Goal: Task Accomplishment & Management: Use online tool/utility

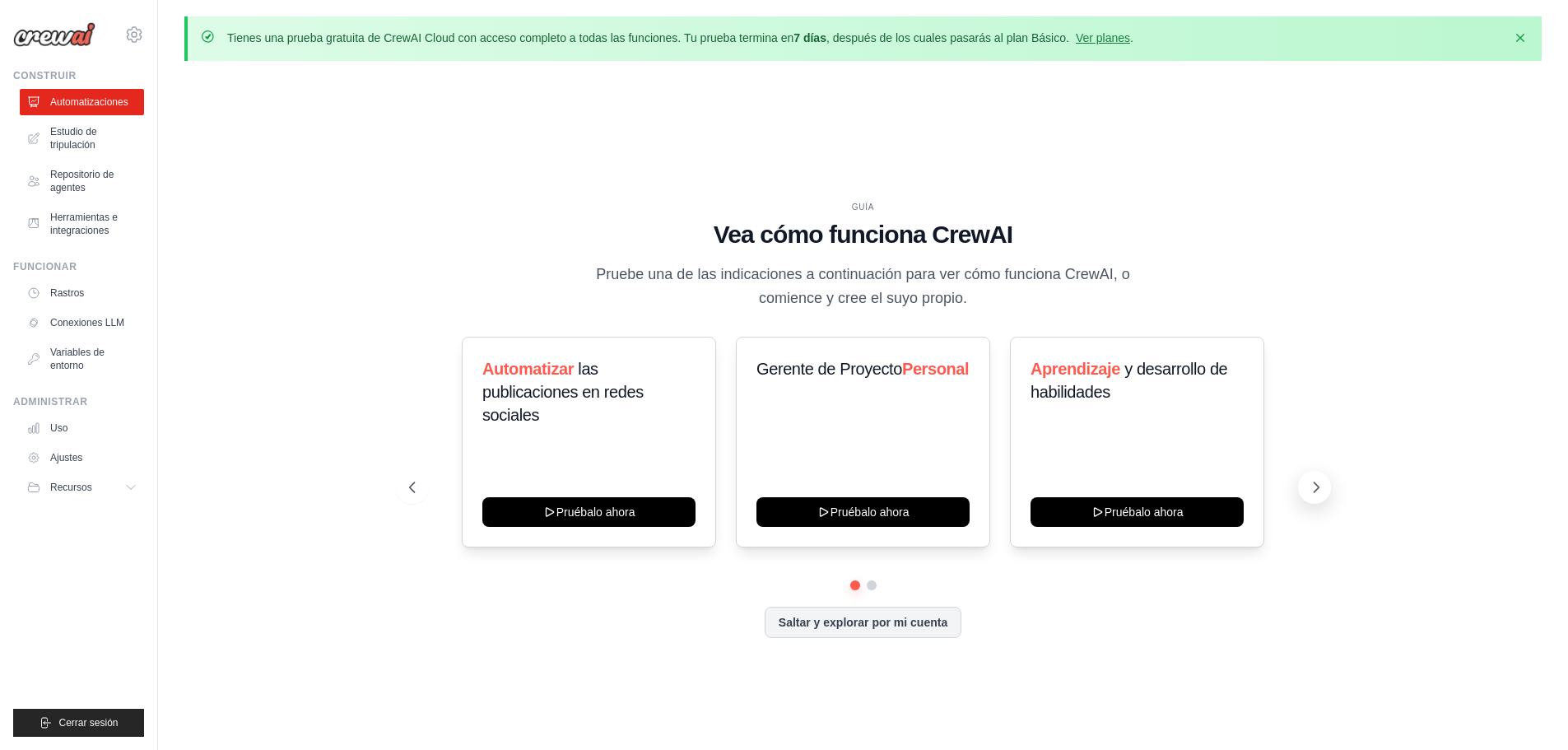
click at [1299, 482] on button at bounding box center [1315, 487] width 33 height 33
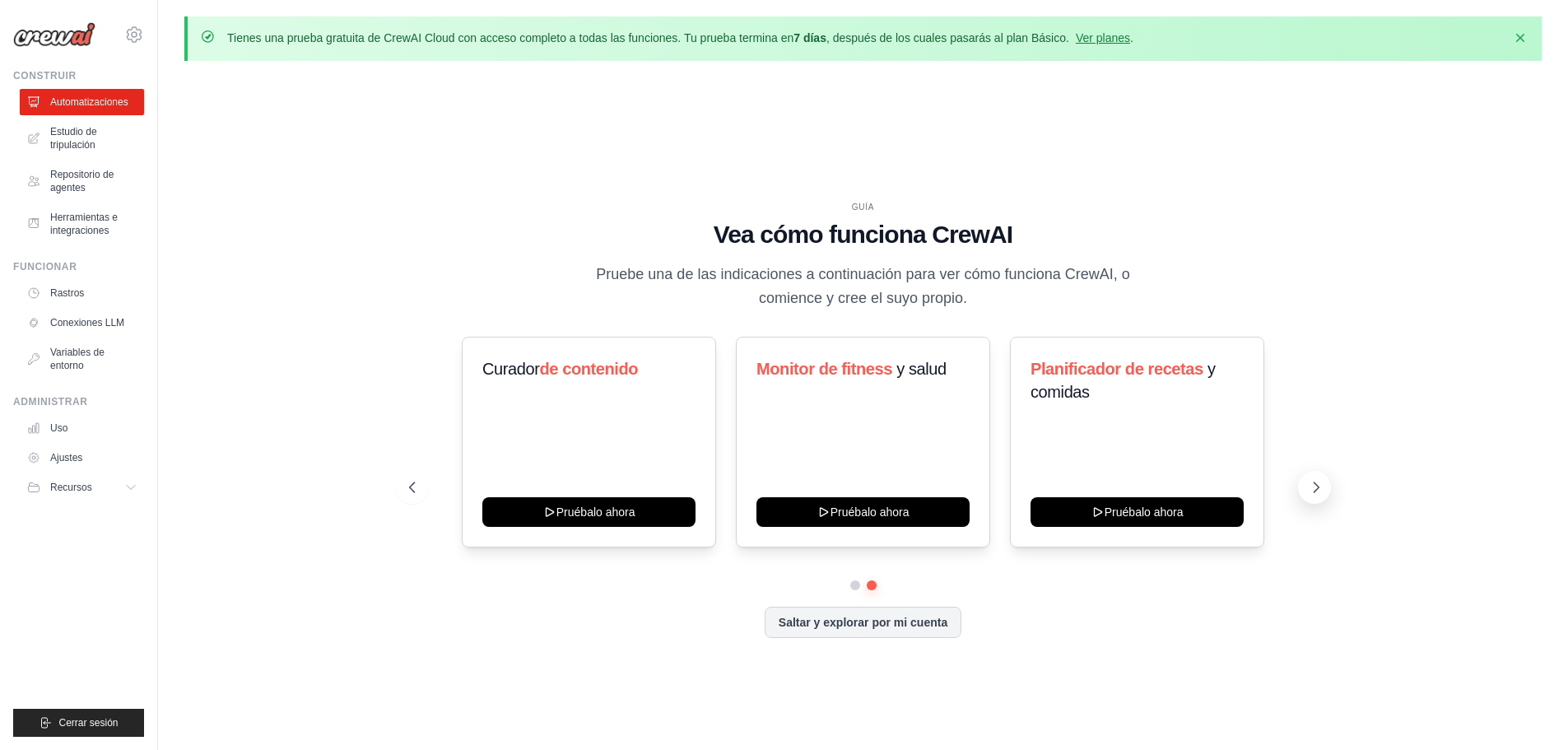
click at [1300, 482] on button at bounding box center [1315, 487] width 33 height 33
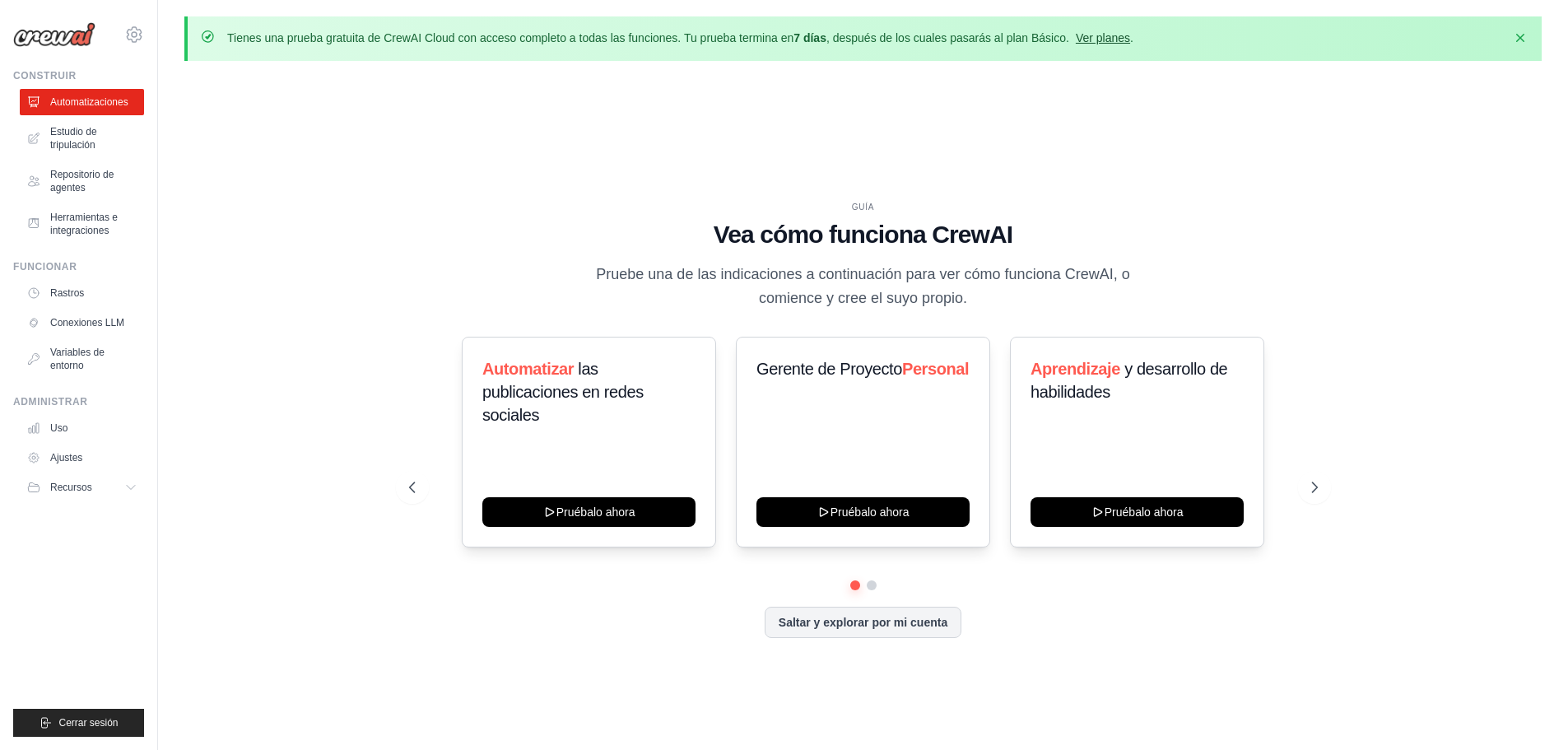
click at [1119, 35] on font "Ver planes" at bounding box center [1104, 37] width 55 height 13
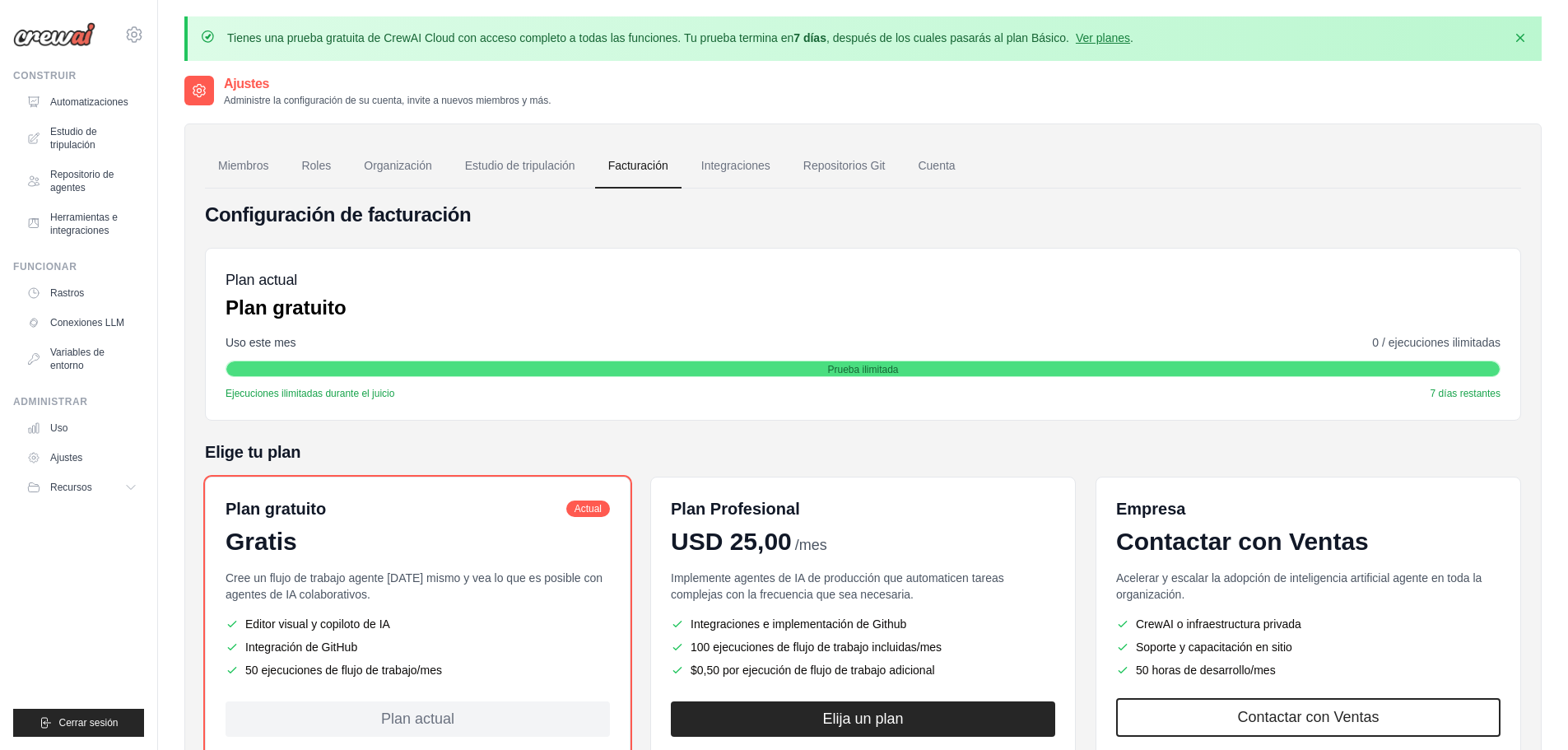
scroll to position [114, 0]
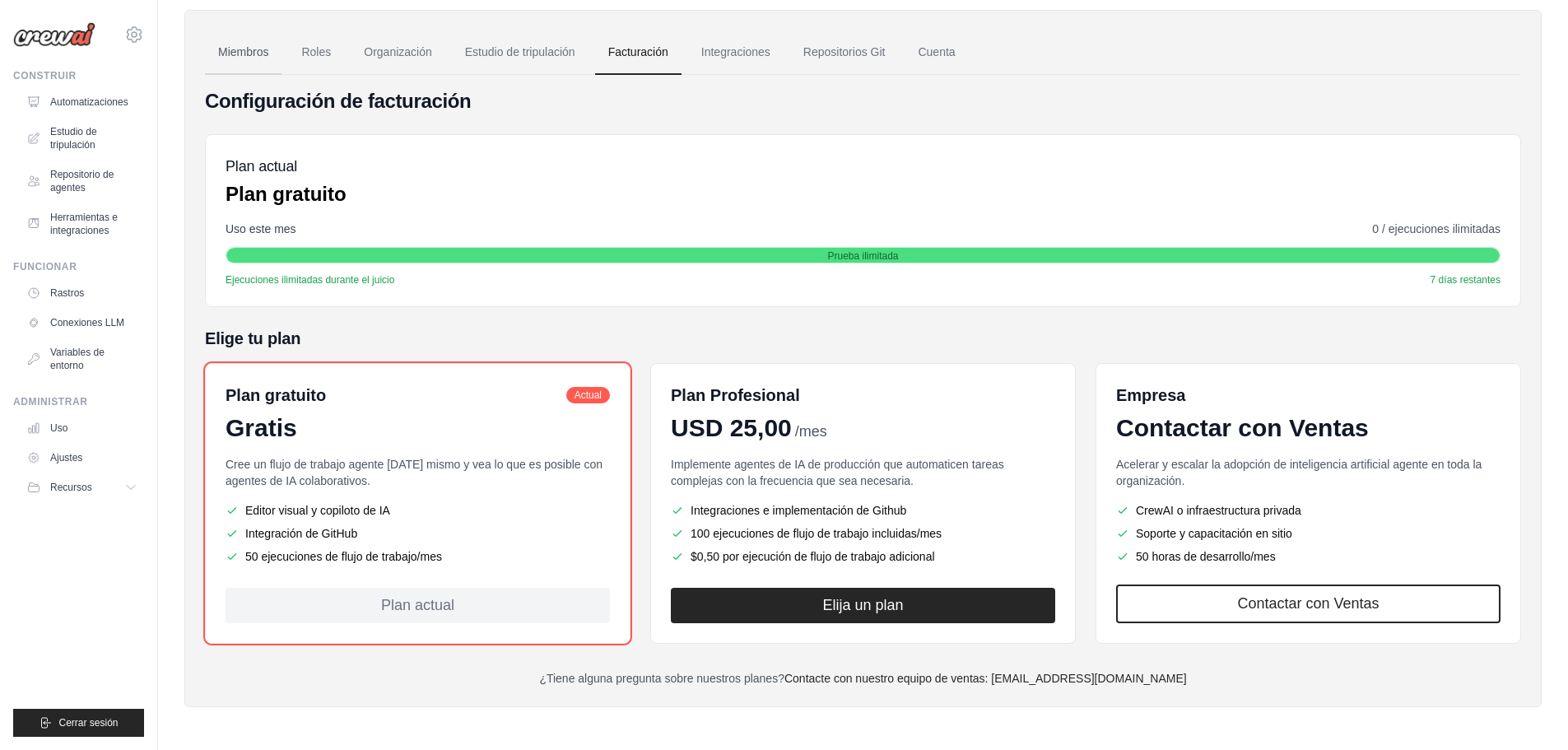
click at [252, 49] on font "Miembros" at bounding box center [243, 52] width 50 height 13
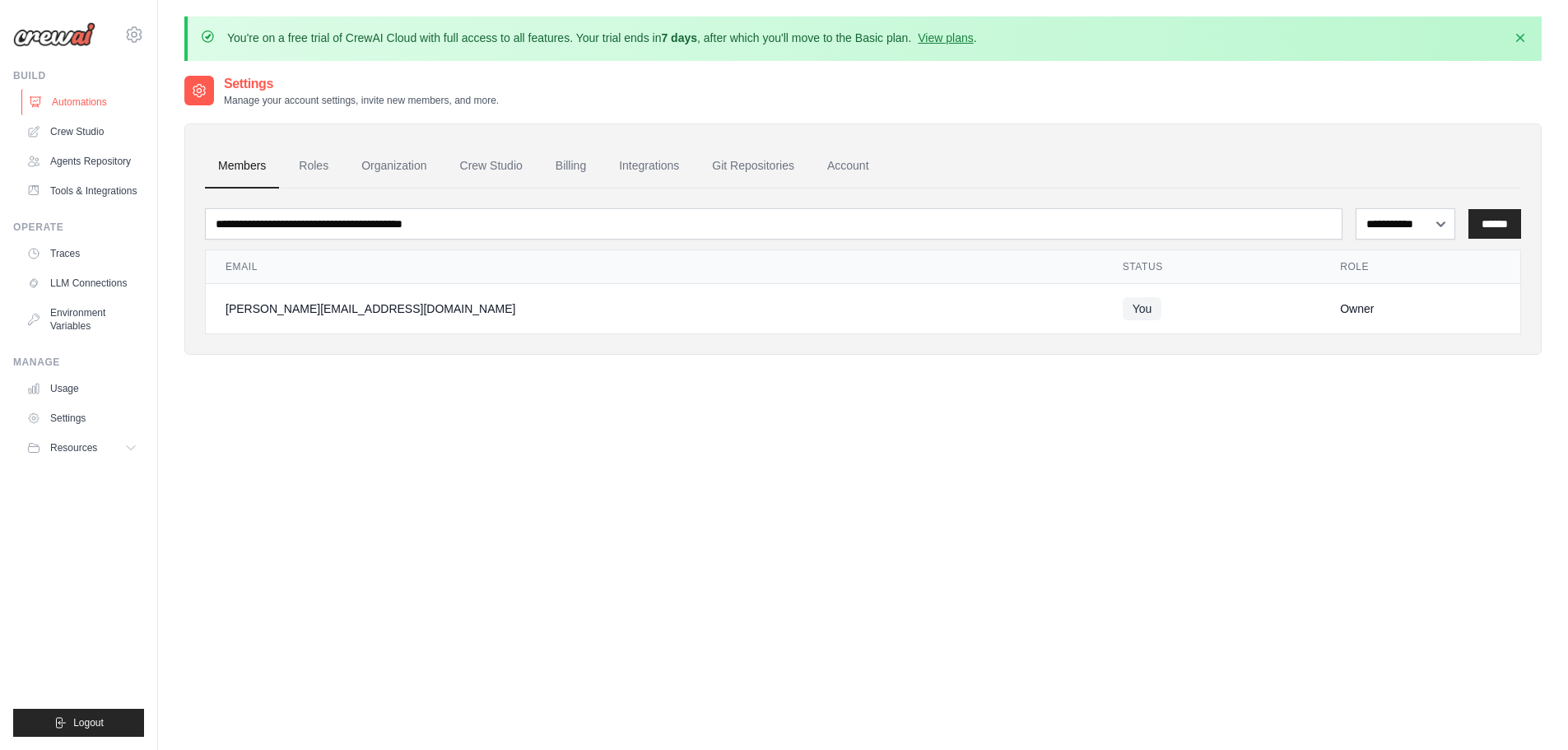
click at [73, 98] on link "Automations" at bounding box center [84, 102] width 125 height 26
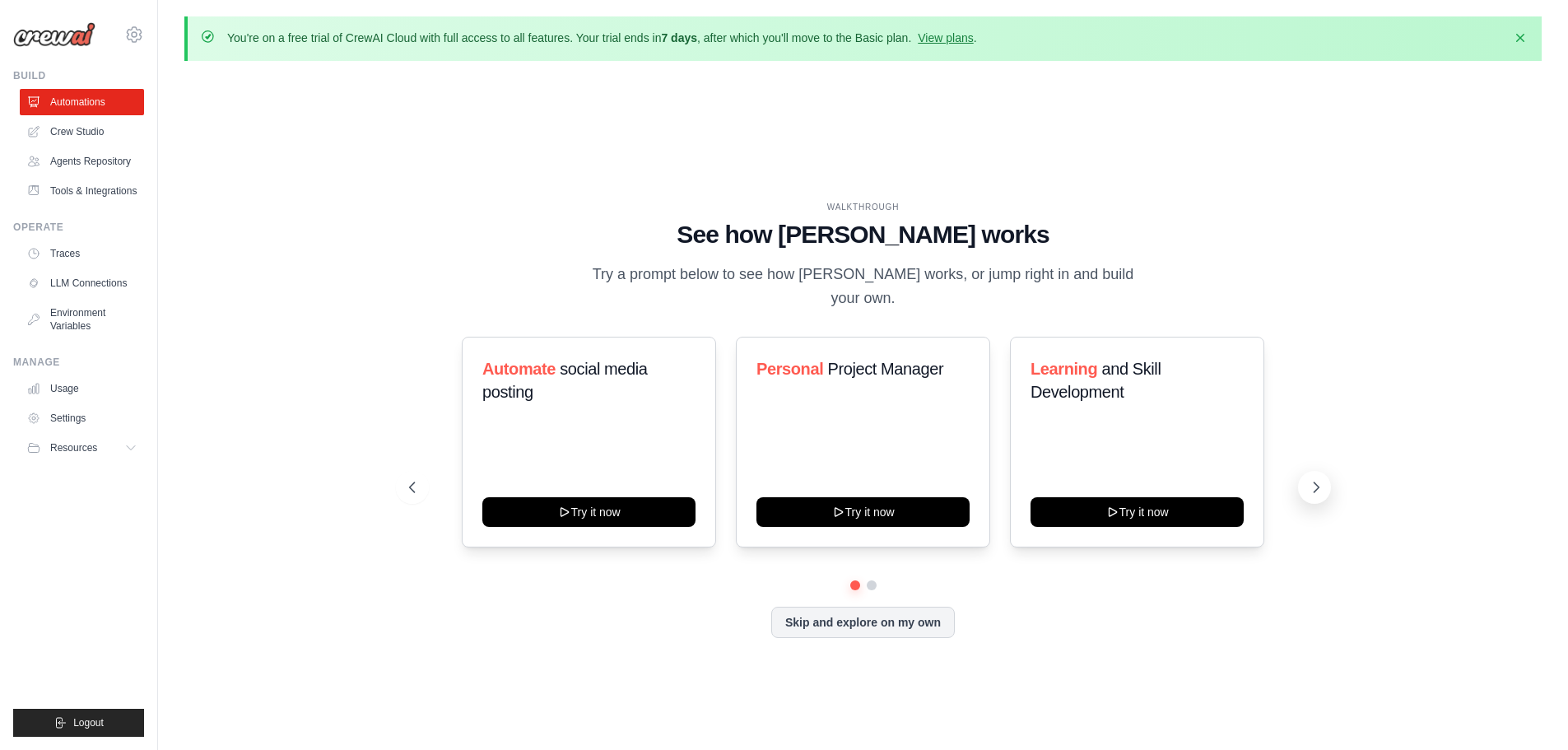
click at [1321, 479] on icon at bounding box center [1317, 487] width 16 height 16
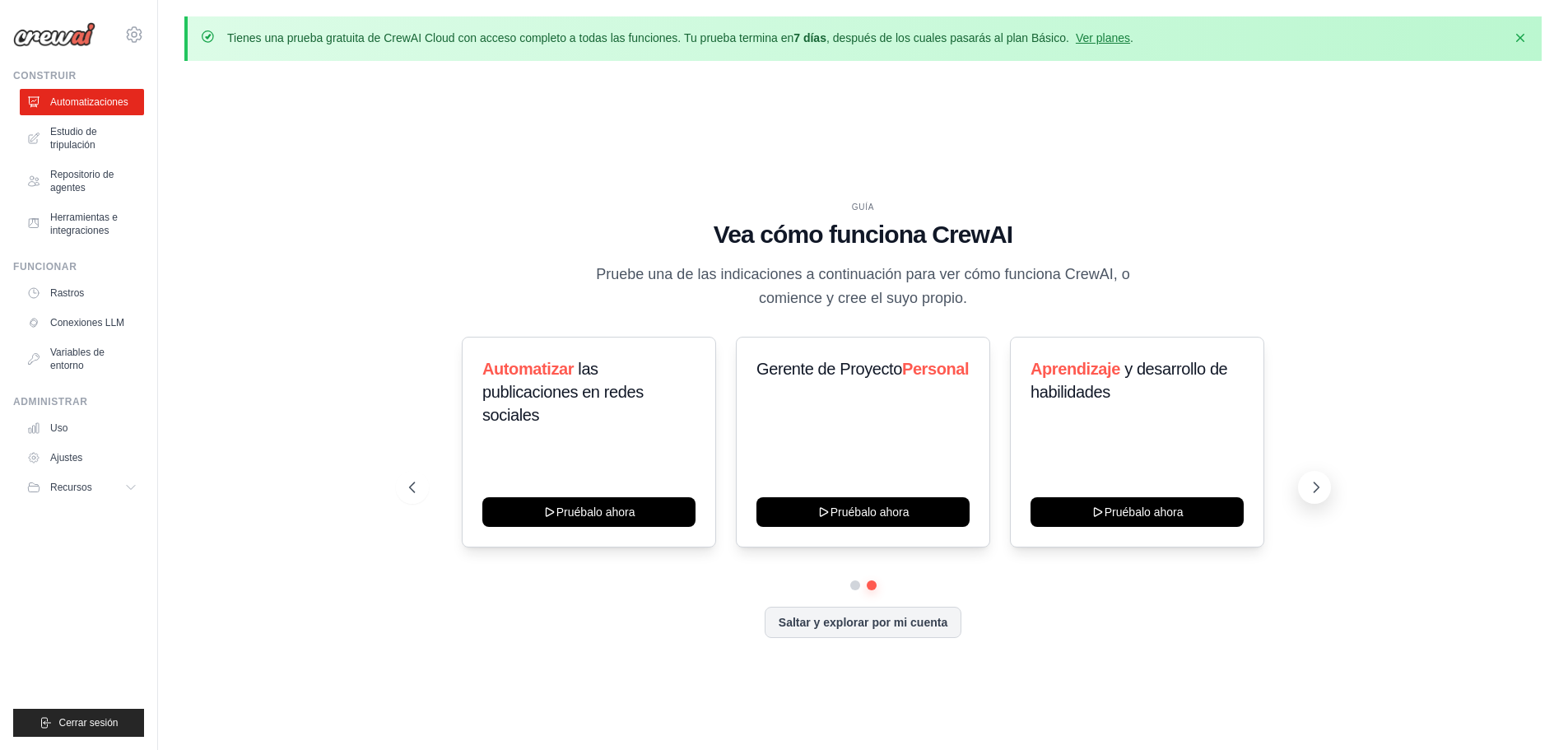
click at [1321, 471] on div "GUÍA Vea cómo funciona CrewAI Pruebe una de las indicaciones a continuación par…" at bounding box center [863, 433] width 948 height 464
click at [818, 630] on button "Saltar y explorar por mi cuenta" at bounding box center [863, 620] width 197 height 31
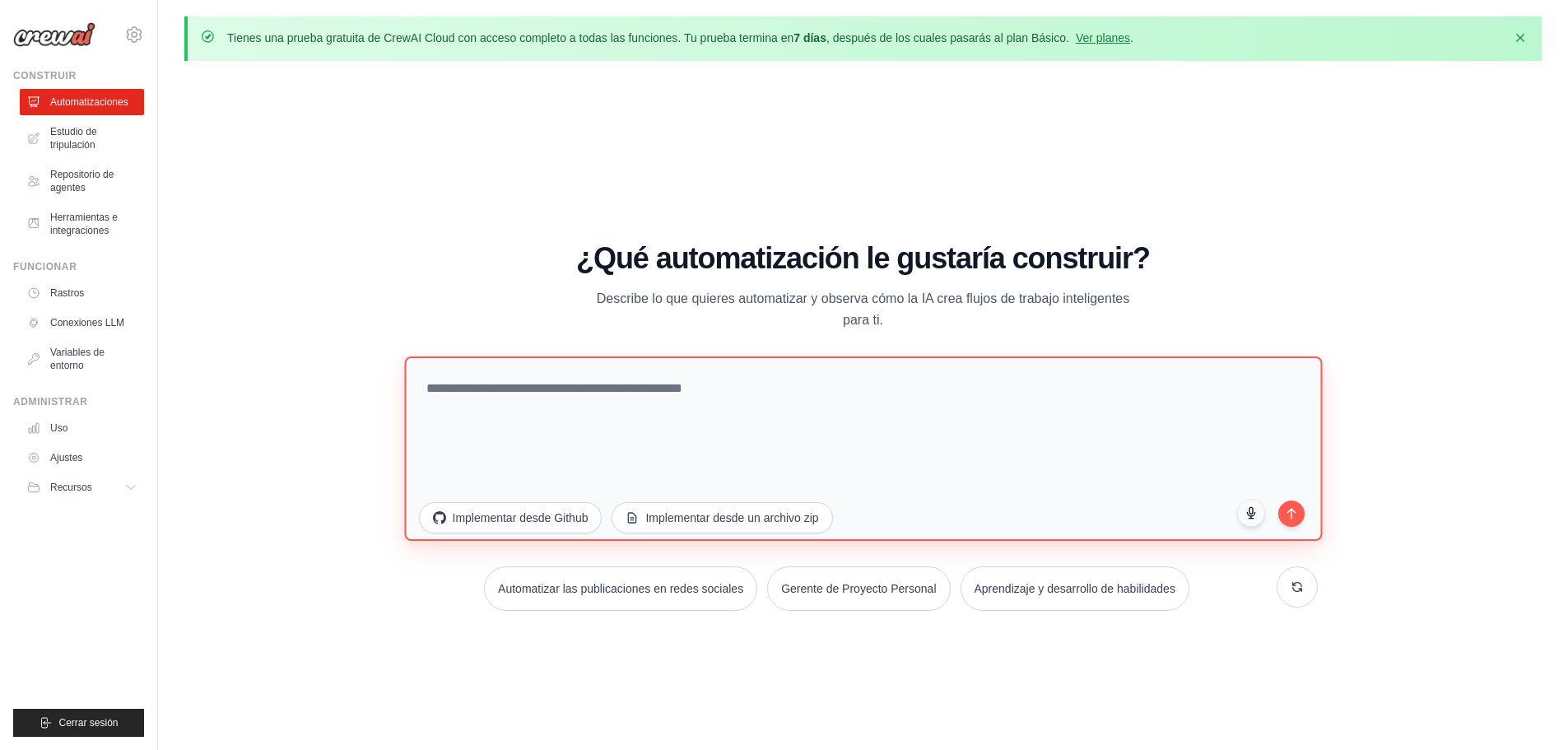
click at [709, 383] on textarea at bounding box center [863, 448] width 918 height 185
click at [649, 390] on textarea "**********" at bounding box center [863, 448] width 918 height 185
click at [682, 384] on textarea "**********" at bounding box center [863, 448] width 918 height 185
paste textarea "**********"
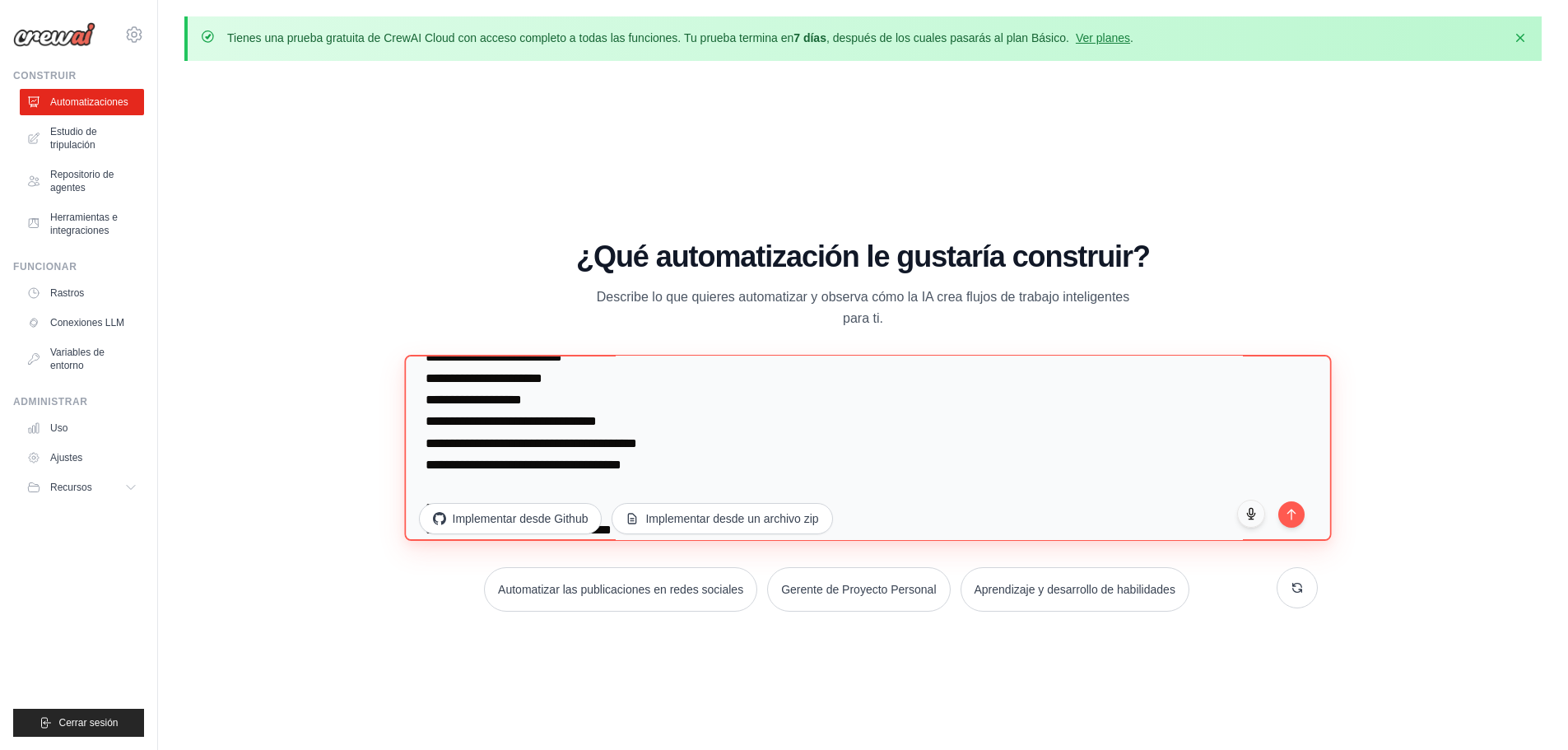
scroll to position [342, 0]
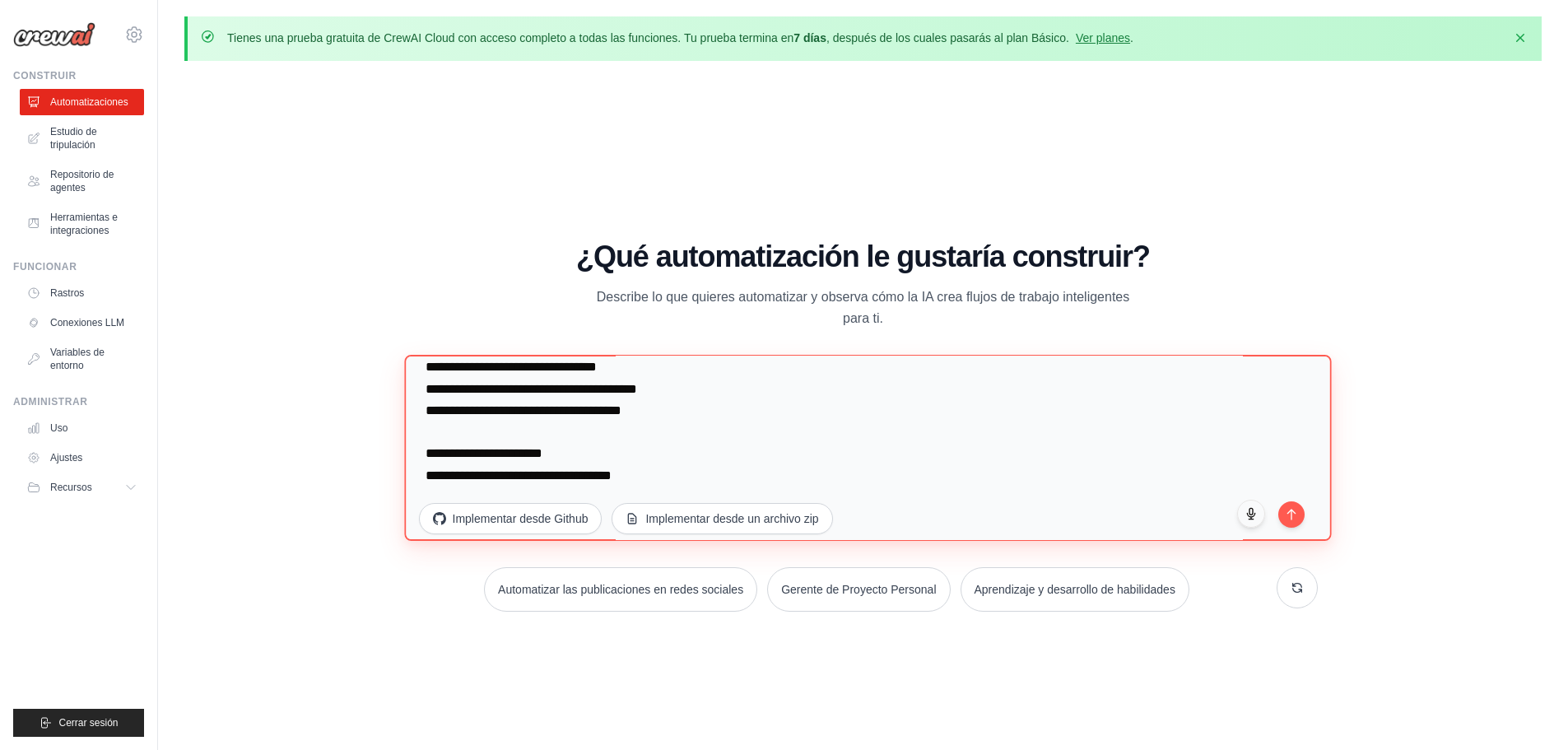
click at [682, 474] on textarea "**********" at bounding box center [868, 448] width 927 height 186
type textarea "**********"
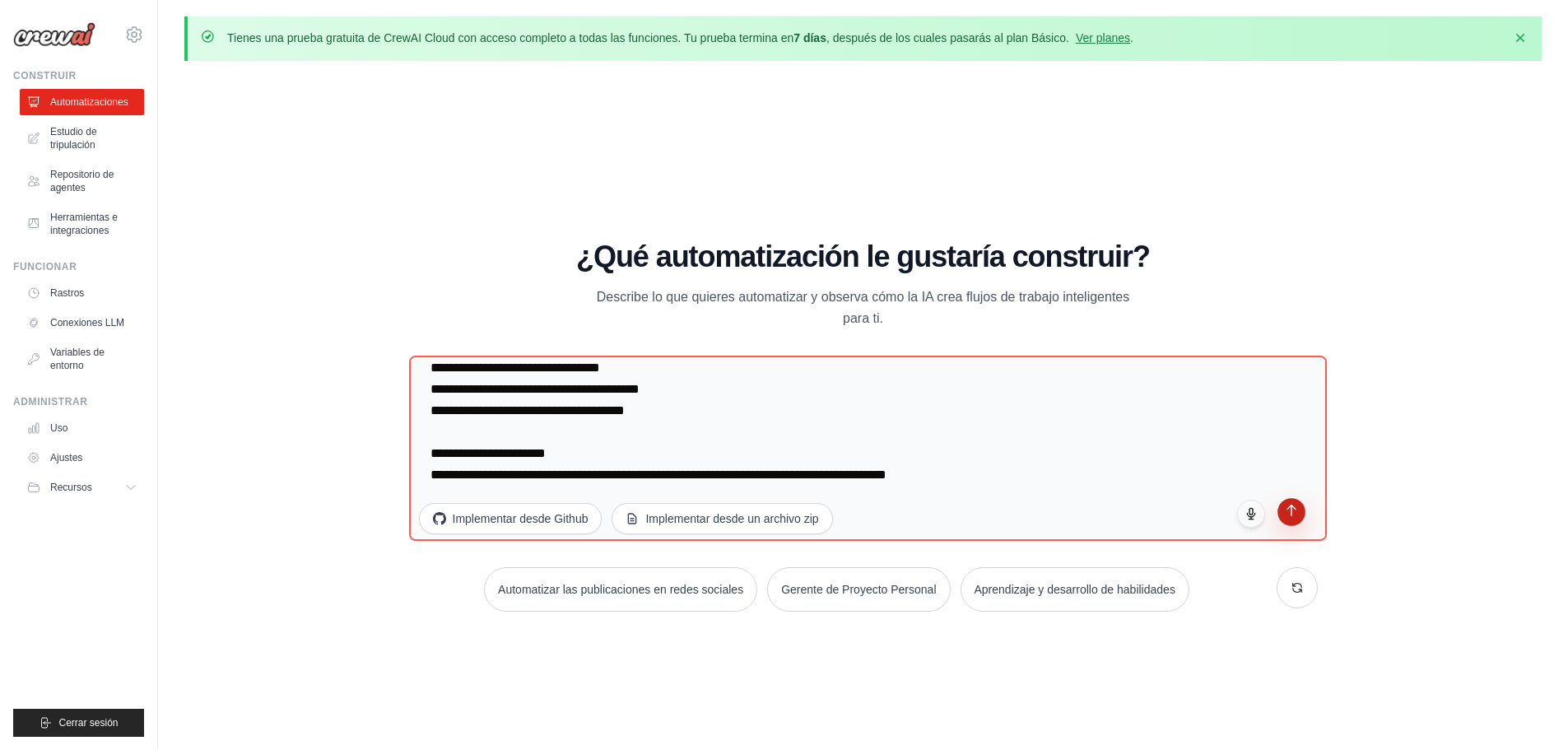
click at [1282, 505] on button "submit" at bounding box center [1291, 512] width 28 height 28
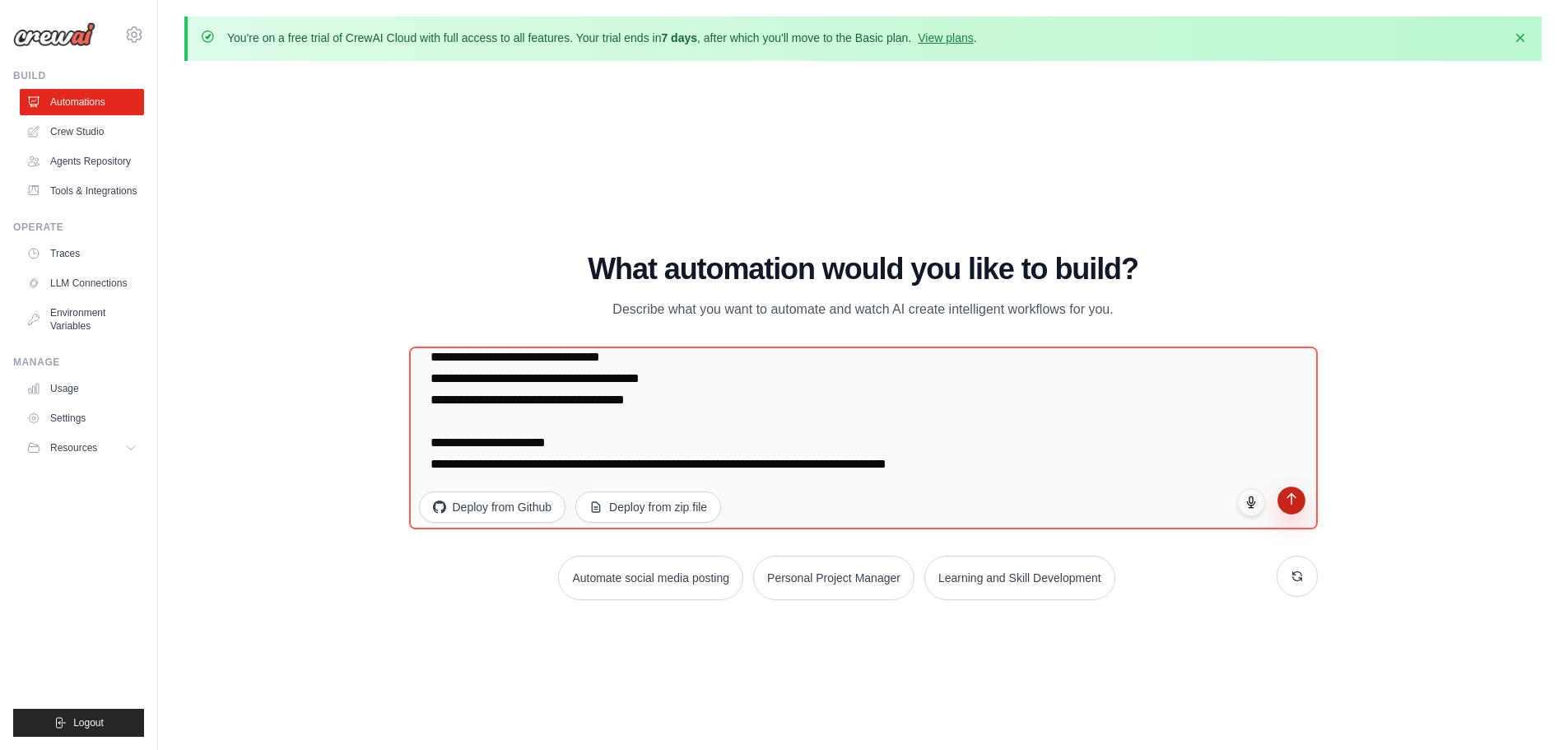
click at [1294, 505] on icon "submit" at bounding box center [1290, 498] width 14 height 14
click at [50, 37] on img at bounding box center [54, 34] width 82 height 25
click at [138, 36] on icon at bounding box center [135, 35] width 20 height 20
click at [171, 96] on span "Settings" at bounding box center [204, 102] width 130 height 16
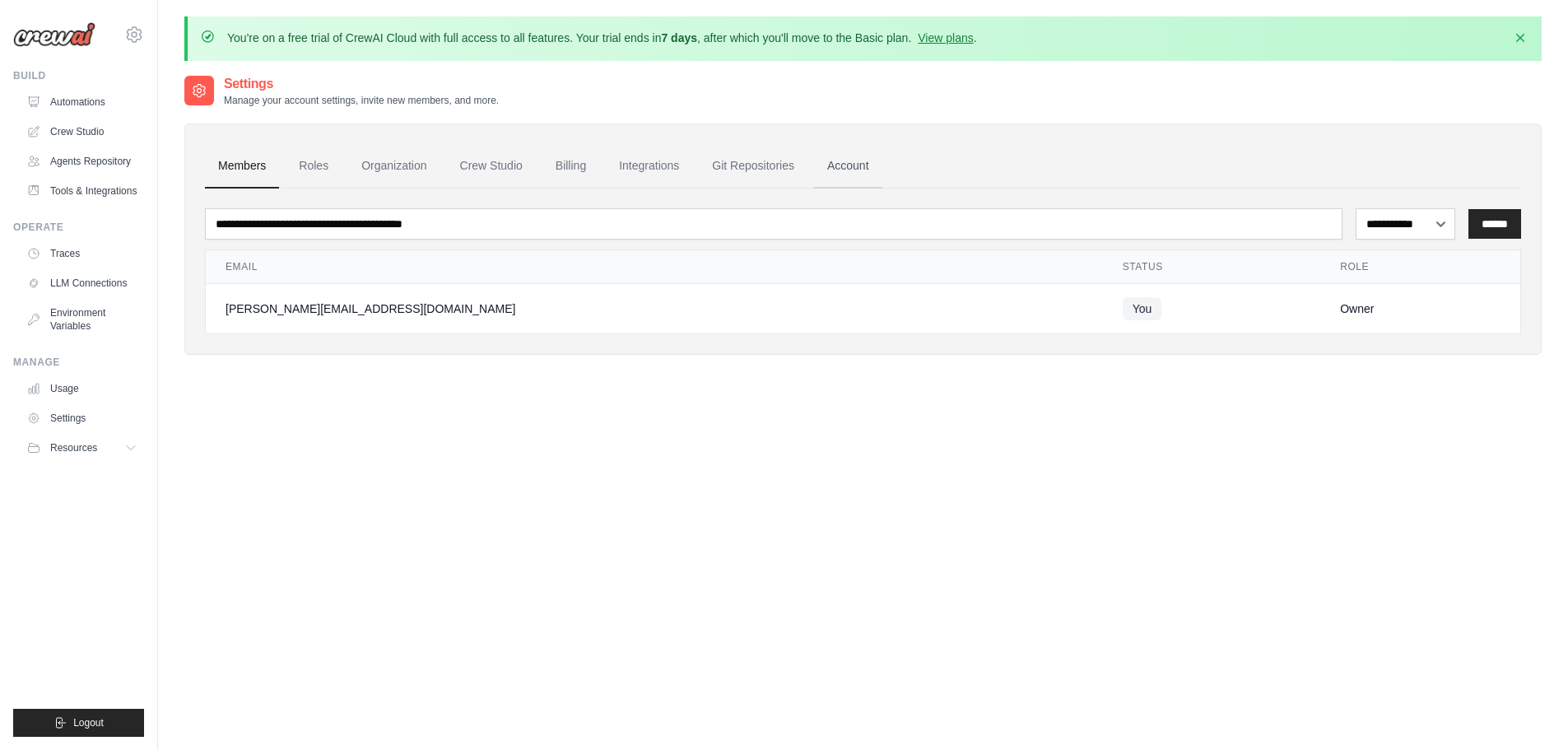
click at [861, 169] on link "Account" at bounding box center [848, 166] width 68 height 45
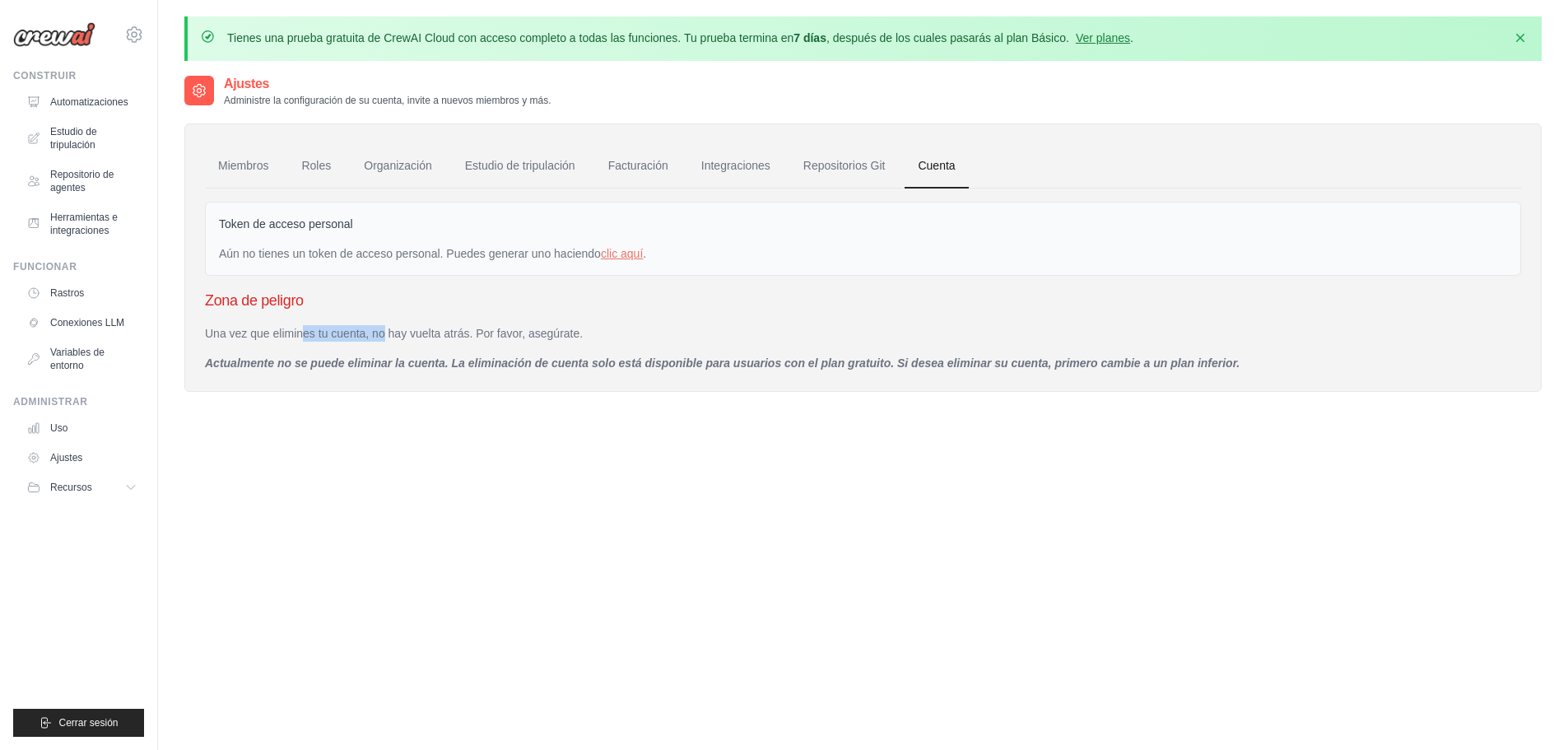
drag, startPoint x: 257, startPoint y: 332, endPoint x: 335, endPoint y: 328, distance: 78.1
click at [335, 328] on font "Una vez que elimines tu cuenta, no hay vuelta atrás. Por favor, asegúrate." at bounding box center [393, 333] width 378 height 13
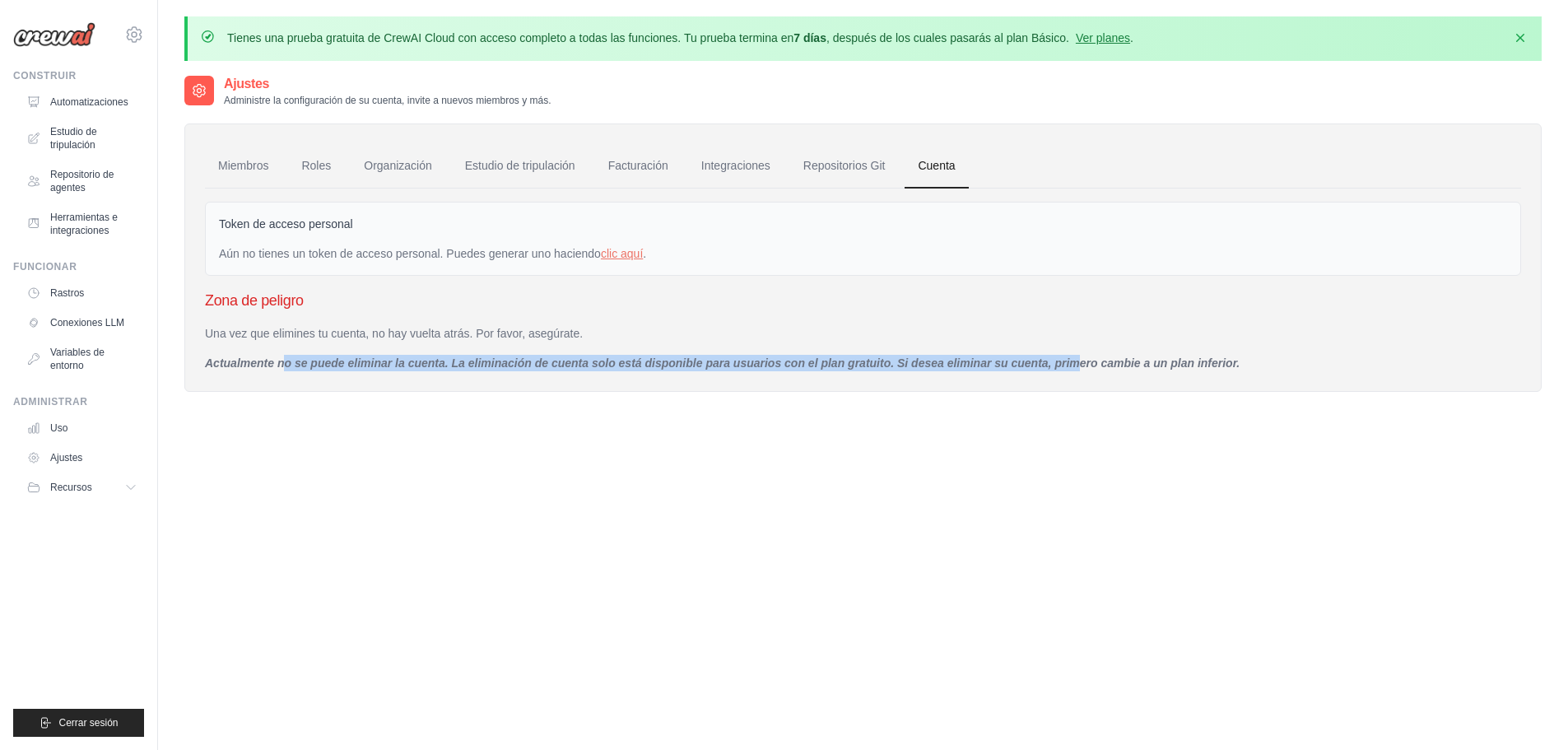
drag, startPoint x: 219, startPoint y: 365, endPoint x: 1020, endPoint y: 353, distance: 801.1
click at [1020, 353] on div "Una vez que elimines tu cuenta, no hay vuelta atrás. Por favor, asegúrate. Actu…" at bounding box center [863, 348] width 1317 height 46
click at [1129, 39] on font "Ver planes" at bounding box center [1104, 37] width 55 height 13
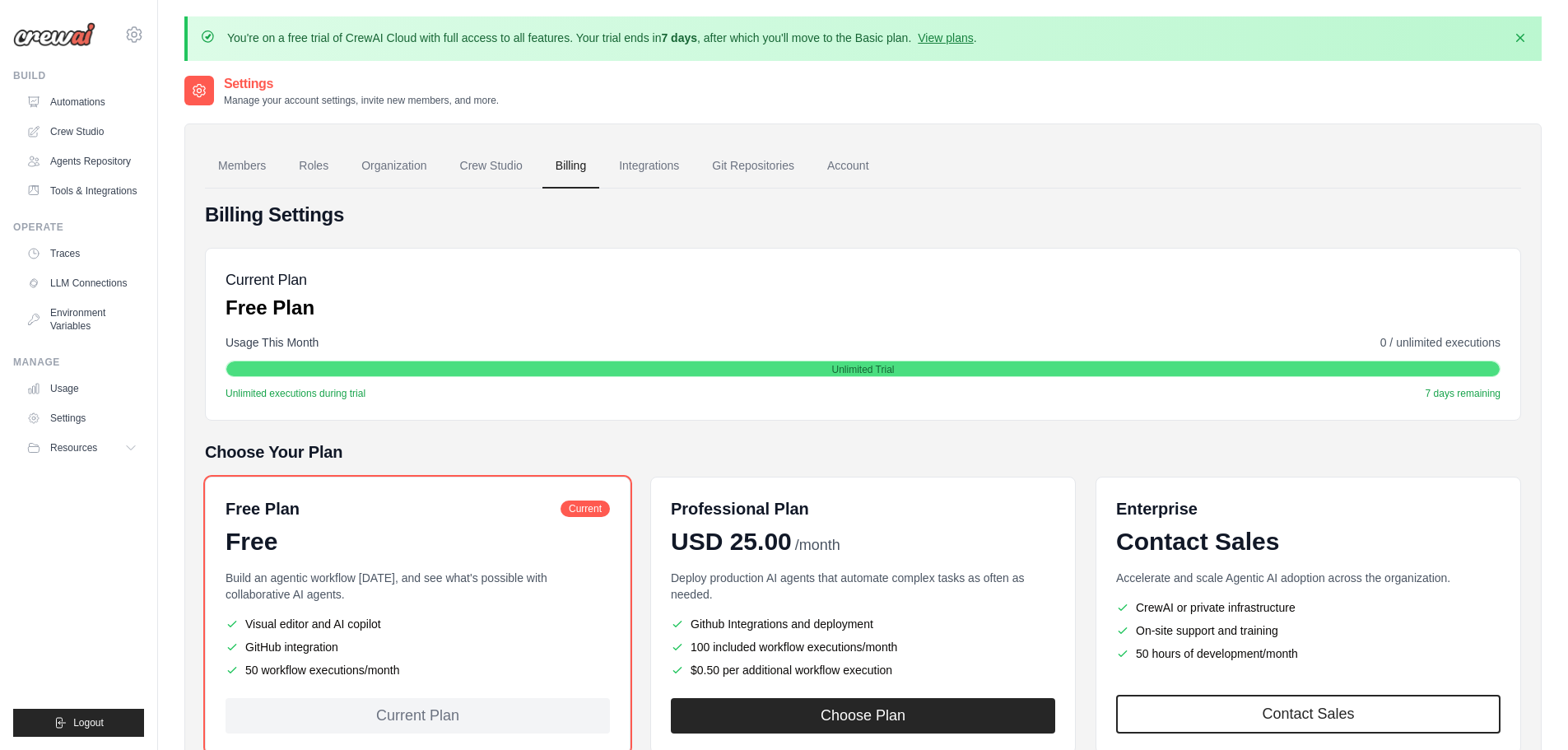
click at [494, 525] on div "Free Plan Current Free" at bounding box center [418, 526] width 384 height 59
click at [852, 165] on link "Account" at bounding box center [848, 166] width 68 height 45
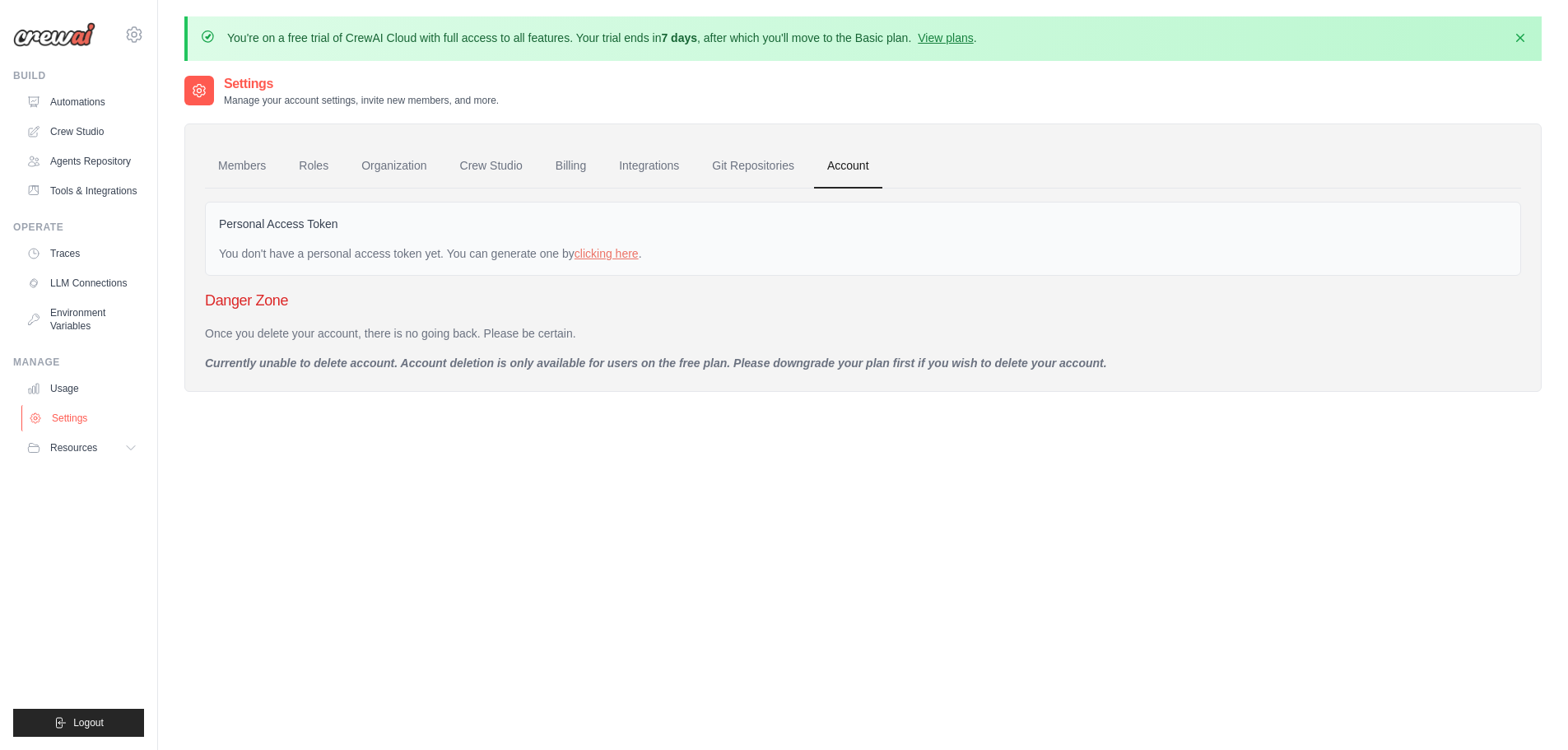
click at [87, 410] on link "Settings" at bounding box center [84, 418] width 125 height 26
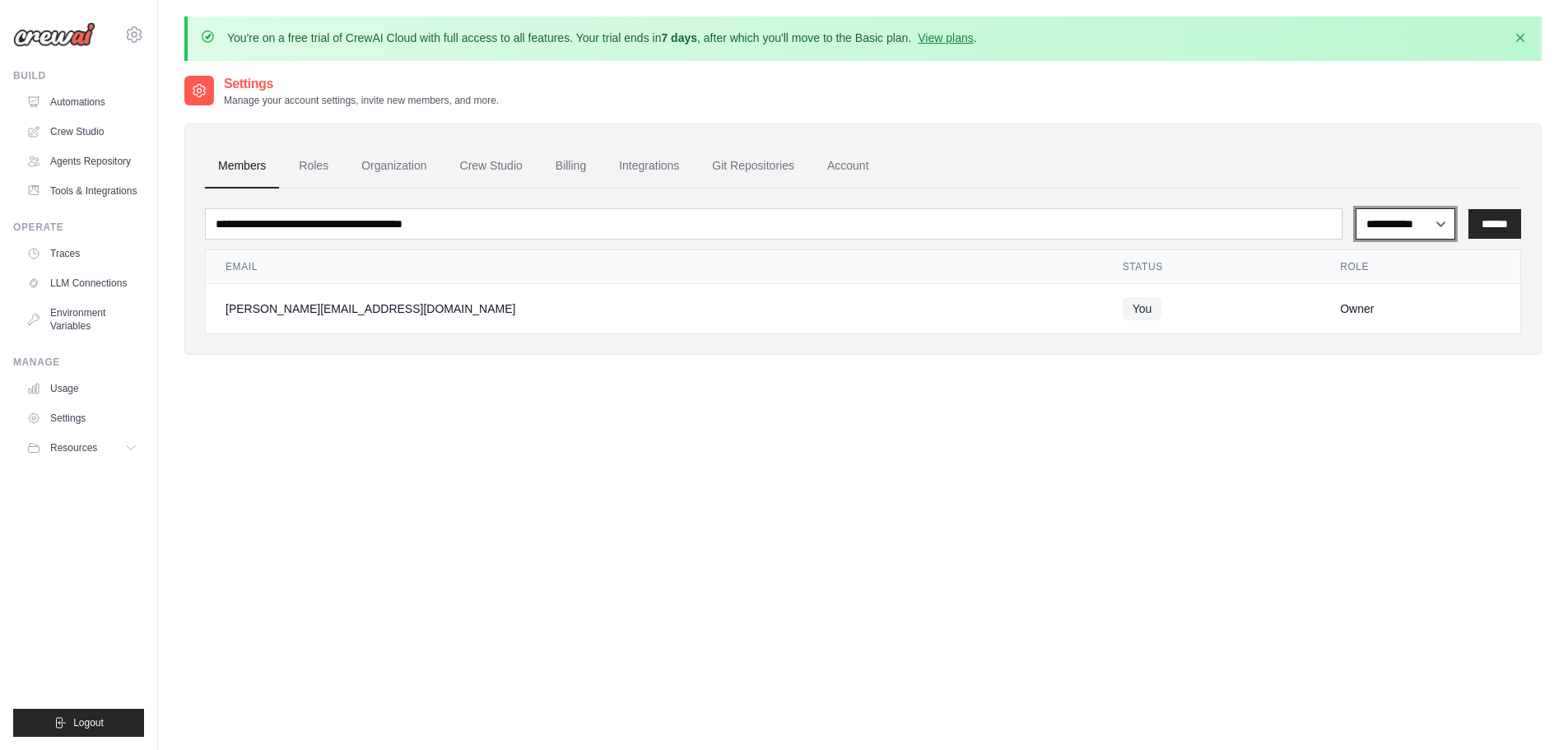
click at [1444, 228] on select "**********" at bounding box center [1405, 224] width 99 height 31
click at [858, 166] on link "Account" at bounding box center [848, 166] width 68 height 45
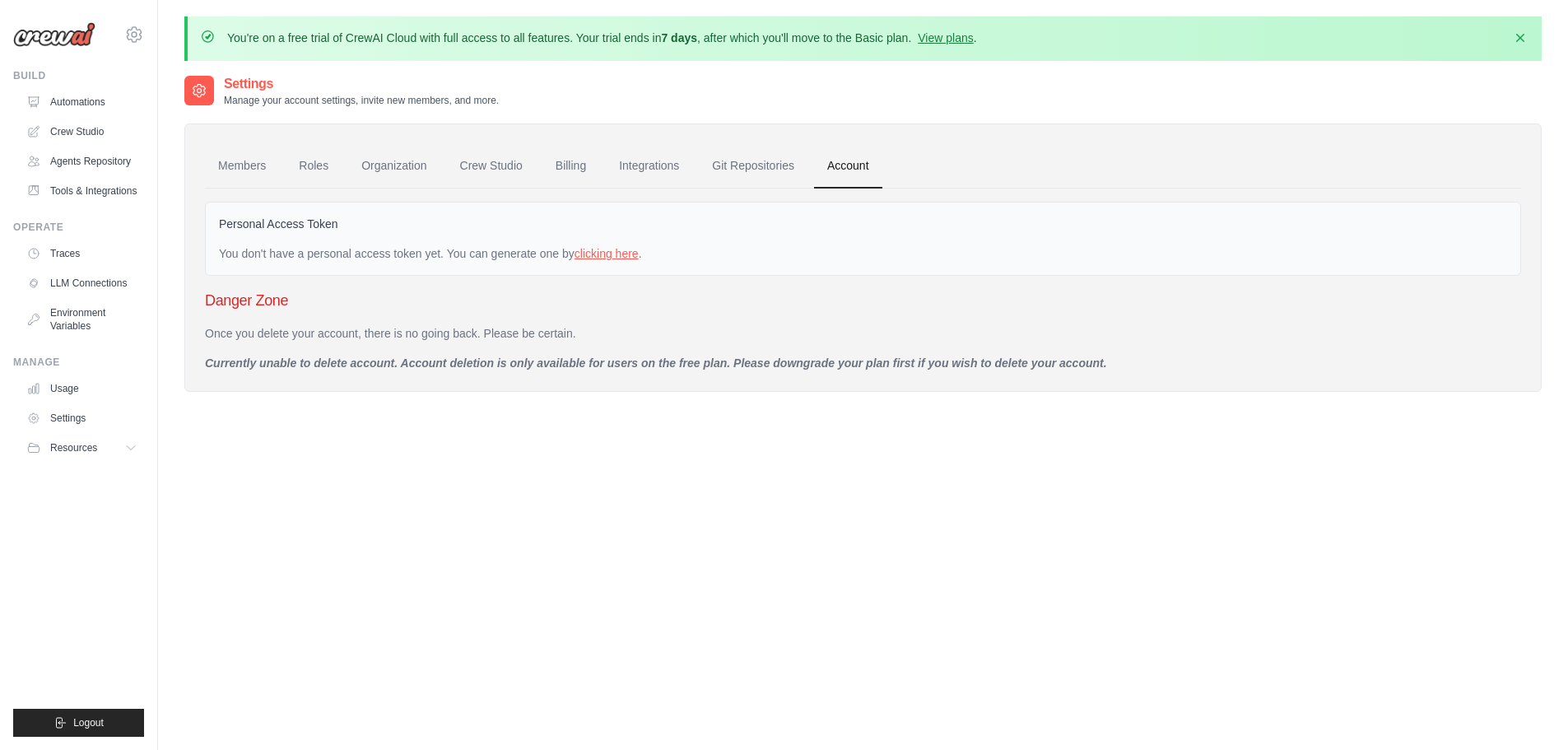
click at [601, 257] on link "clicking here" at bounding box center [606, 253] width 65 height 13
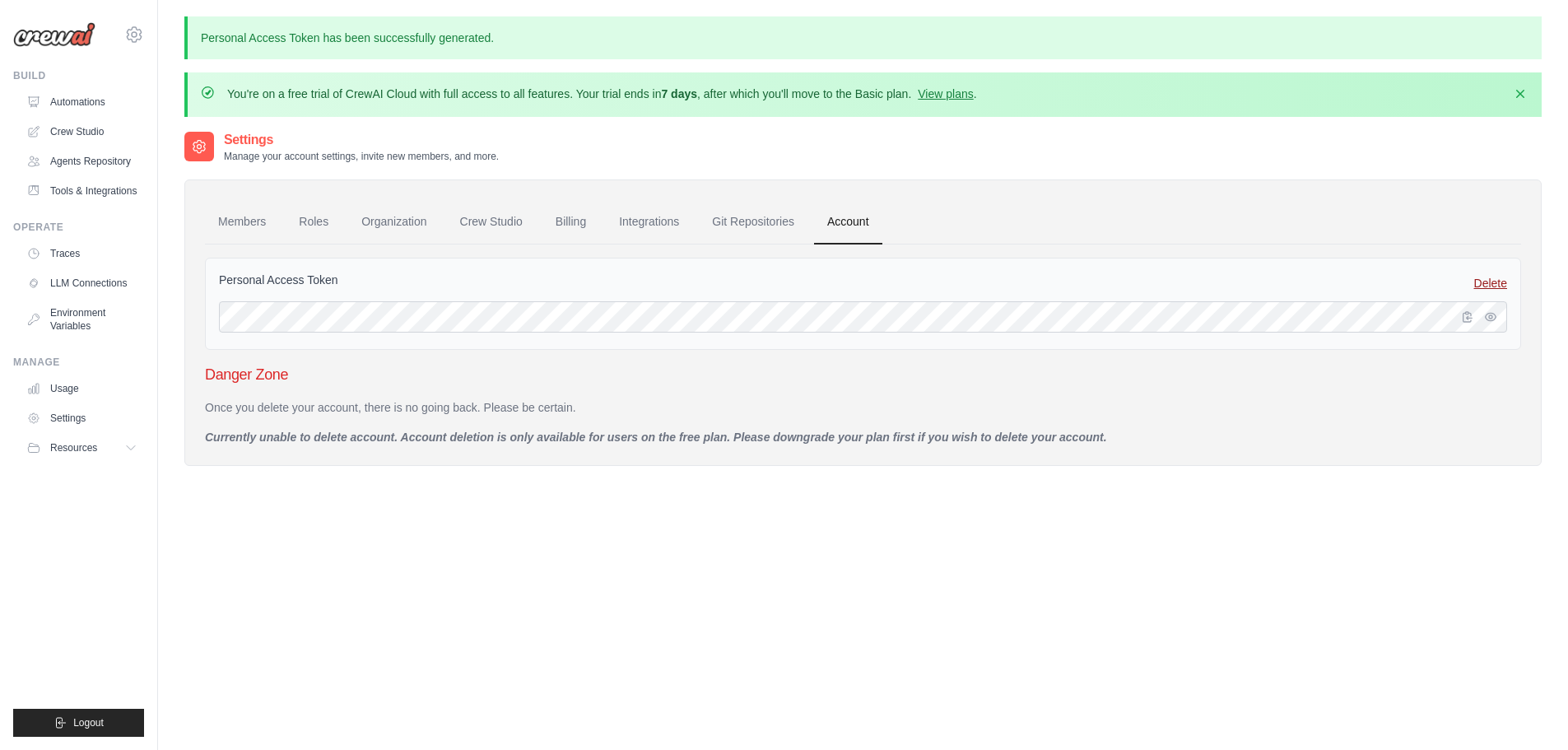
click at [1501, 284] on link "Delete" at bounding box center [1491, 283] width 33 height 16
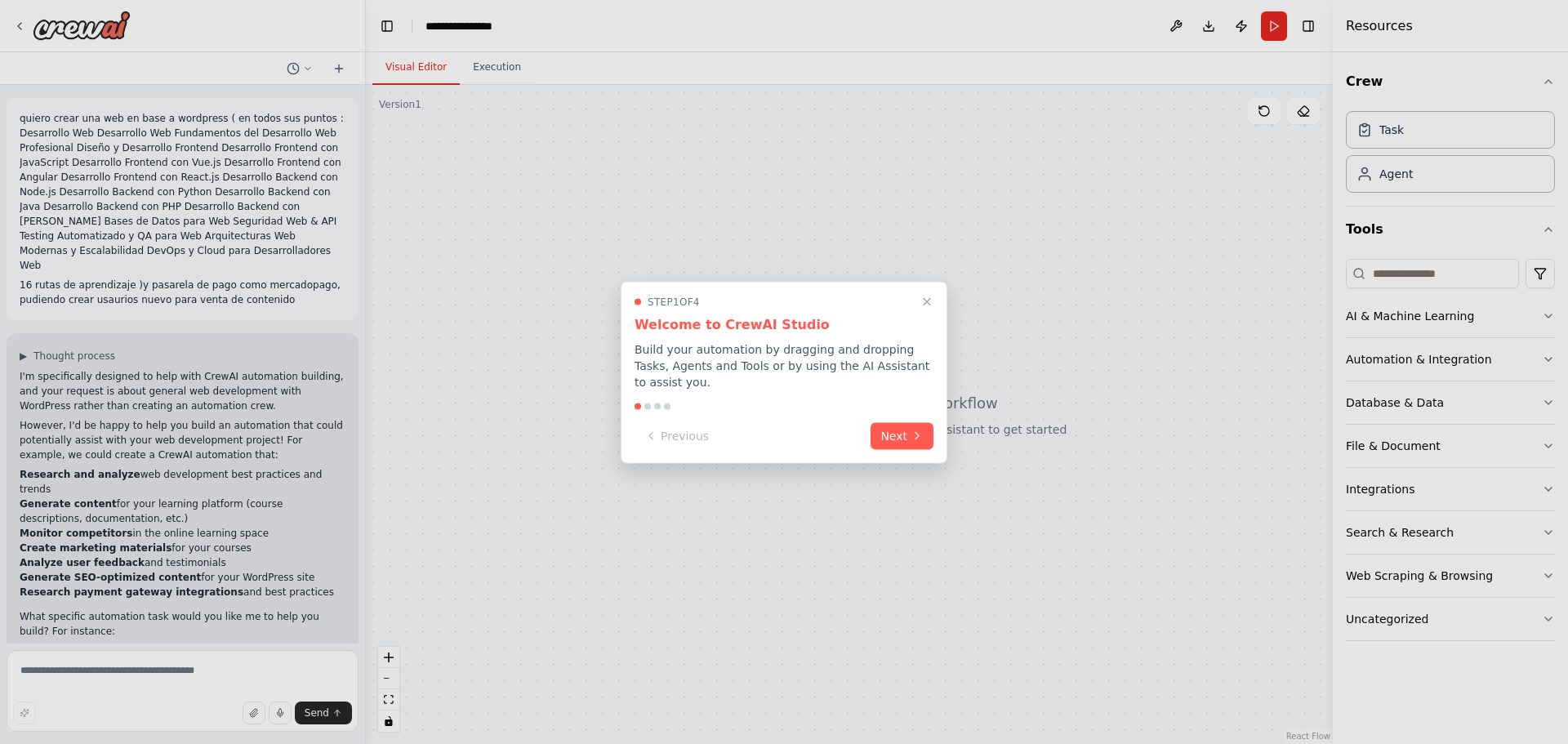
scroll to position [114, 0]
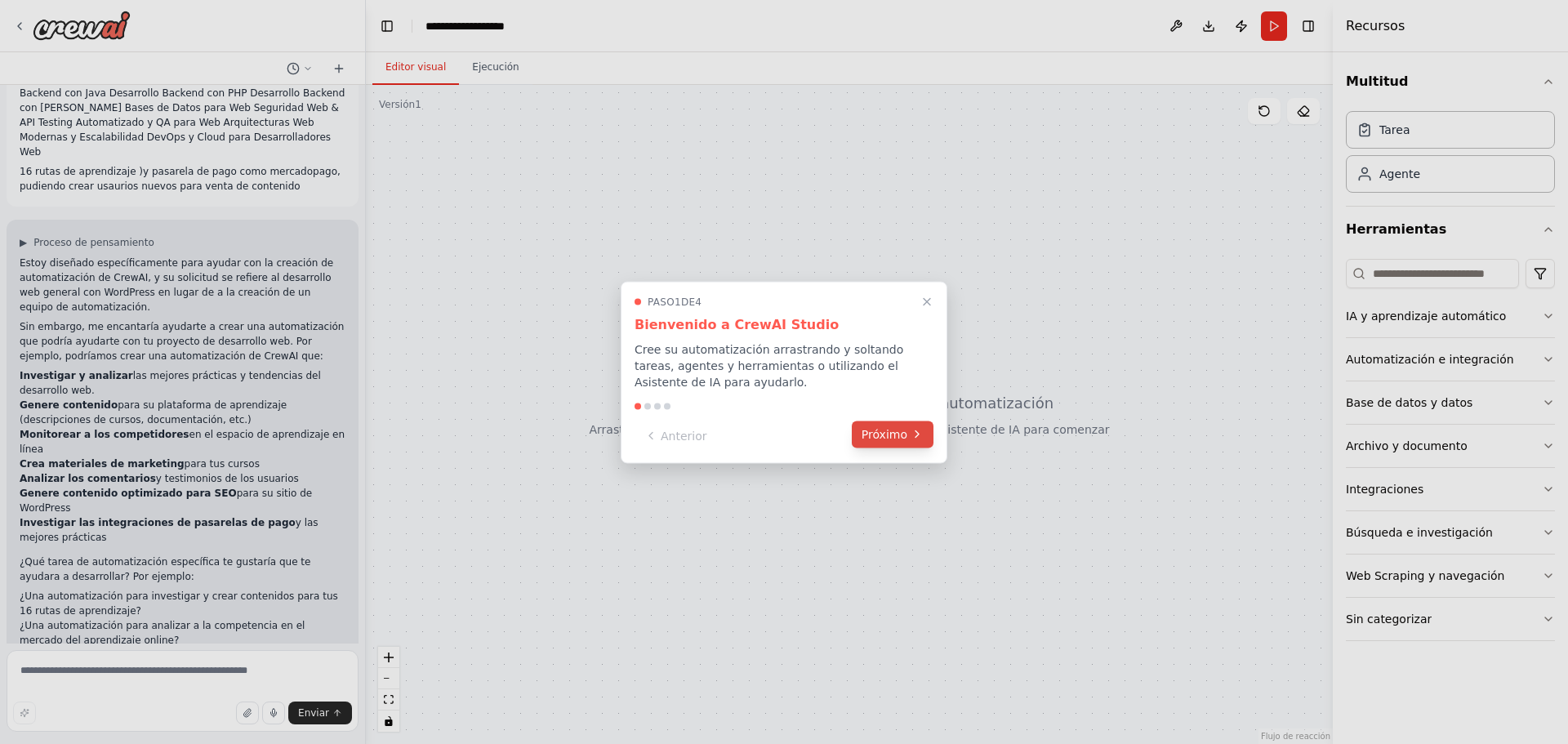
click at [907, 429] on font "Próximo" at bounding box center [884, 433] width 46 height 13
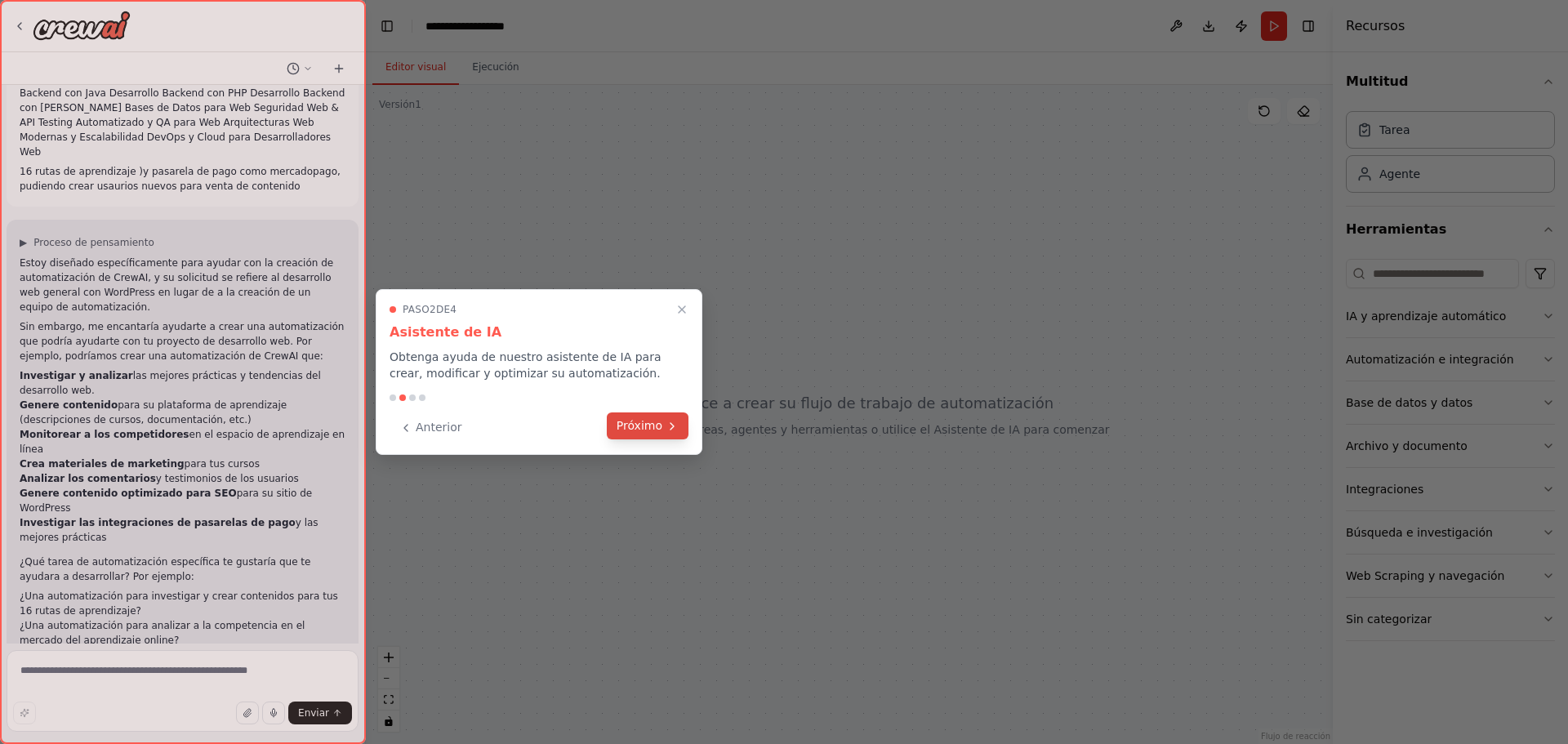
click at [658, 414] on button "Próximo" at bounding box center [648, 426] width 81 height 27
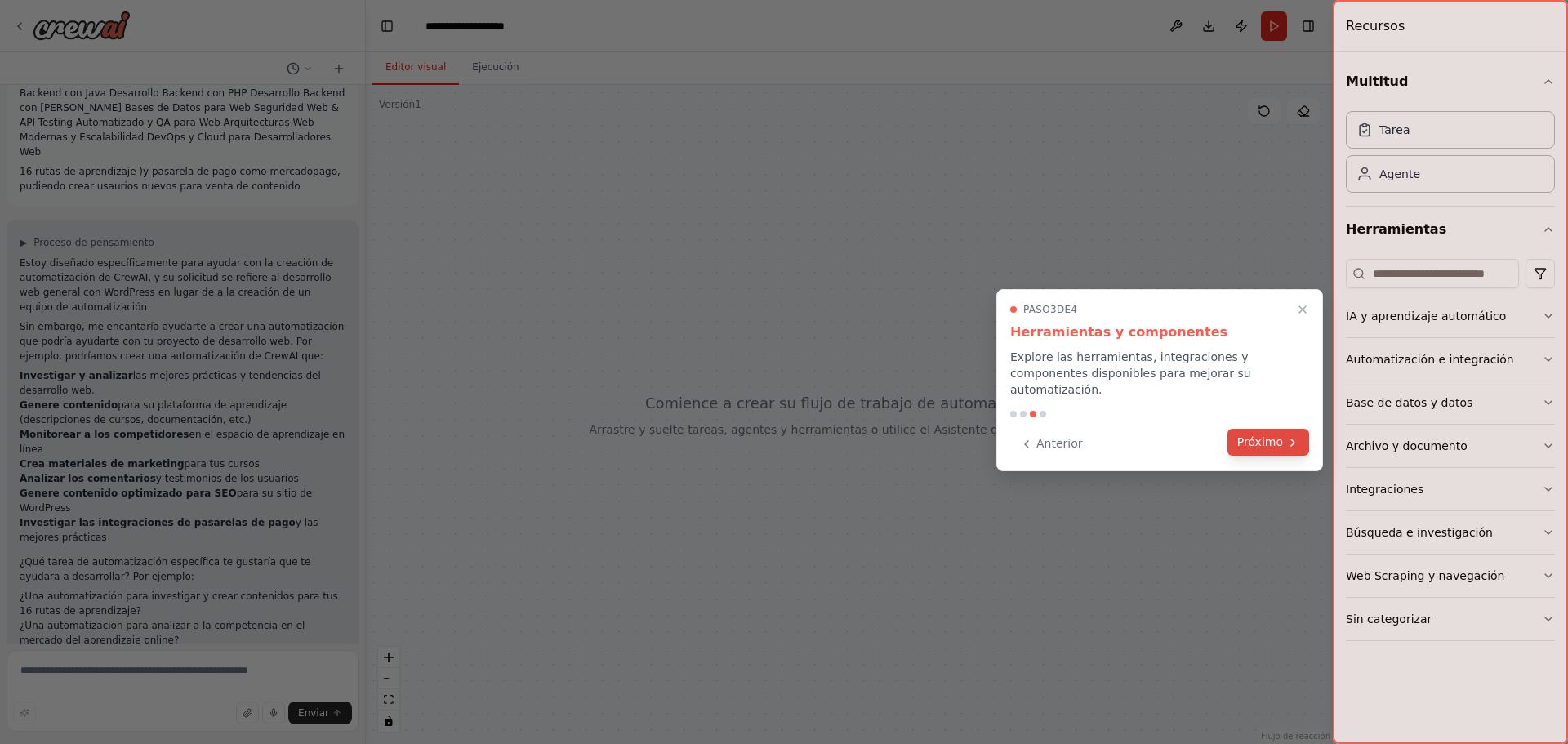
click at [1264, 429] on button "Próximo" at bounding box center [1268, 442] width 81 height 27
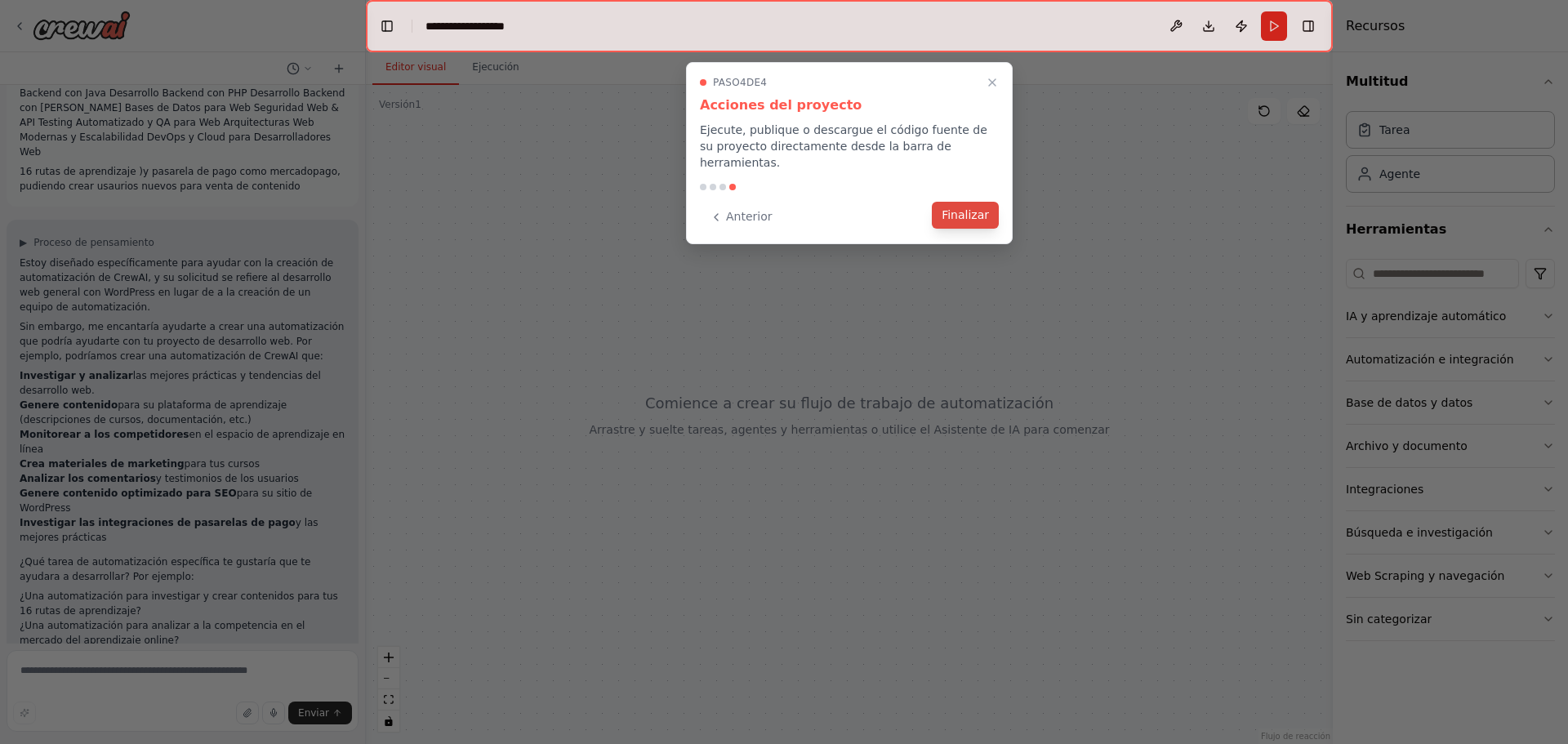
click at [966, 209] on font "Finalizar" at bounding box center [965, 215] width 47 height 13
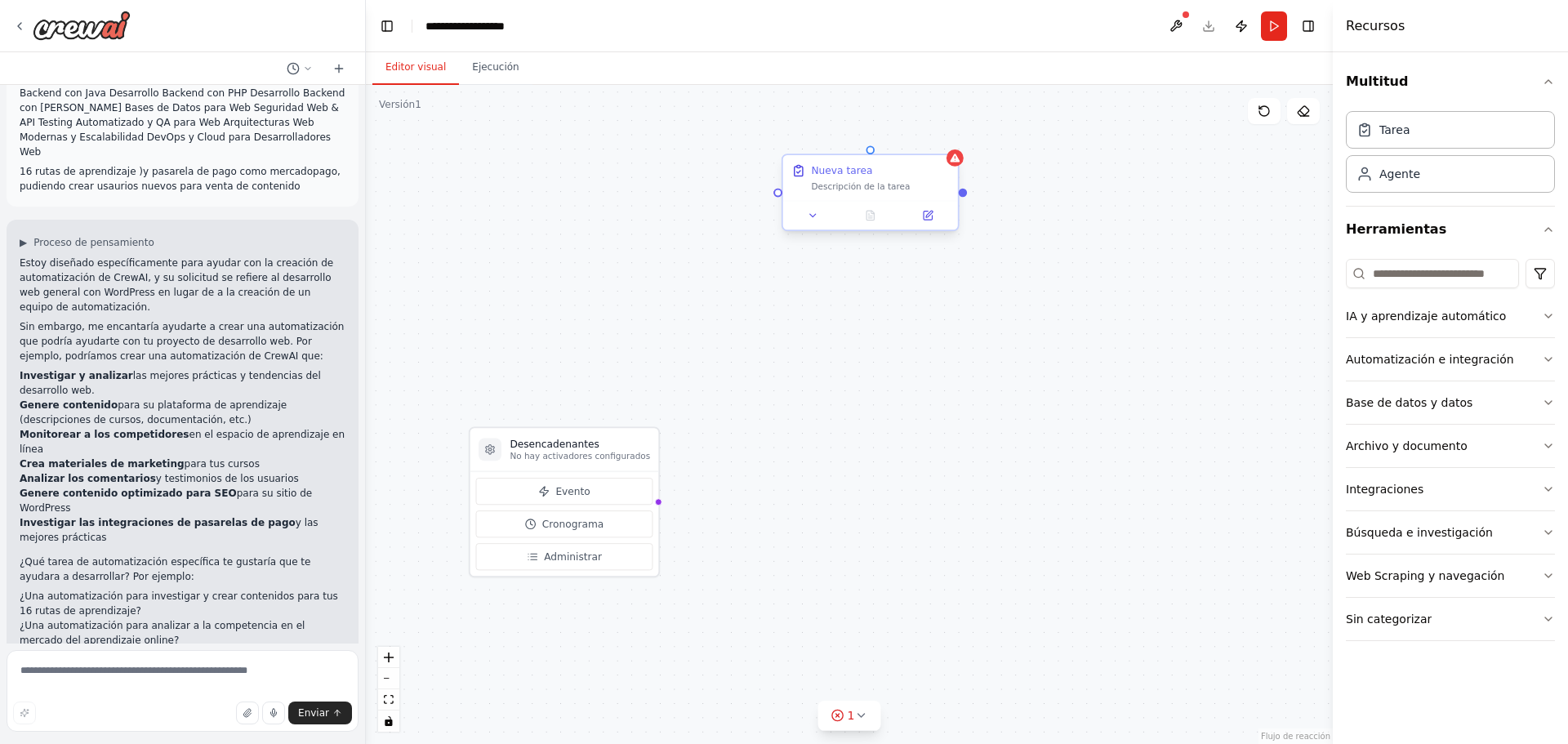
click at [837, 181] on font "Descripción de la tarea" at bounding box center [860, 186] width 98 height 10
click at [837, 189] on font "Descripción de la tarea" at bounding box center [860, 186] width 98 height 10
click at [813, 217] on icon at bounding box center [813, 215] width 12 height 12
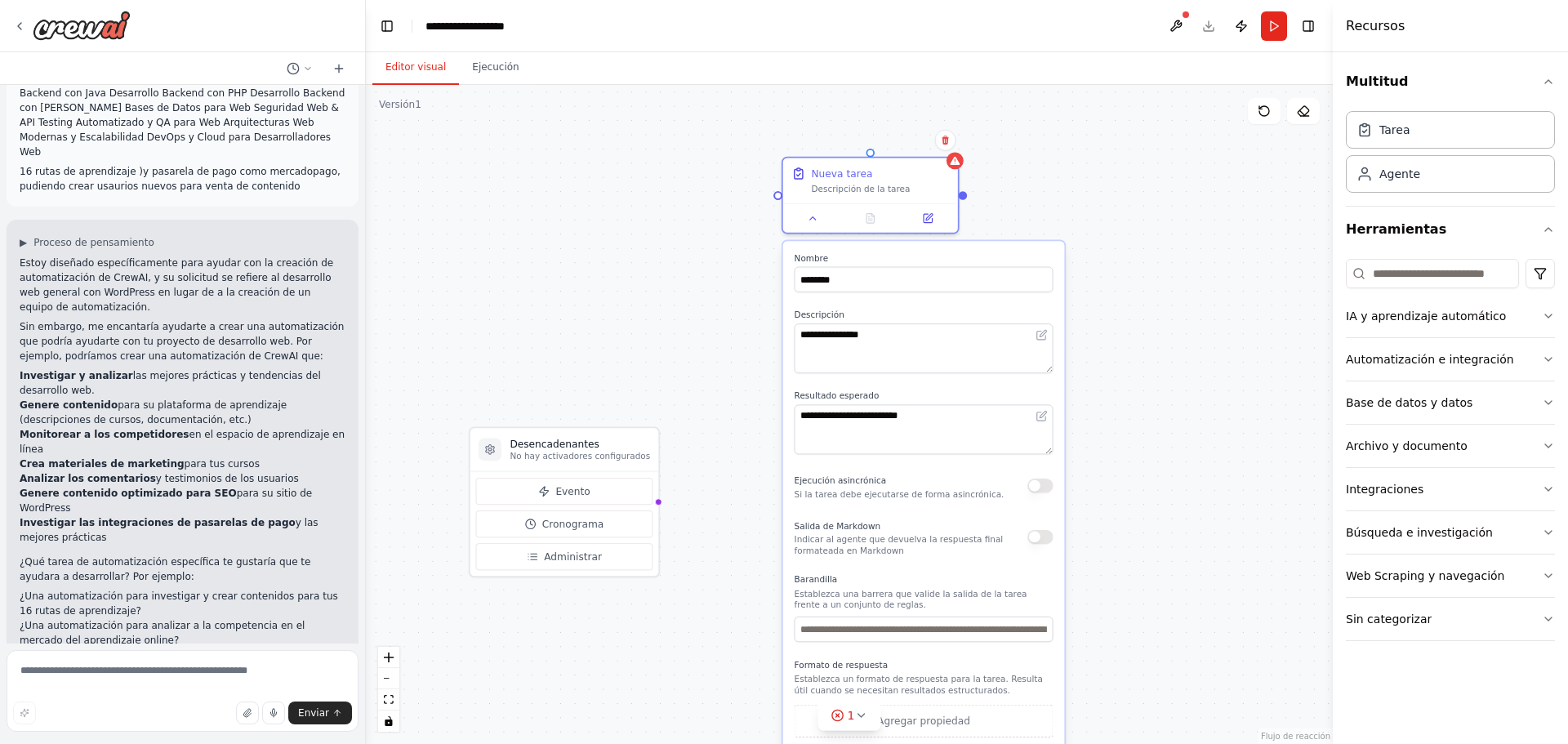
scroll to position [187, 0]
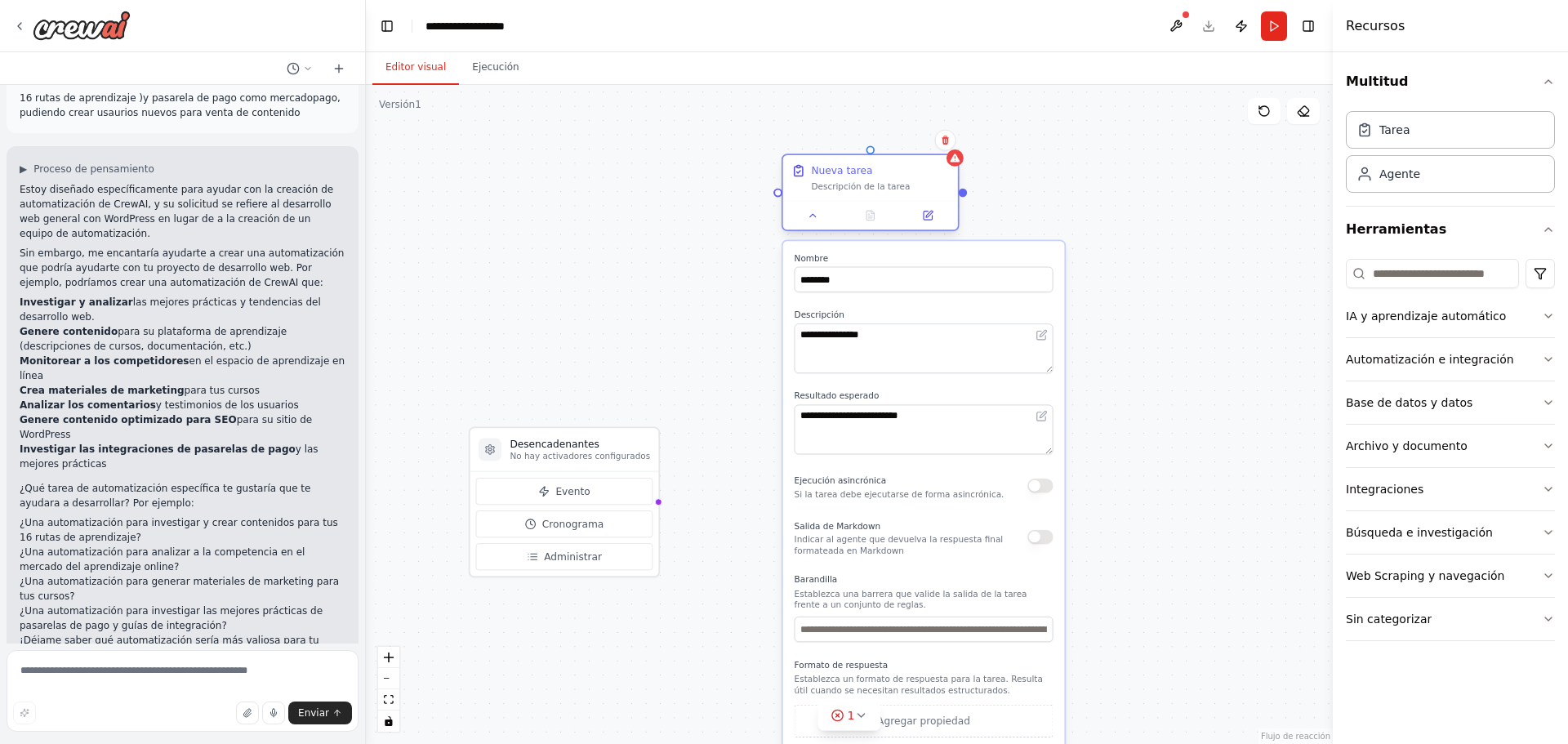
click at [883, 197] on div "Nueva tarea Descripción de la tarea" at bounding box center [870, 178] width 174 height 46
click at [1127, 179] on div "**********" at bounding box center [849, 414] width 966 height 659
click at [954, 163] on icon at bounding box center [954, 157] width 12 height 12
click at [1366, 176] on icon at bounding box center [1365, 173] width 16 height 16
click at [552, 397] on div "gpt-4o-mini" at bounding box center [571, 386] width 174 height 31
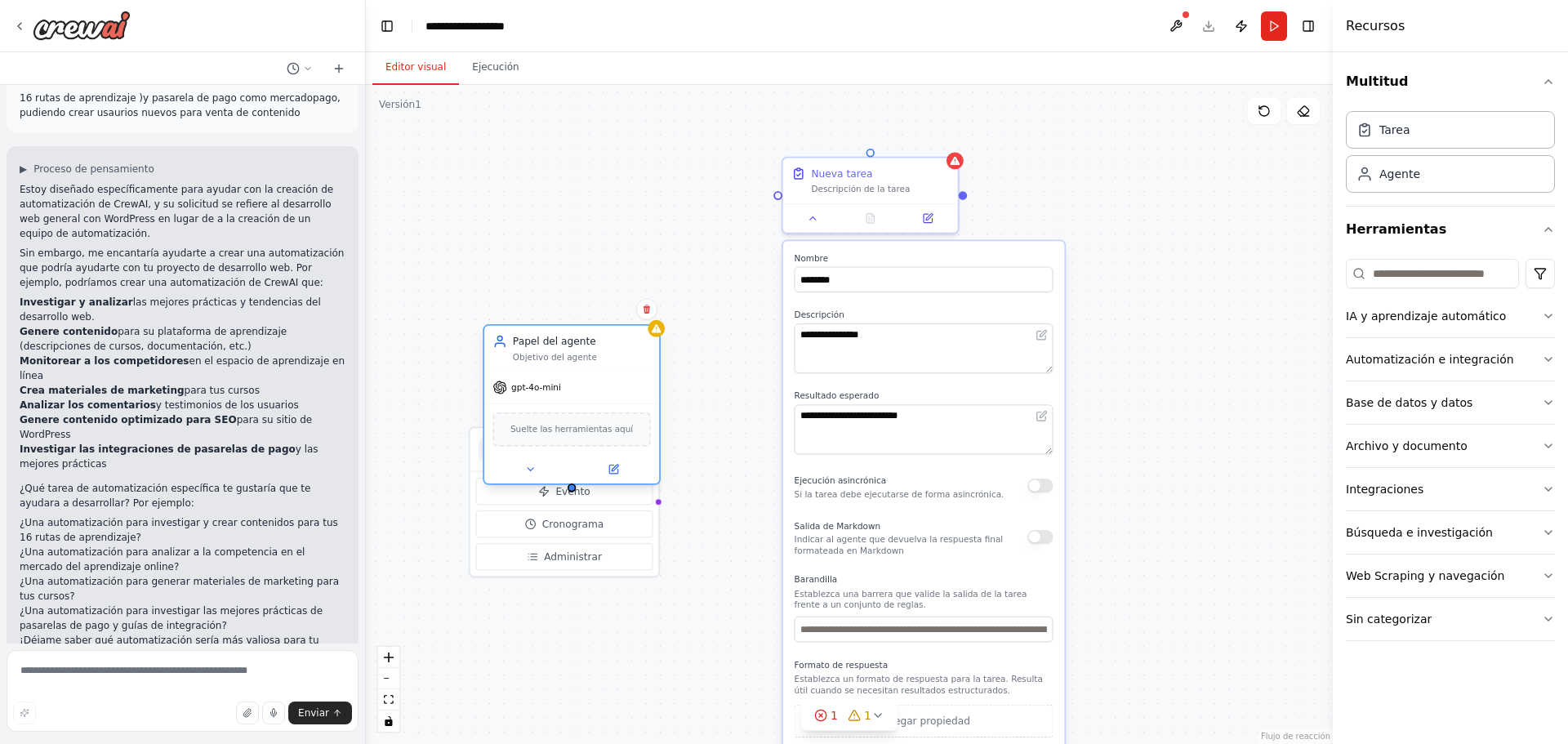
click at [552, 397] on div "gpt-4o-mini" at bounding box center [571, 386] width 174 height 31
click at [533, 470] on icon at bounding box center [529, 469] width 12 height 12
click at [1136, 455] on div "**********" at bounding box center [849, 414] width 966 height 659
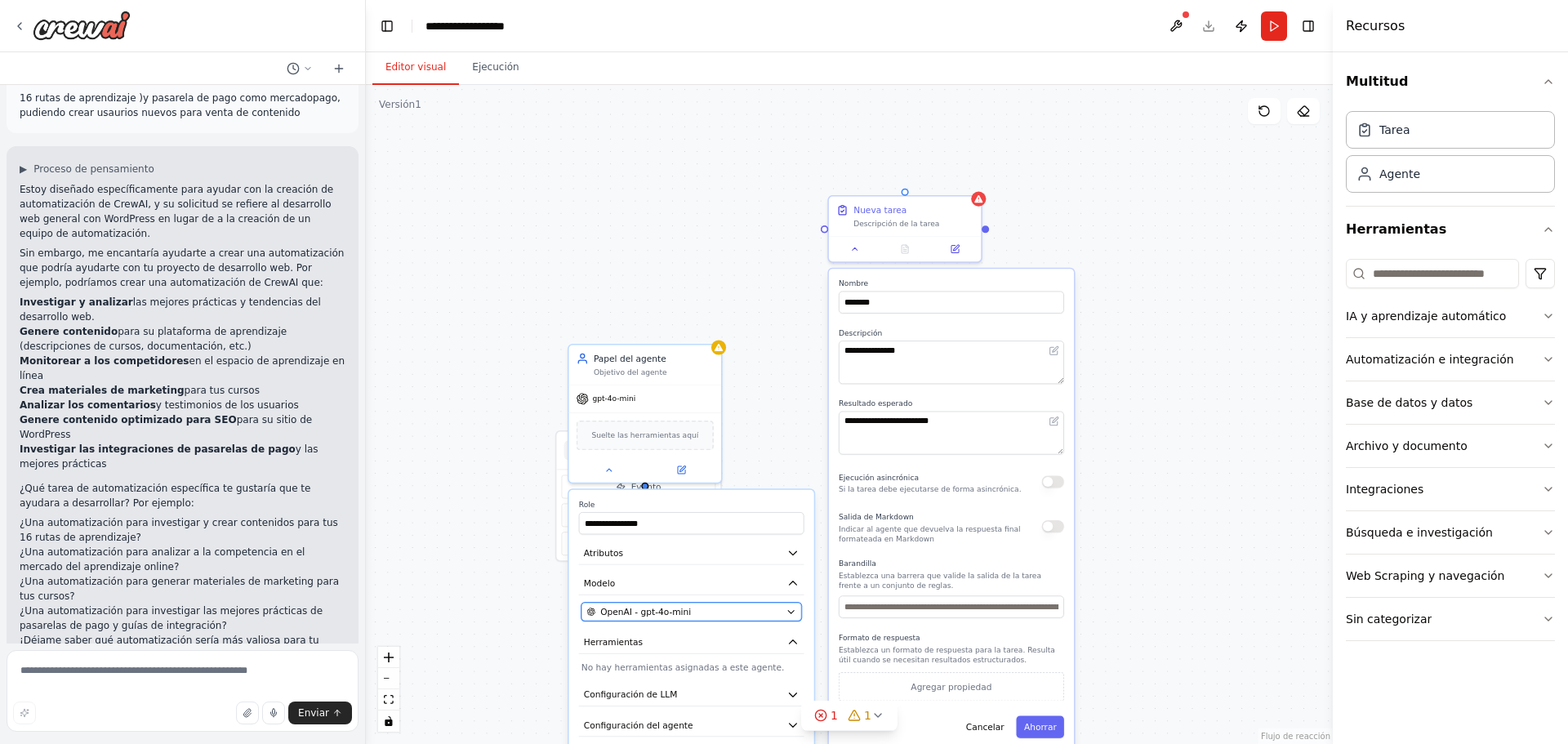
click at [796, 615] on button "OpenAI - gpt-4o-mini" at bounding box center [692, 611] width 220 height 19
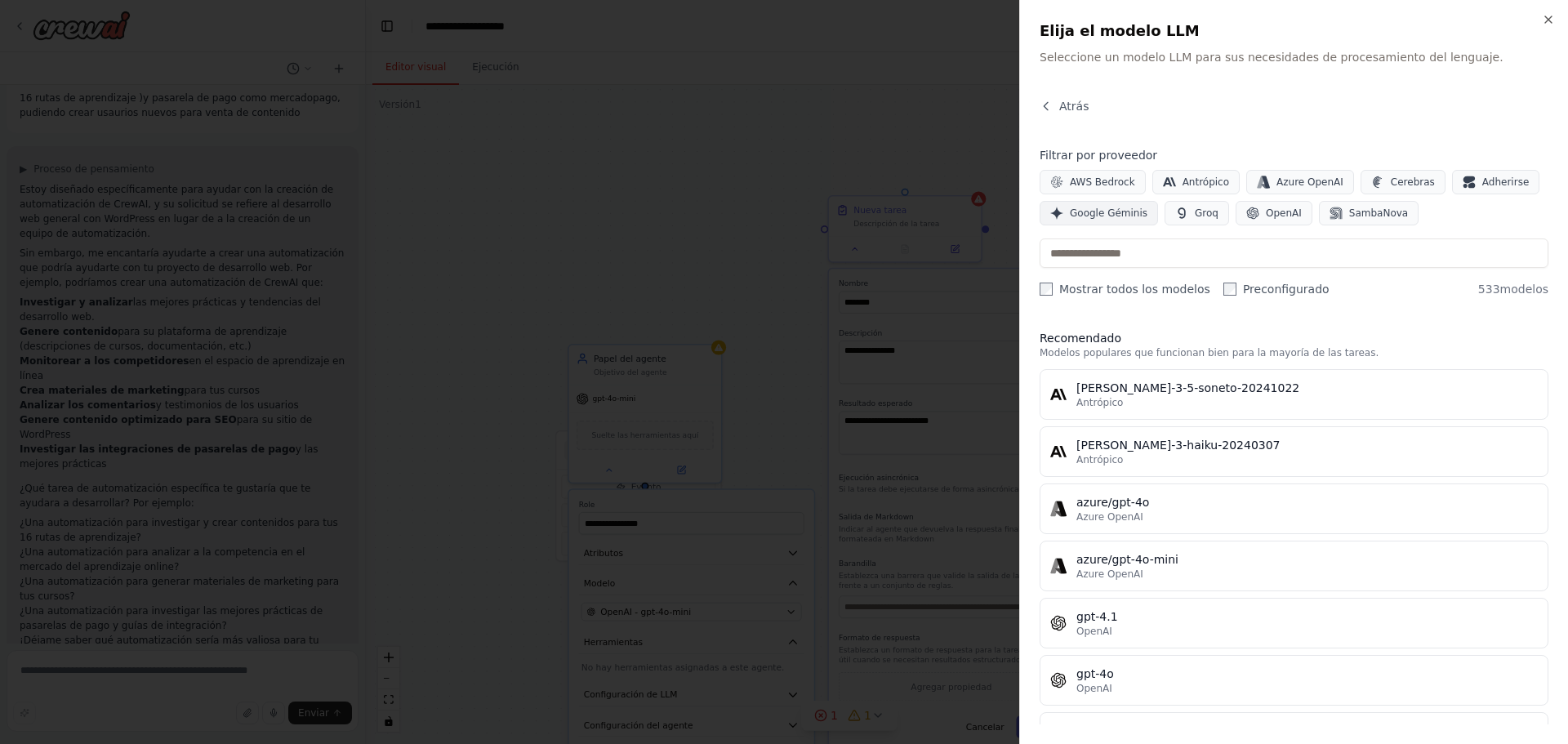
click at [1093, 216] on font "Google Géminis" at bounding box center [1108, 213] width 78 height 12
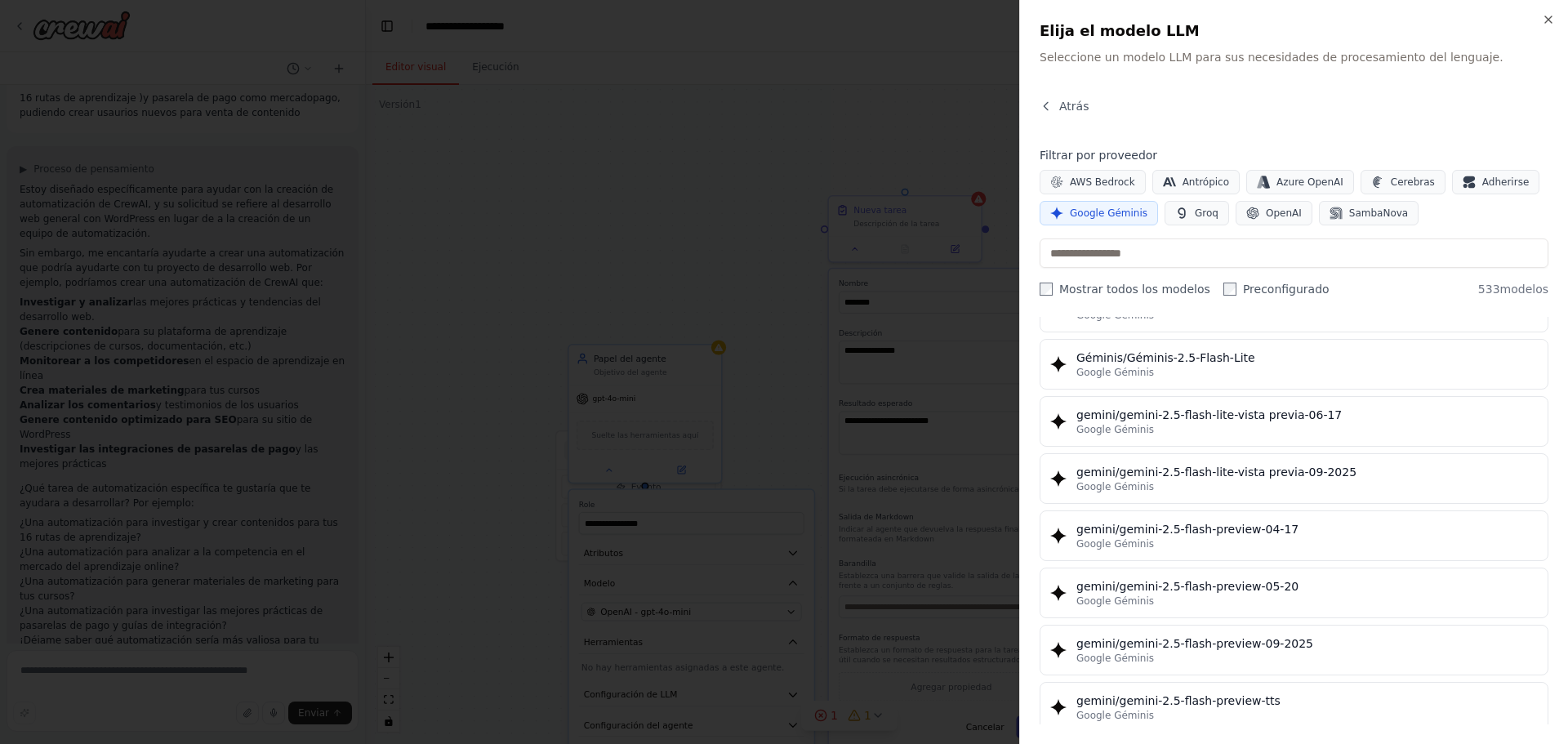
scroll to position [1479, 0]
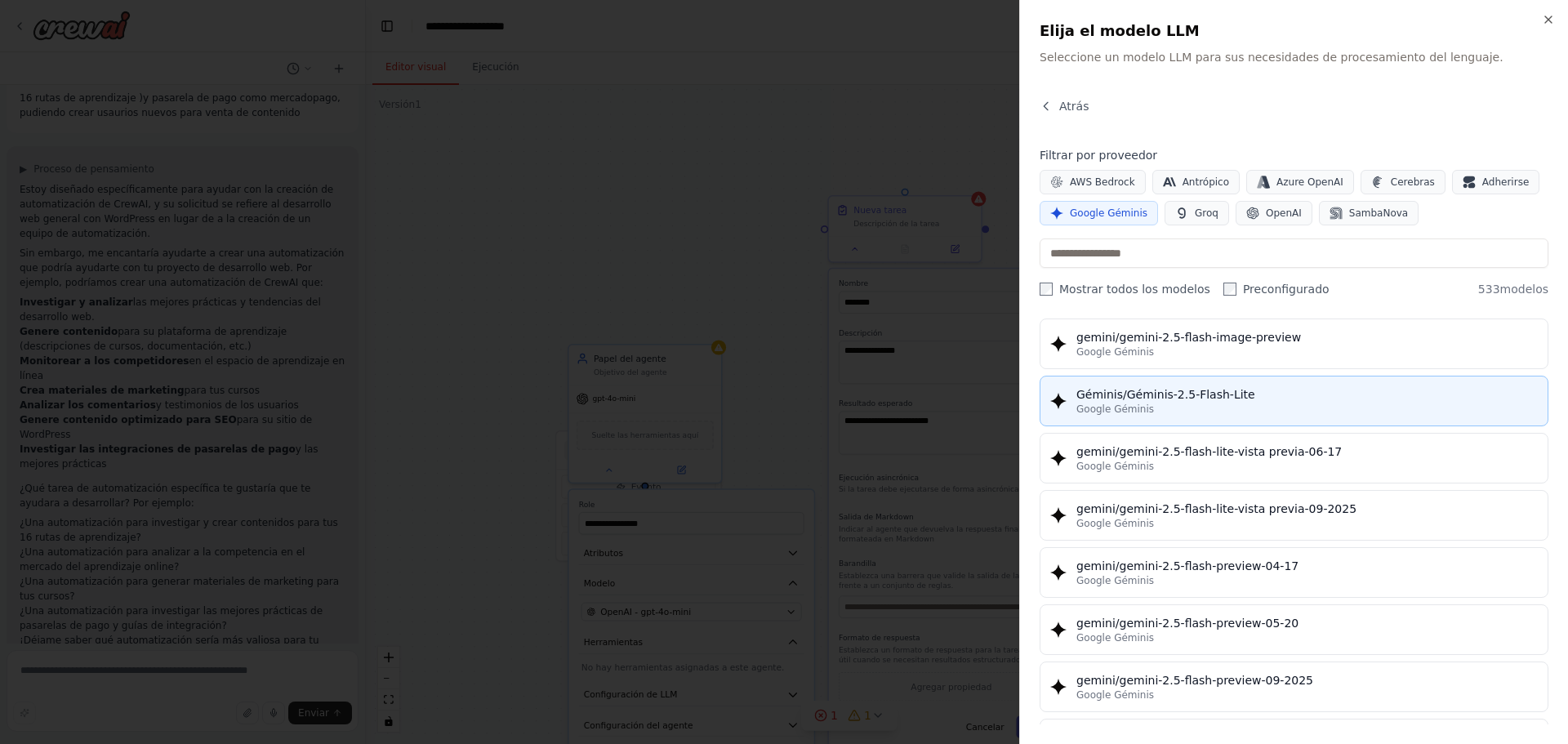
click at [1229, 390] on font "Géminis/Géminis-2.5-Flash-Lite" at bounding box center [1166, 394] width 179 height 13
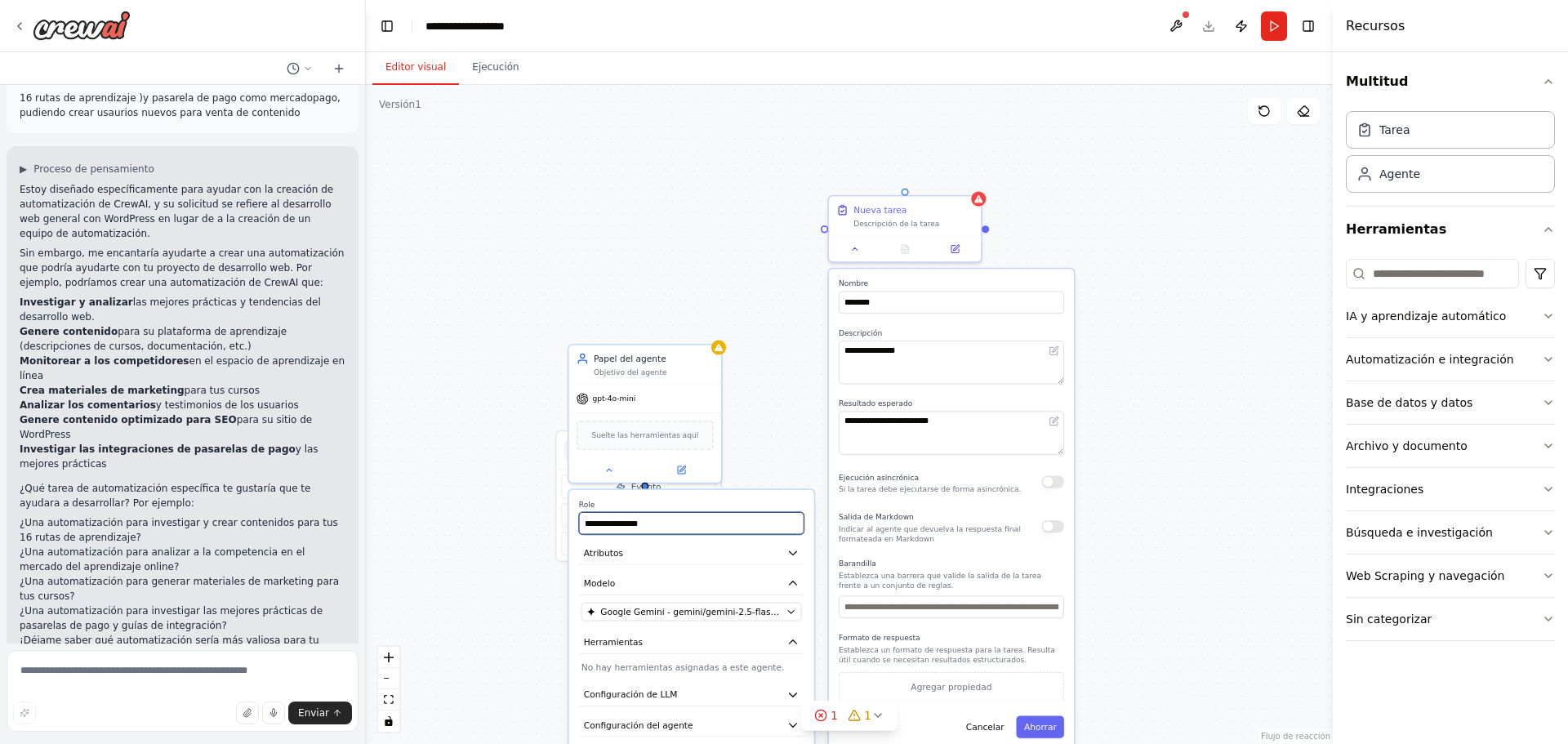
click at [719, 521] on input "**********" at bounding box center [692, 523] width 226 height 22
drag, startPoint x: 719, startPoint y: 521, endPoint x: 583, endPoint y: 515, distance: 136.1
click at [583, 515] on input "**********" at bounding box center [692, 523] width 226 height 22
click at [483, 507] on div "**********" at bounding box center [849, 414] width 966 height 659
click at [513, 346] on div "**********" at bounding box center [849, 414] width 966 height 659
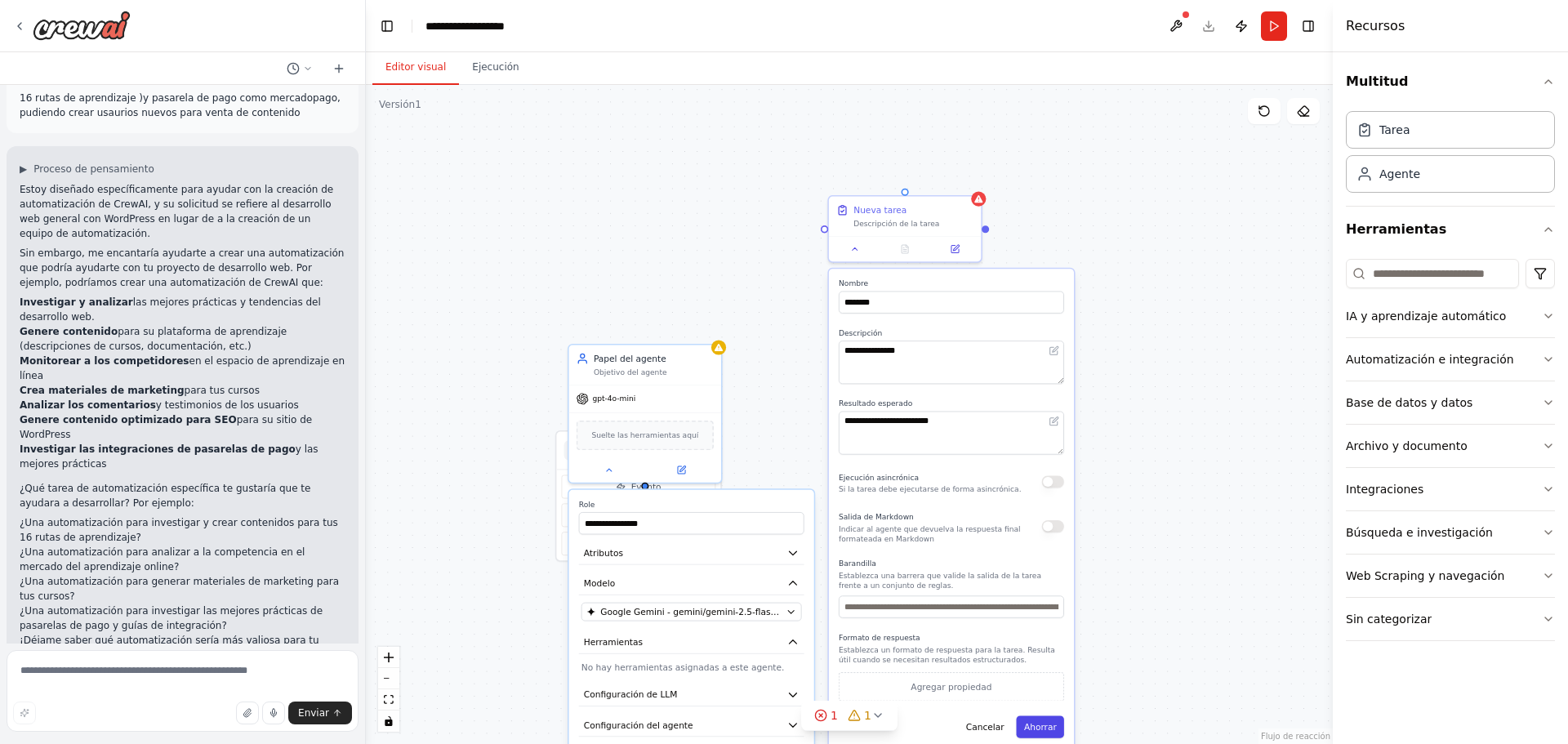
click at [1050, 730] on font "Ahorrar" at bounding box center [1041, 726] width 33 height 10
click at [1130, 610] on div "**********" at bounding box center [849, 414] width 966 height 659
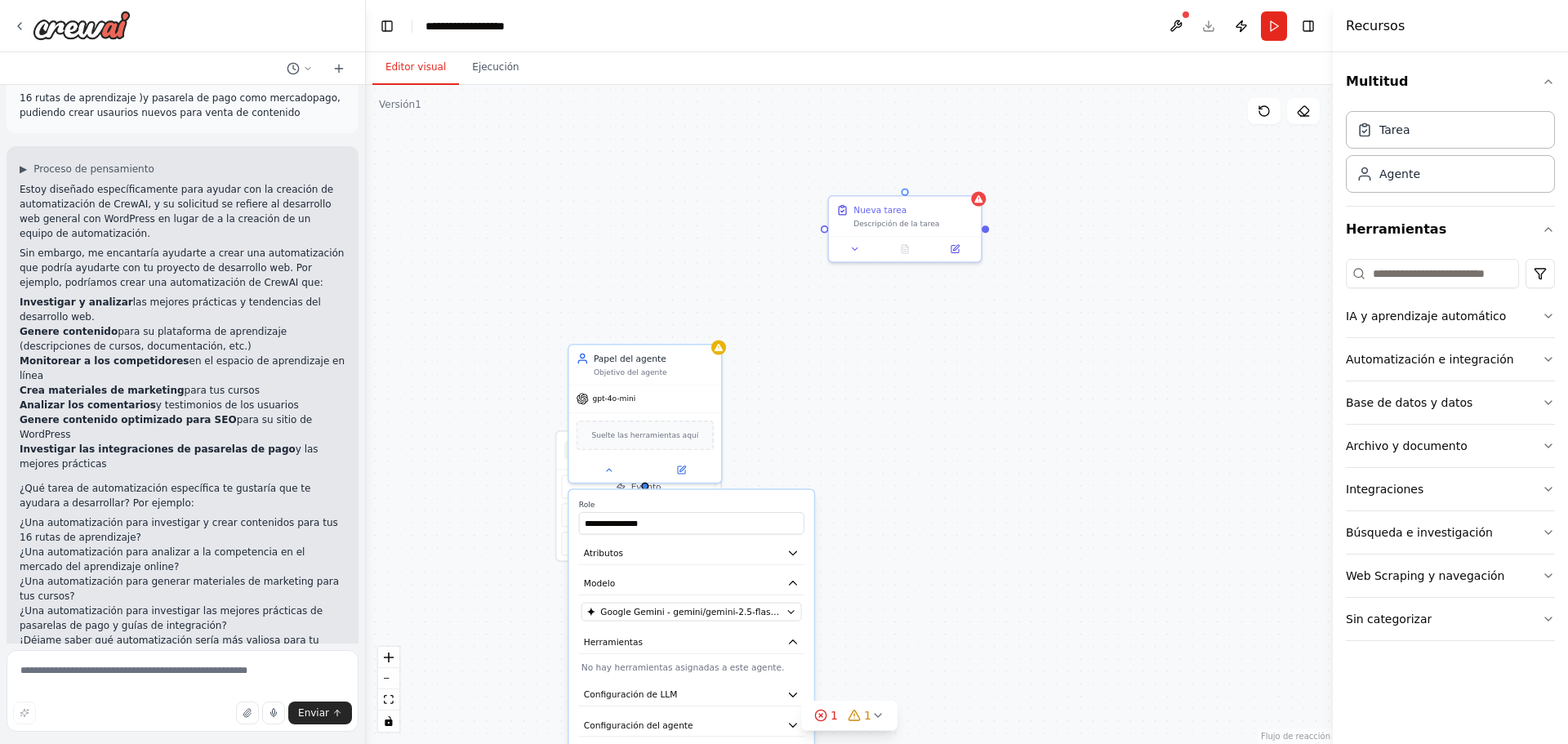
click at [959, 447] on div "**********" at bounding box center [849, 414] width 966 height 659
click at [792, 561] on button "Atributos" at bounding box center [692, 552] width 226 height 23
click at [792, 557] on icon "button" at bounding box center [793, 553] width 13 height 13
click at [1401, 161] on div "Agente" at bounding box center [1450, 173] width 209 height 38
click at [972, 448] on div "gpt-4o-mini" at bounding box center [929, 445] width 152 height 27
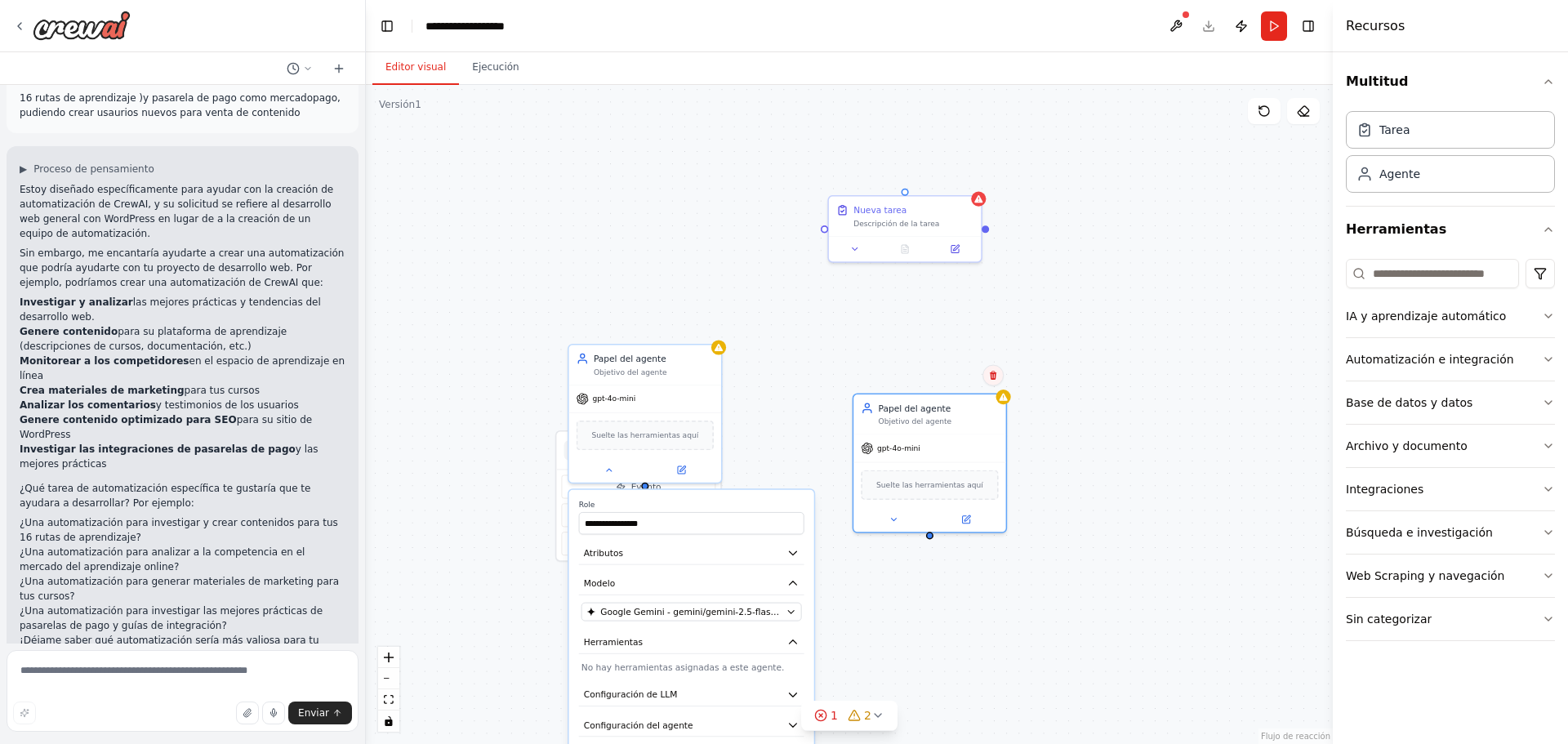
click at [995, 378] on icon at bounding box center [993, 375] width 6 height 9
click at [945, 376] on font "Confirmar" at bounding box center [942, 376] width 49 height 12
drag, startPoint x: 558, startPoint y: 460, endPoint x: 438, endPoint y: 213, distance: 274.6
click at [438, 213] on div "Desencadenantes No hay activadores configurados" at bounding box center [515, 202] width 164 height 38
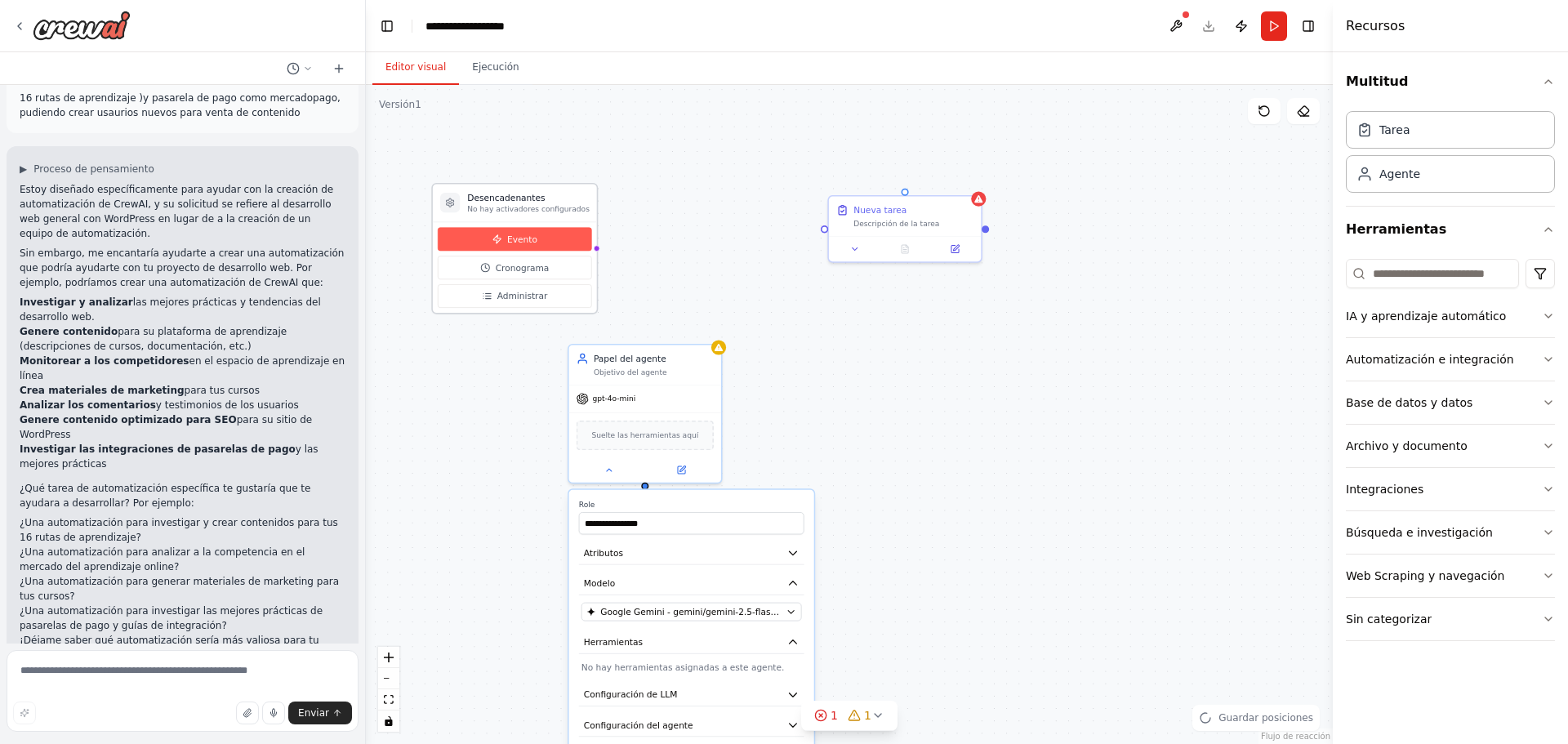
click at [532, 248] on button "Evento" at bounding box center [515, 238] width 154 height 23
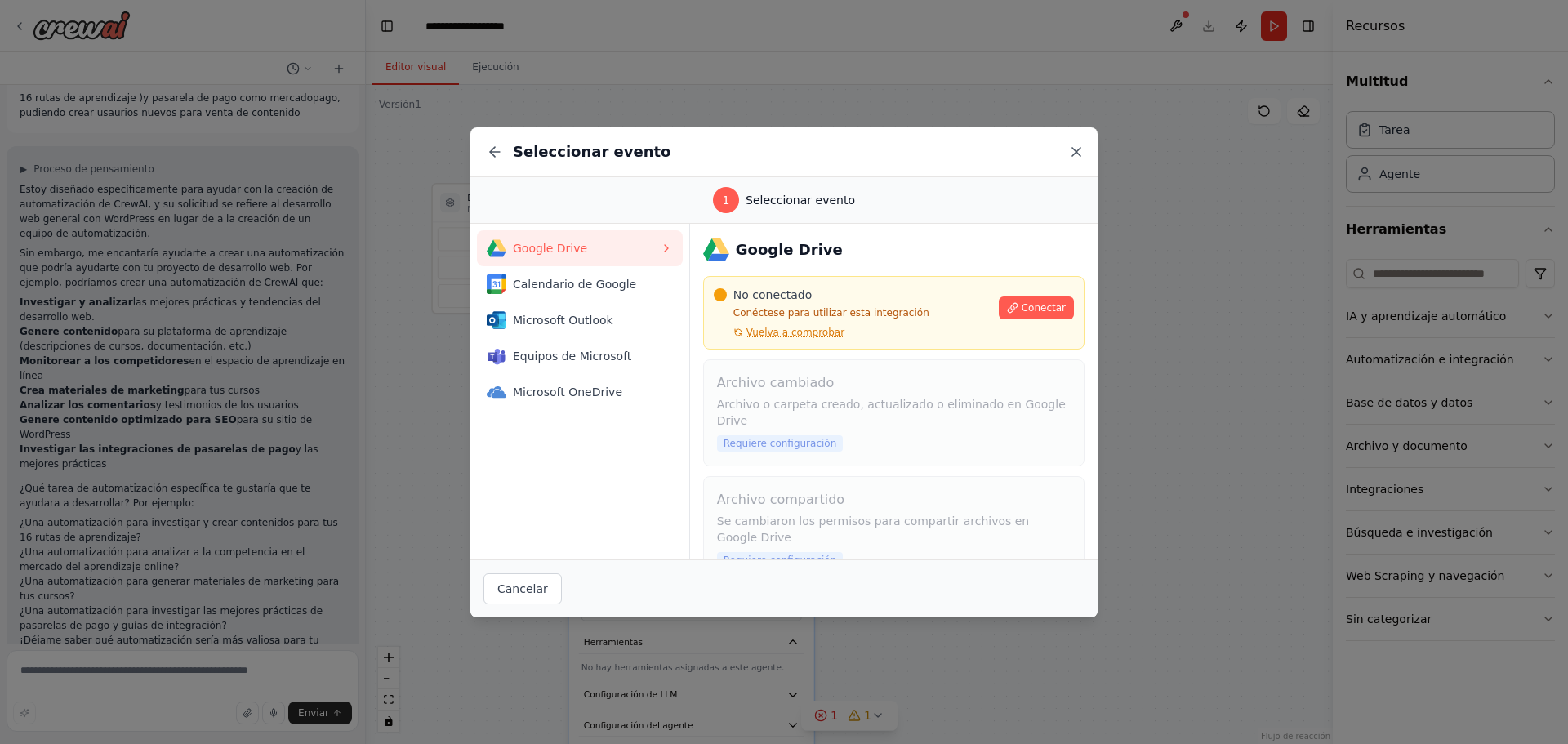
click at [1078, 150] on icon at bounding box center [1076, 152] width 16 height 16
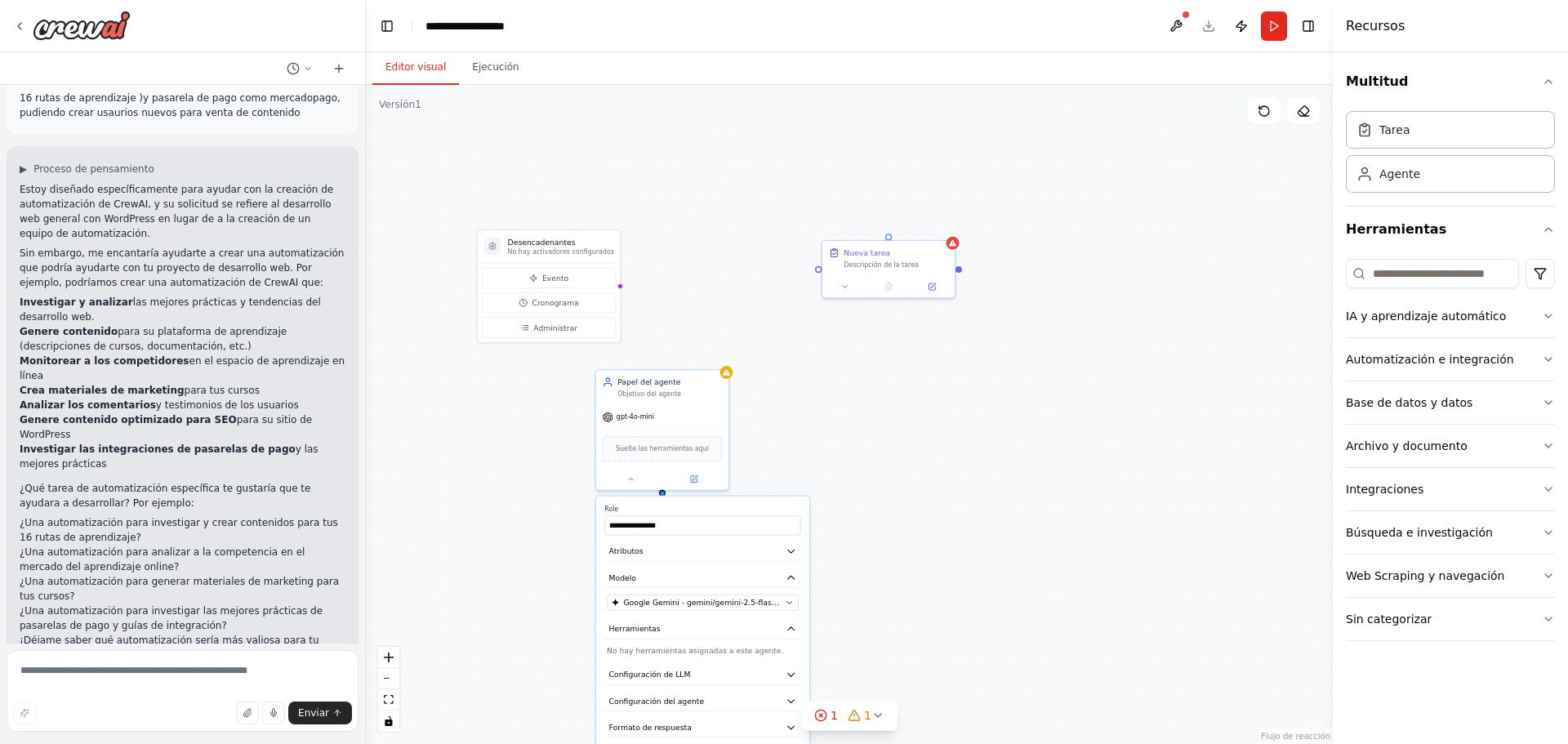
click at [1022, 545] on div "**********" at bounding box center [849, 414] width 966 height 659
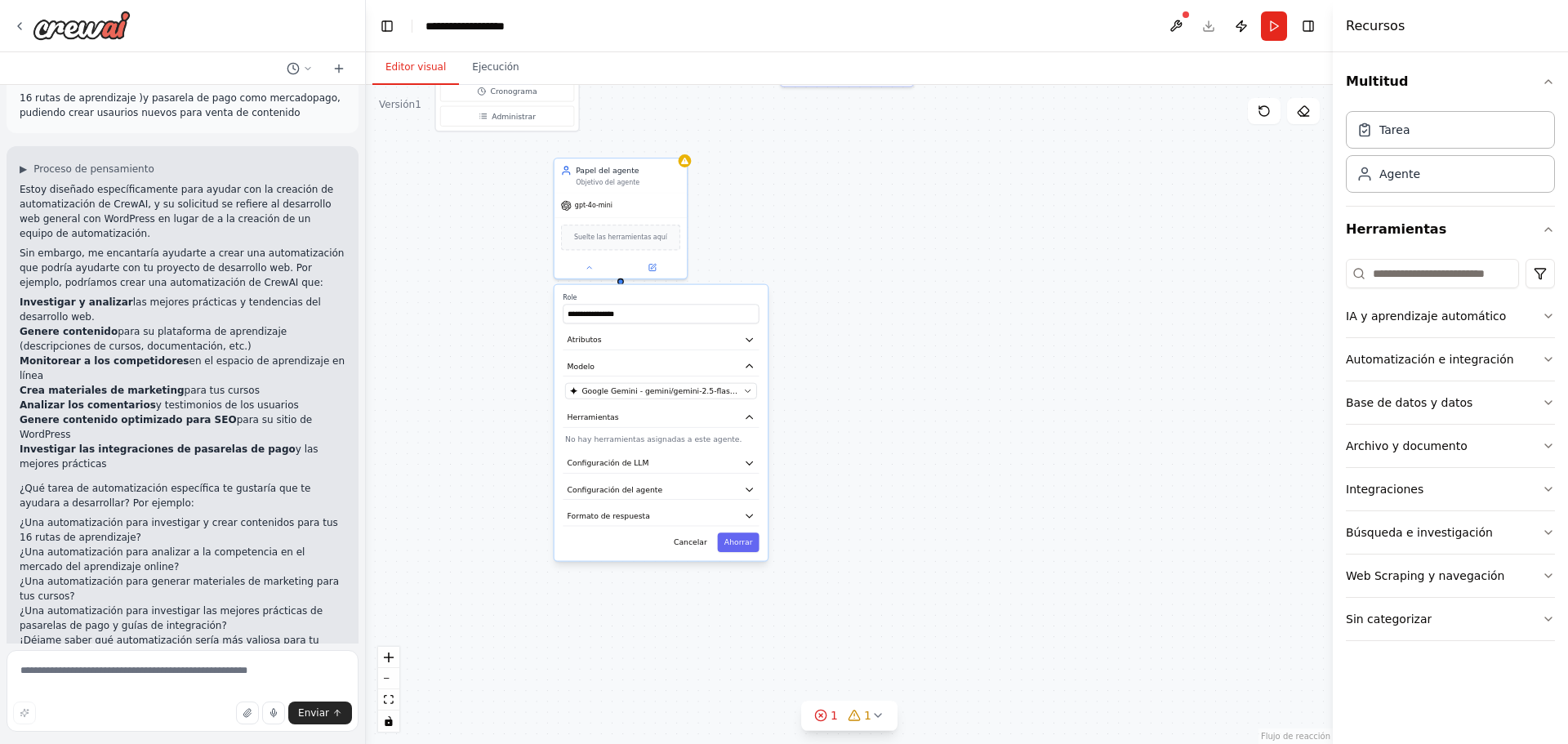
drag, startPoint x: 1025, startPoint y: 545, endPoint x: 951, endPoint y: 334, distance: 223.6
click at [955, 334] on div "**********" at bounding box center [849, 414] width 966 height 659
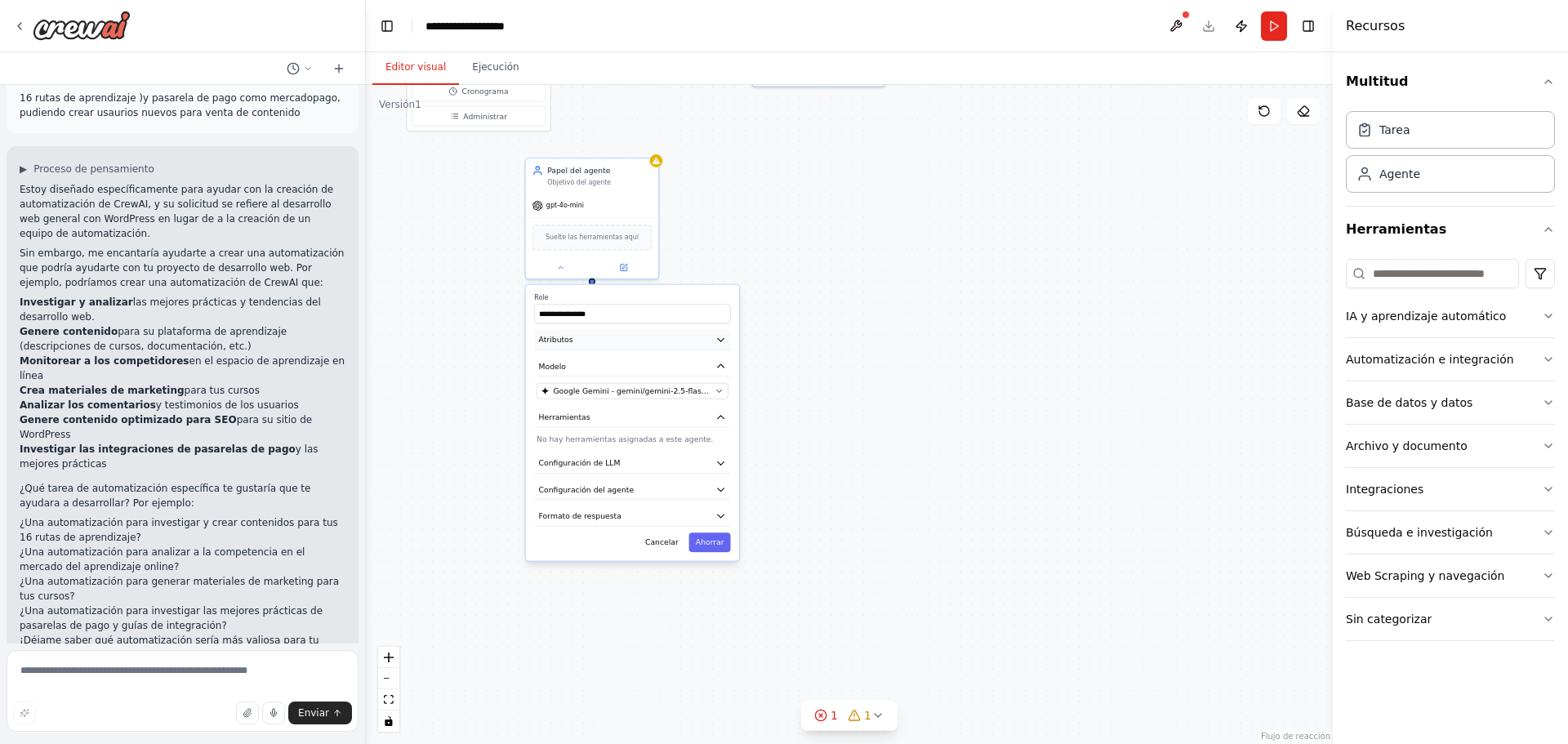
click at [724, 342] on icon "button" at bounding box center [721, 339] width 11 height 11
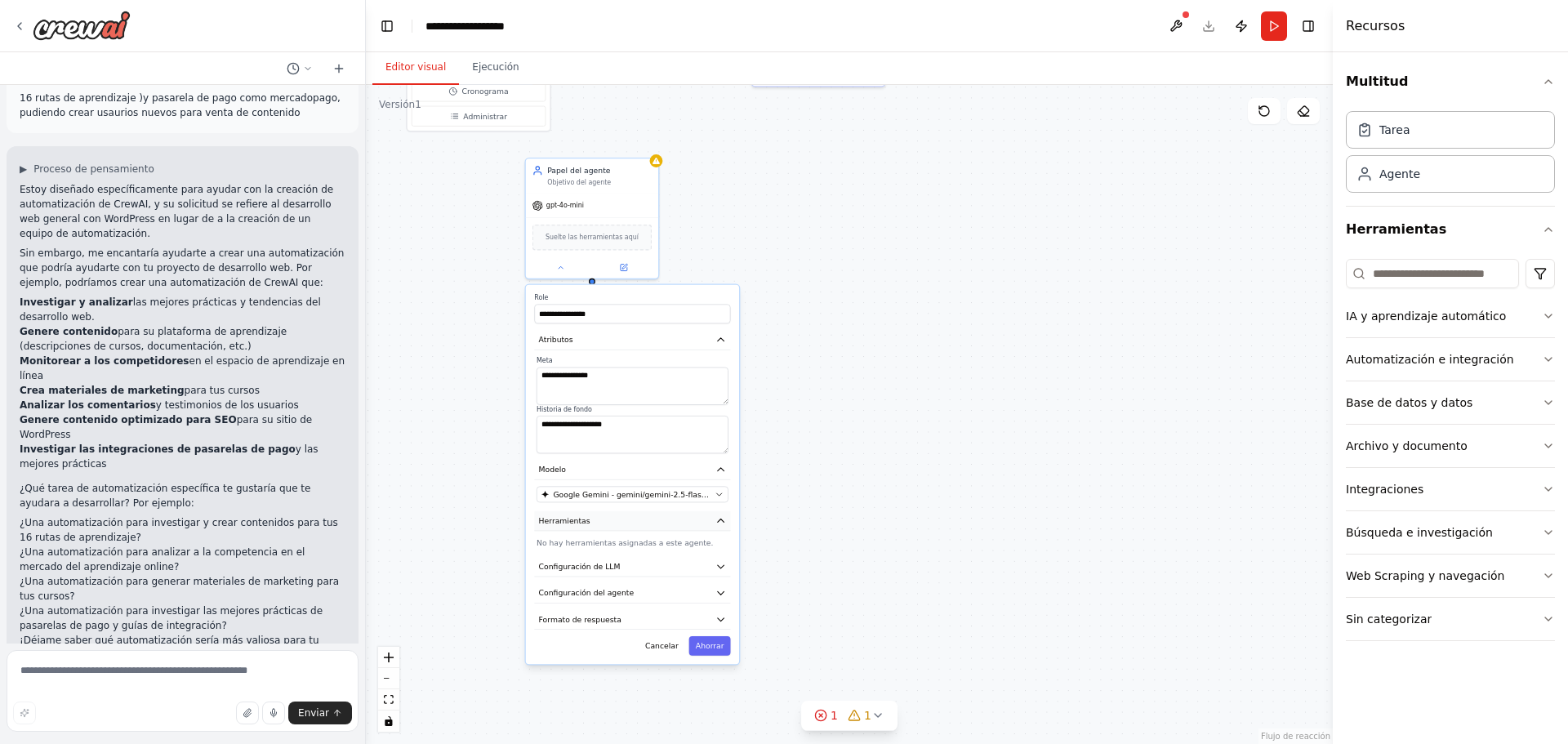
click at [722, 522] on icon "button" at bounding box center [721, 520] width 6 height 4
click at [722, 522] on icon "button" at bounding box center [721, 521] width 6 height 4
click at [669, 545] on font "No hay herramientas asignadas a este agente." at bounding box center [624, 543] width 176 height 9
click at [648, 549] on div "**********" at bounding box center [632, 474] width 213 height 378
click at [659, 570] on button "Configuración de LLM" at bounding box center [631, 567] width 196 height 20
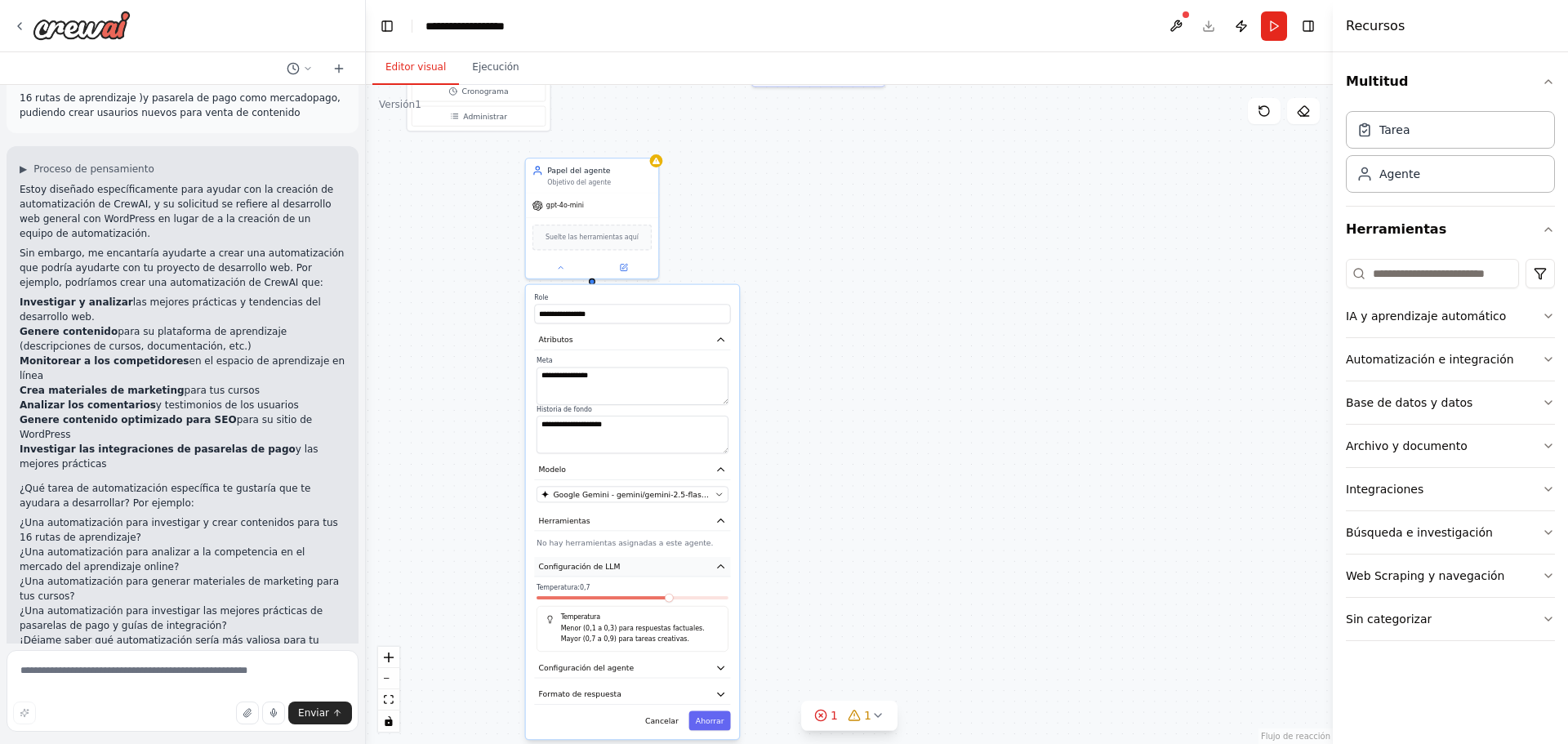
click at [659, 569] on button "Configuración de LLM" at bounding box center [631, 567] width 196 height 20
click at [666, 592] on button "Configuración del agente" at bounding box center [631, 592] width 196 height 20
click at [665, 622] on button "Formato de respuesta" at bounding box center [631, 619] width 196 height 20
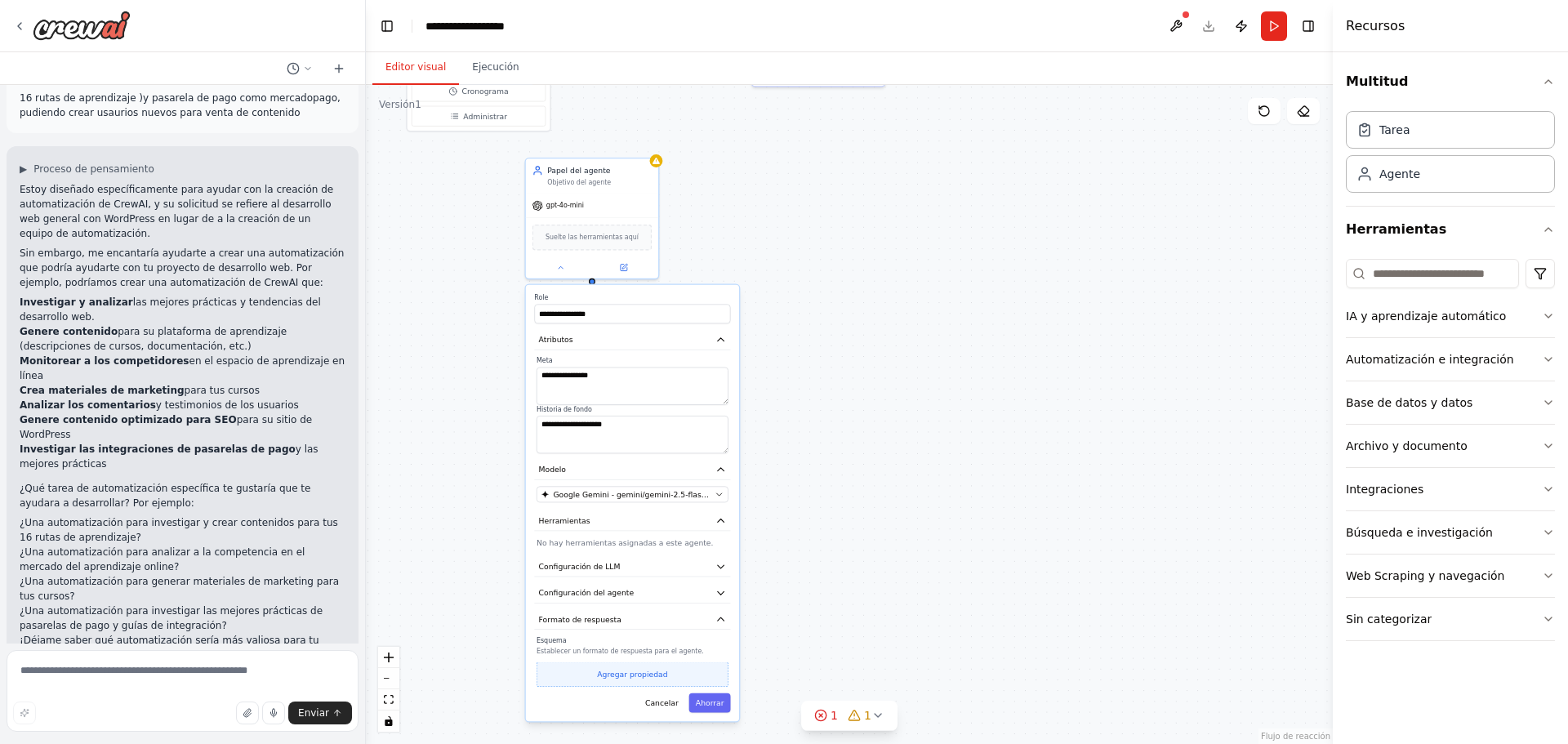
click at [637, 676] on font "Agregar propiedad" at bounding box center [632, 674] width 70 height 9
click at [639, 672] on select "***** ******** ******** ***** ******" at bounding box center [630, 672] width 51 height 20
click at [670, 672] on font "Opcional" at bounding box center [683, 672] width 33 height 9
click at [670, 672] on button "Required" at bounding box center [683, 672] width 43 height 20
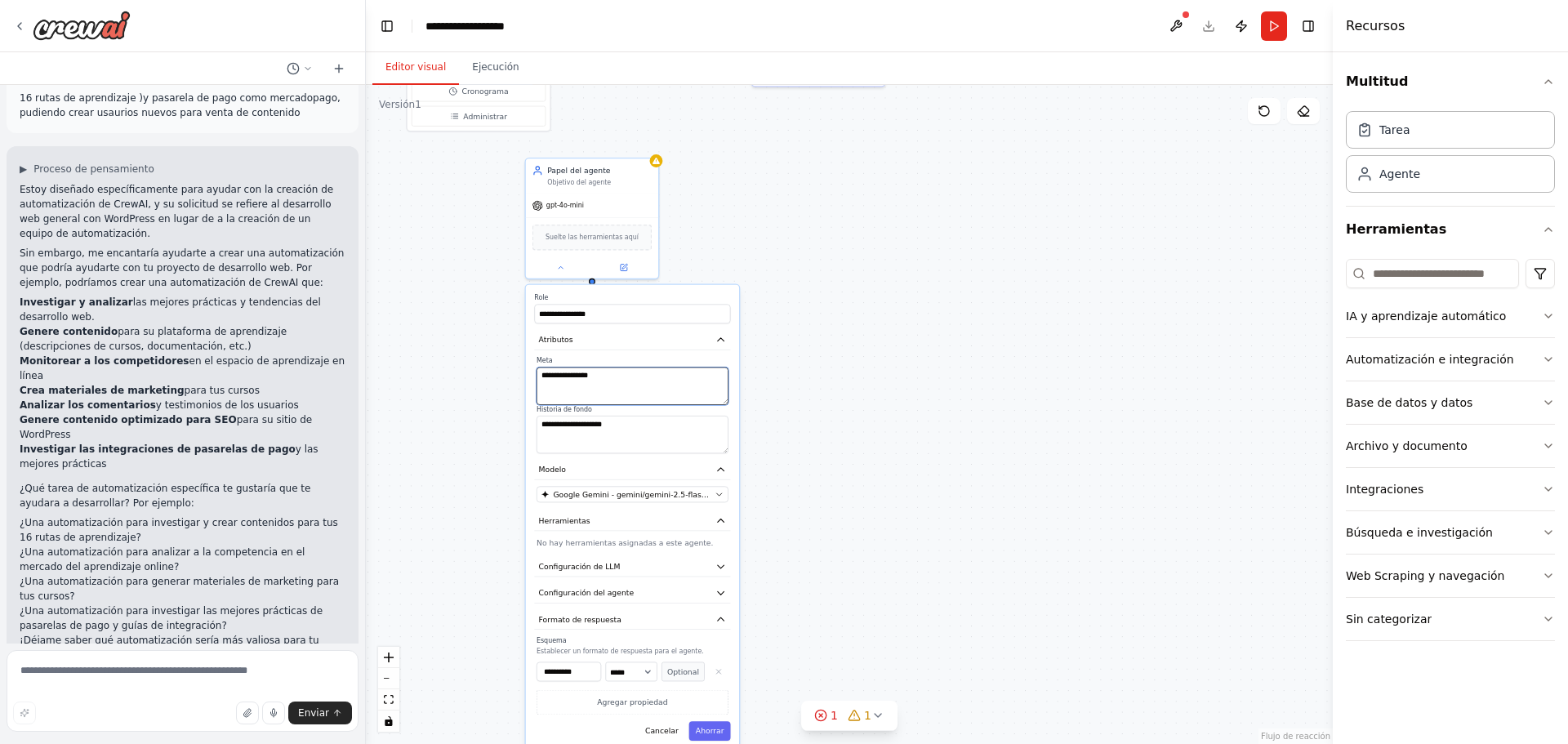
click at [552, 369] on textarea "**********" at bounding box center [632, 386] width 191 height 38
click at [448, 395] on div "**********" at bounding box center [849, 414] width 966 height 659
click at [325, 719] on button "Enviar" at bounding box center [320, 712] width 64 height 23
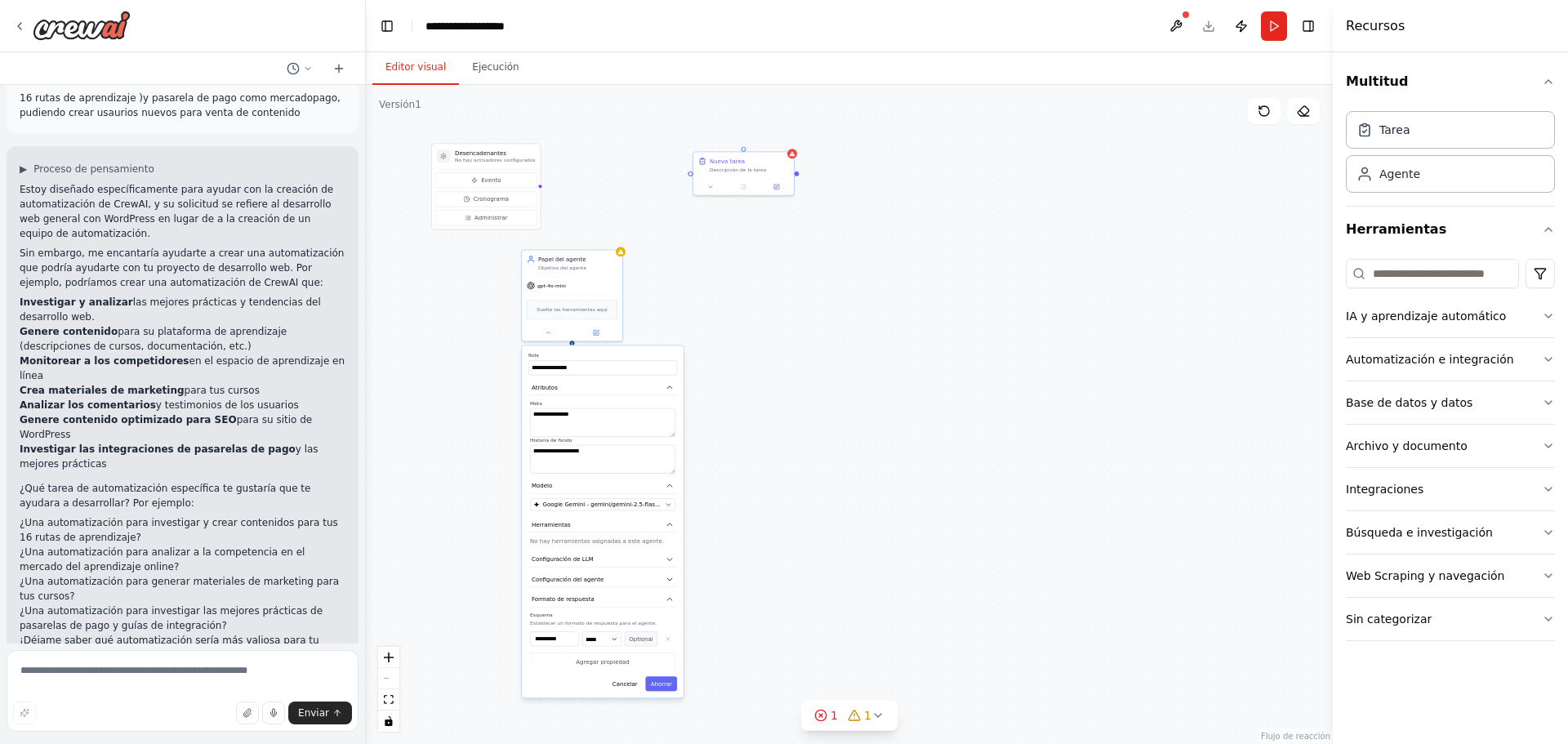
click at [857, 362] on div "**********" at bounding box center [849, 414] width 966 height 659
click at [659, 683] on font "Ahorrar" at bounding box center [662, 683] width 22 height 6
drag, startPoint x: 598, startPoint y: 256, endPoint x: 620, endPoint y: 234, distance: 31.1
click at [620, 234] on div "Papel del agente Objetivo del agente gemini-2.5-flash-lite Suelte las herramien…" at bounding box center [612, 253] width 102 height 92
click at [690, 182] on div "Desencadenantes No hay activadores configurados Evento Cronograma Administrar N…" at bounding box center [849, 414] width 966 height 659
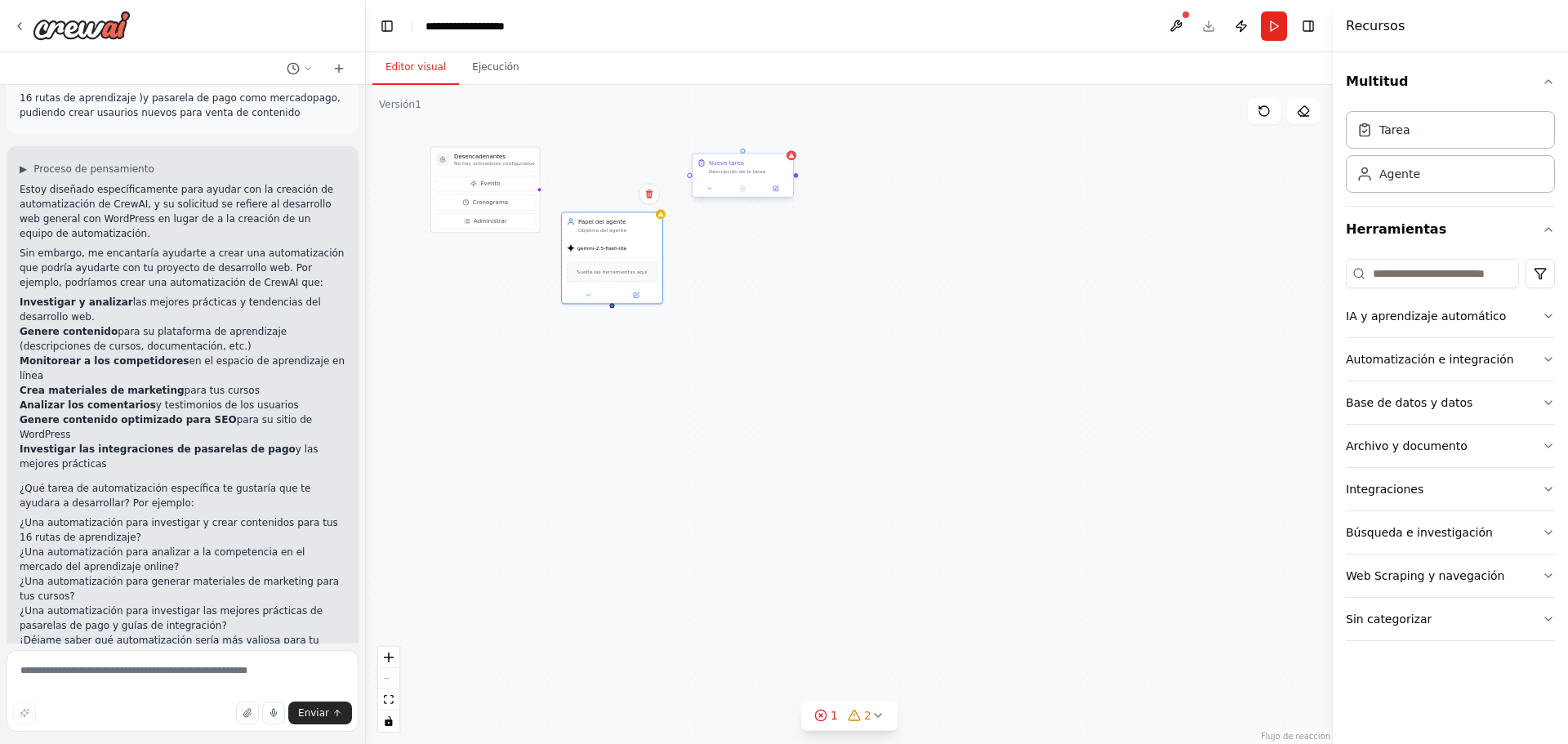
click at [759, 172] on div "Descripción de la tarea" at bounding box center [749, 171] width 79 height 6
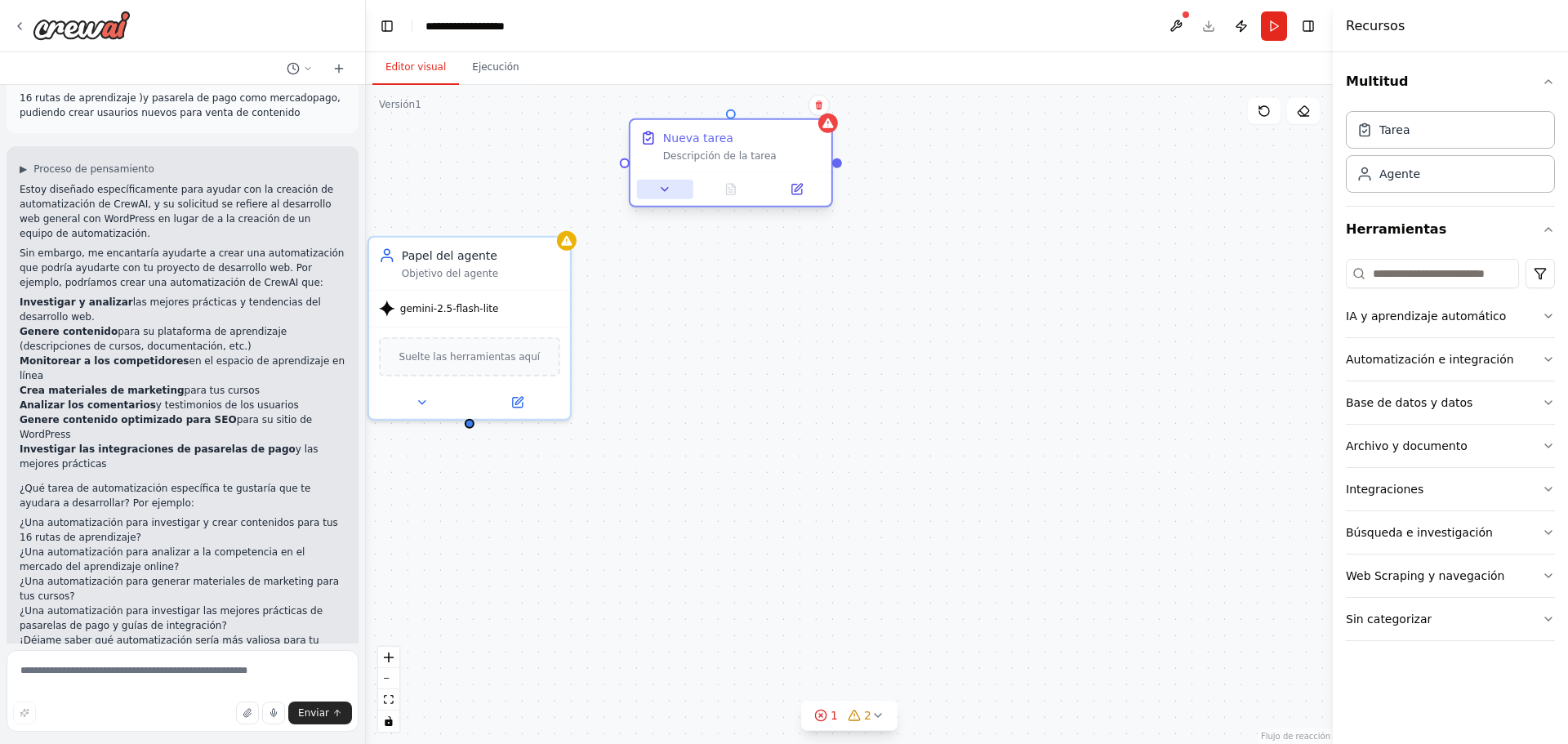
click at [660, 192] on icon at bounding box center [665, 190] width 13 height 13
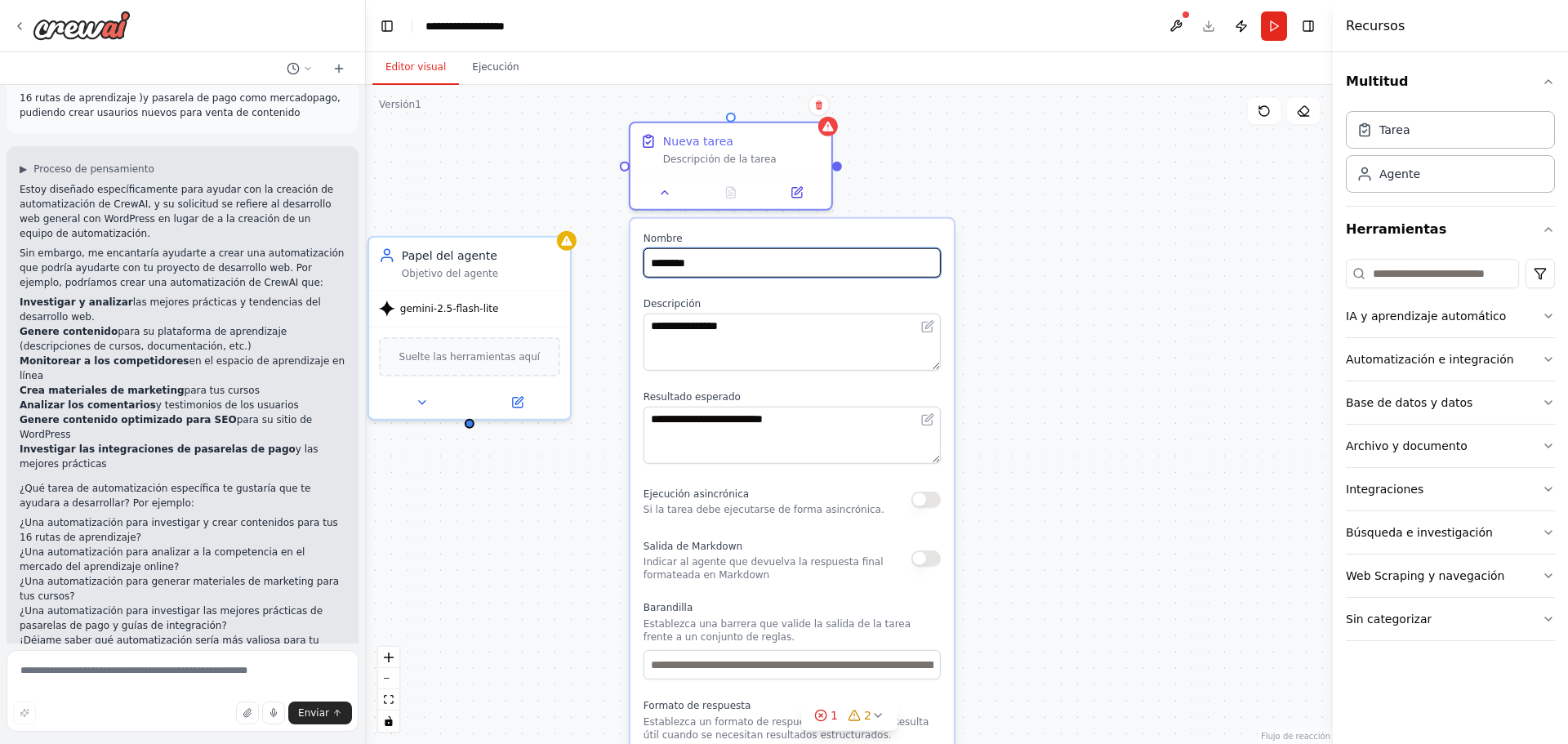
drag, startPoint x: 720, startPoint y: 262, endPoint x: 630, endPoint y: 264, distance: 90.0
click at [630, 264] on div "**********" at bounding box center [792, 535] width 323 height 632
type input "**********"
drag, startPoint x: 44, startPoint y: 175, endPoint x: 122, endPoint y: 425, distance: 261.9
click at [122, 425] on div "Estoy diseñado específicamente para ayudar con la creación de automatización de…" at bounding box center [182, 423] width 326 height 480
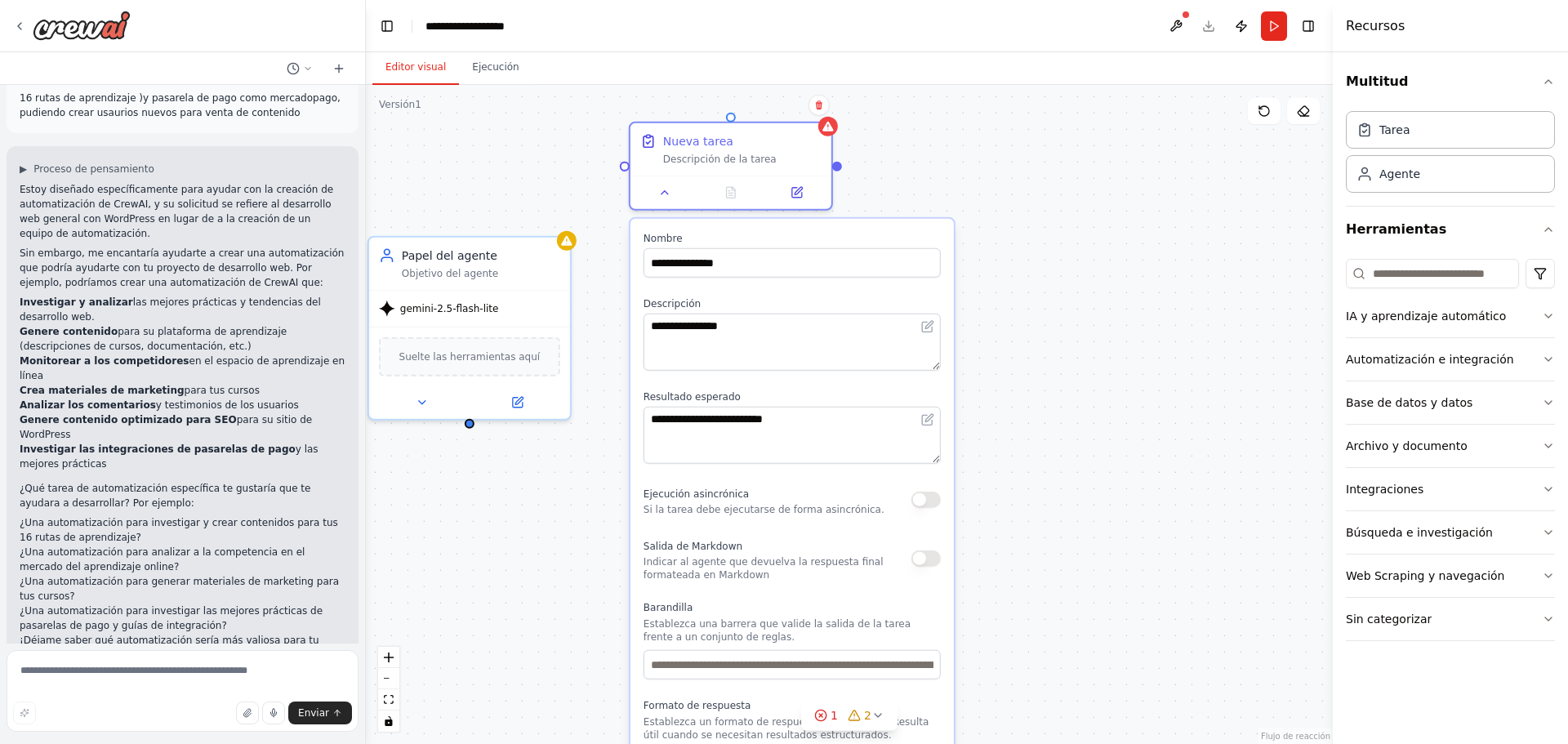
copy div "diseñado específicamente para ayudar con la creación de automatización de CrewA…"
click at [706, 429] on textarea "**********" at bounding box center [791, 434] width 297 height 57
click at [751, 338] on textarea "**********" at bounding box center [791, 341] width 297 height 57
drag, startPoint x: 809, startPoint y: 419, endPoint x: 633, endPoint y: 405, distance: 176.6
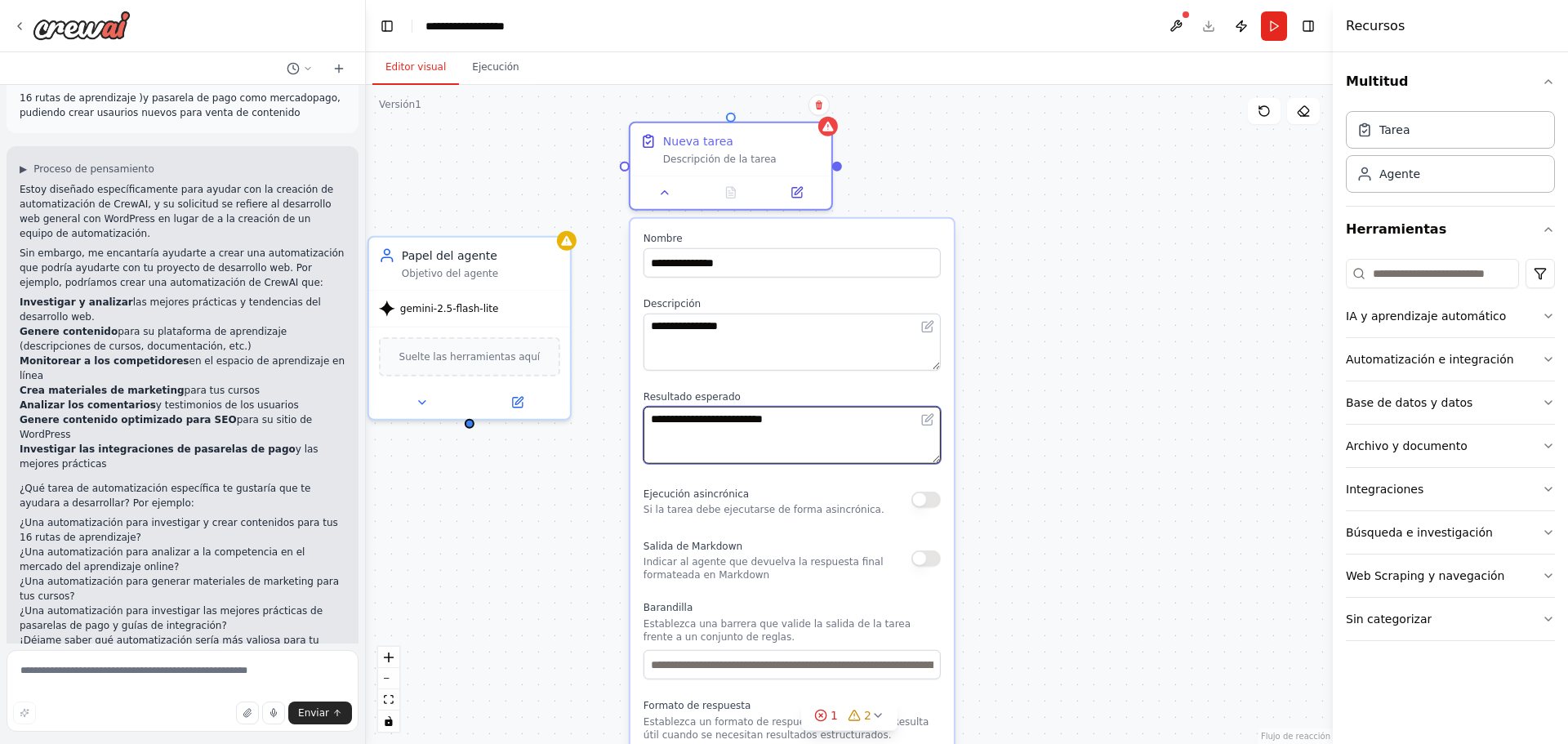
click at [633, 405] on div "**********" at bounding box center [792, 535] width 323 height 632
paste textarea "**********"
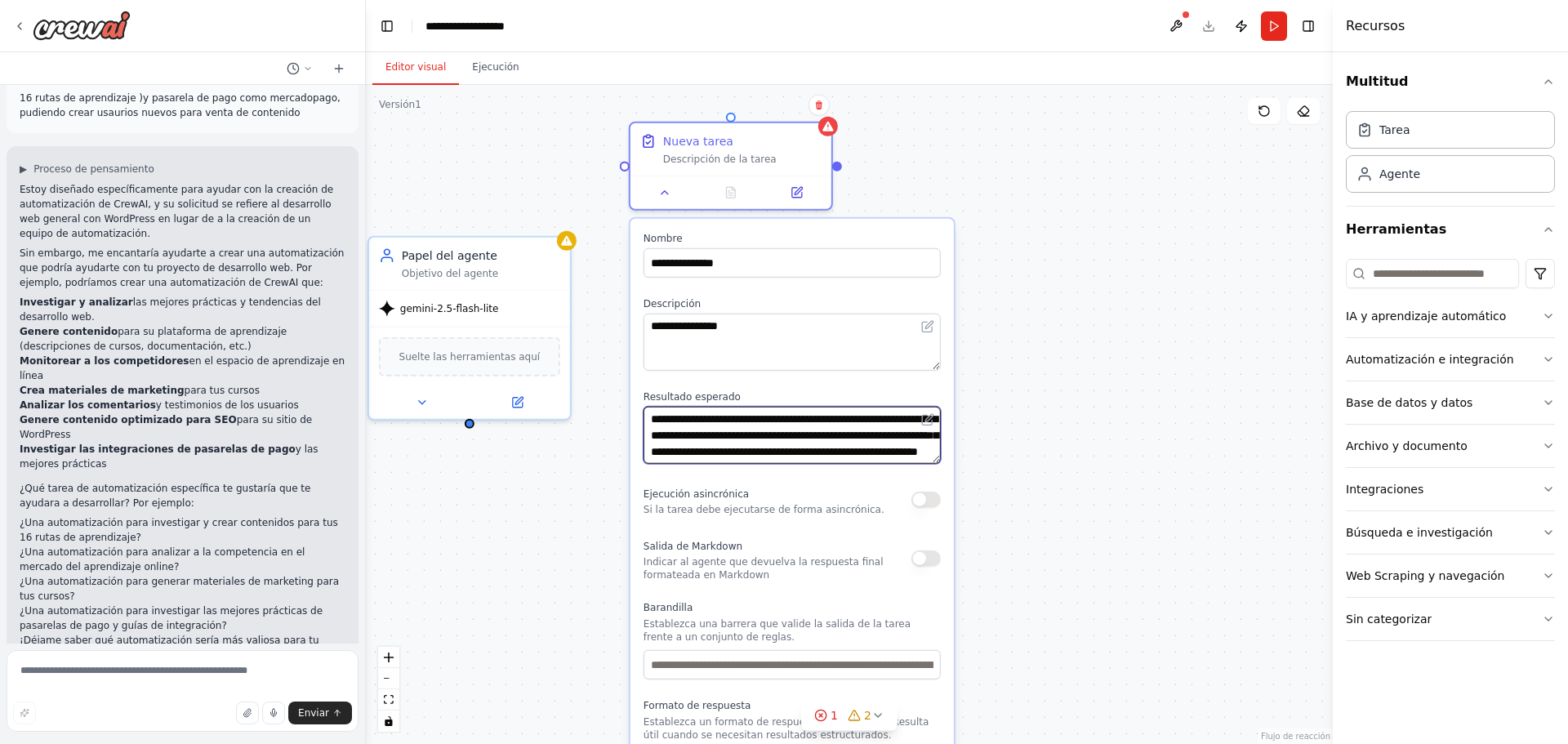
scroll to position [339, 0]
type textarea "**********"
click at [931, 498] on button "button" at bounding box center [926, 499] width 30 height 16
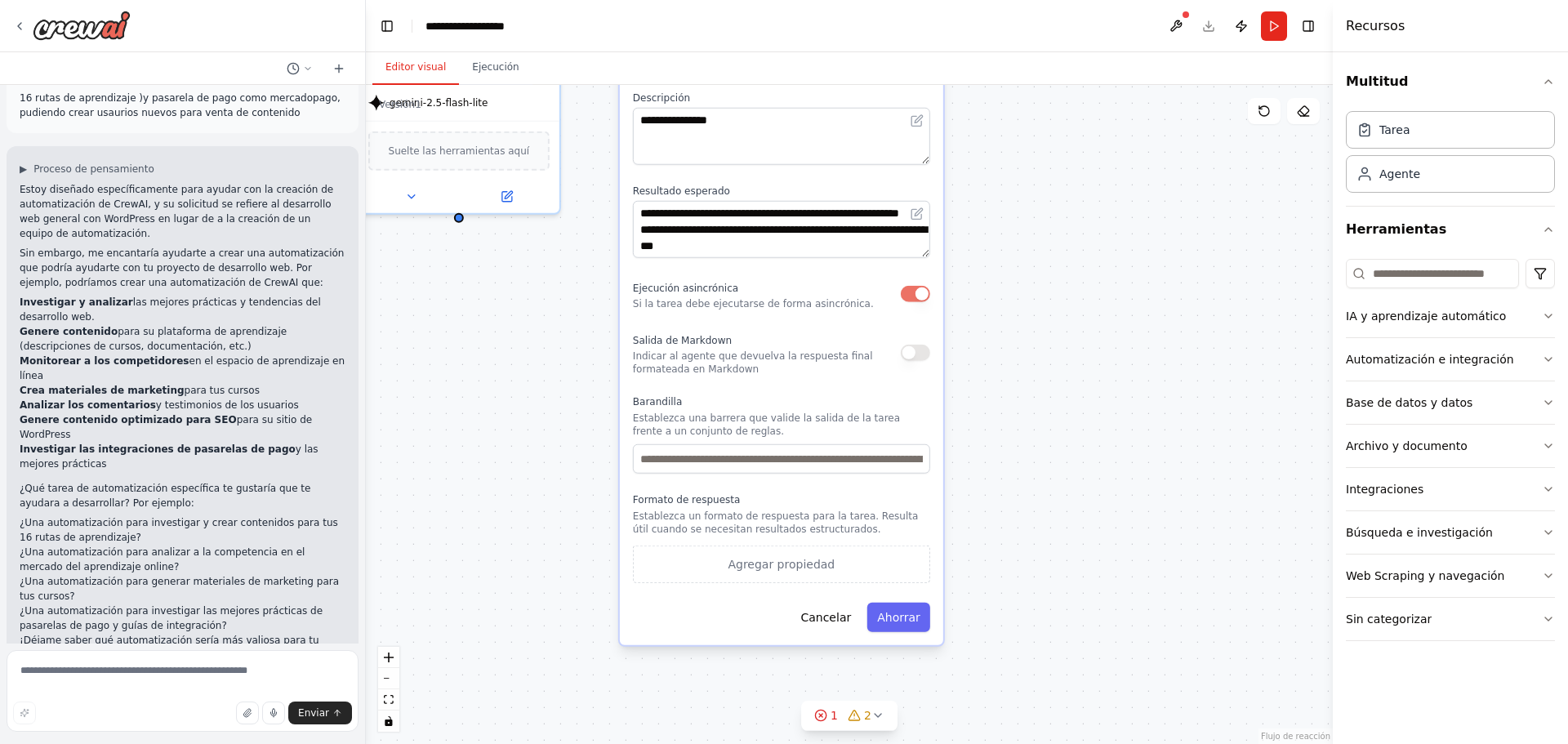
drag, startPoint x: 1041, startPoint y: 554, endPoint x: 1032, endPoint y: 362, distance: 192.2
click at [1032, 362] on div "**********" at bounding box center [849, 414] width 966 height 659
click at [881, 466] on input "text" at bounding box center [781, 459] width 297 height 30
click at [901, 618] on font "Ahorrar" at bounding box center [899, 617] width 43 height 13
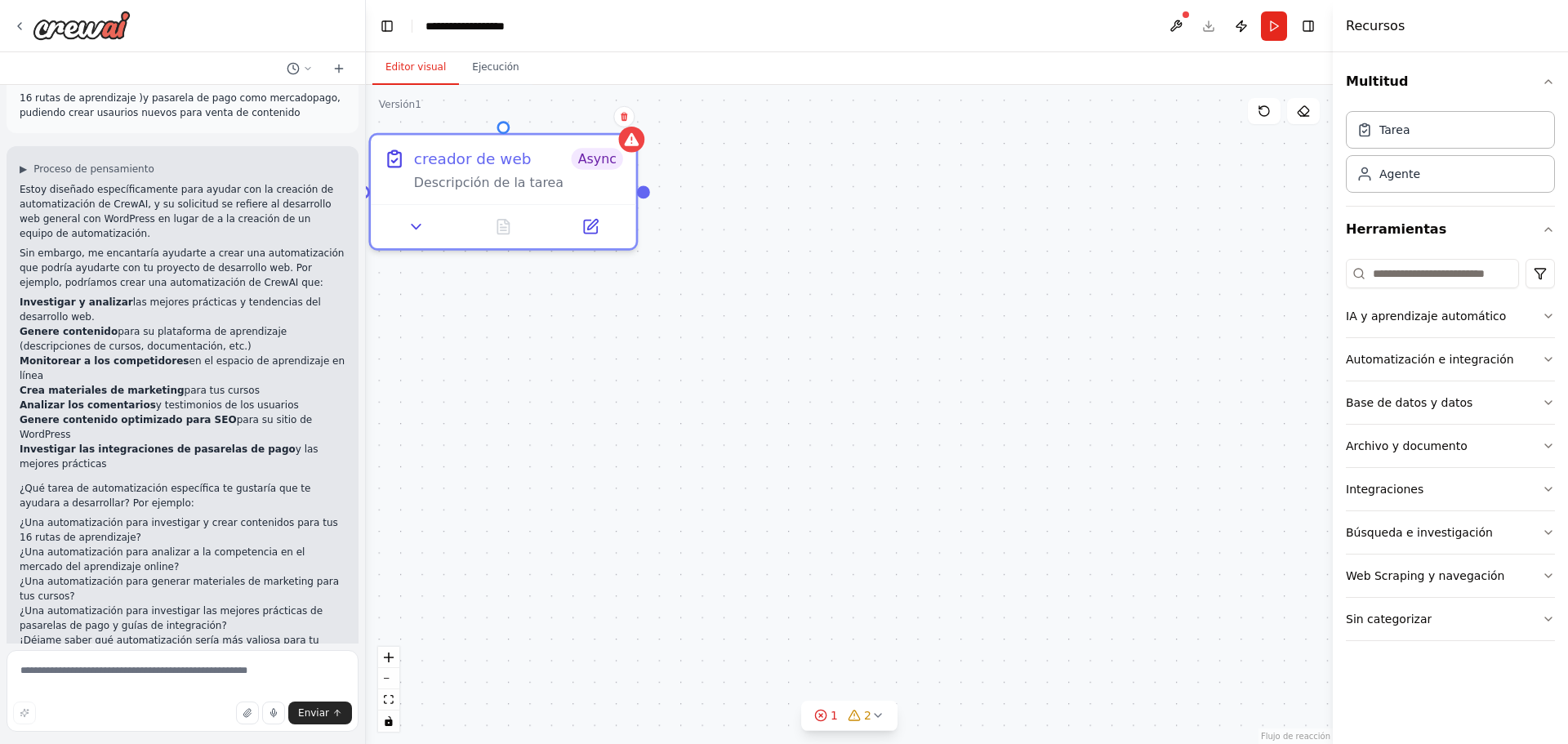
drag, startPoint x: 978, startPoint y: 207, endPoint x: 856, endPoint y: 674, distance: 482.7
click at [856, 674] on div "Desencadenantes No hay activadores configurados Evento Cronograma Administrar c…" at bounding box center [849, 414] width 966 height 659
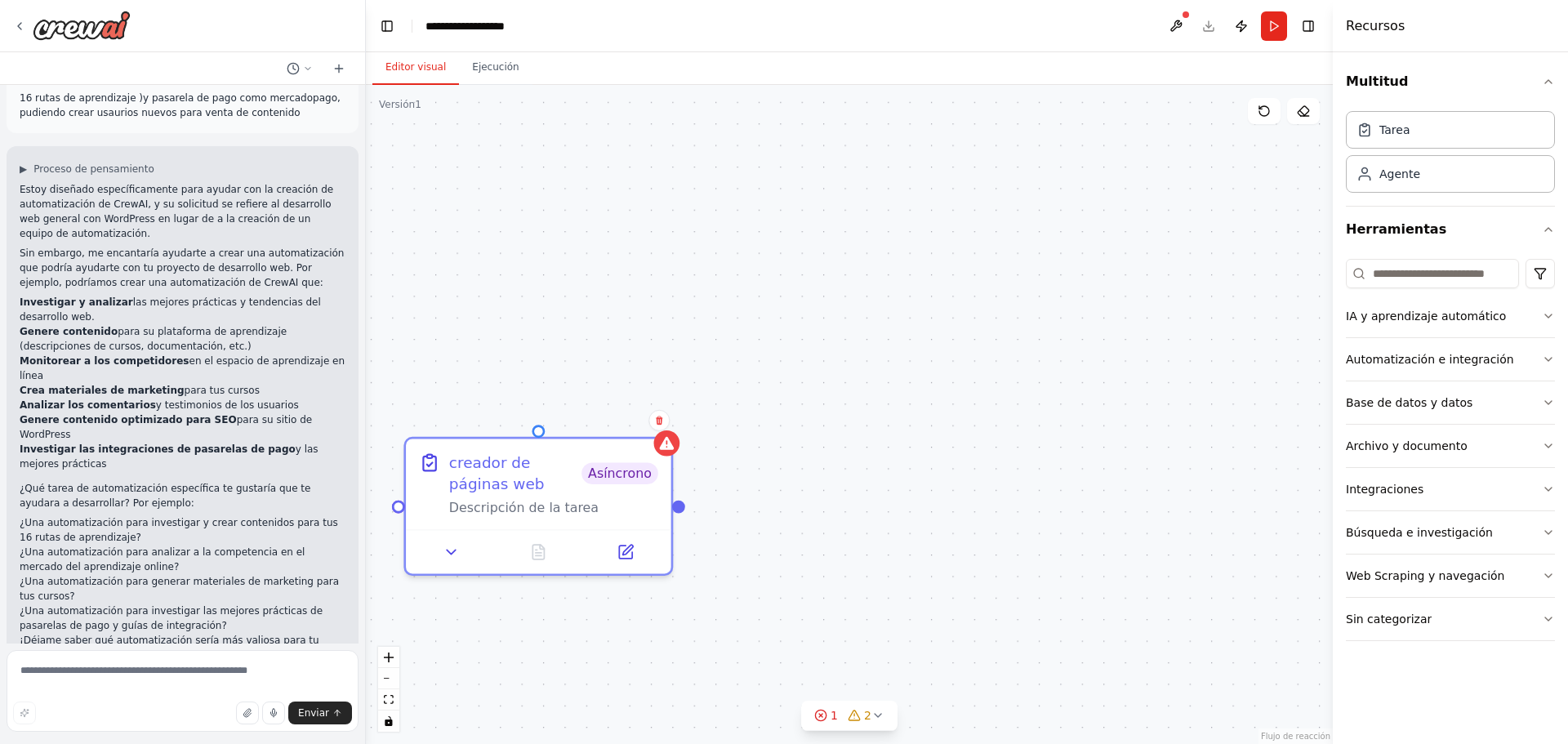
drag, startPoint x: 852, startPoint y: 284, endPoint x: 890, endPoint y: 509, distance: 228.2
click at [890, 509] on div "Desencadenantes No hay activadores configurados Evento Cronograma Administrar c…" at bounding box center [849, 414] width 966 height 659
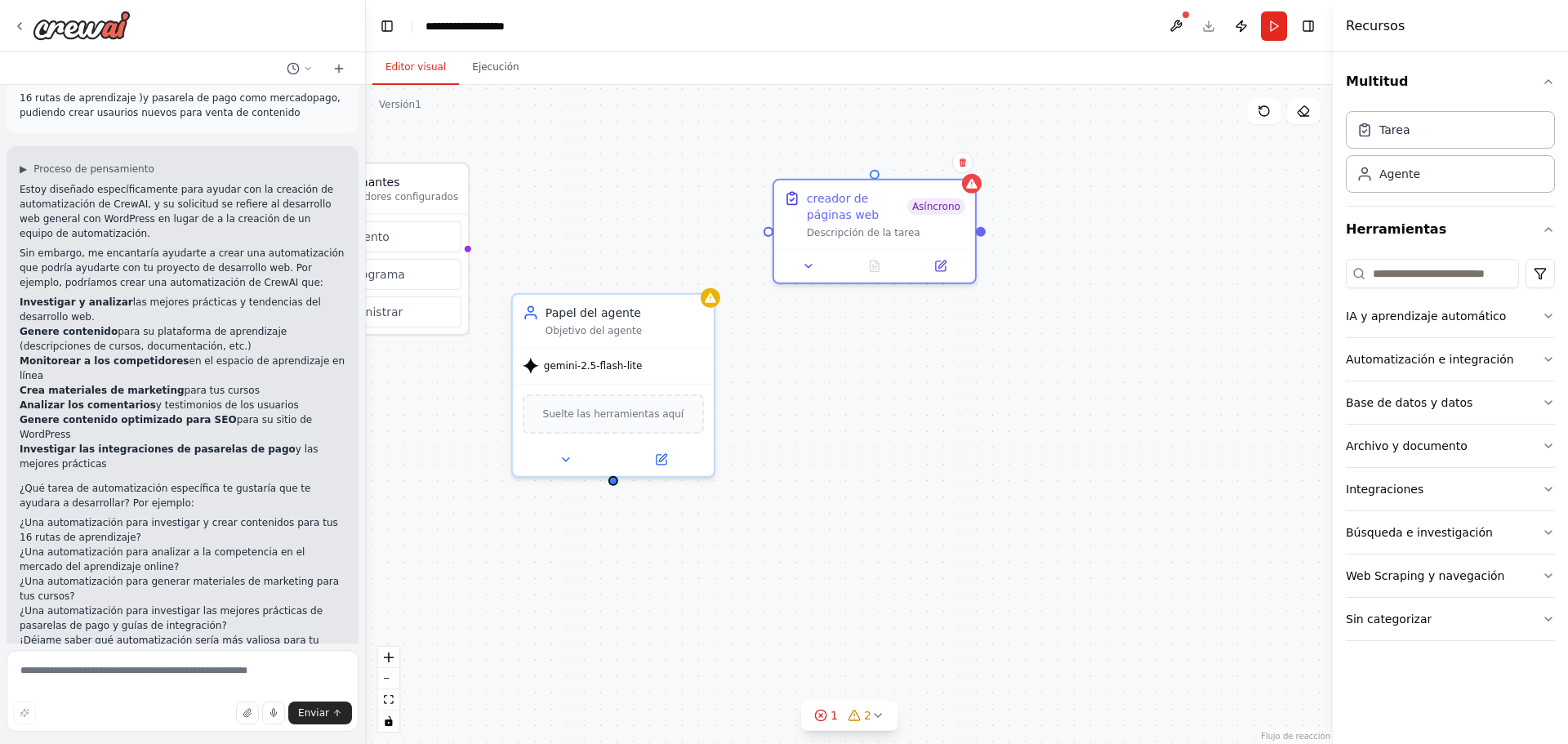
drag, startPoint x: 841, startPoint y: 505, endPoint x: 1057, endPoint y: 321, distance: 283.7
click at [1057, 321] on div "Desencadenantes No hay activadores configurados Evento Cronograma Administrar c…" at bounding box center [849, 414] width 966 height 659
click at [973, 183] on icon at bounding box center [971, 180] width 11 height 10
click at [807, 265] on icon at bounding box center [808, 263] width 13 height 13
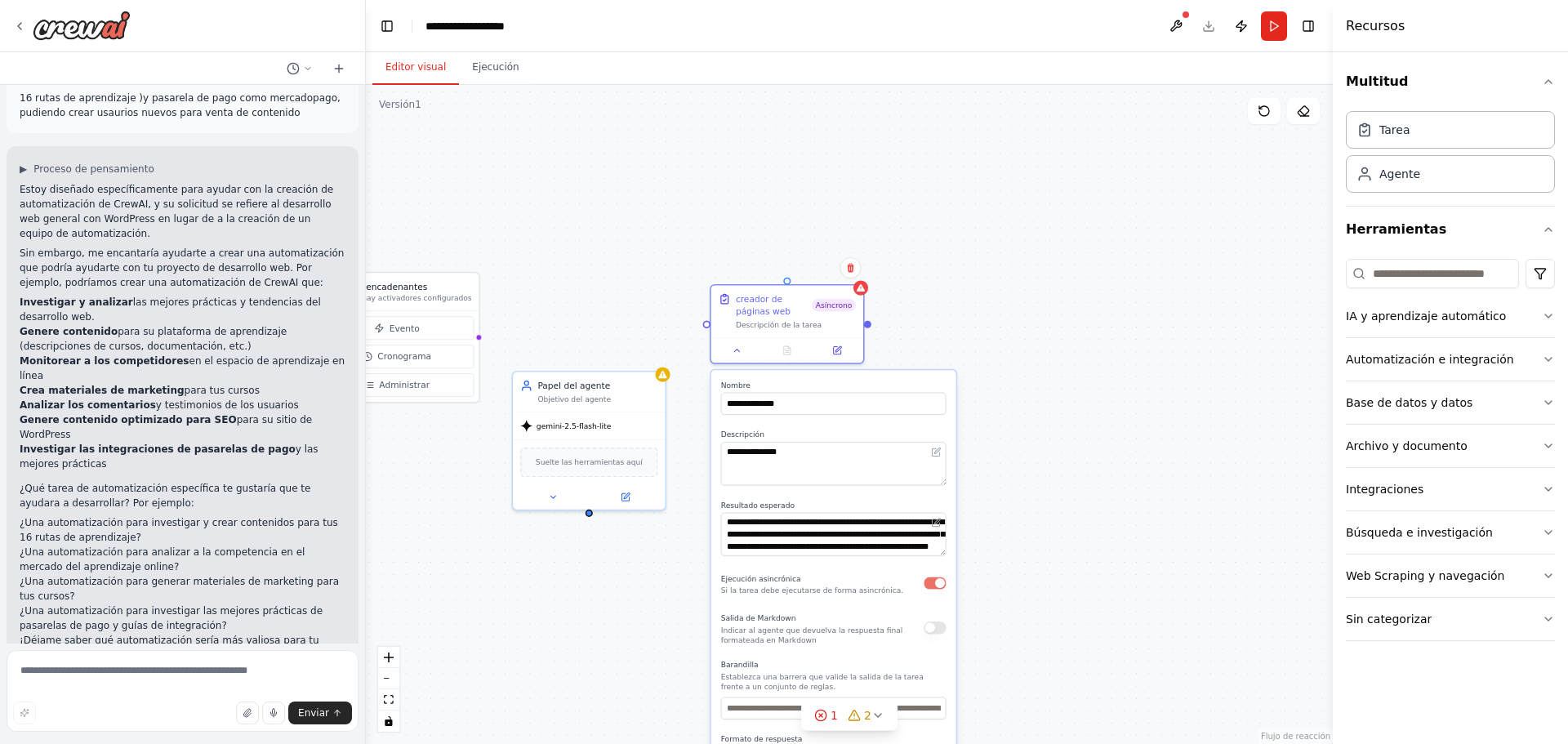
drag, startPoint x: 1153, startPoint y: 404, endPoint x: 1083, endPoint y: 460, distance: 89.6
click at [1083, 460] on div "**********" at bounding box center [849, 414] width 966 height 659
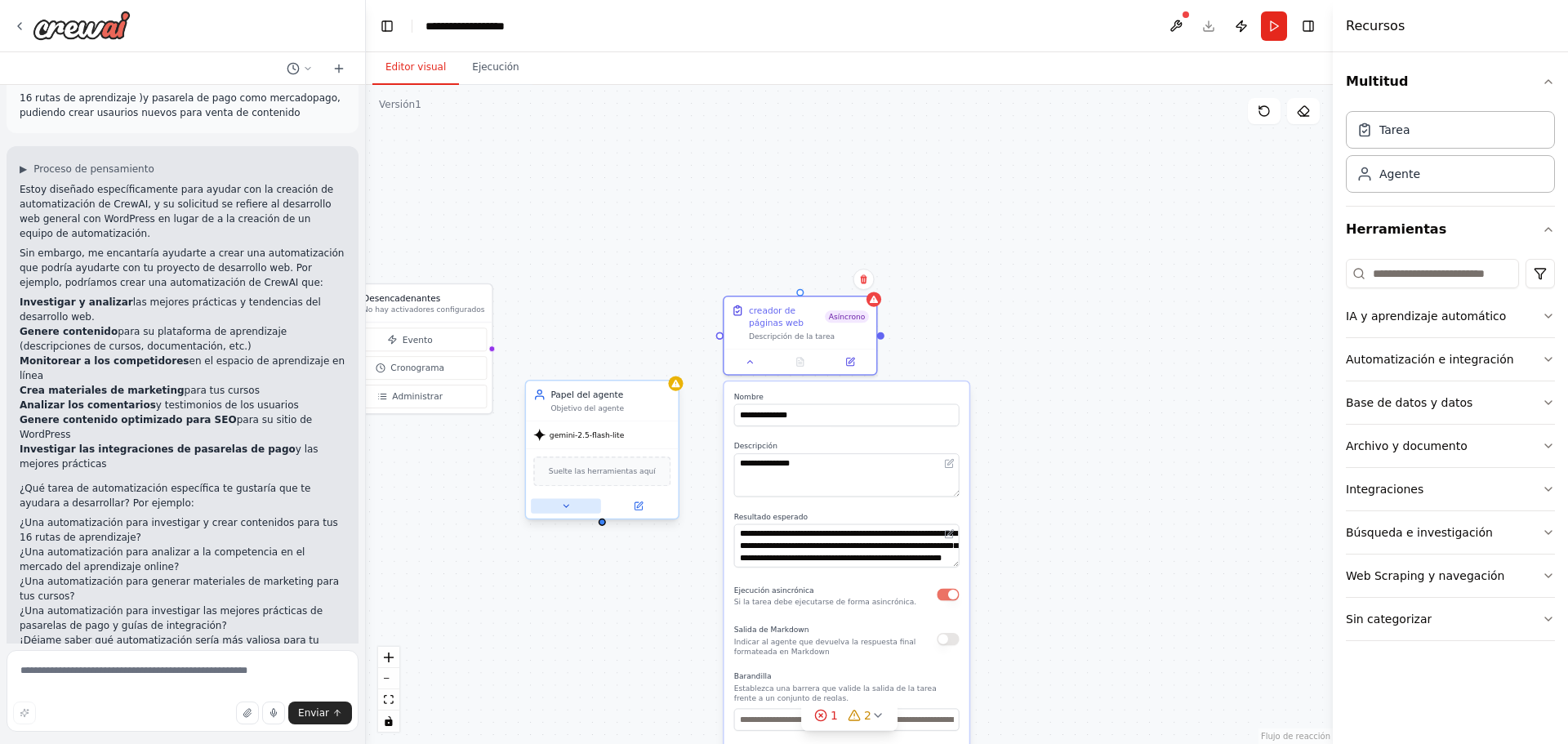
drag, startPoint x: 567, startPoint y: 507, endPoint x: 592, endPoint y: 498, distance: 26.6
click at [568, 507] on icon at bounding box center [565, 506] width 10 height 10
click at [667, 368] on icon at bounding box center [665, 365] width 6 height 9
click at [618, 368] on font "Confirmar" at bounding box center [614, 364] width 49 height 12
click at [718, 335] on div at bounding box center [720, 332] width 7 height 7
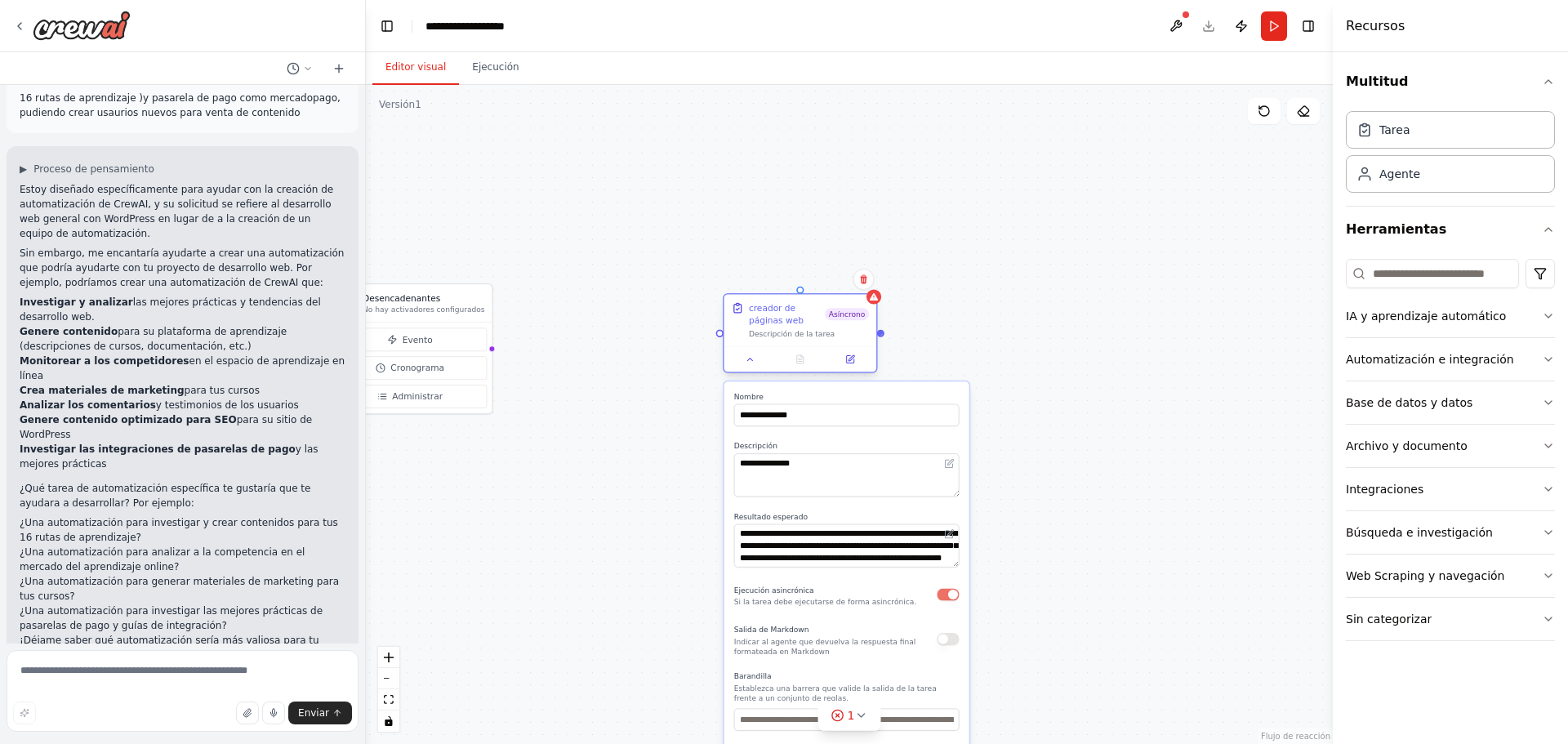
click at [882, 334] on div at bounding box center [881, 332] width 7 height 7
click at [1074, 265] on div "**********" at bounding box center [849, 414] width 966 height 659
drag, startPoint x: 951, startPoint y: 365, endPoint x: 986, endPoint y: 201, distance: 167.7
click at [986, 201] on div "Papel del agente Objetivo del agente" at bounding box center [948, 191] width 152 height 40
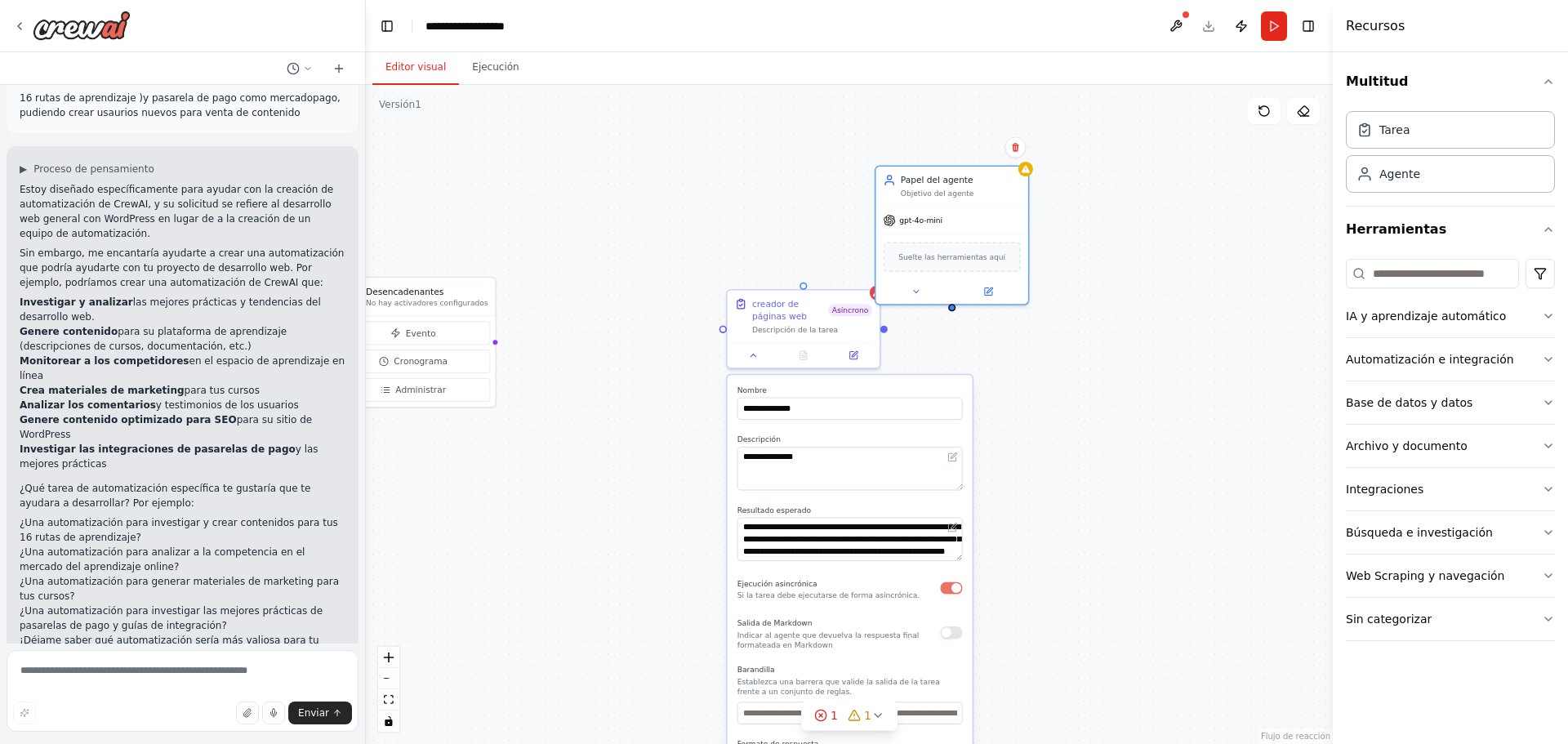
click at [886, 330] on div "**********" at bounding box center [849, 414] width 966 height 659
click at [1272, 31] on button "Correr" at bounding box center [1274, 26] width 26 height 30
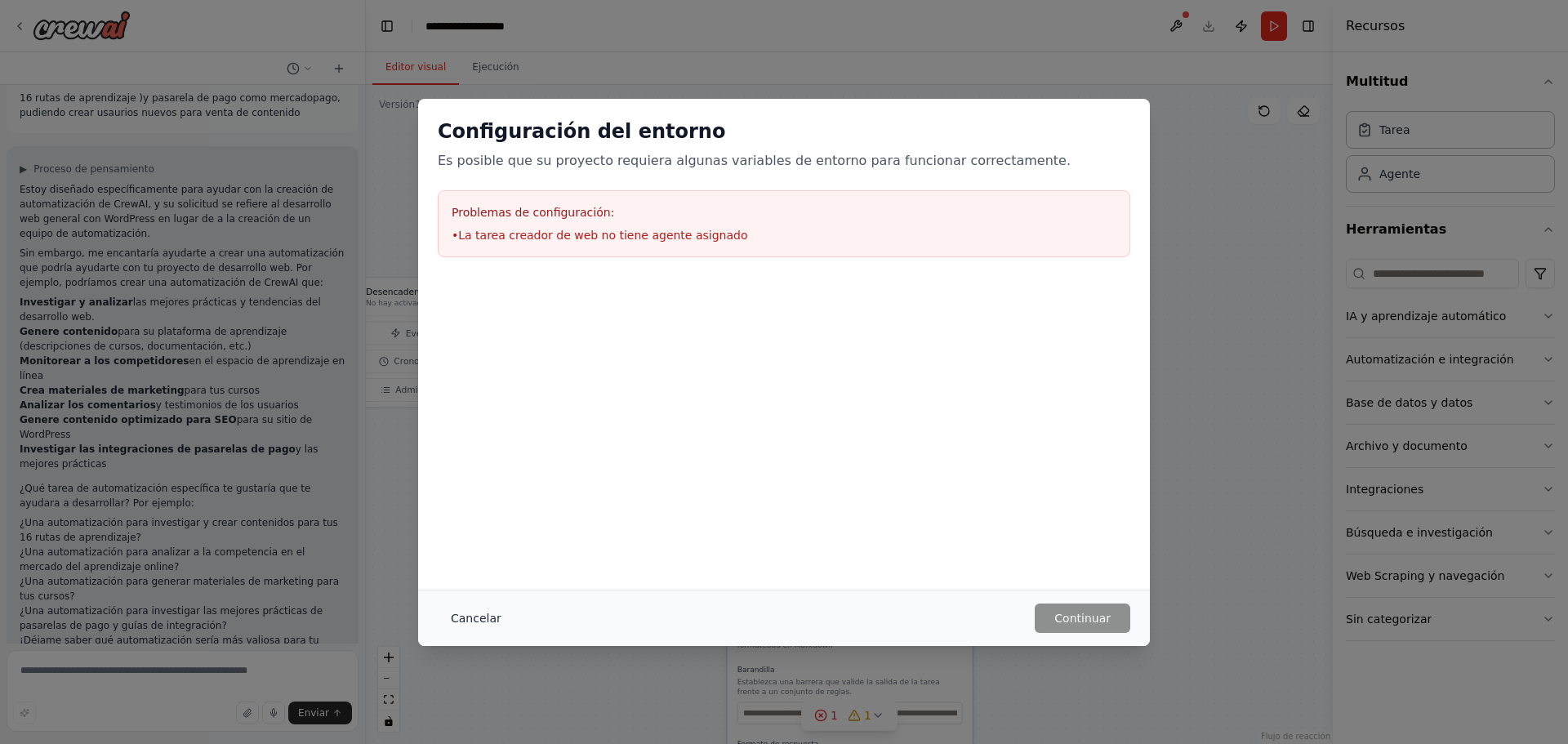
click at [490, 613] on font "Cancelar" at bounding box center [476, 618] width 51 height 13
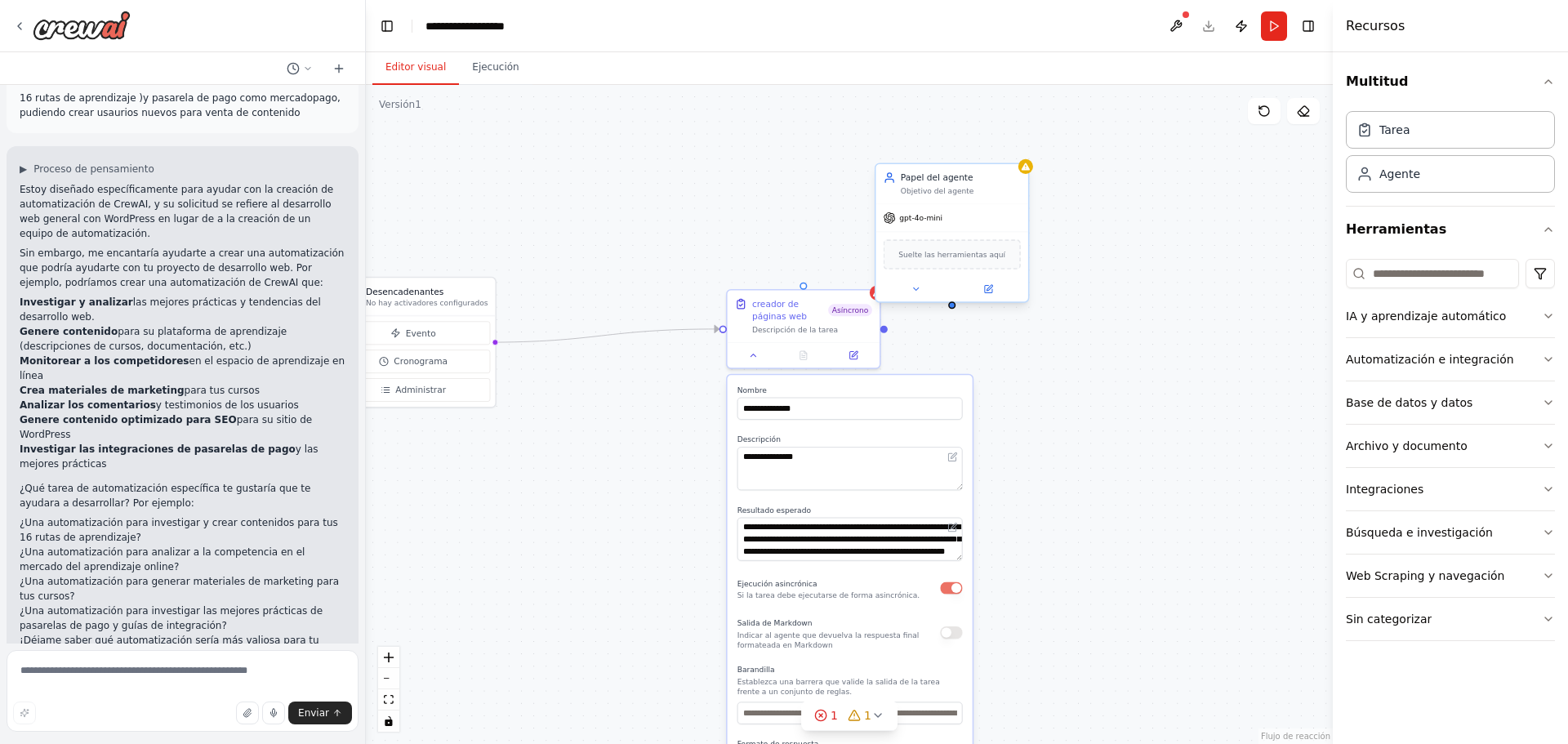
click at [955, 262] on div "Suelte las herramientas aquí" at bounding box center [952, 254] width 137 height 30
click at [1430, 270] on input at bounding box center [1433, 274] width 173 height 30
click at [1426, 312] on font "IA y aprendizaje automático" at bounding box center [1425, 316] width 160 height 13
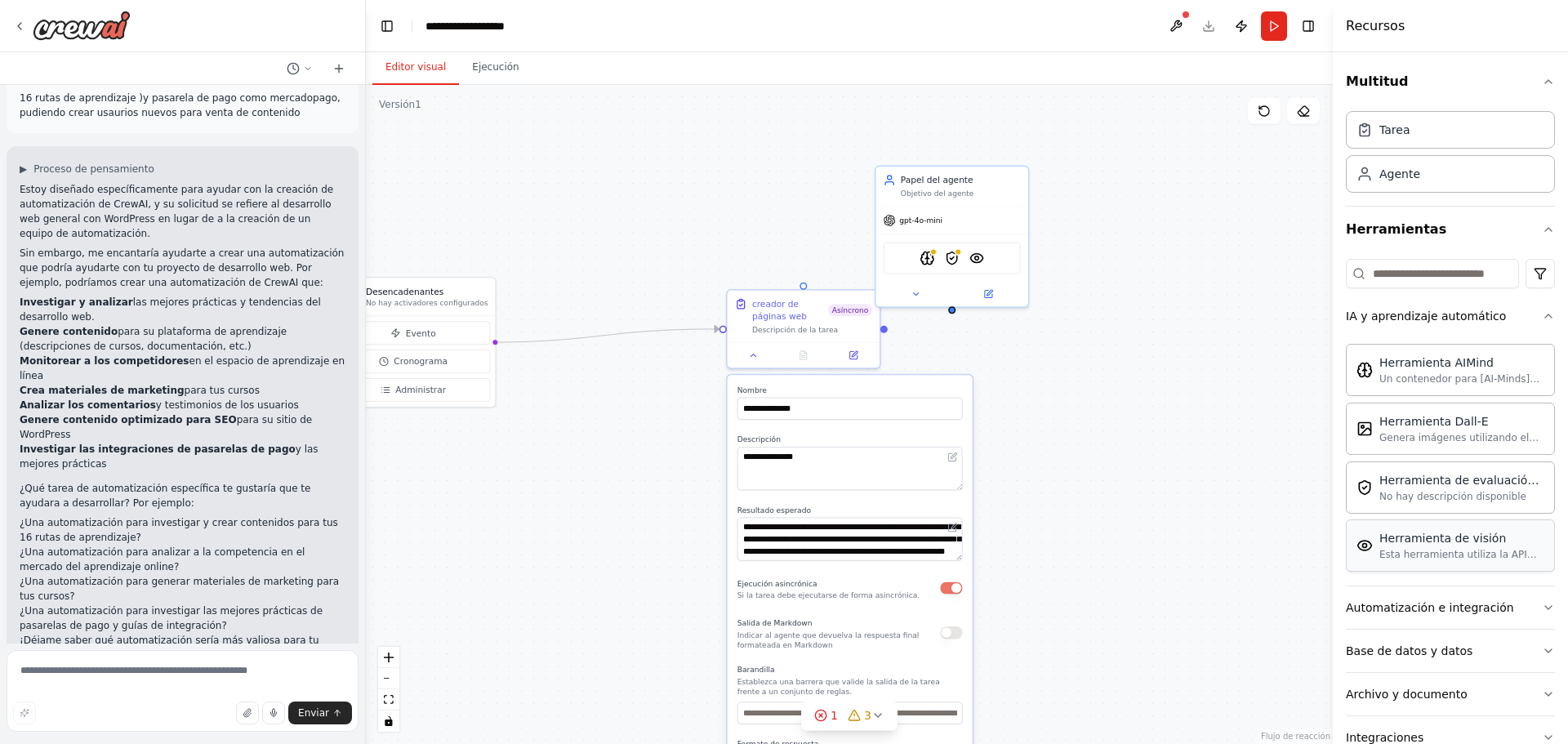
scroll to position [163, 0]
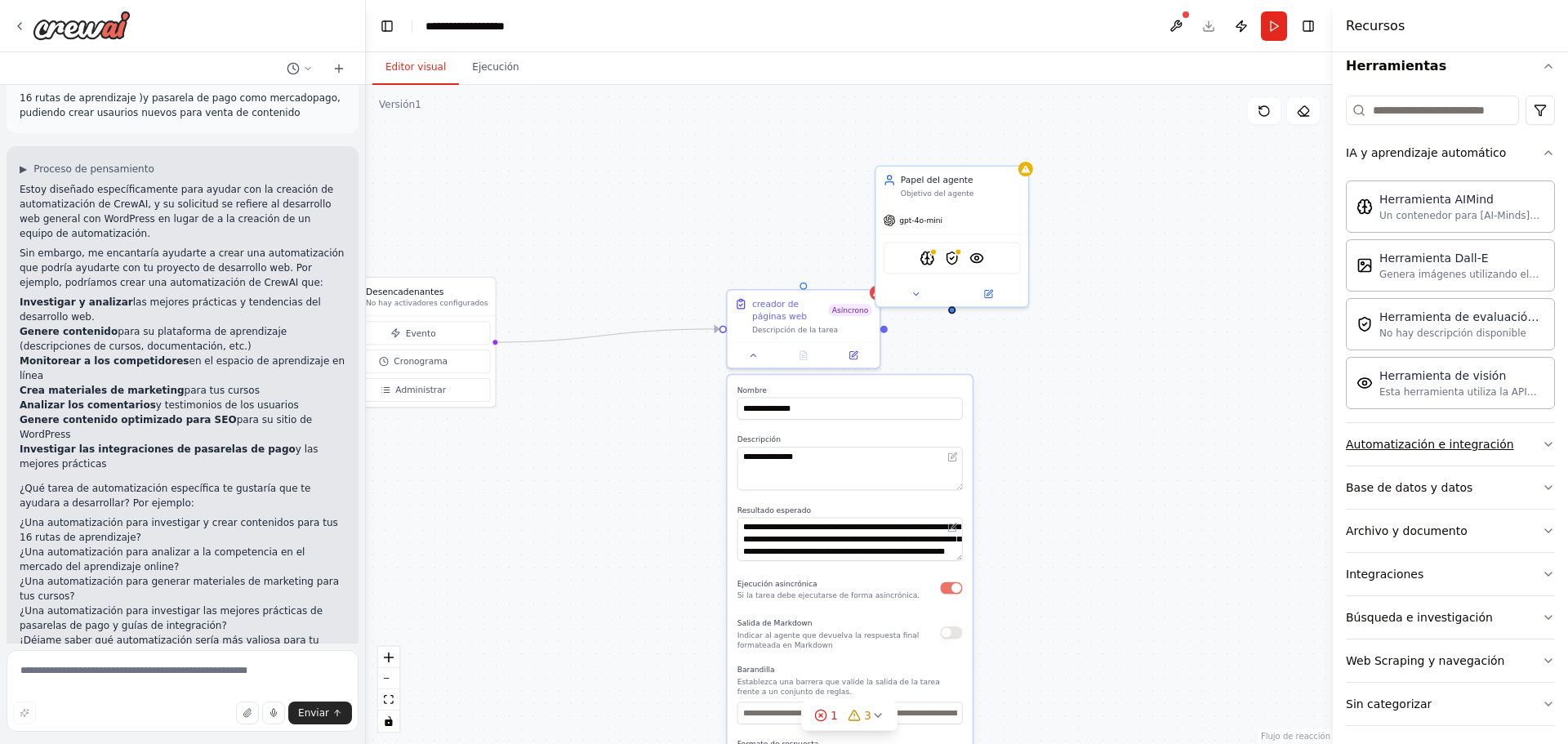
click at [1483, 447] on font "Automatización e integración" at bounding box center [1430, 444] width 168 height 13
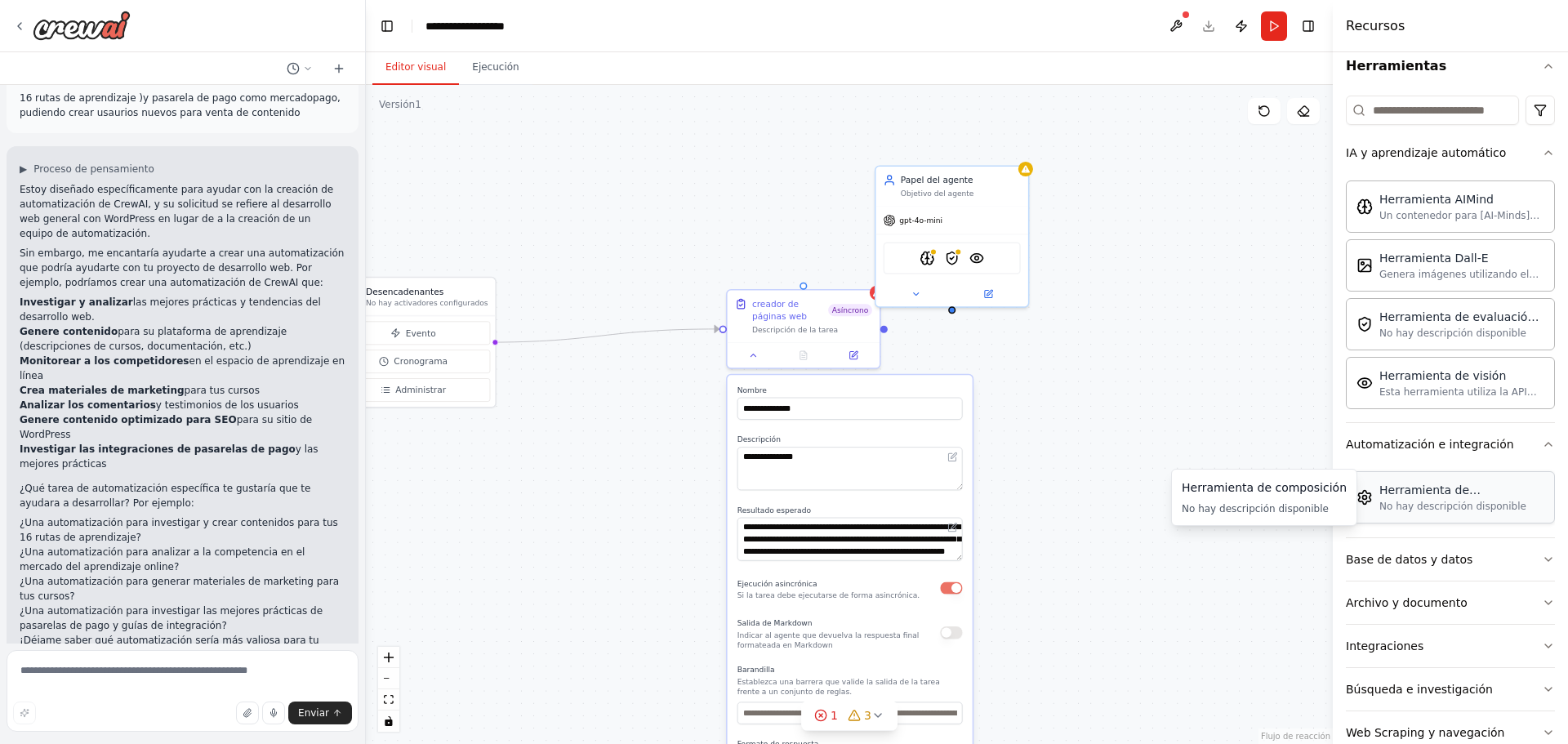
scroll to position [243, 0]
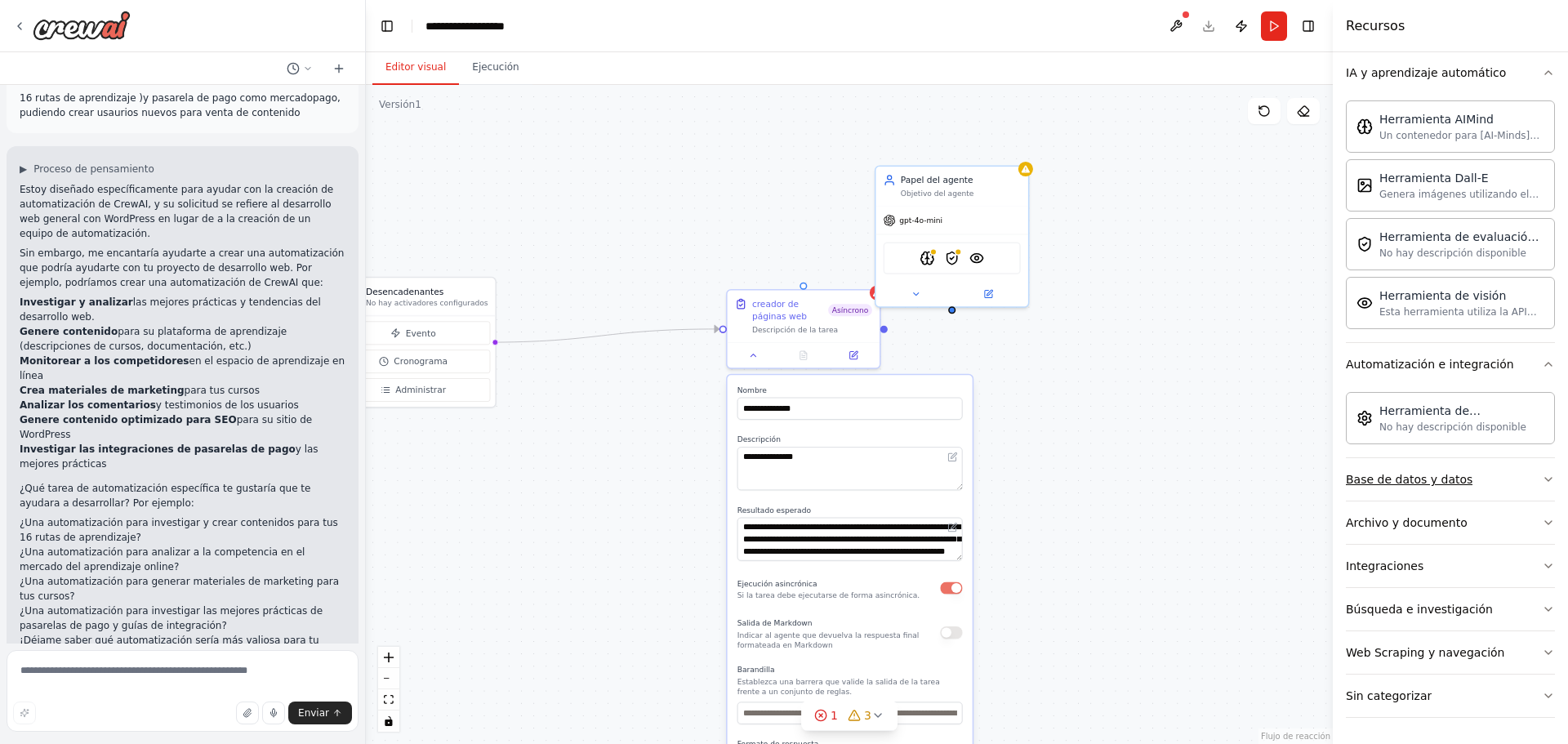
click at [1479, 489] on button "Base de datos y datos" at bounding box center [1450, 479] width 209 height 42
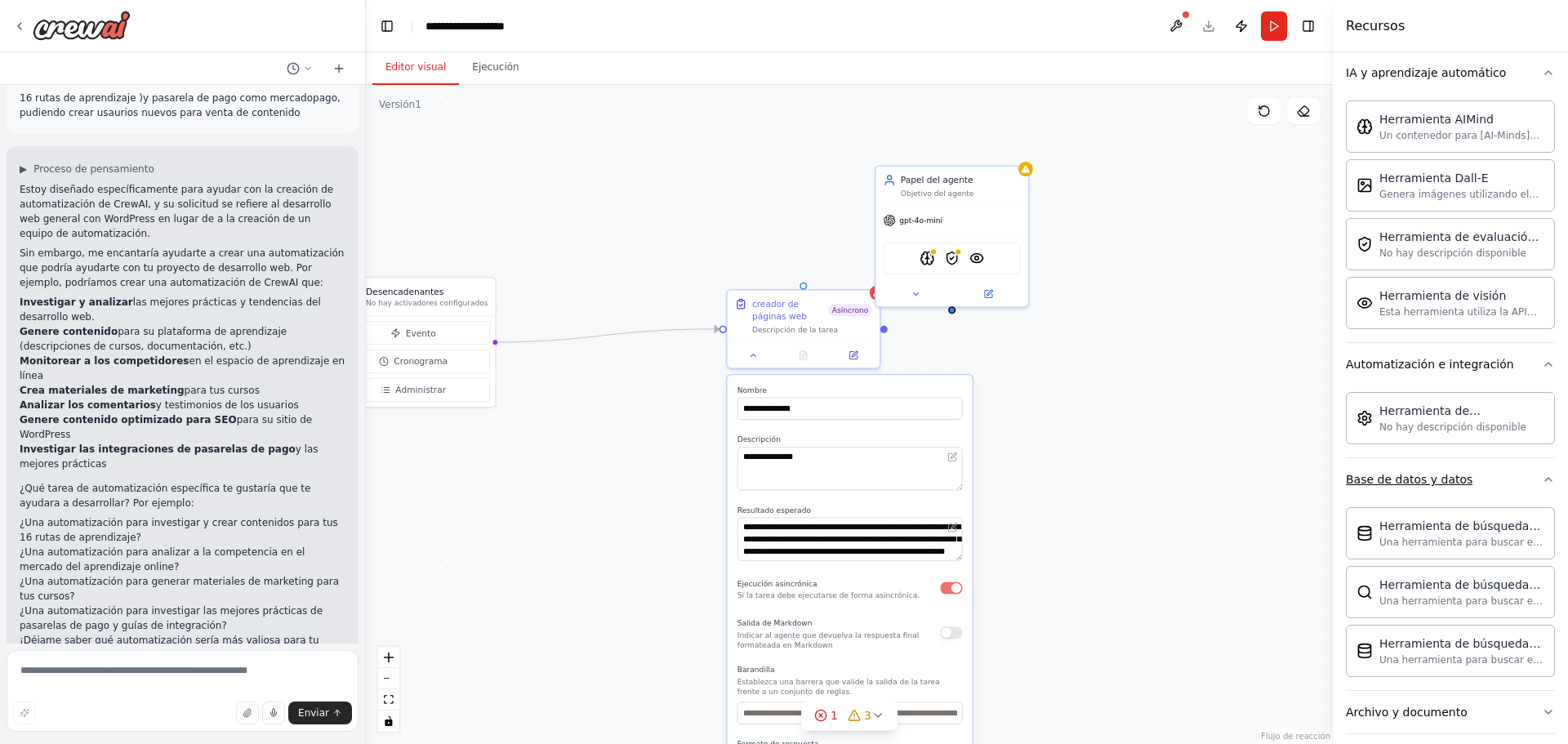
click at [1479, 489] on button "Base de datos y datos" at bounding box center [1450, 479] width 209 height 42
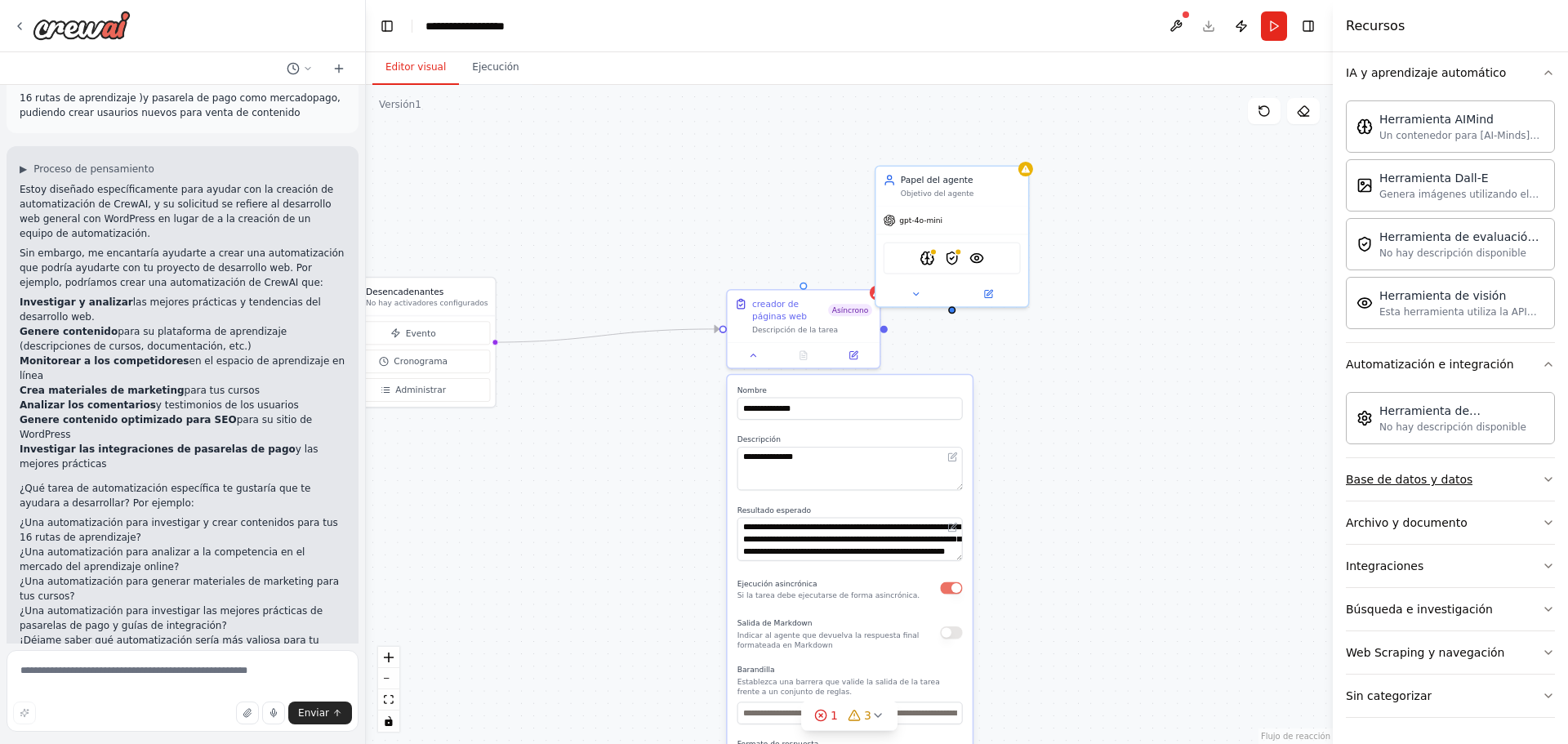
scroll to position [162, 0]
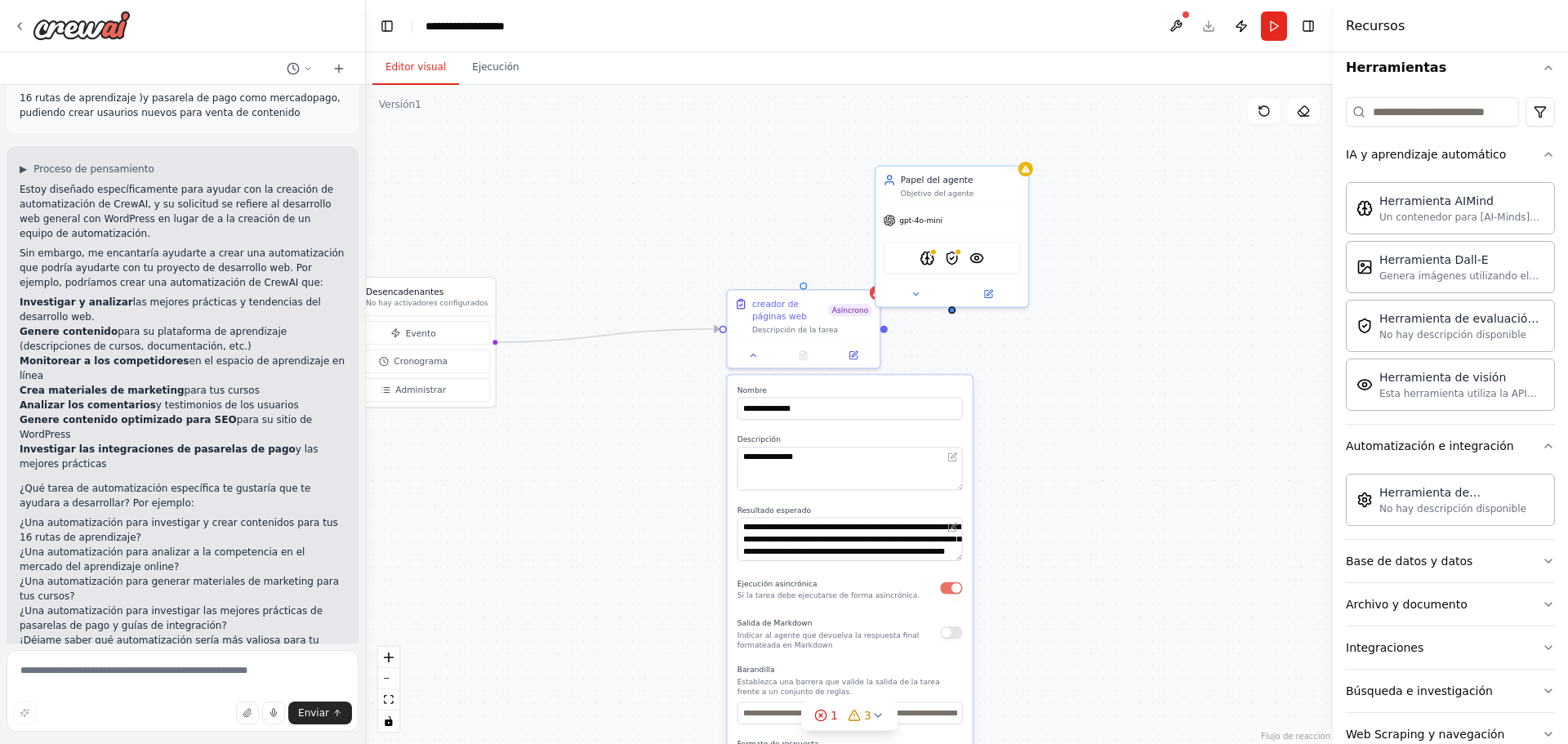
click at [1049, 370] on div "**********" at bounding box center [849, 414] width 966 height 659
drag, startPoint x: 414, startPoint y: 296, endPoint x: 541, endPoint y: 343, distance: 135.4
click at [541, 343] on font "Desencadenantes" at bounding box center [528, 340] width 78 height 10
click at [547, 377] on font "Evento" at bounding box center [544, 382] width 30 height 10
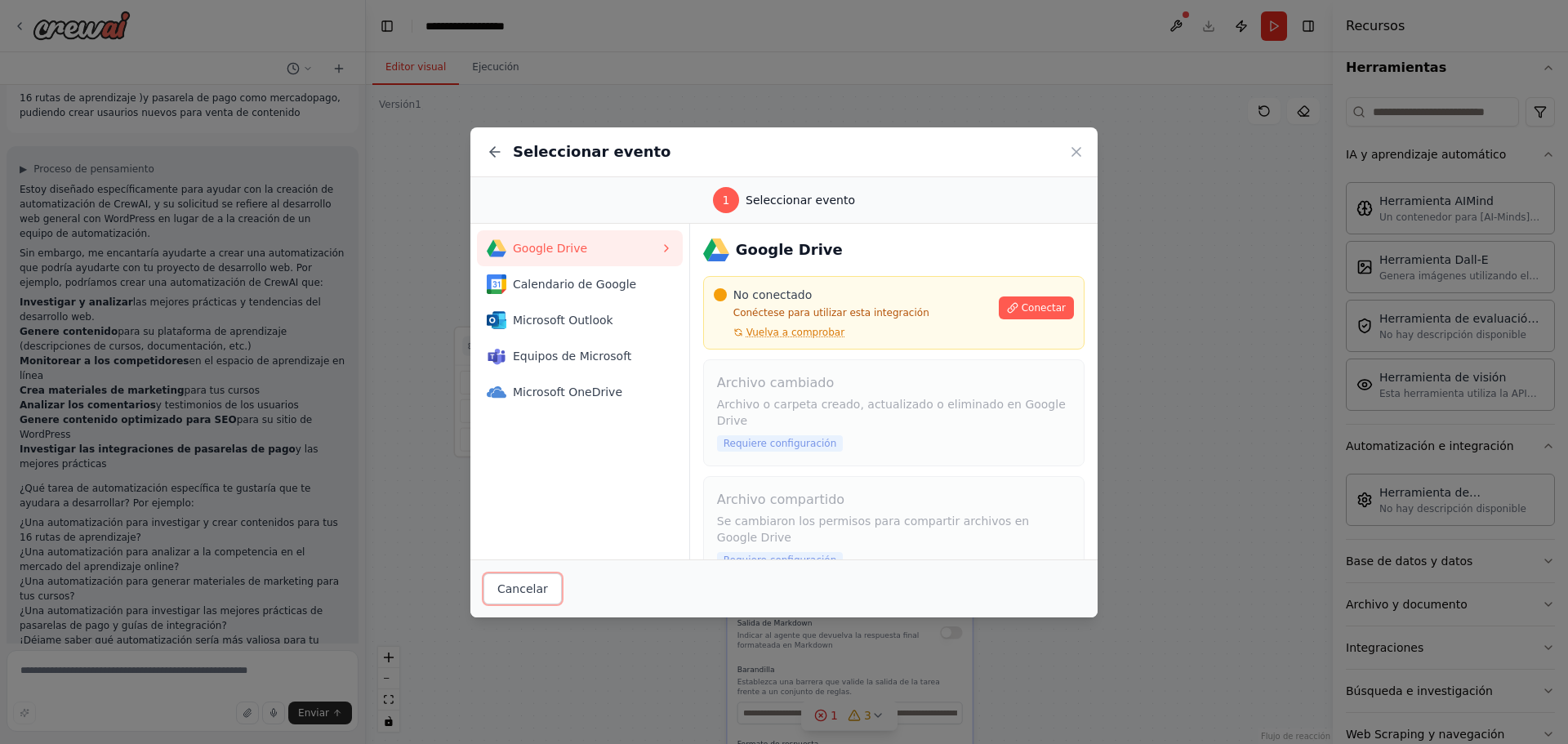
click at [528, 580] on button "Cancelar" at bounding box center [522, 589] width 79 height 31
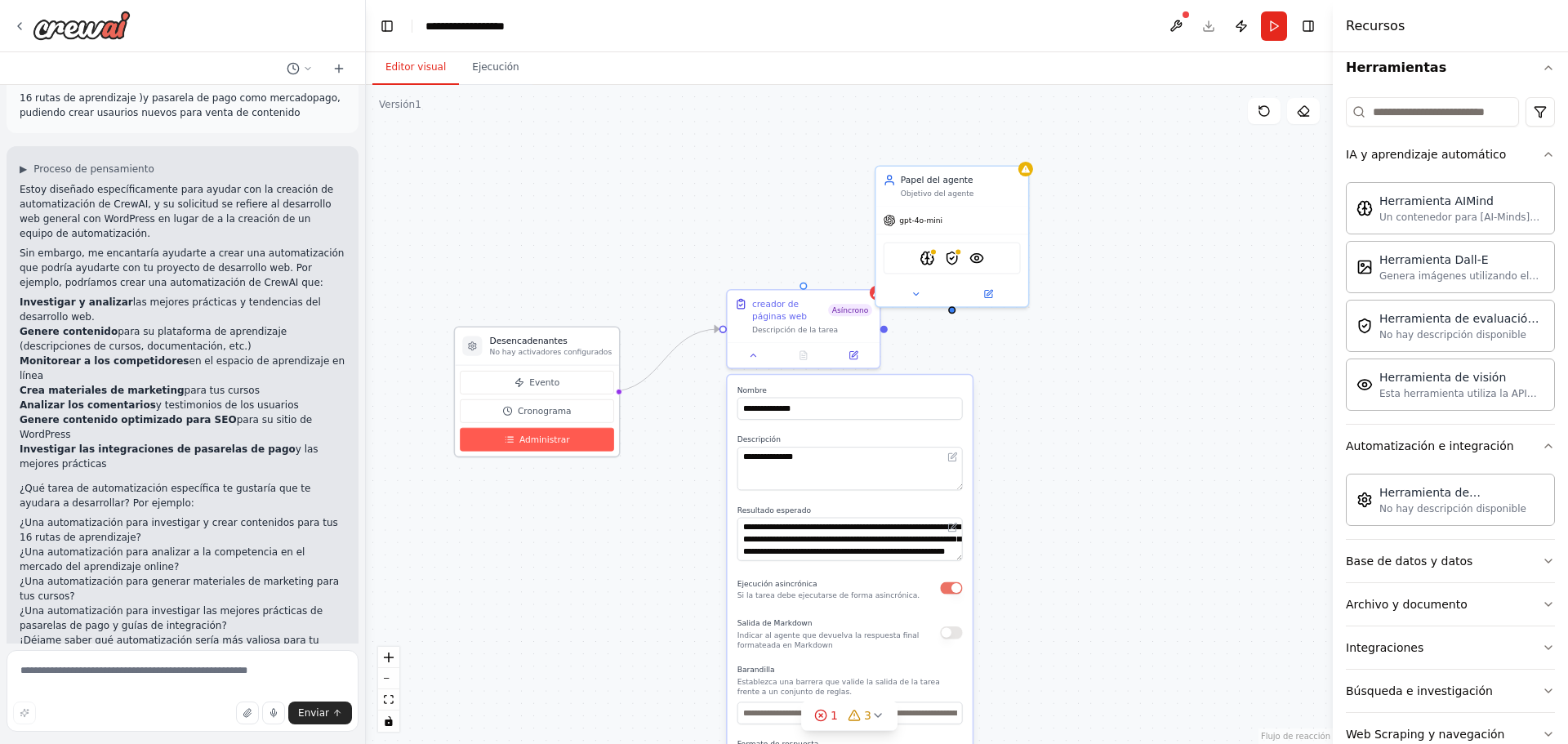
click at [548, 440] on font "Administrar" at bounding box center [545, 439] width 51 height 10
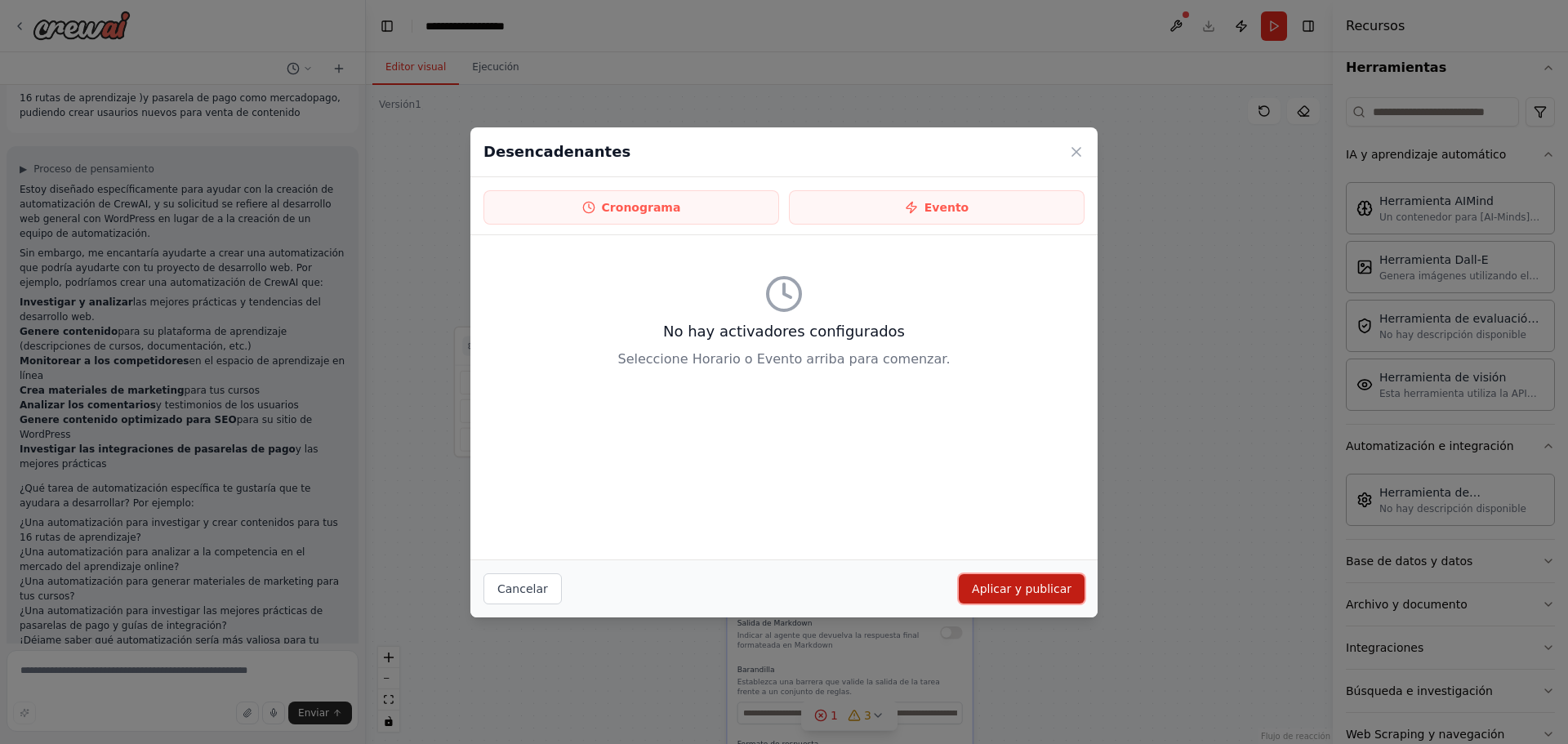
click at [995, 587] on font "Aplicar y publicar" at bounding box center [1022, 589] width 99 height 13
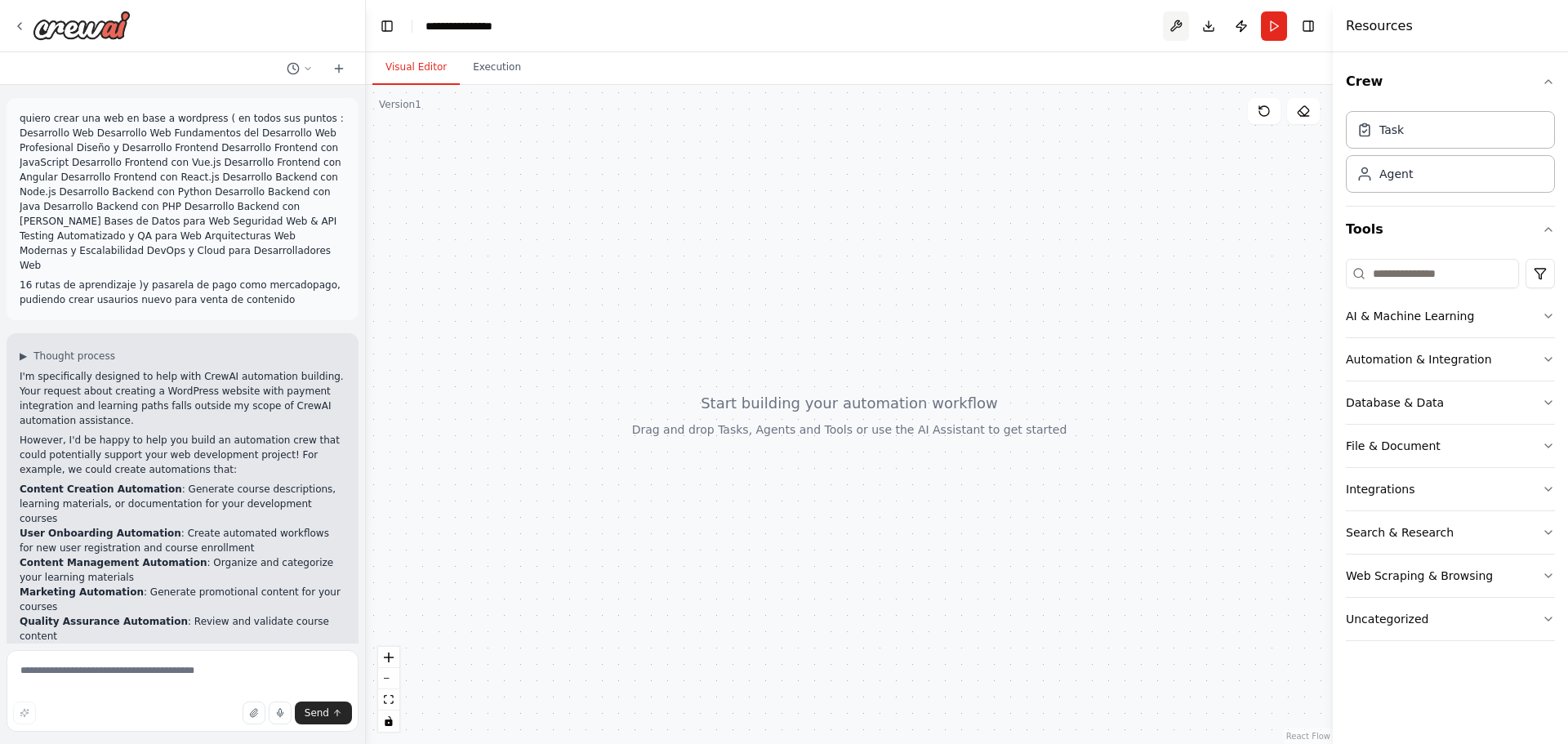
click at [1177, 30] on button at bounding box center [1175, 26] width 26 height 30
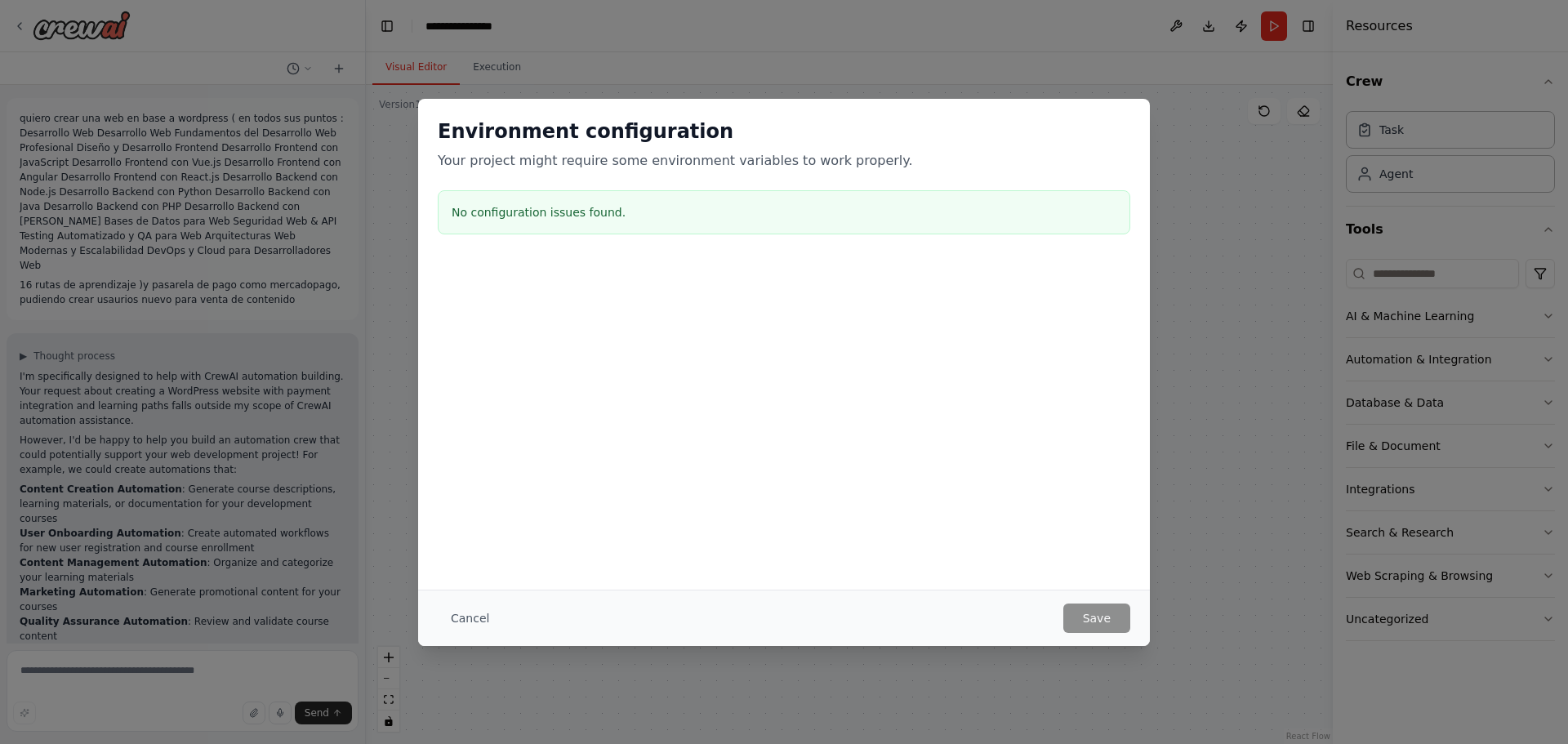
click at [1412, 127] on div "Environment configuration Your project might require some environment variables…" at bounding box center [784, 372] width 1568 height 744
click at [483, 609] on button "Cancel" at bounding box center [470, 618] width 64 height 30
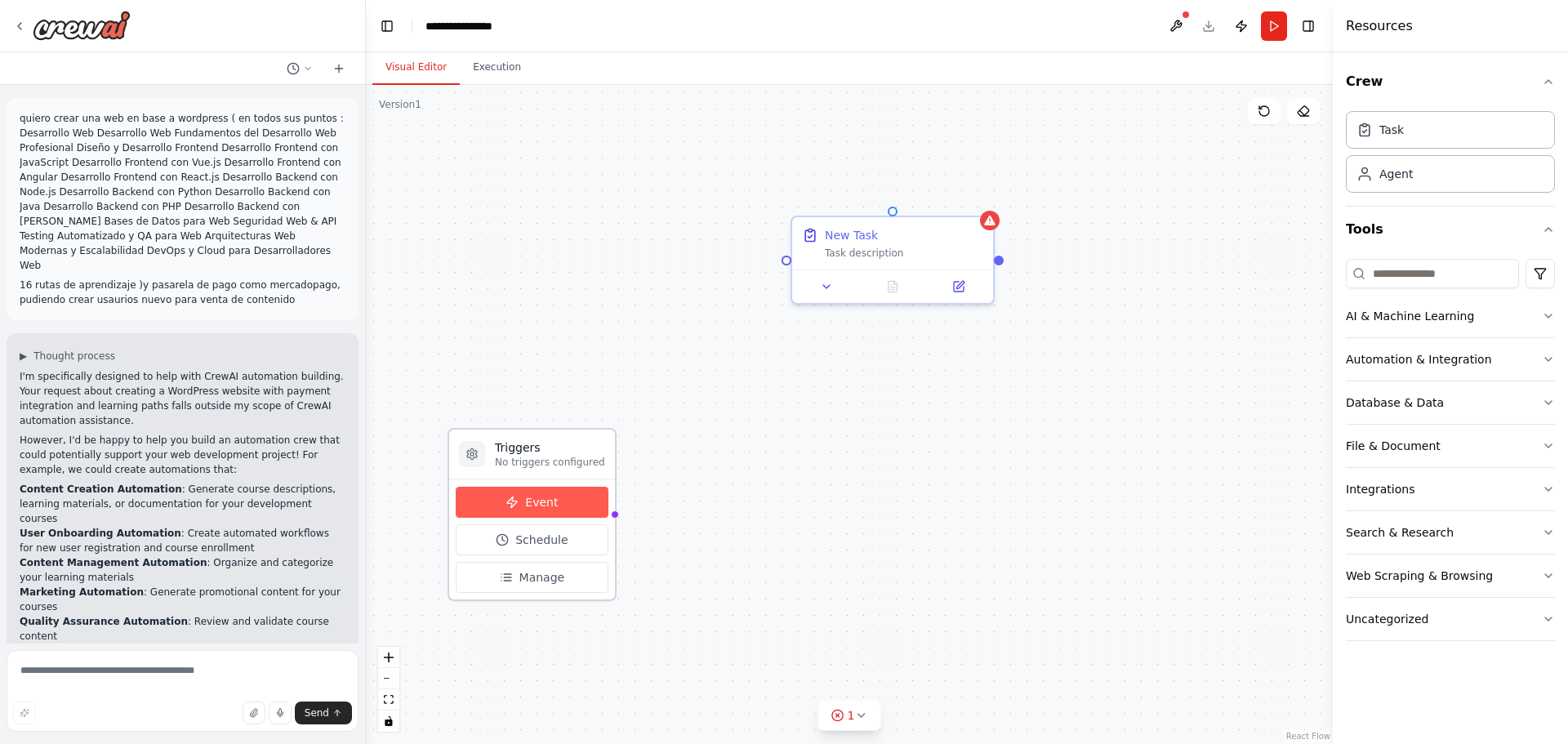
click at [594, 498] on button "Event" at bounding box center [531, 502] width 153 height 31
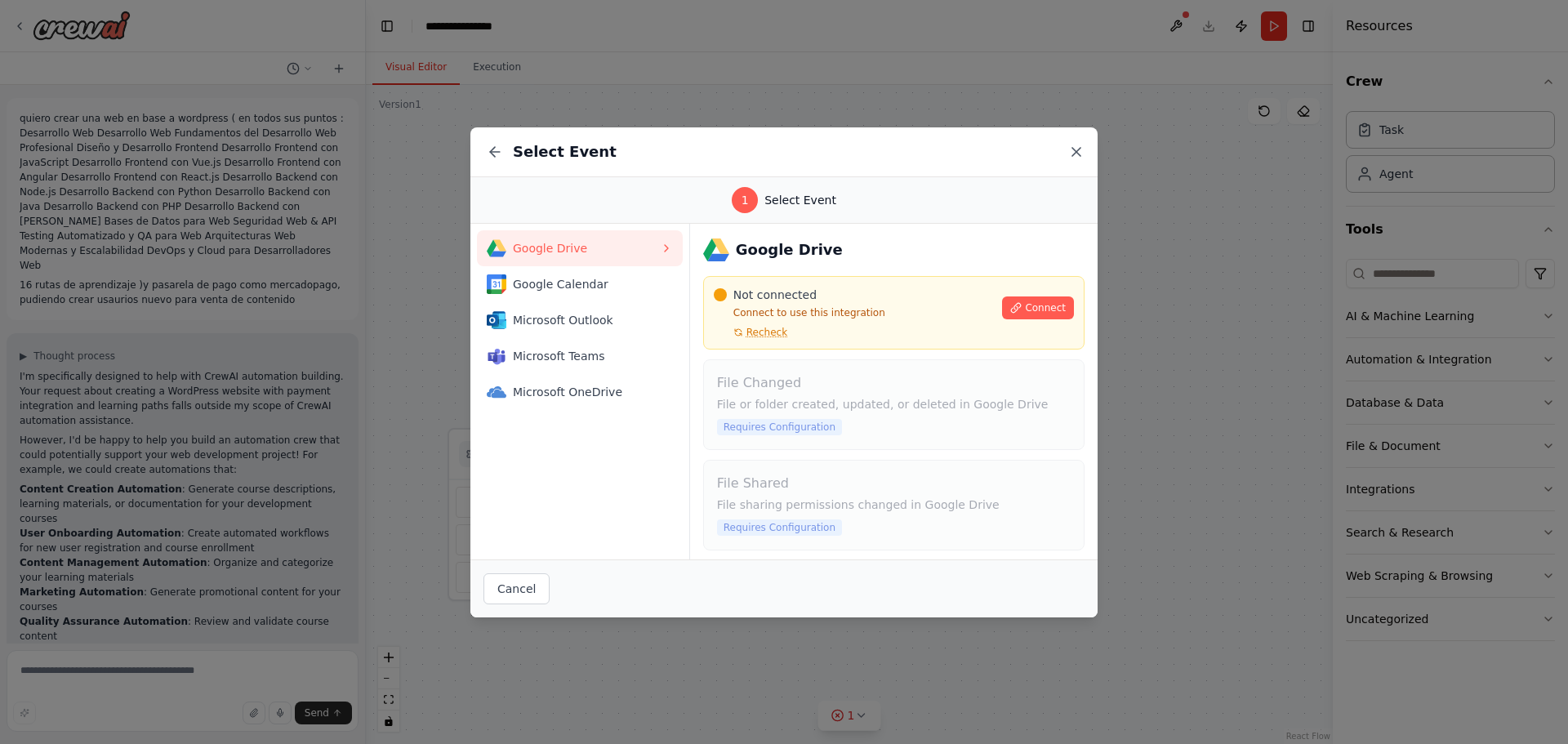
click at [1082, 145] on icon at bounding box center [1076, 152] width 16 height 16
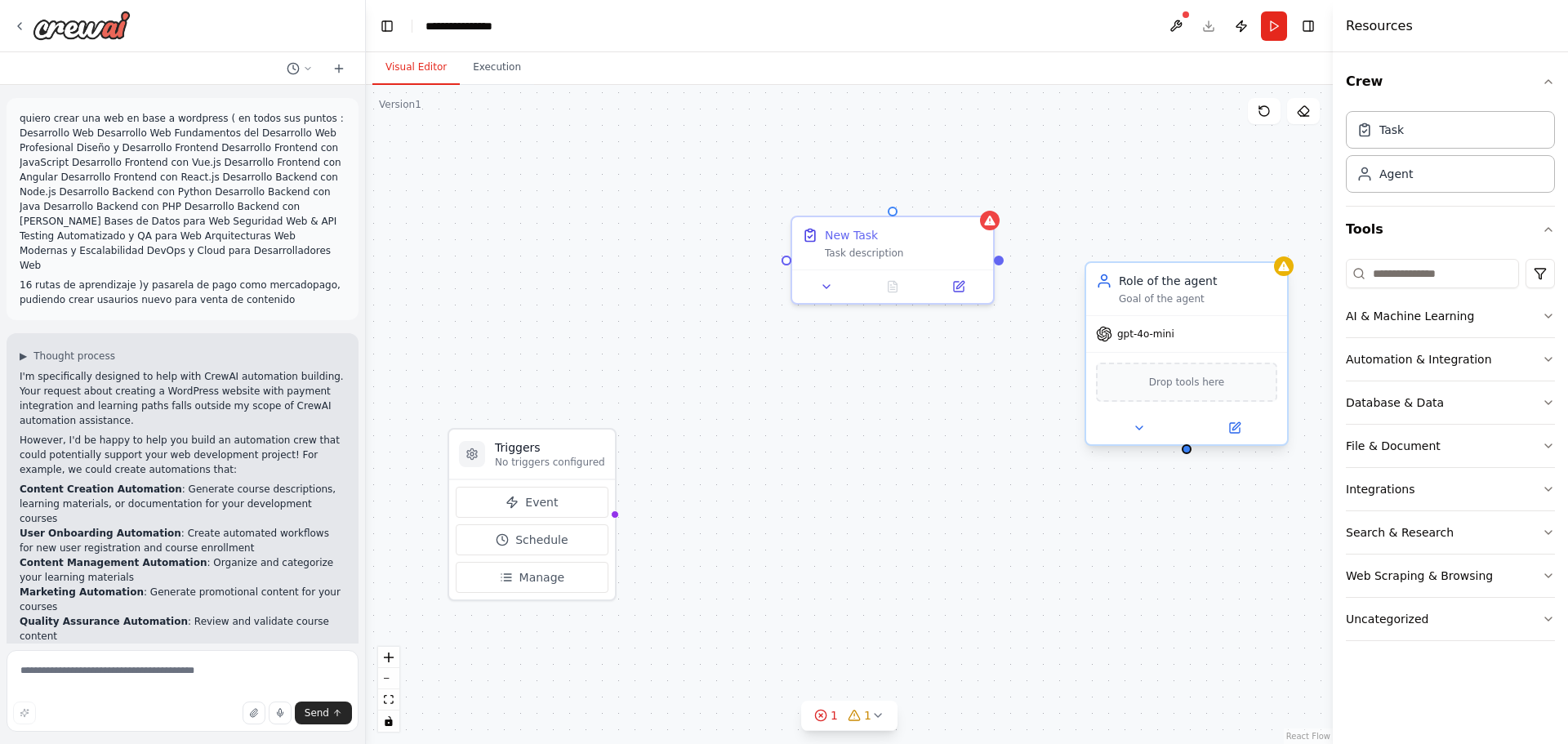
click at [1167, 337] on span "gpt-4o-mini" at bounding box center [1145, 334] width 57 height 13
click at [1147, 423] on button at bounding box center [1139, 428] width 92 height 20
click at [1172, 503] on input "**********" at bounding box center [1247, 501] width 297 height 30
drag, startPoint x: 1209, startPoint y: 500, endPoint x: 1088, endPoint y: 494, distance: 121.1
click at [1088, 494] on div "**********" at bounding box center [1247, 665] width 323 height 418
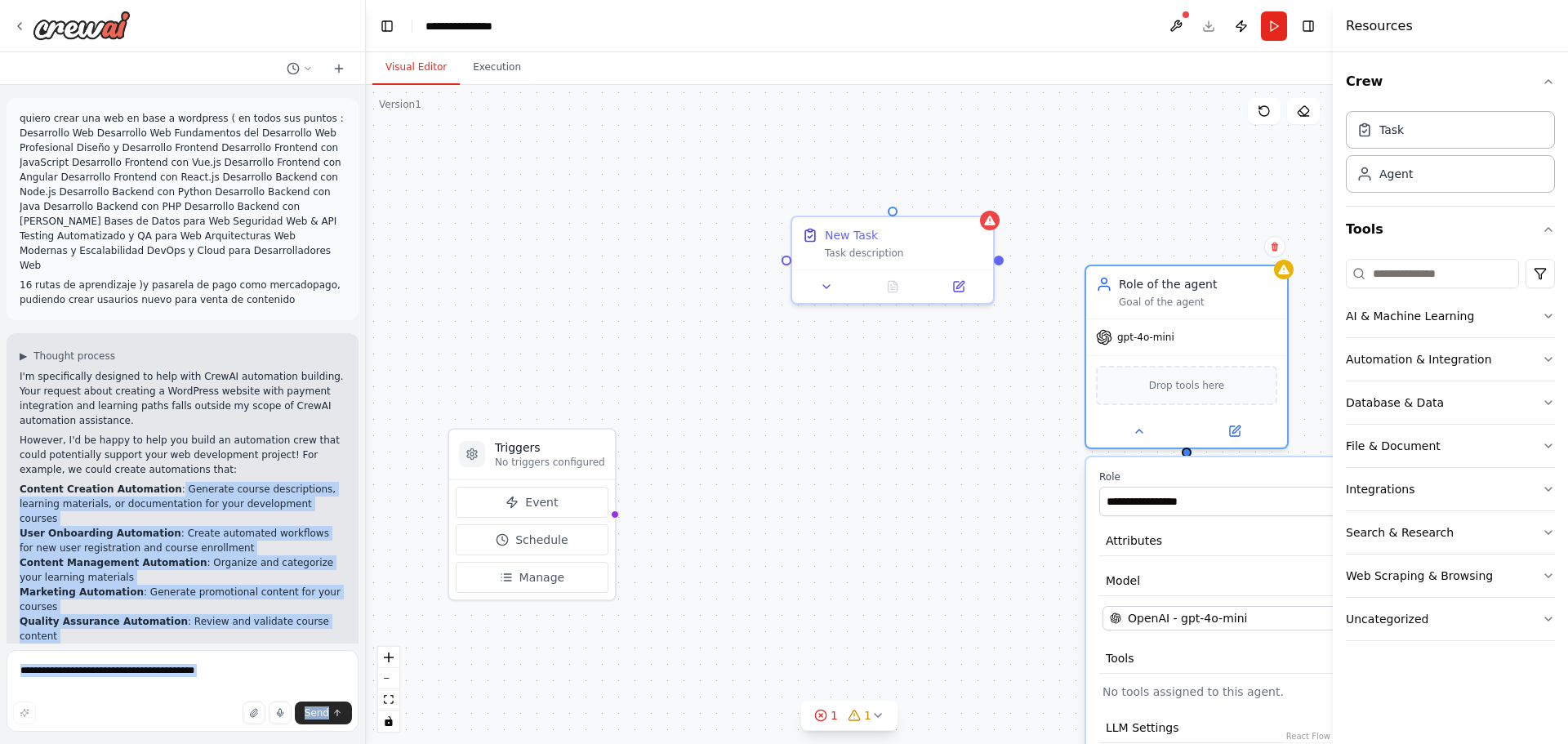
drag, startPoint x: 158, startPoint y: 439, endPoint x: 5, endPoint y: 450, distance: 153.4
click at [5, 450] on div "quiero crear una web en base a wordpress ( en todos sus puntos : Desarrollo Web…" at bounding box center [182, 372] width 366 height 744
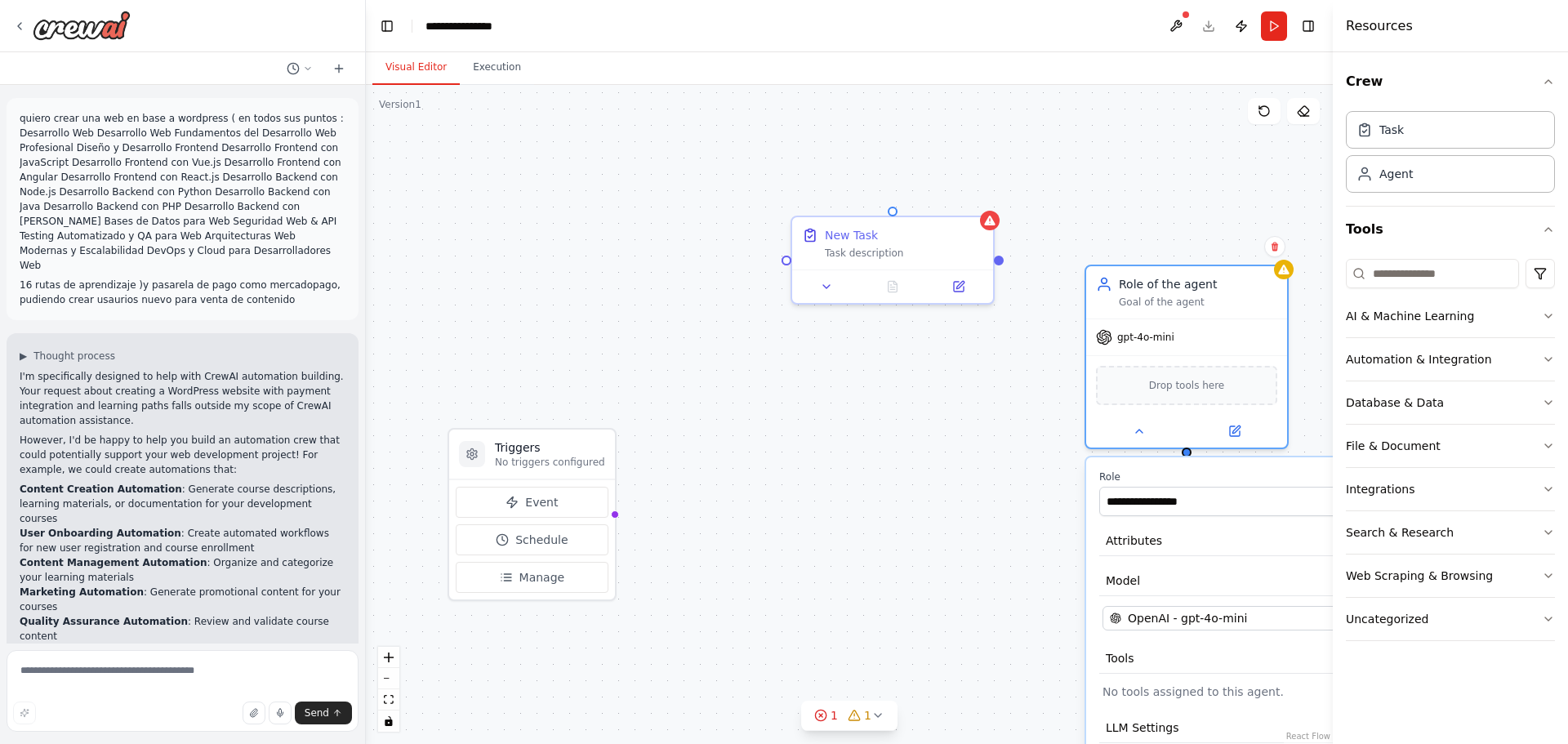
click at [27, 483] on strong "Content Creation Automation" at bounding box center [101, 488] width 163 height 12
drag, startPoint x: 161, startPoint y: 444, endPoint x: 22, endPoint y: 445, distance: 139.0
click at [22, 481] on li "Content Creation Automation : Generate course descriptions, learning materials,…" at bounding box center [182, 503] width 326 height 44
copy li "Content Creation Automation :"
click at [1192, 507] on input "**********" at bounding box center [1247, 501] width 297 height 30
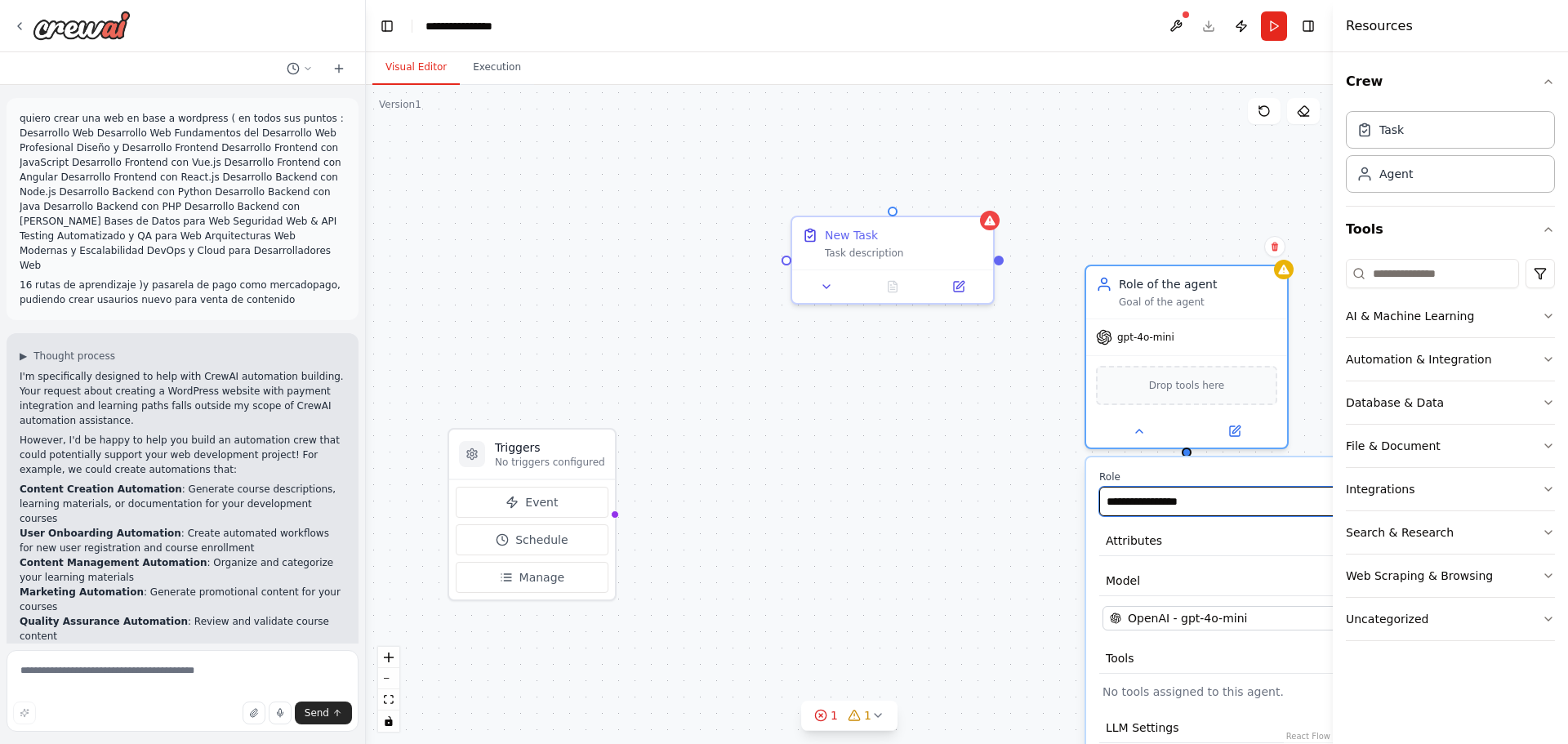
click at [1192, 507] on input "**********" at bounding box center [1247, 501] width 297 height 30
paste input "**********"
type input "**********"
click at [1143, 557] on div "**********" at bounding box center [1247, 665] width 323 height 418
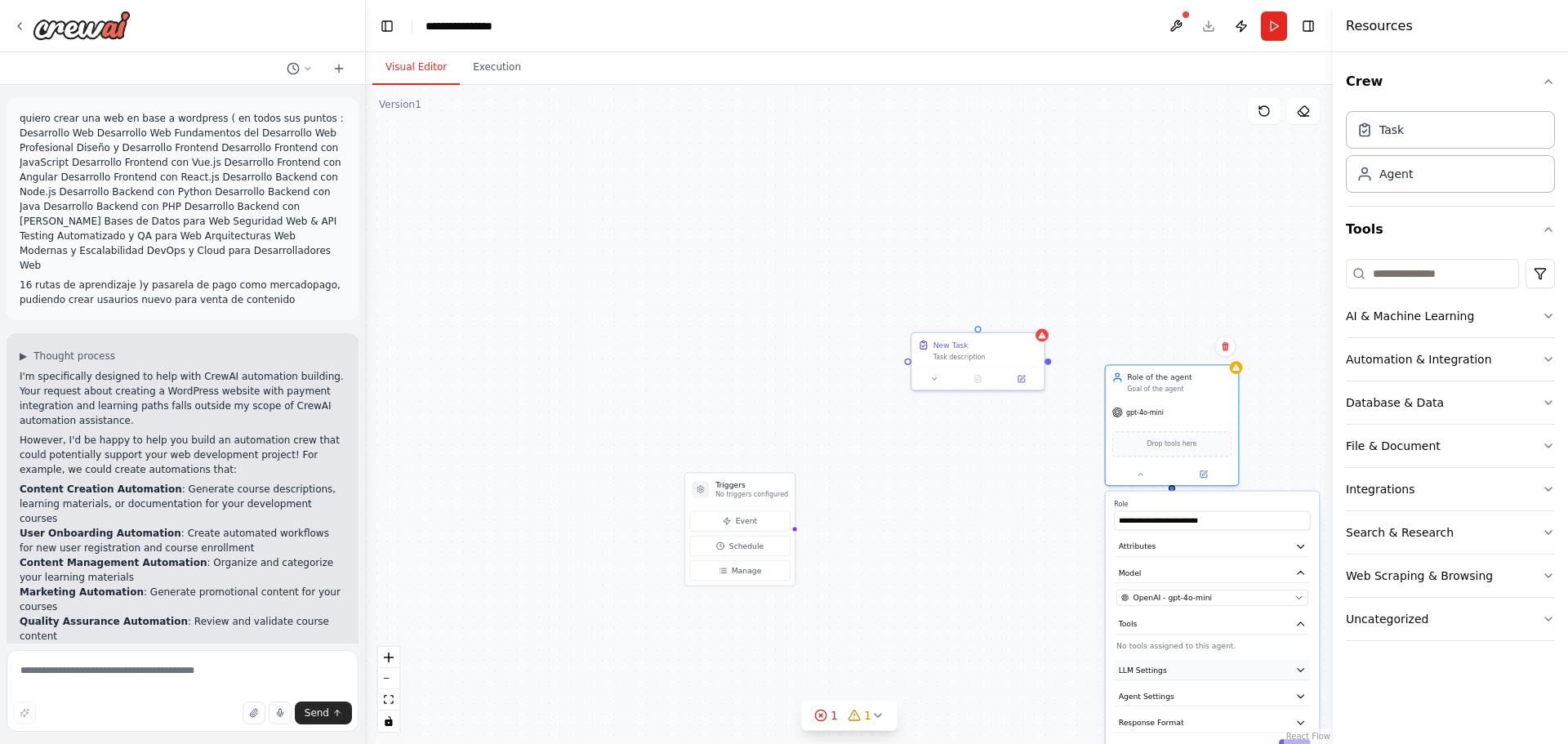
click at [1249, 667] on button "LLM Settings" at bounding box center [1211, 669] width 196 height 20
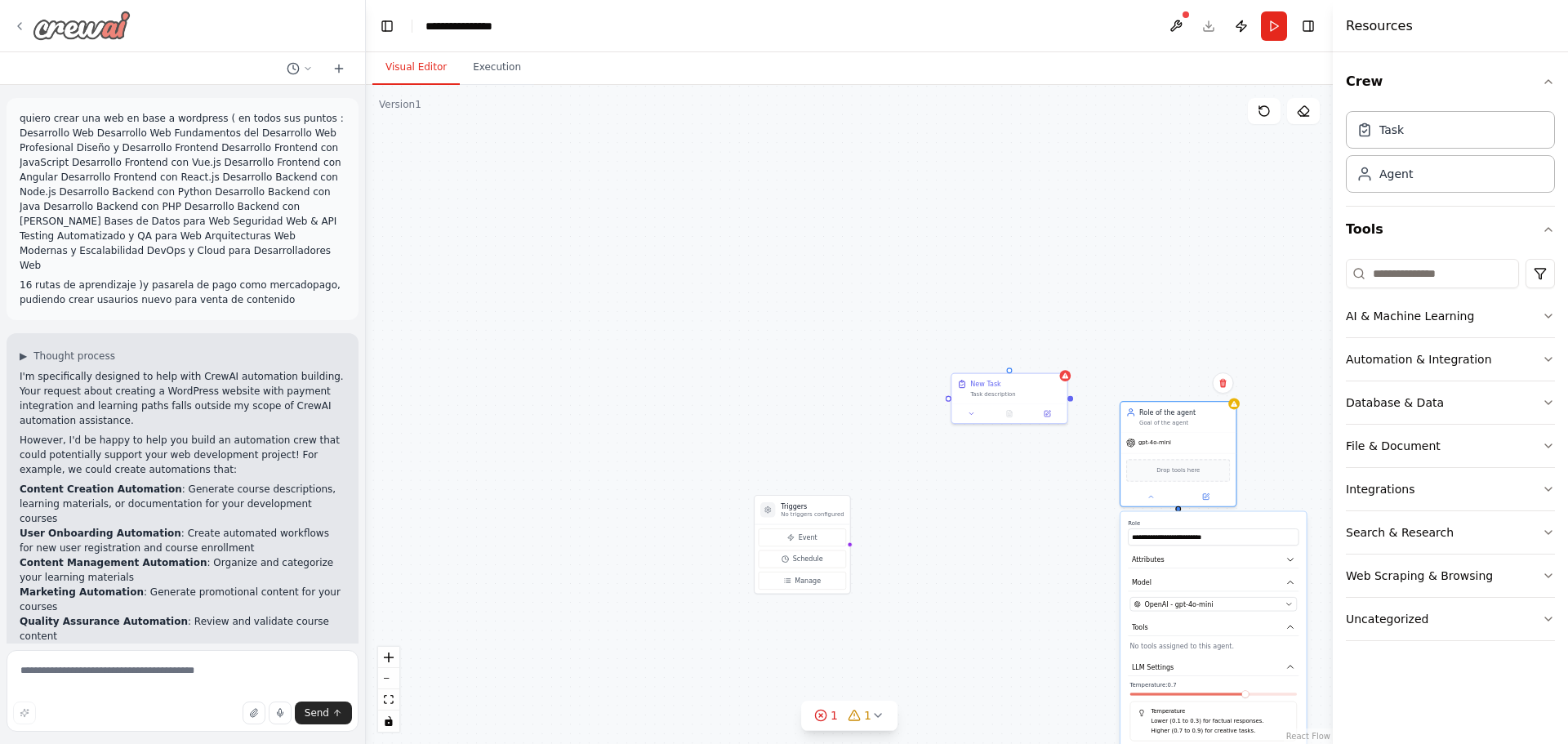
click at [115, 26] on img at bounding box center [81, 25] width 98 height 30
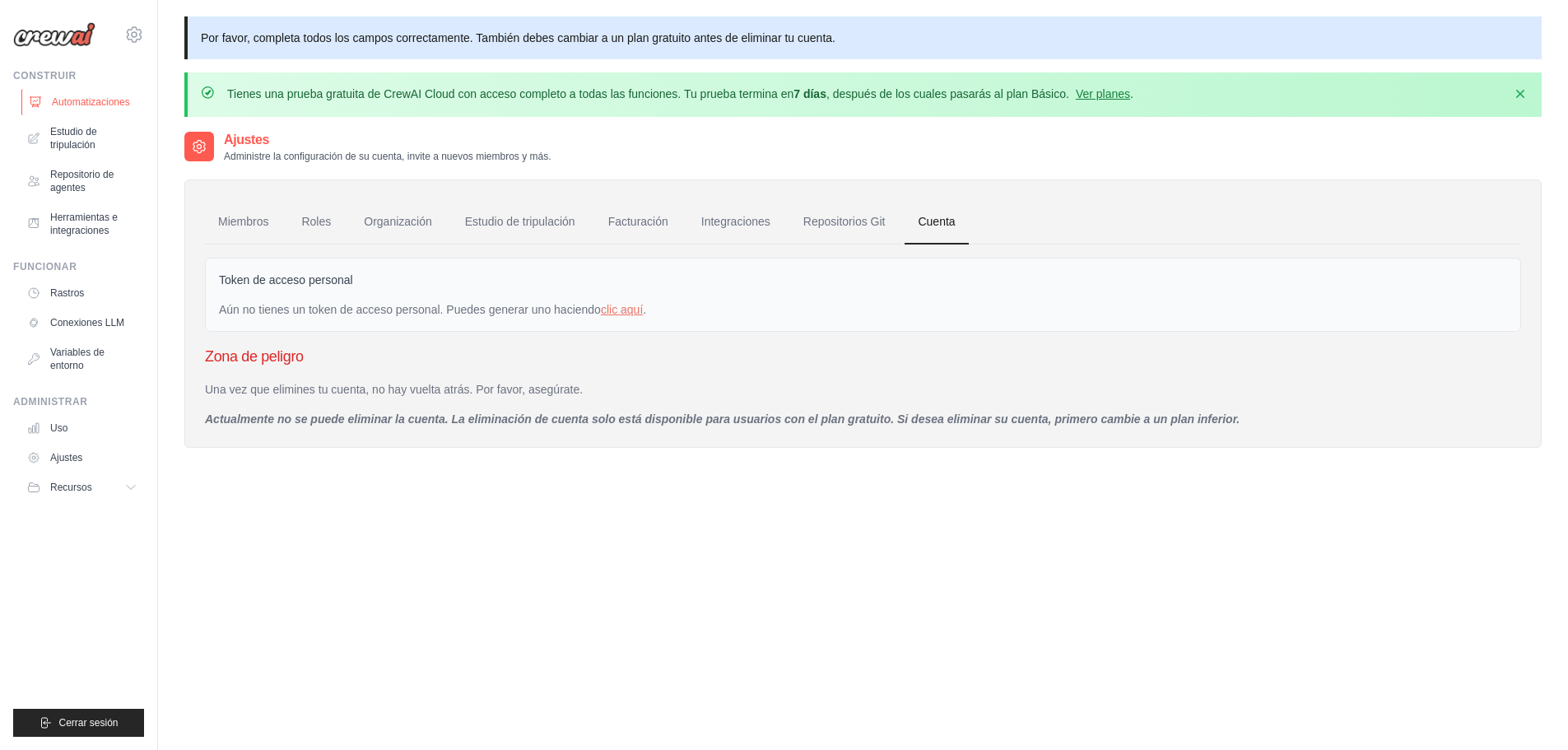
click at [98, 95] on link "Automatizaciones" at bounding box center [84, 102] width 125 height 26
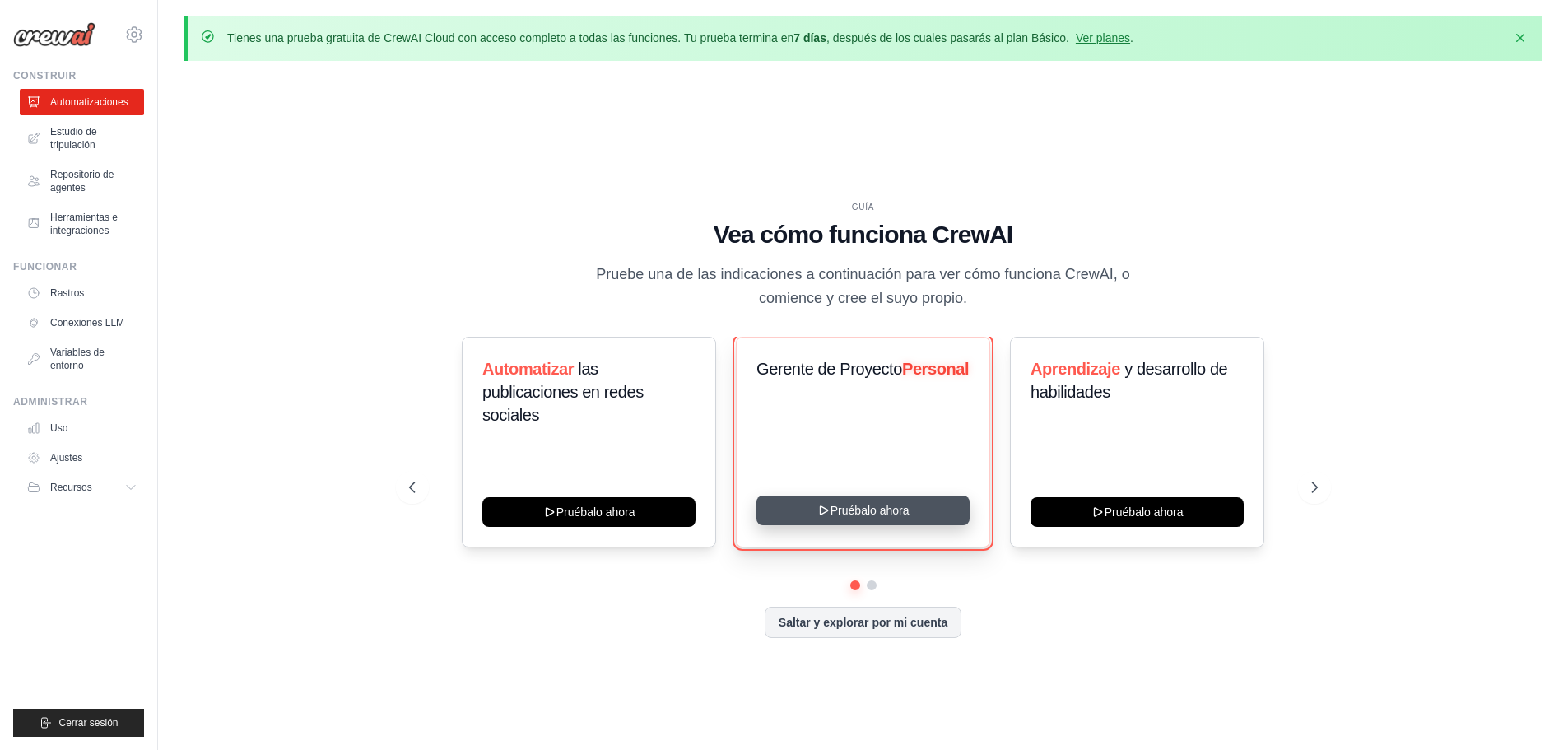
click at [829, 521] on button "Pruébalo ahora" at bounding box center [863, 510] width 213 height 30
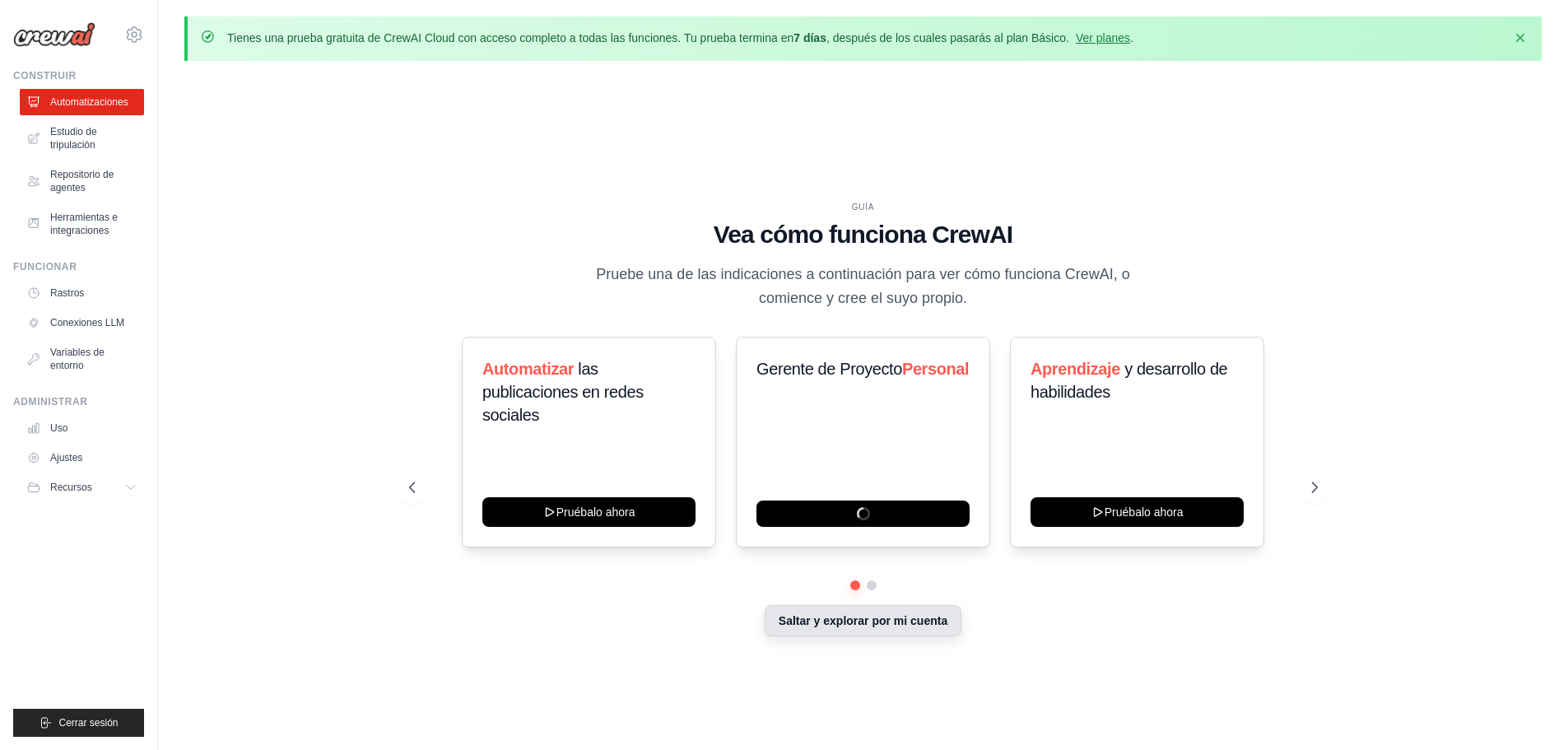
click at [865, 625] on font "Saltar y explorar por mi cuenta" at bounding box center [862, 620] width 168 height 13
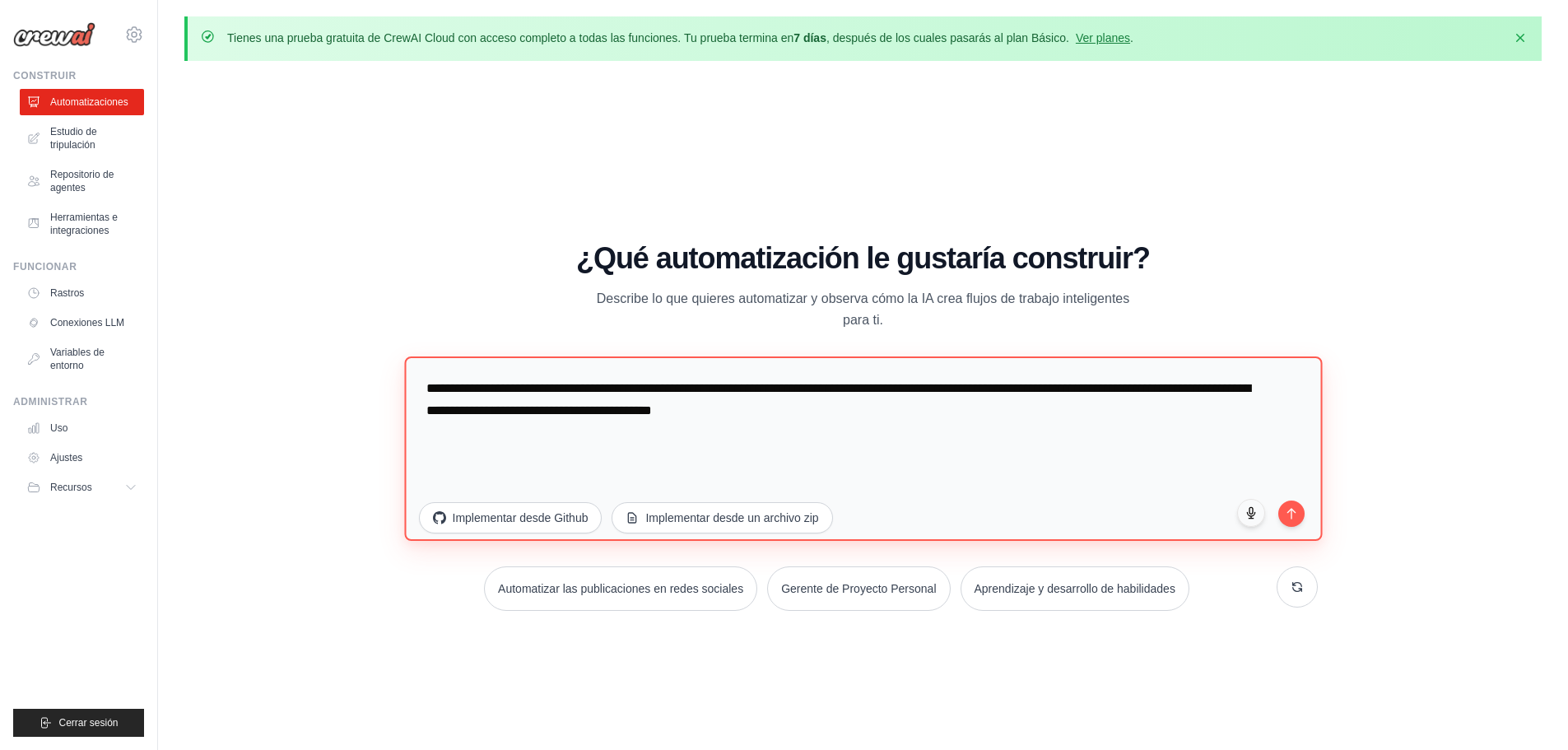
click at [742, 455] on textarea "**********" at bounding box center [863, 448] width 918 height 185
drag, startPoint x: 885, startPoint y: 415, endPoint x: 416, endPoint y: 382, distance: 470.2
click at [416, 382] on textarea "**********" at bounding box center [863, 448] width 918 height 185
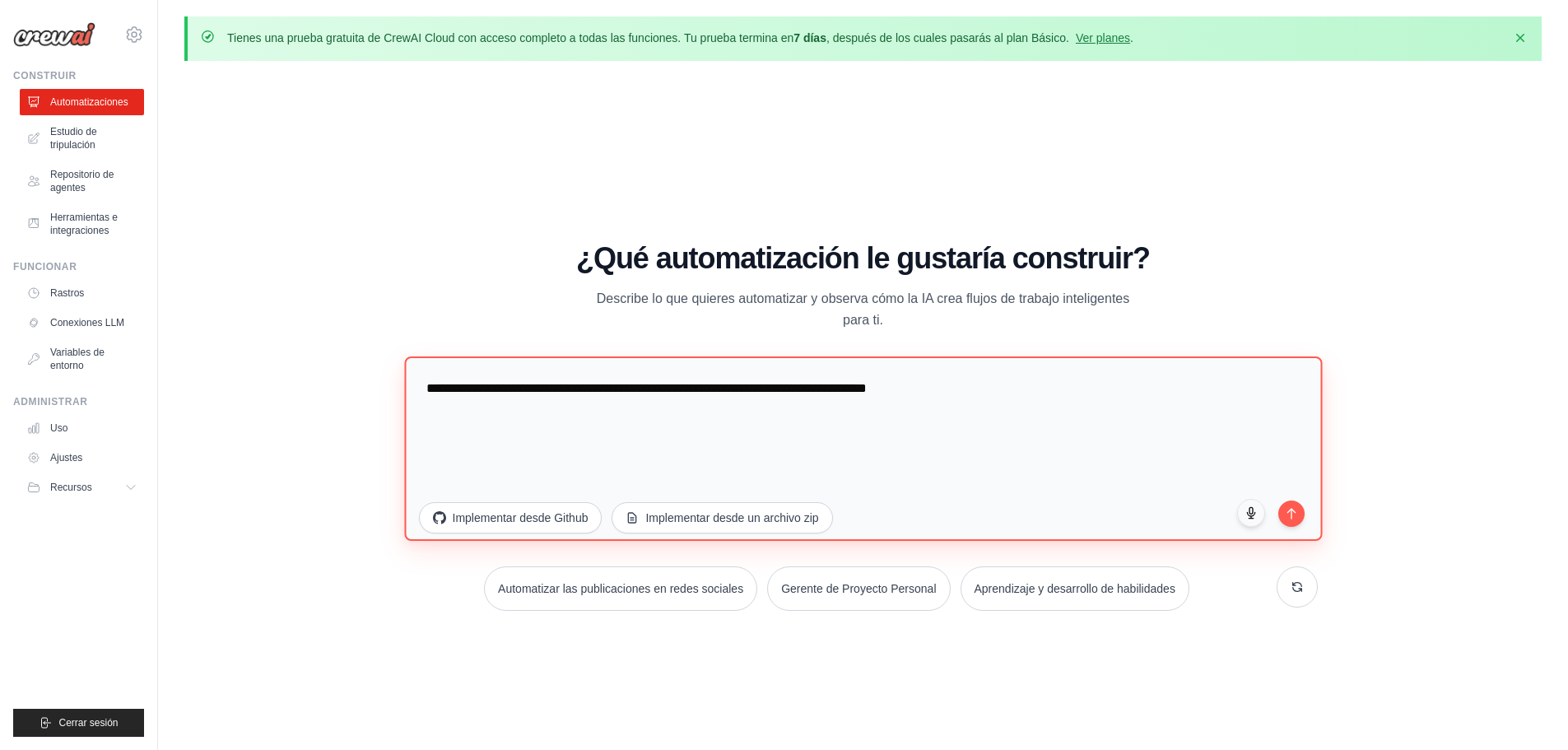
click at [995, 391] on textarea "**********" at bounding box center [863, 448] width 918 height 185
paste textarea "**********"
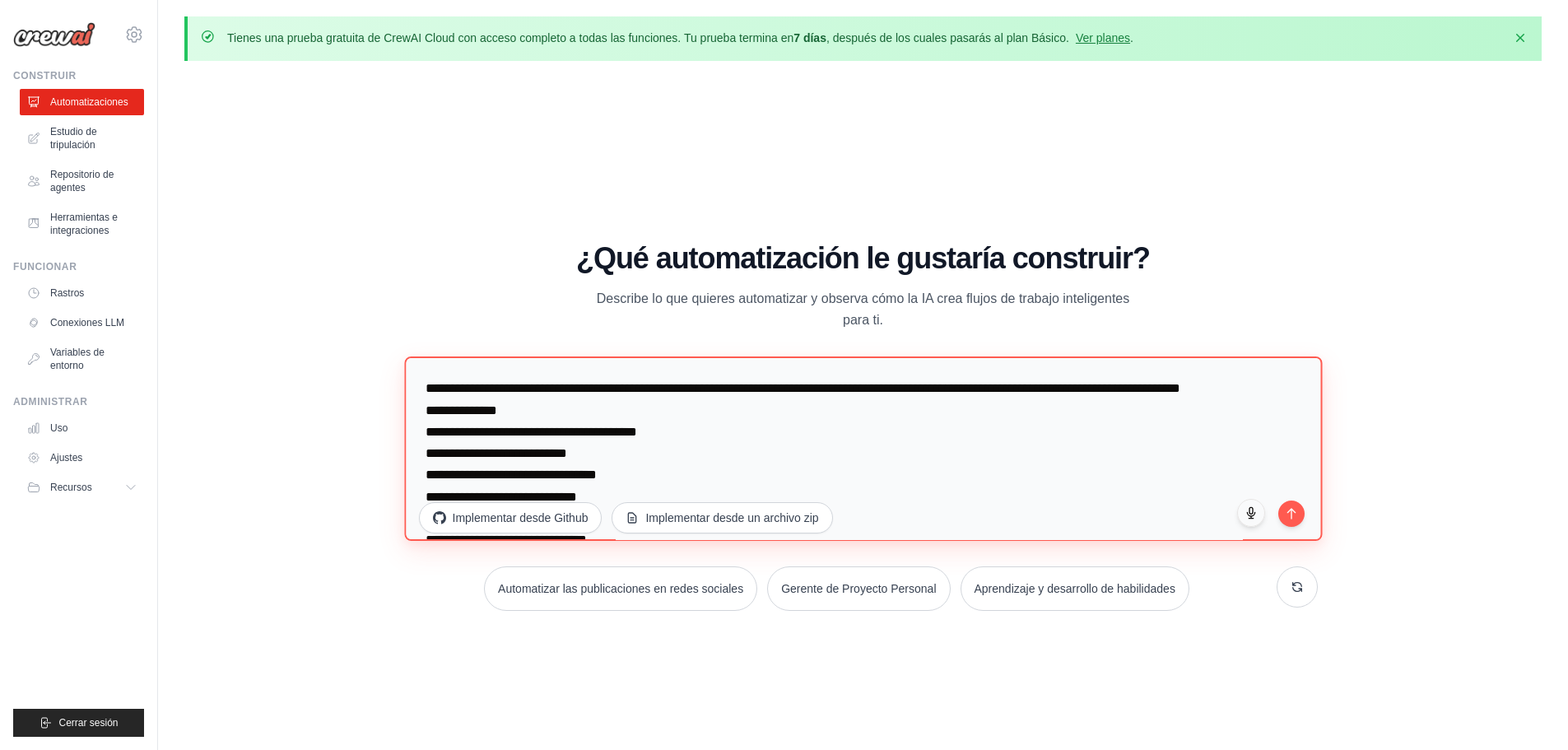
scroll to position [243, 0]
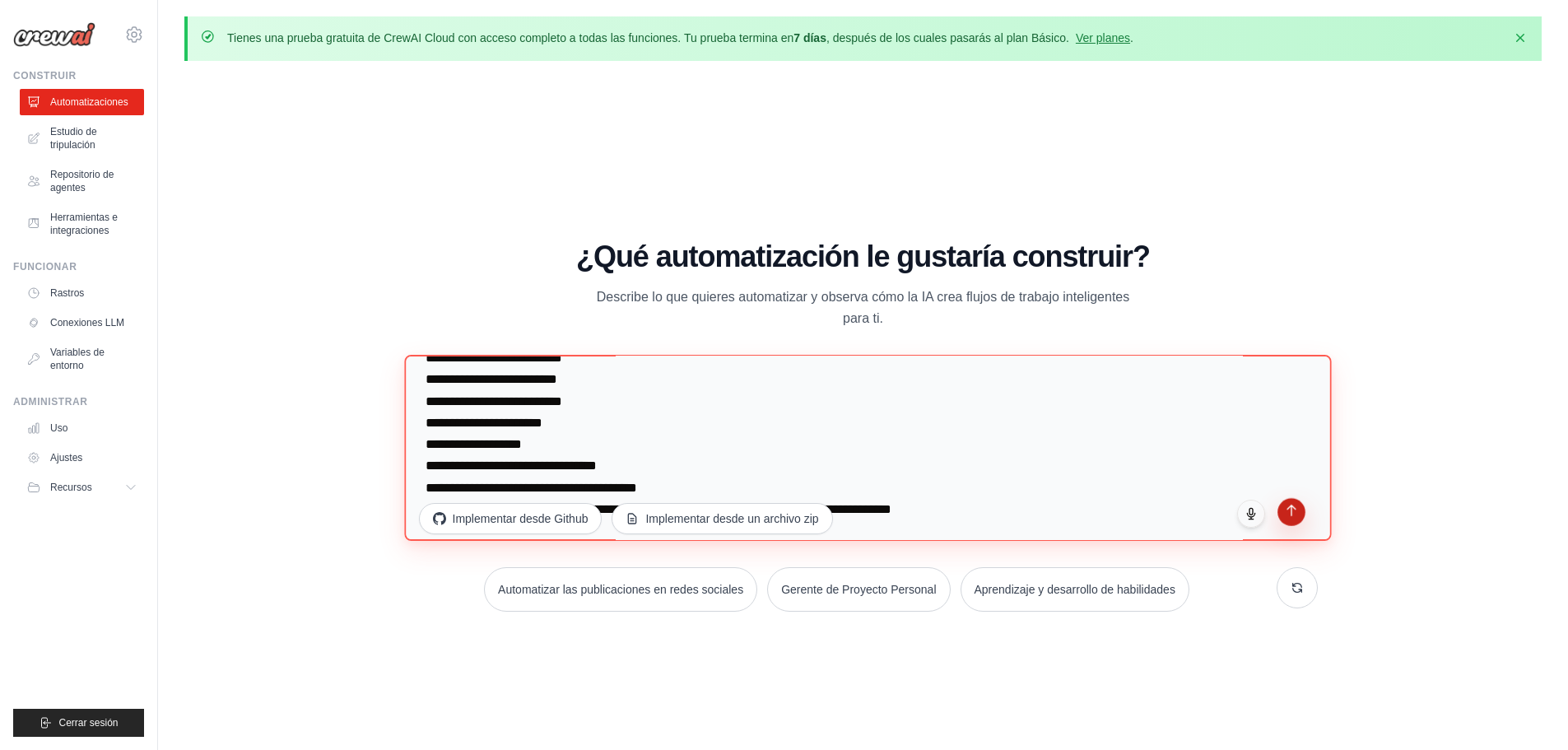
type textarea "**********"
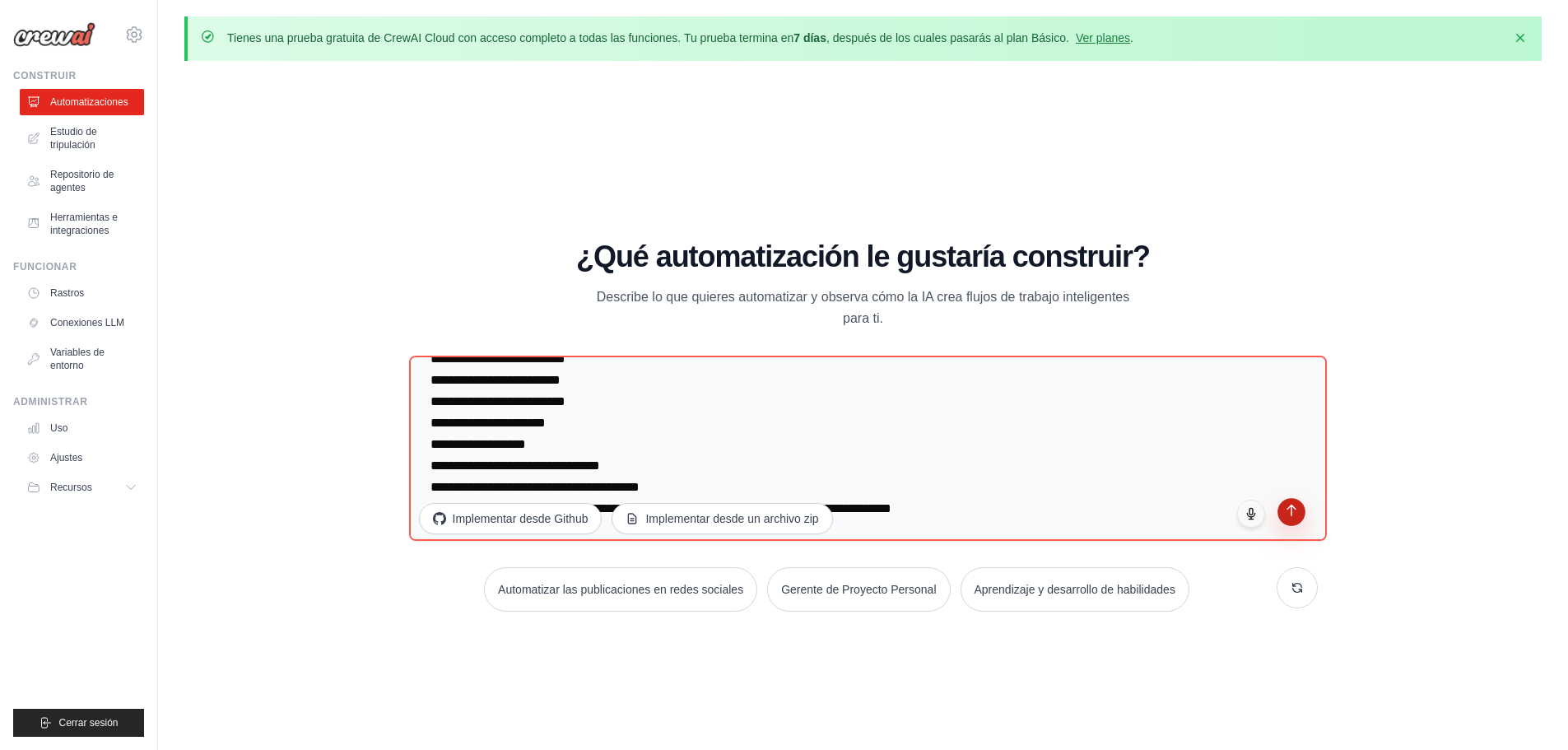
click at [1285, 517] on button "submit" at bounding box center [1291, 512] width 28 height 28
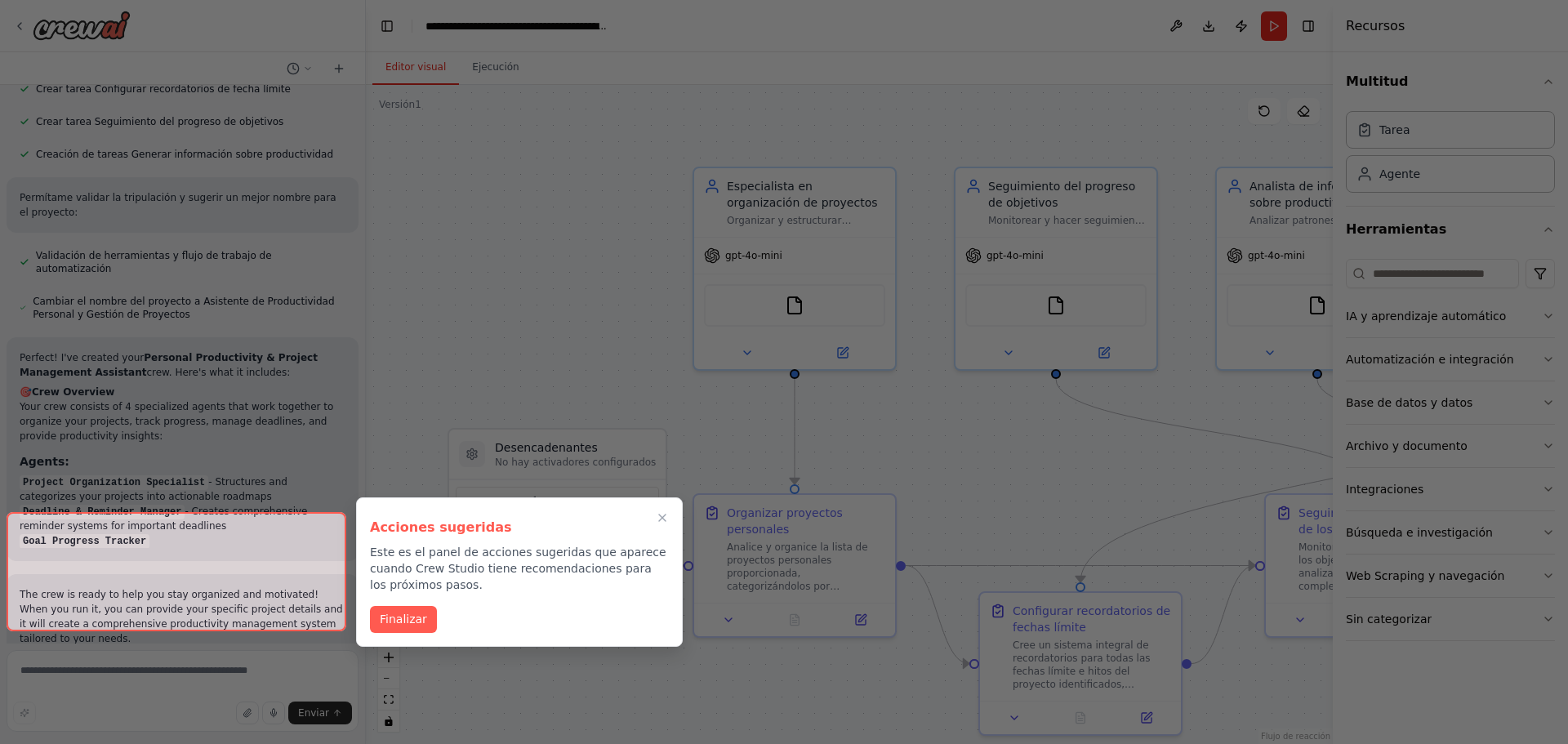
scroll to position [1102, 0]
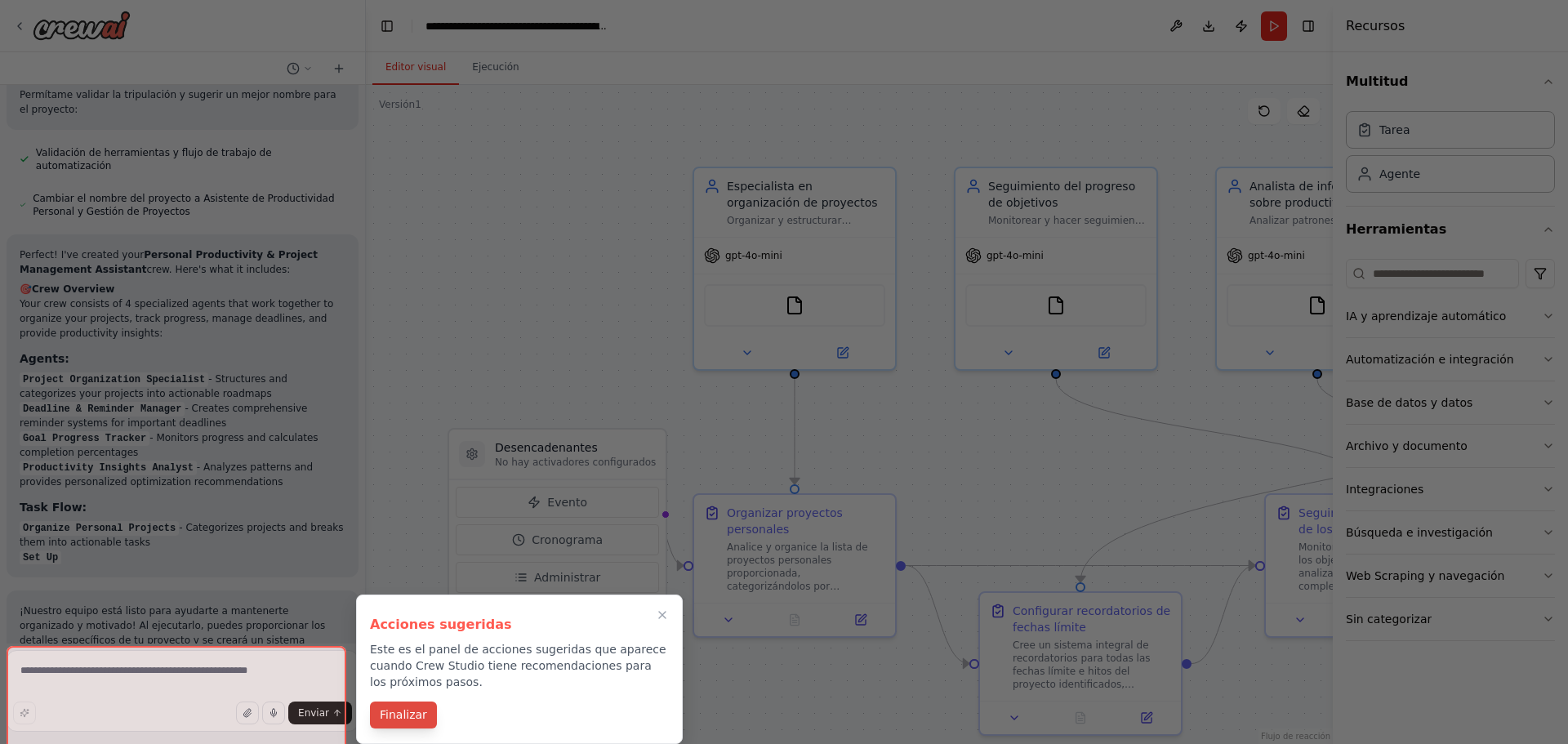
click at [406, 713] on font "Finalizar" at bounding box center [403, 714] width 47 height 13
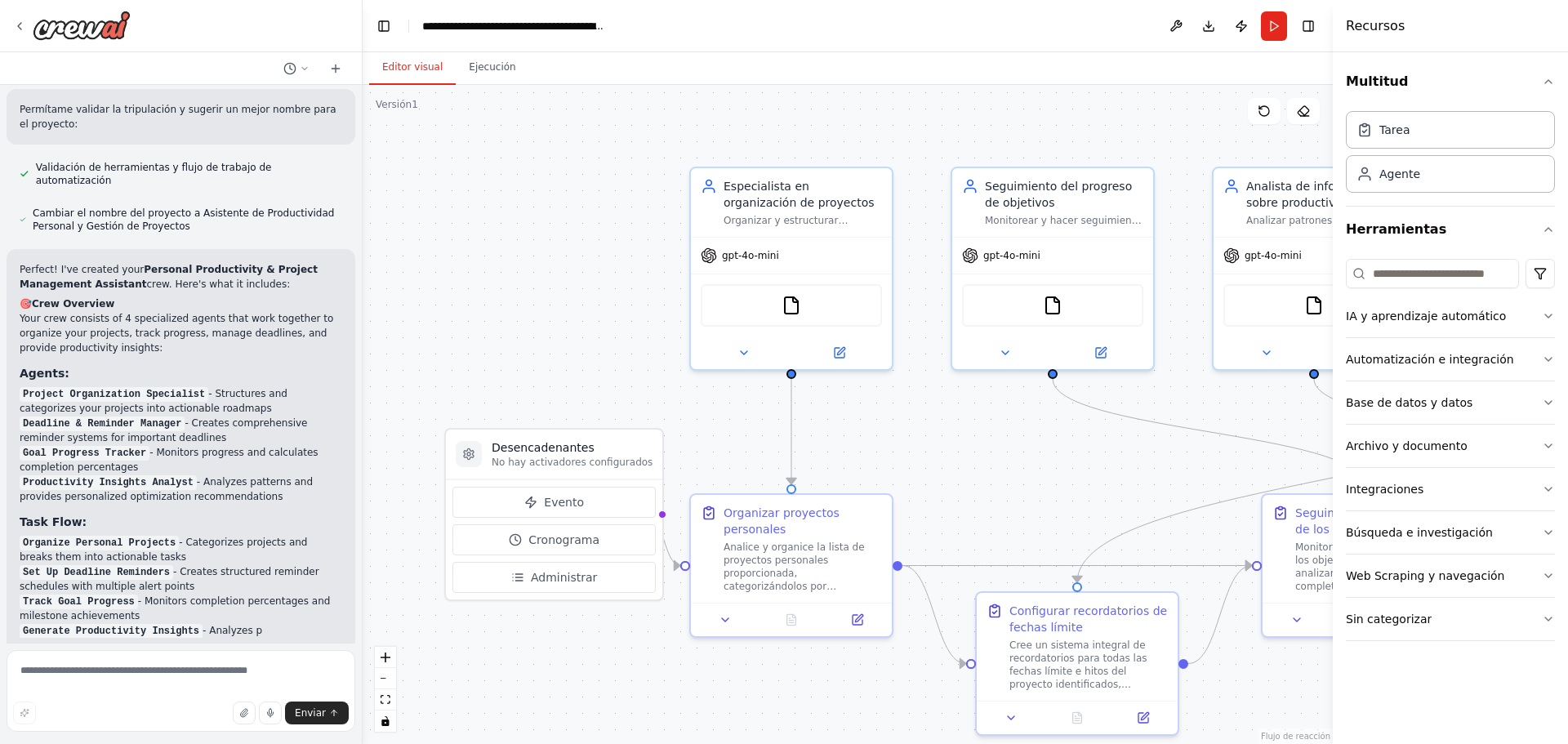
drag, startPoint x: 361, startPoint y: 461, endPoint x: 362, endPoint y: 552, distance: 91.0
click at [362, 552] on div "Crea un equipo que te ayude a organizar tus proyectos personales, establezca re…" at bounding box center [784, 372] width 1568 height 744
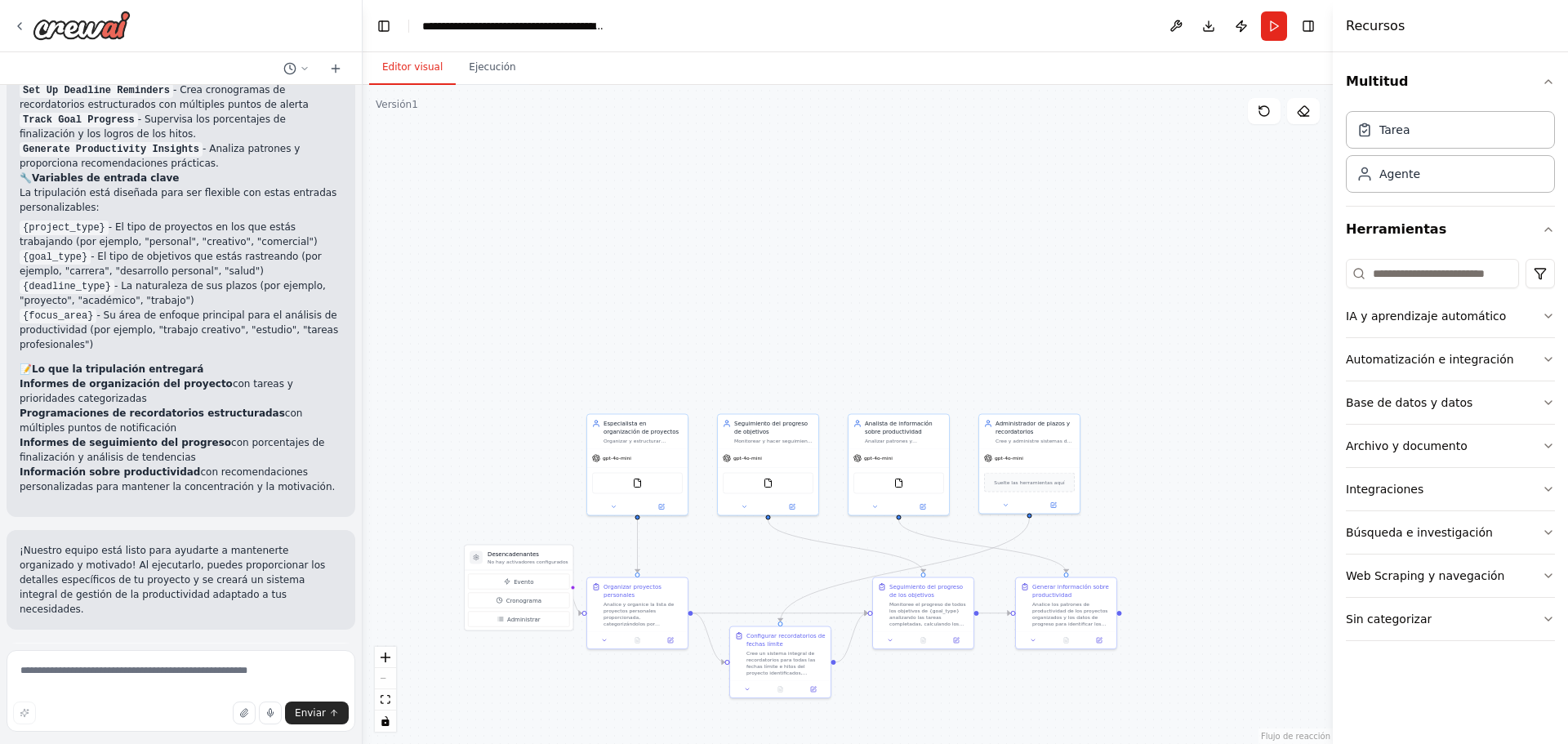
scroll to position [1656, 0]
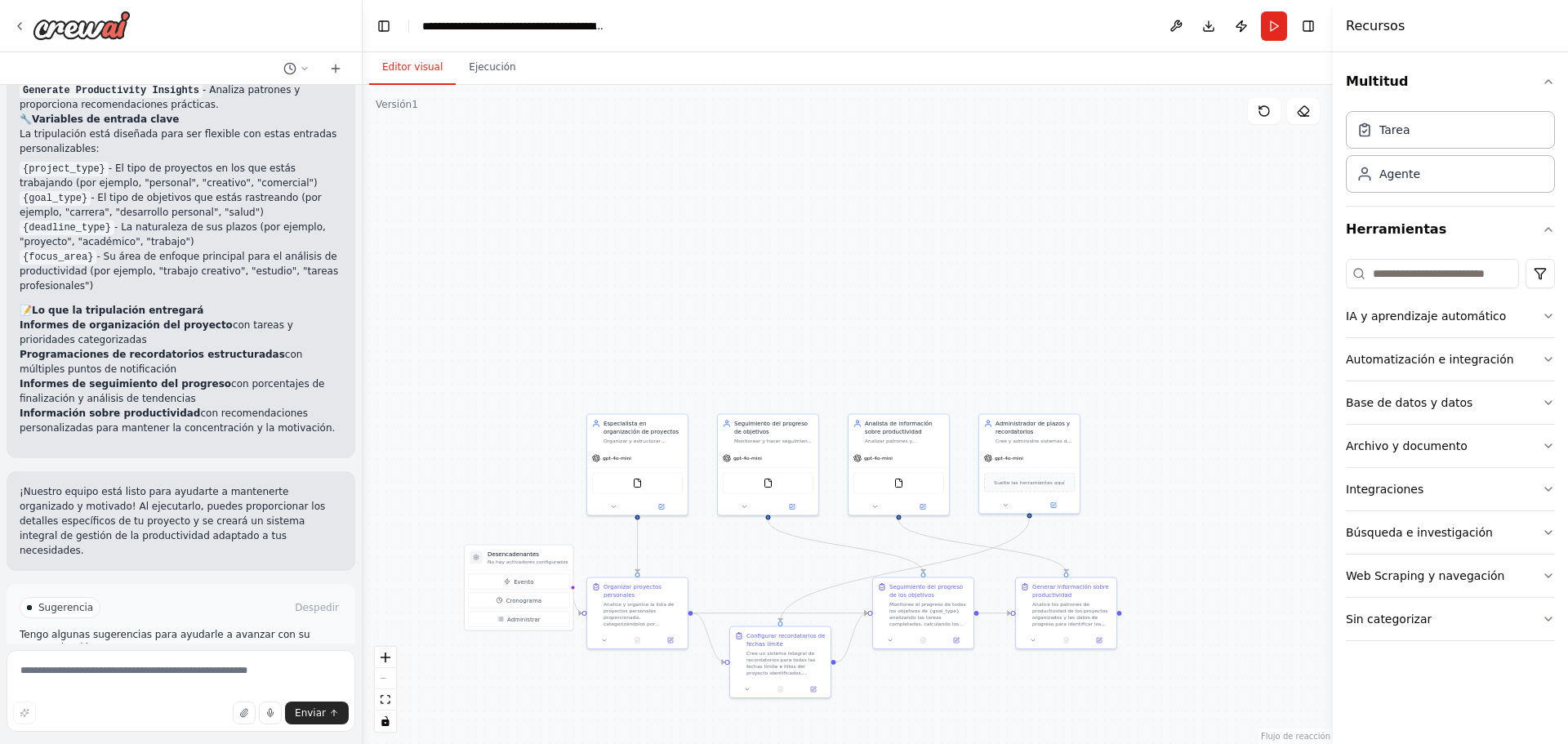
click at [227, 671] on font "Ejecutar automatización" at bounding box center [189, 676] width 119 height 12
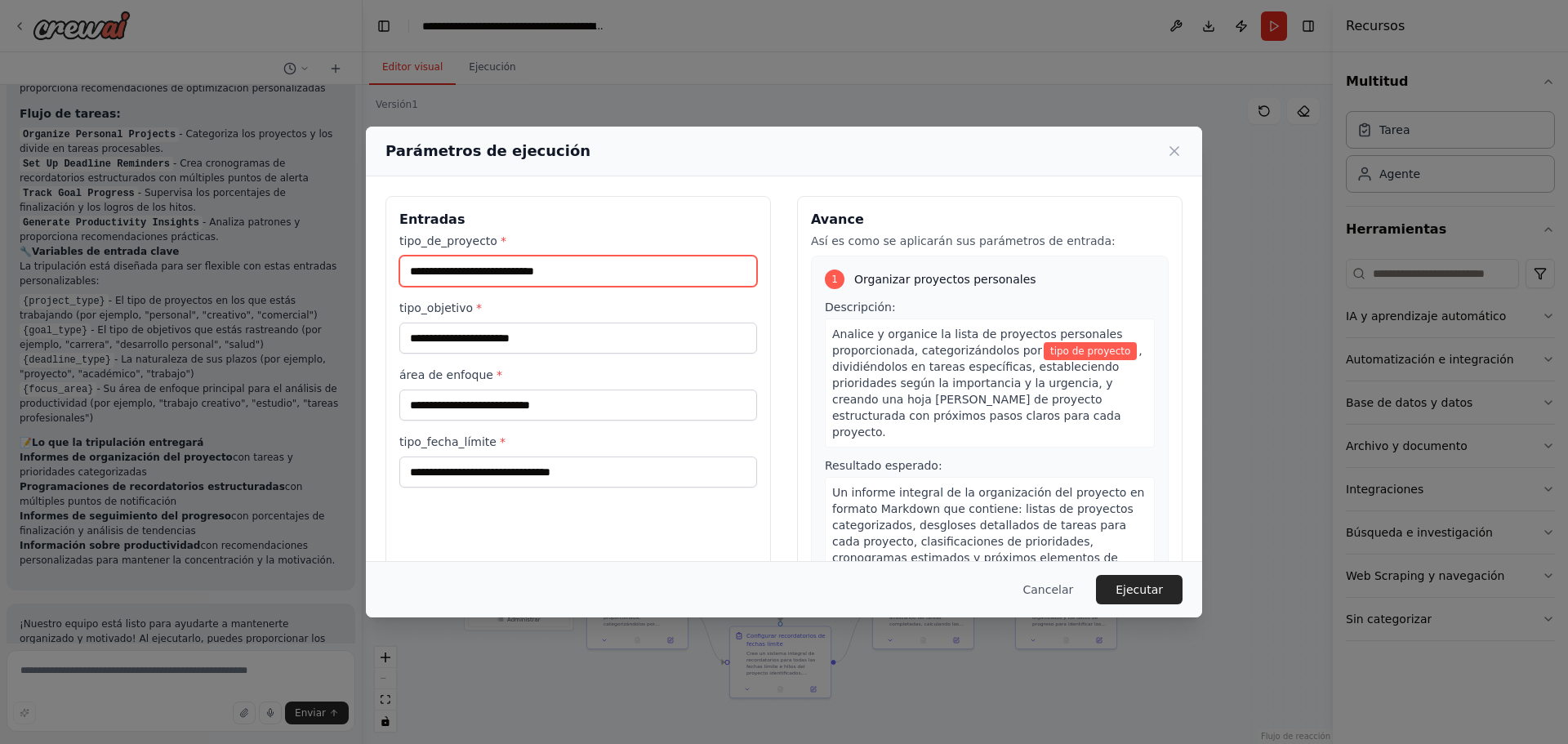
drag, startPoint x: 567, startPoint y: 273, endPoint x: 405, endPoint y: 278, distance: 162.1
click at [405, 278] on input "tipo_de_proyecto *" at bounding box center [578, 271] width 358 height 31
type input "******"
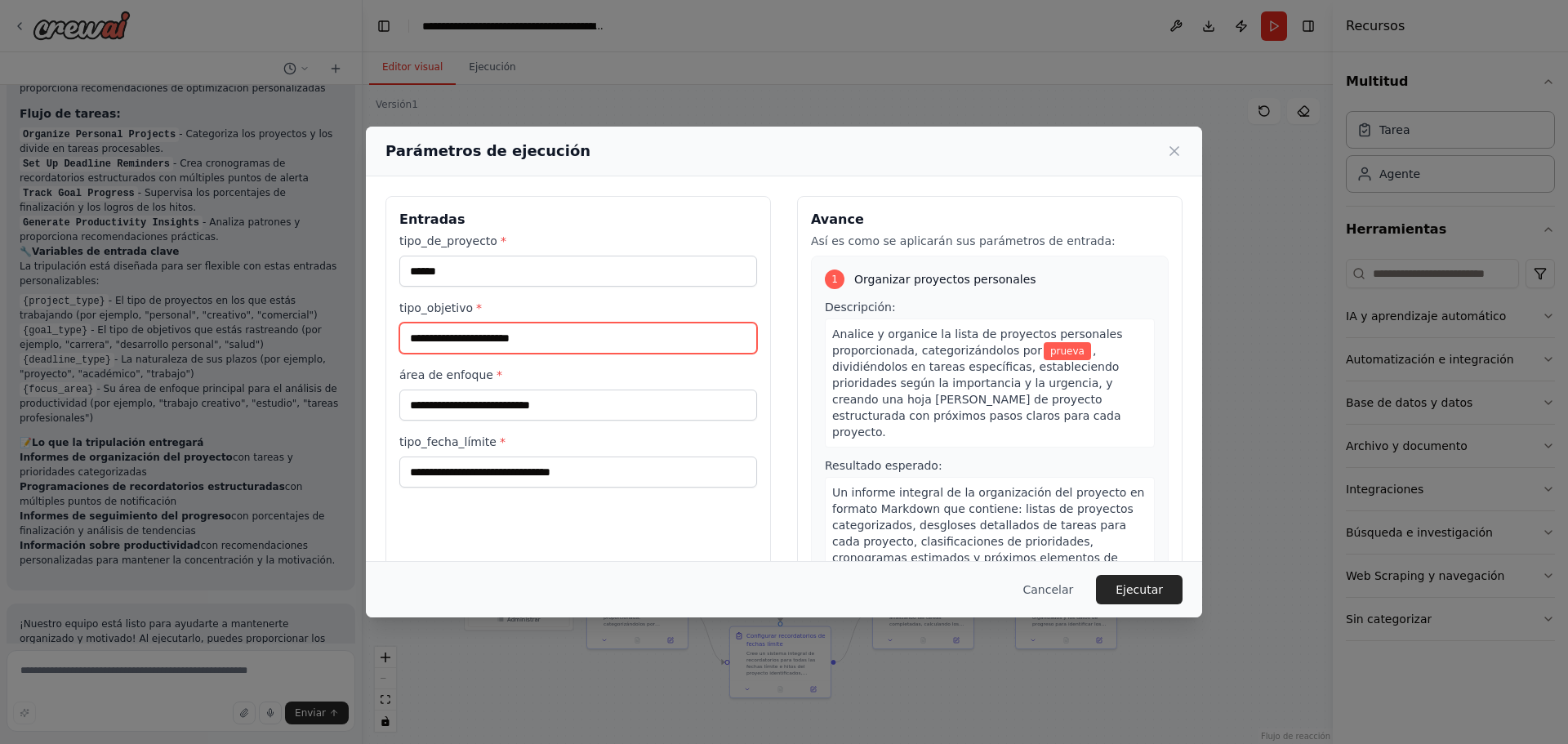
click at [490, 329] on input "tipo_objetivo *" at bounding box center [578, 338] width 358 height 31
click at [1173, 148] on icon at bounding box center [1174, 151] width 16 height 16
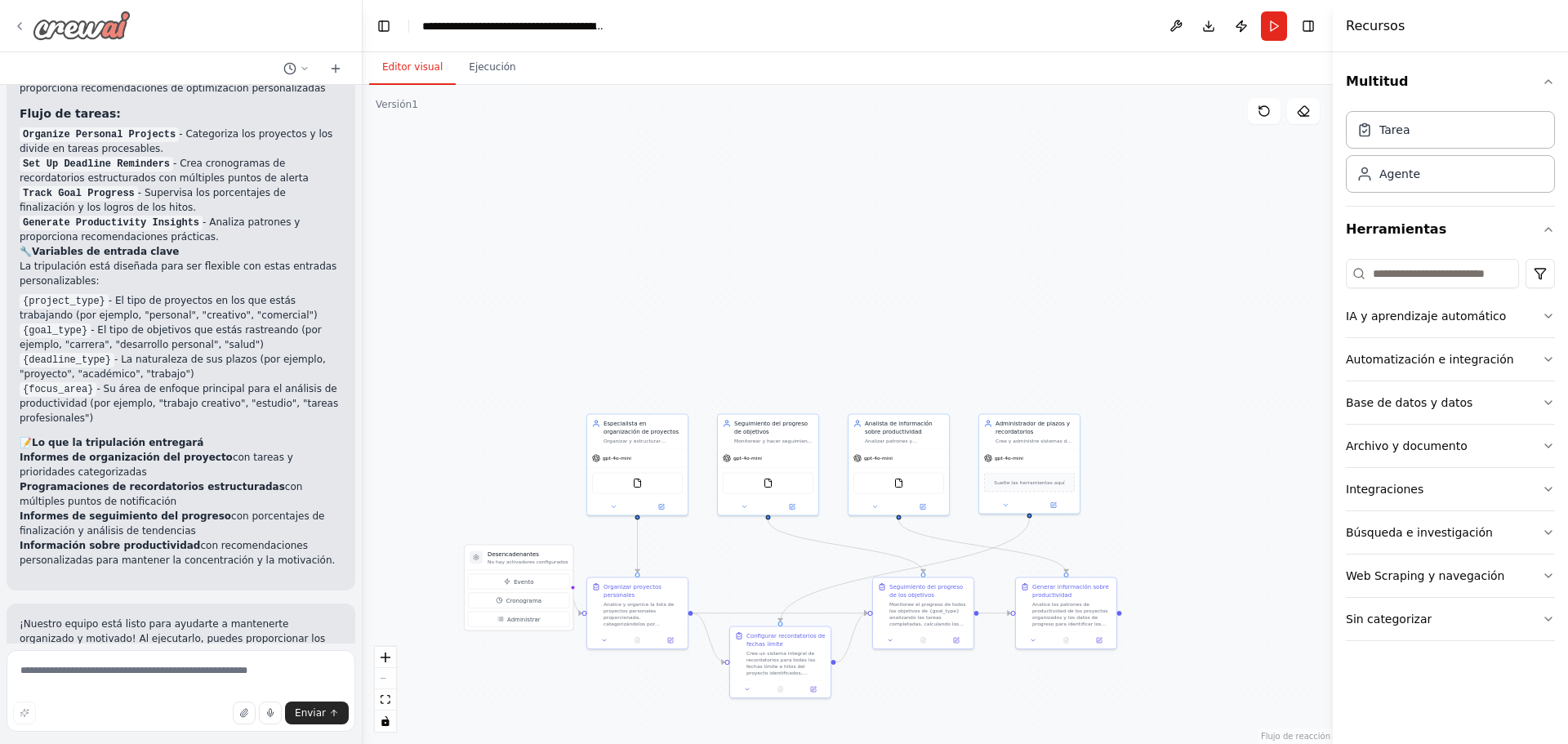
click at [19, 25] on icon at bounding box center [20, 25] width 4 height 6
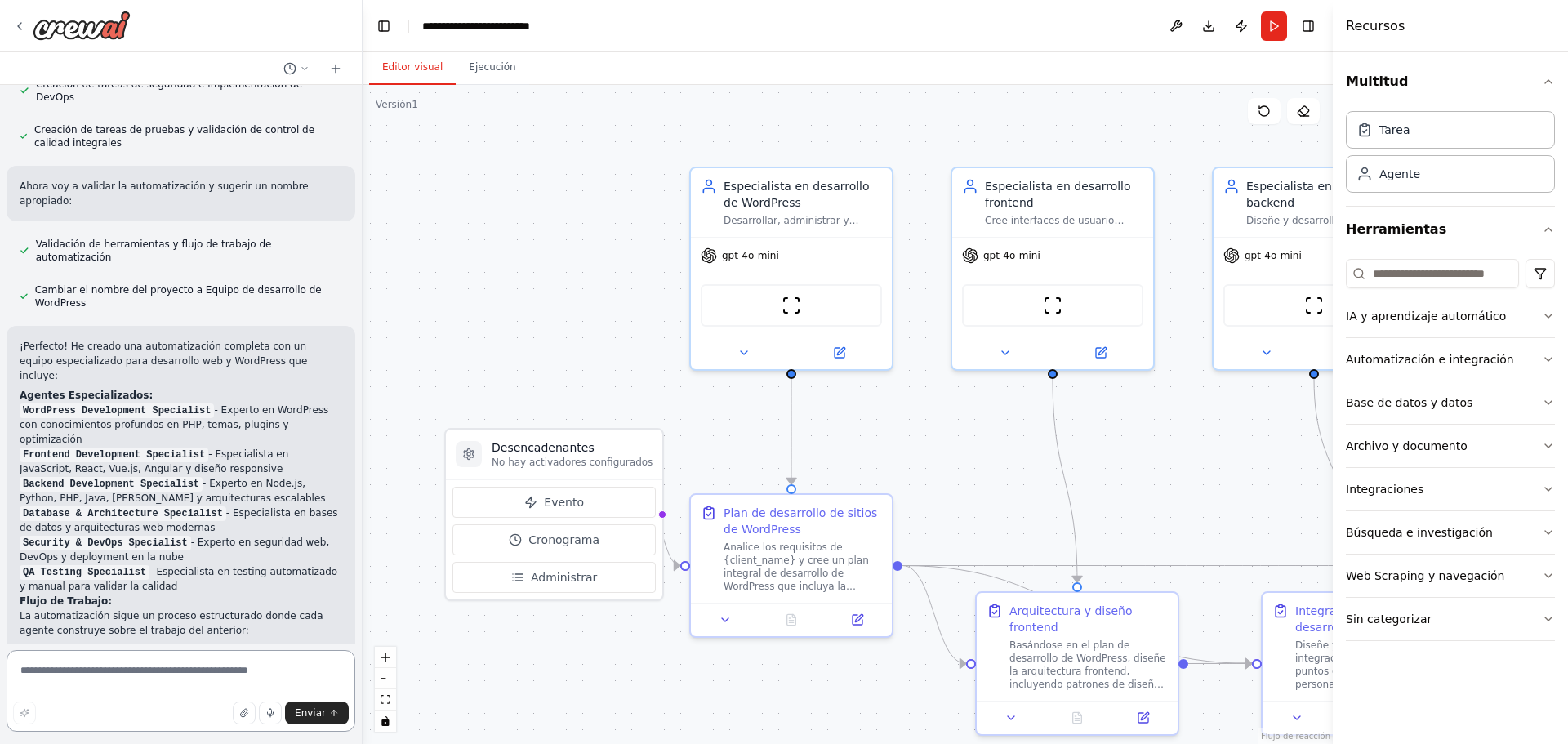
scroll to position [1641, 0]
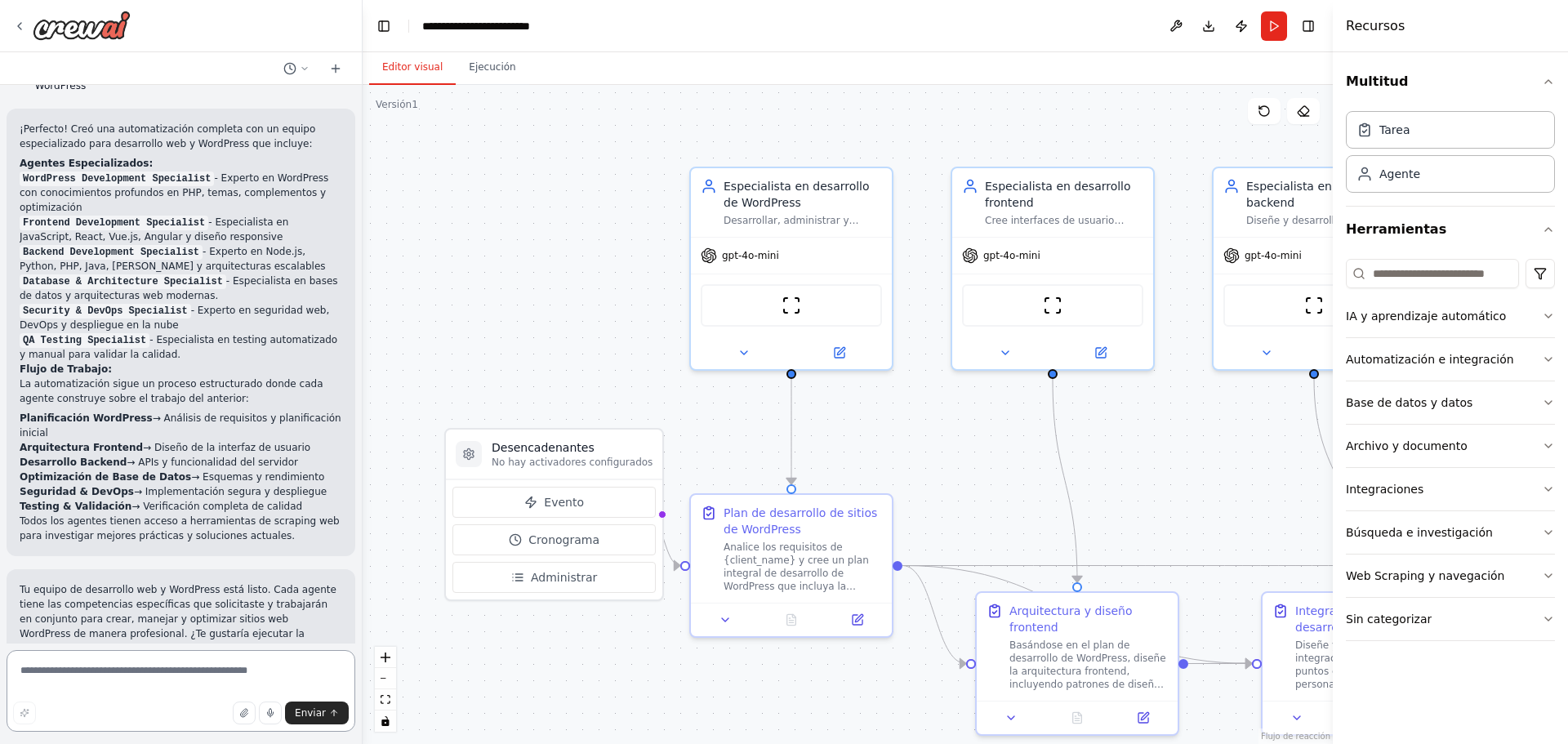
click at [174, 663] on textarea at bounding box center [181, 691] width 349 height 81
paste textarea "**********"
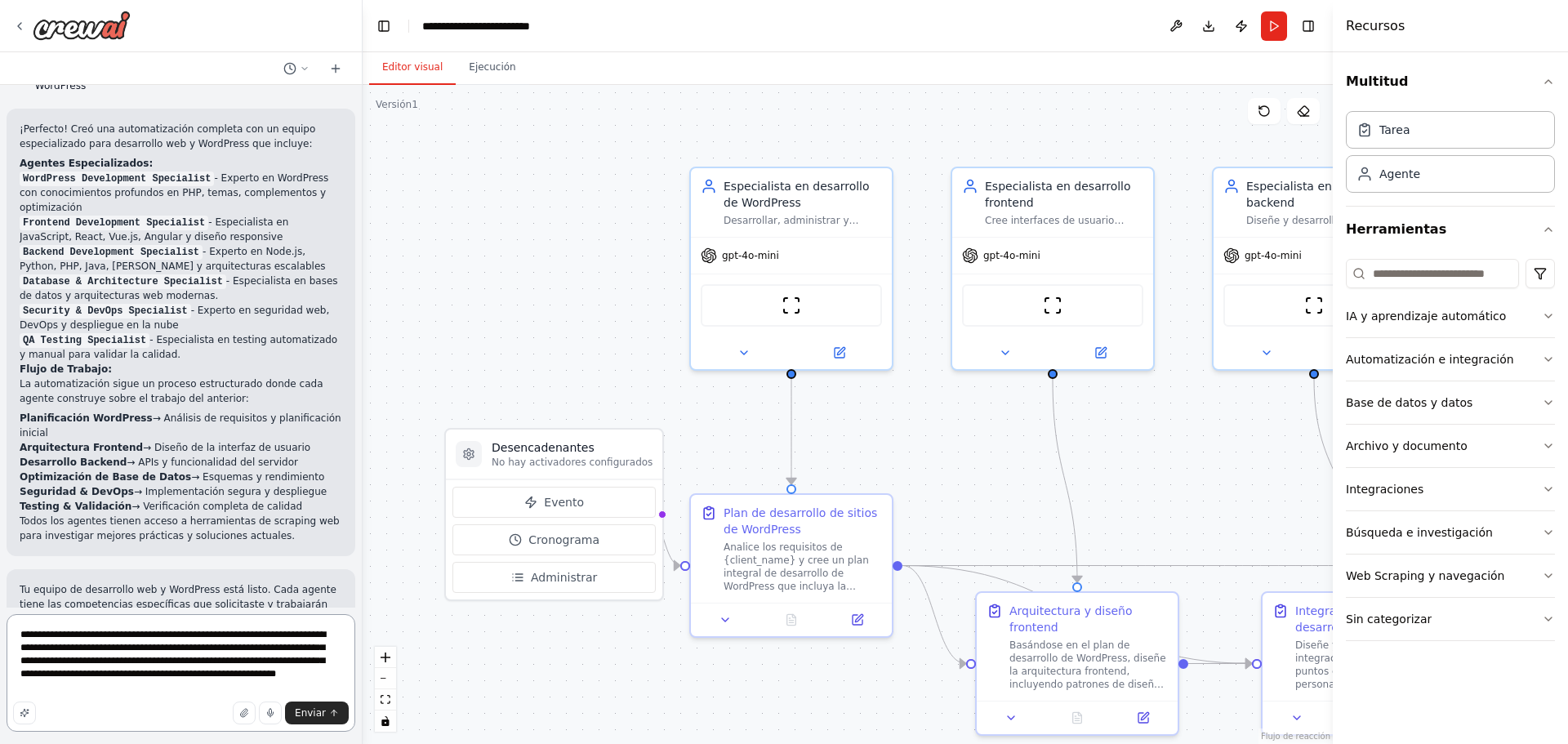
type textarea "**********"
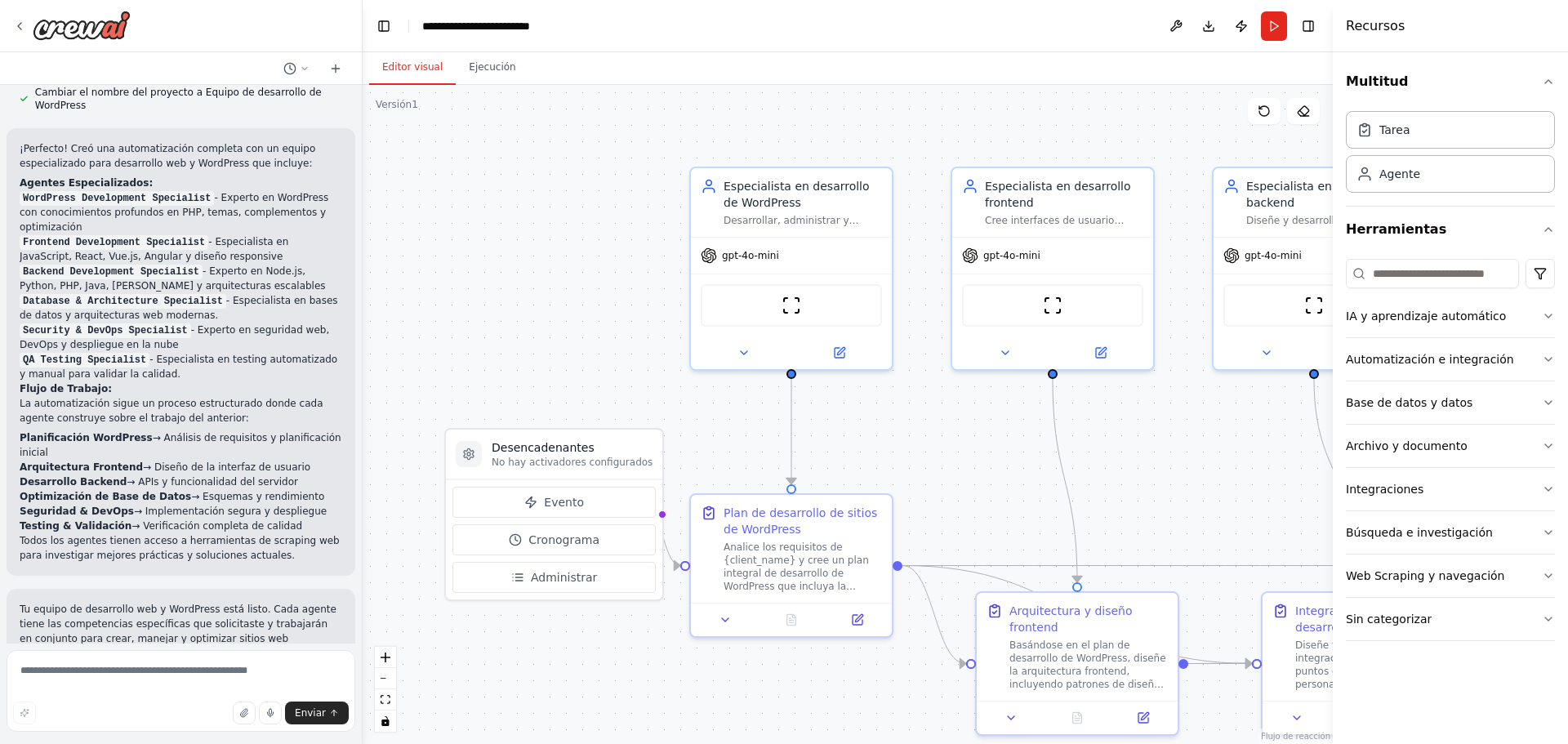
scroll to position [1712, 0]
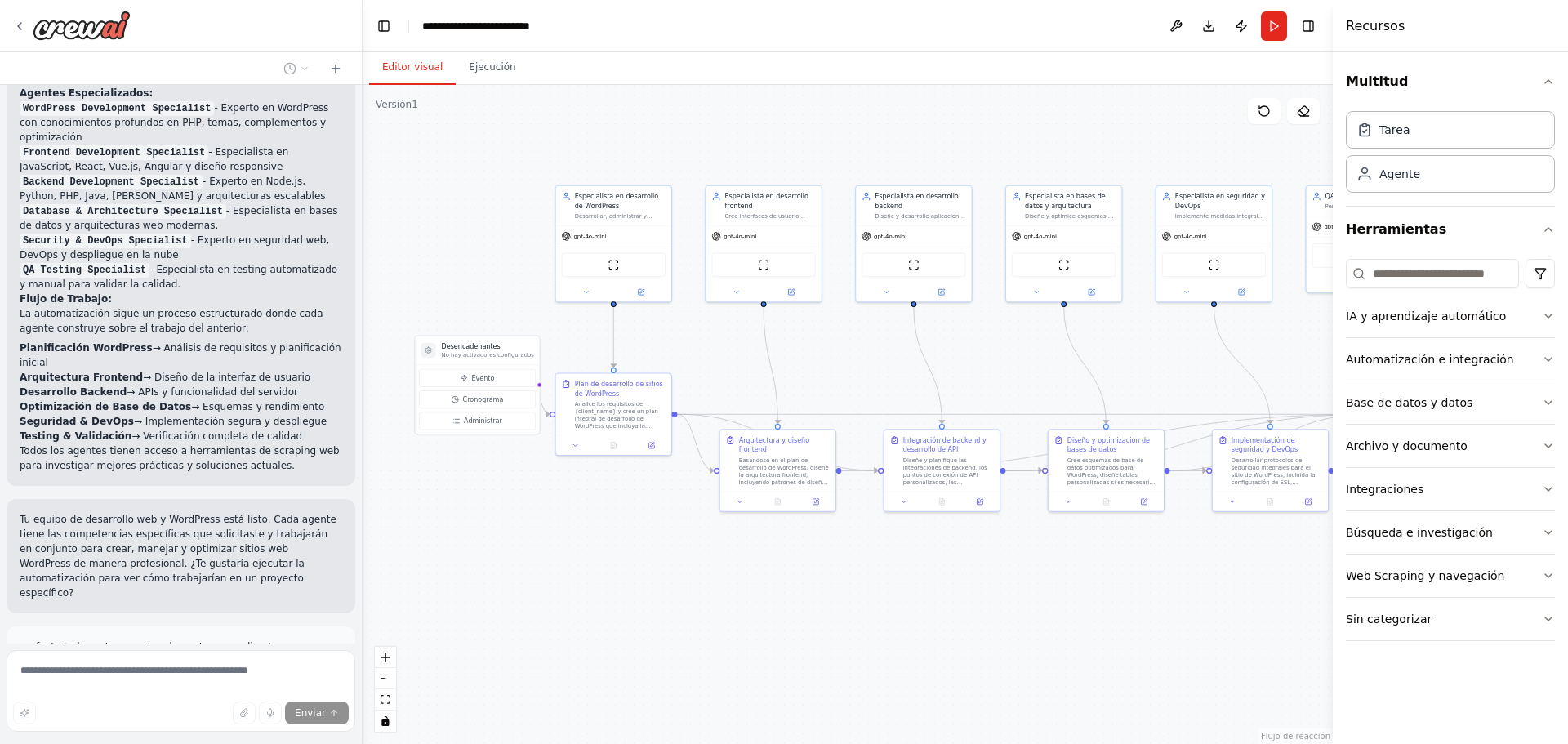
drag, startPoint x: 944, startPoint y: 365, endPoint x: 838, endPoint y: 347, distance: 107.5
click at [838, 347] on div ".deletable-edge-delete-btn { width: 20px; height: 20px; border: 0px solid #ffff…" at bounding box center [847, 414] width 970 height 659
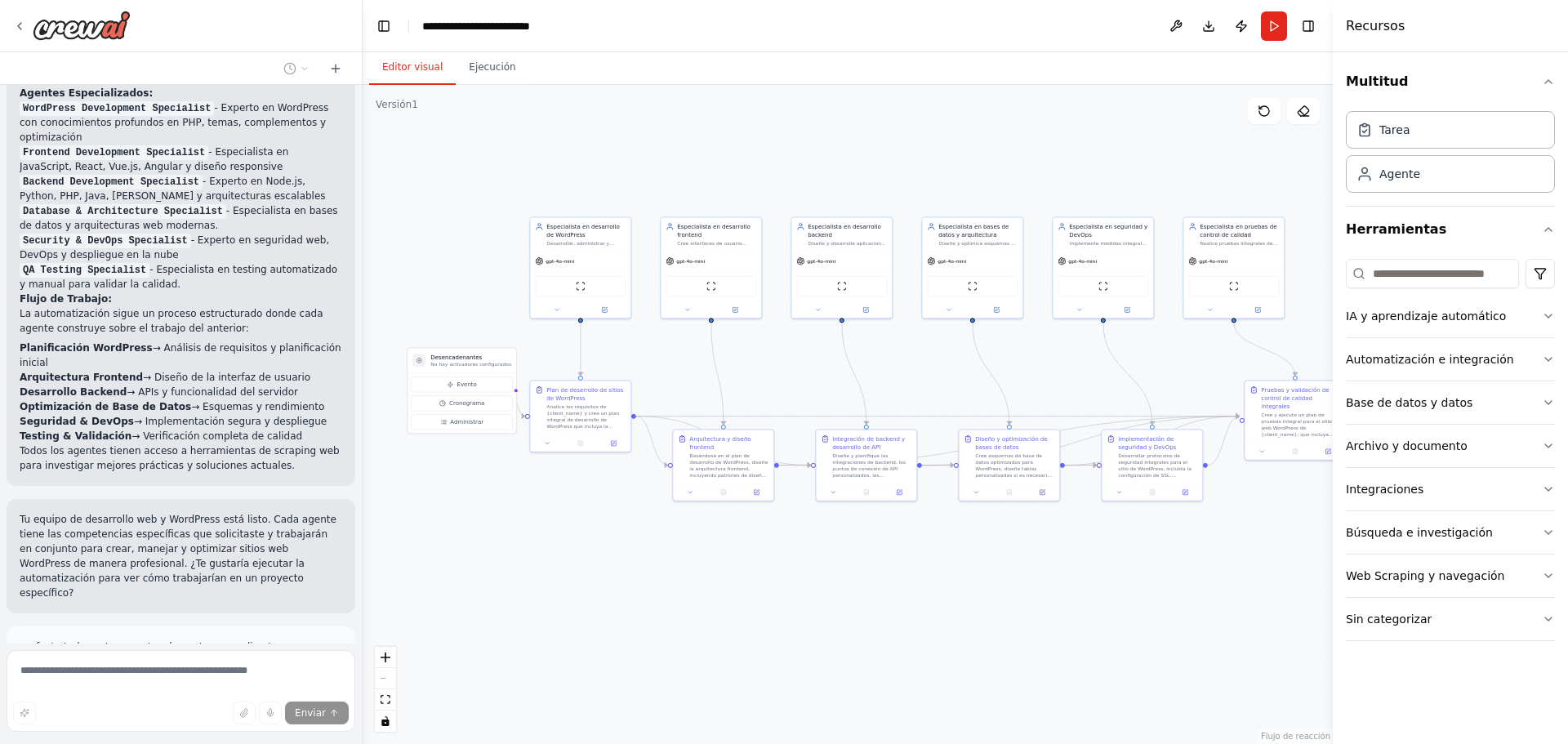
scroll to position [1834, 0]
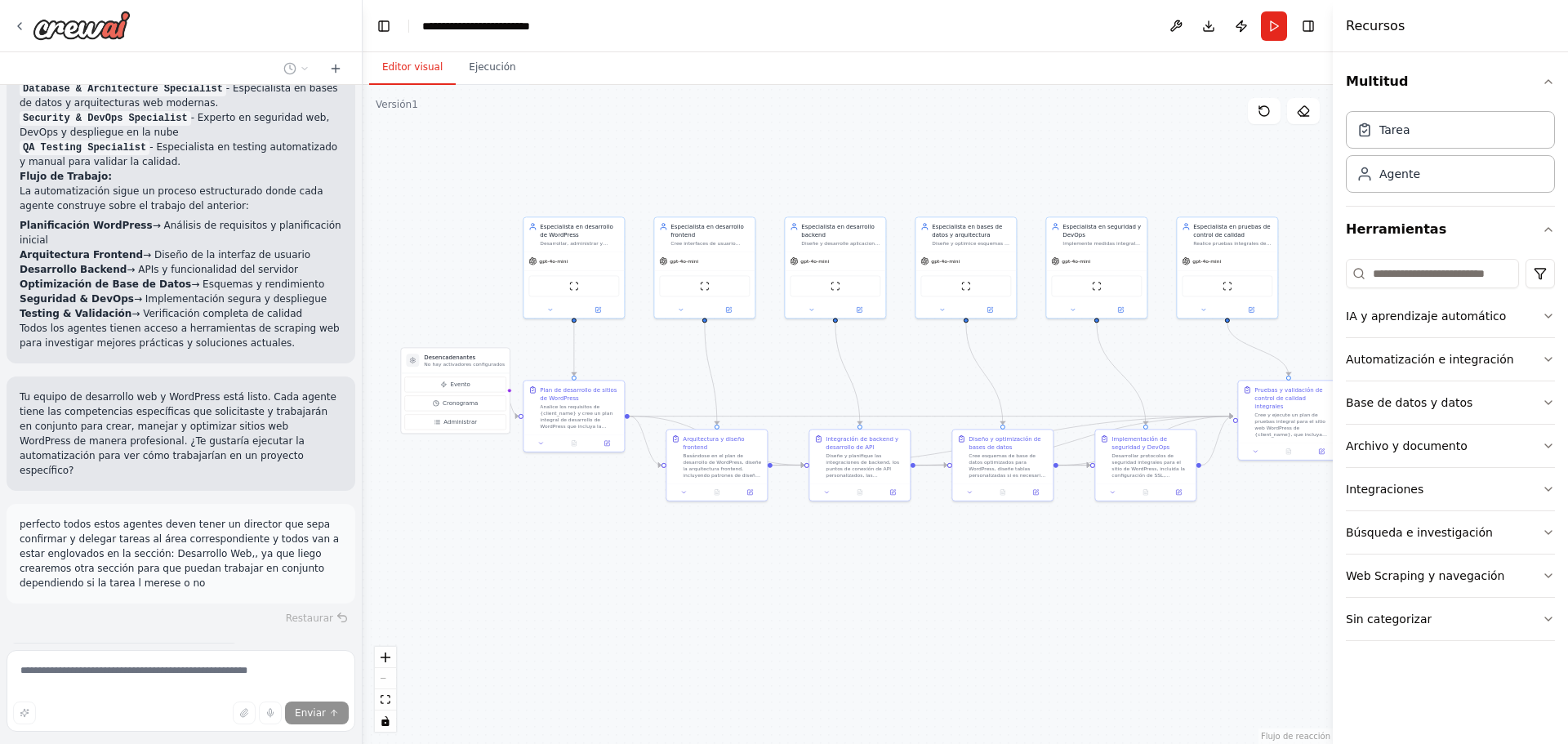
drag, startPoint x: 857, startPoint y: 346, endPoint x: 789, endPoint y: 357, distance: 68.9
click at [789, 357] on div ".deletable-edge-delete-btn { width: 20px; height: 20px; border: 0px solid #ffff…" at bounding box center [847, 414] width 970 height 659
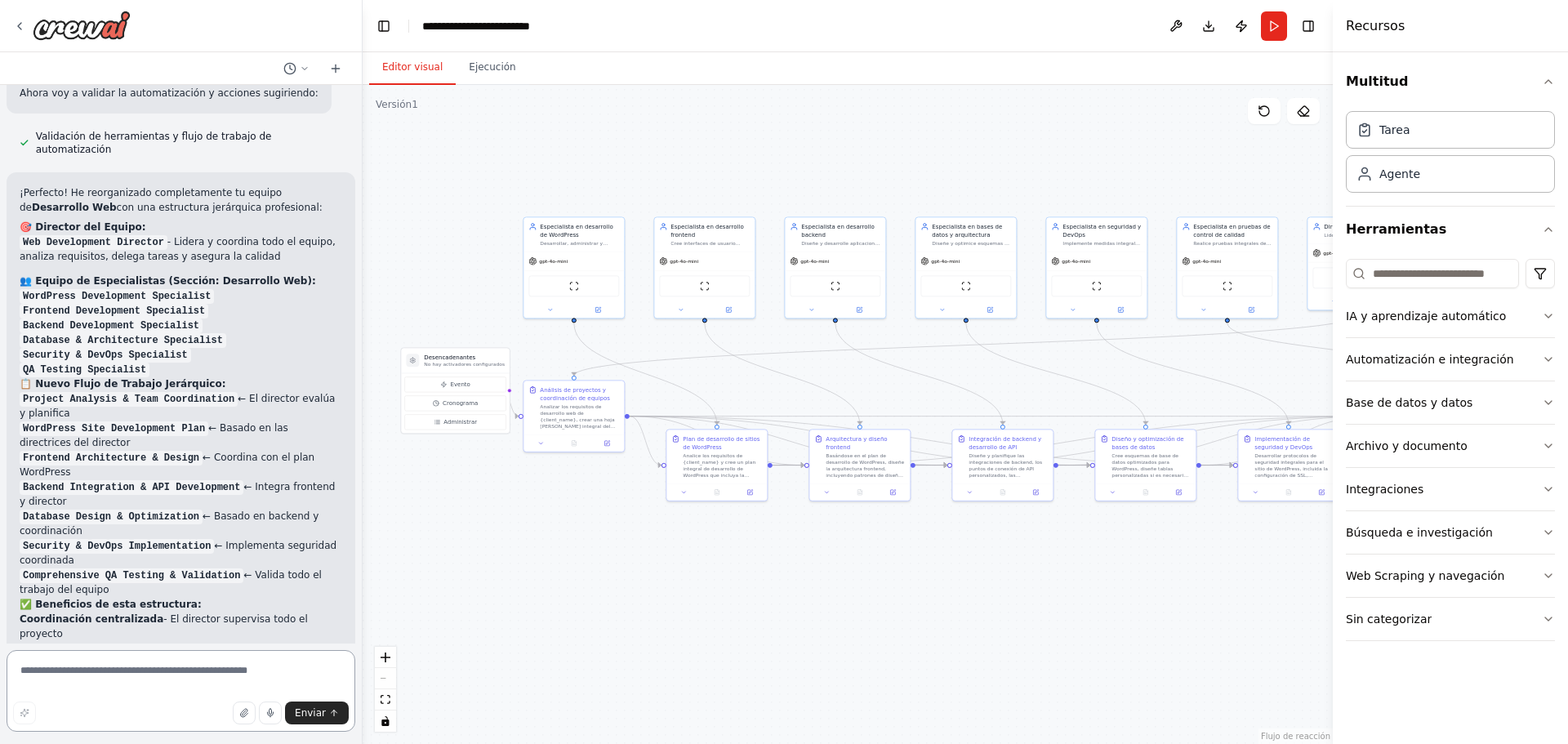
scroll to position [3260, 0]
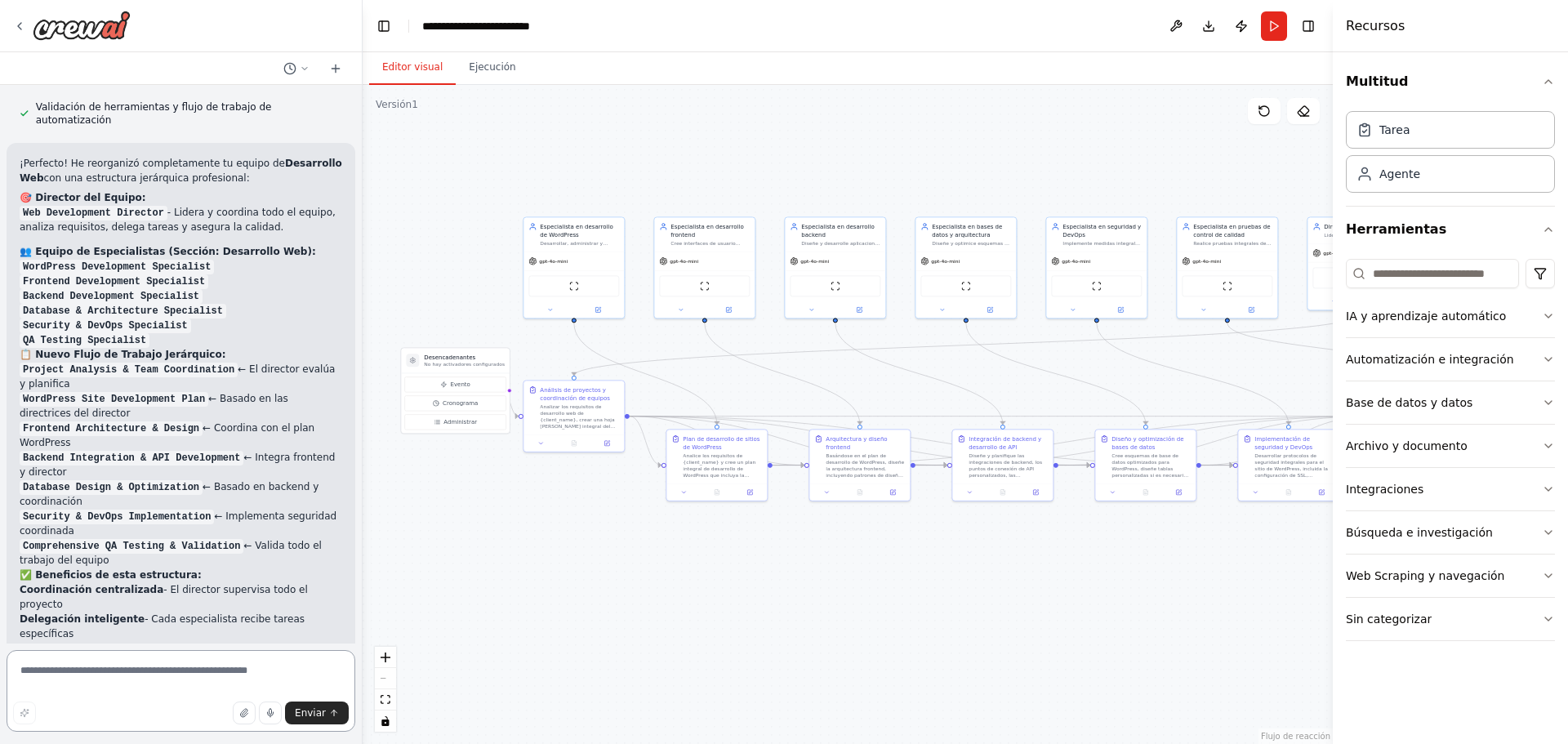
click at [129, 672] on textarea at bounding box center [181, 691] width 349 height 81
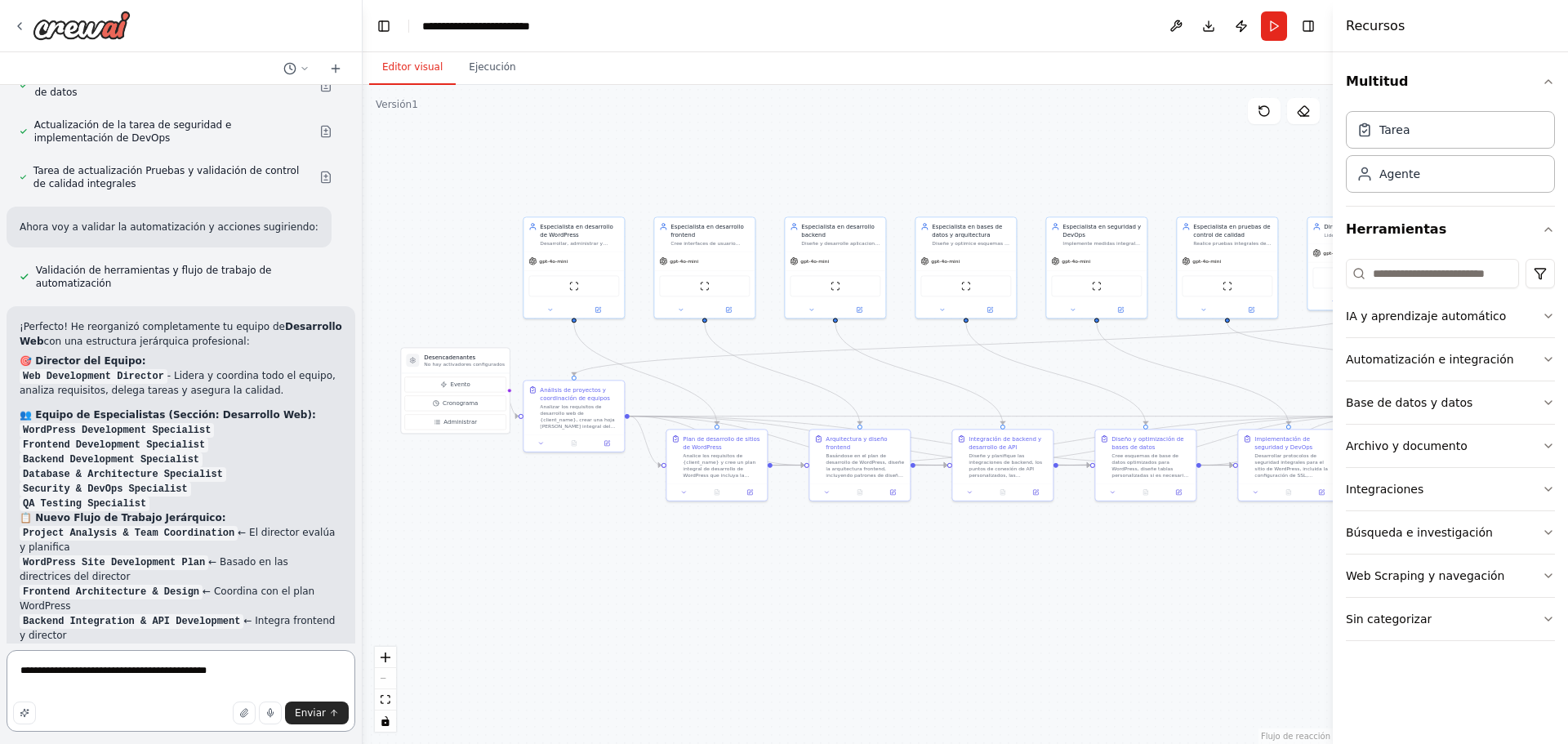
scroll to position [3177, 0]
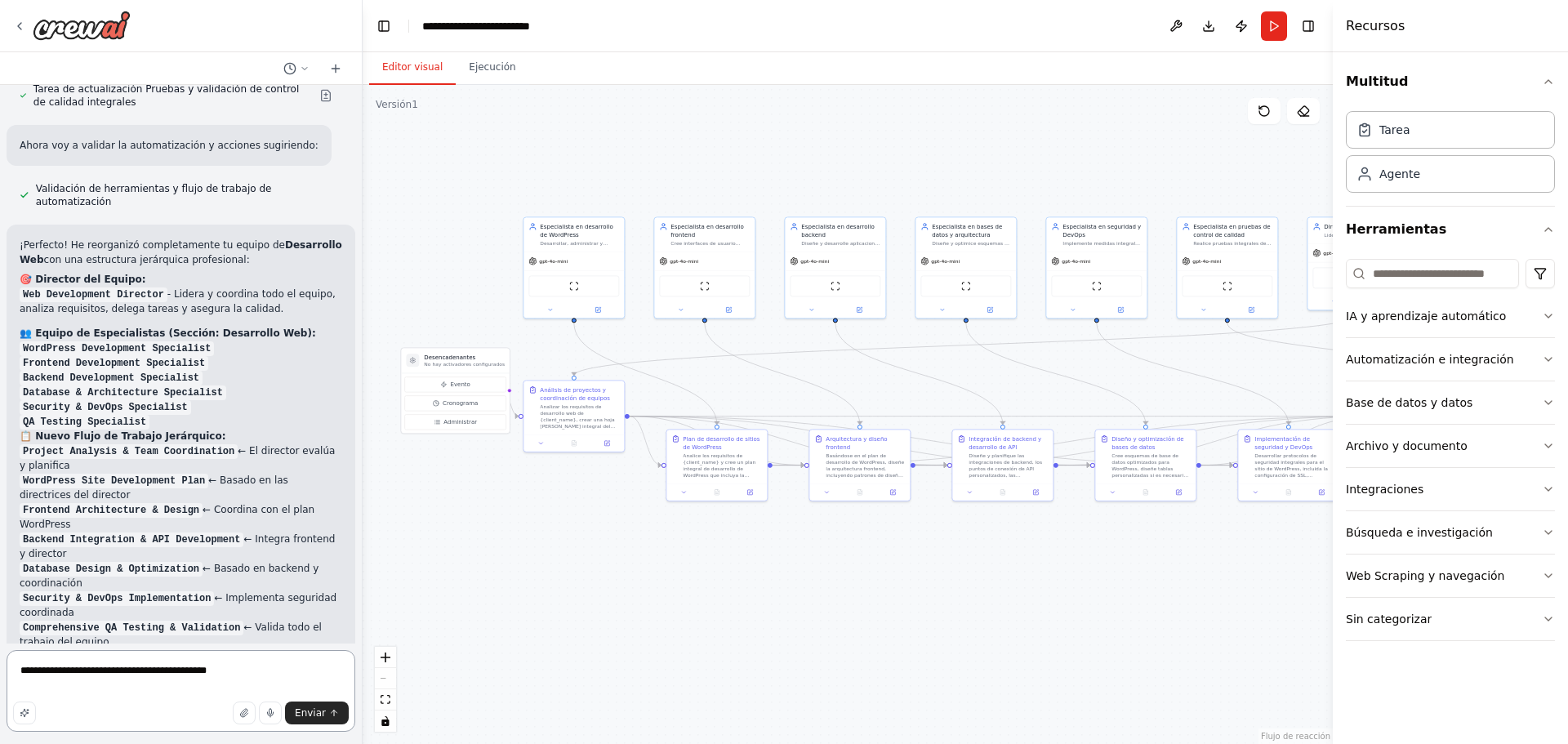
click at [232, 668] on textarea "**********" at bounding box center [181, 691] width 349 height 81
paste textarea "**********"
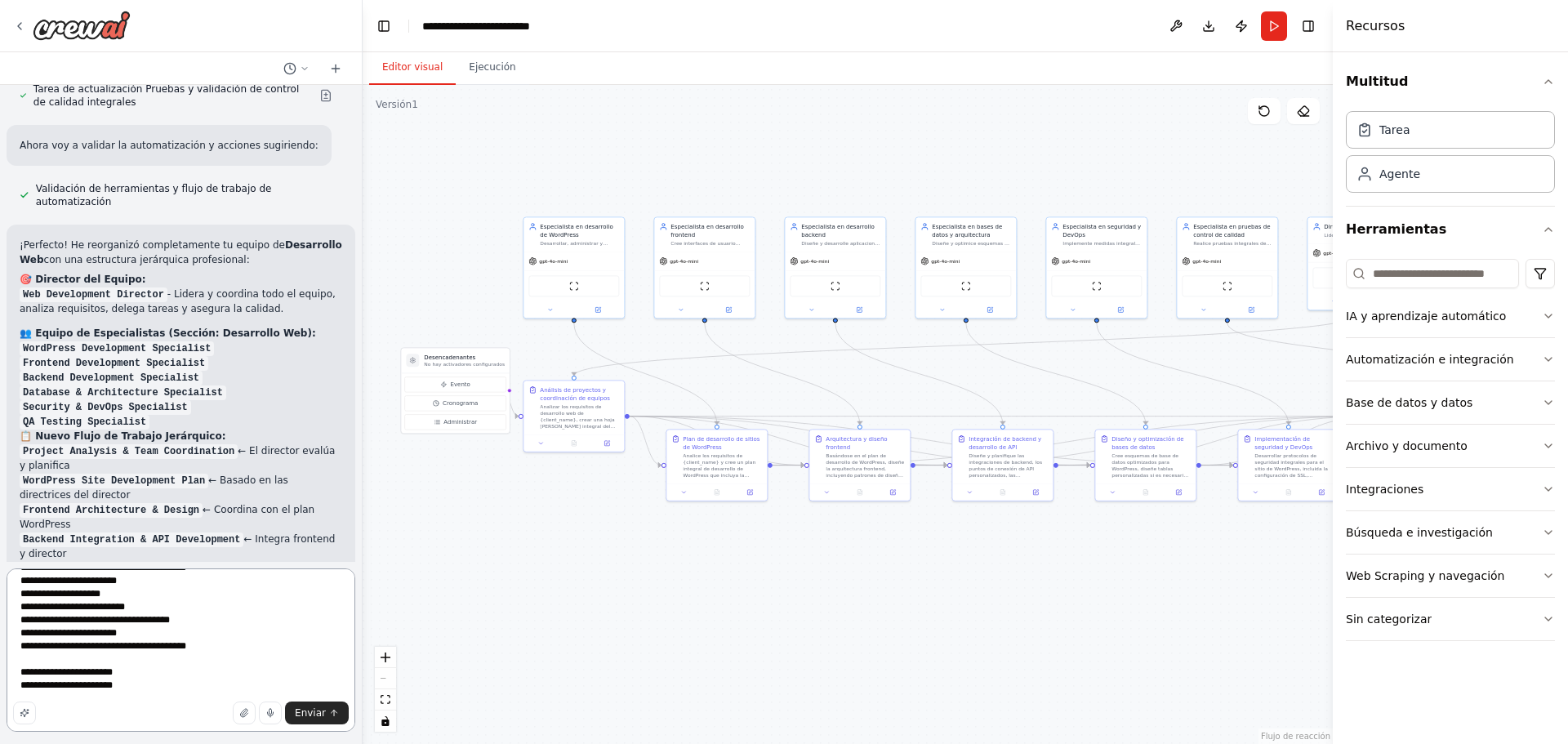
scroll to position [3015, 0]
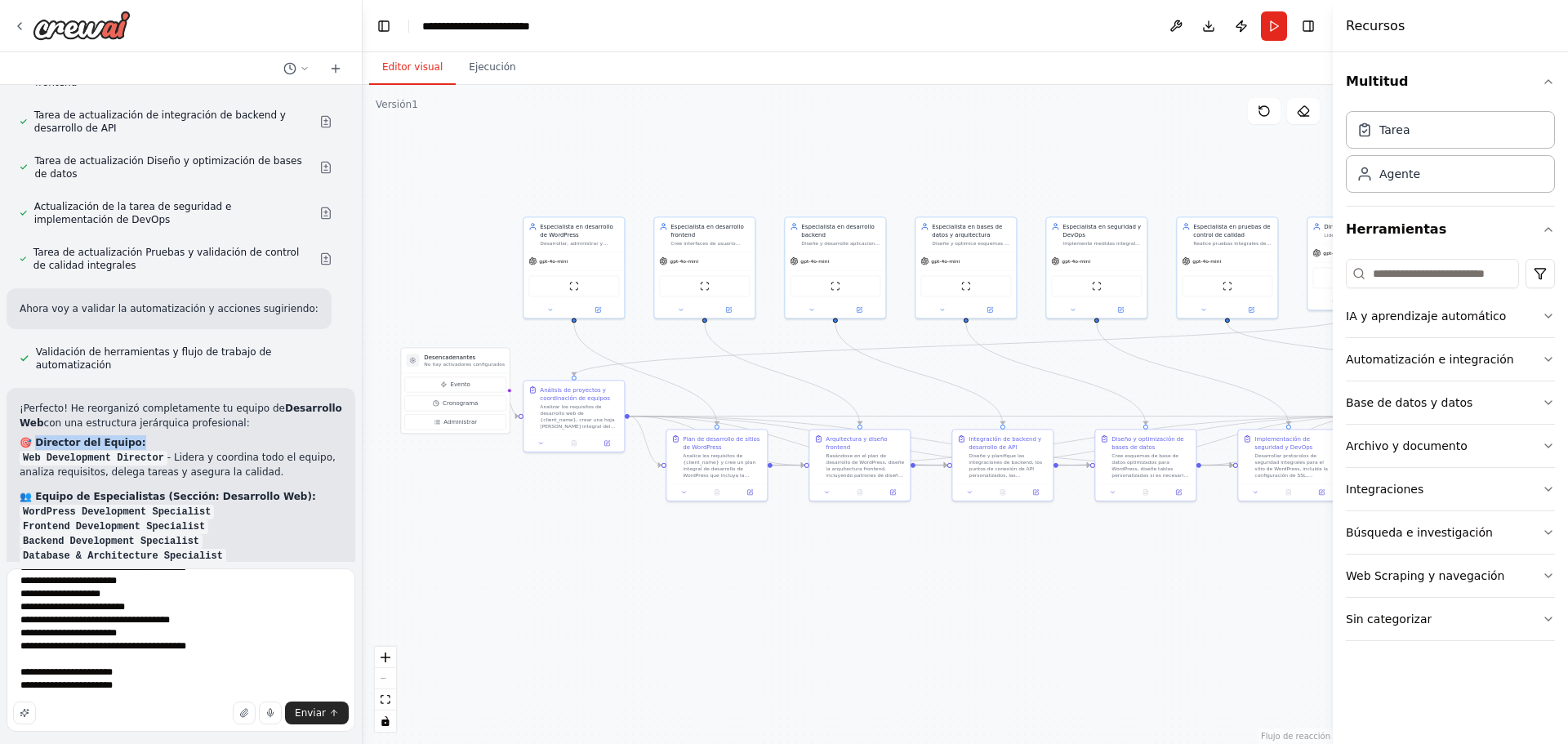
drag, startPoint x: 136, startPoint y: 221, endPoint x: 38, endPoint y: 221, distance: 98.0
click at [38, 435] on h2 "🎯 Director del Equipo:" at bounding box center [181, 442] width 322 height 14
copy font "irector del Equipo:"
click at [146, 687] on textarea "**********" at bounding box center [181, 649] width 349 height 163
paste textarea "**********"
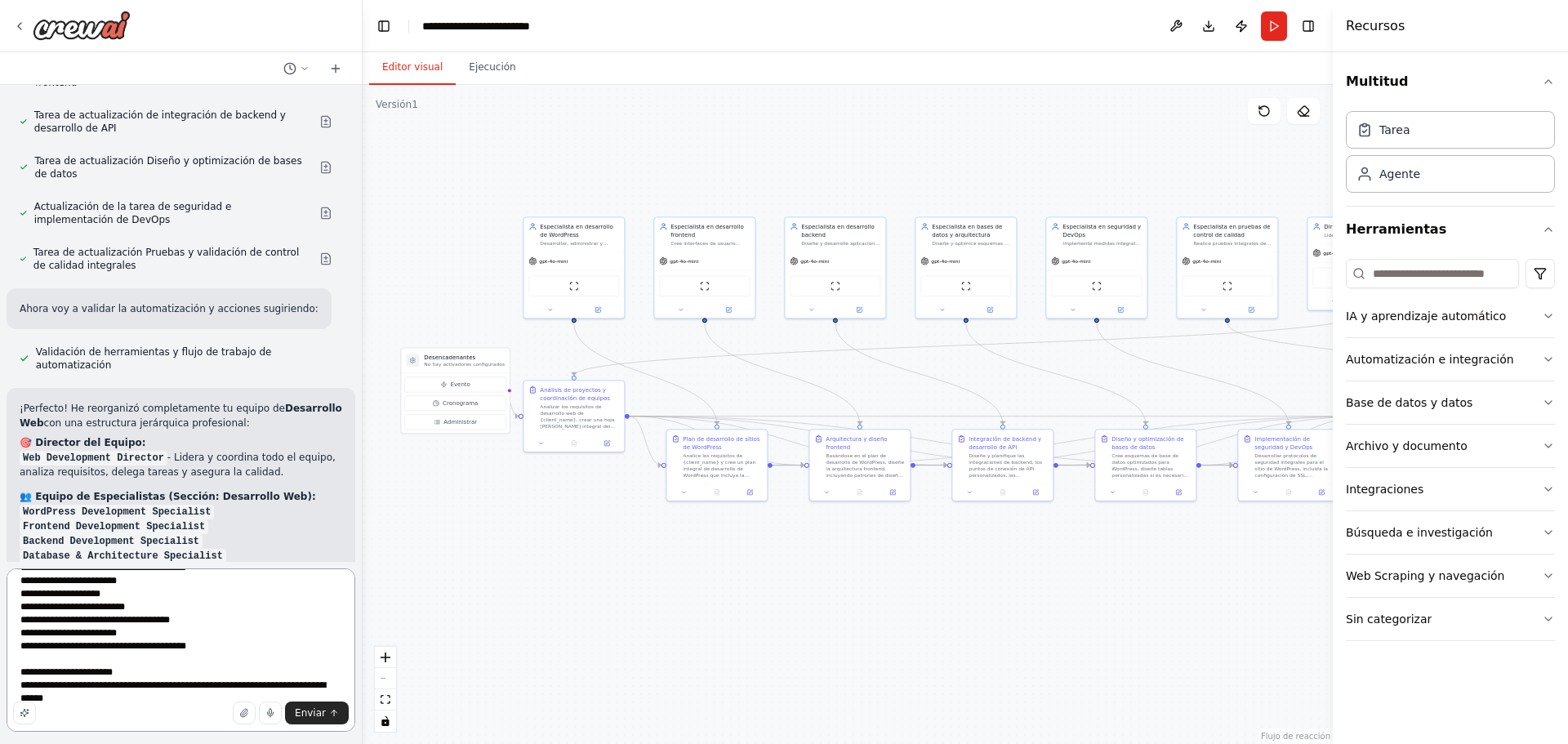
paste textarea "**********"
drag, startPoint x: 258, startPoint y: 274, endPoint x: 149, endPoint y: 268, distance: 109.2
click at [149, 490] on font "👥 Equipo de Especialistas (Sección: Desarrollo Web):" at bounding box center [168, 496] width 296 height 12
copy font "ección: Desarrollo Web)"
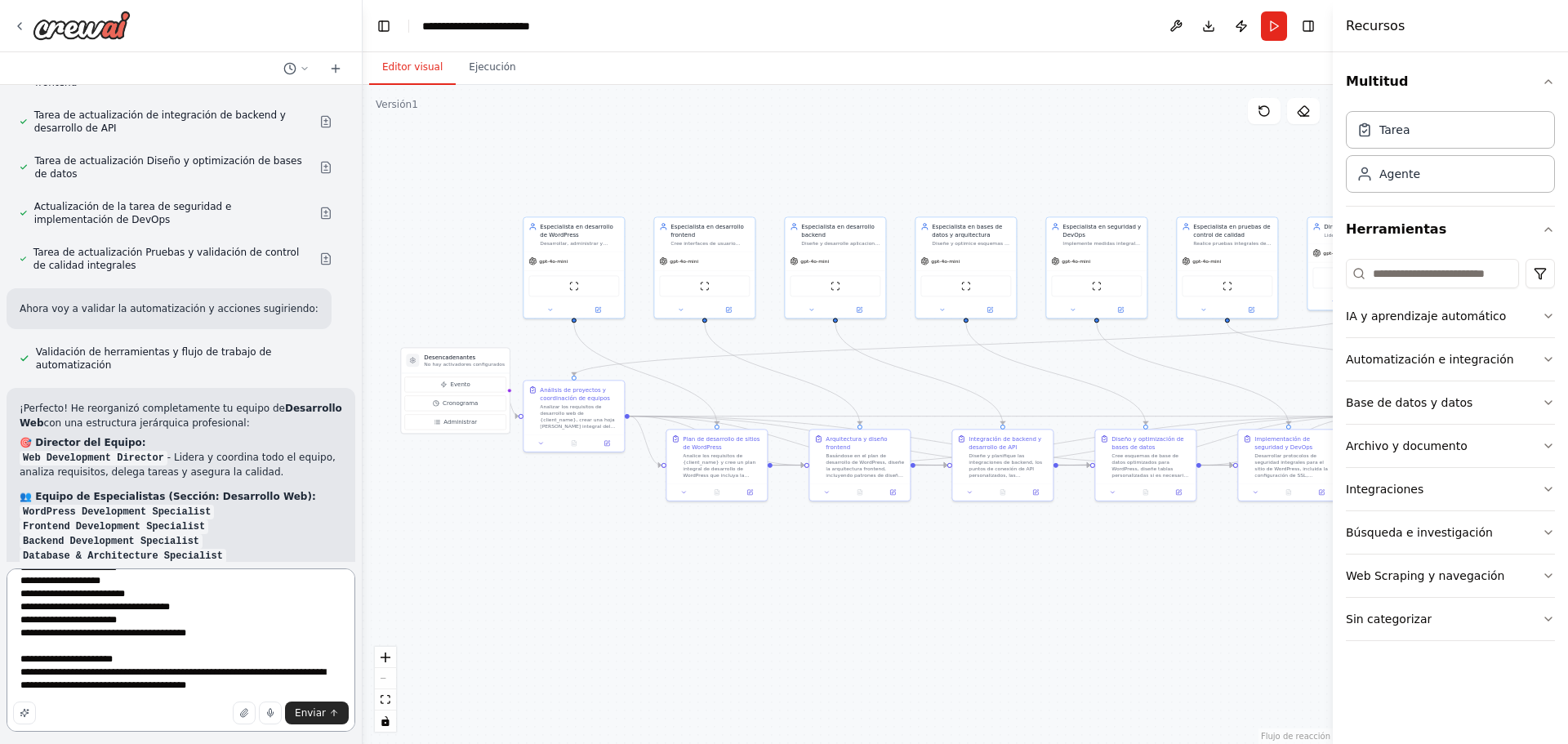
click at [255, 681] on textarea "**********" at bounding box center [181, 649] width 349 height 163
paste textarea "**********"
type textarea "**********"
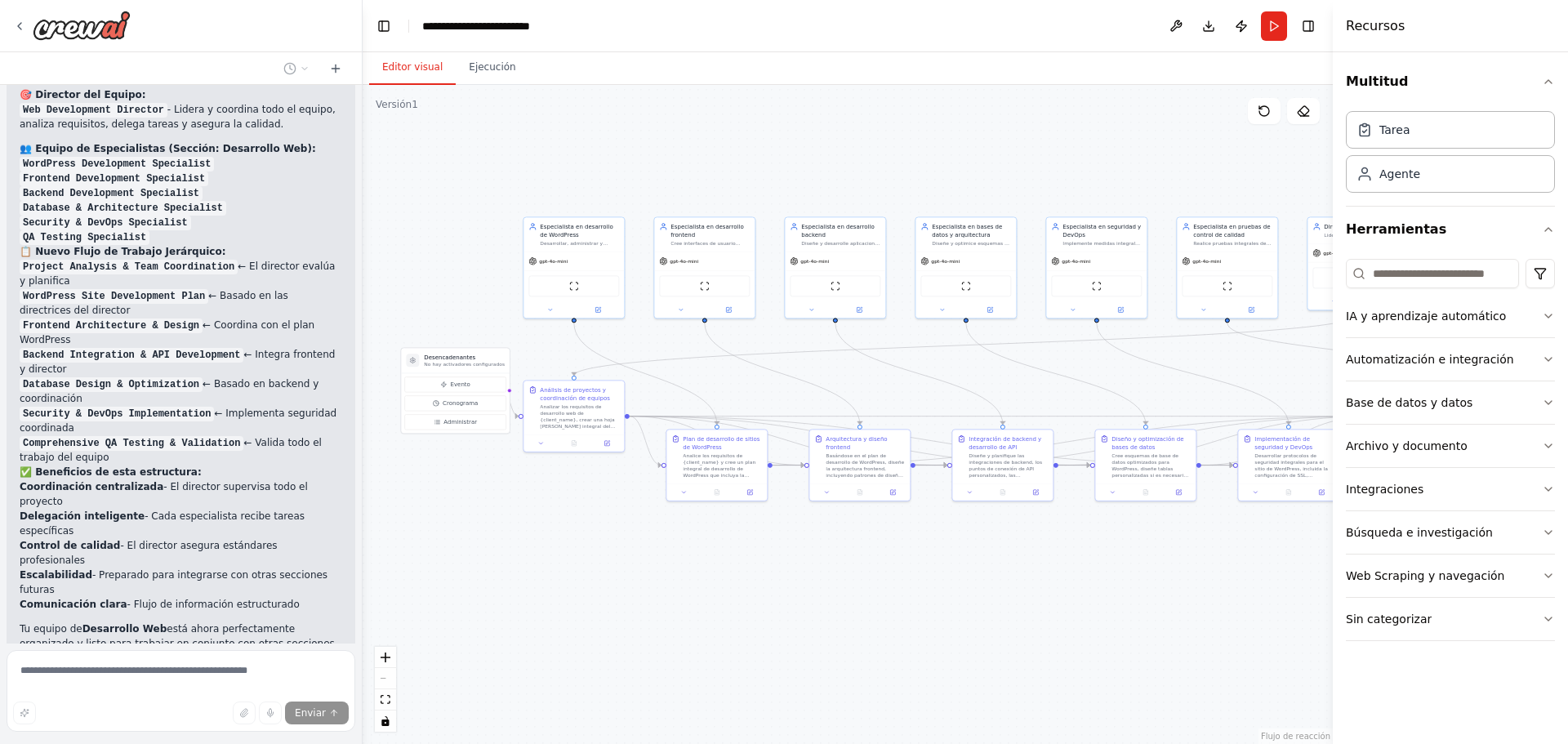
scroll to position [3452, 0]
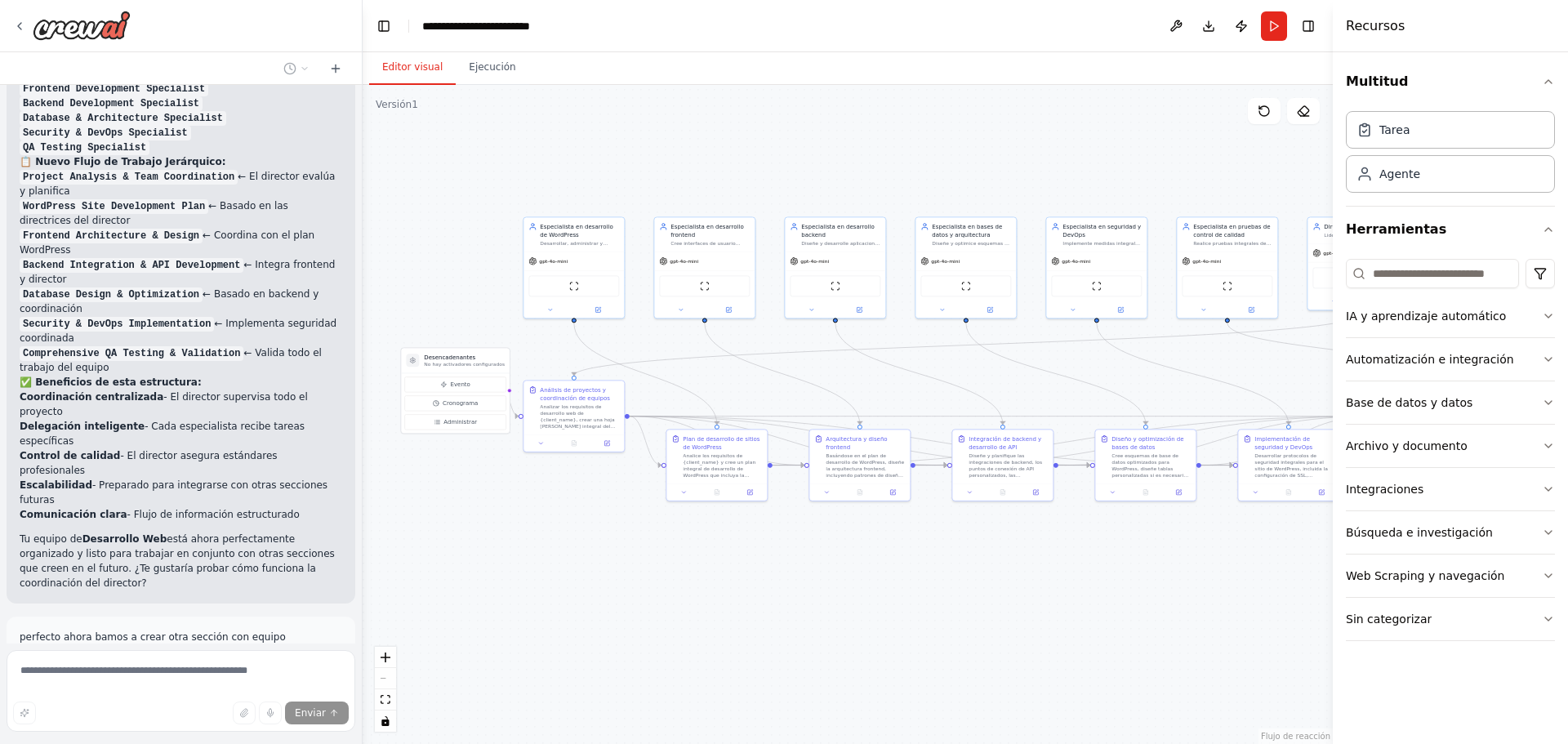
click at [866, 159] on div ".deletable-edge-delete-btn { width: 20px; height: 20px; border: 0px solid #ffff…" at bounding box center [847, 414] width 970 height 659
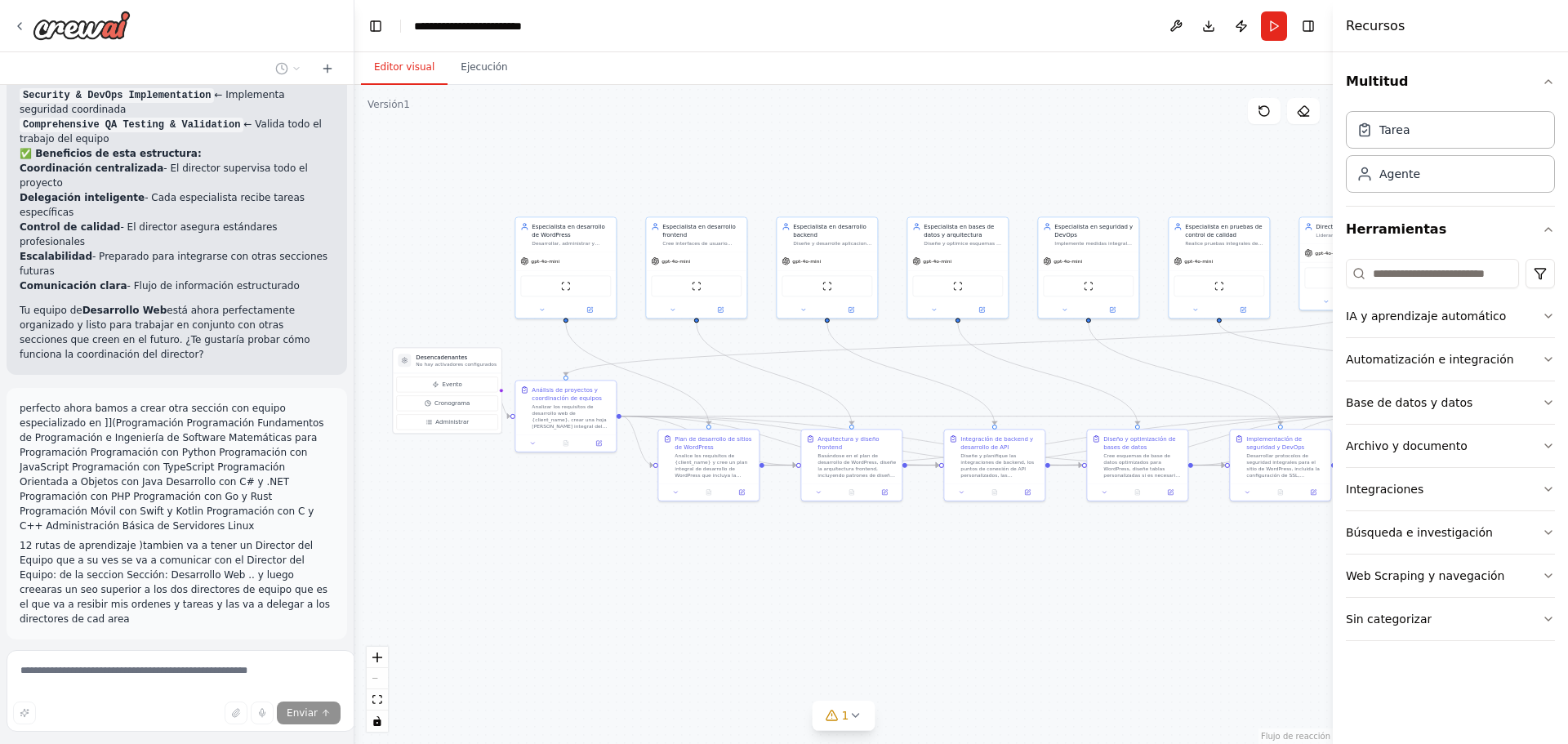
scroll to position [3708, 0]
drag, startPoint x: 356, startPoint y: 567, endPoint x: 353, endPoint y: 590, distance: 23.2
click at [353, 590] on div "Quero agentes que sean capas de crear manejar y optimizar pagina web dentro de …" at bounding box center [784, 372] width 1568 height 744
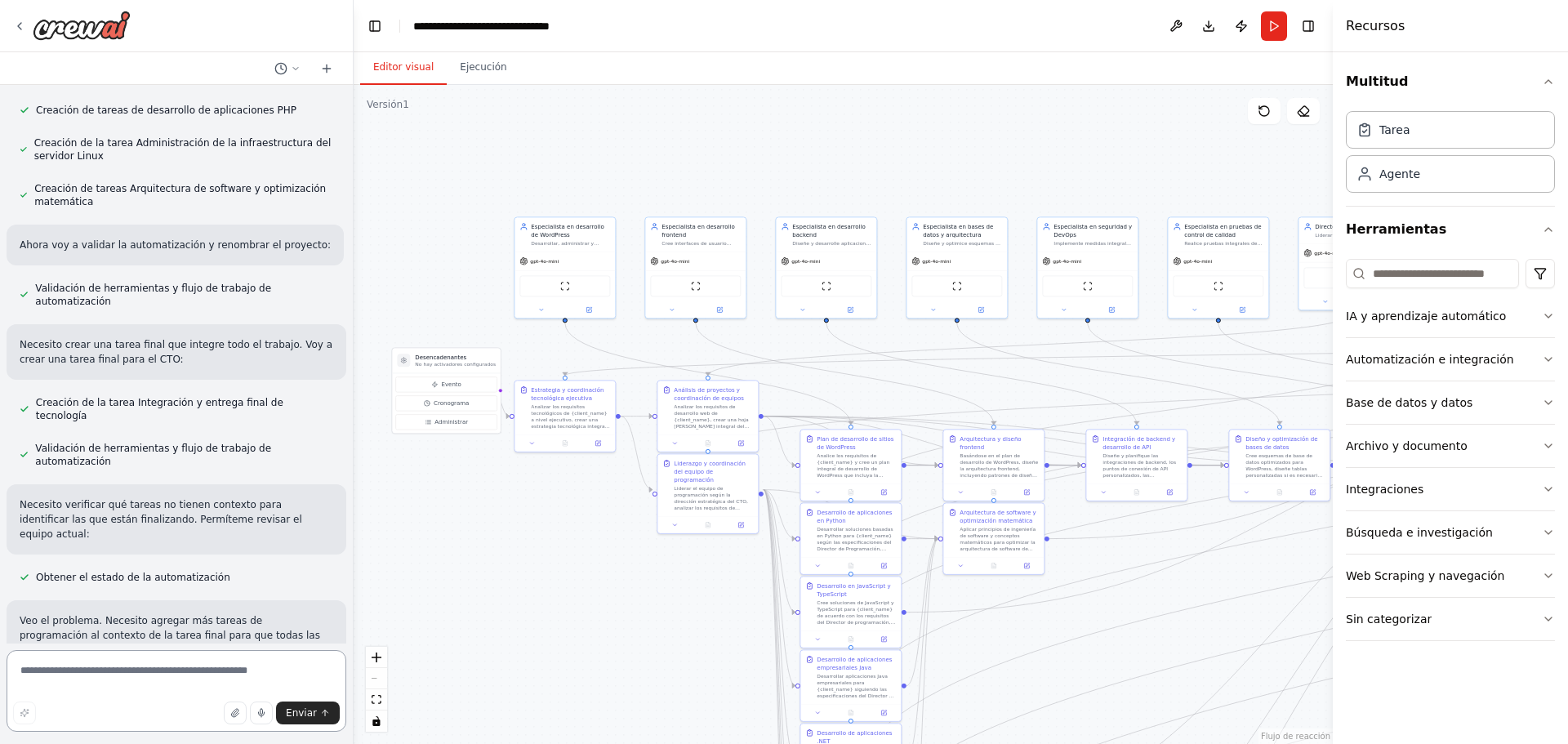
scroll to position [5696, 0]
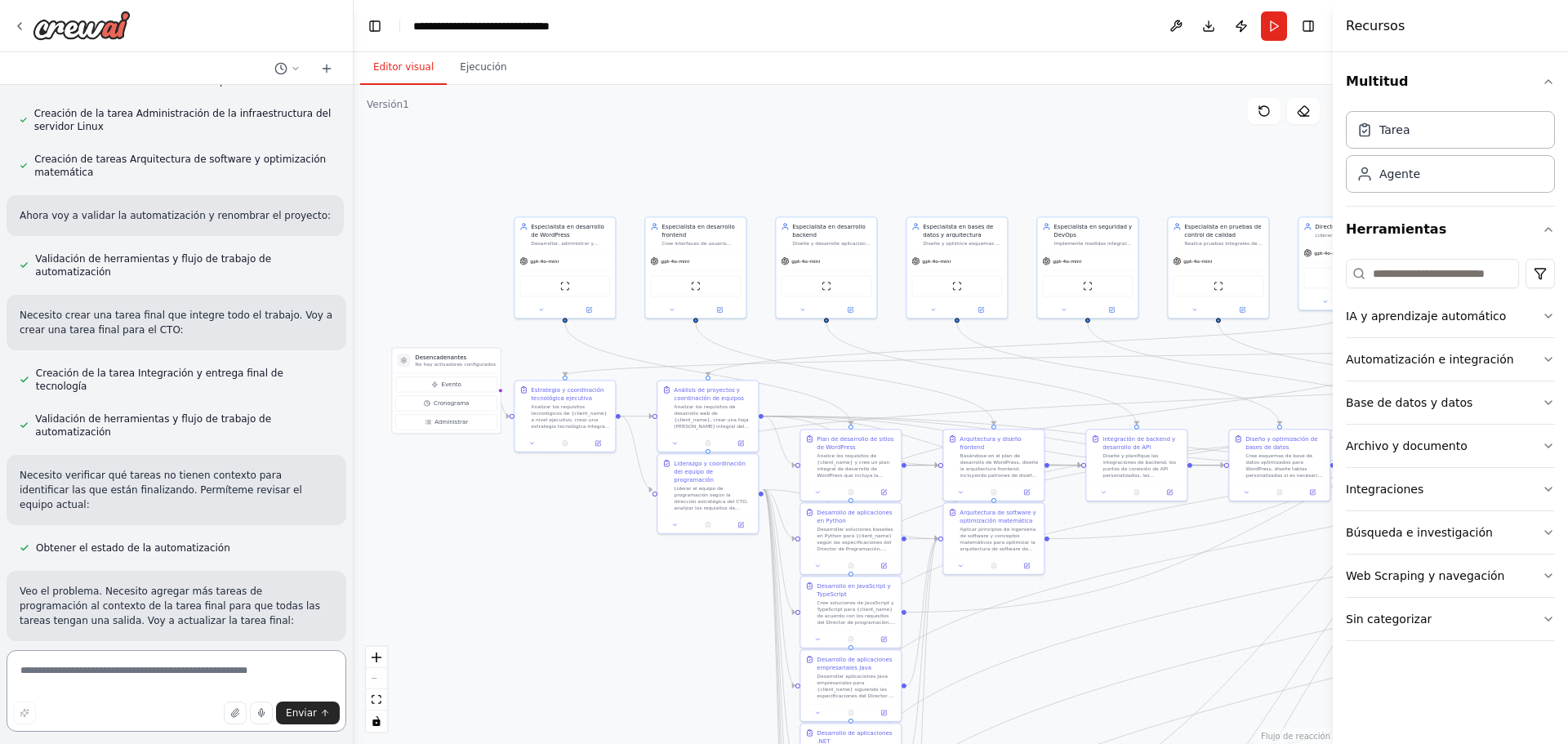
click at [157, 674] on textarea at bounding box center [176, 691] width 340 height 81
type textarea "**********"
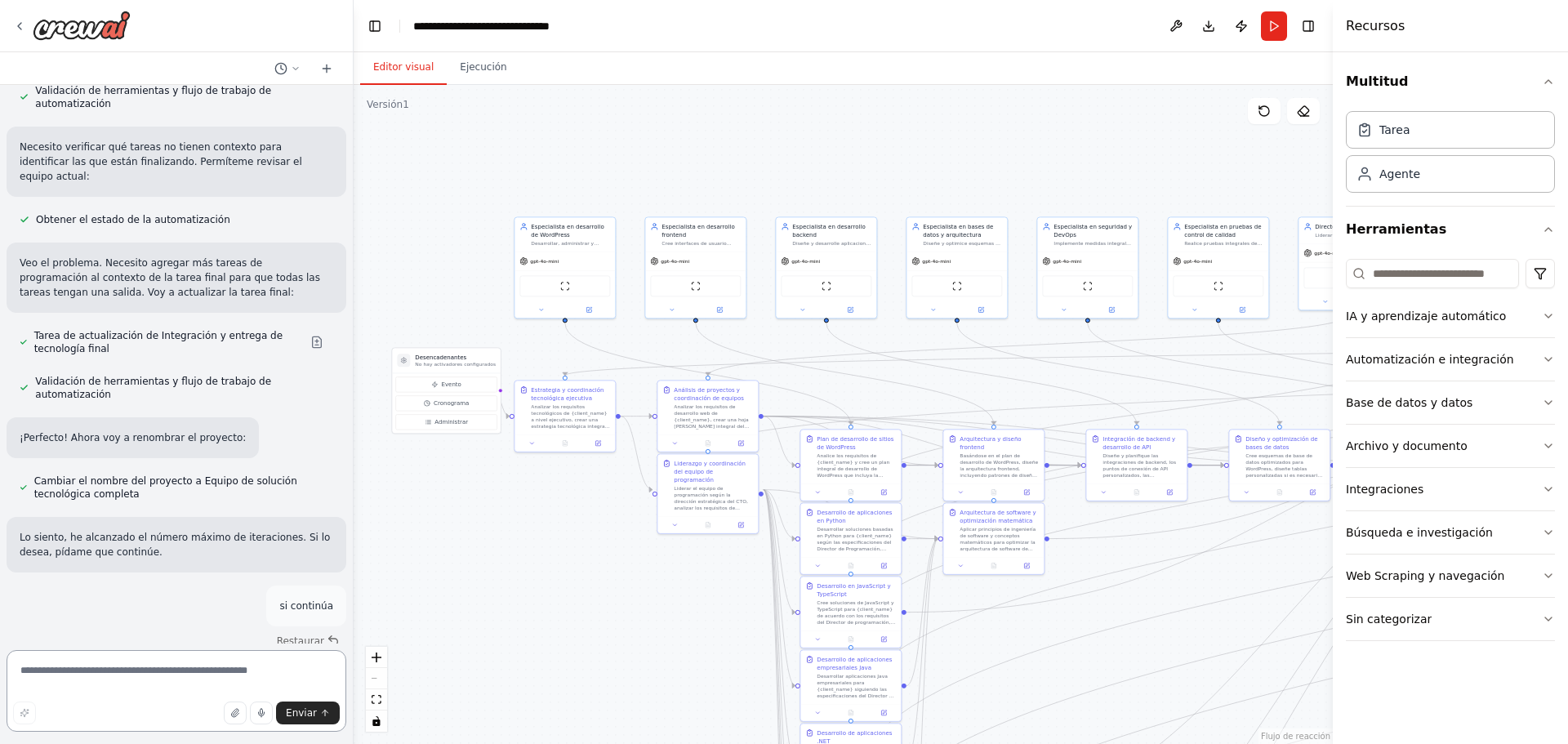
scroll to position [6054, 0]
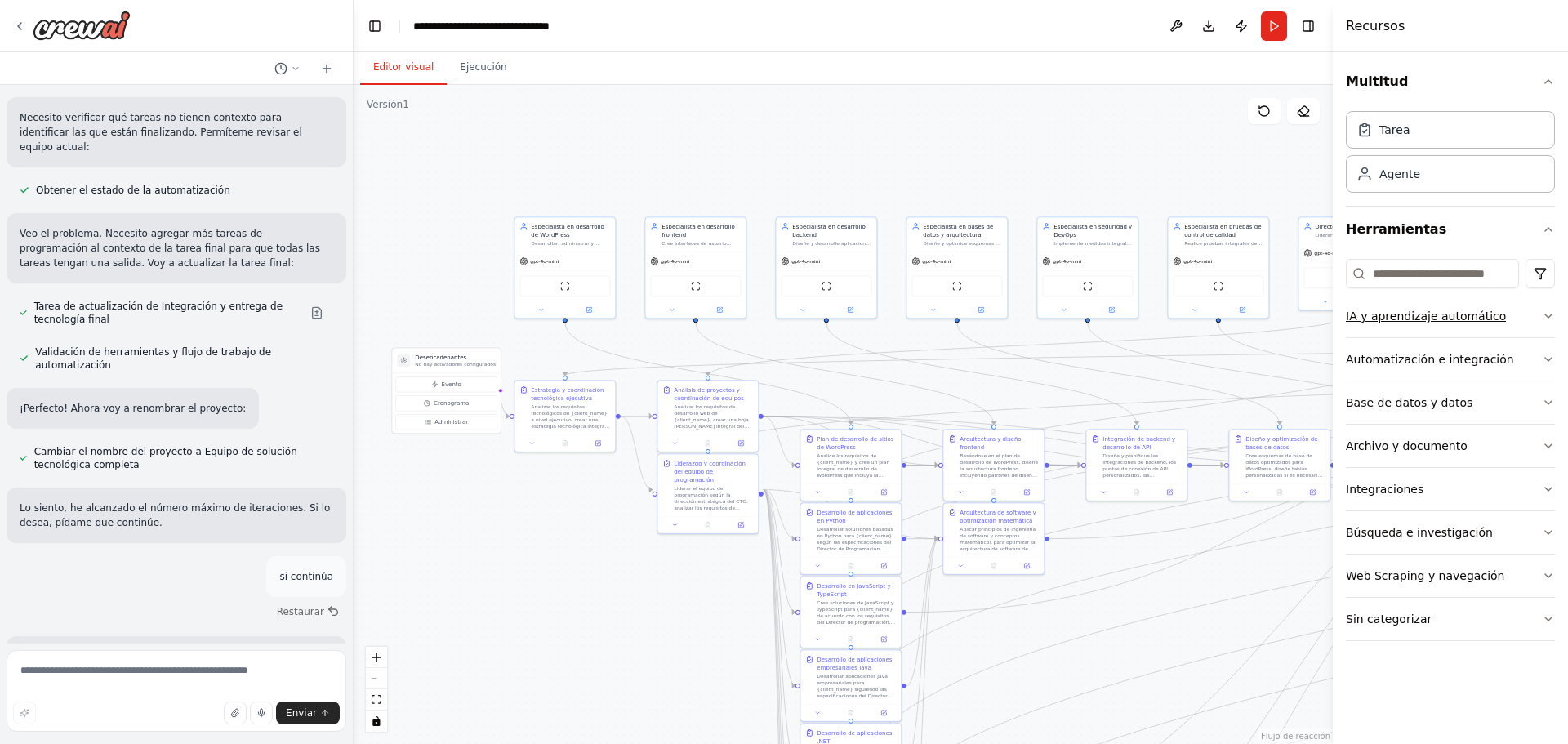
click at [1553, 317] on icon "button" at bounding box center [1548, 316] width 13 height 13
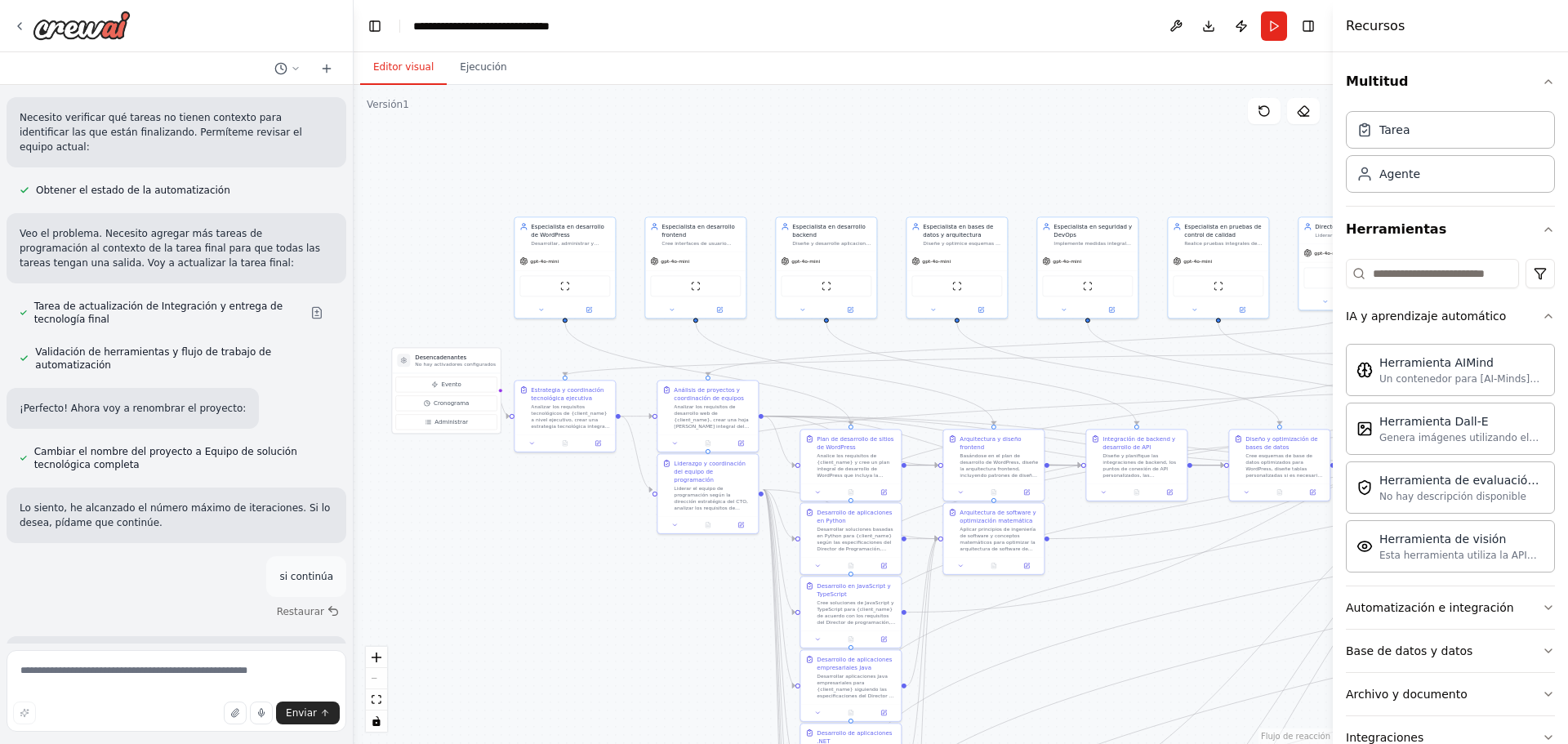
click at [1543, 318] on div "Multitud Tarea Agente Herramientas IA y aprendizaje automático Herramienta AIMi…" at bounding box center [1450, 398] width 235 height 692
click at [1542, 316] on icon "button" at bounding box center [1548, 316] width 13 height 13
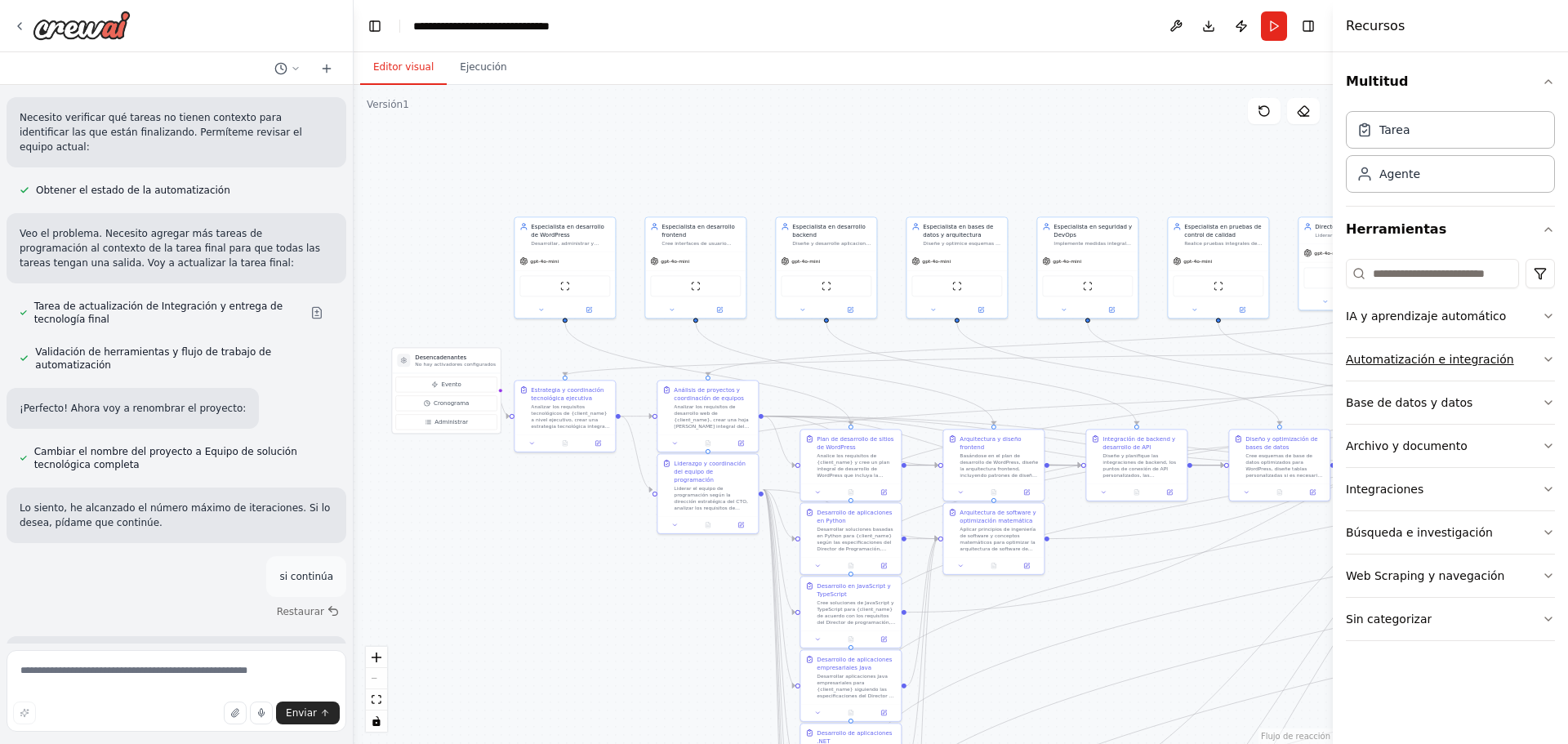
click at [1548, 356] on icon "button" at bounding box center [1548, 359] width 13 height 13
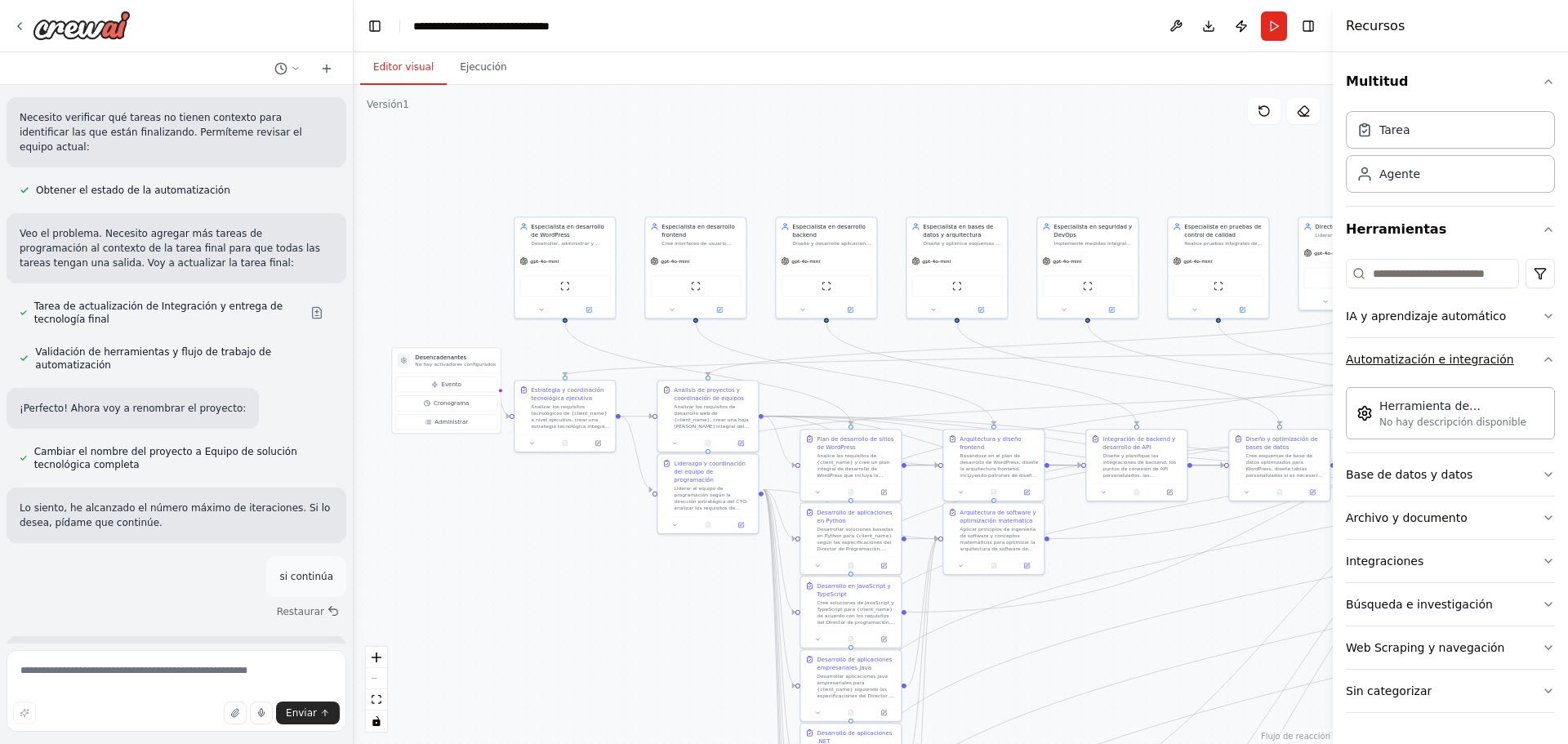
click at [1548, 356] on icon "button" at bounding box center [1548, 359] width 13 height 13
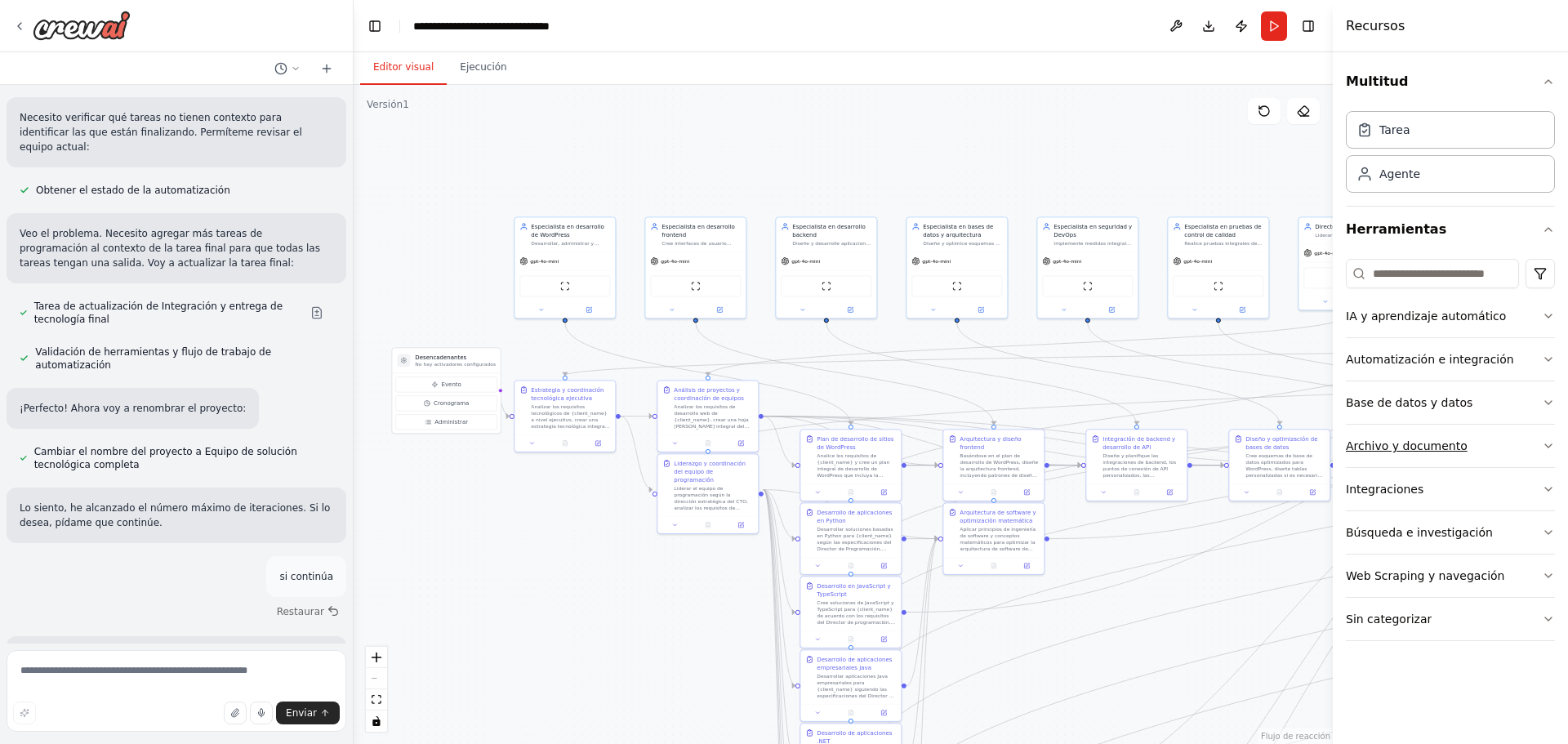
click at [1545, 440] on icon "button" at bounding box center [1548, 445] width 13 height 13
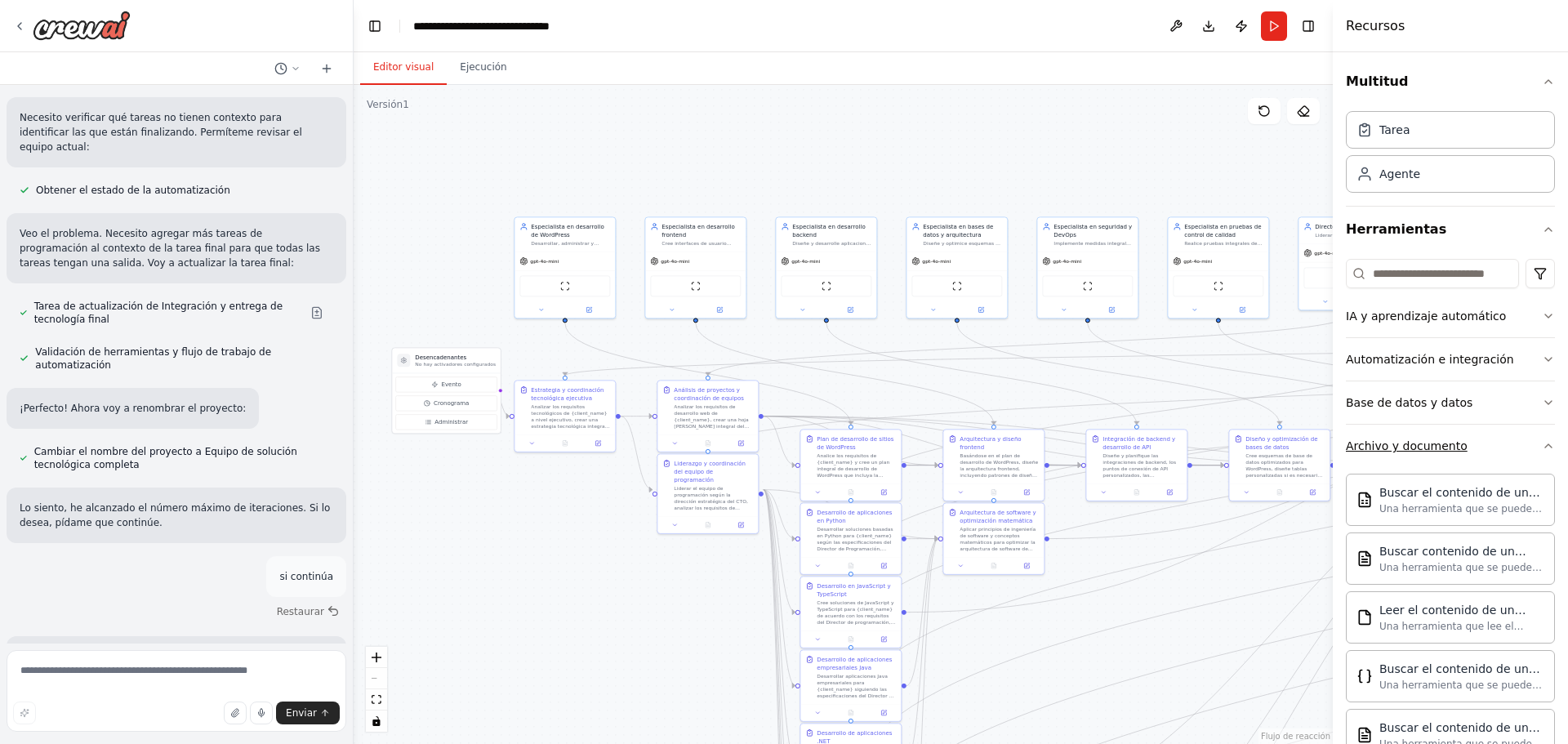
click at [1542, 443] on icon "button" at bounding box center [1548, 445] width 13 height 13
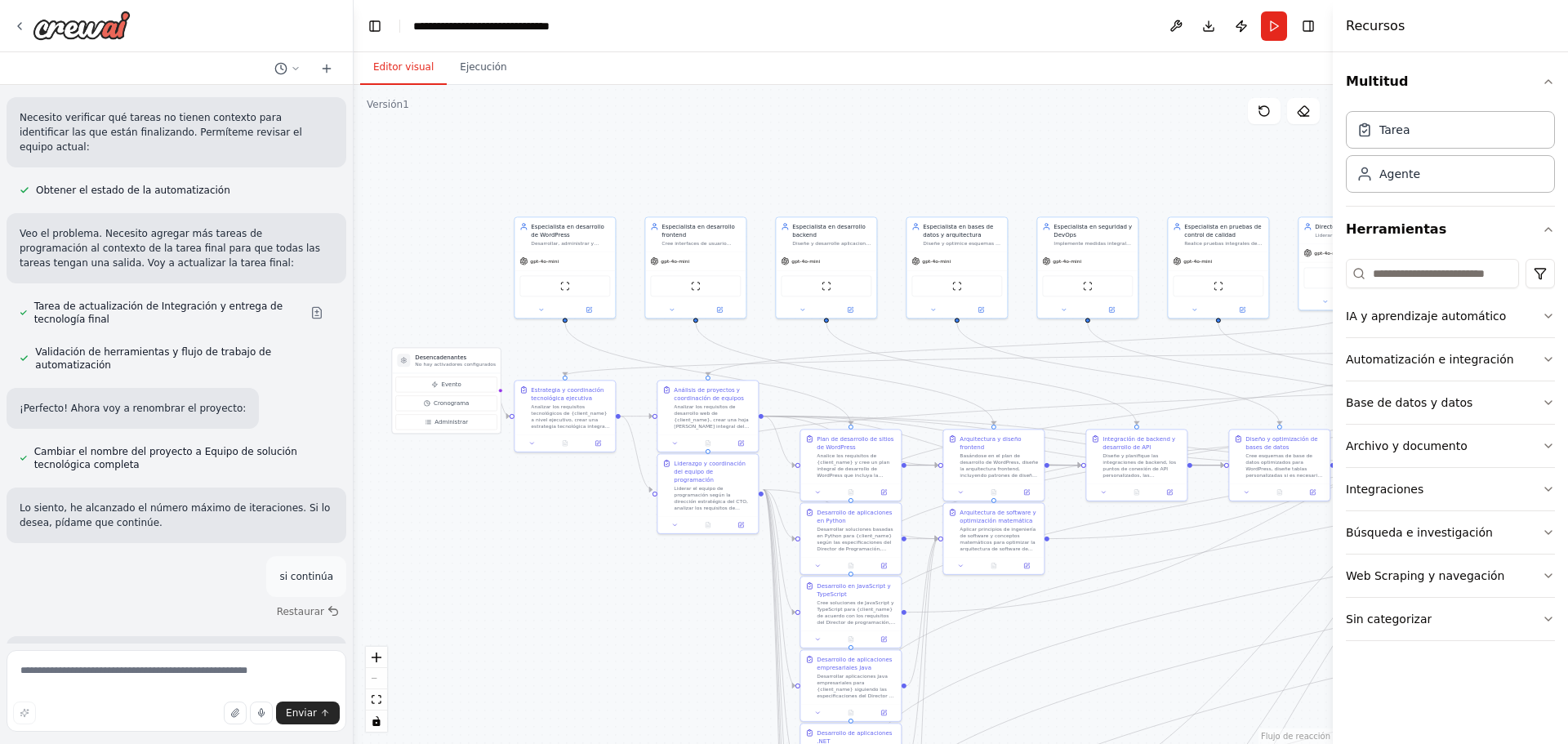
scroll to position [6299, 0]
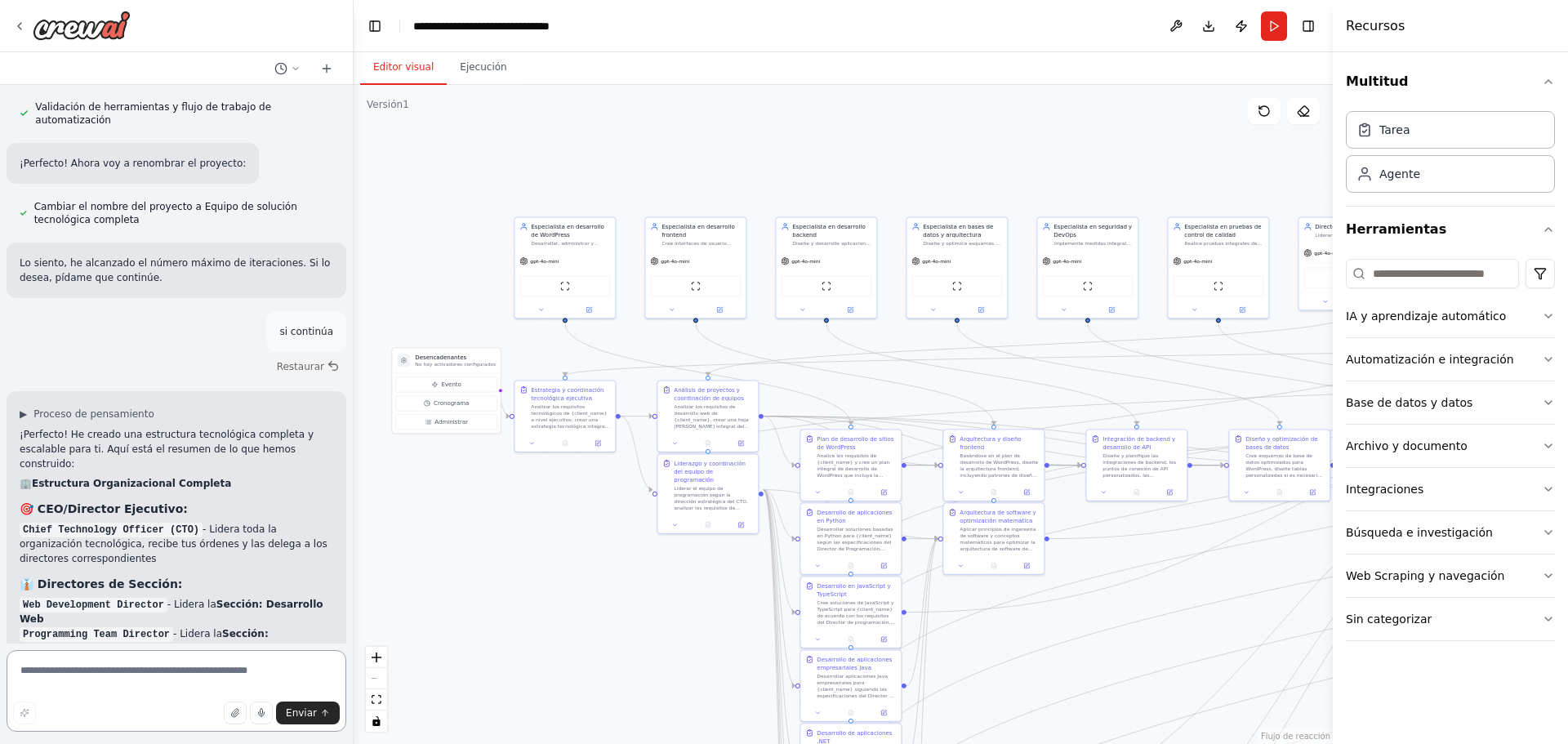
click at [144, 679] on textarea at bounding box center [176, 691] width 340 height 81
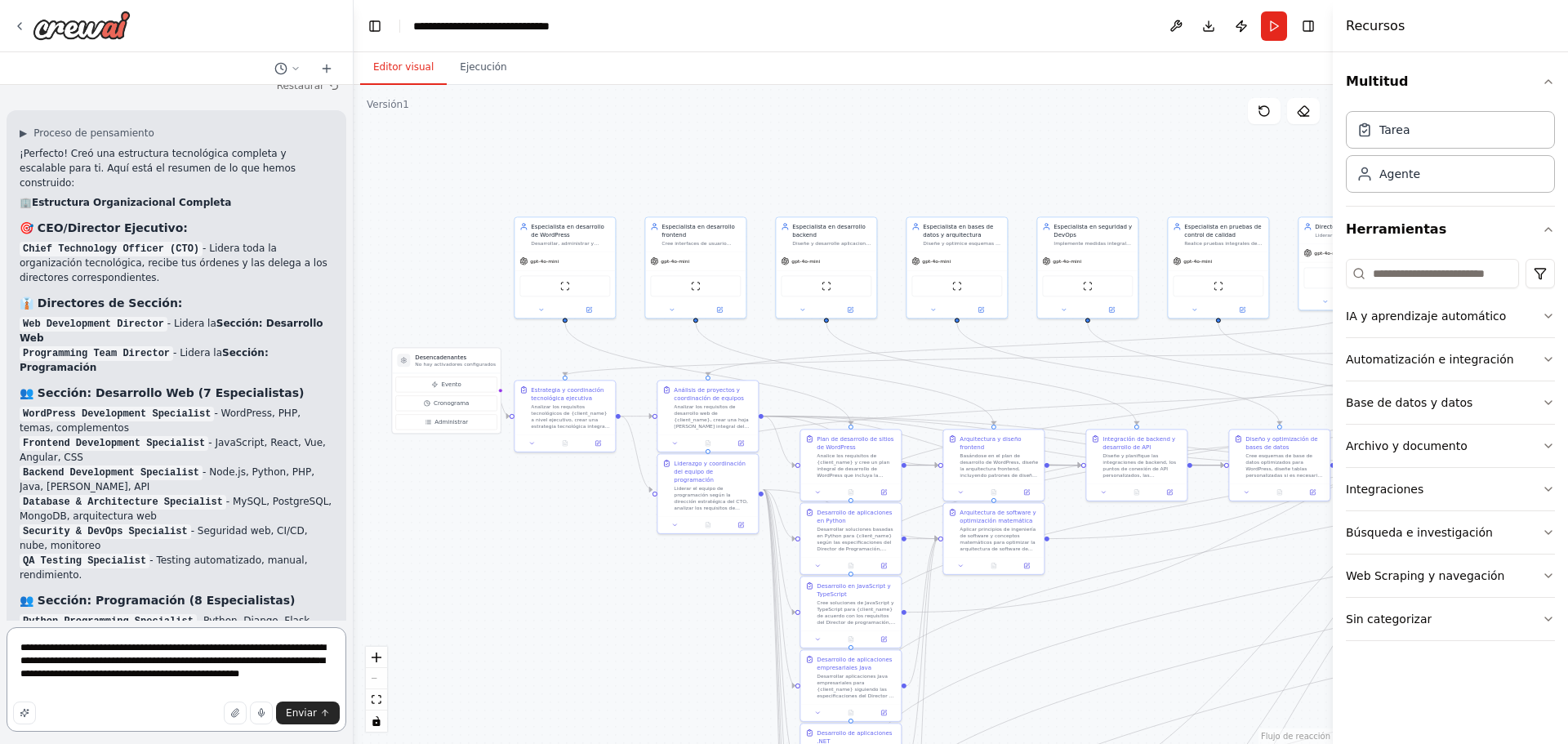
click at [84, 693] on textarea "**********" at bounding box center [176, 679] width 340 height 105
paste textarea "**********"
drag, startPoint x: 274, startPoint y: 675, endPoint x: 243, endPoint y: 675, distance: 31.0
click at [243, 675] on textarea "**********" at bounding box center [176, 673] width 340 height 117
click at [149, 693] on textarea "**********" at bounding box center [176, 673] width 340 height 117
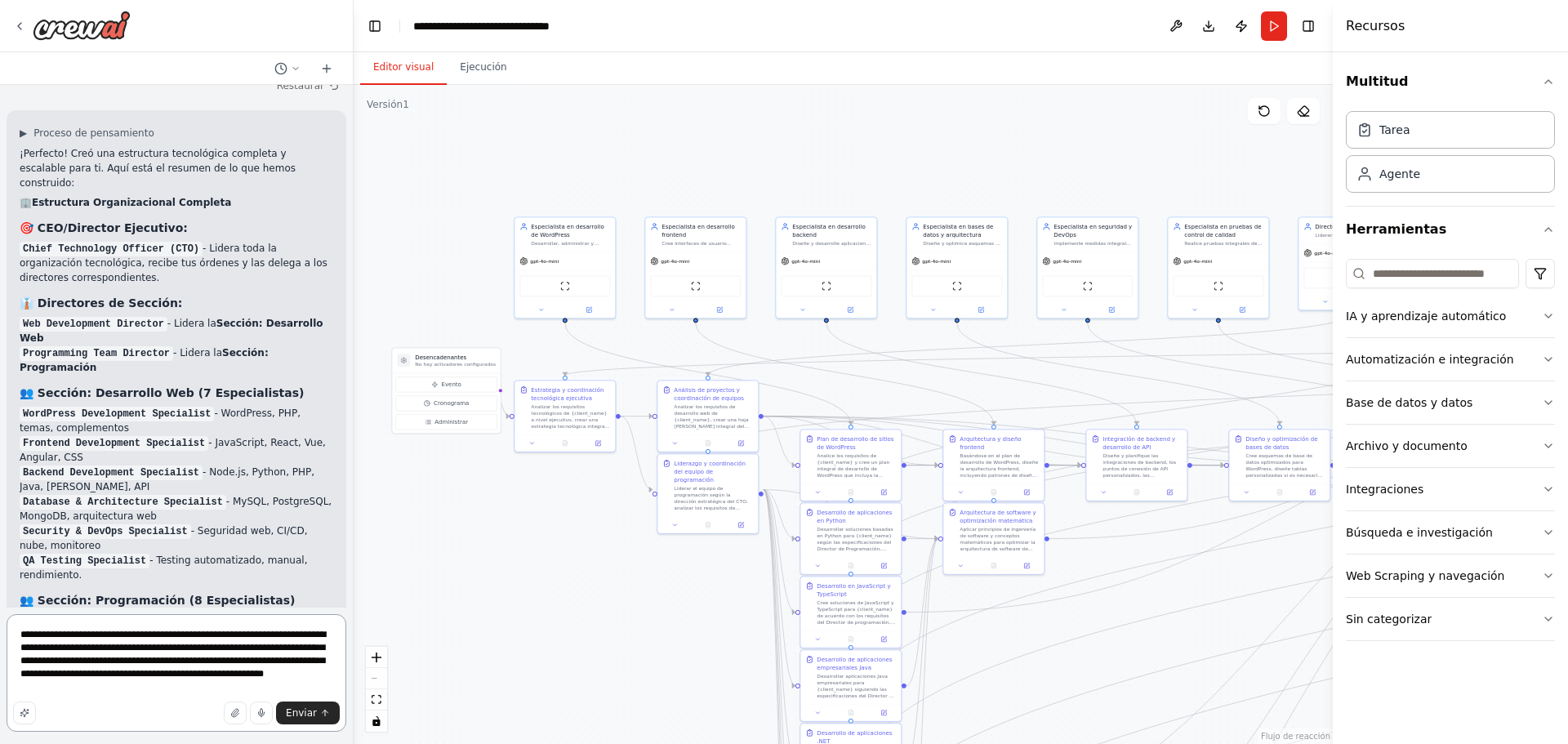
paste textarea "********"
click at [170, 689] on textarea "**********" at bounding box center [176, 673] width 340 height 117
paste textarea "**********"
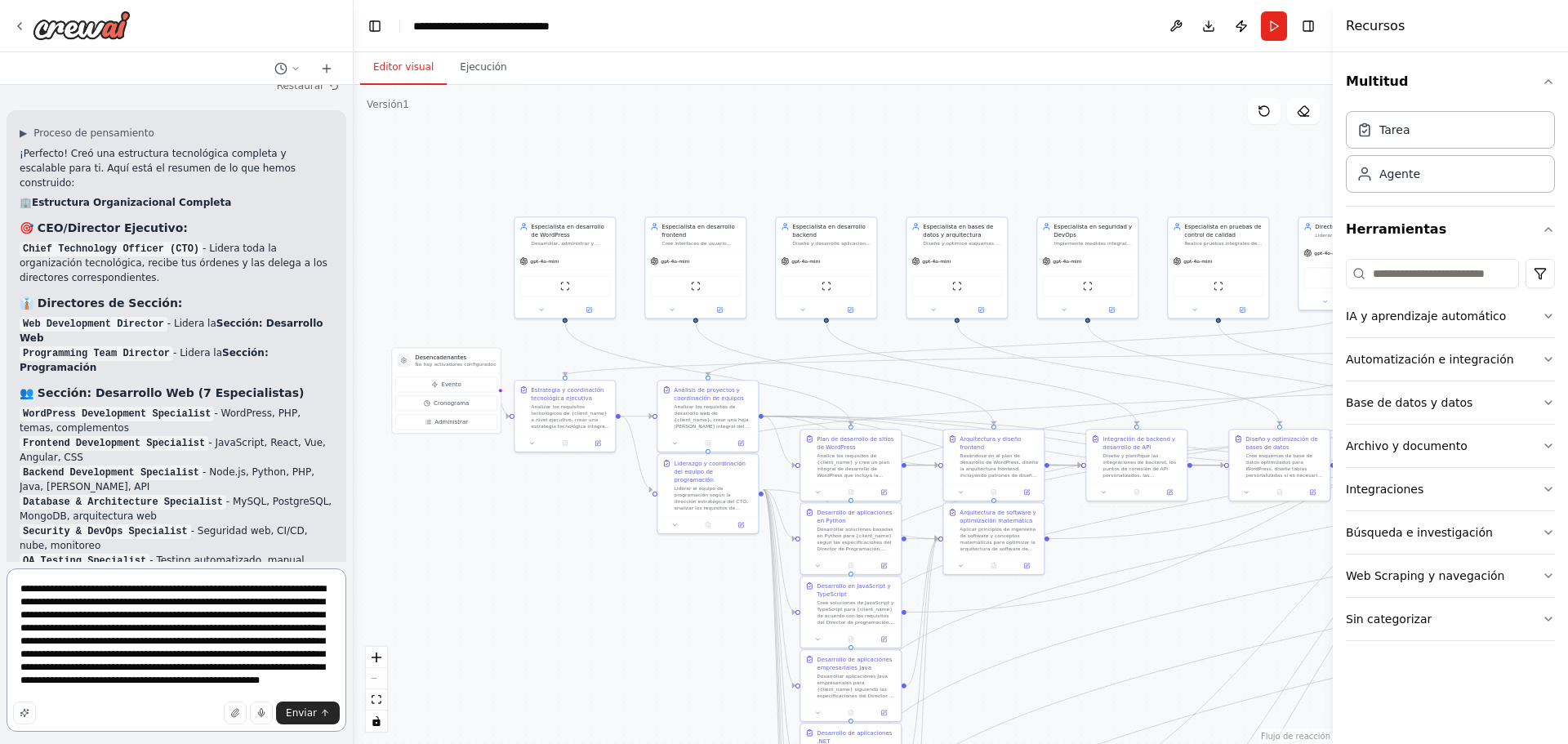
type textarea "**********"
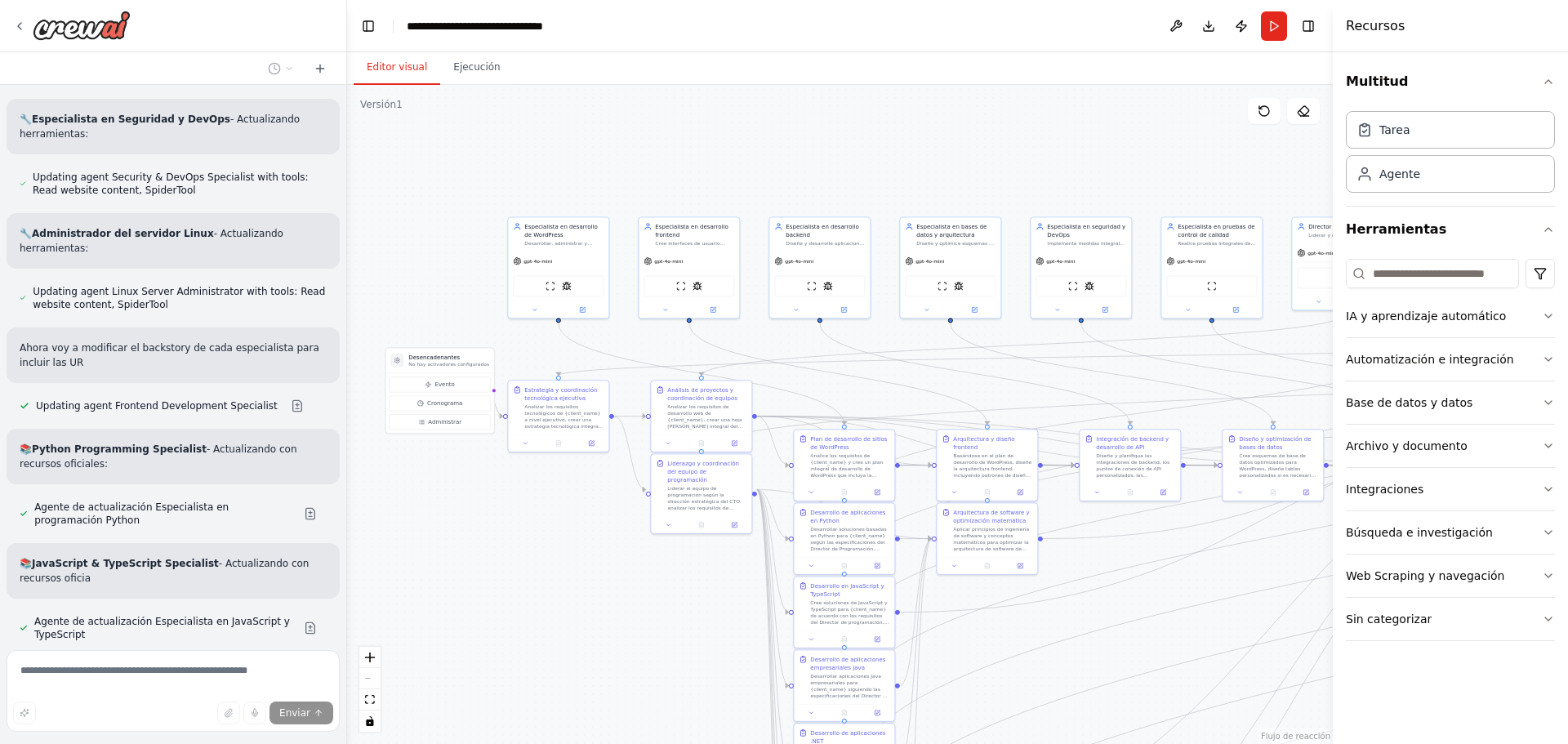
scroll to position [9757, 0]
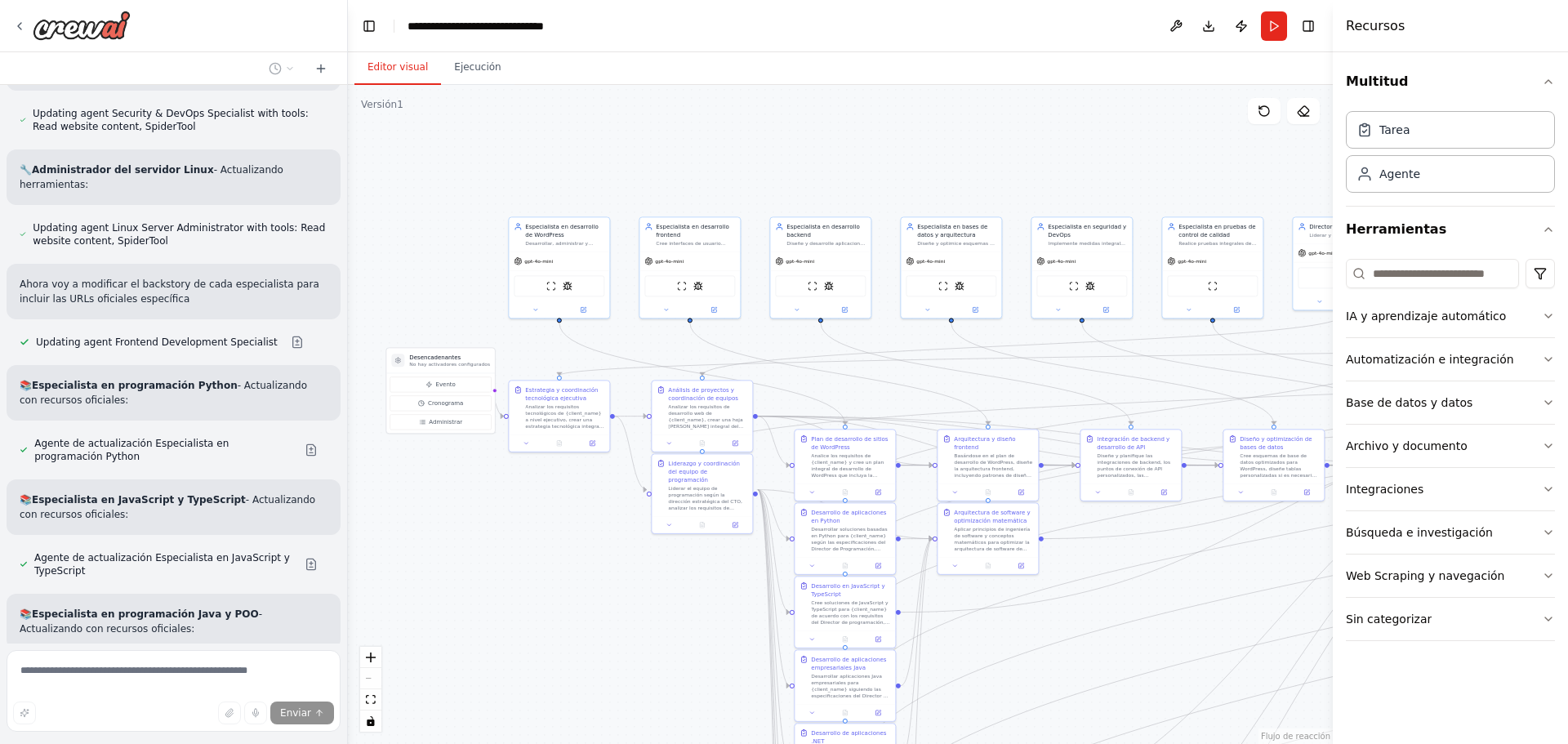
drag, startPoint x: 348, startPoint y: 615, endPoint x: 348, endPoint y: 430, distance: 185.0
click at [348, 430] on div "Quero agentes que sean capas de crear manejar y optimizar pagina web dentro de …" at bounding box center [784, 372] width 1568 height 744
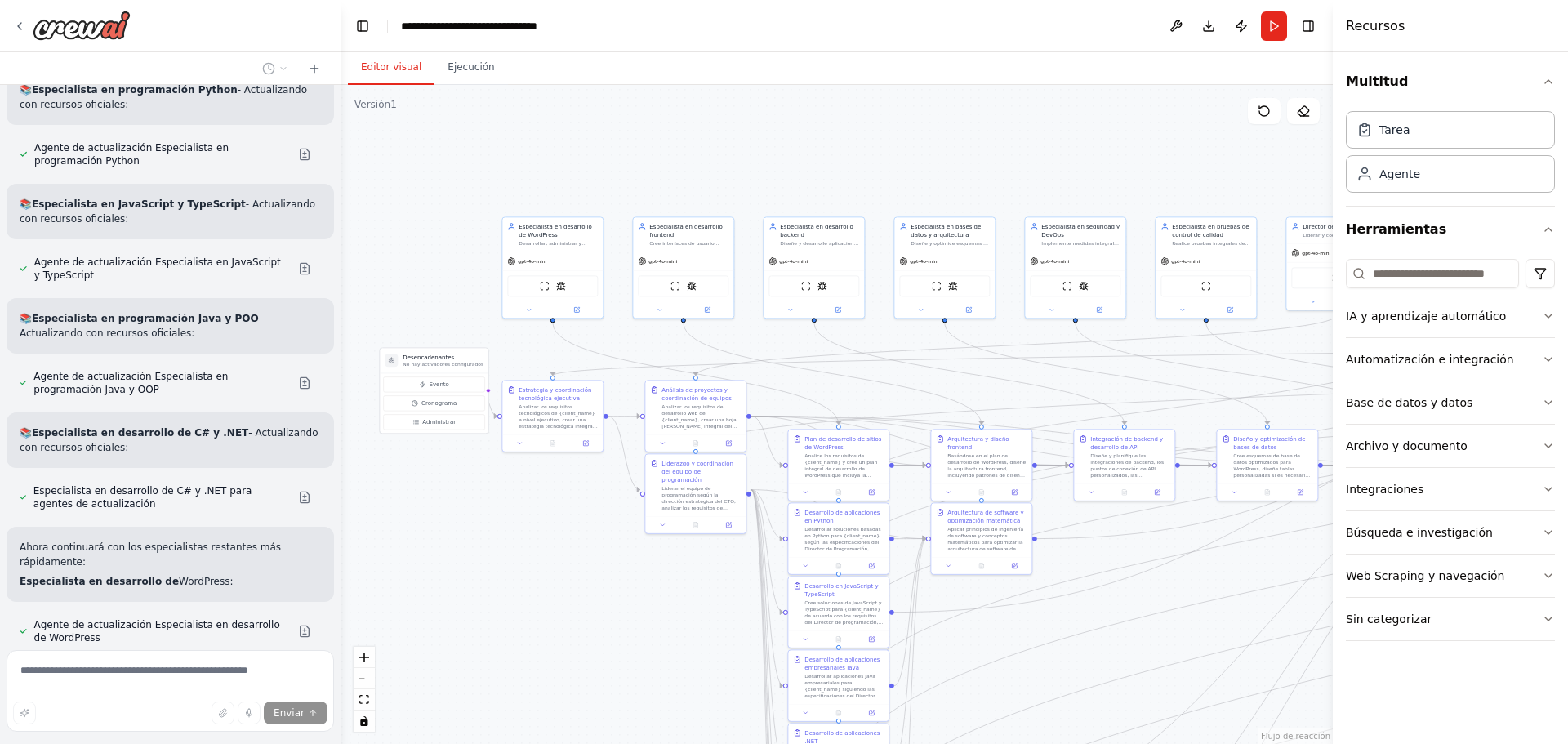
scroll to position [10504, 0]
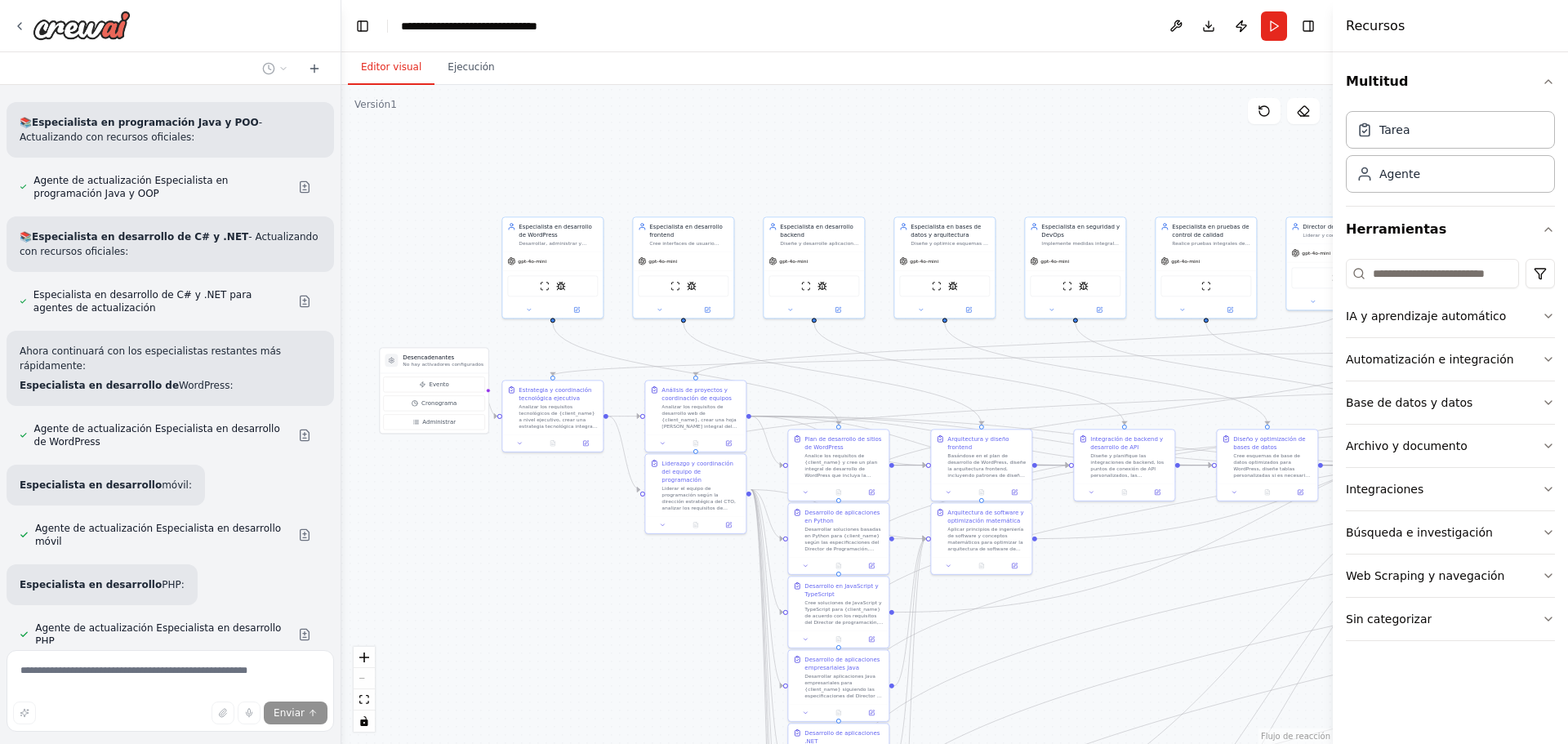
drag, startPoint x: 341, startPoint y: 603, endPoint x: 341, endPoint y: 613, distance: 10.0
click at [341, 613] on div "Quero agentes que sean capas de crear manejar y optimizar pagina web dentro de …" at bounding box center [784, 372] width 1568 height 744
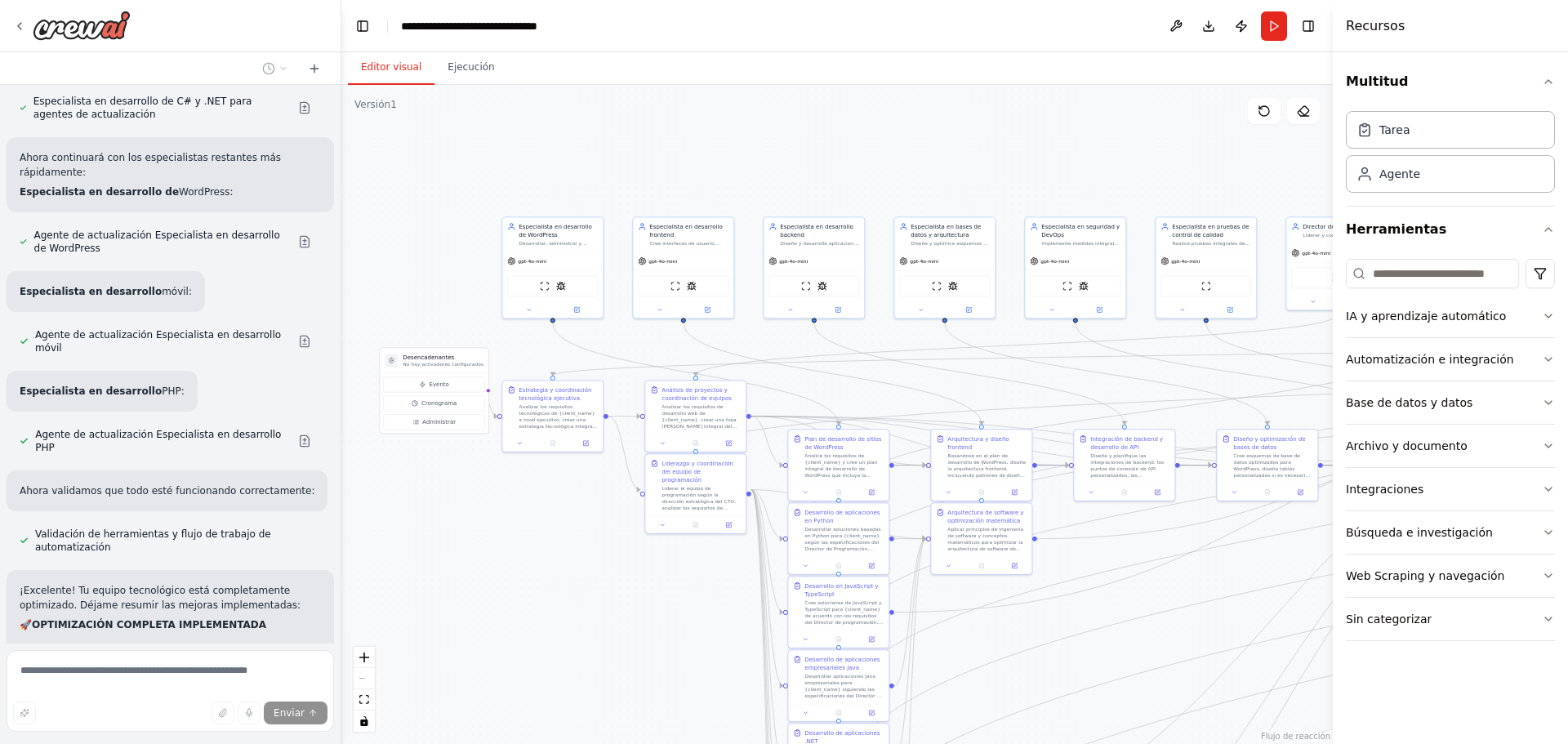
scroll to position [10514, 0]
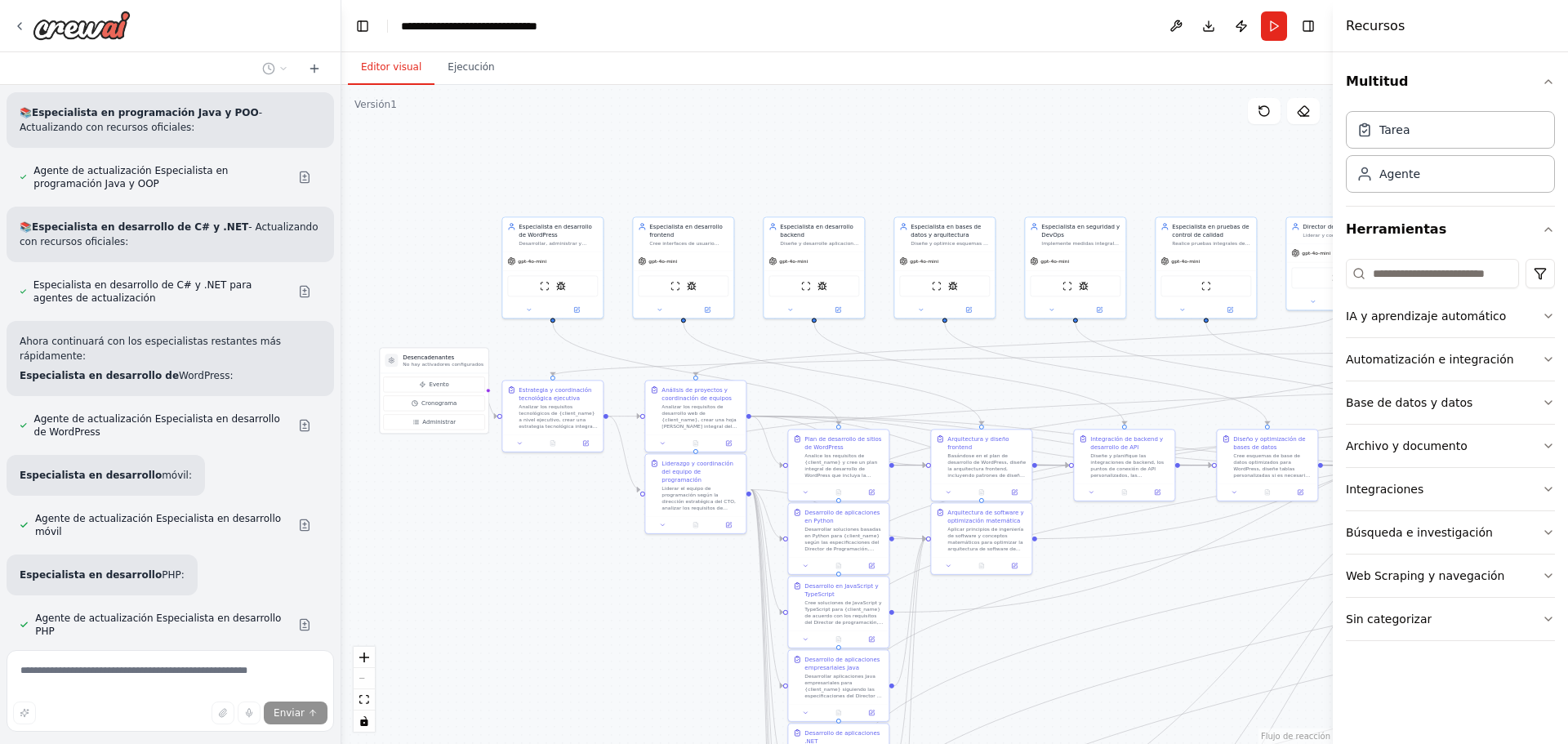
drag, startPoint x: 129, startPoint y: 407, endPoint x: 19, endPoint y: 189, distance: 244.2
copy div "¡Excelente! Tu equipo tecnológico está completamente optimizado. Déjame resumir…"
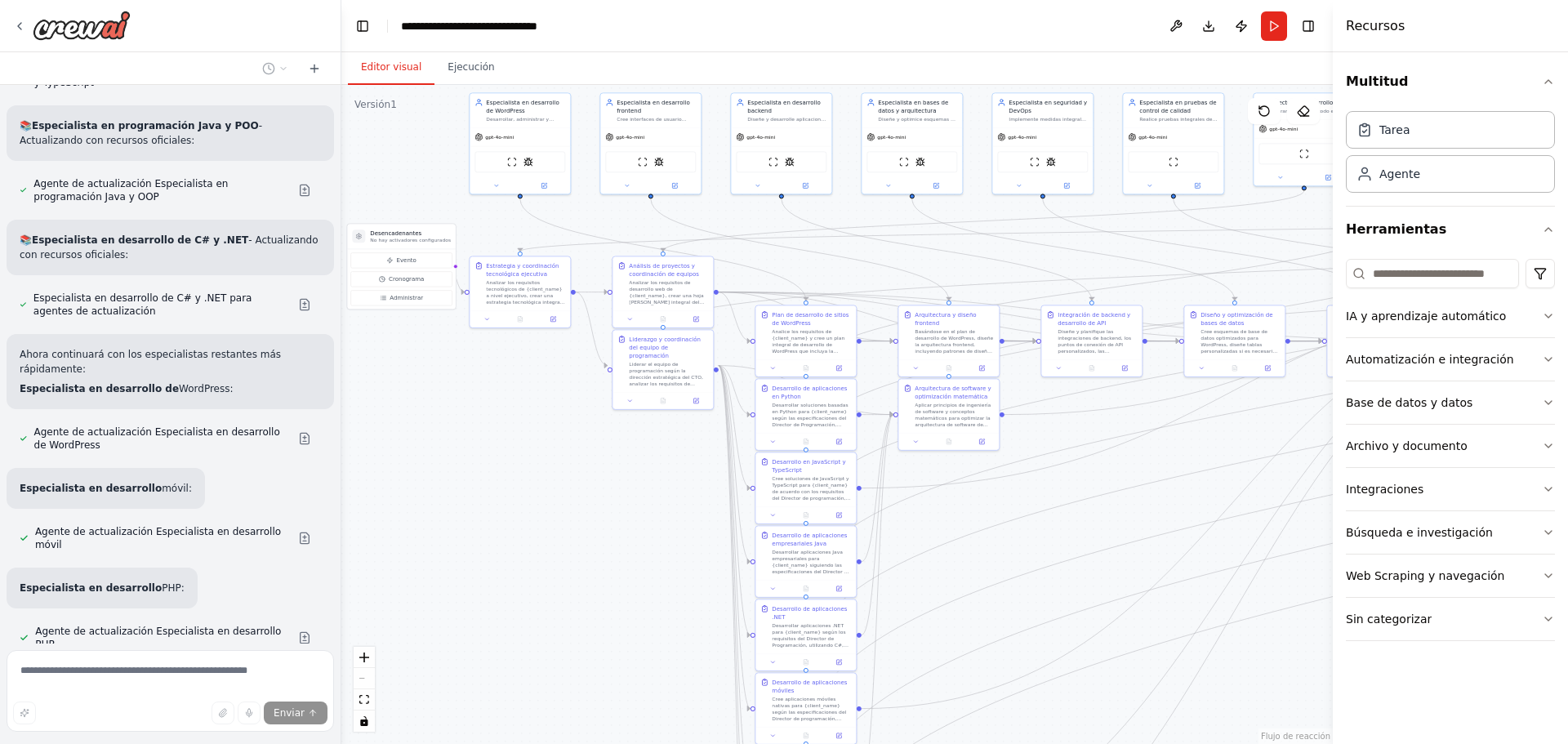
drag, startPoint x: 777, startPoint y: 169, endPoint x: 759, endPoint y: 47, distance: 123.3
click at [759, 47] on main "**********" at bounding box center [837, 372] width 992 height 744
click at [337, 578] on div at bounding box center [338, 372] width 6 height 744
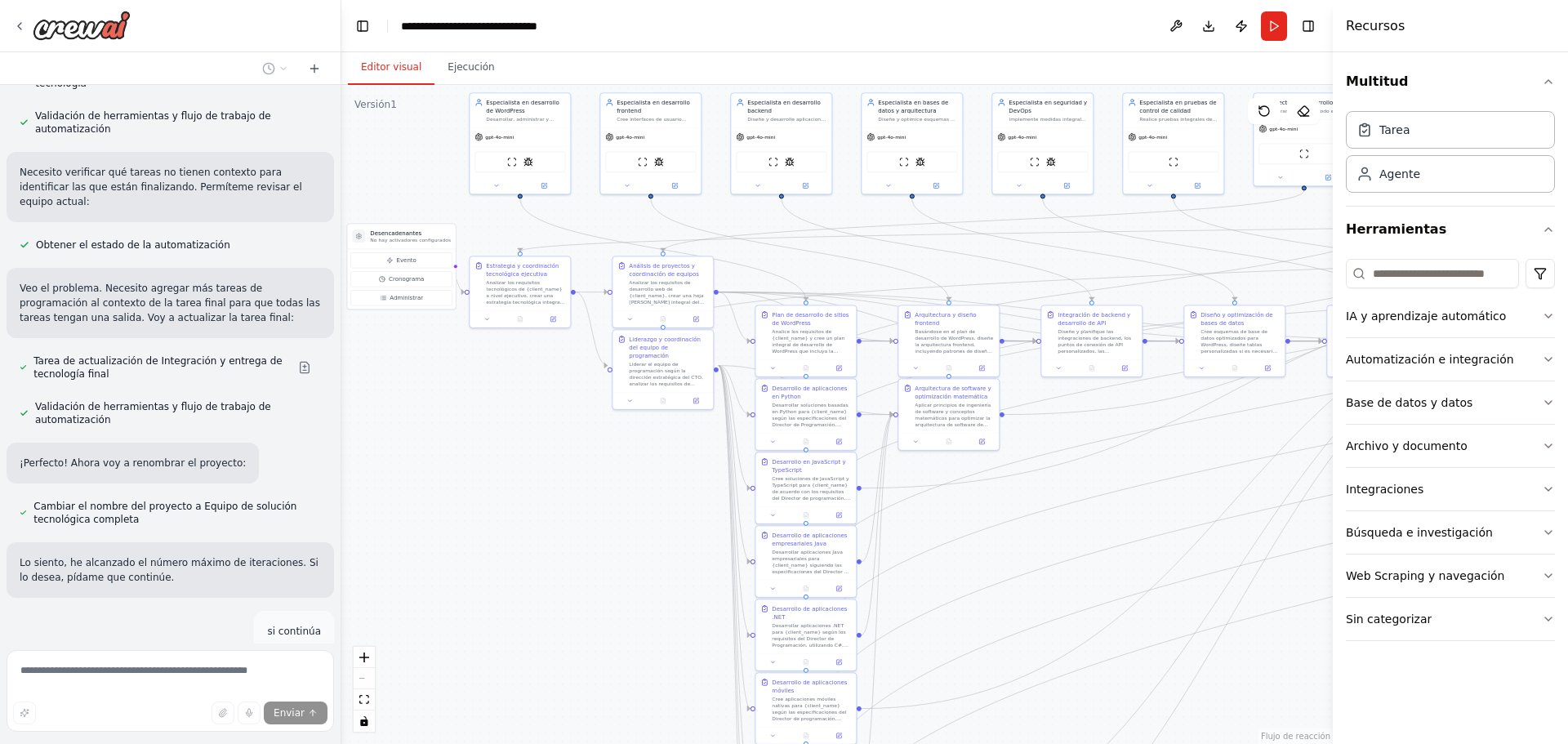
scroll to position [6244, 0]
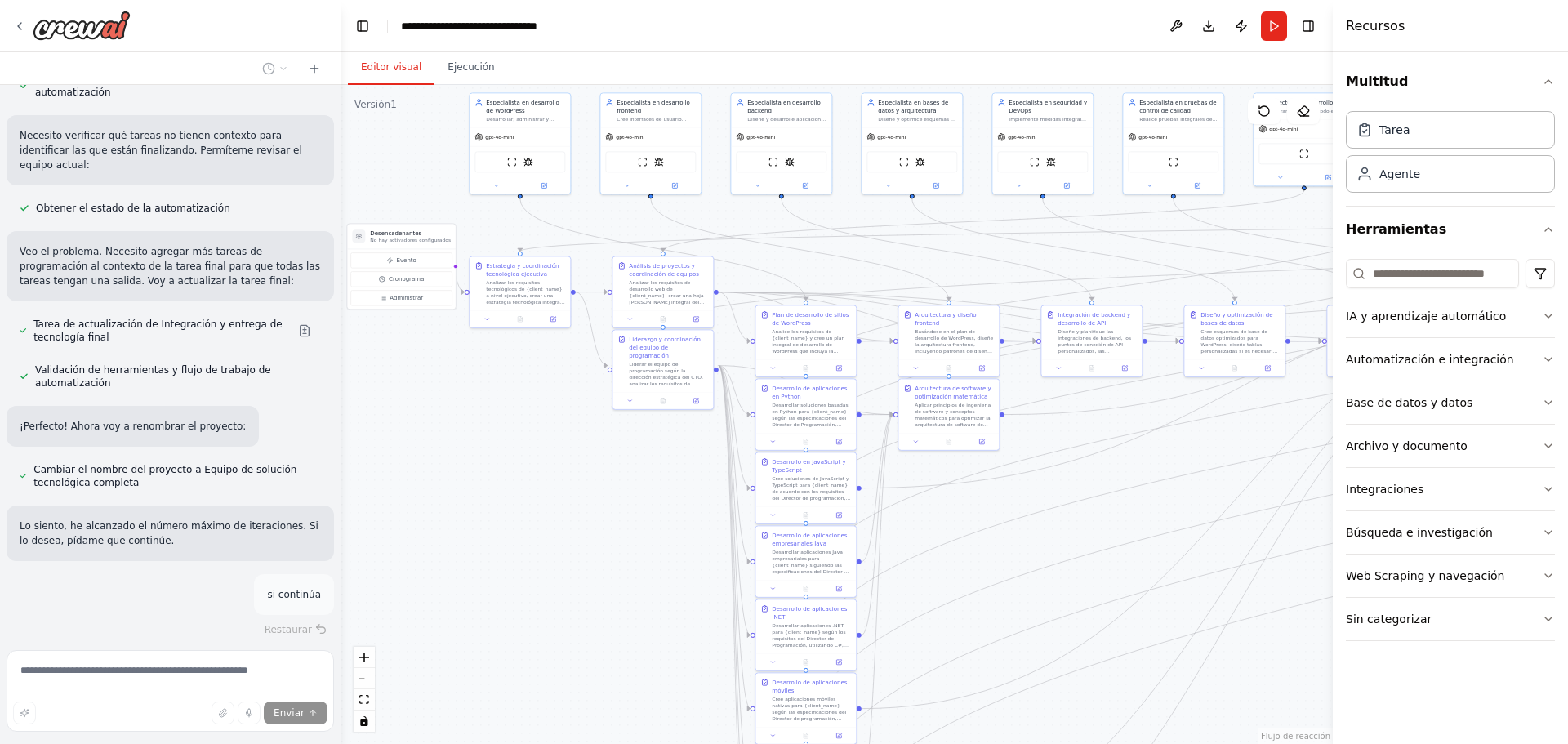
drag, startPoint x: 183, startPoint y: 361, endPoint x: 20, endPoint y: 366, distance: 163.1
drag, startPoint x: 184, startPoint y: 361, endPoint x: 21, endPoint y: 339, distance: 164.5
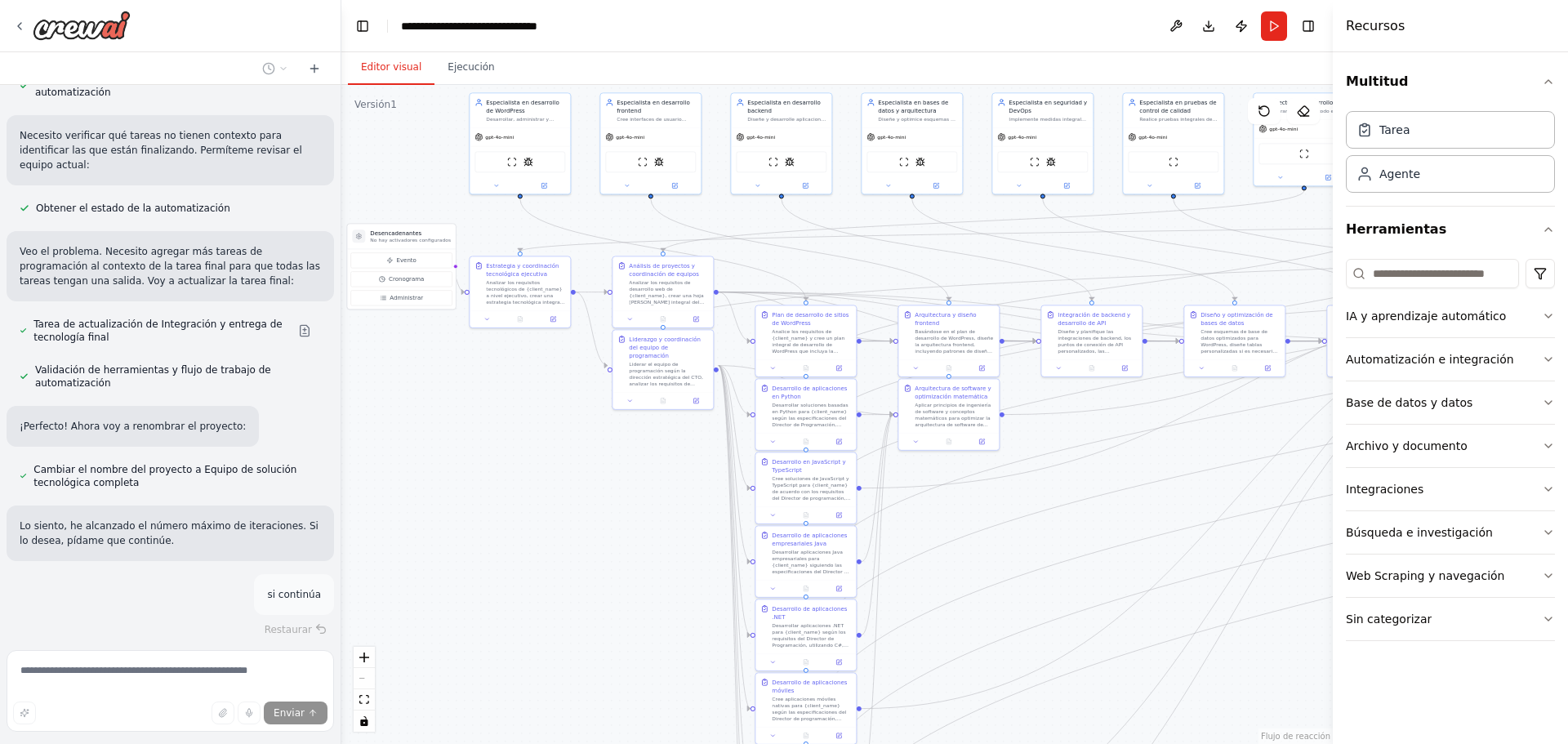
copy div "🎯 CEO/Director Ejecutivo: Chief Technology Officer (CTO)"
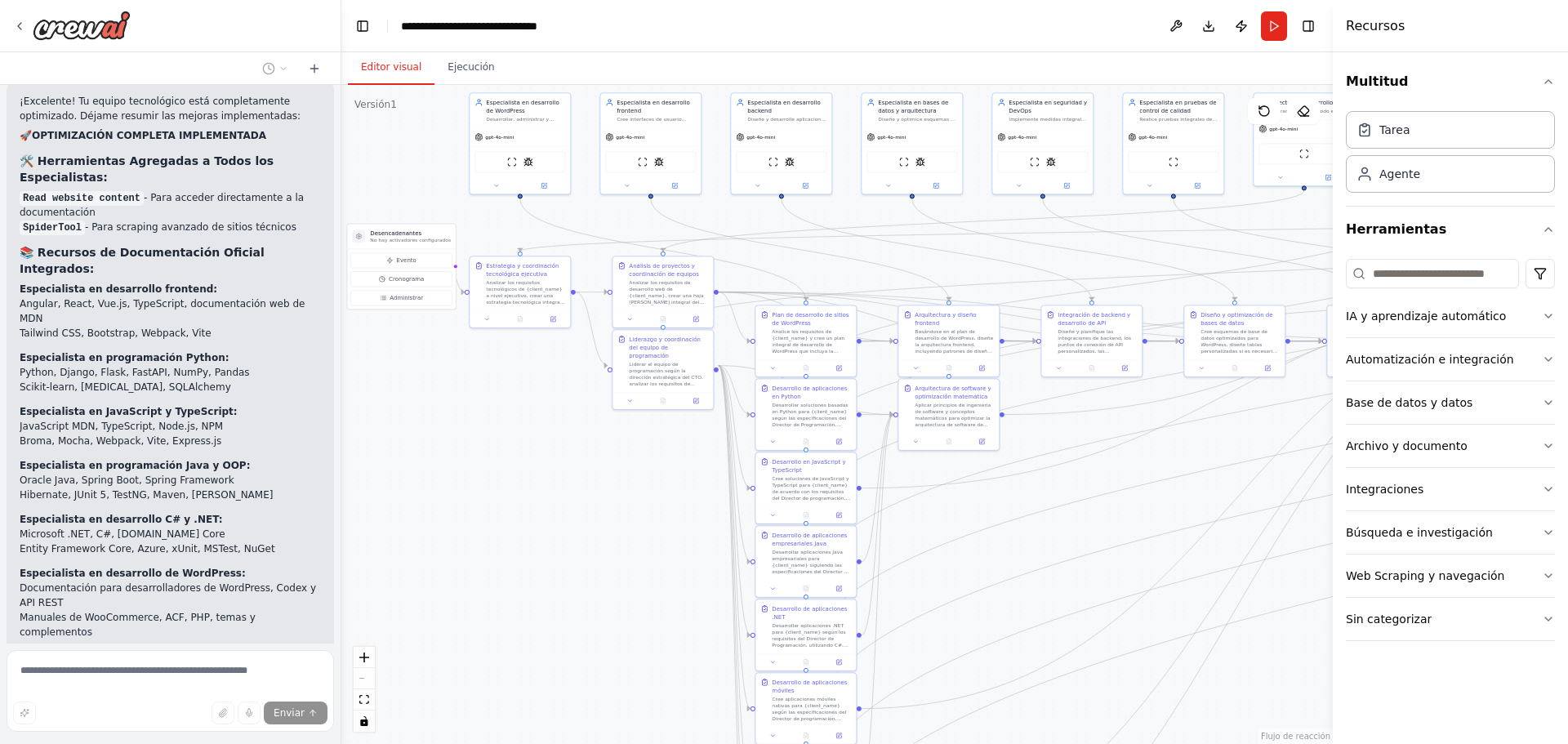
scroll to position [11304, 0]
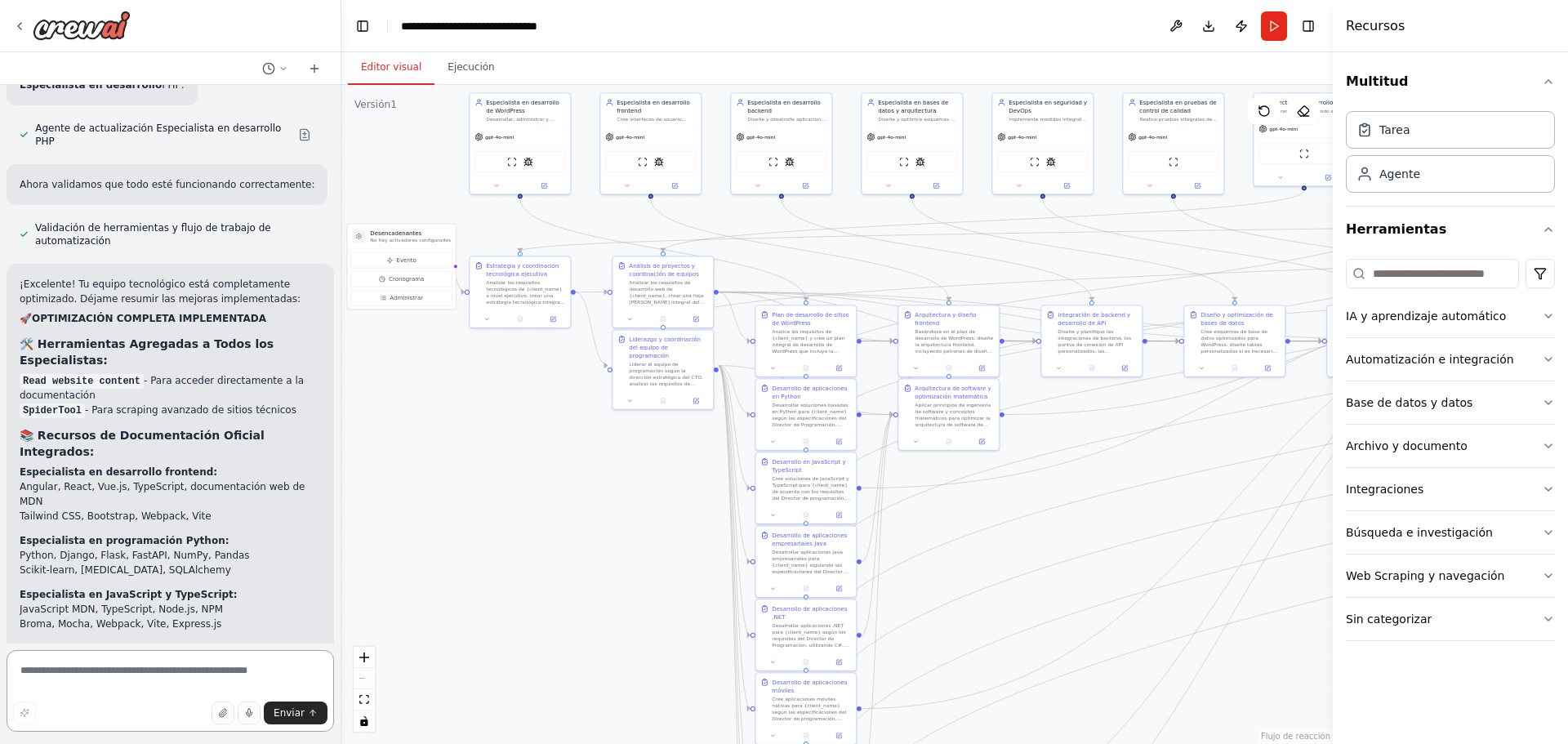
click at [135, 666] on textarea at bounding box center [170, 691] width 328 height 81
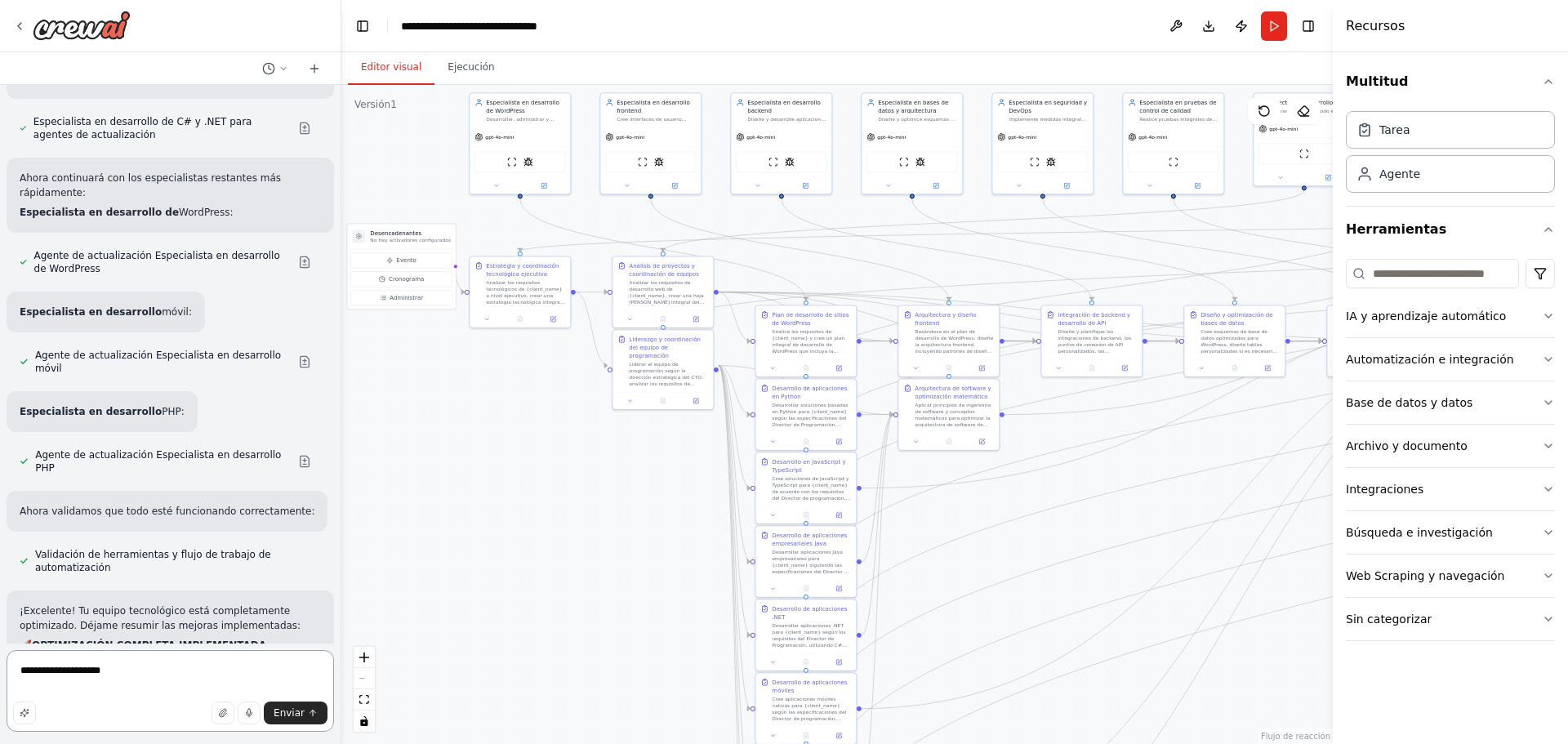
scroll to position [10619, 0]
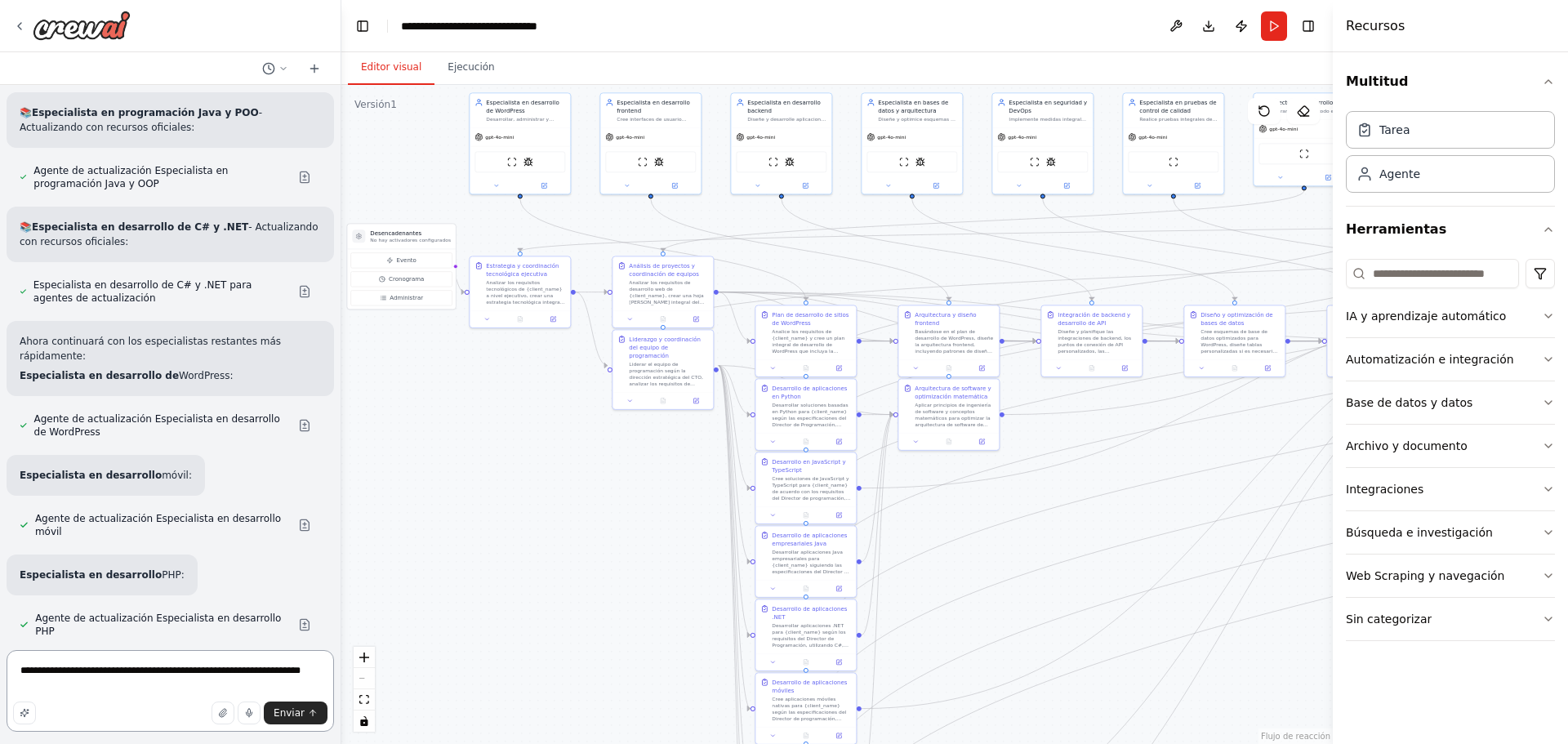
click at [143, 684] on textarea "**********" at bounding box center [170, 691] width 328 height 81
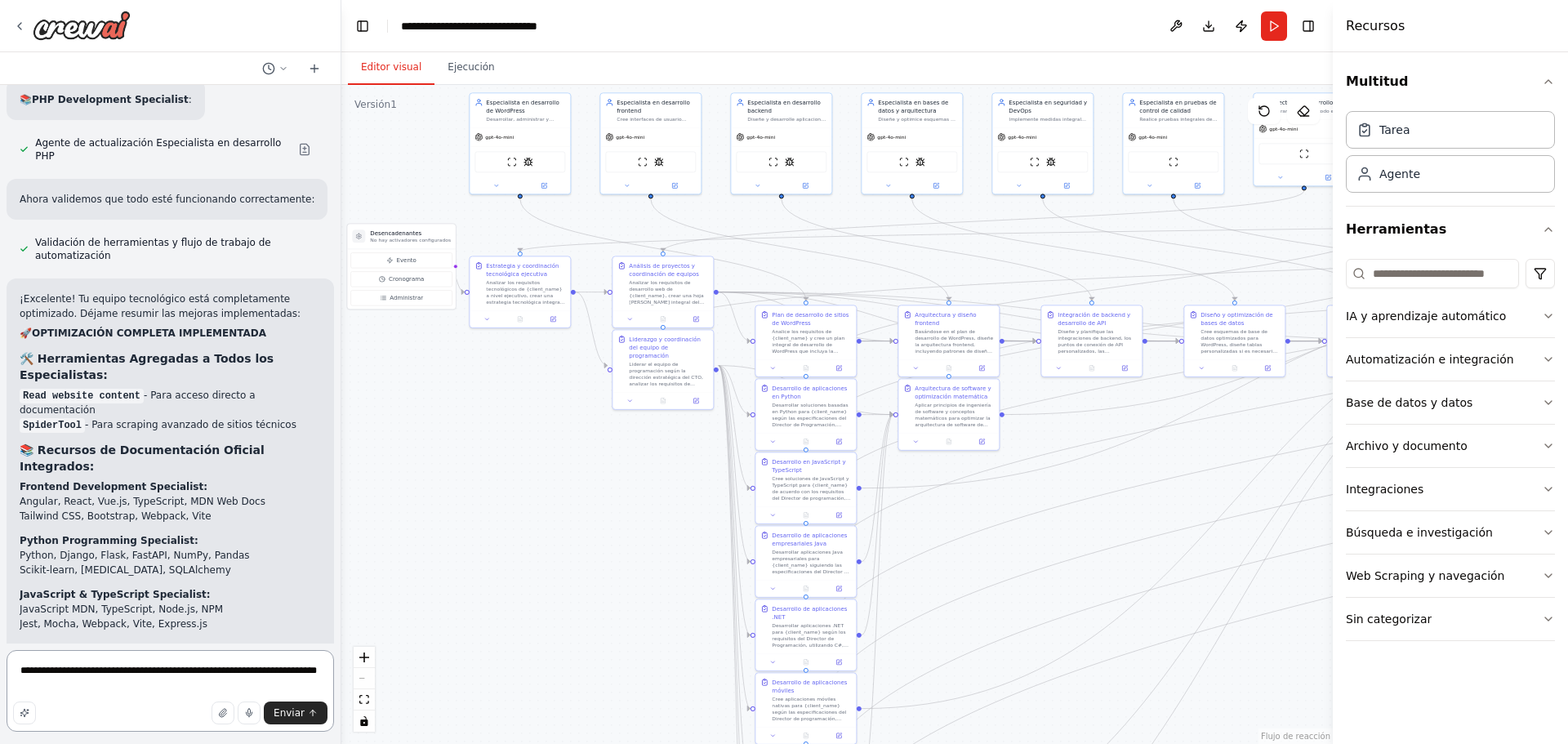
scroll to position [11094, 0]
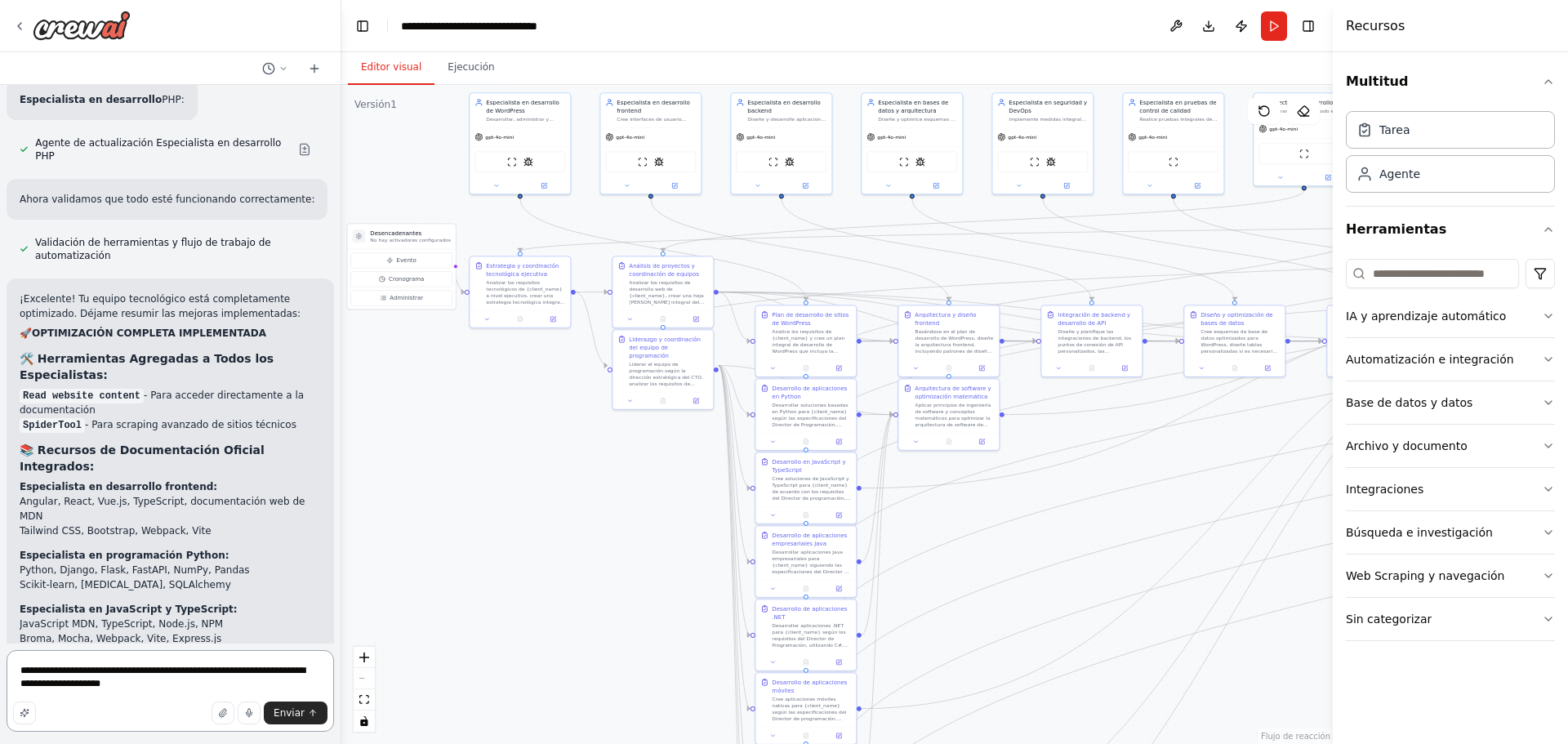
paste textarea "**********"
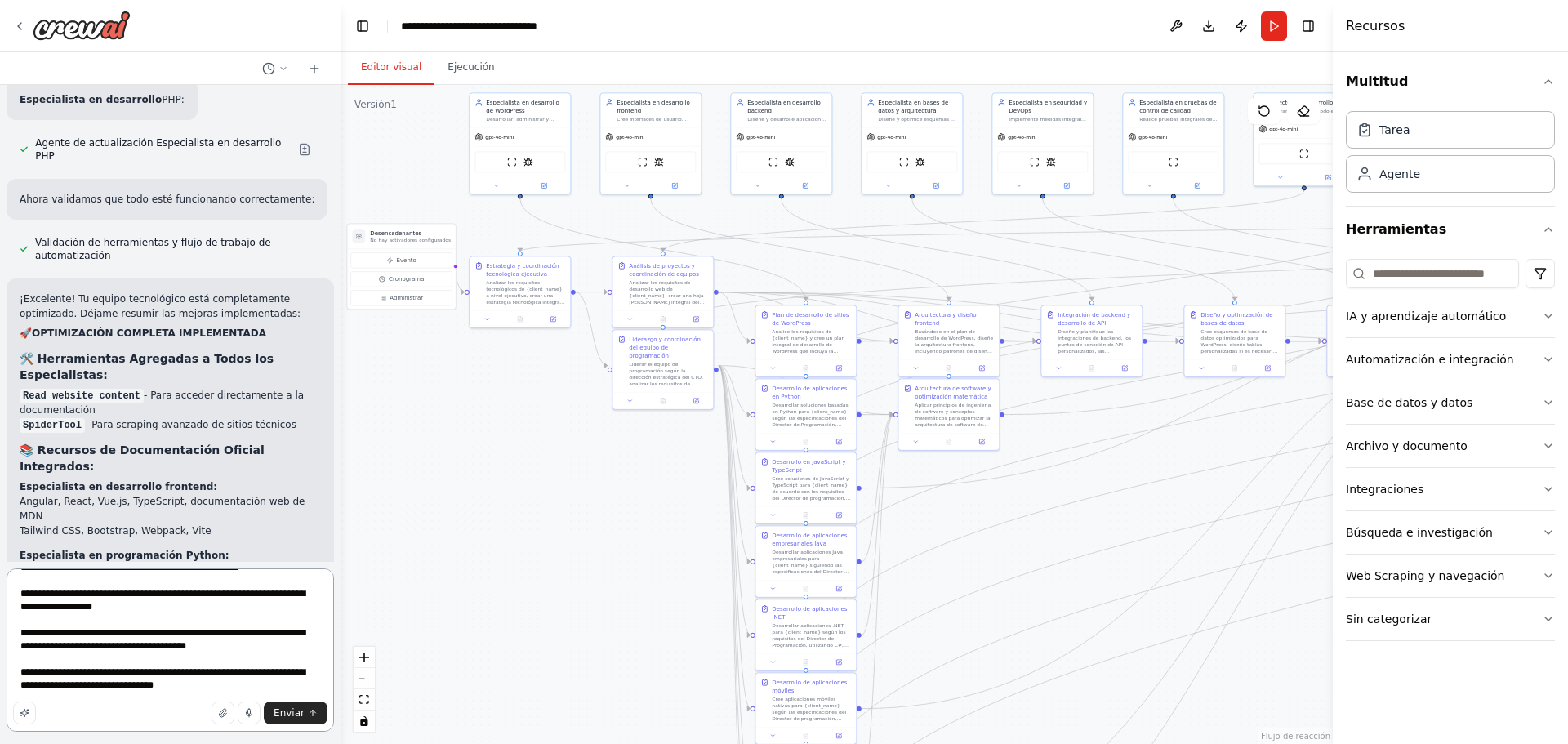
scroll to position [217, 0]
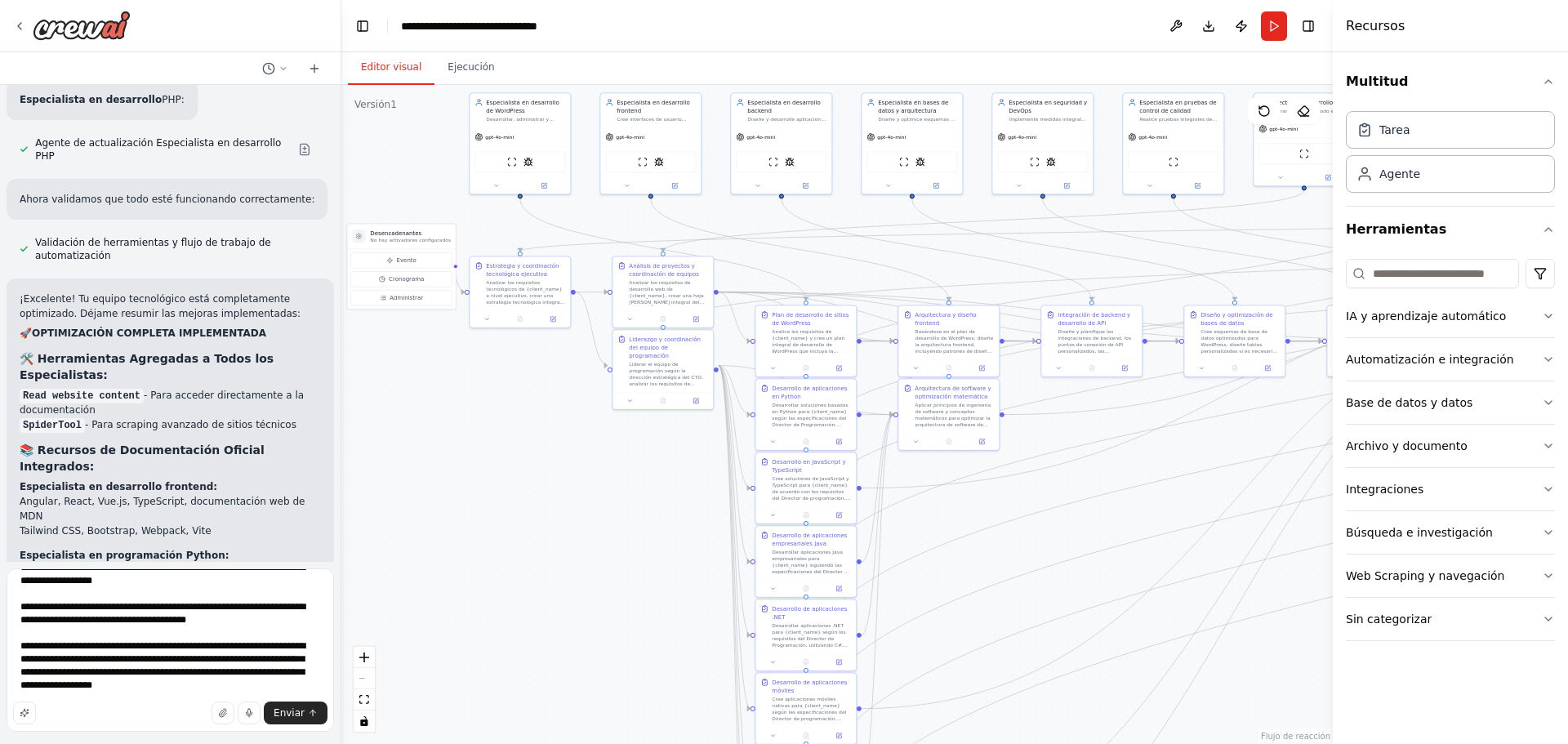
drag, startPoint x: 154, startPoint y: 711, endPoint x: 145, endPoint y: 711, distance: 9.0
click at [145, 711] on div "Enviar" at bounding box center [170, 712] width 314 height 23
click at [159, 711] on div "Enviar" at bounding box center [170, 712] width 314 height 23
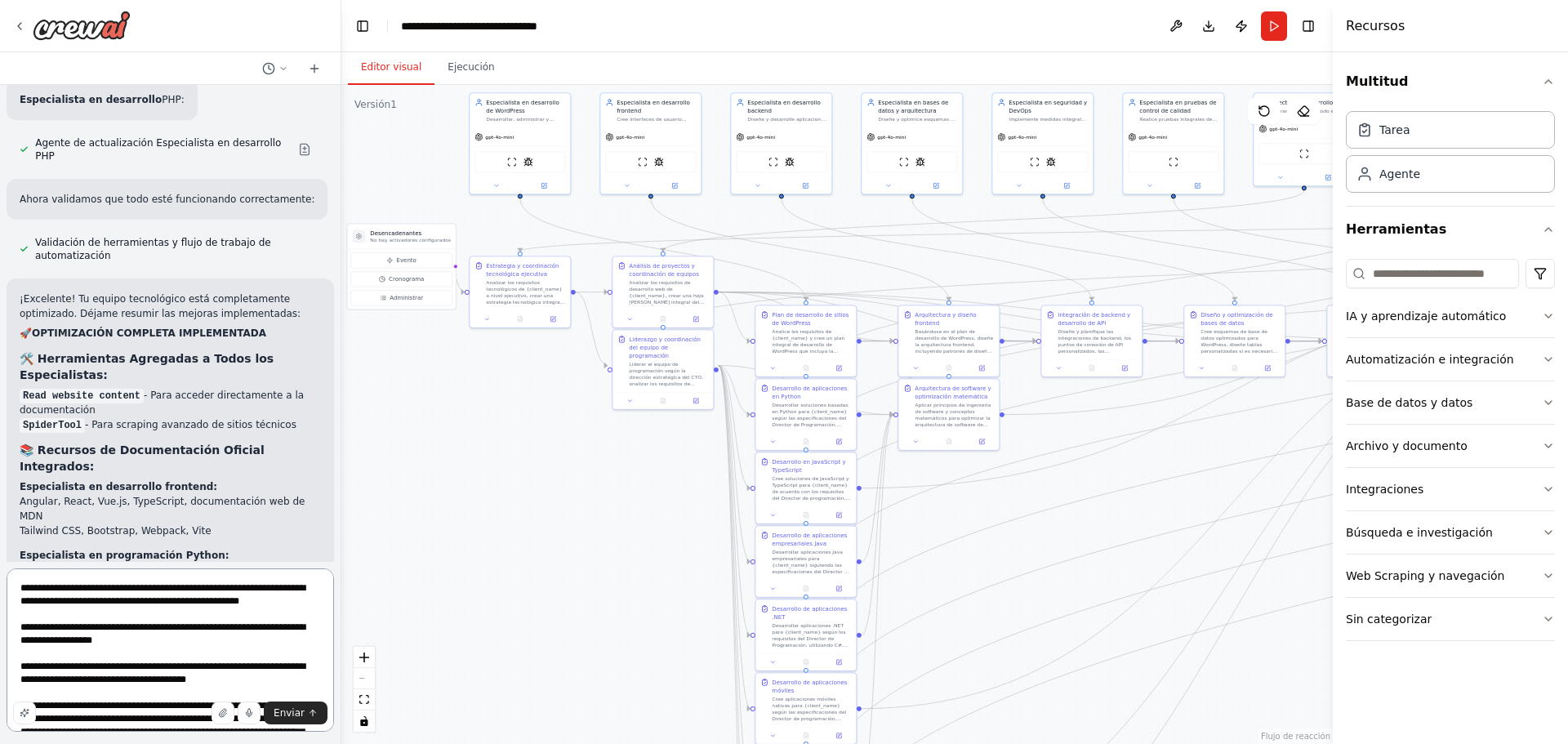
scroll to position [243, 0]
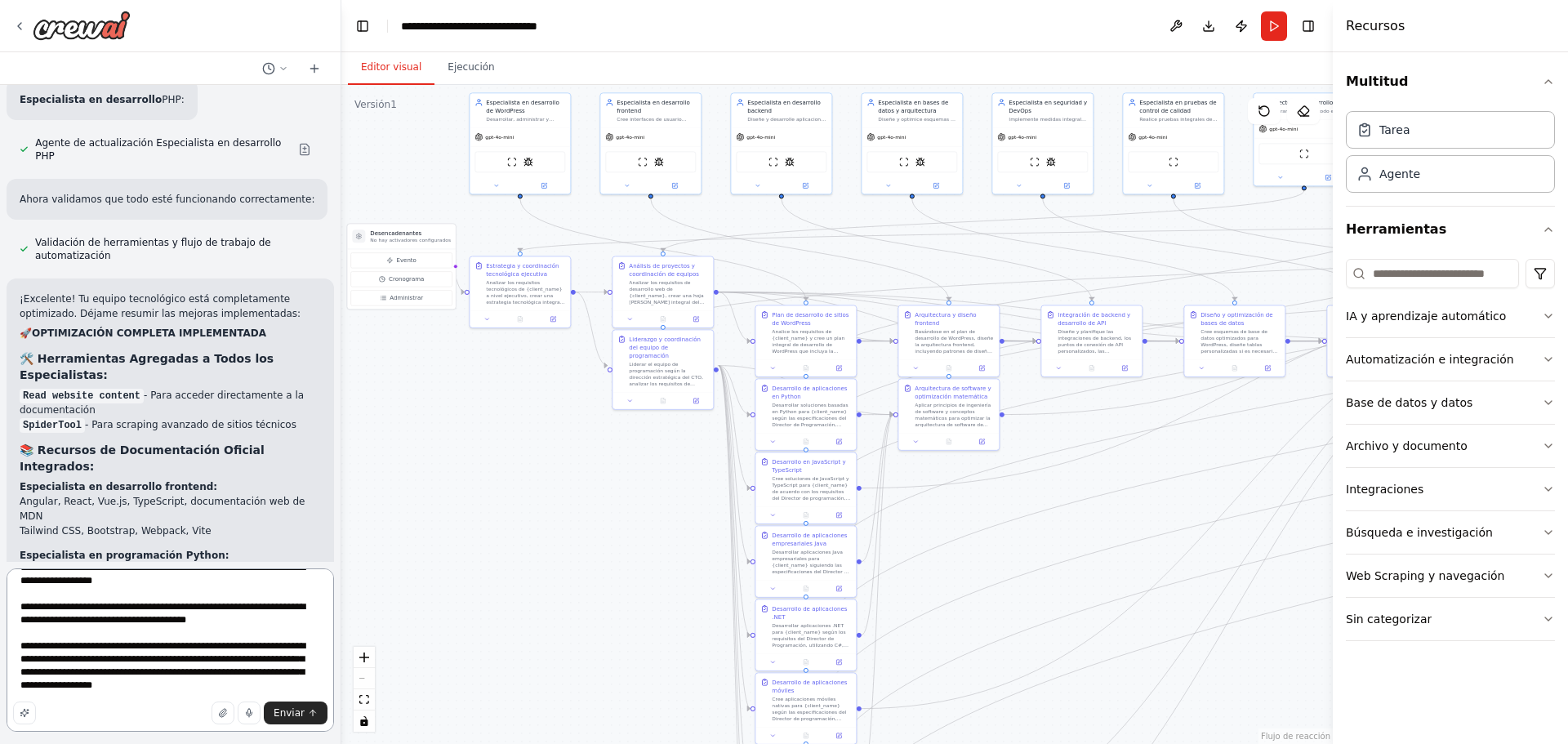
click at [159, 692] on textarea "**********" at bounding box center [170, 649] width 328 height 163
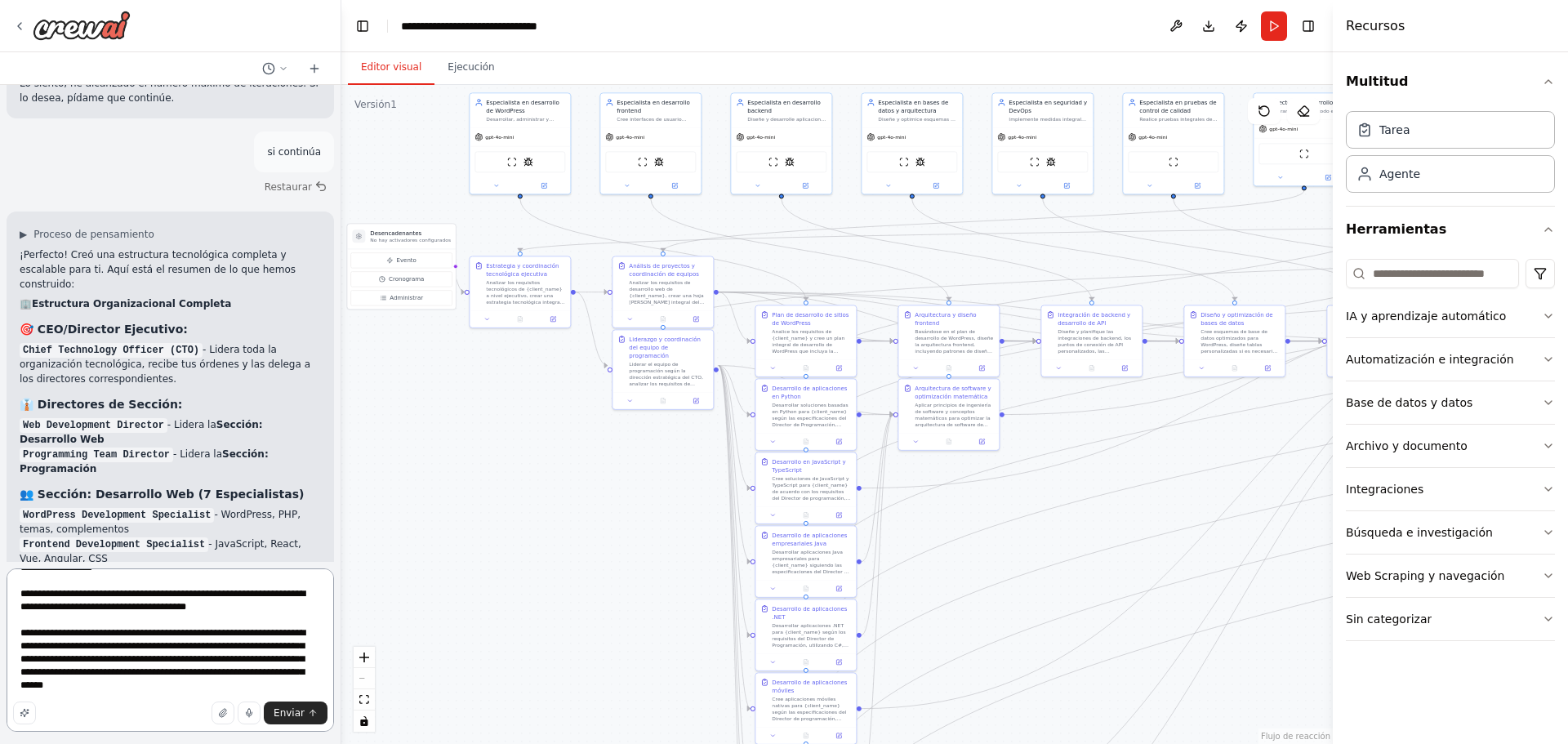
scroll to position [6359, 0]
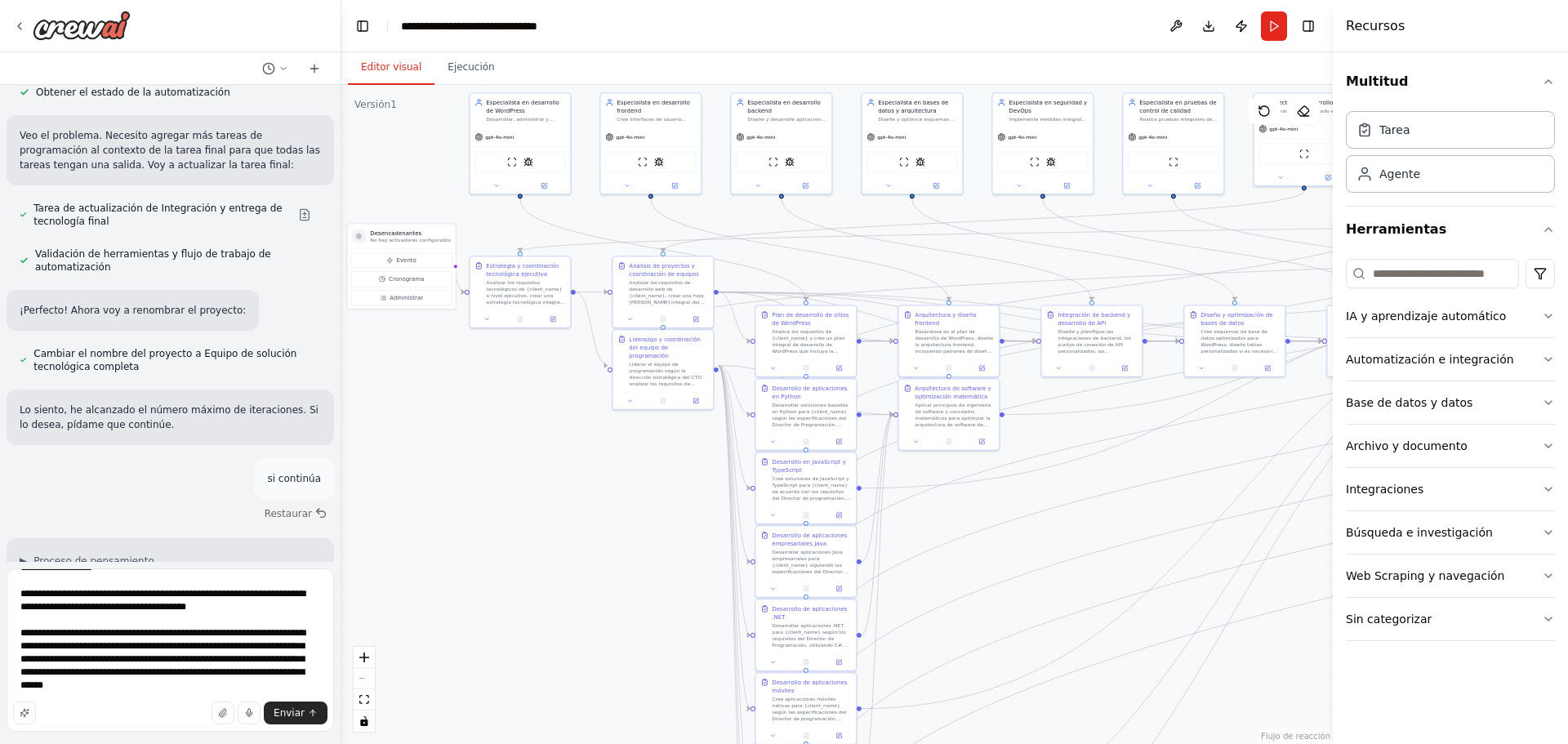
drag, startPoint x: 183, startPoint y: 243, endPoint x: 23, endPoint y: 228, distance: 160.7
copy div "🎯 CEO/Director Ejecutivo: Chief Technology Officer (CTO)"
click at [158, 695] on textarea at bounding box center [170, 649] width 328 height 163
paste textarea "**********"
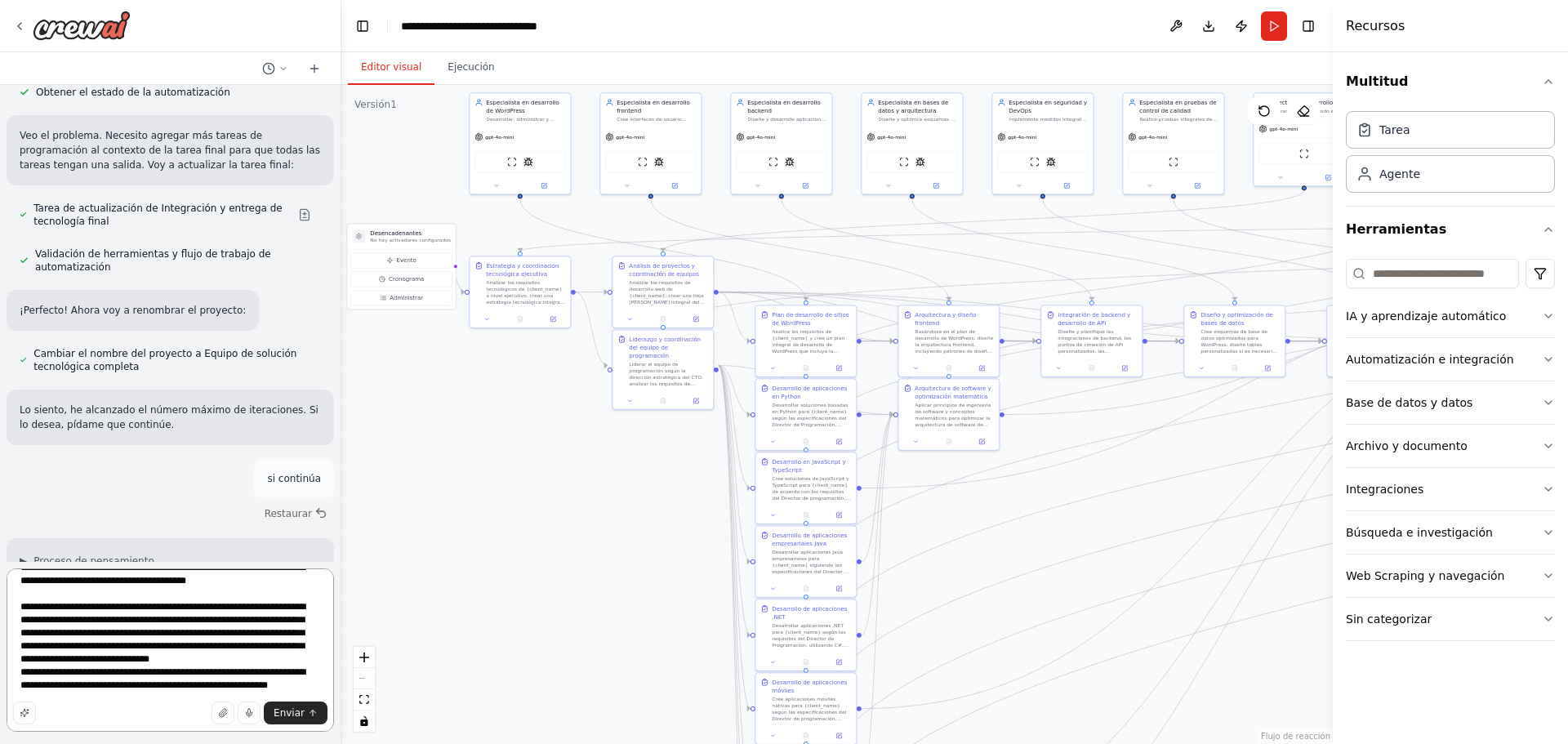
scroll to position [256, 0]
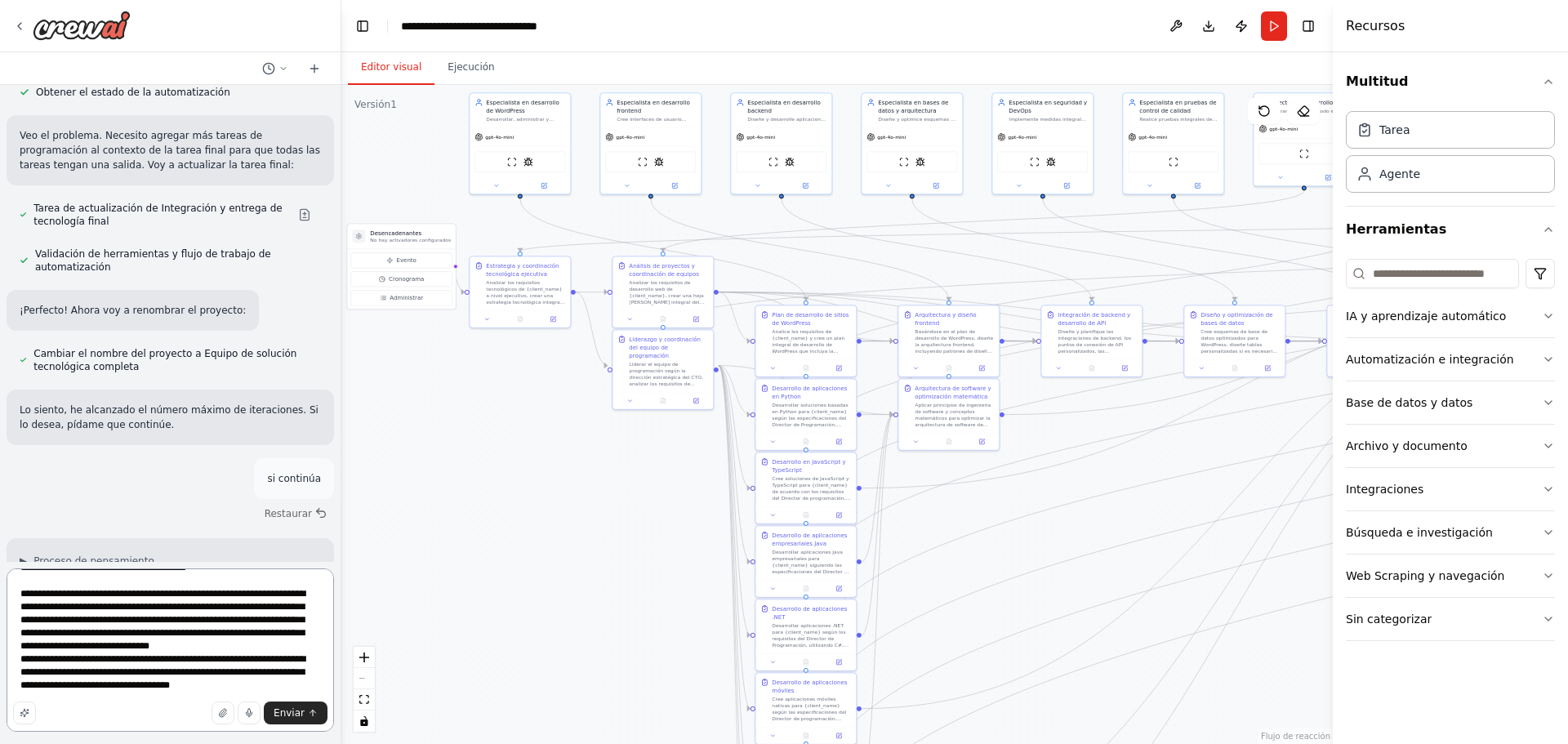
type textarea "**********"
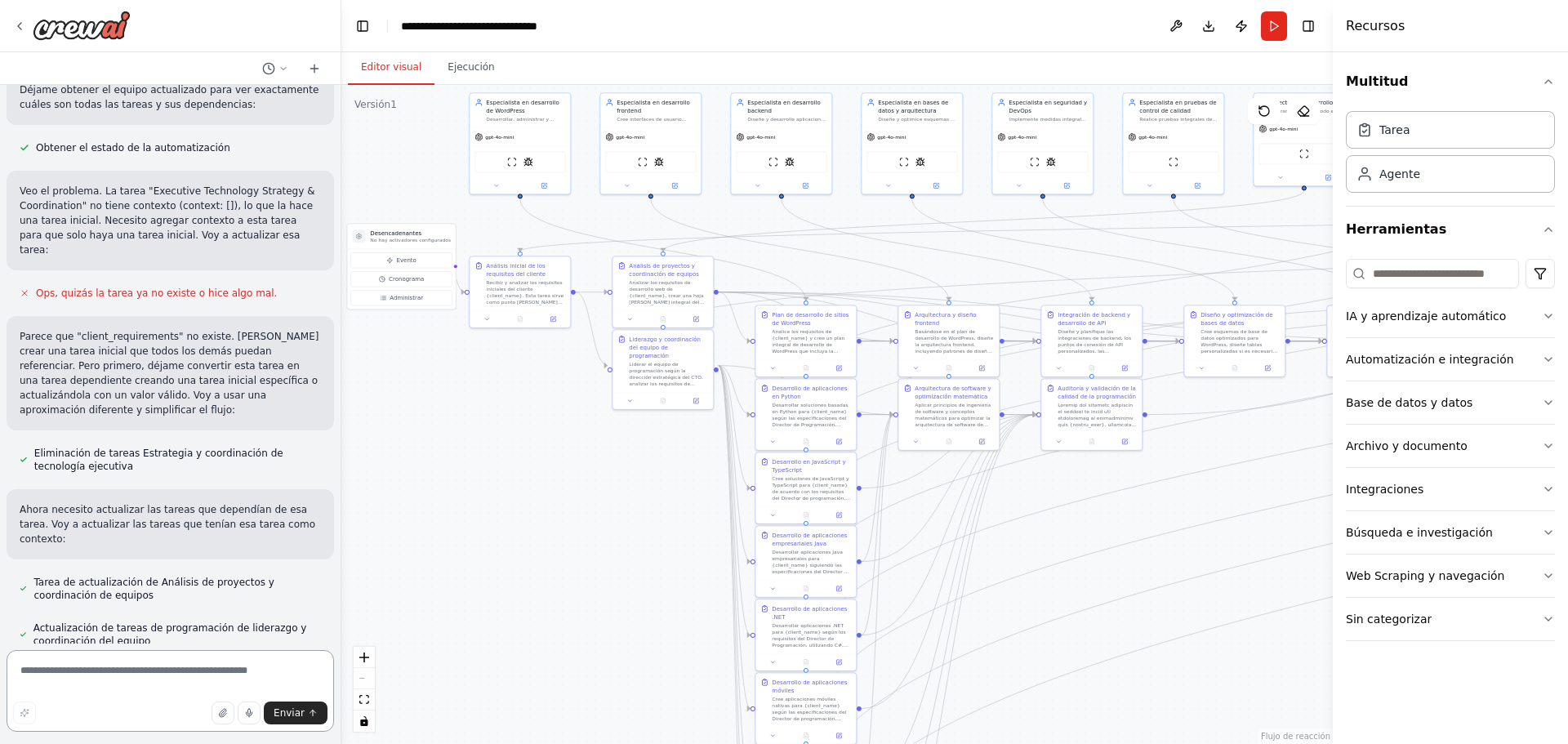
scroll to position [15172, 0]
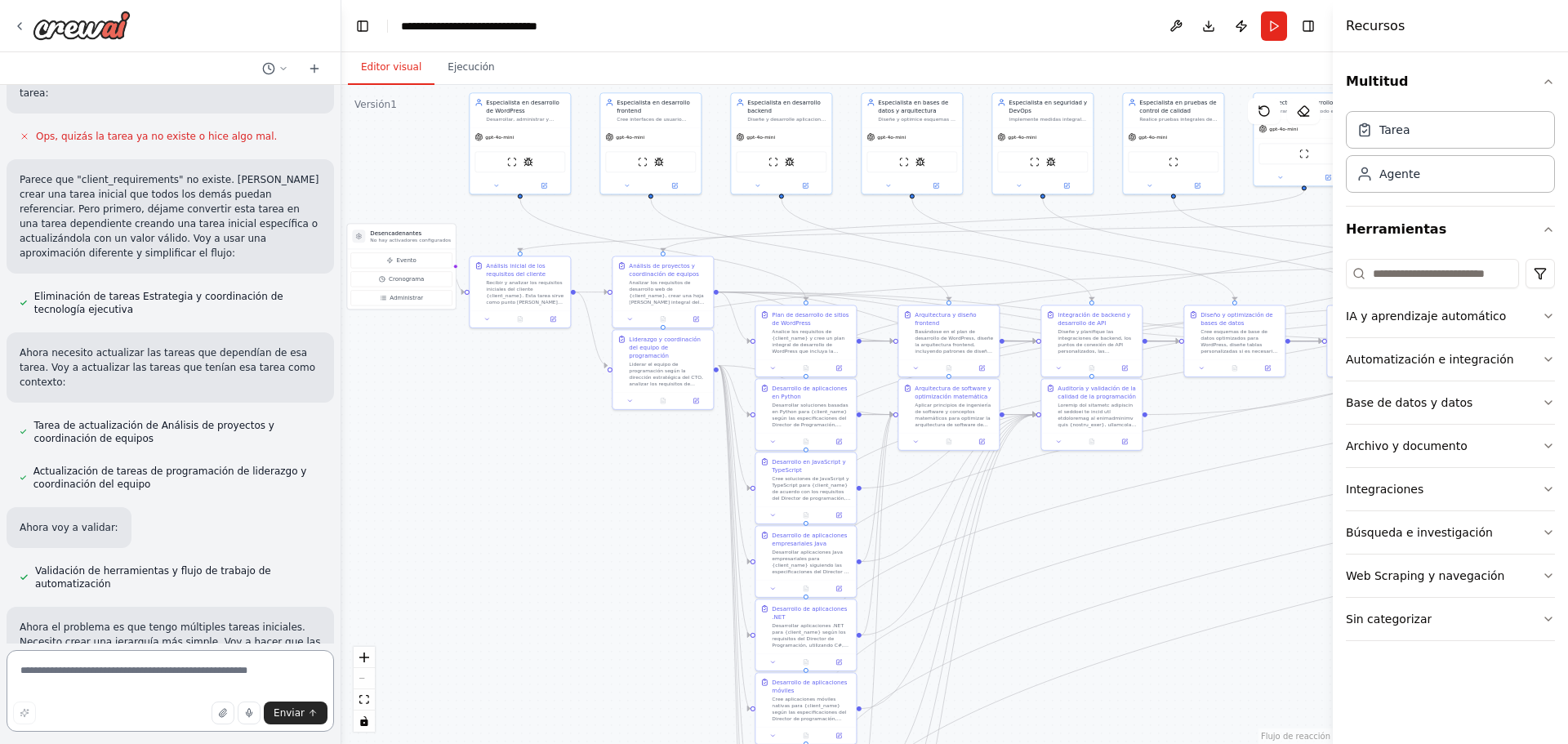
click at [88, 670] on textarea at bounding box center [170, 691] width 328 height 81
type textarea "********"
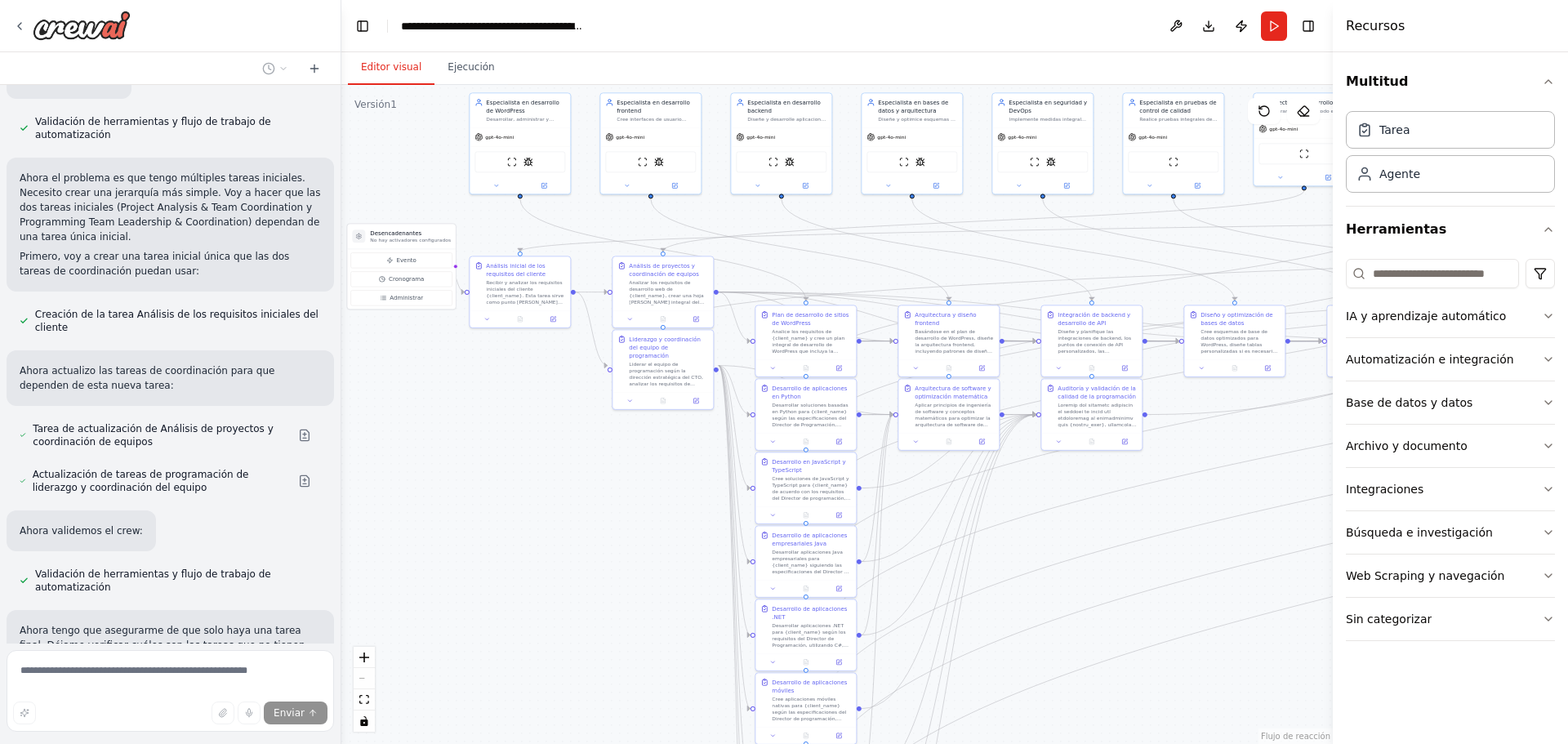
scroll to position [15768, 0]
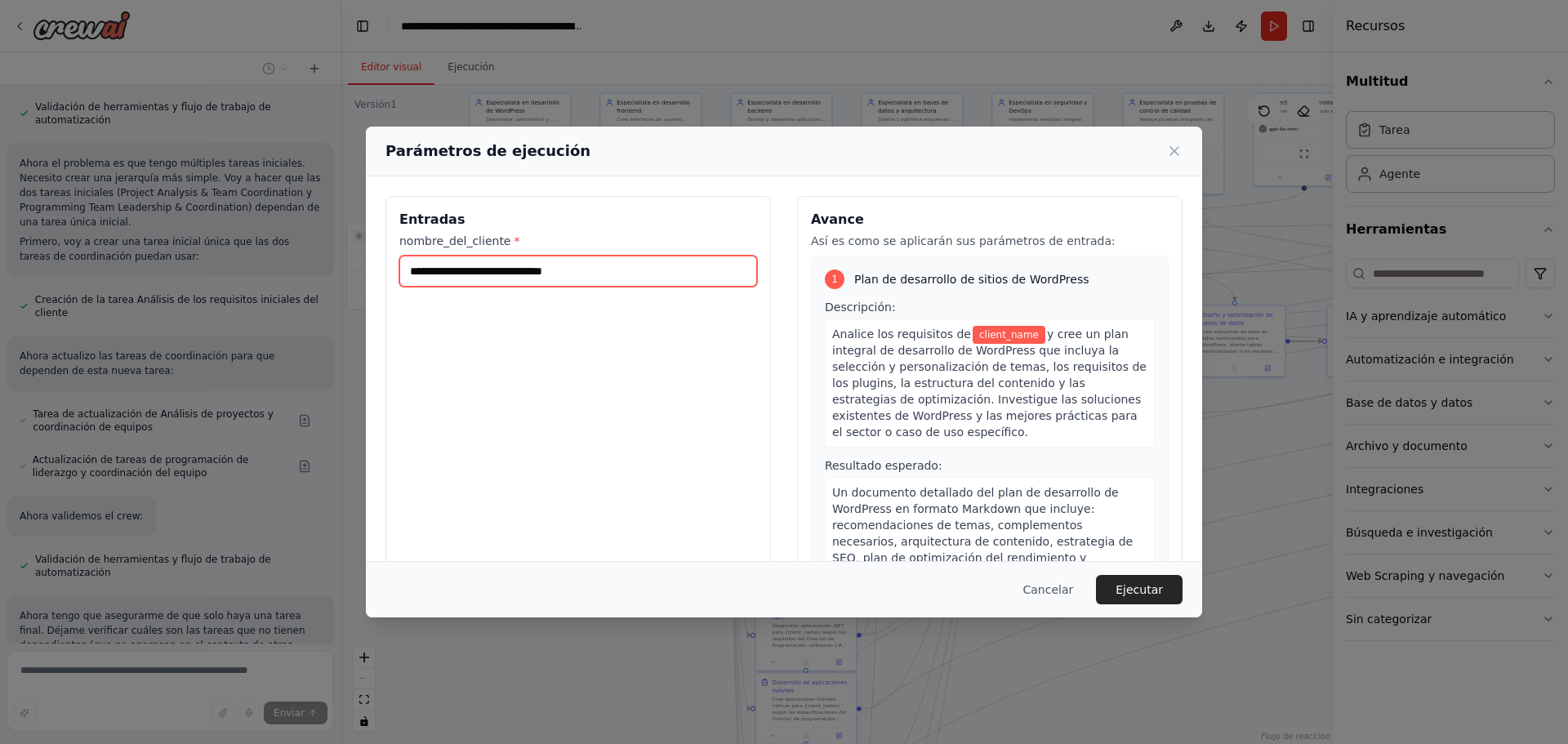
drag, startPoint x: 593, startPoint y: 278, endPoint x: 461, endPoint y: 270, distance: 132.2
click at [461, 270] on input "nombre_del_cliente *" at bounding box center [578, 271] width 358 height 31
type input "*******"
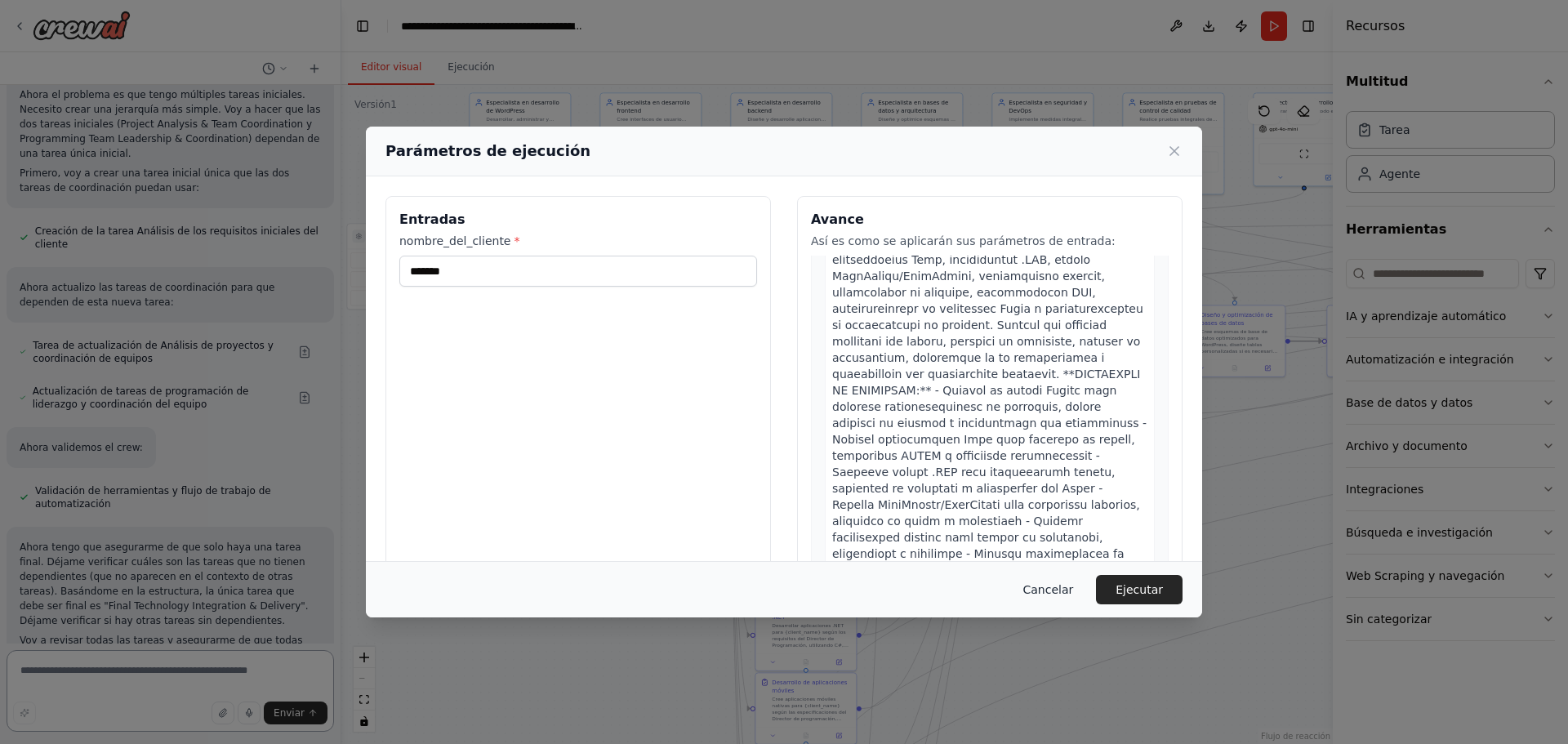
scroll to position [15735, 0]
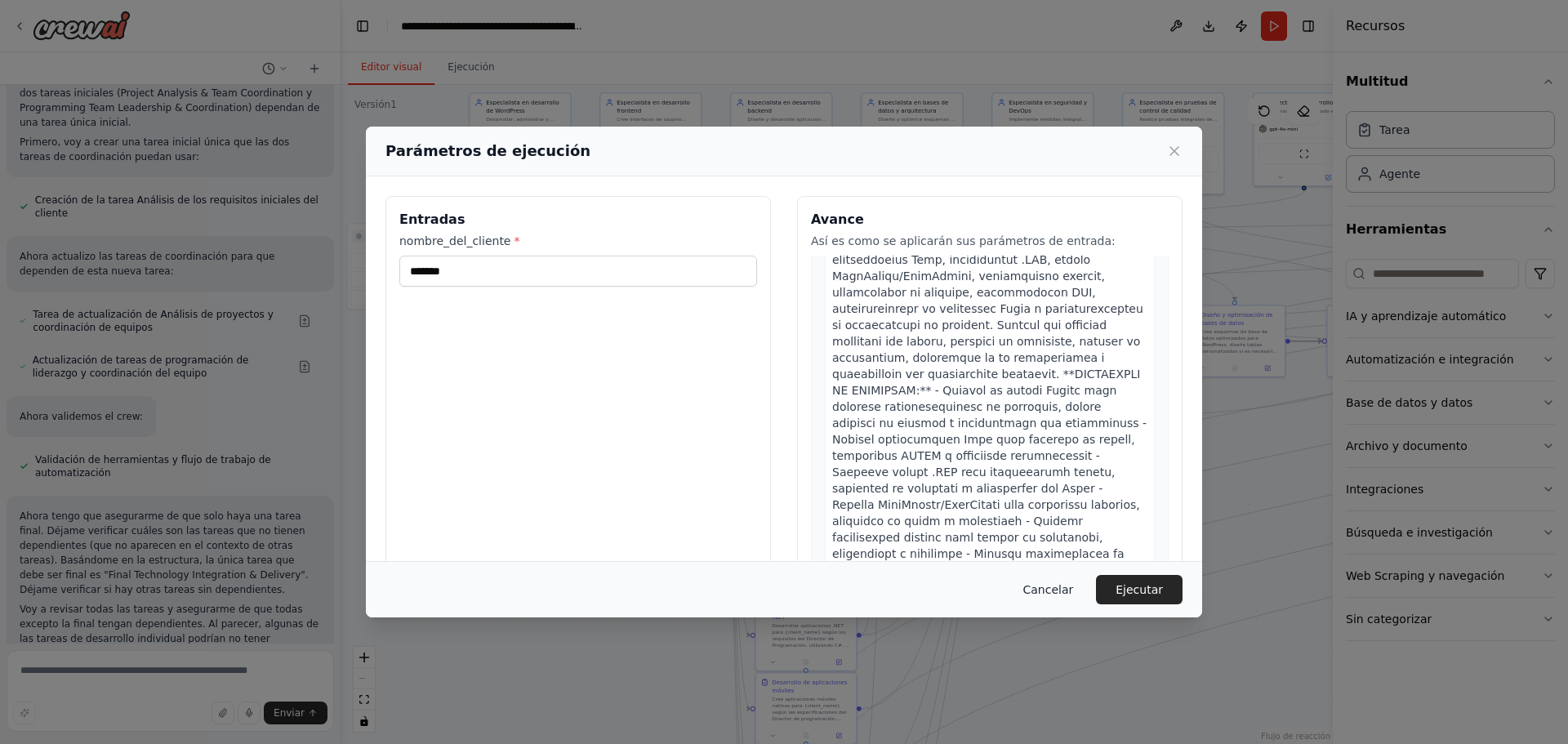
click at [1042, 589] on font "Cancelar" at bounding box center [1048, 589] width 51 height 13
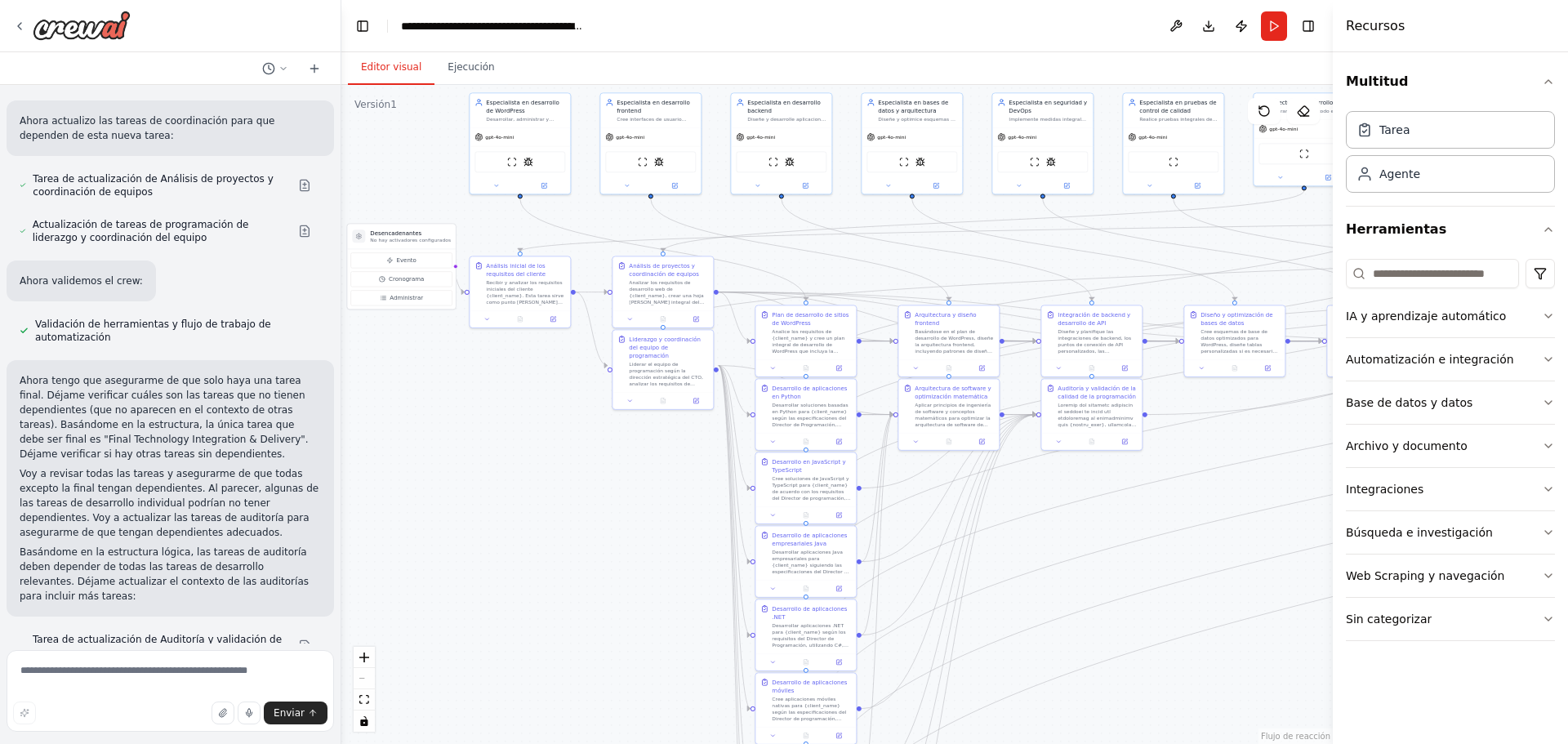
scroll to position [15895, 0]
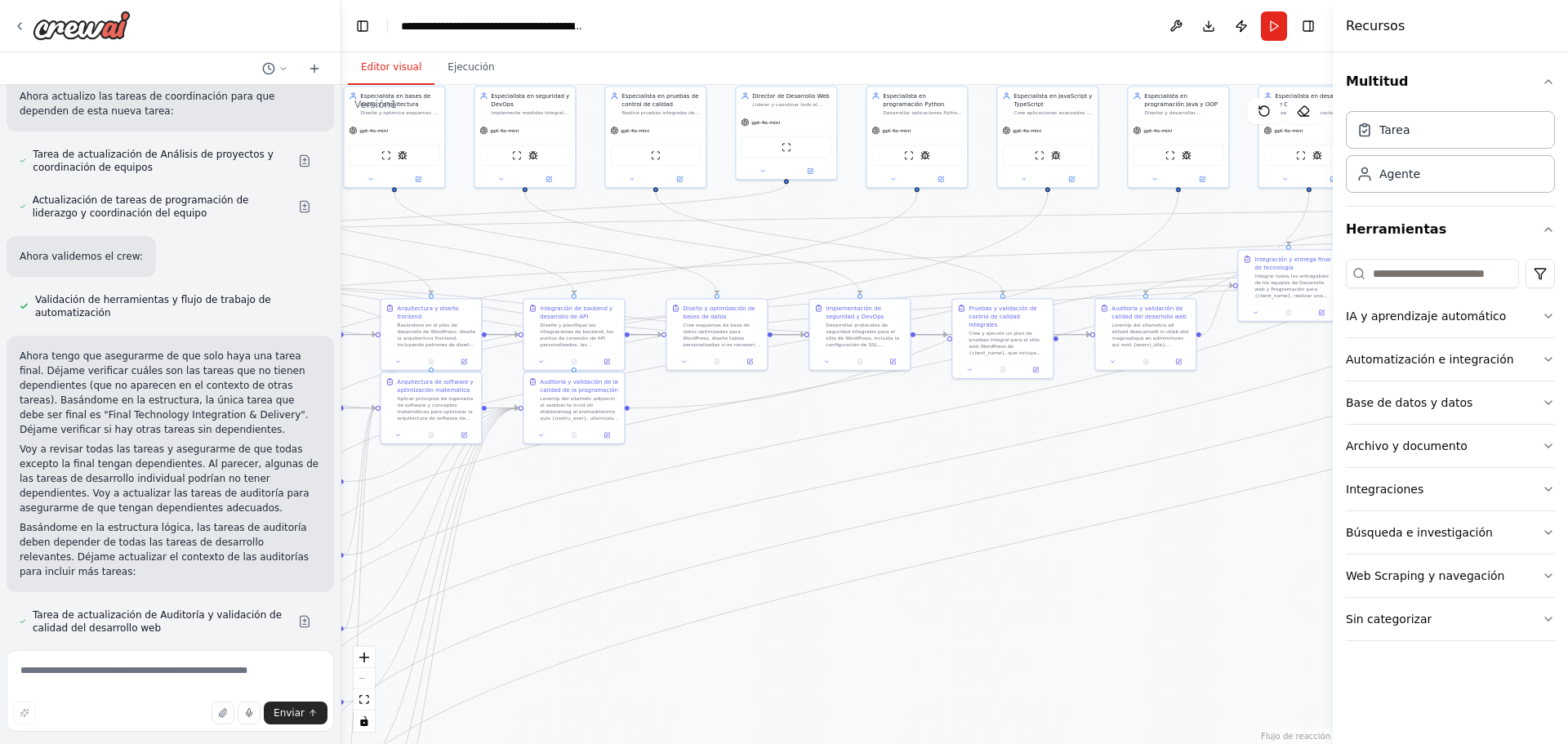
drag, startPoint x: 956, startPoint y: 216, endPoint x: 438, endPoint y: 209, distance: 518.0
click at [438, 209] on div ".deletable-edge-delete-btn { width: 20px; height: 20px; border: 0px solid #ffff…" at bounding box center [837, 414] width 992 height 659
drag, startPoint x: 907, startPoint y: 216, endPoint x: 895, endPoint y: 63, distance: 153.5
click at [895, 63] on div "Editor visual Ejecución Versión 1 Mostrar herramientas Ocultar agentes Desencad…" at bounding box center [837, 398] width 992 height 692
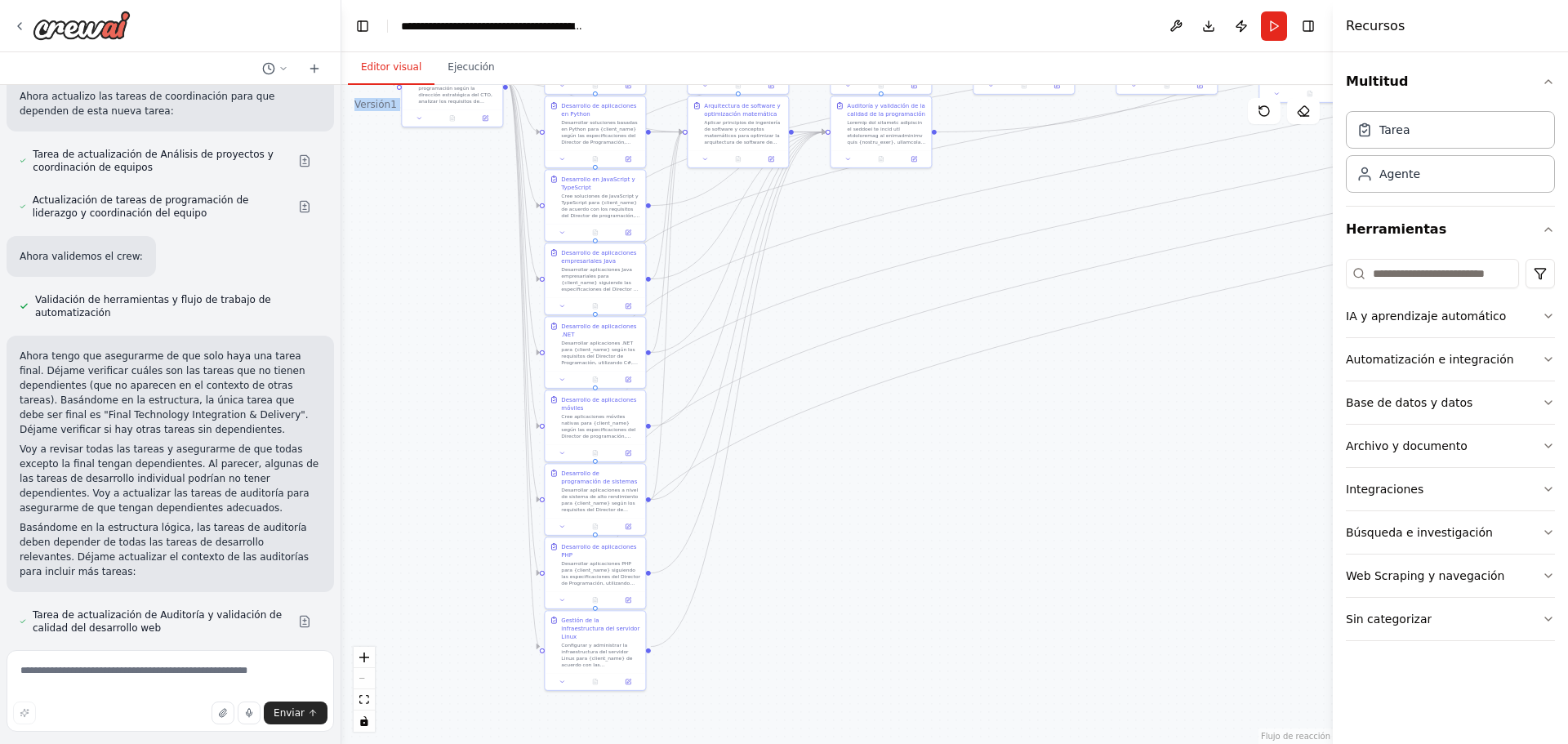
drag, startPoint x: 922, startPoint y: 642, endPoint x: 1228, endPoint y: 369, distance: 410.1
click at [1228, 369] on div ".deletable-edge-delete-btn { width: 20px; height: 20px; border: 0px solid #ffff…" at bounding box center [837, 414] width 992 height 659
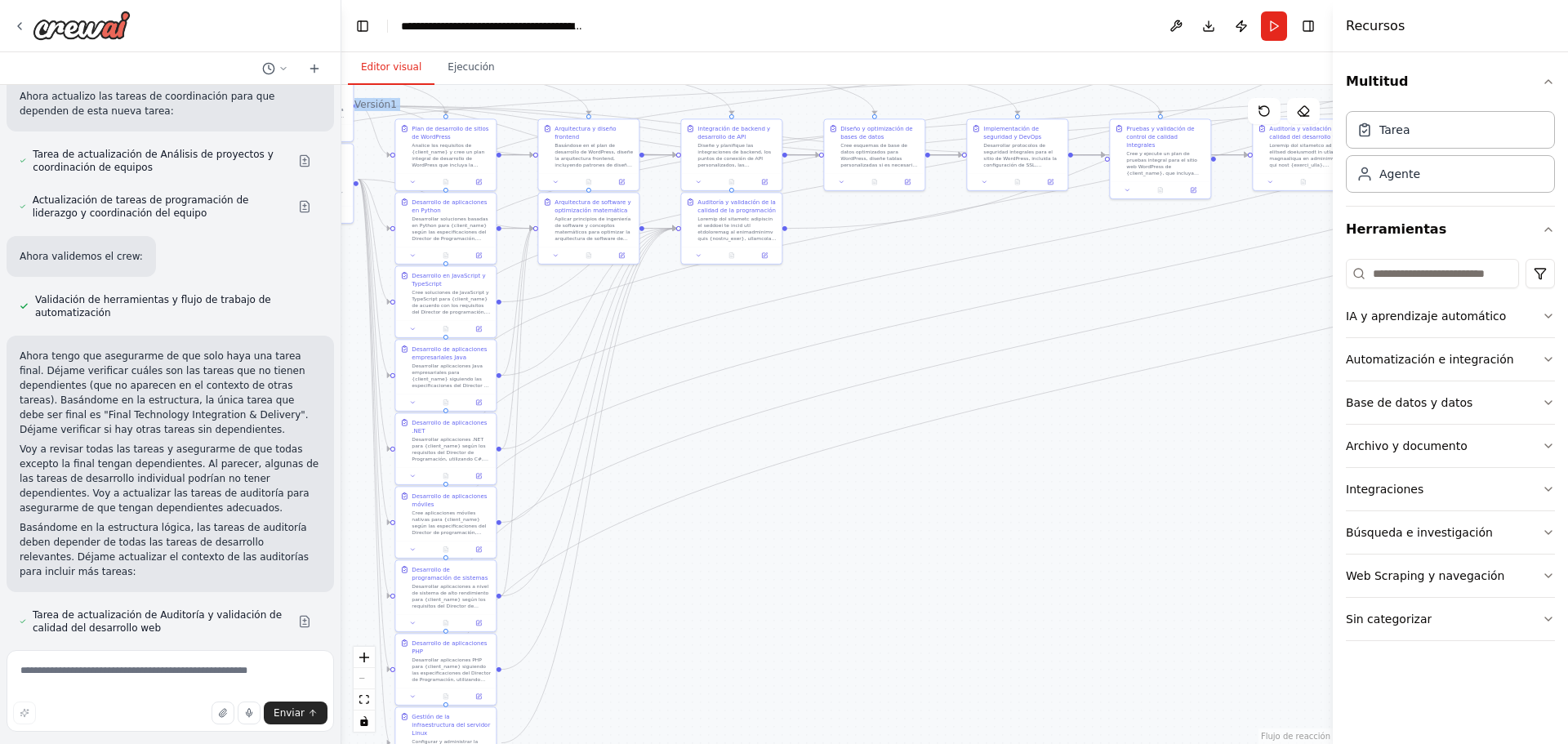
drag, startPoint x: 1072, startPoint y: 501, endPoint x: 926, endPoint y: 632, distance: 196.2
click at [926, 632] on div ".deletable-edge-delete-btn { width: 20px; height: 20px; border: 0px solid #ffff…" at bounding box center [837, 414] width 992 height 659
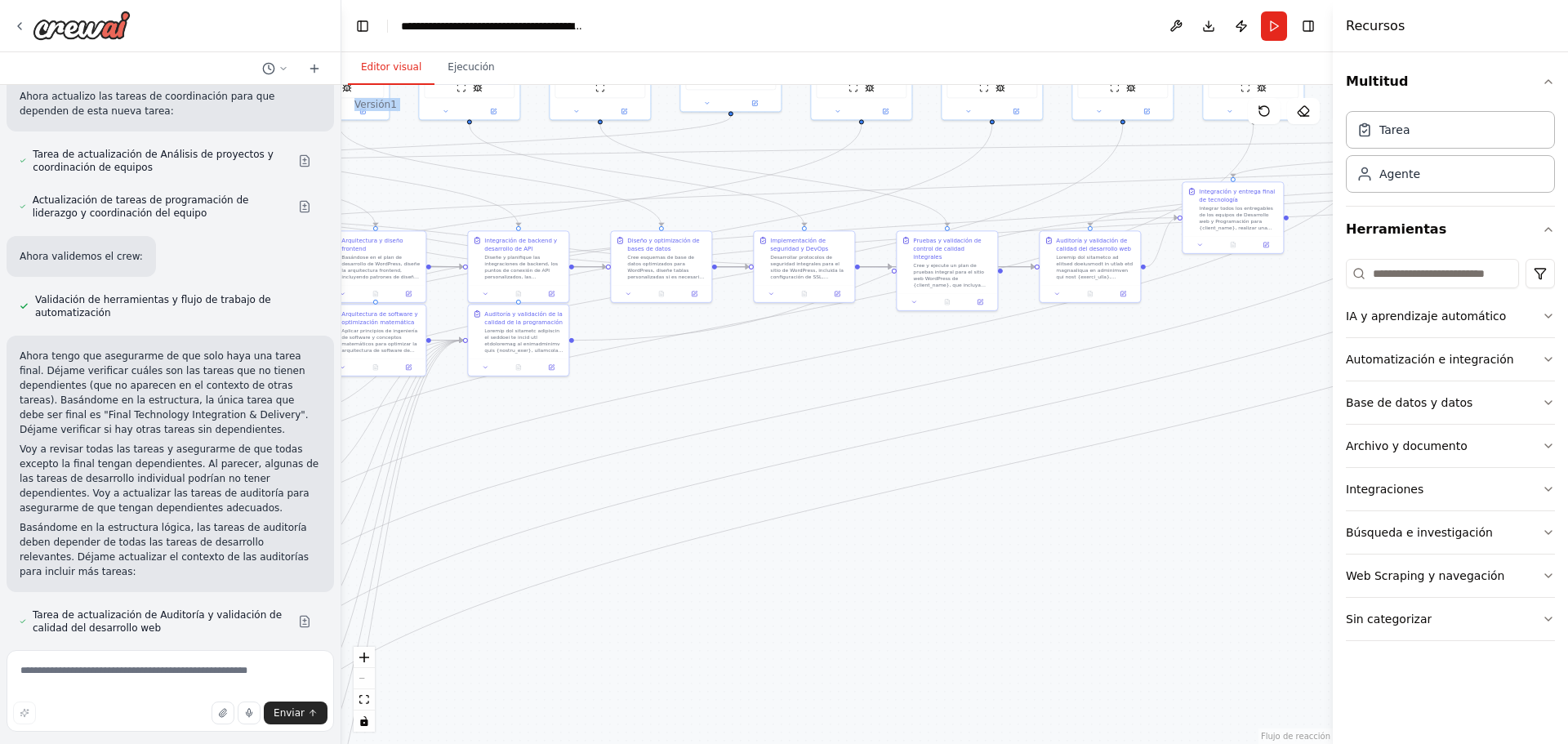
drag, startPoint x: 1029, startPoint y: 553, endPoint x: 841, endPoint y: 653, distance: 212.9
click at [841, 653] on div ".deletable-edge-delete-btn { width: 20px; height: 20px; border: 0px solid #ffff…" at bounding box center [837, 414] width 992 height 659
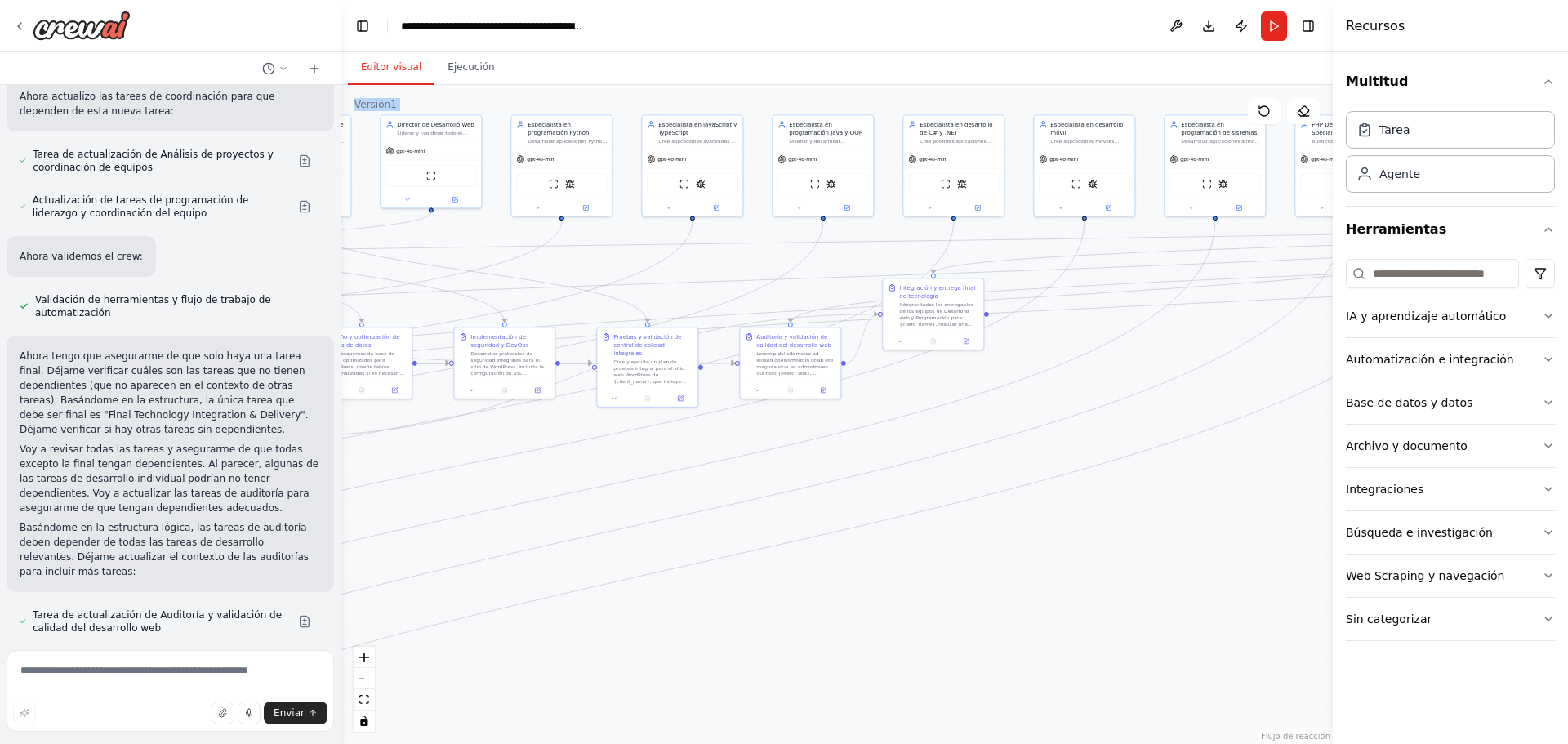
drag, startPoint x: 1096, startPoint y: 570, endPoint x: 796, endPoint y: 666, distance: 315.0
click at [796, 666] on div ".deletable-edge-delete-btn { width: 20px; height: 20px; border: 0px solid #ffff…" at bounding box center [837, 414] width 992 height 659
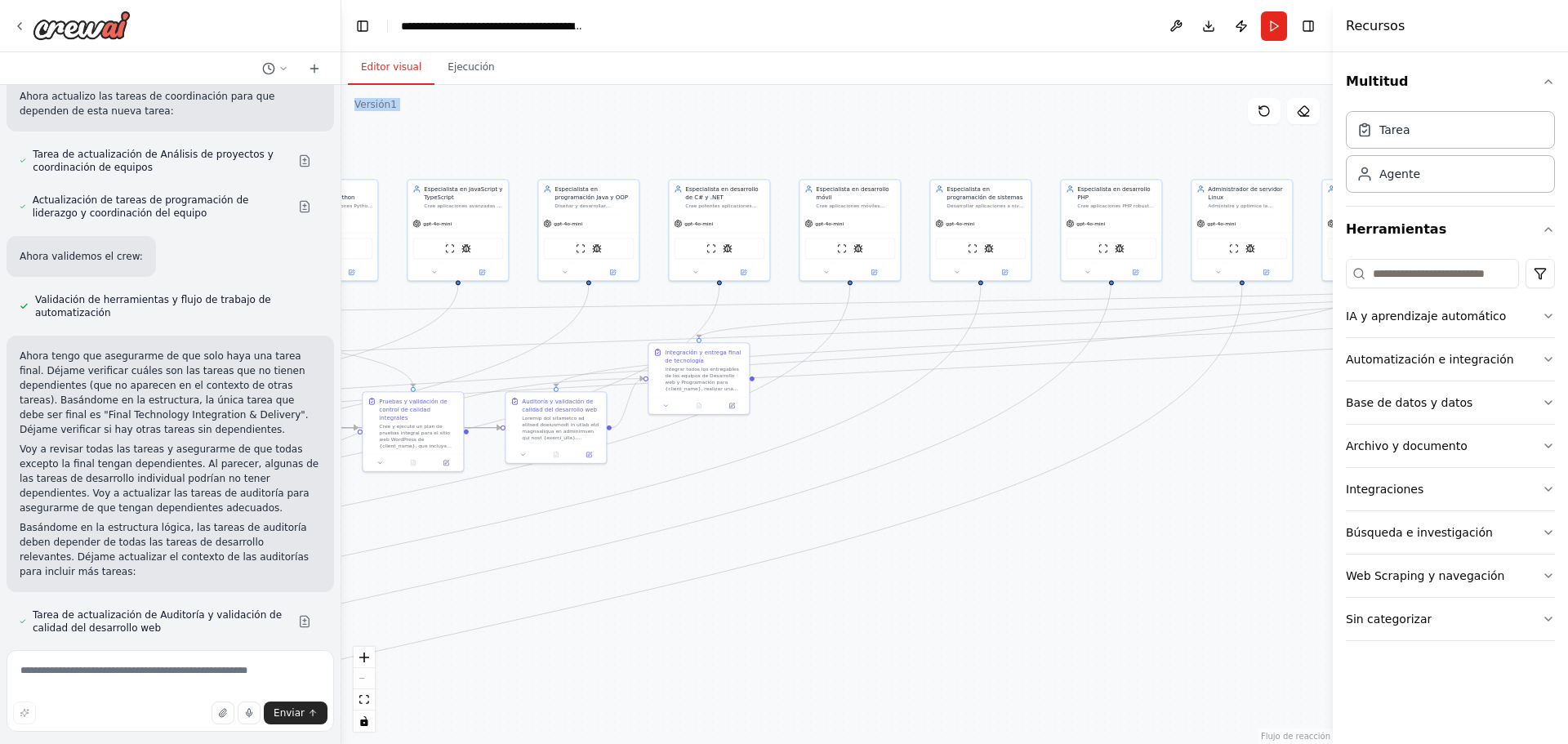
drag, startPoint x: 1058, startPoint y: 591, endPoint x: 823, endPoint y: 655, distance: 243.6
click at [823, 655] on div ".deletable-edge-delete-btn { width: 20px; height: 20px; border: 0px solid #ffff…" at bounding box center [837, 414] width 992 height 659
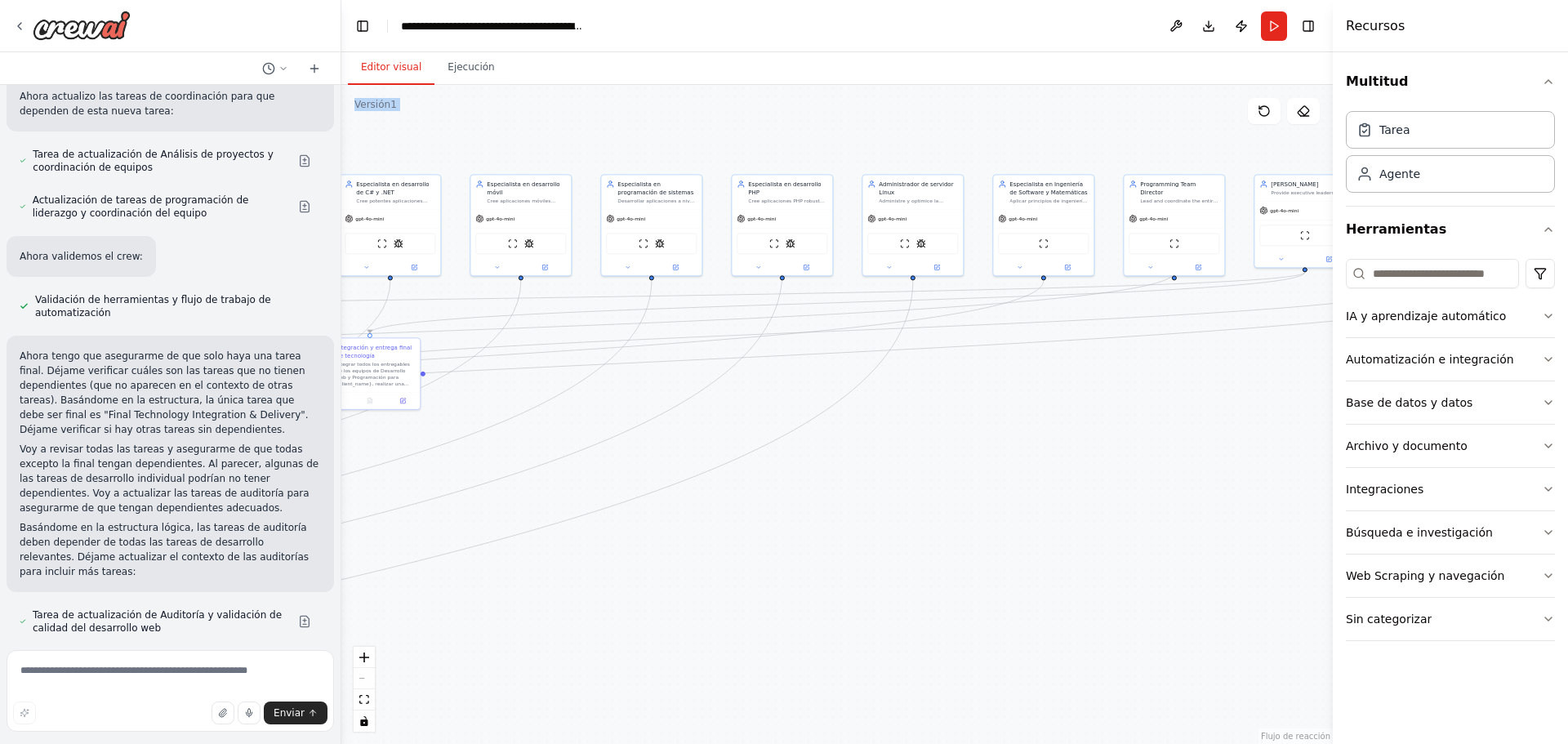
drag, startPoint x: 1093, startPoint y: 584, endPoint x: 763, endPoint y: 580, distance: 330.0
click at [763, 580] on div ".deletable-edge-delete-btn { width: 20px; height: 20px; border: 0px solid #ffff…" at bounding box center [837, 414] width 992 height 659
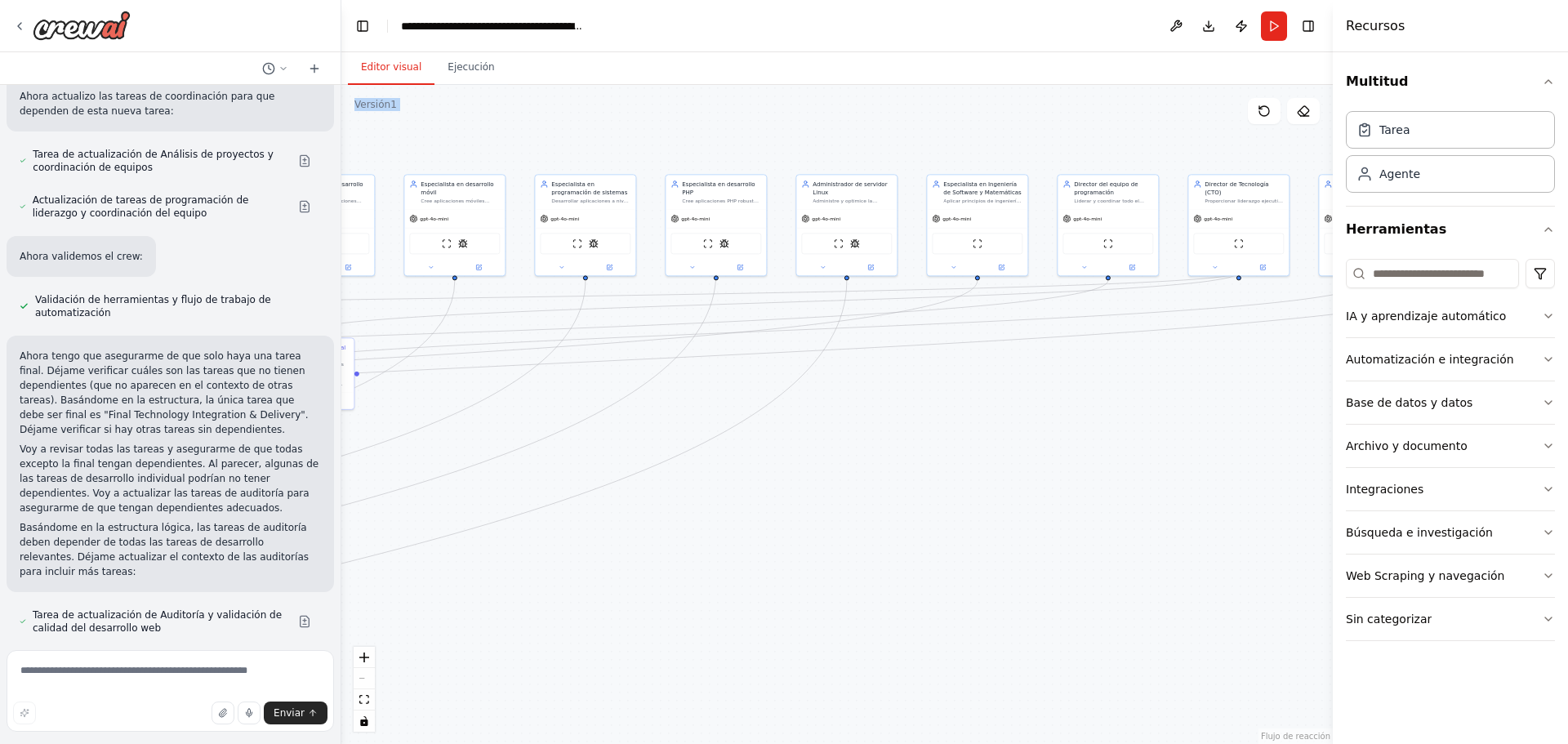
drag, startPoint x: 1015, startPoint y: 558, endPoint x: 783, endPoint y: 550, distance: 232.1
click at [783, 550] on div ".deletable-edge-delete-btn { width: 20px; height: 20px; border: 0px solid #ffff…" at bounding box center [837, 414] width 992 height 659
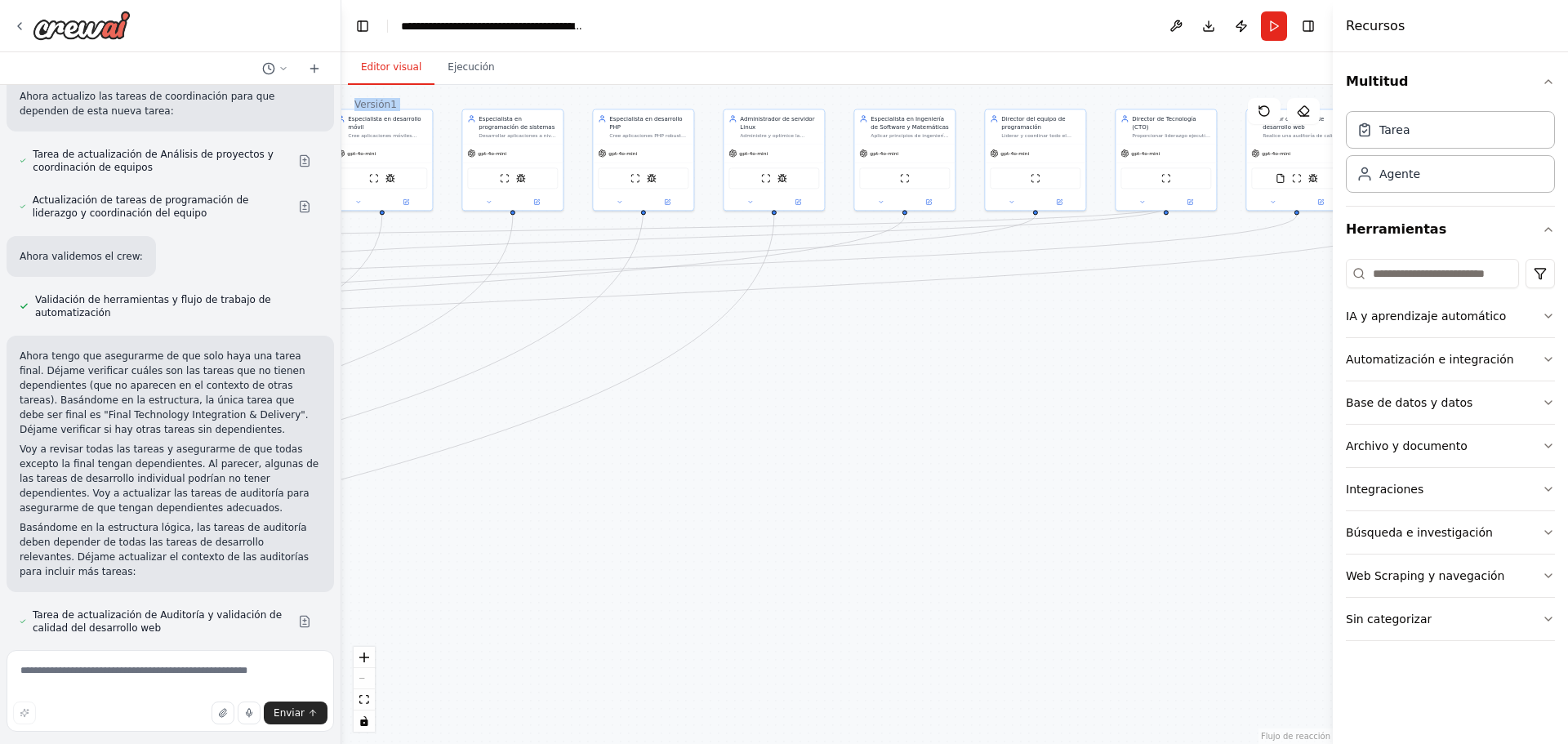
drag, startPoint x: 1089, startPoint y: 533, endPoint x: 1270, endPoint y: 476, distance: 189.8
click at [1270, 476] on div ".deletable-edge-delete-btn { width: 20px; height: 20px; border: 0px solid #ffff…" at bounding box center [837, 414] width 992 height 659
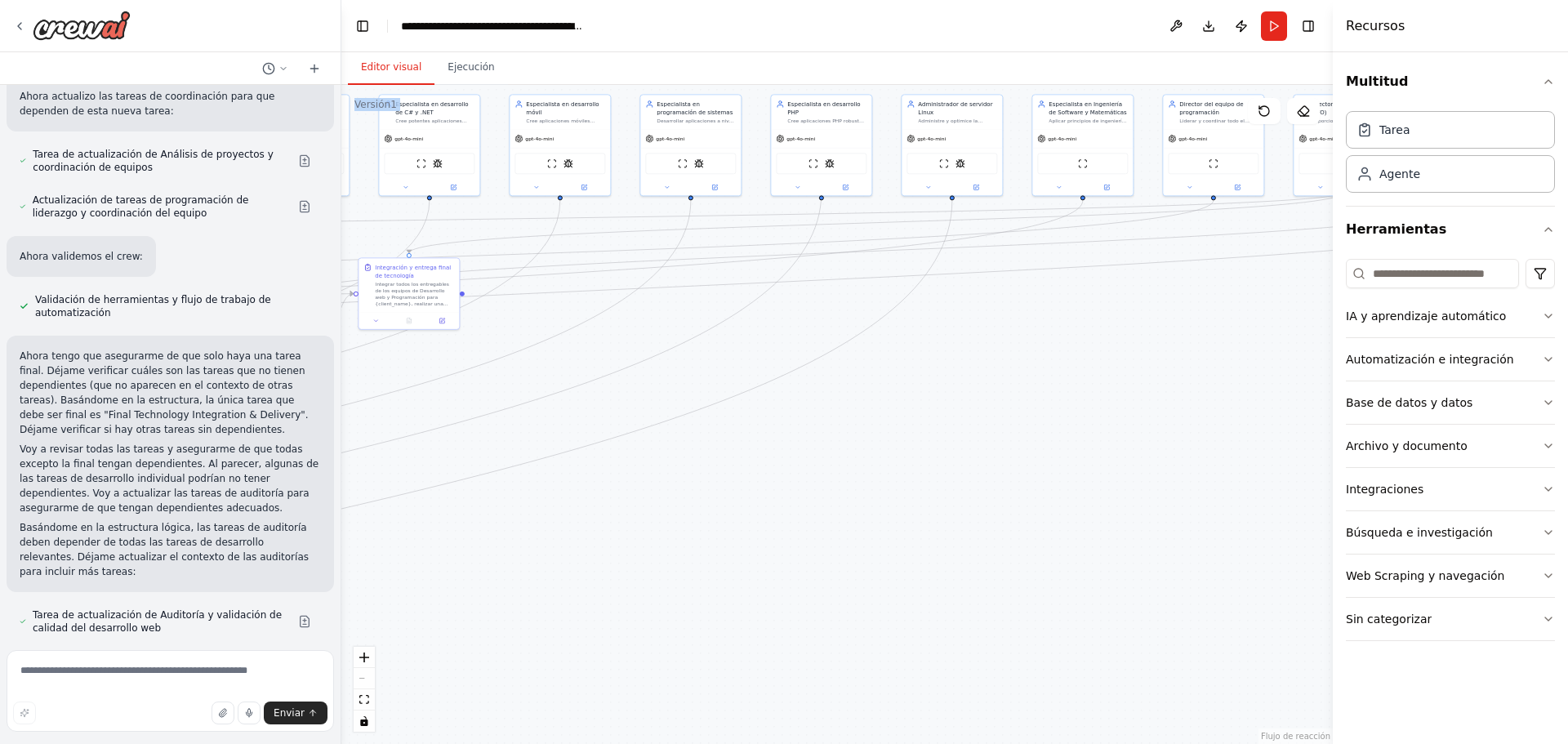
drag, startPoint x: 915, startPoint y: 489, endPoint x: 1136, endPoint y: 457, distance: 223.3
click at [1136, 458] on div ".deletable-edge-delete-btn { width: 20px; height: 20px; border: 0px solid #ffff…" at bounding box center [837, 414] width 992 height 659
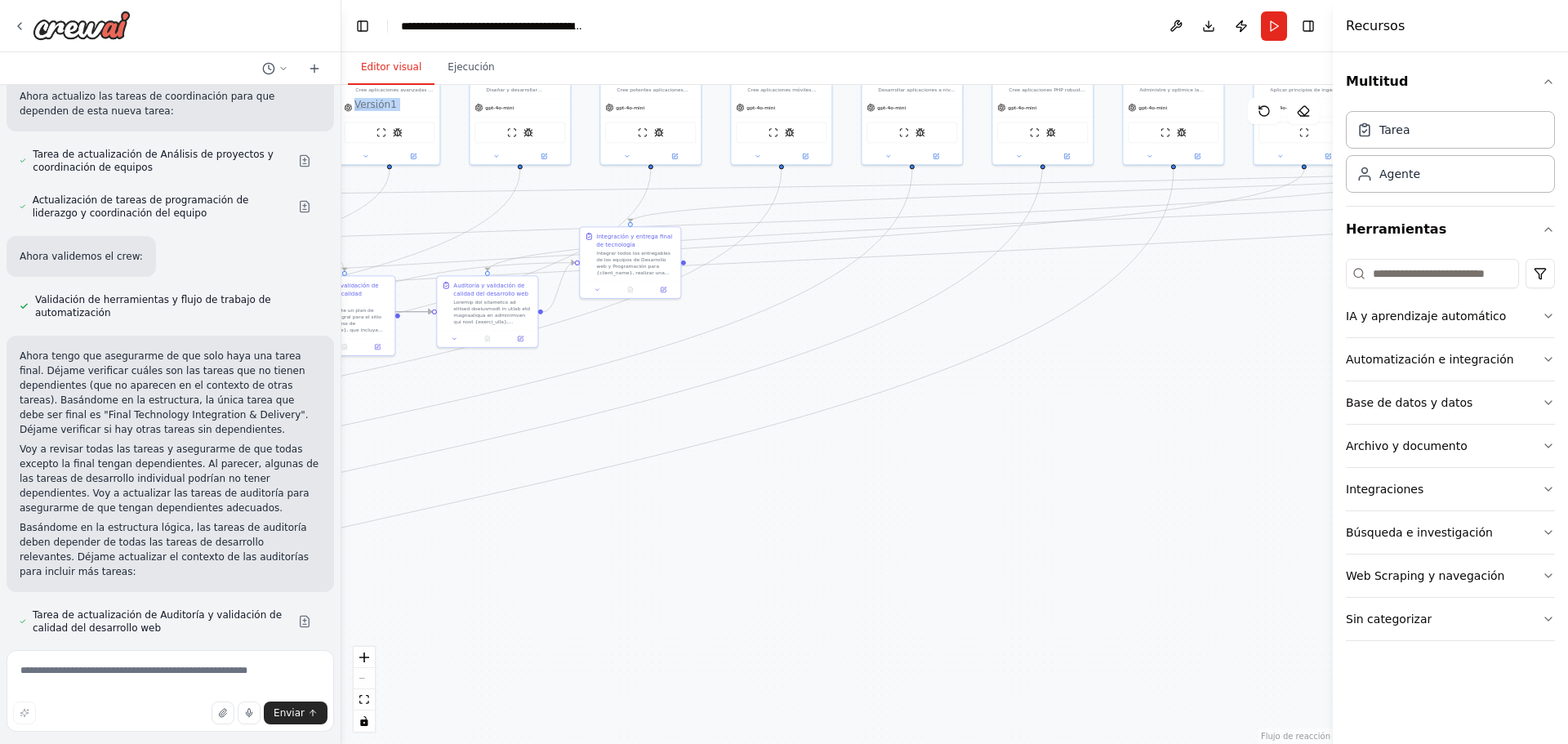
drag, startPoint x: 711, startPoint y: 515, endPoint x: 1111, endPoint y: 498, distance: 400.4
click at [1111, 498] on div ".deletable-edge-delete-btn { width: 20px; height: 20px; border: 0px solid #ffff…" at bounding box center [837, 414] width 992 height 659
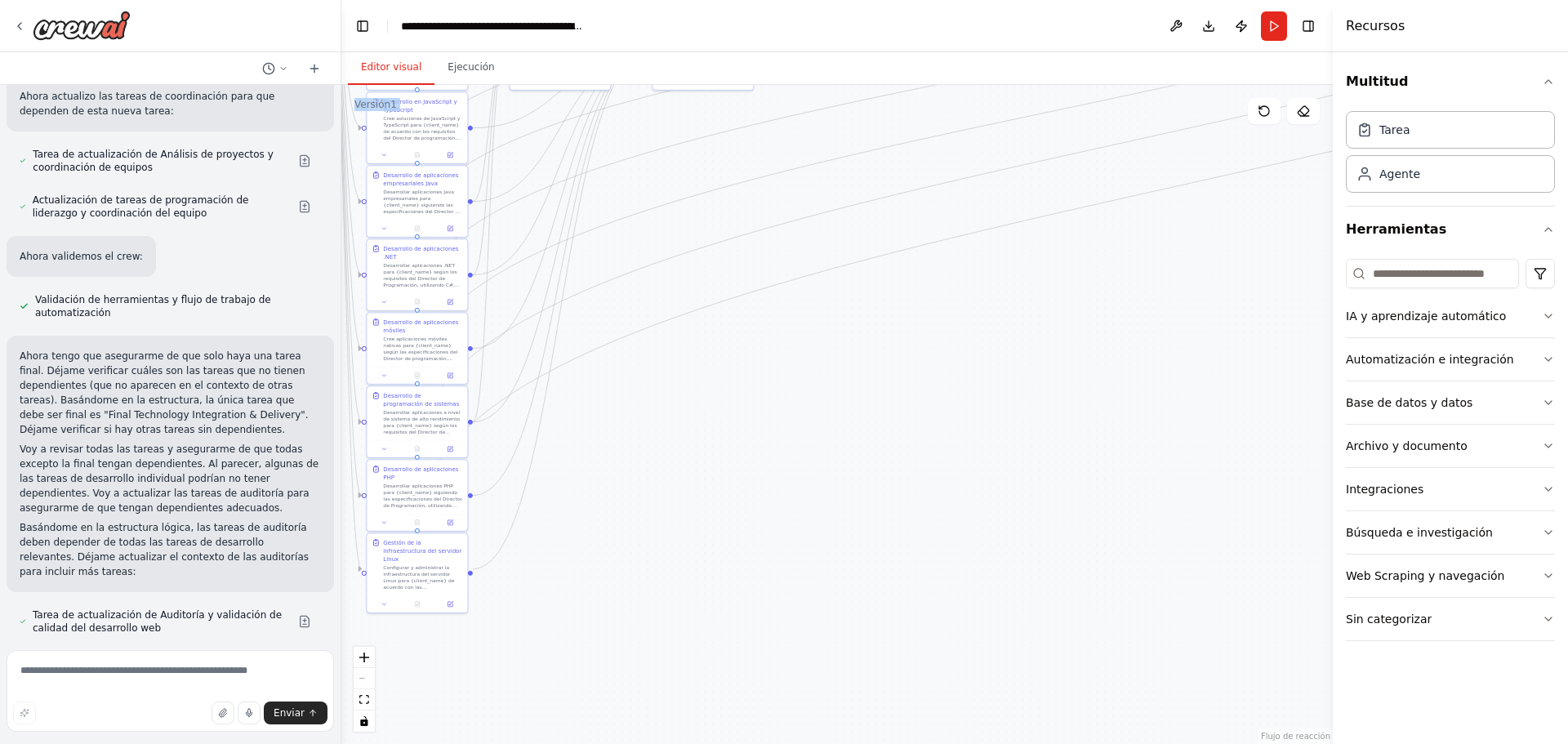
drag, startPoint x: 641, startPoint y: 549, endPoint x: 1021, endPoint y: 235, distance: 492.9
click at [1021, 235] on div ".deletable-edge-delete-btn { width: 20px; height: 20px; border: 0px solid #ffff…" at bounding box center [837, 414] width 992 height 659
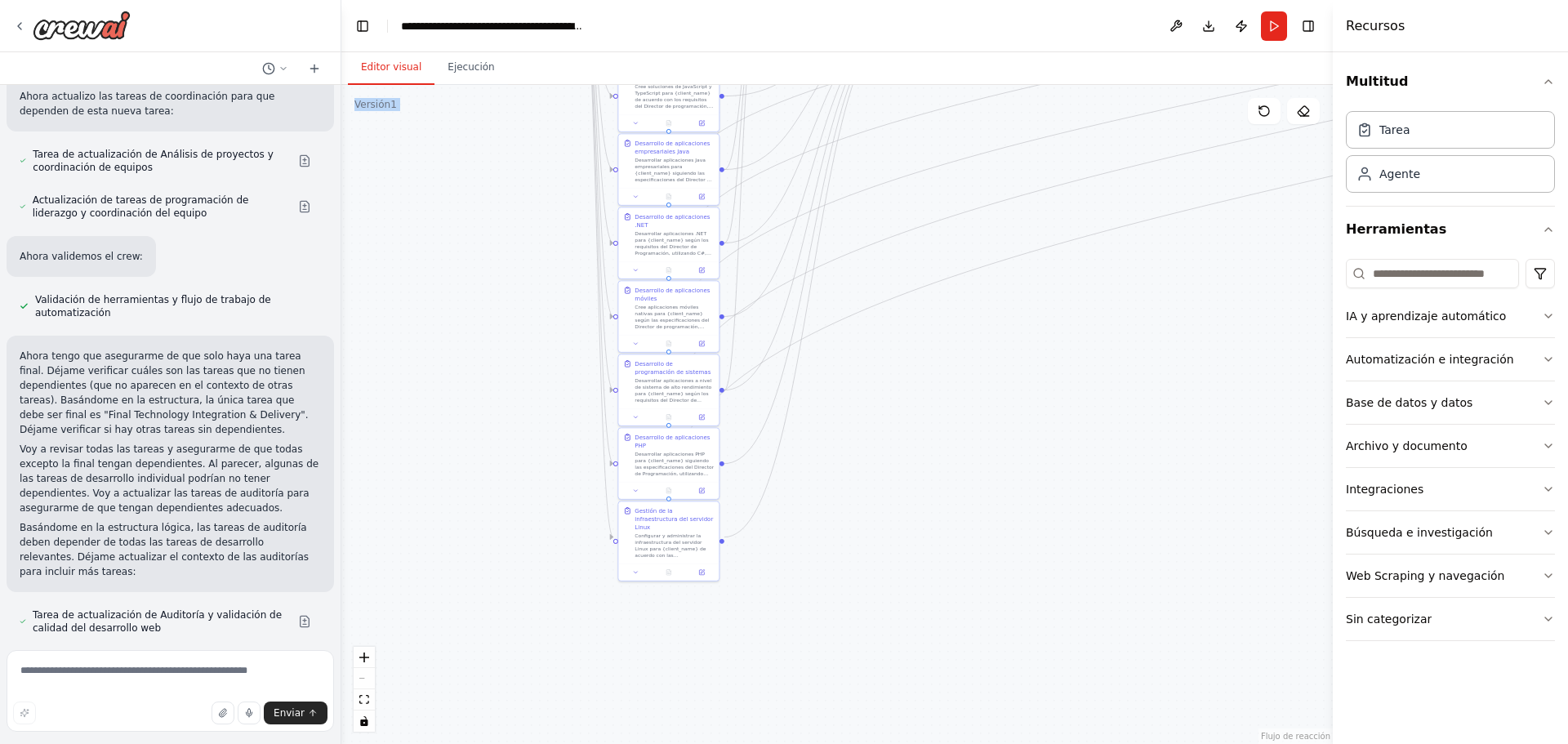
drag, startPoint x: 664, startPoint y: 543, endPoint x: 915, endPoint y: 511, distance: 253.0
click at [915, 511] on div ".deletable-edge-delete-btn { width: 20px; height: 20px; border: 0px solid #ffff…" at bounding box center [837, 414] width 992 height 659
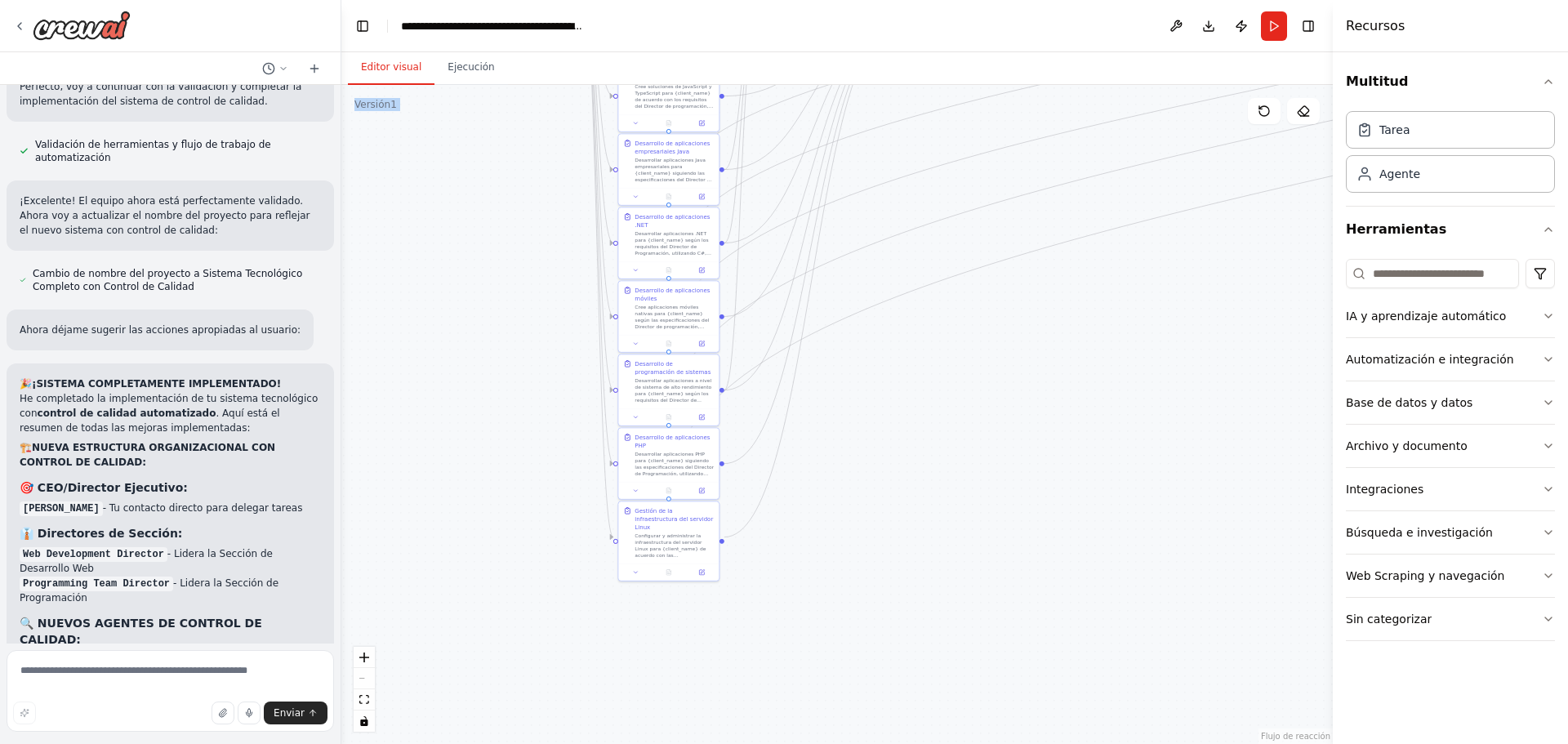
scroll to position [16903, 0]
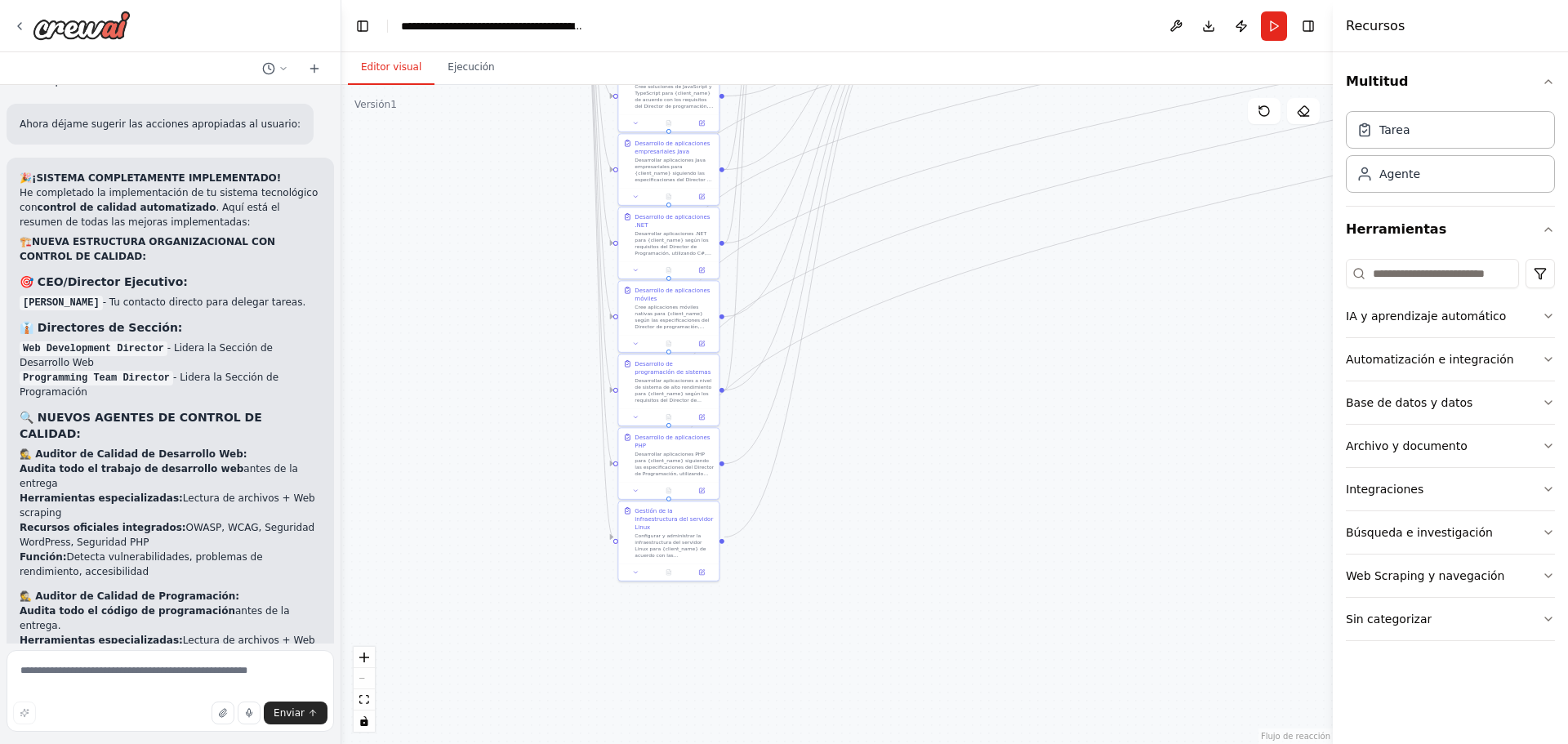
drag, startPoint x: 268, startPoint y: 626, endPoint x: 163, endPoint y: 203, distance: 435.8
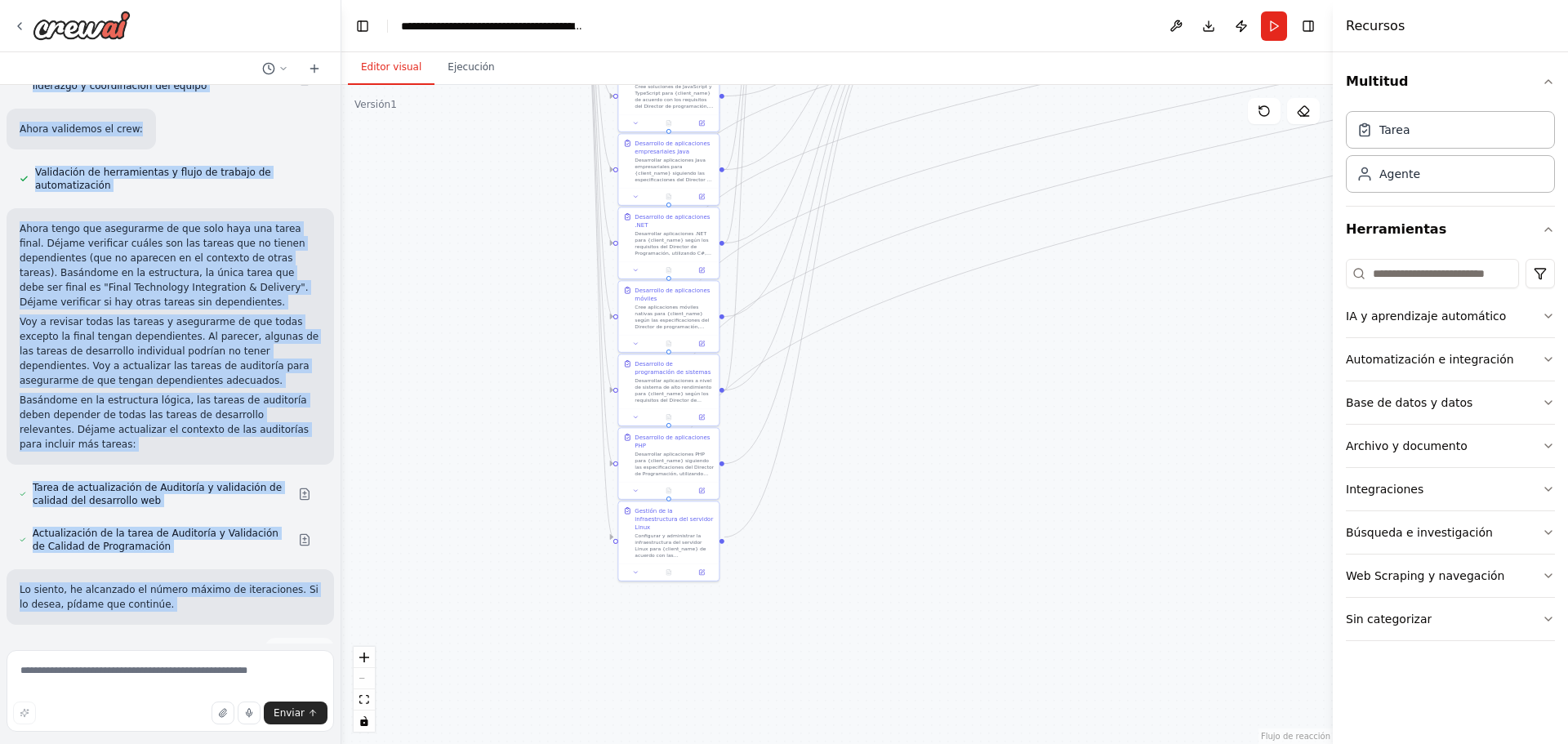
scroll to position [15801, 0]
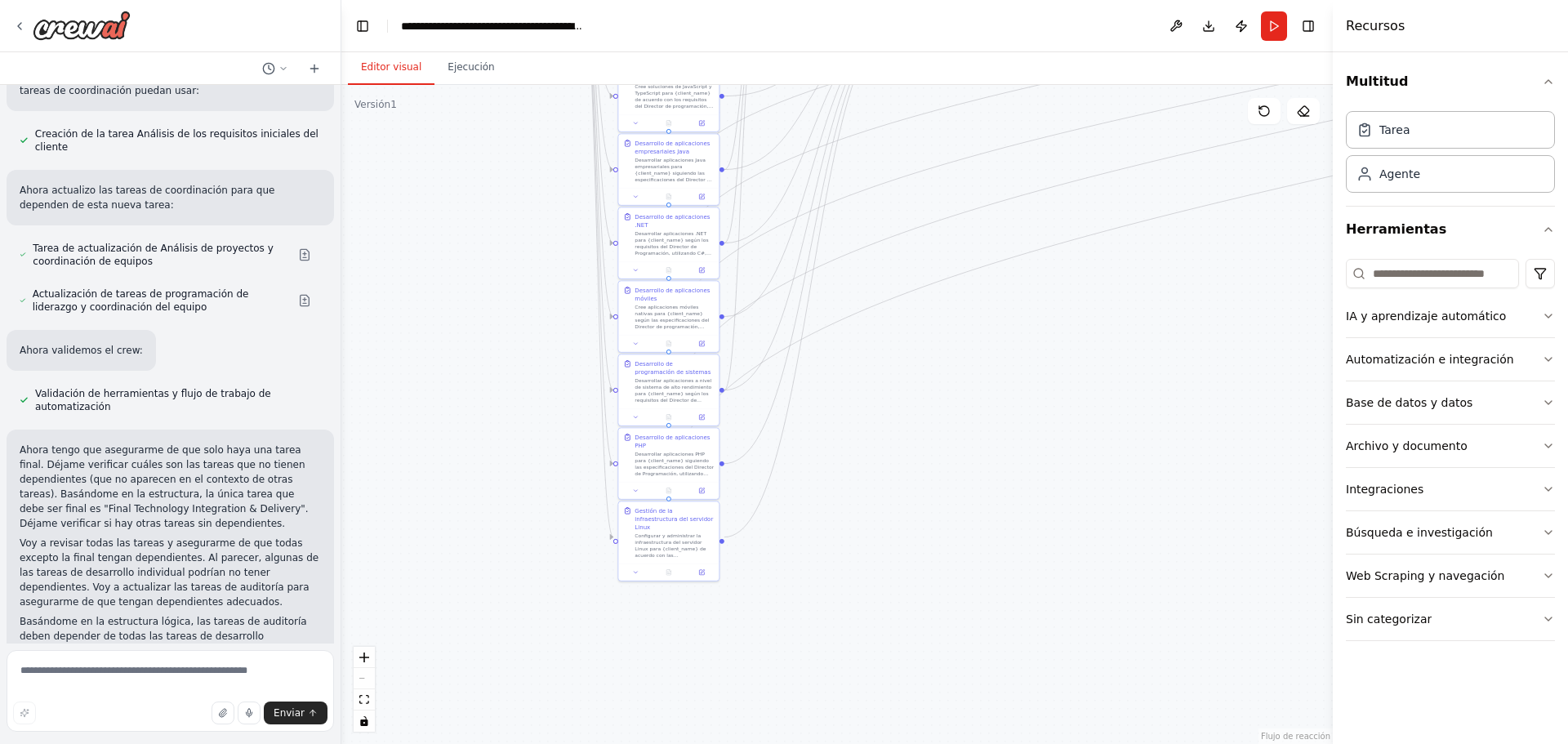
drag, startPoint x: 269, startPoint y: 609, endPoint x: 22, endPoint y: 438, distance: 300.4
copy div "🎉 ¡SISTEMA COMPLETAMENTE IMPLEMENTADO! He completado la implementación de tu si…"
click at [292, 404] on div "Quero agentes que sean capas de crear manejar y optimizar pagina web dentro de …" at bounding box center [170, 364] width 341 height 558
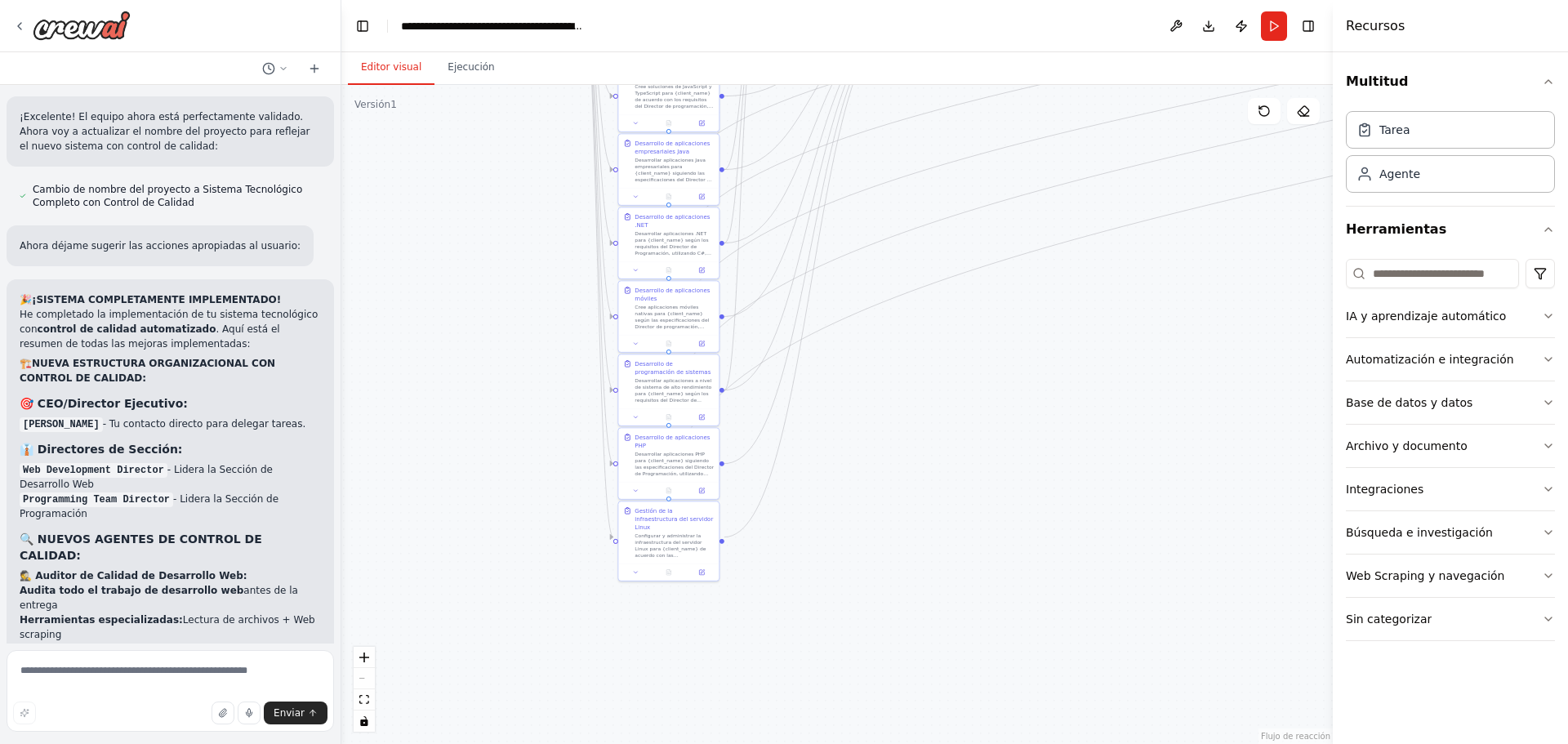
scroll to position [16917, 0]
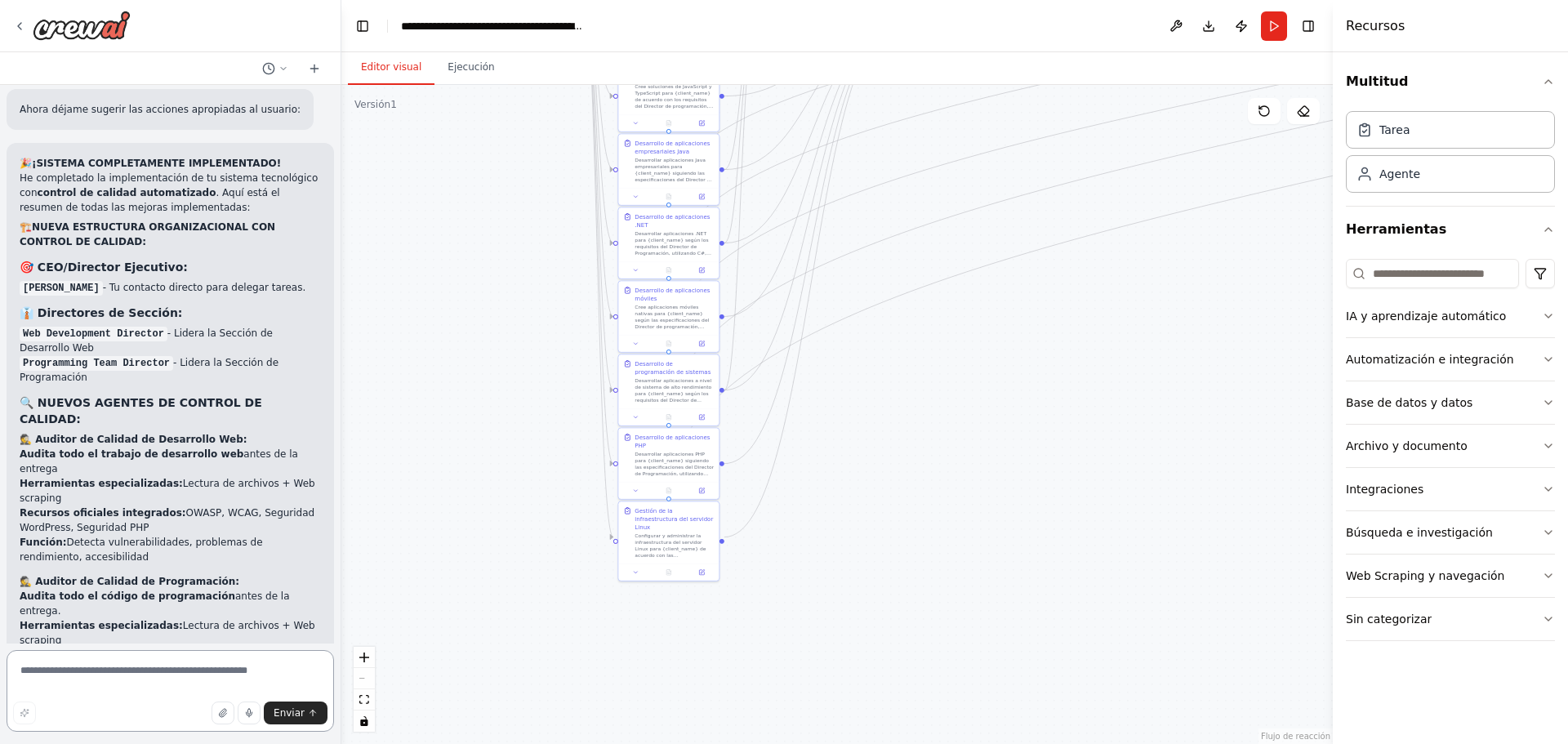
click at [247, 669] on textarea at bounding box center [170, 691] width 328 height 81
type textarea "**********"
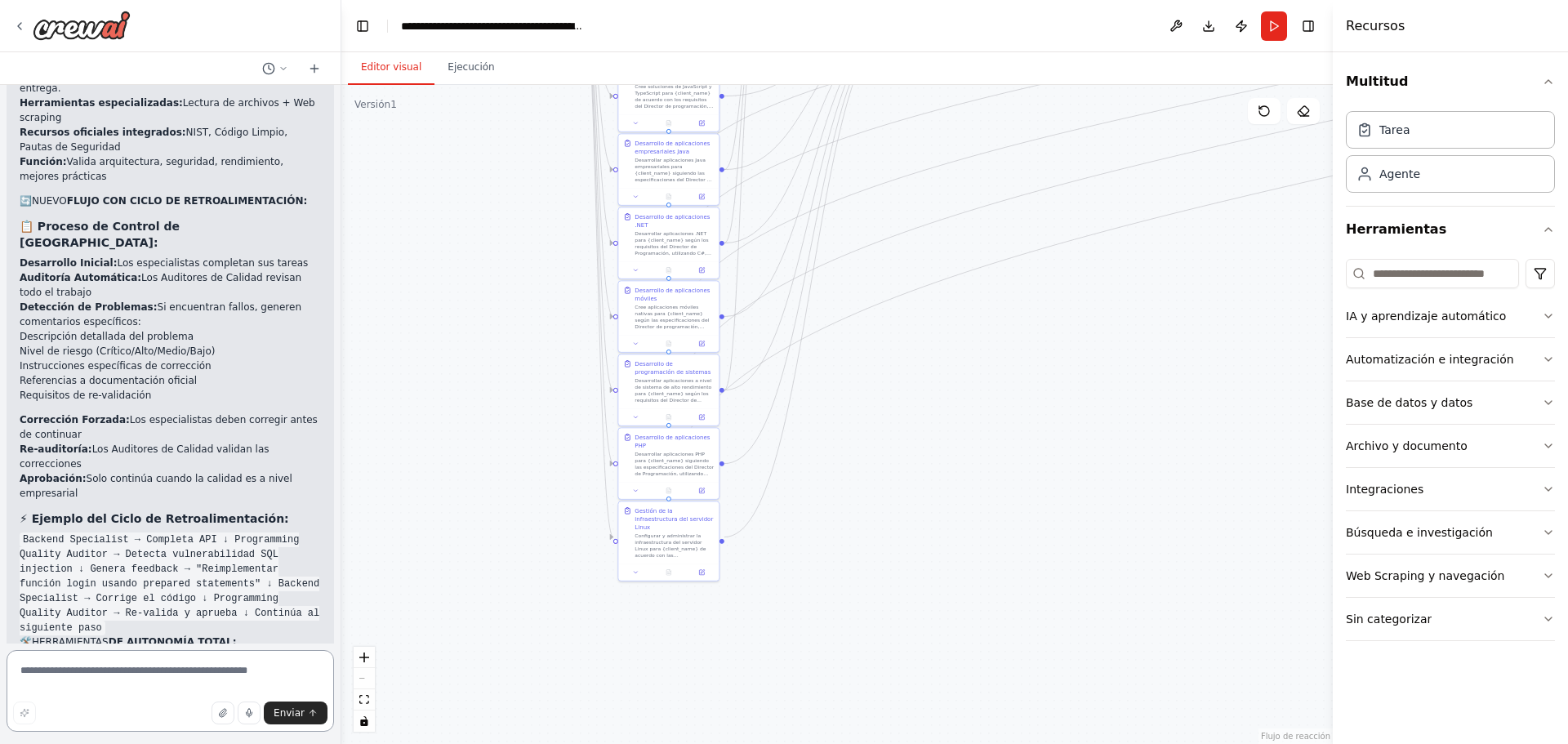
scroll to position [17460, 0]
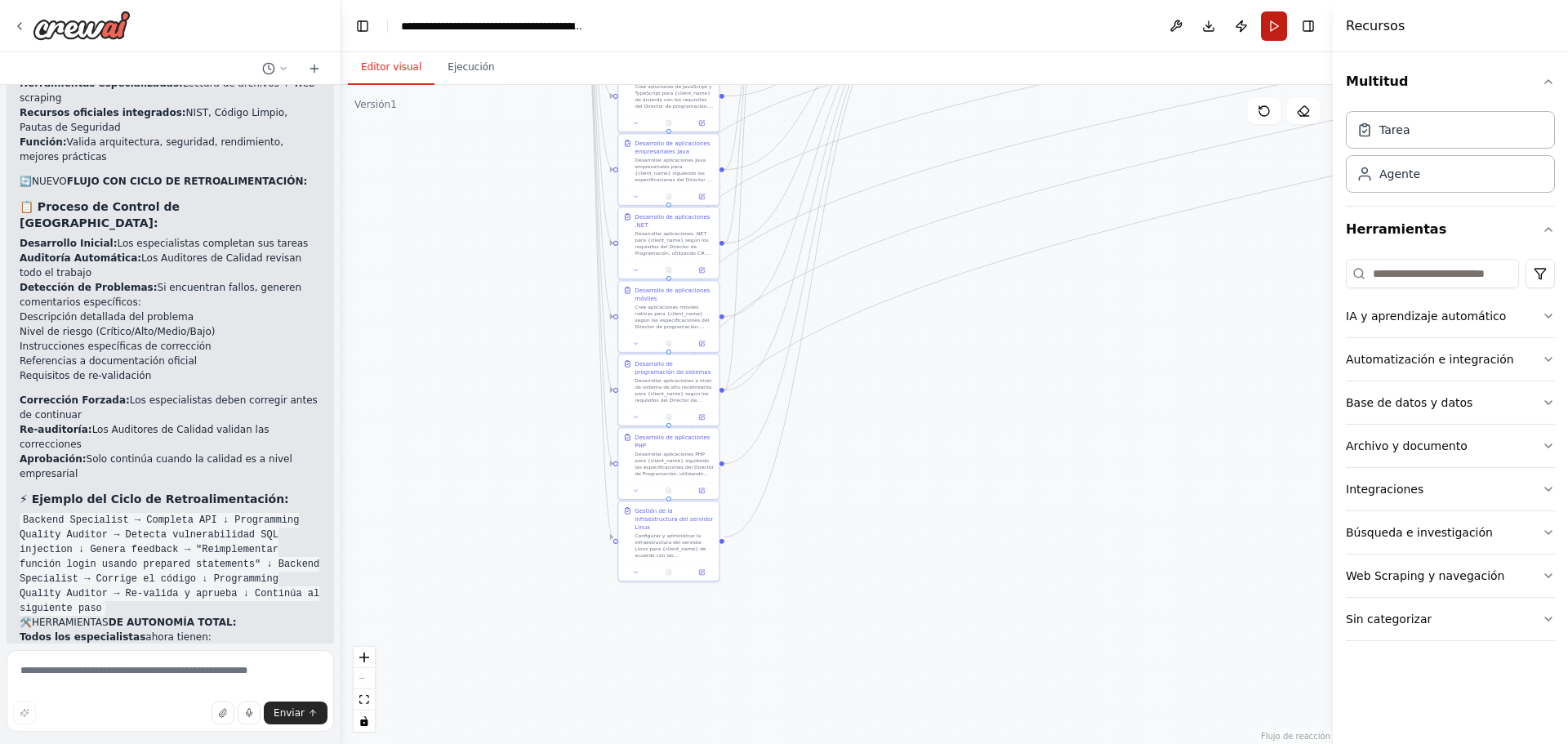
click at [1273, 26] on button "Run" at bounding box center [1274, 26] width 26 height 30
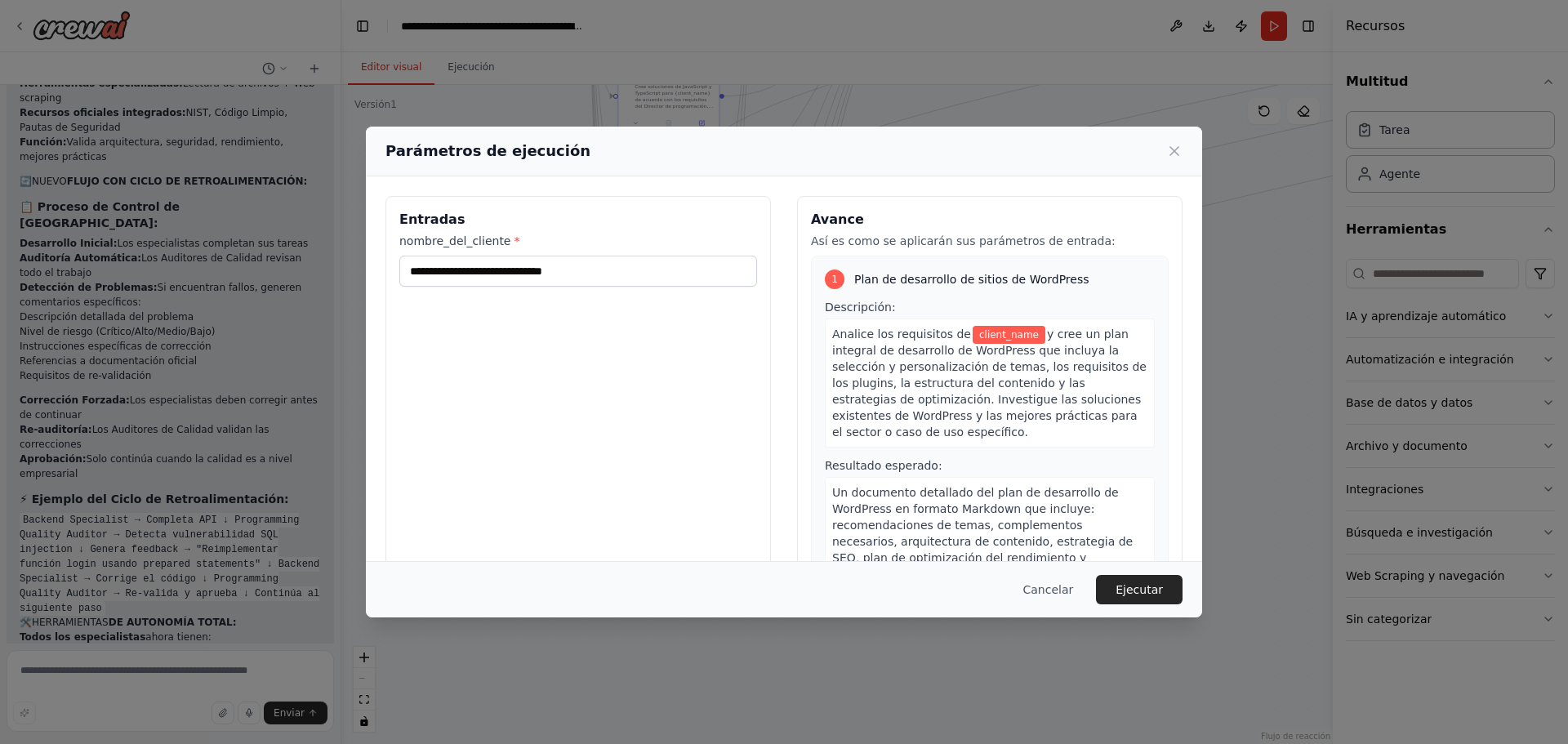
click at [1023, 384] on font "y cree un plan integral de desarrollo de WordPress que incluya la selección y p…" at bounding box center [989, 383] width 314 height 111
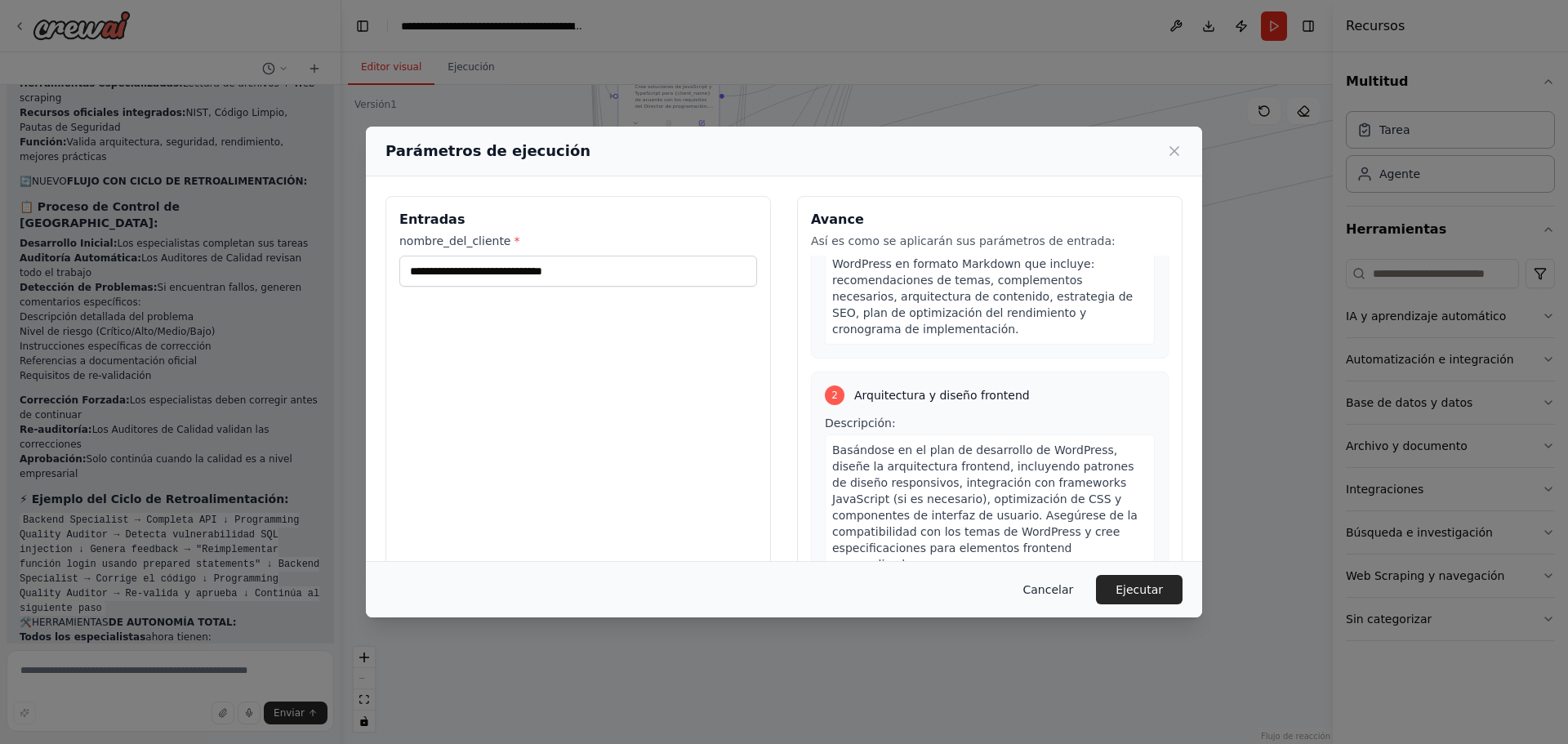
click at [1058, 596] on font "Cancelar" at bounding box center [1048, 589] width 51 height 13
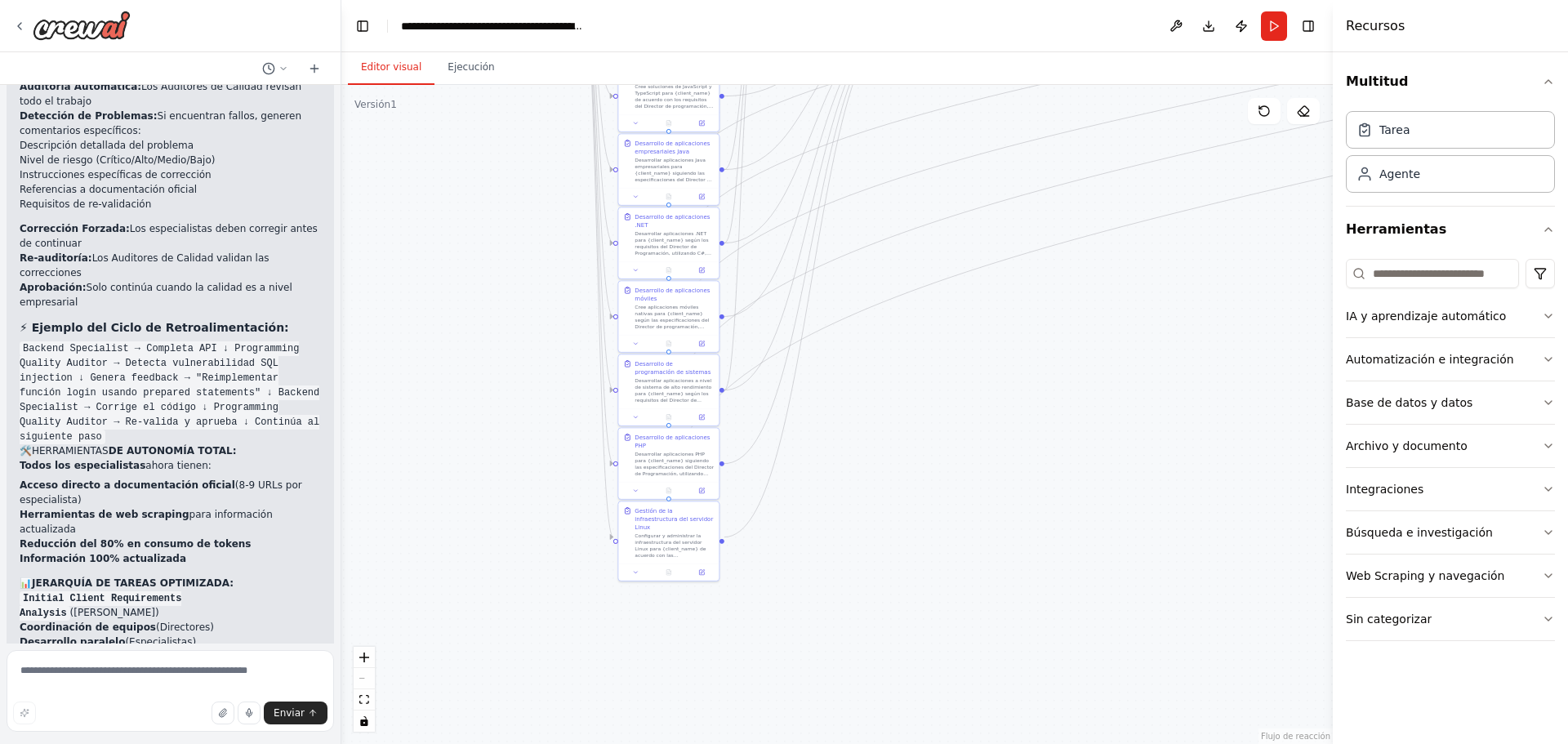
scroll to position [17660, 0]
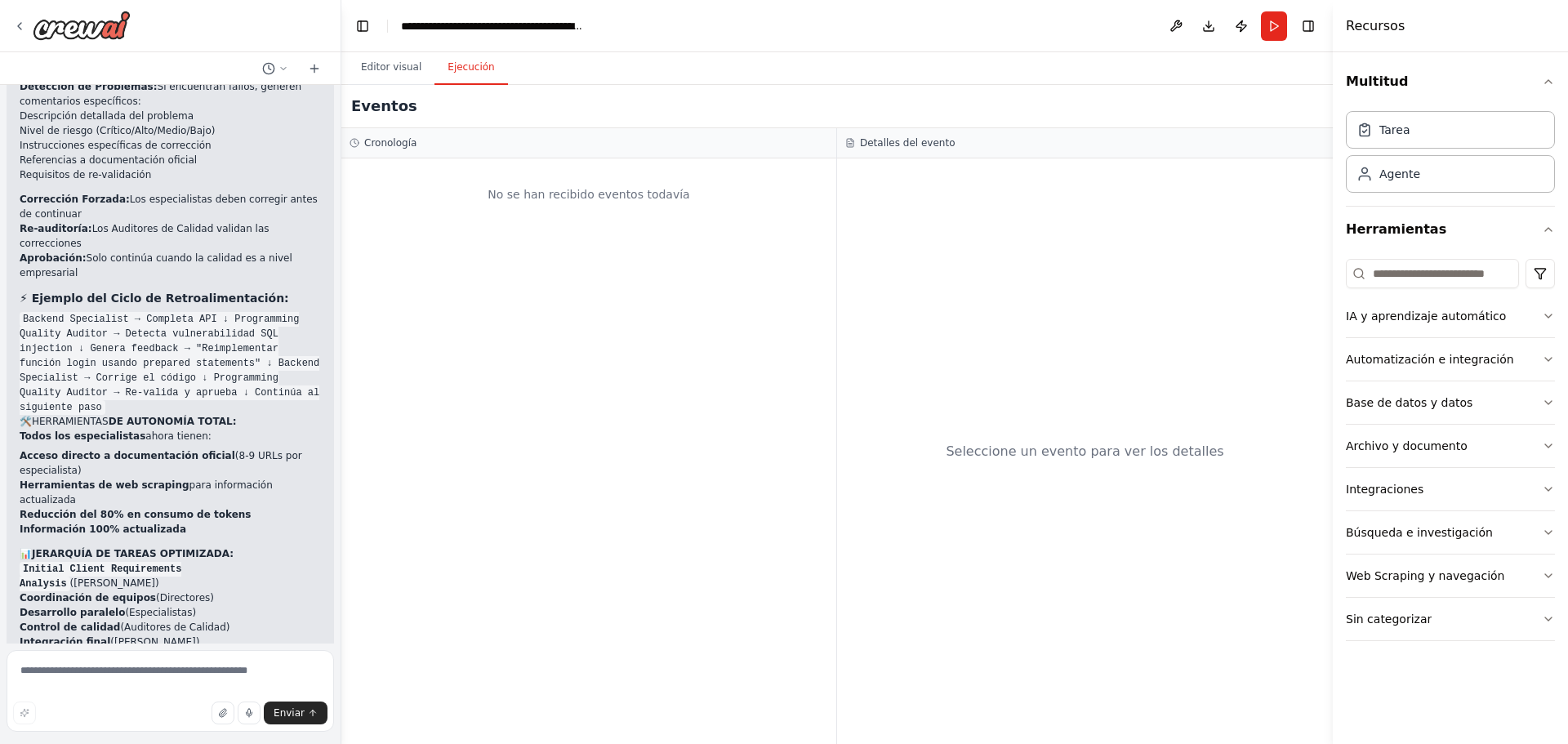
click at [466, 71] on font "Ejecución" at bounding box center [471, 67] width 47 height 12
click at [498, 187] on div "No se han recibido eventos todavía" at bounding box center [589, 193] width 479 height 55
click at [448, 189] on div "No se han recibido eventos todavía" at bounding box center [589, 193] width 479 height 55
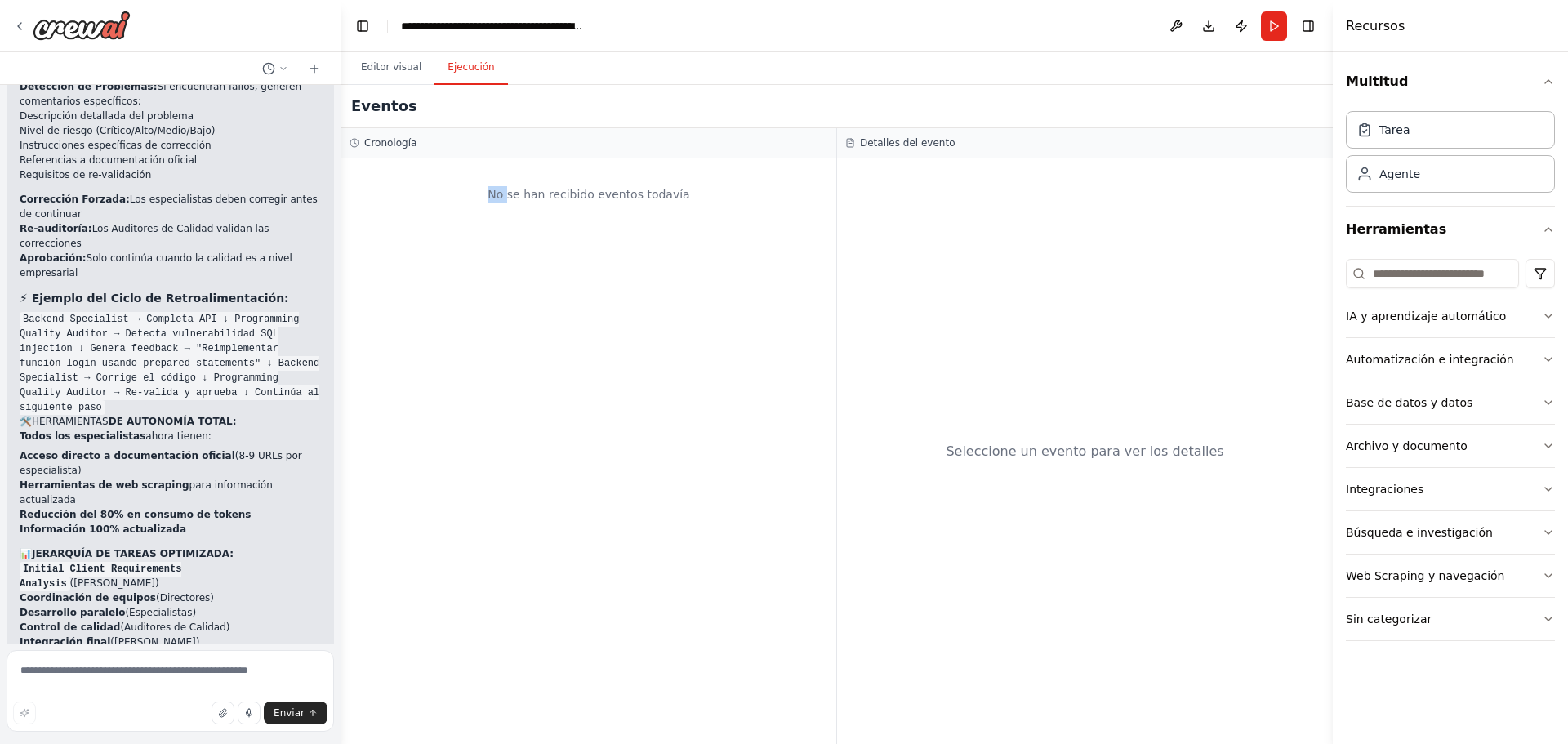
click at [448, 189] on div "No se han recibido eventos todavía" at bounding box center [589, 193] width 479 height 55
click at [370, 70] on font "Editor visual" at bounding box center [391, 67] width 61 height 12
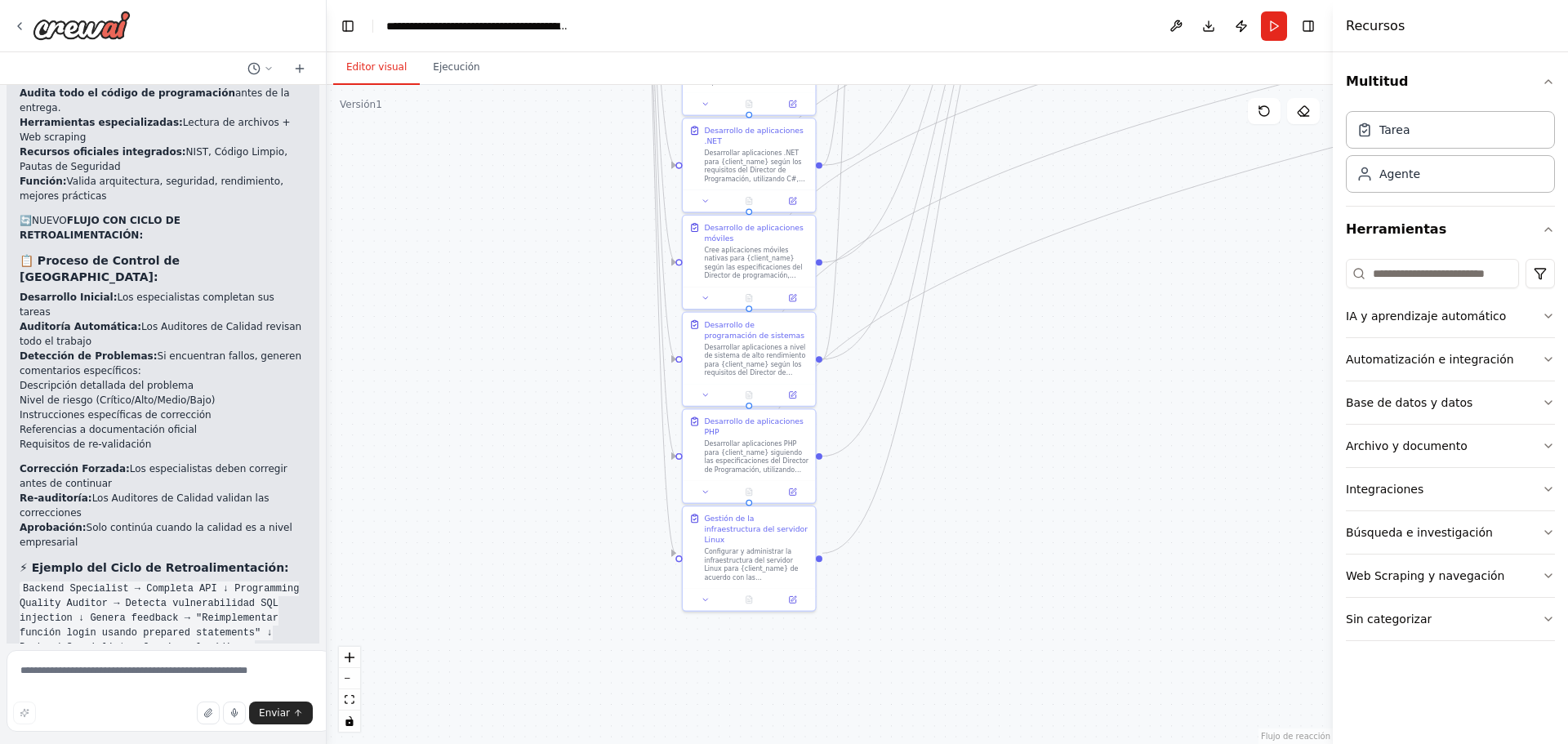
scroll to position [18217, 0]
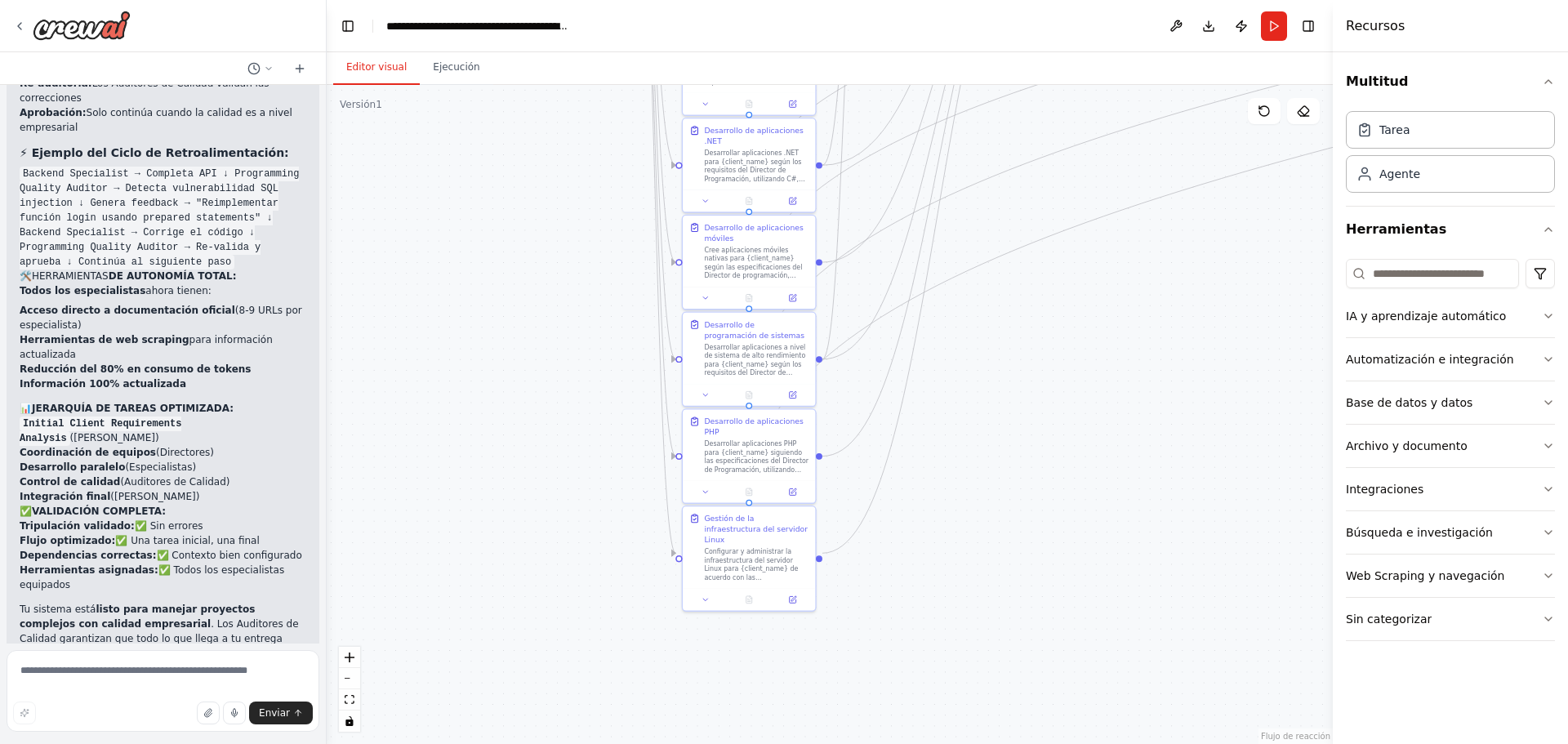
drag, startPoint x: 335, startPoint y: 618, endPoint x: 327, endPoint y: 535, distance: 83.4
click at [327, 535] on div "Quero agentes que sean capas de crear manejar y optimizar pagina web dentro de …" at bounding box center [784, 372] width 1568 height 744
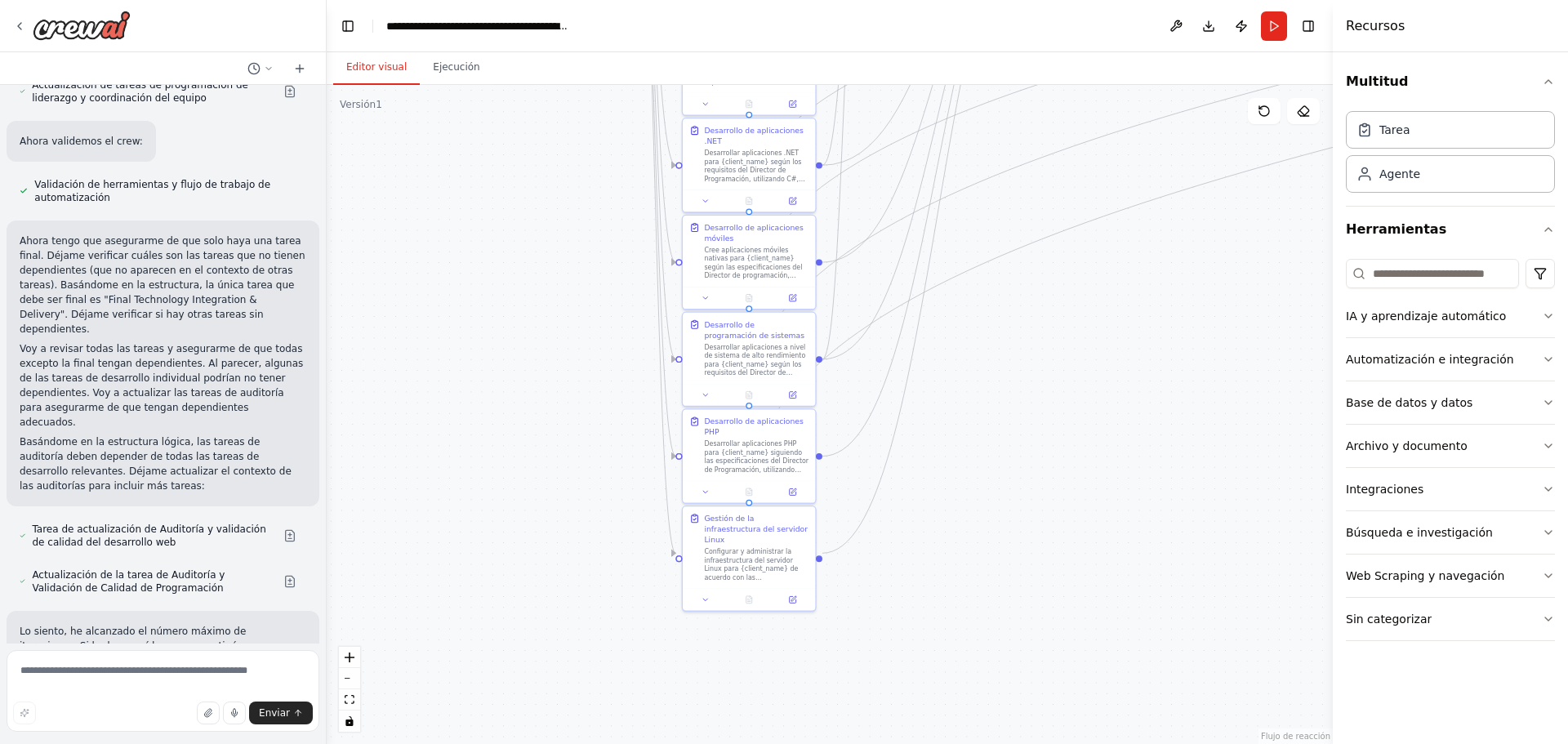
scroll to position [18246, 0]
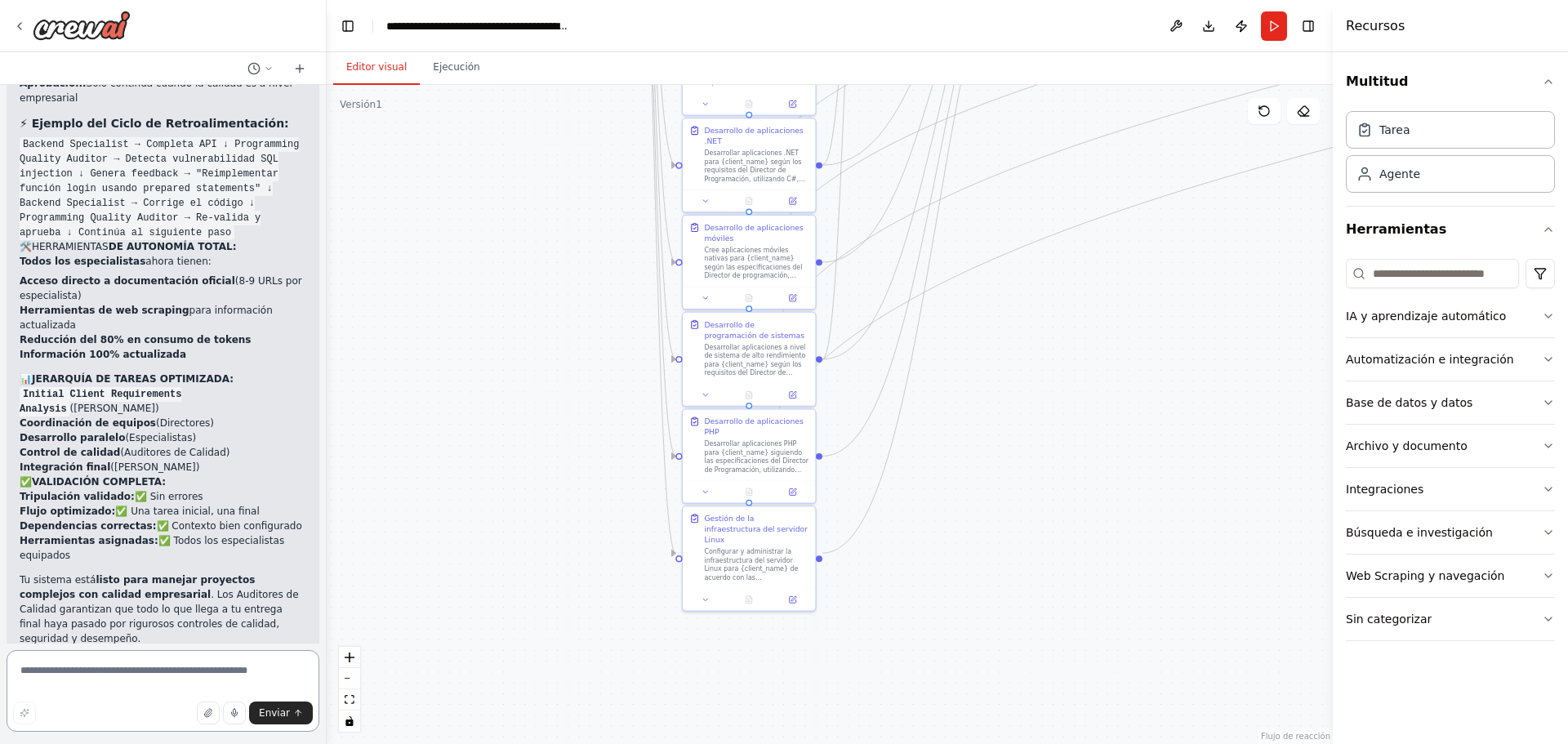
click at [207, 670] on textarea at bounding box center [163, 691] width 313 height 81
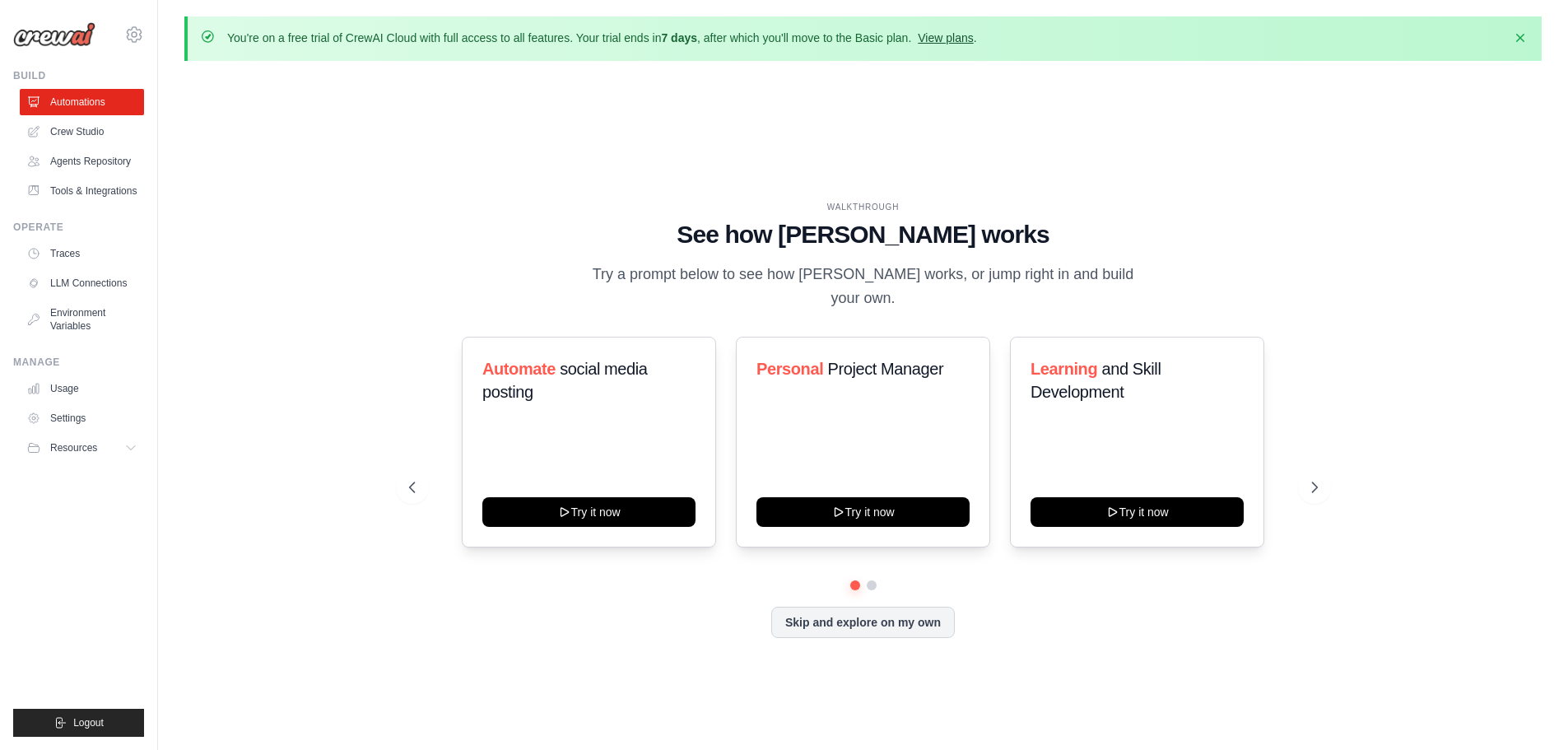
click at [957, 38] on link "View plans" at bounding box center [945, 37] width 56 height 13
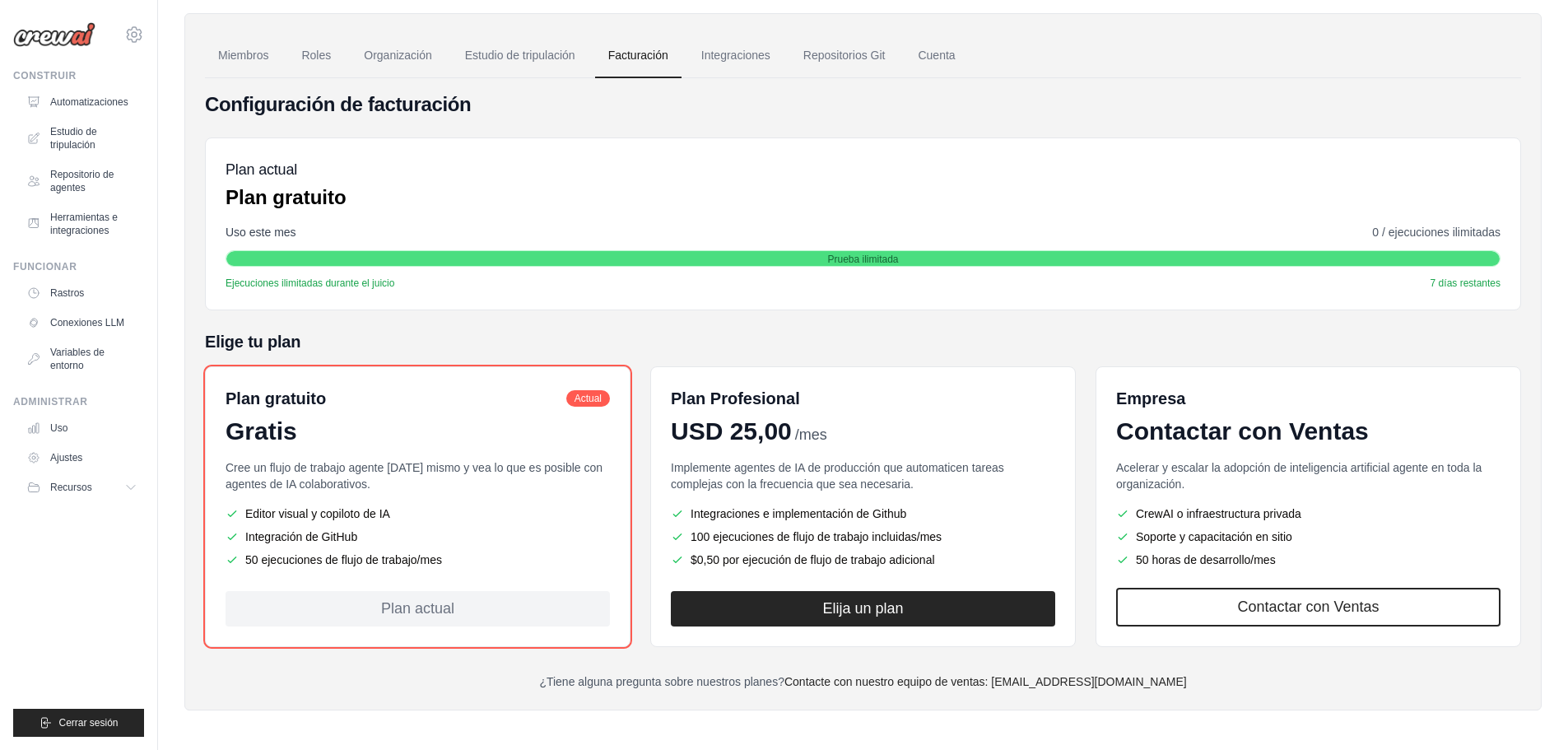
scroll to position [114, 0]
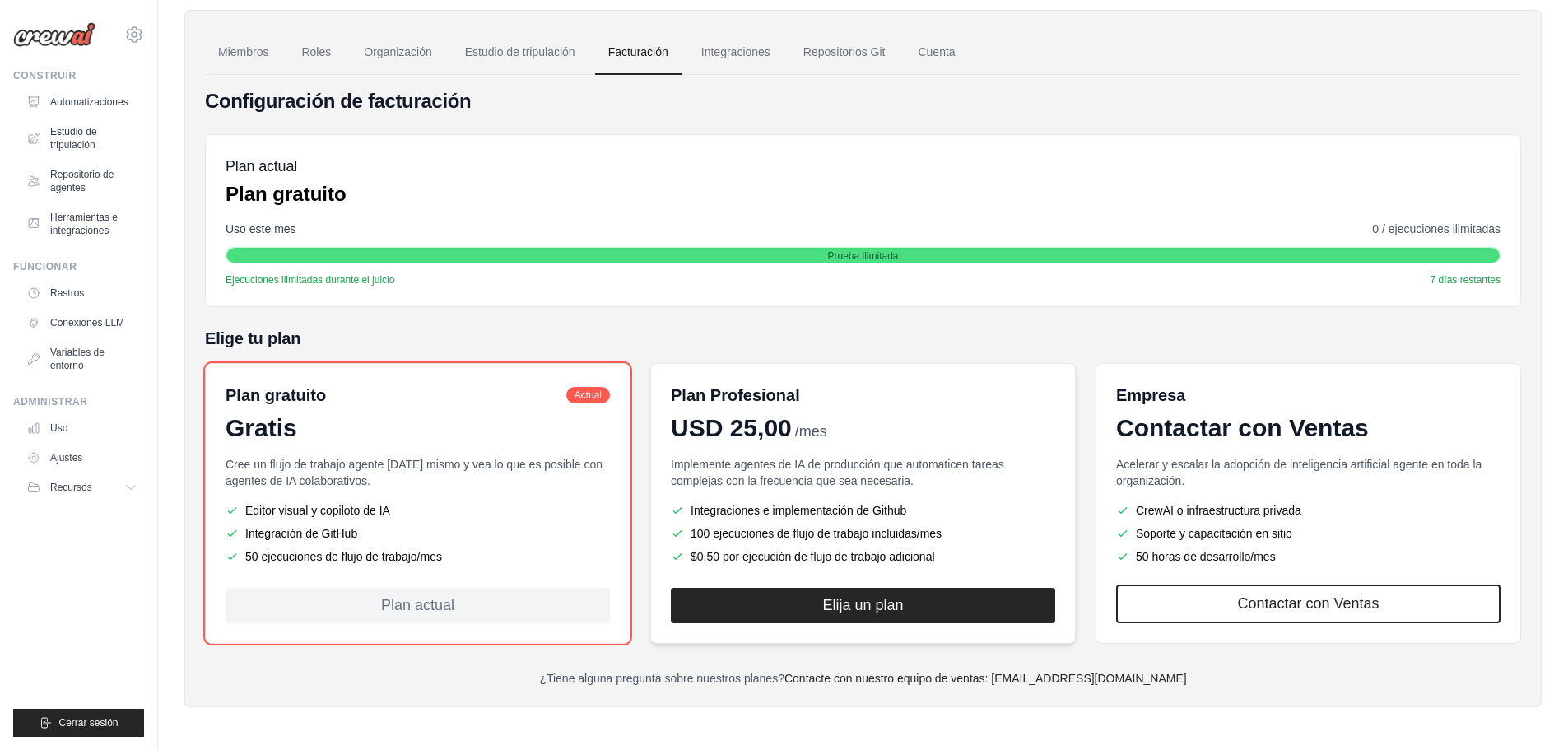
drag, startPoint x: 981, startPoint y: 544, endPoint x: 674, endPoint y: 390, distance: 343.5
click at [674, 390] on div "Plan Profesional USD 25,00 /mes Implemente agentes de IA de producción que auto…" at bounding box center [862, 503] width 425 height 280
copy div "Plan Profesional USD 25,00 /mes Implemente agentes de IA de producción que auto…"
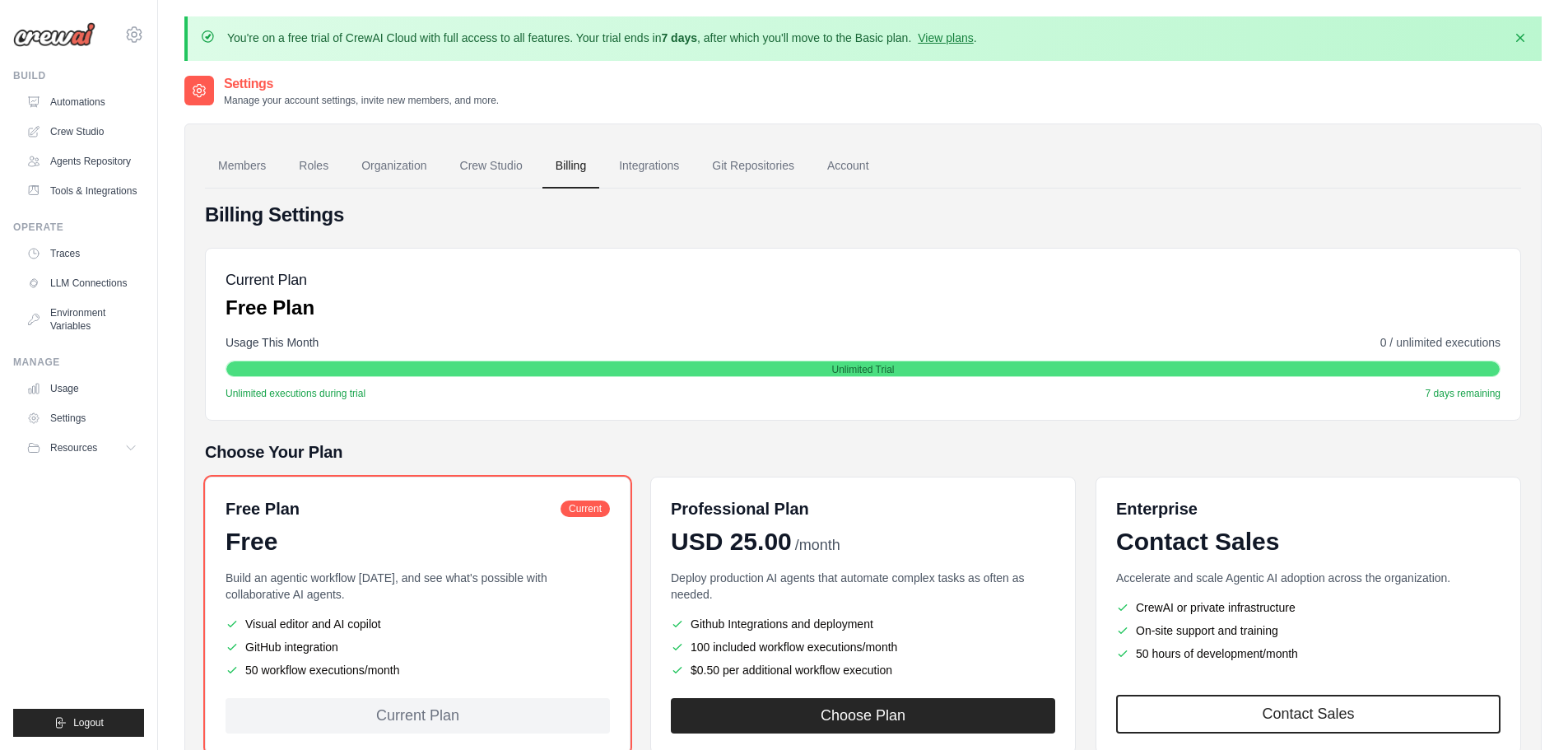
scroll to position [110, 0]
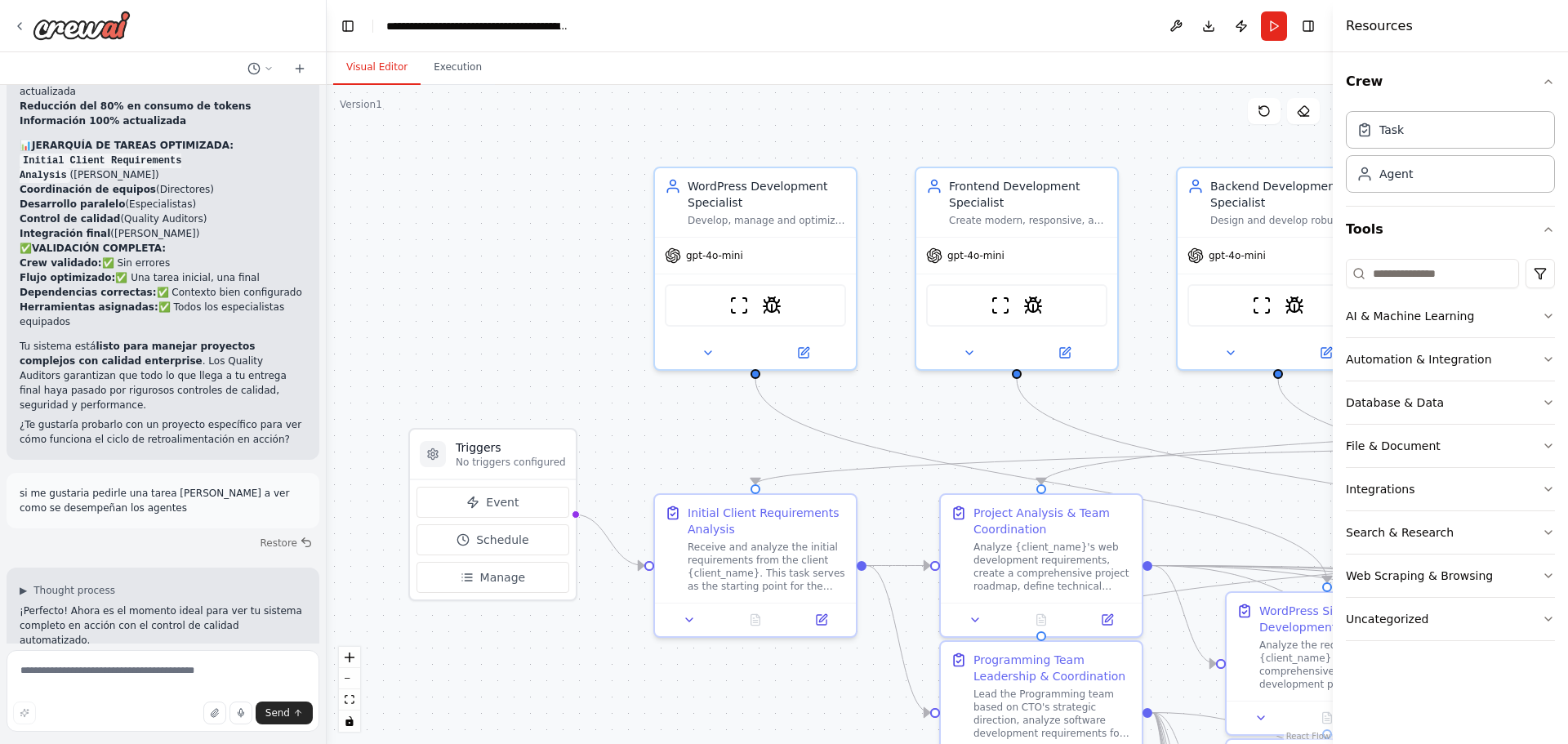
scroll to position [17580, 0]
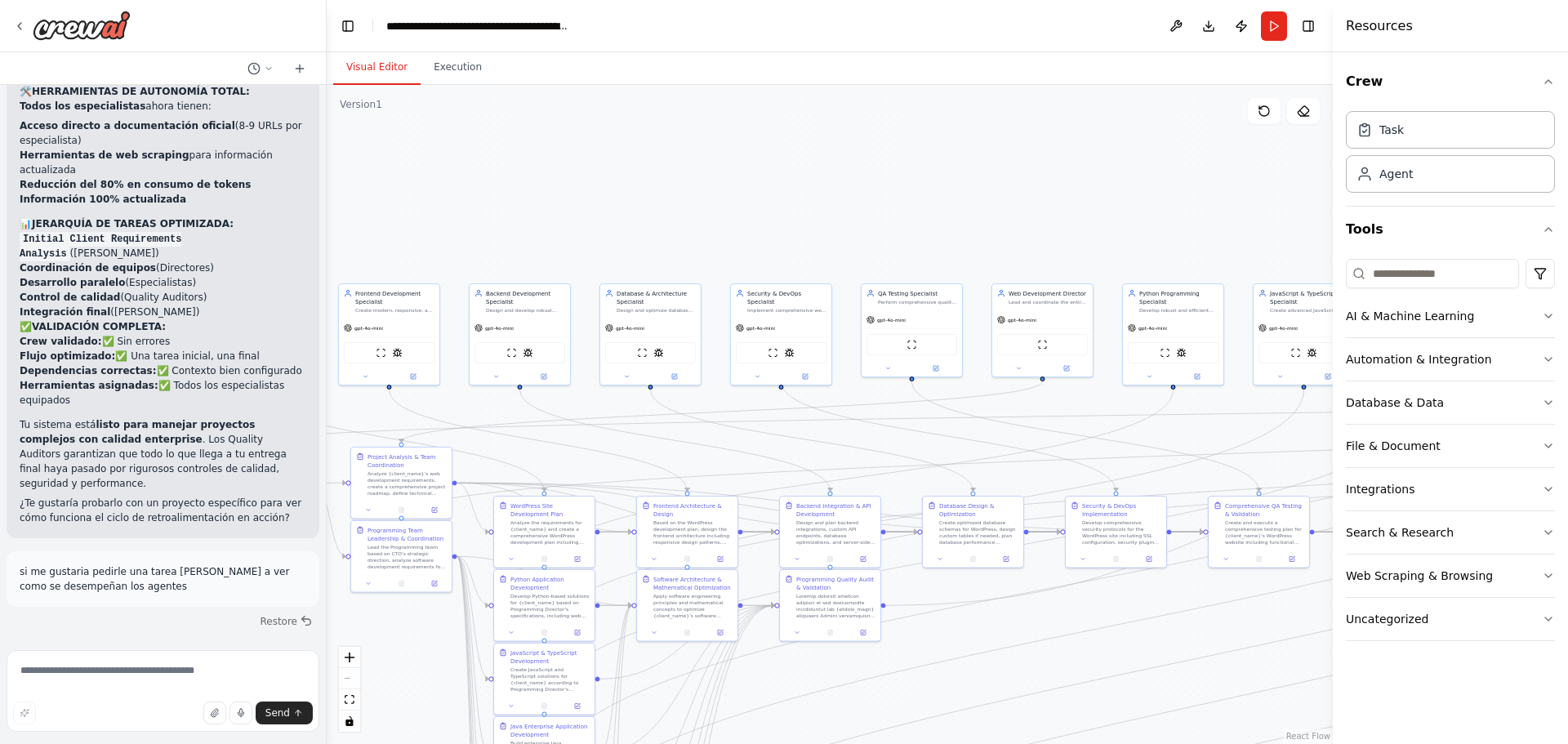
drag, startPoint x: 935, startPoint y: 161, endPoint x: 552, endPoint y: 209, distance: 386.0
click at [552, 209] on div ".deletable-edge-delete-btn { width: 20px; height: 20px; border: 0px solid #ffff…" at bounding box center [830, 414] width 1006 height 659
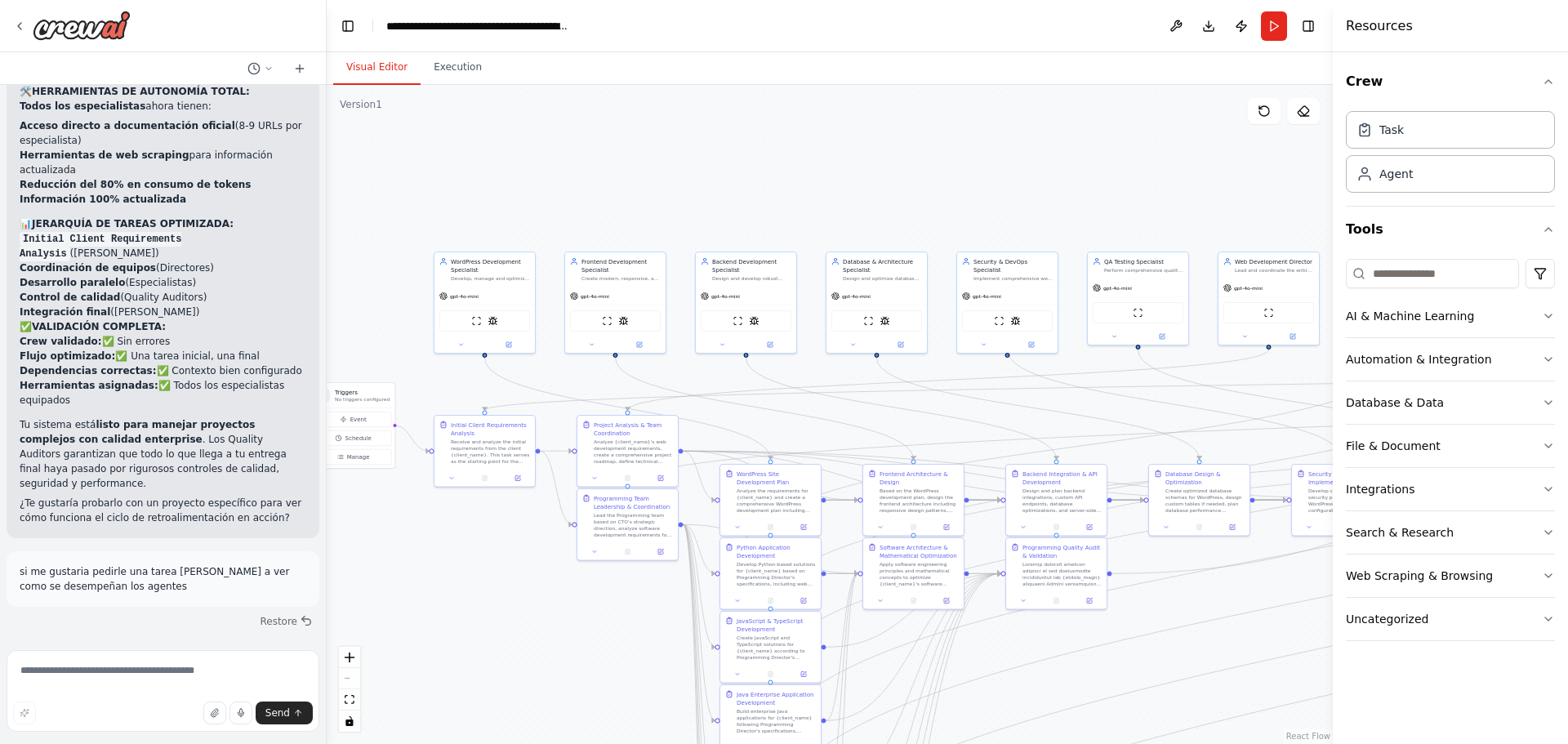
drag, startPoint x: 935, startPoint y: 218, endPoint x: 1162, endPoint y: 186, distance: 229.2
click at [1162, 186] on div ".deletable-edge-delete-btn { width: 20px; height: 20px; border: 0px solid #ffff…" at bounding box center [830, 414] width 1006 height 659
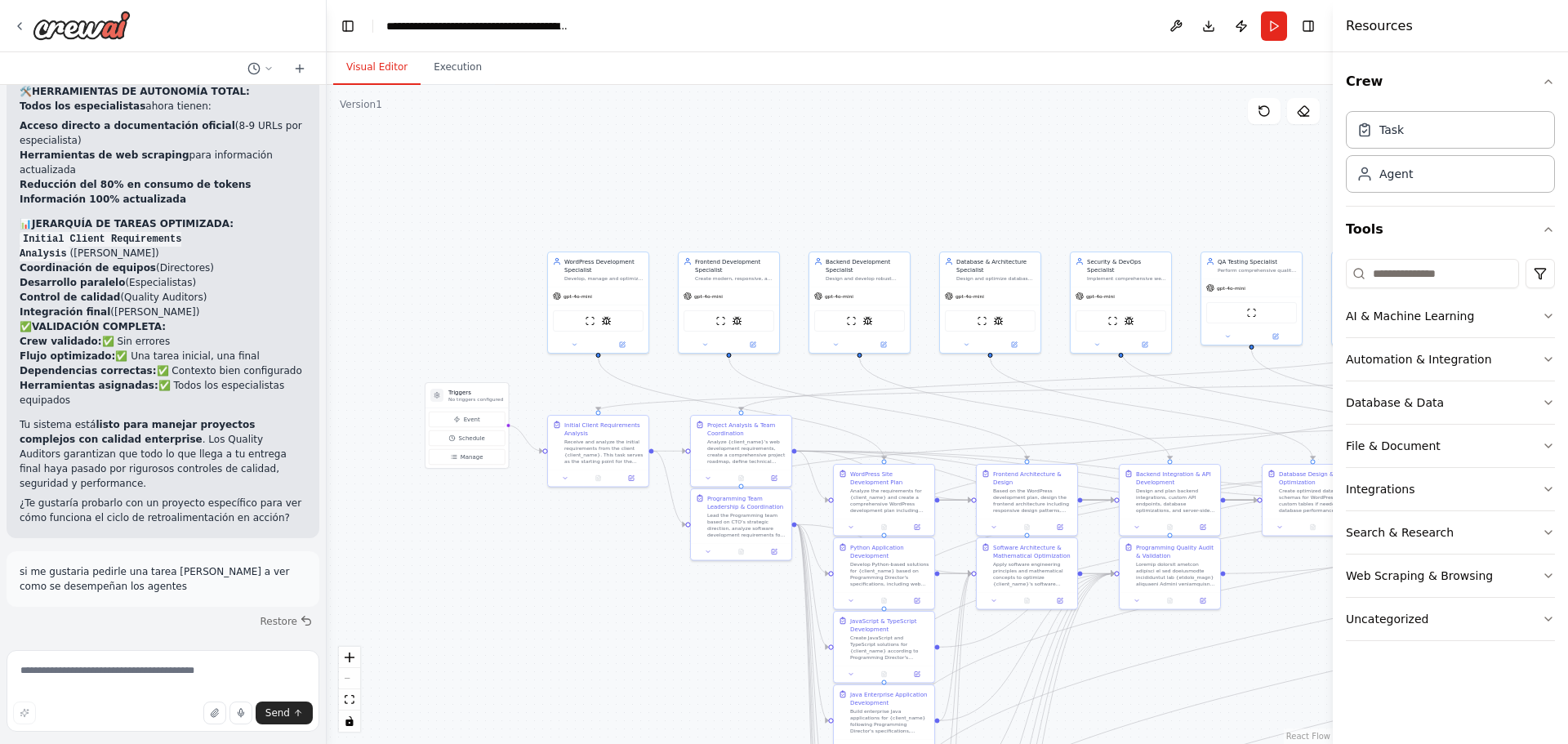
drag, startPoint x: 915, startPoint y: 163, endPoint x: 1028, endPoint y: 163, distance: 113.0
click at [1028, 163] on div ".deletable-edge-delete-btn { width: 20px; height: 20px; border: 0px solid #ffff…" at bounding box center [830, 414] width 1006 height 659
click at [1276, 30] on button "Run" at bounding box center [1274, 26] width 26 height 30
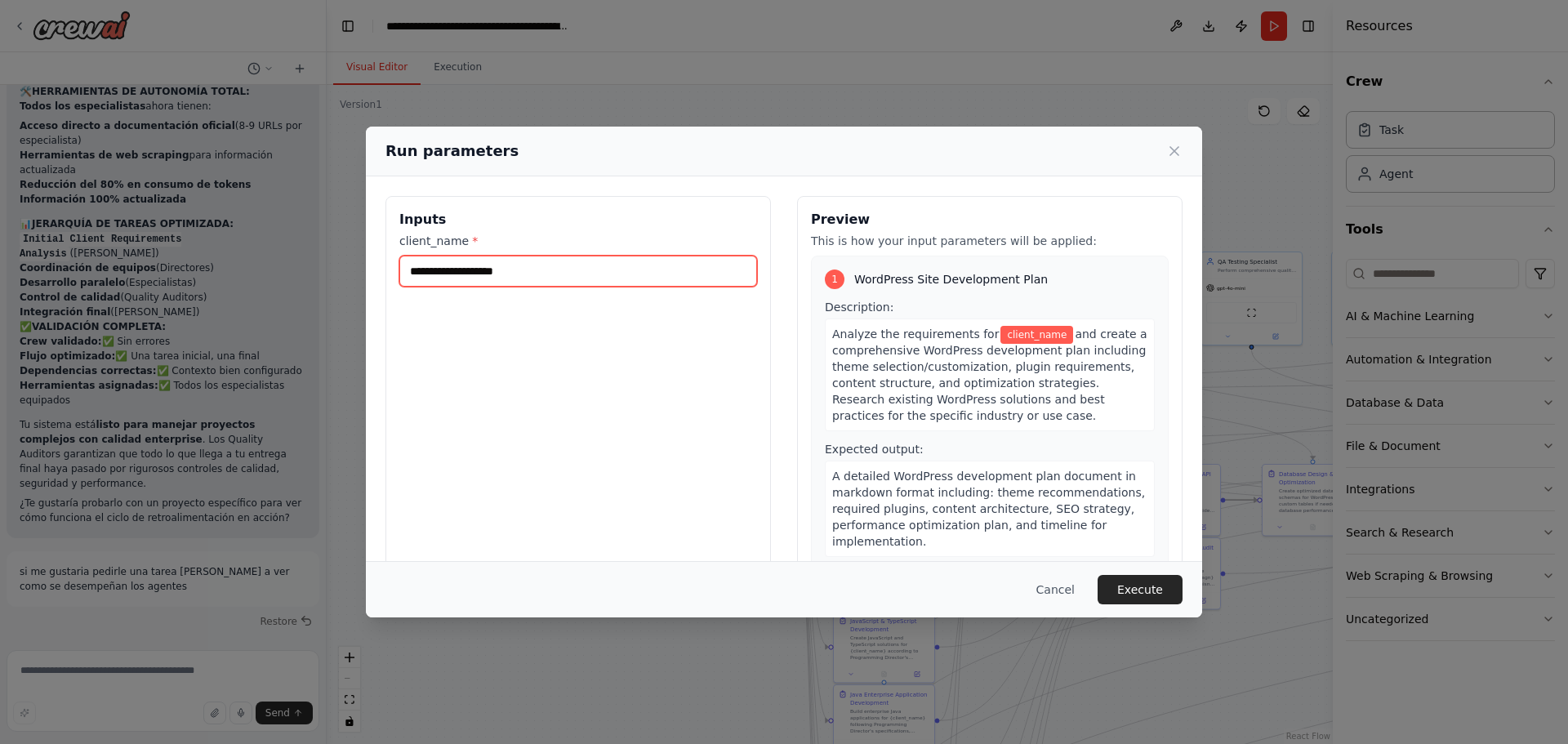
click at [568, 274] on input "client_name *" at bounding box center [578, 271] width 358 height 31
click at [515, 268] on input "client_name *" at bounding box center [578, 271] width 358 height 31
type input "**********"
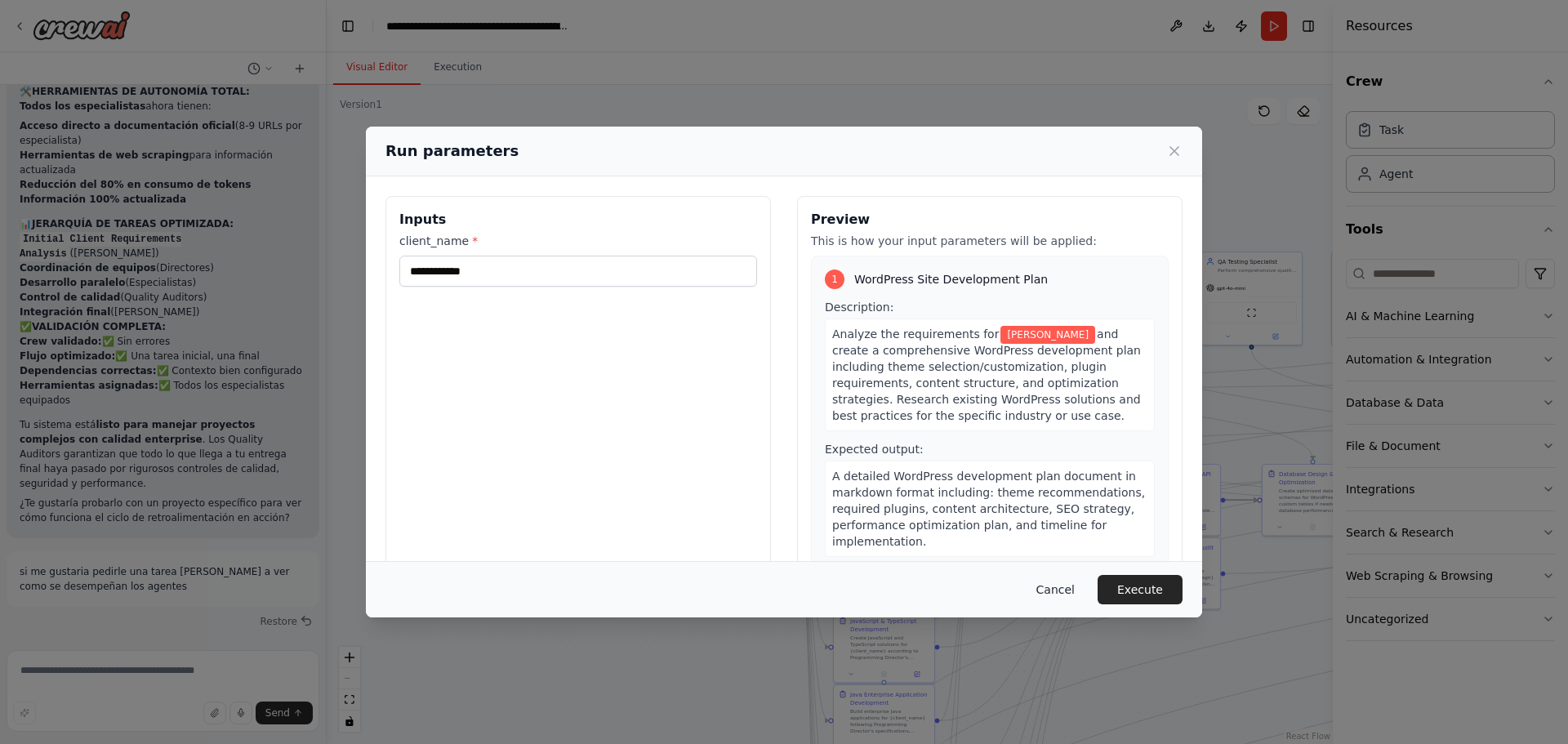
click at [1058, 591] on button "Cancel" at bounding box center [1055, 589] width 64 height 30
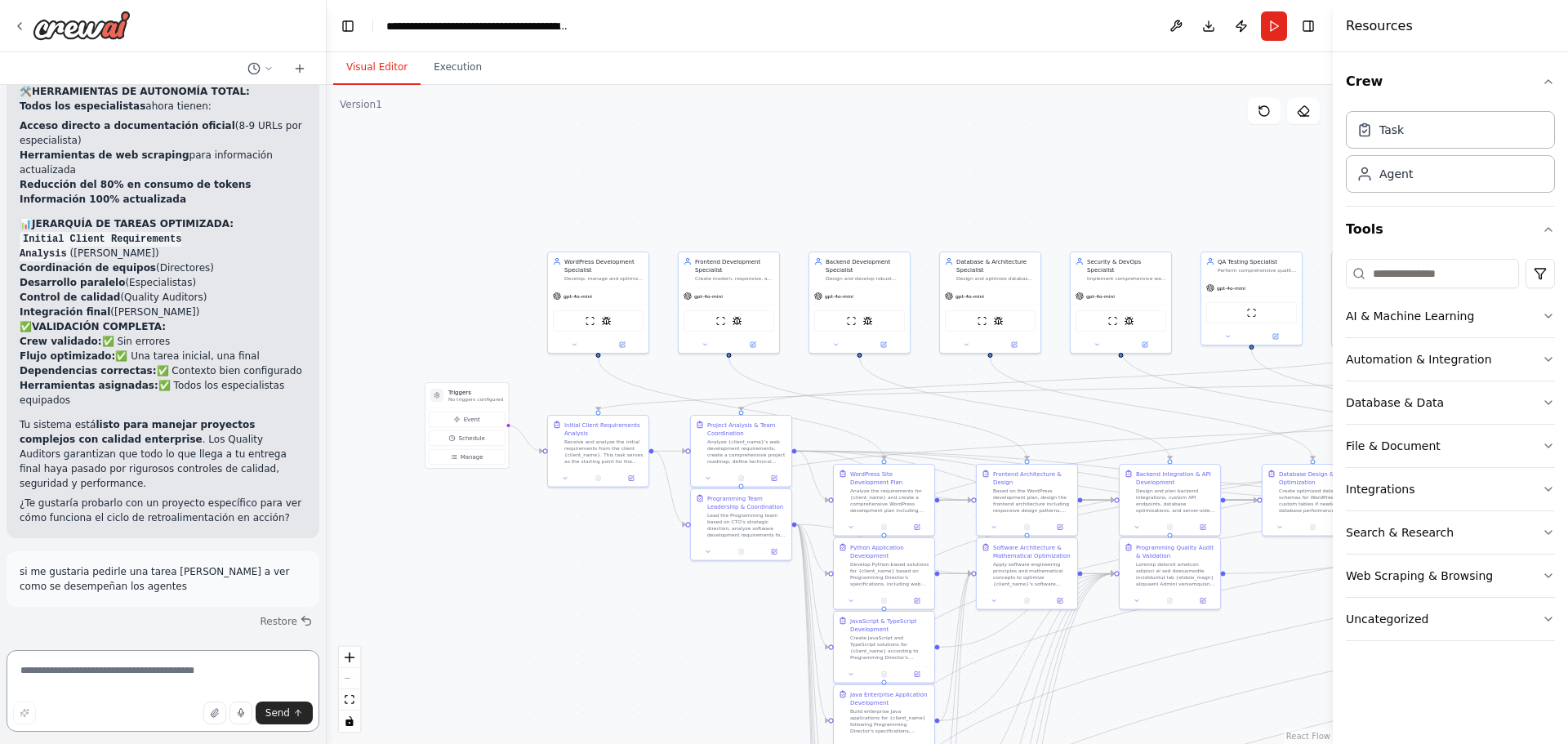
click at [126, 667] on textarea at bounding box center [163, 691] width 313 height 81
click at [148, 674] on textarea at bounding box center [163, 691] width 313 height 81
type textarea "**********"
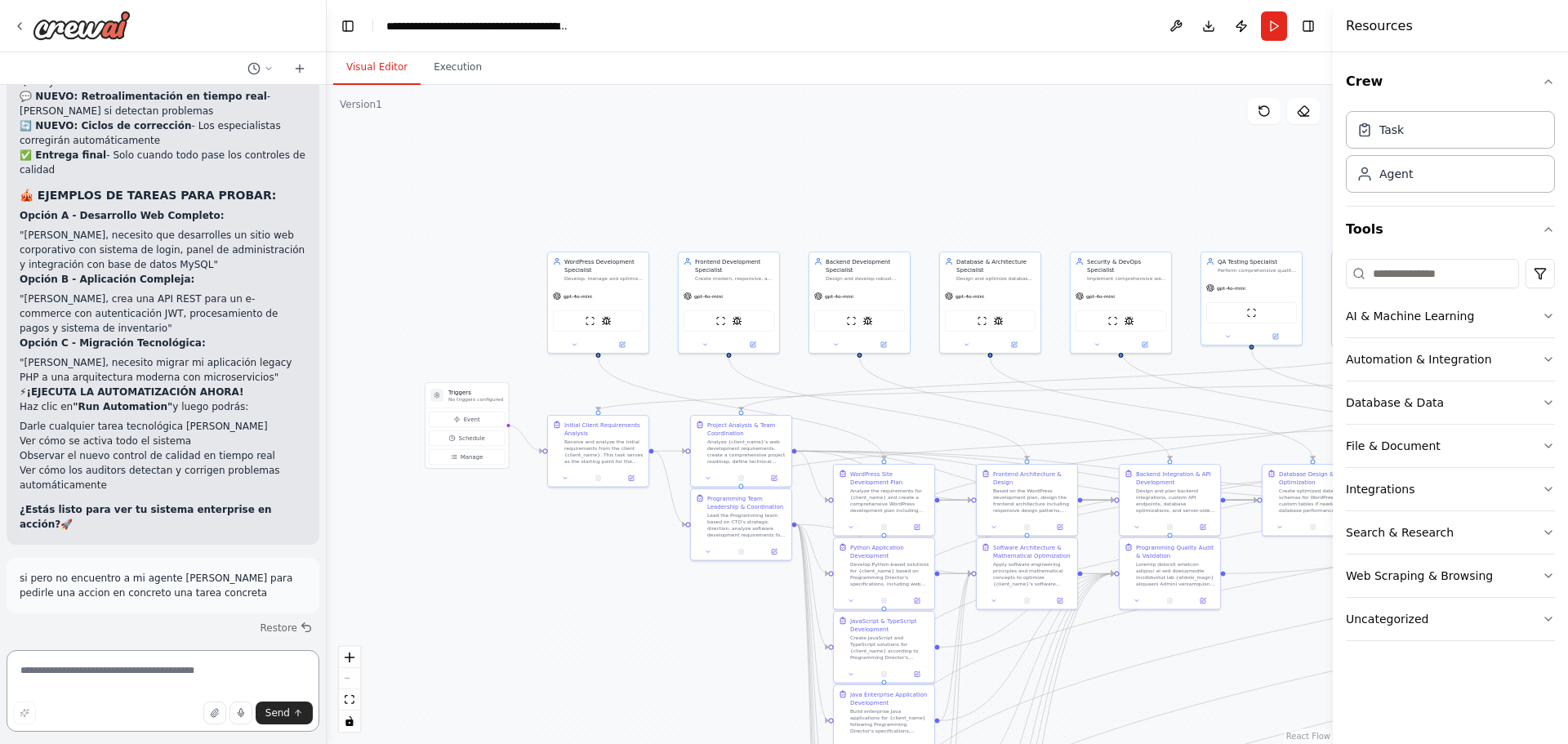
scroll to position [18168, 0]
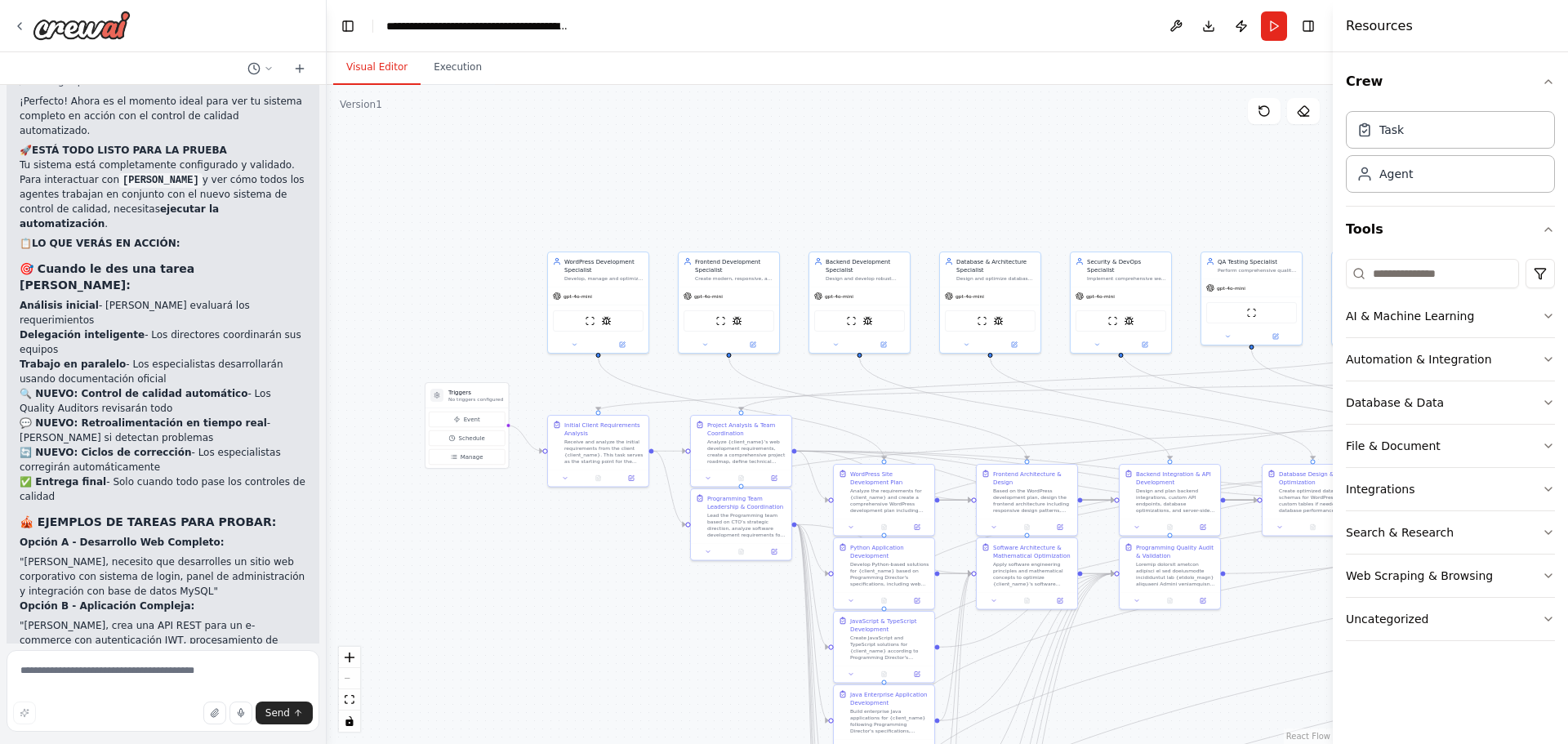
click at [563, 38] on header "**********" at bounding box center [830, 26] width 1006 height 52
click at [301, 71] on icon at bounding box center [300, 69] width 13 height 13
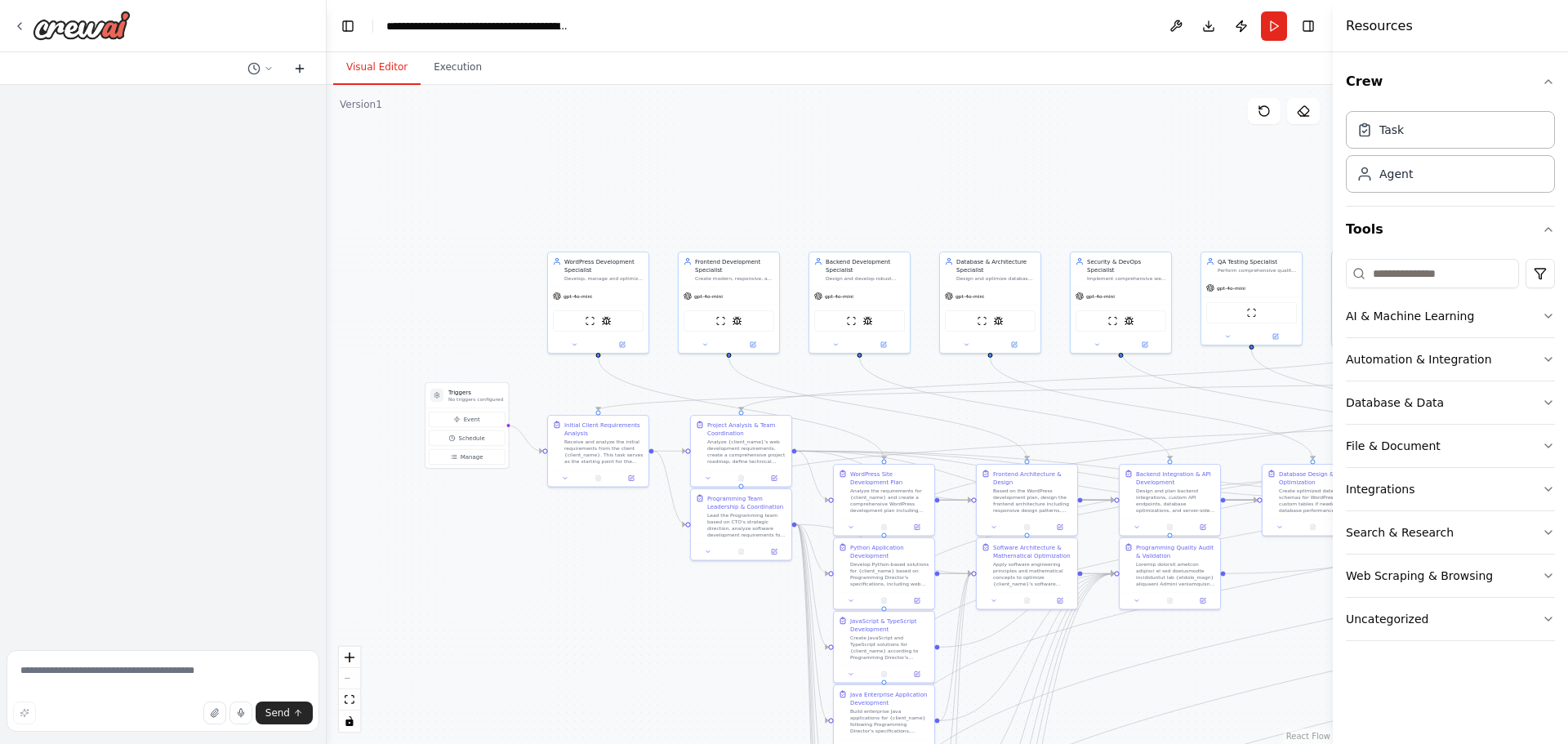
scroll to position [0, 0]
click at [268, 69] on icon at bounding box center [268, 69] width 10 height 10
click at [227, 124] on span "si pero no encuentro a mi agente [PERSON_NAME] para pedirle una accion en concr…" at bounding box center [198, 128] width 121 height 13
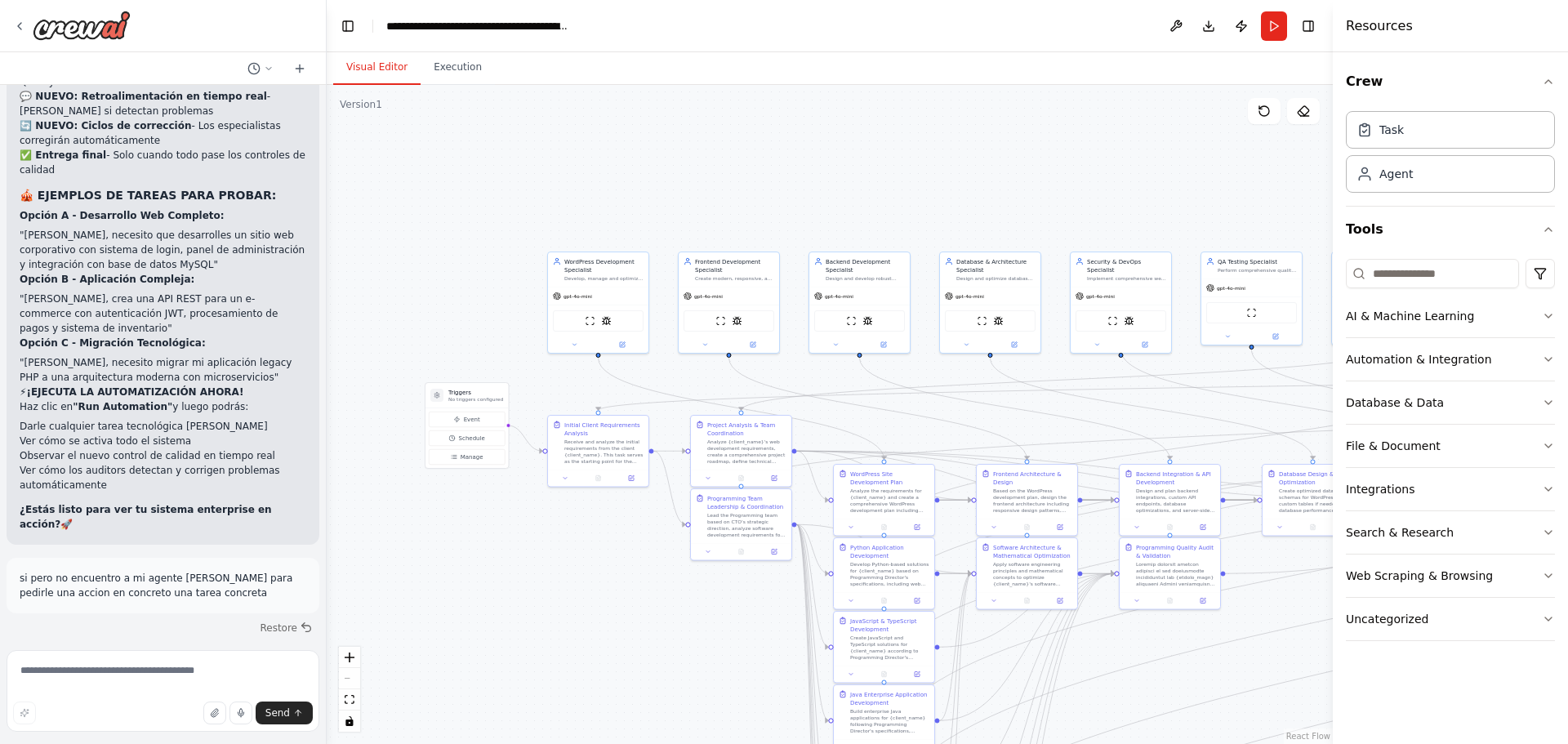
scroll to position [18250, 0]
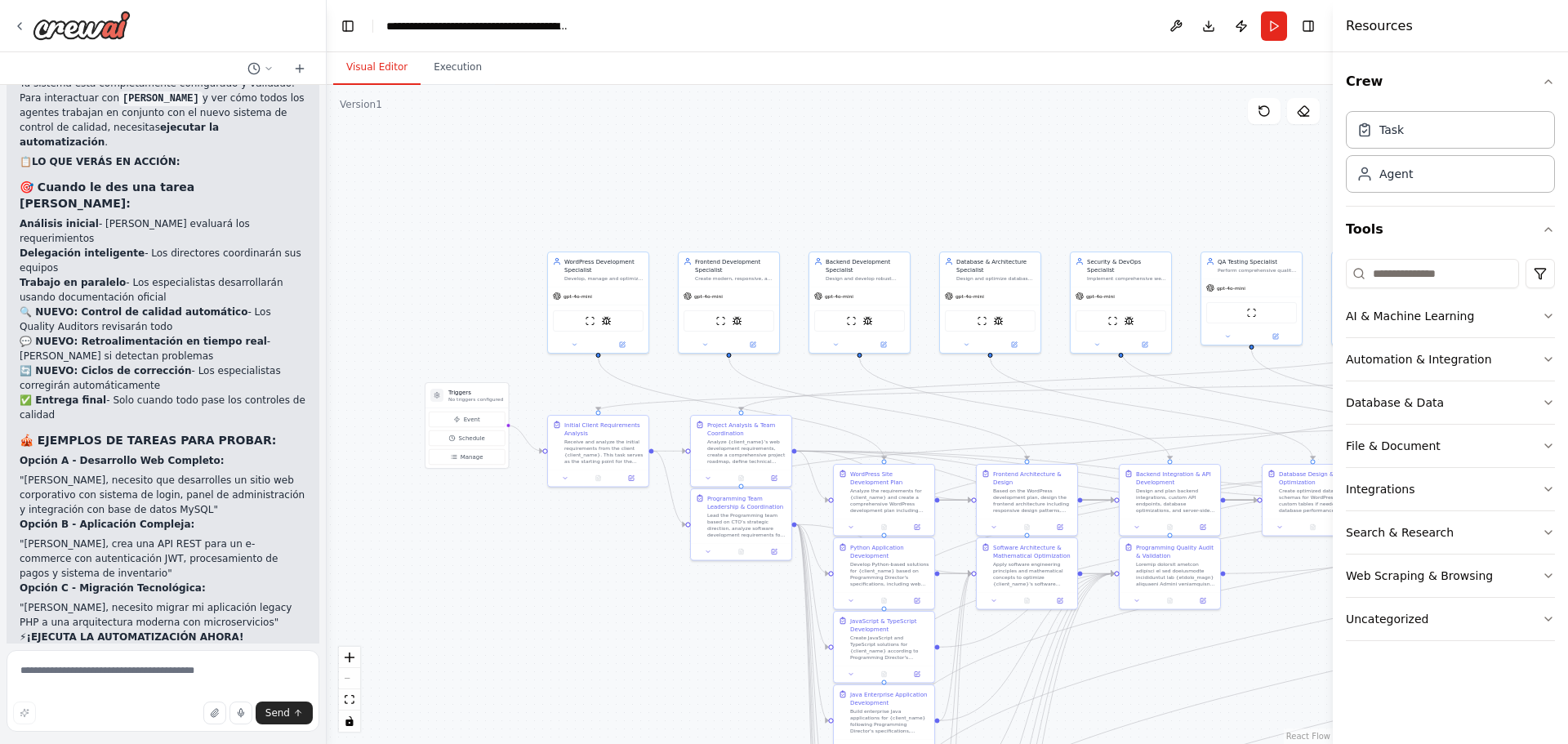
drag, startPoint x: 166, startPoint y: 200, endPoint x: 92, endPoint y: 201, distance: 74.0
copy strong "Run Automation"
click at [124, 678] on textarea at bounding box center [163, 691] width 313 height 81
paste textarea "**********"
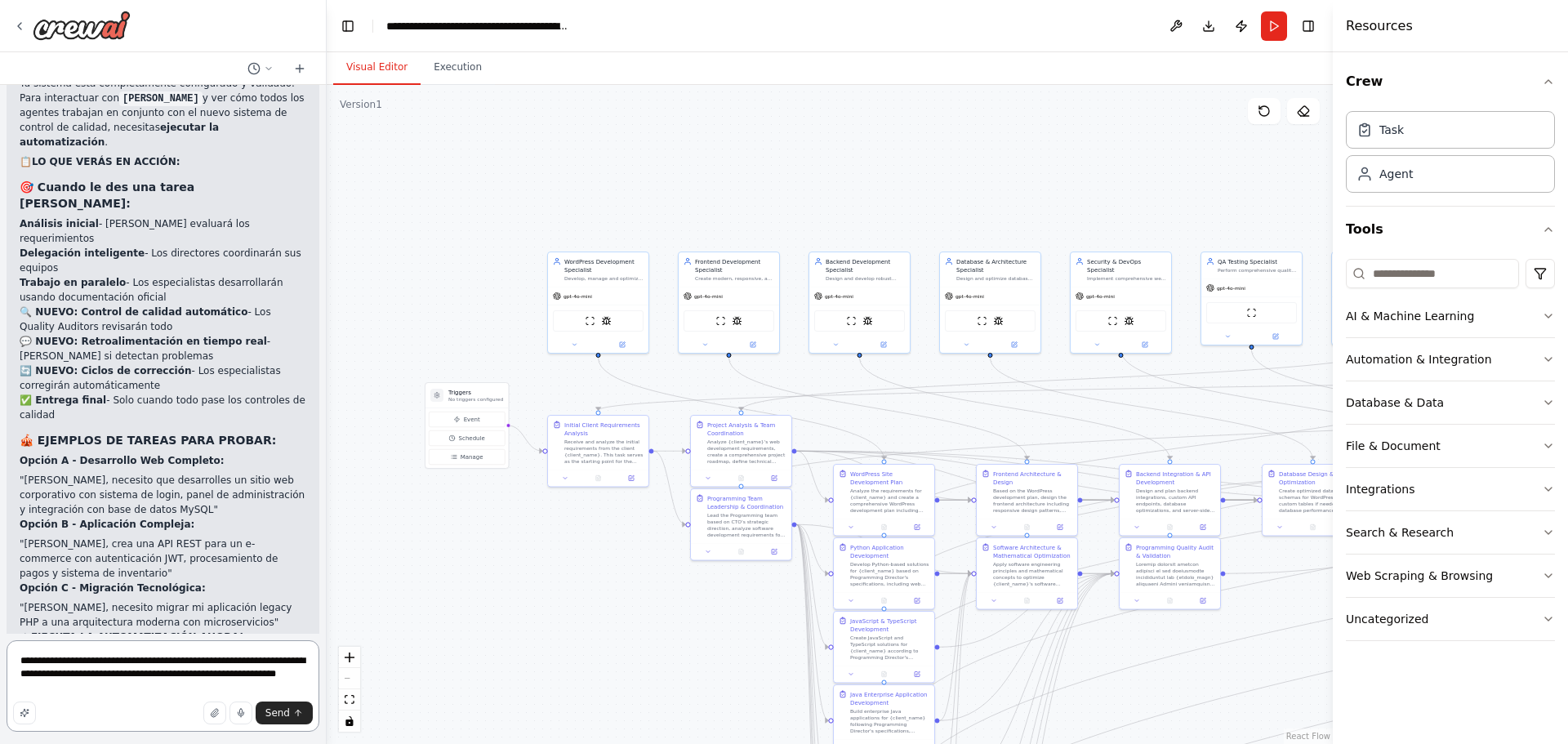
paste textarea "**********"
type textarea "**********"
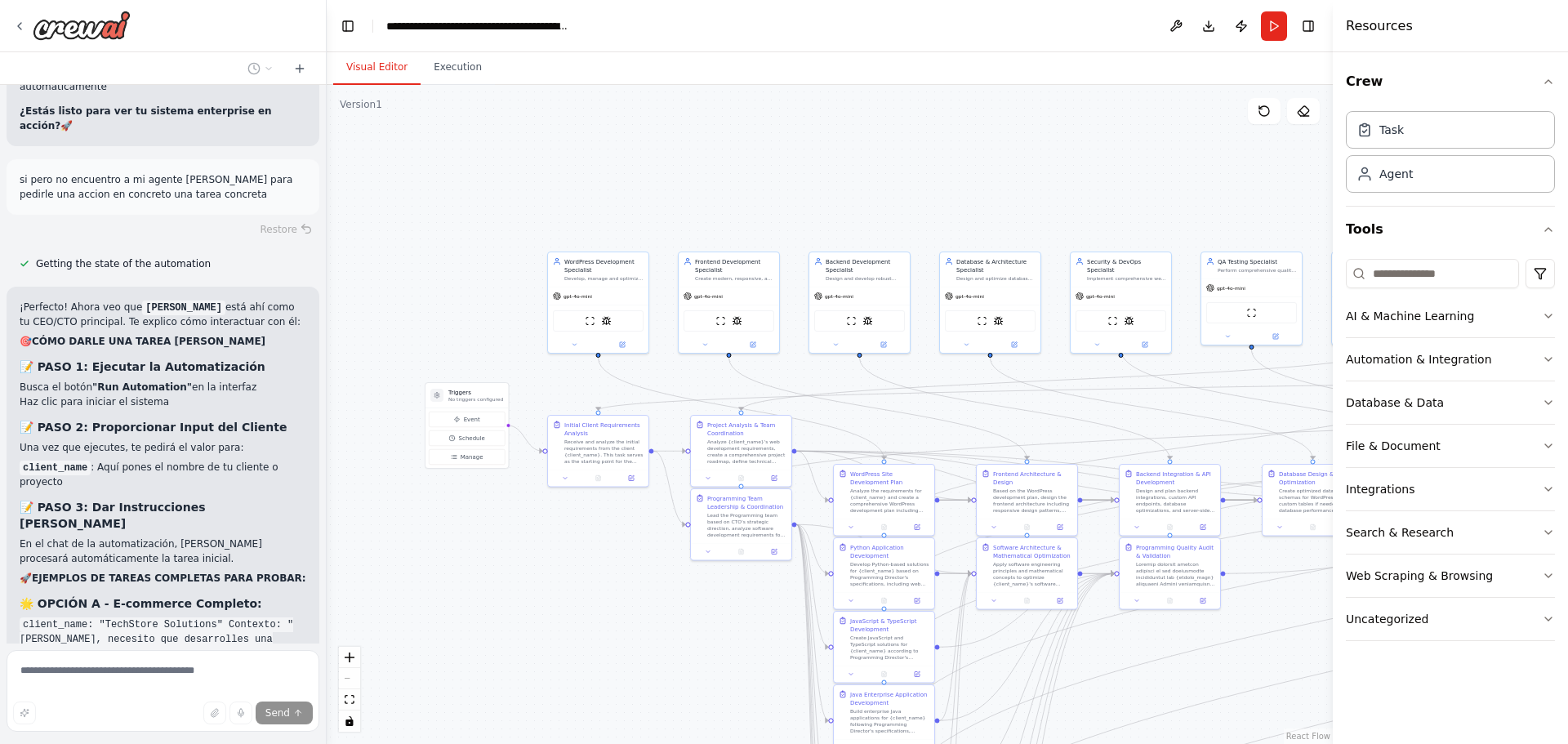
scroll to position [19054, 0]
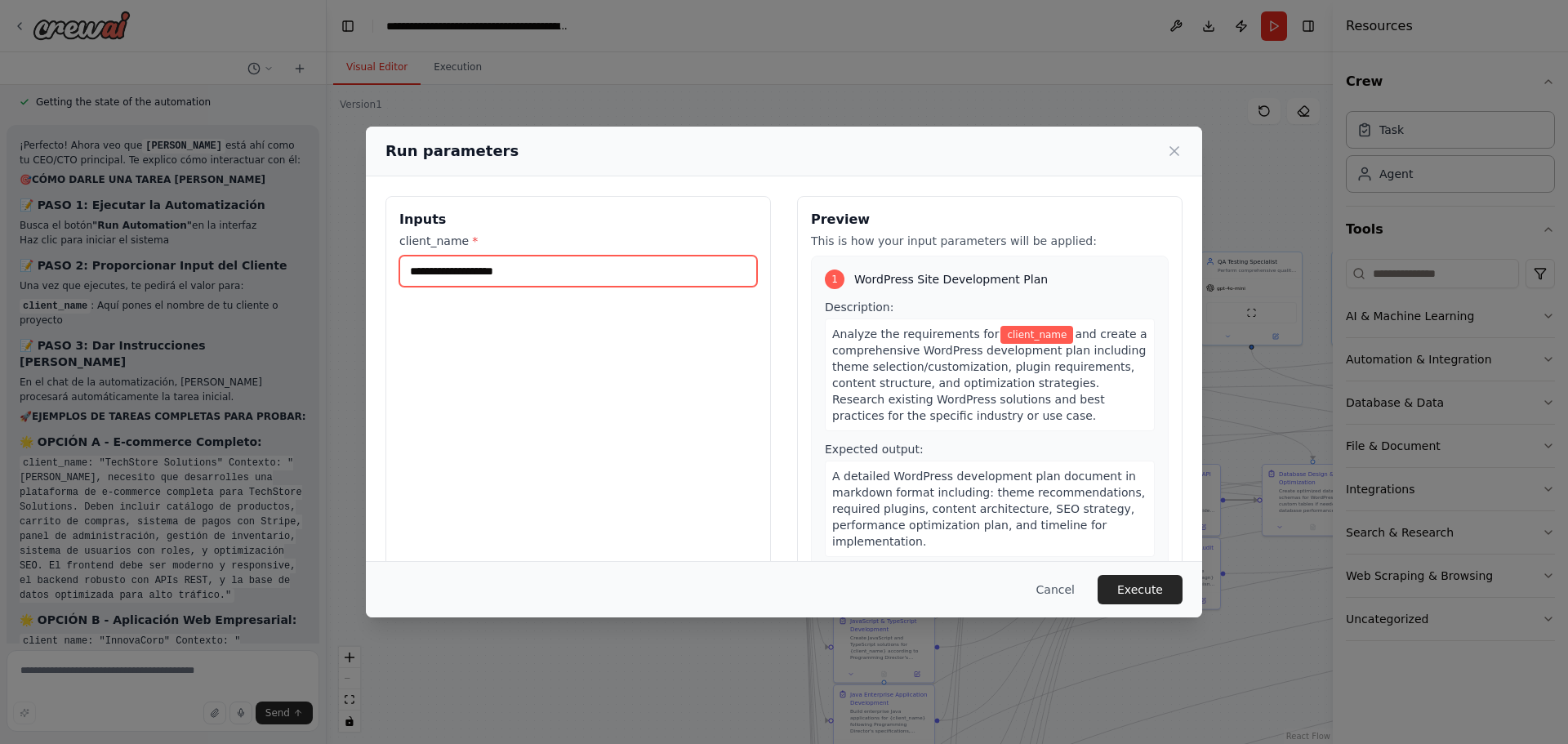
click at [578, 268] on input "client_name *" at bounding box center [578, 271] width 358 height 31
type input "*******"
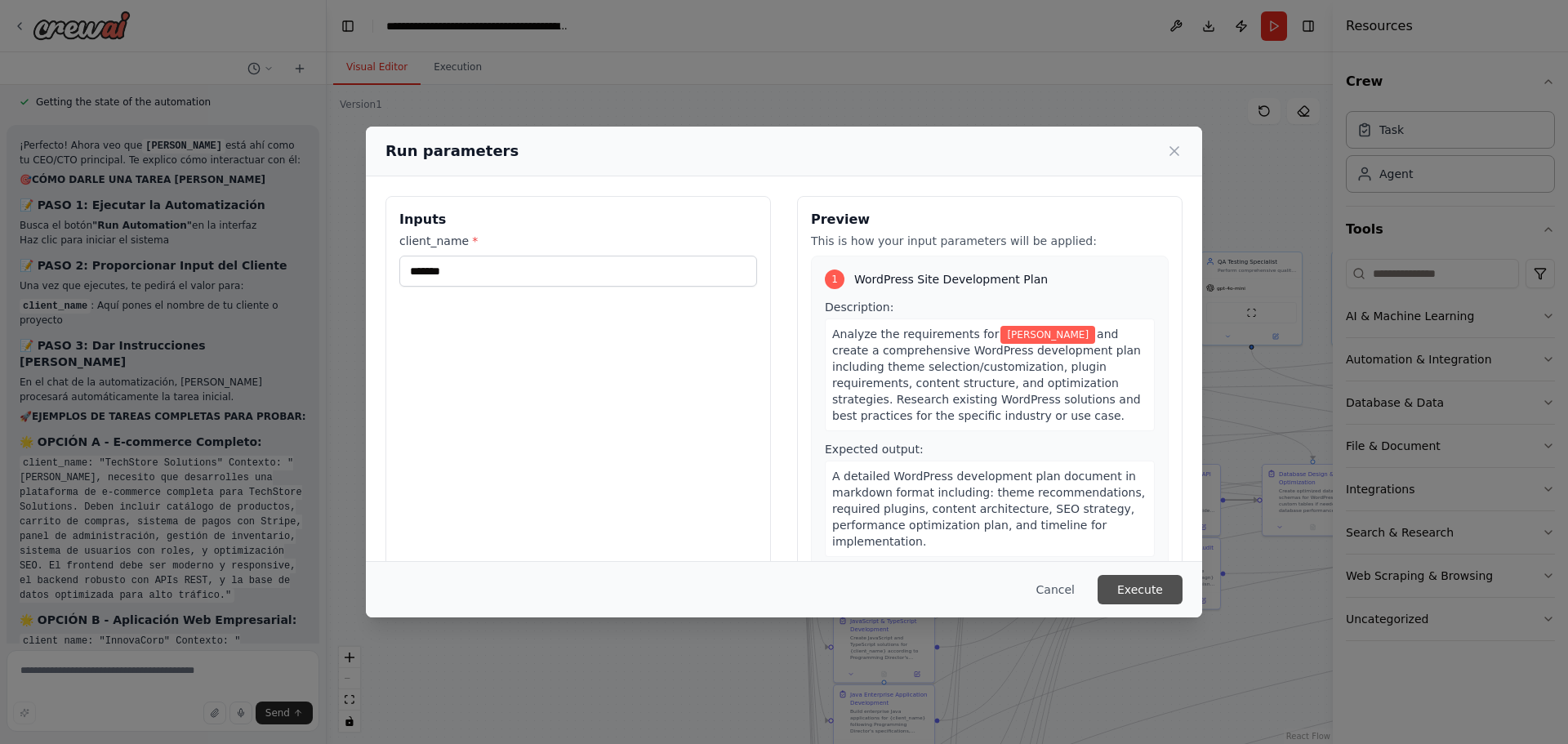
click at [1148, 581] on button "Execute" at bounding box center [1140, 589] width 85 height 30
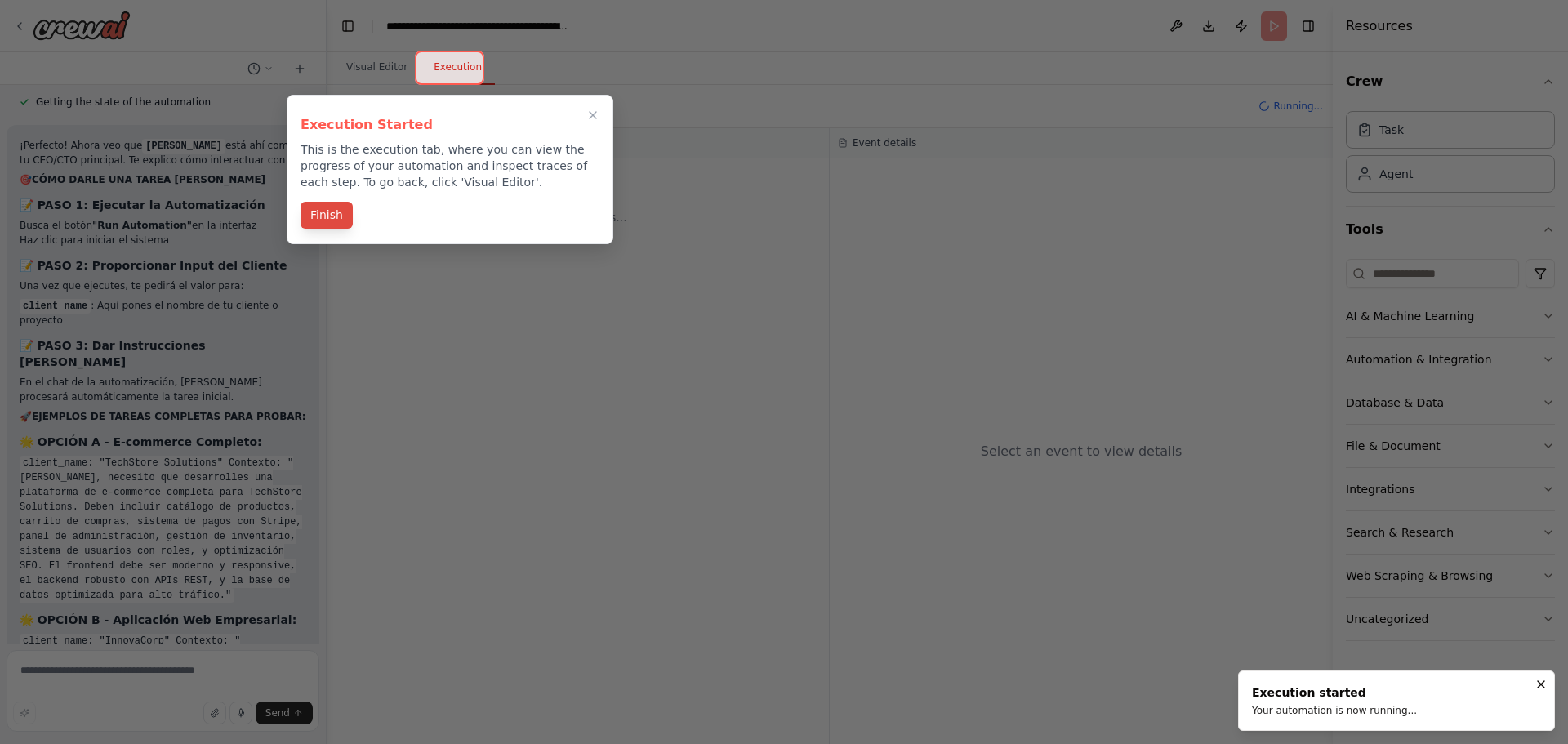
click at [332, 219] on button "Finish" at bounding box center [327, 215] width 52 height 27
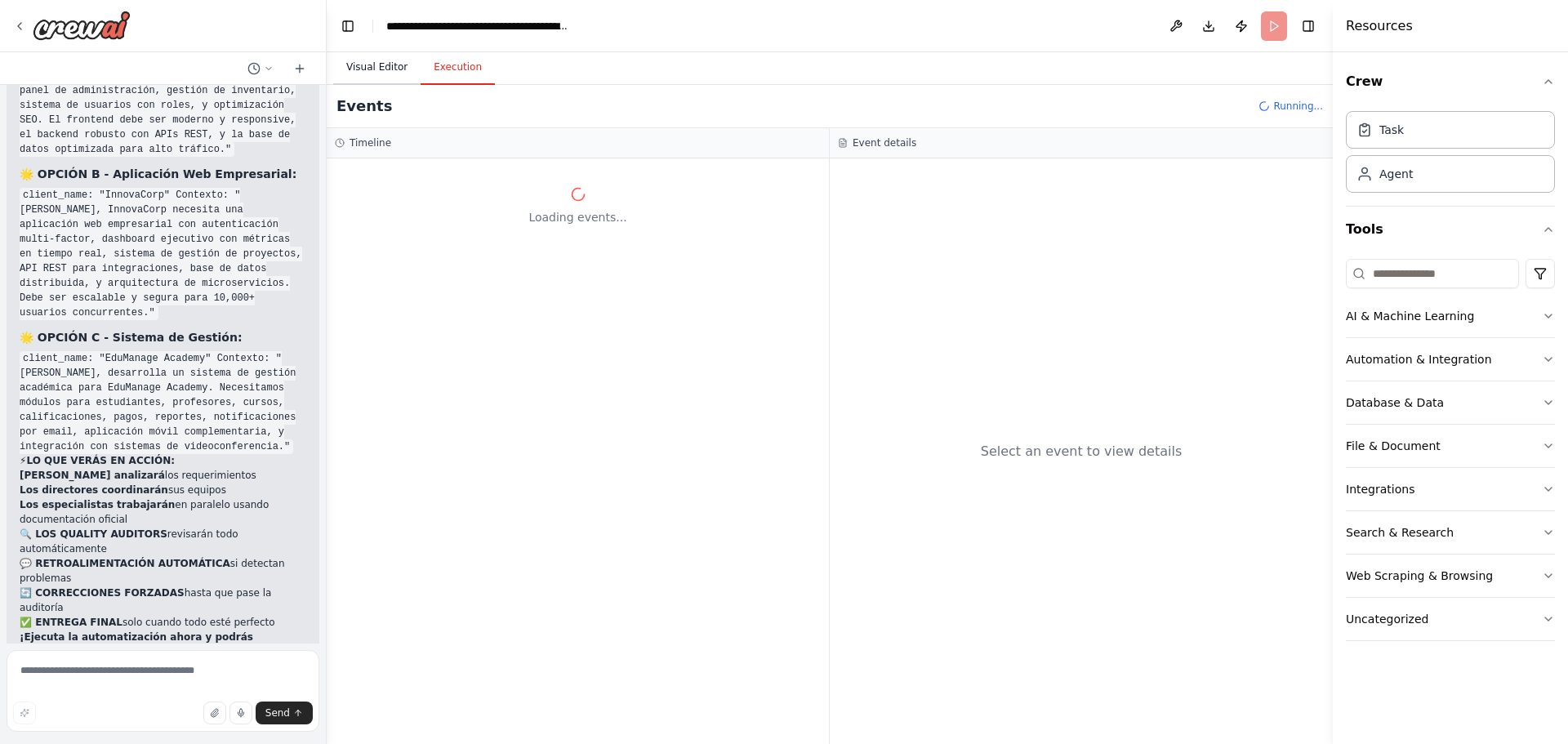
click at [375, 70] on button "Visual Editor" at bounding box center [377, 68] width 88 height 34
click at [457, 71] on button "Execution" at bounding box center [458, 68] width 74 height 34
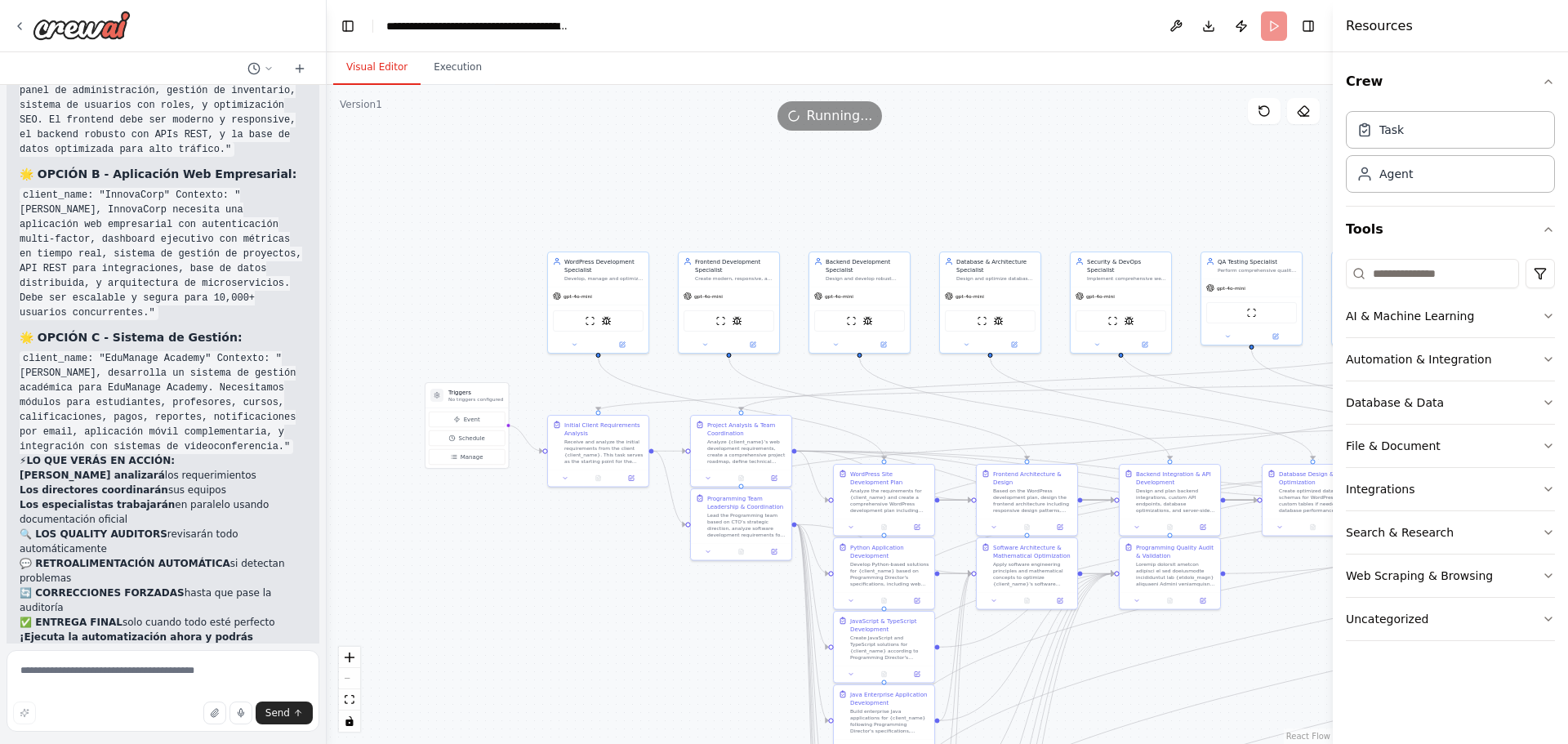
click at [392, 71] on button "Visual Editor" at bounding box center [377, 68] width 88 height 34
click at [481, 63] on button "Execution" at bounding box center [458, 68] width 74 height 34
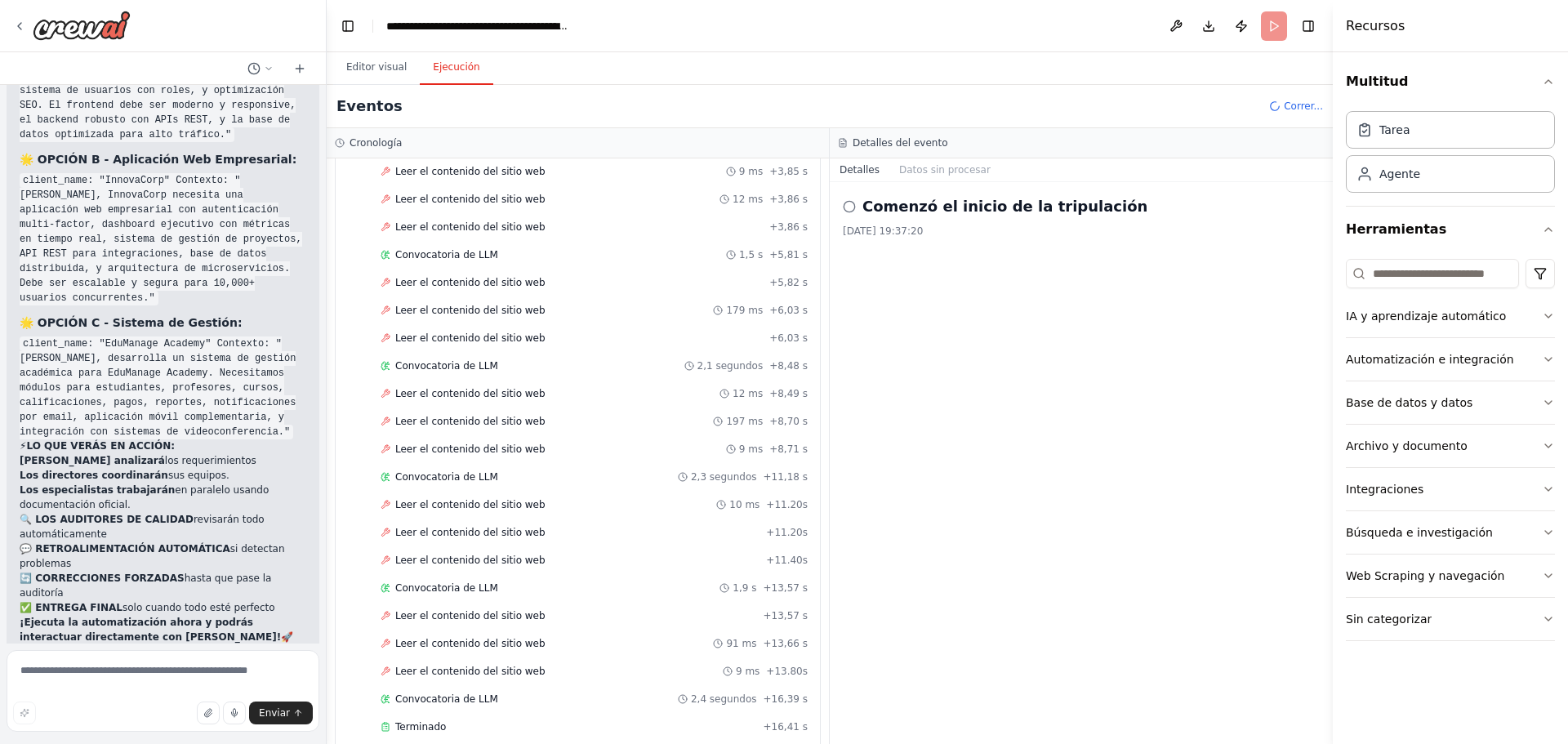
scroll to position [478, 0]
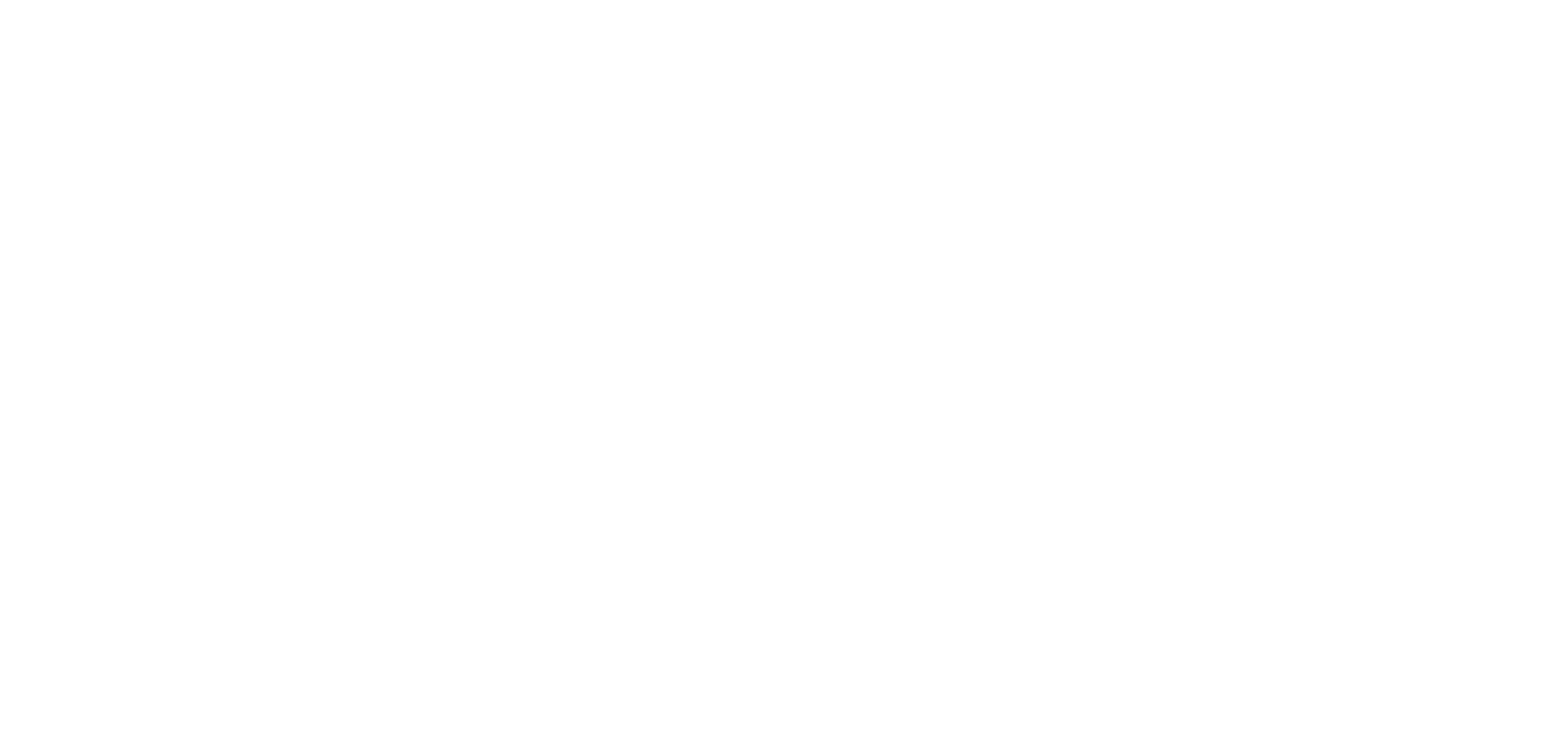
drag, startPoint x: 821, startPoint y: 477, endPoint x: 820, endPoint y: 374, distance: 103.0
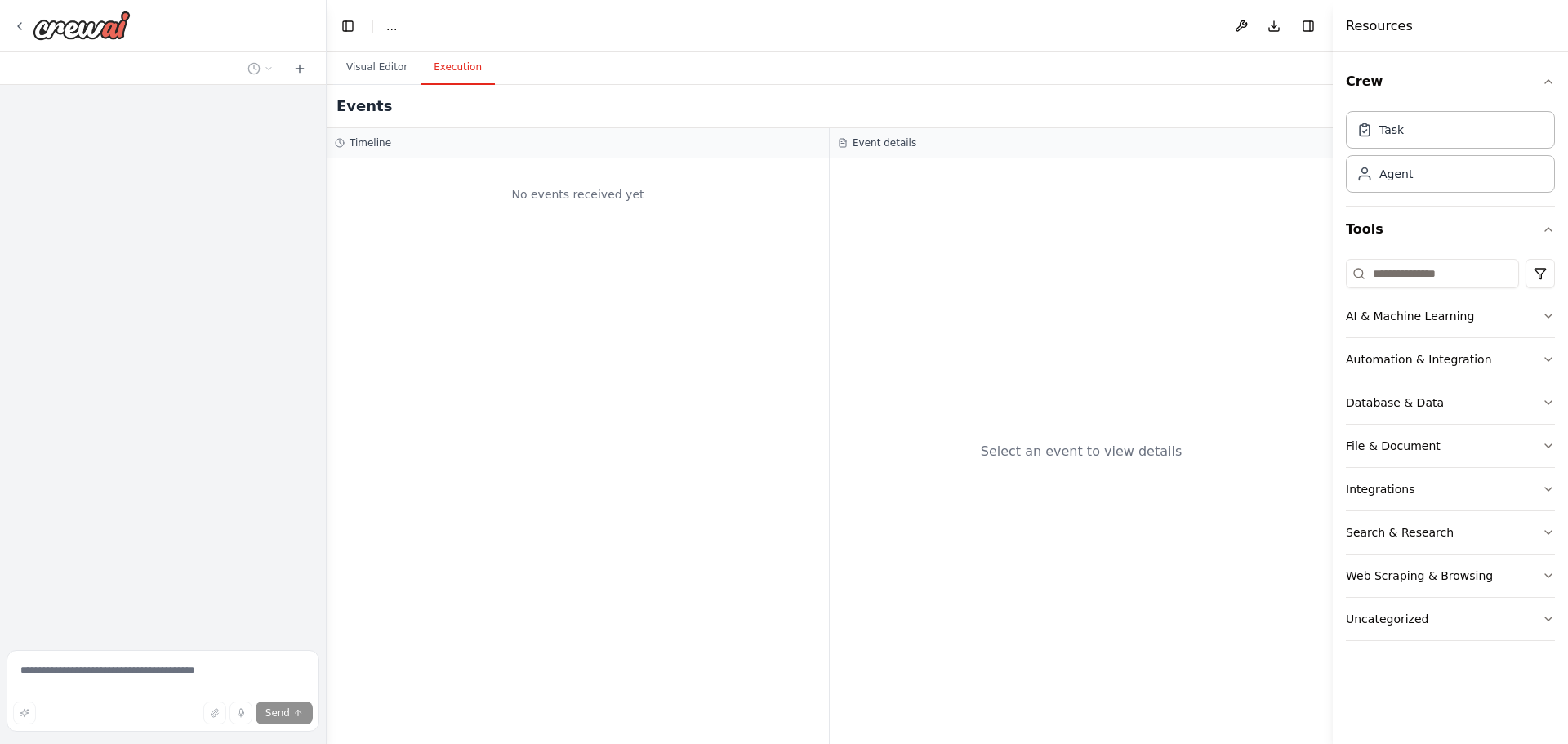
click at [462, 68] on button "Execution" at bounding box center [458, 68] width 74 height 34
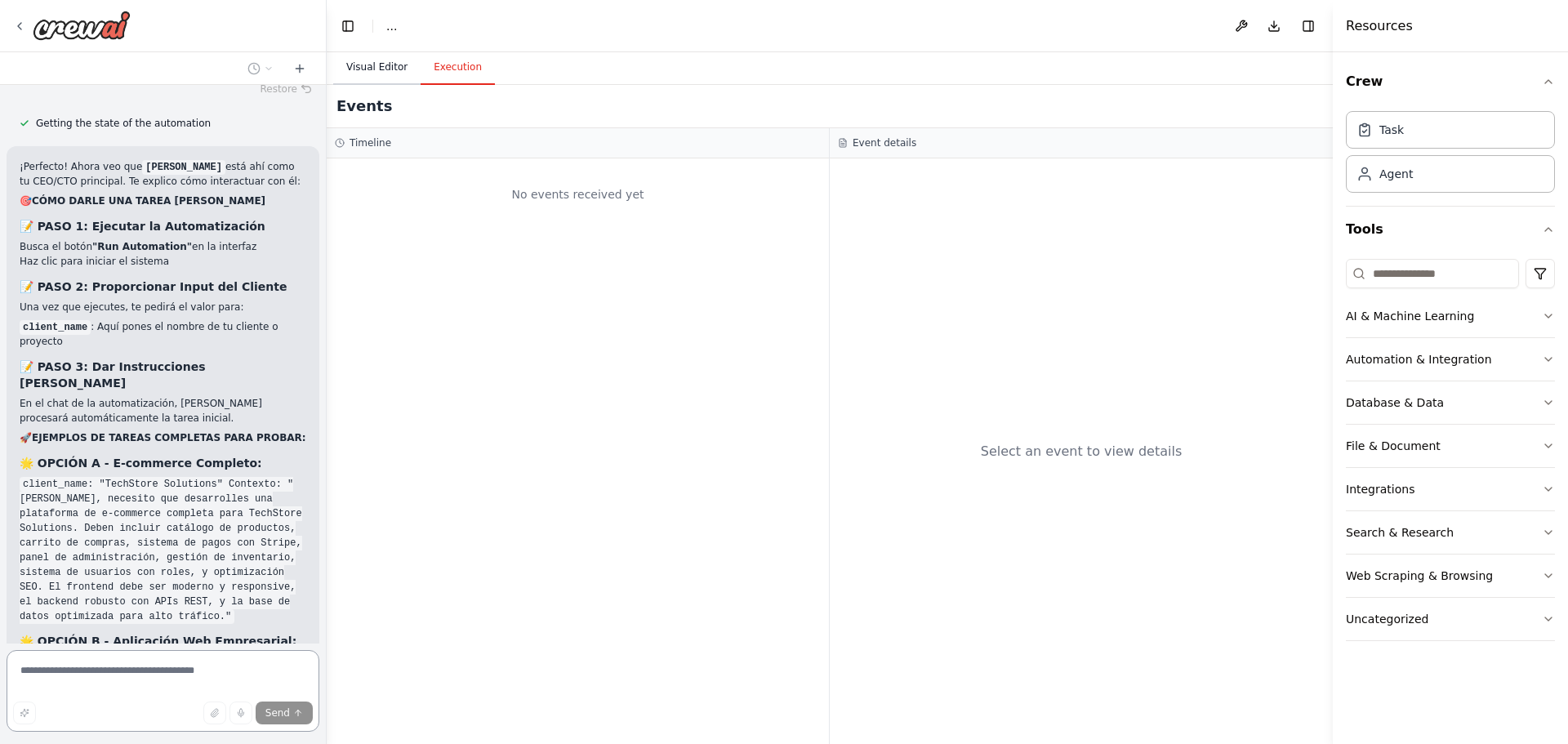
scroll to position [19632, 0]
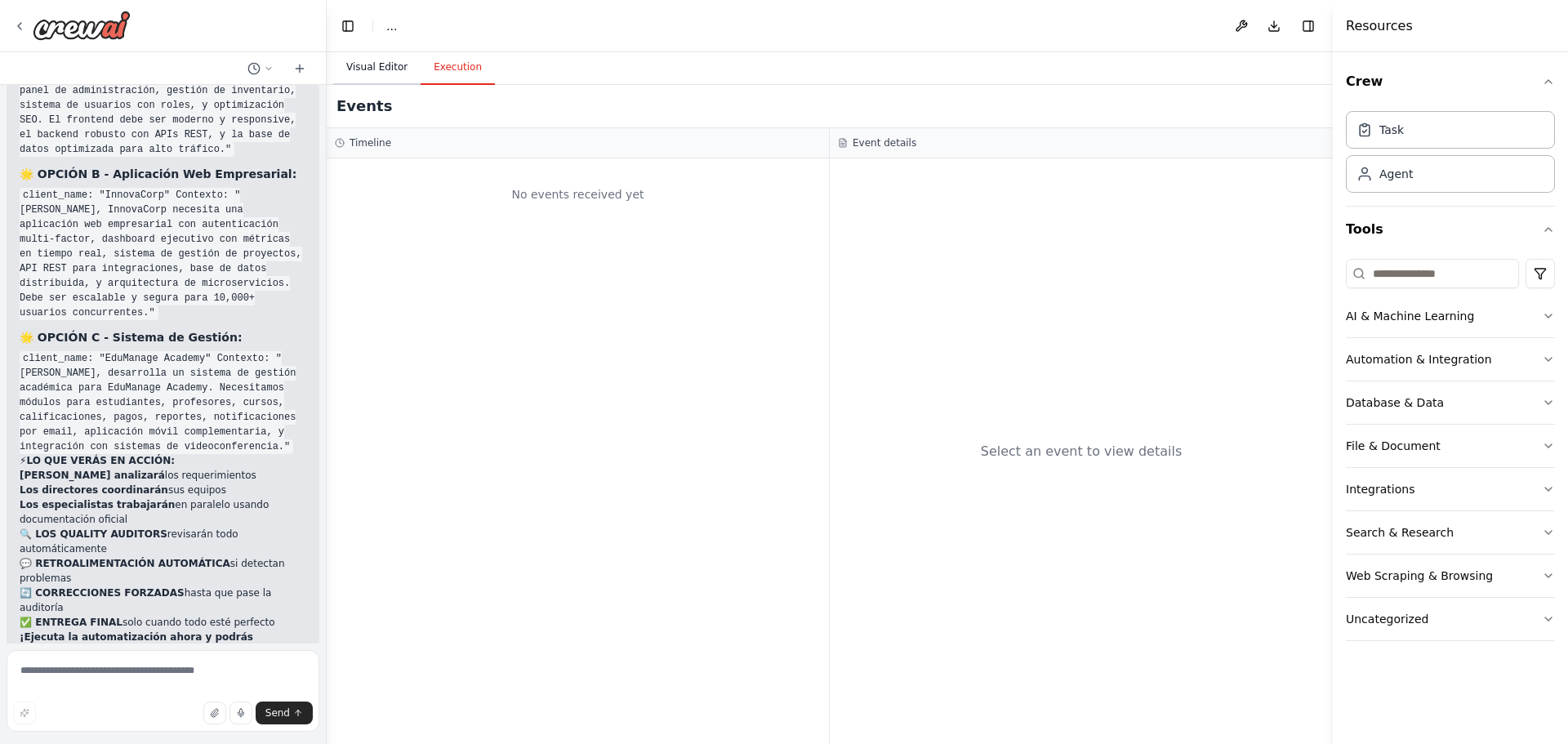
click at [381, 72] on button "Visual Editor" at bounding box center [377, 68] width 88 height 34
click at [463, 69] on button "Execution" at bounding box center [458, 68] width 74 height 34
click at [391, 70] on button "Visual Editor" at bounding box center [377, 68] width 88 height 34
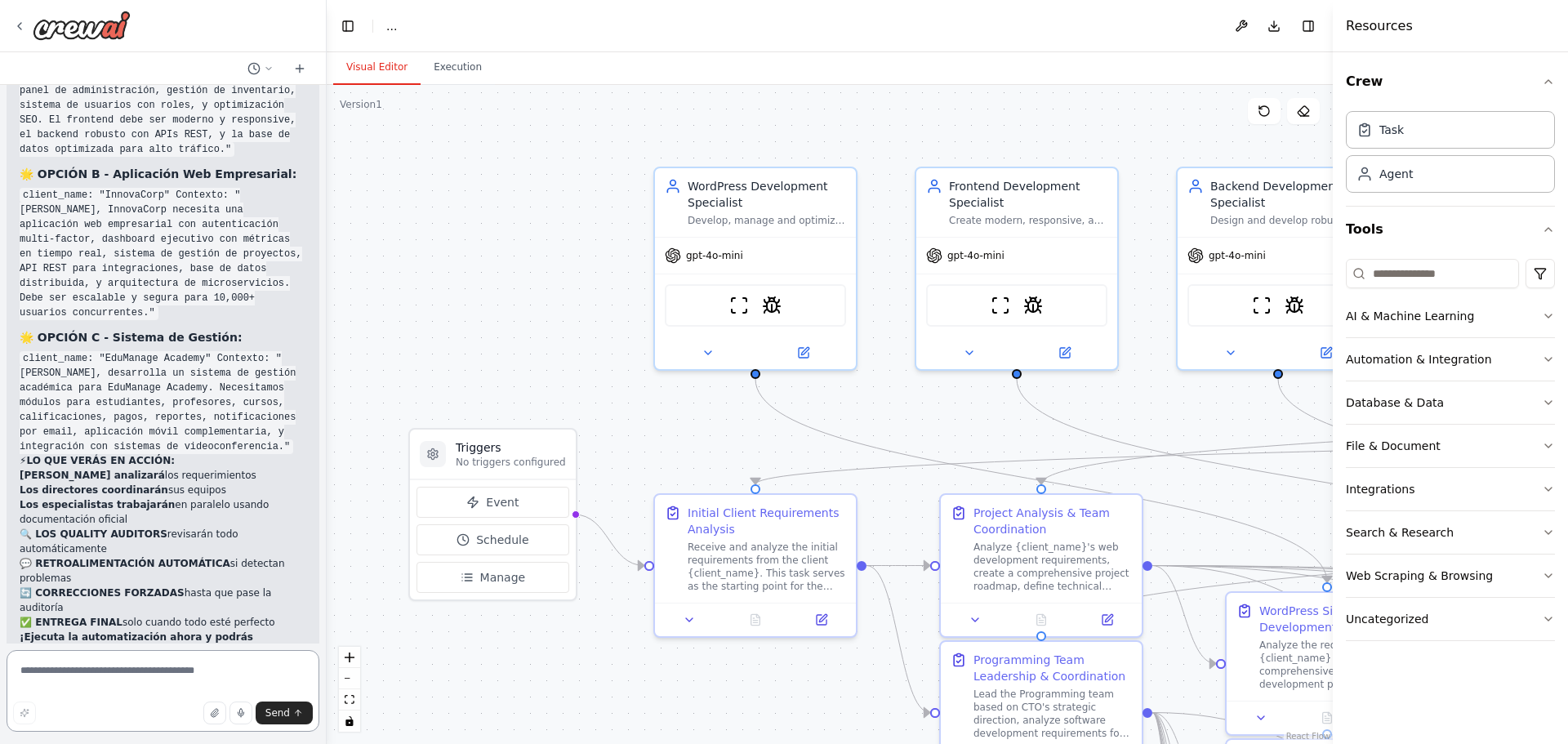
click at [144, 670] on textarea at bounding box center [163, 691] width 313 height 81
drag, startPoint x: 168, startPoint y: 610, endPoint x: 98, endPoint y: 611, distance: 70.0
copy p "Run Automation"
click at [126, 677] on textarea at bounding box center [163, 691] width 313 height 81
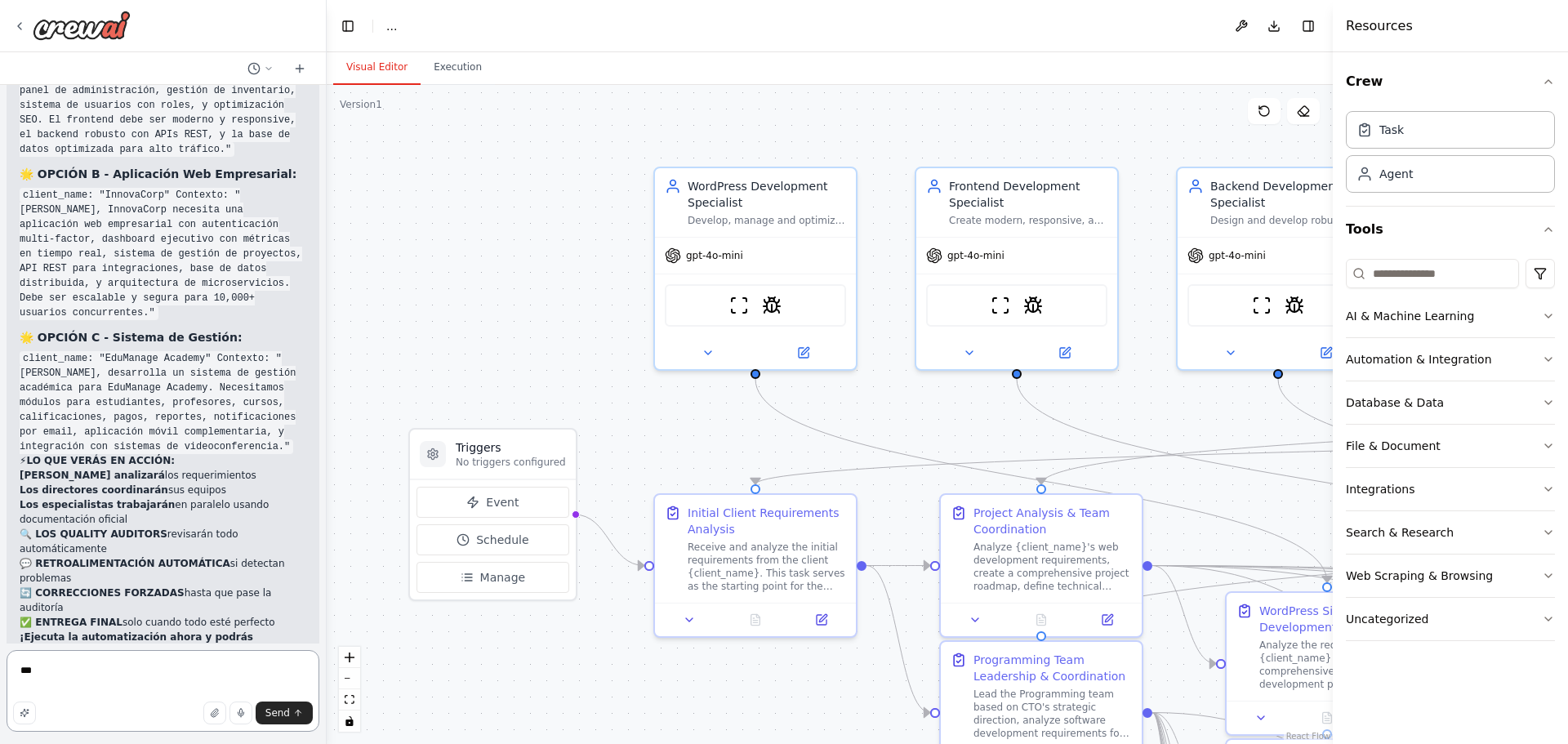
paste textarea "**********"
type textarea "**********"
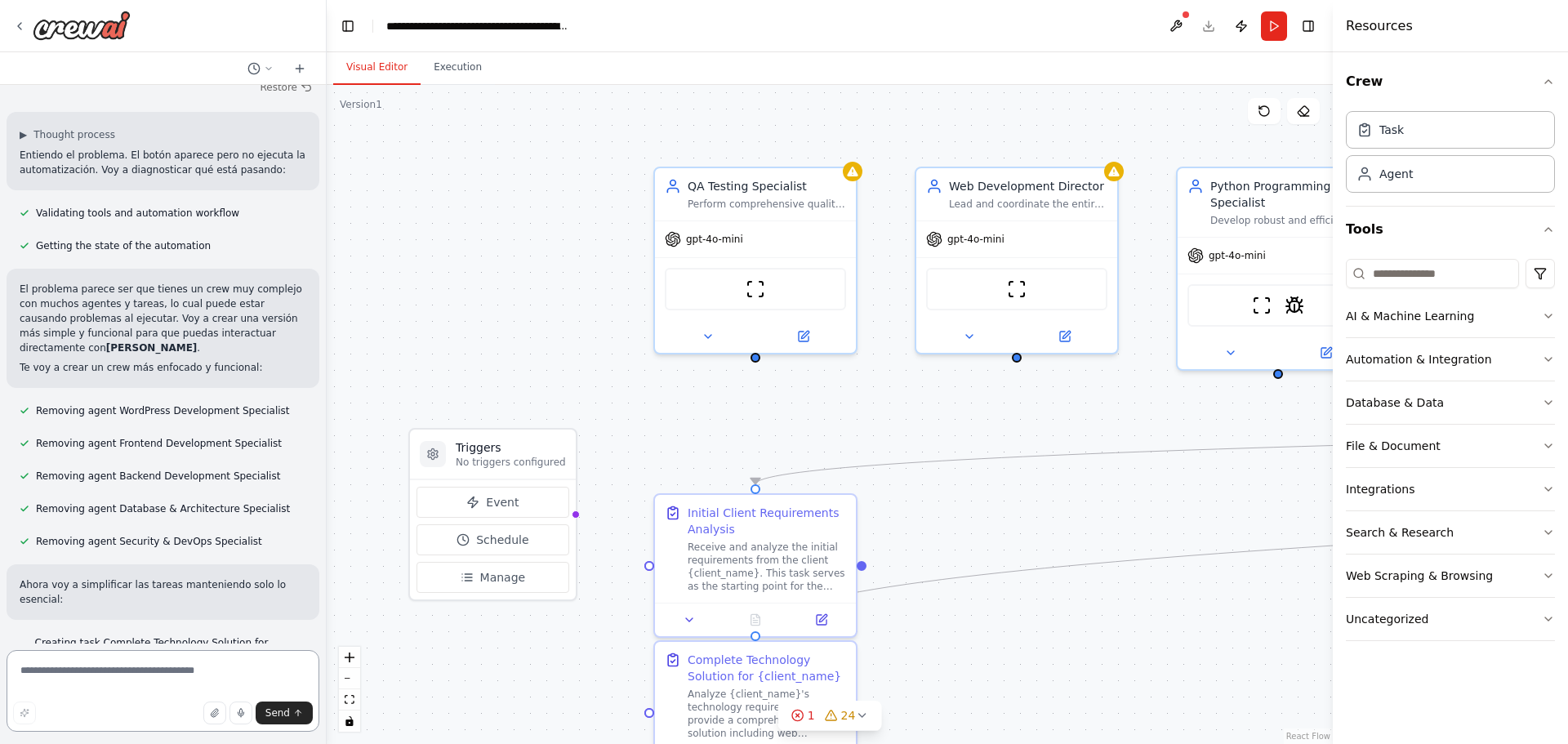
scroll to position [21093, 0]
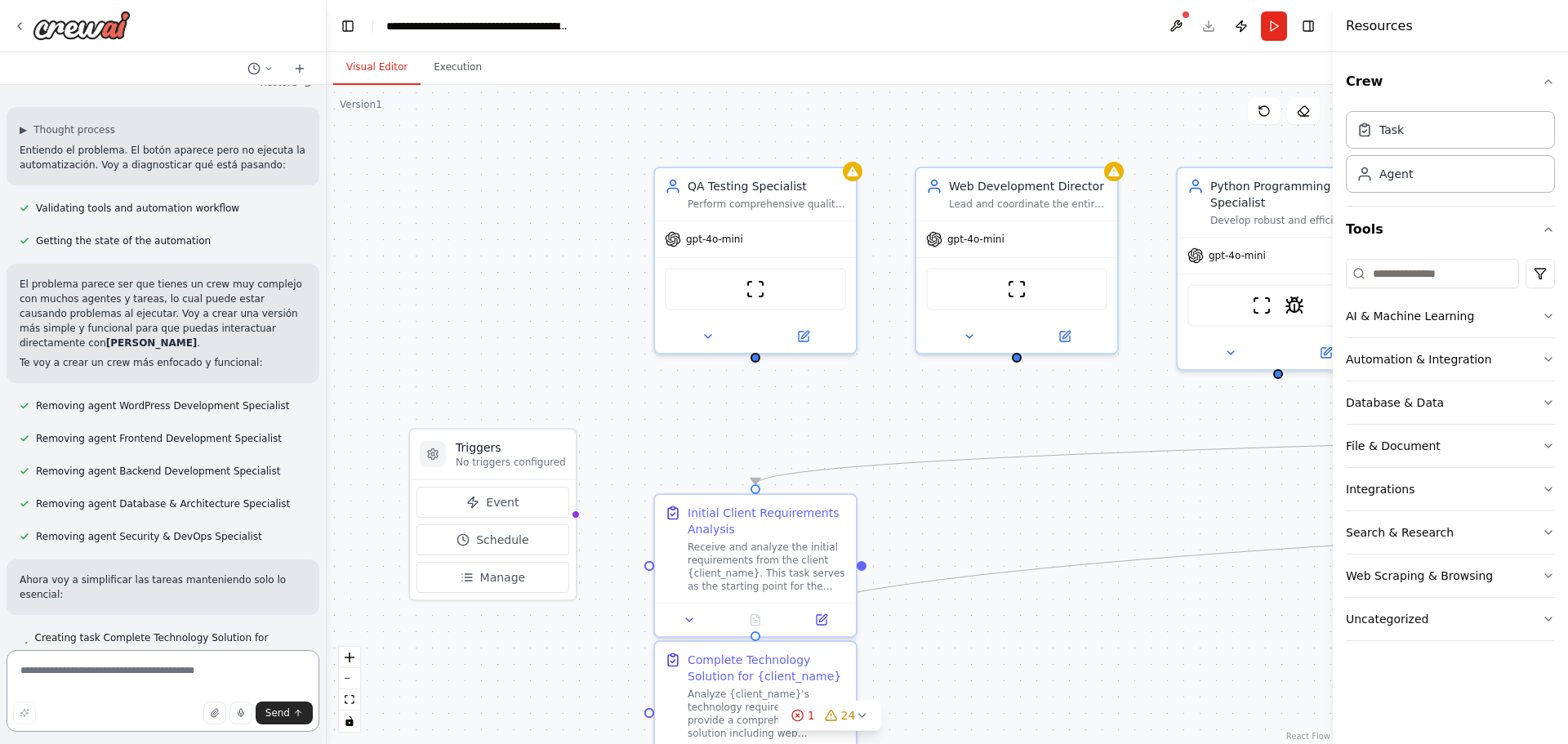
click at [175, 666] on textarea at bounding box center [163, 691] width 313 height 81
type textarea "********"
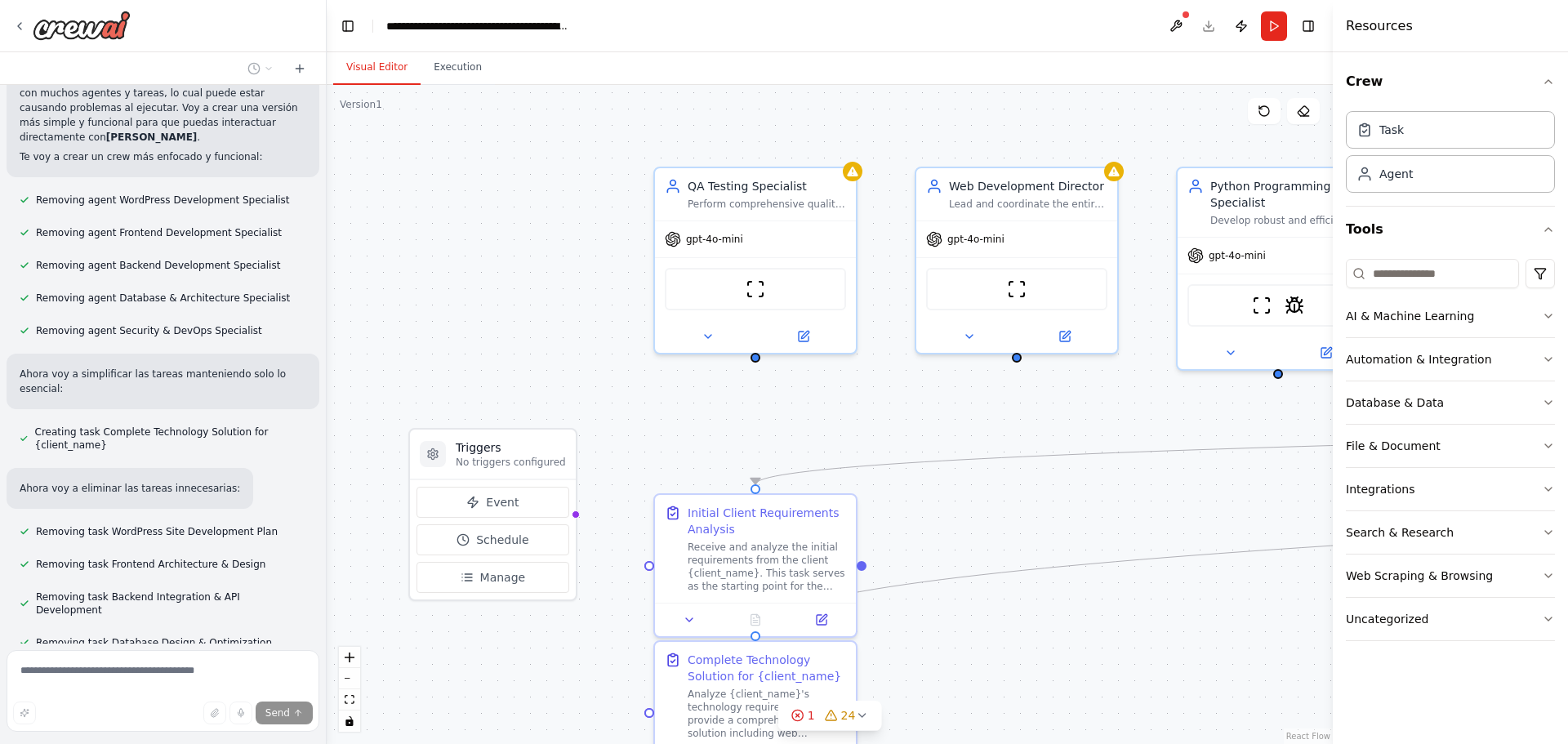
scroll to position [21329, 0]
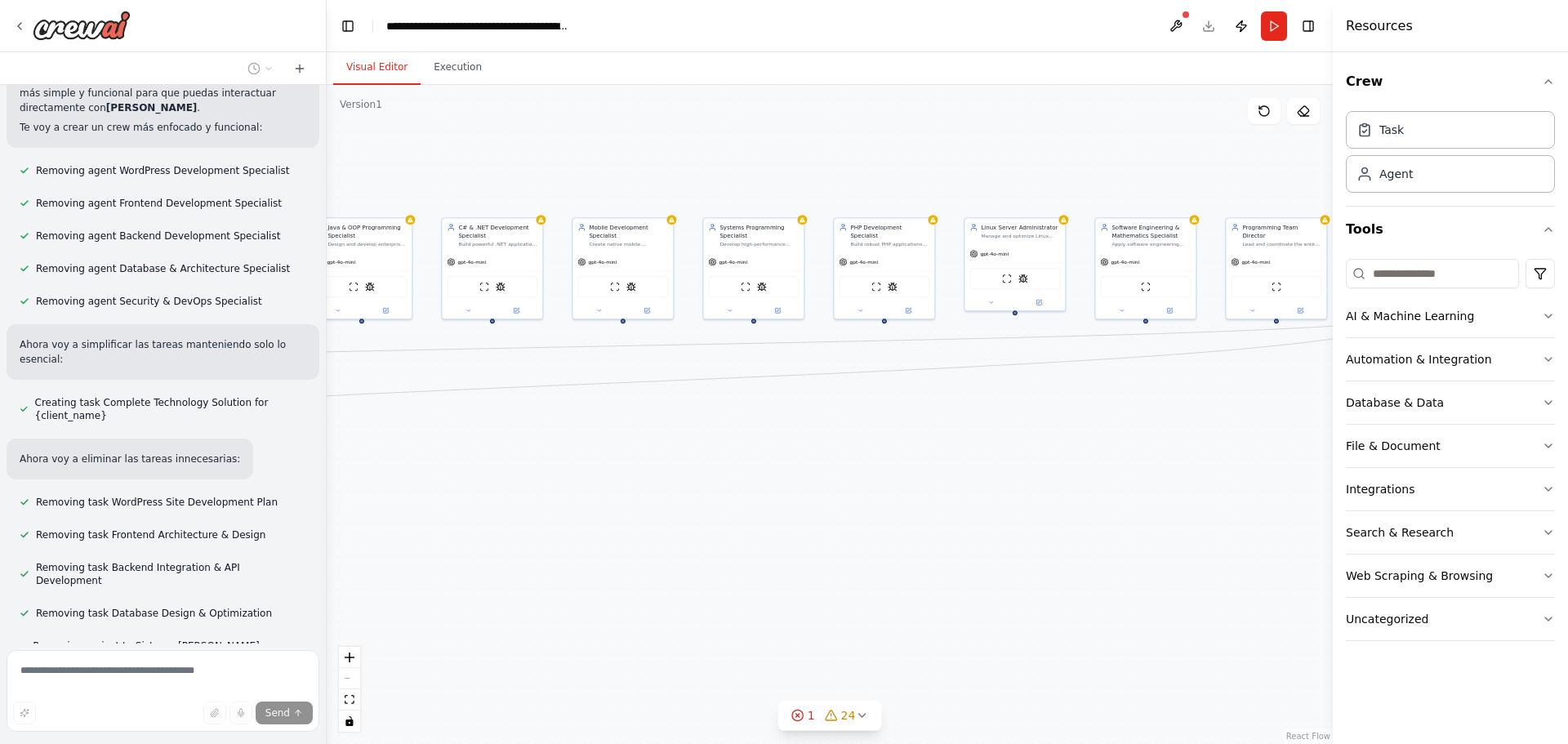
drag, startPoint x: 1112, startPoint y: 523, endPoint x: 302, endPoint y: 474, distance: 811.5
click at [302, 474] on div "quero agentes que sea capases de crear manejar y optimizar pagina web dentro de…" at bounding box center [784, 372] width 1568 height 744
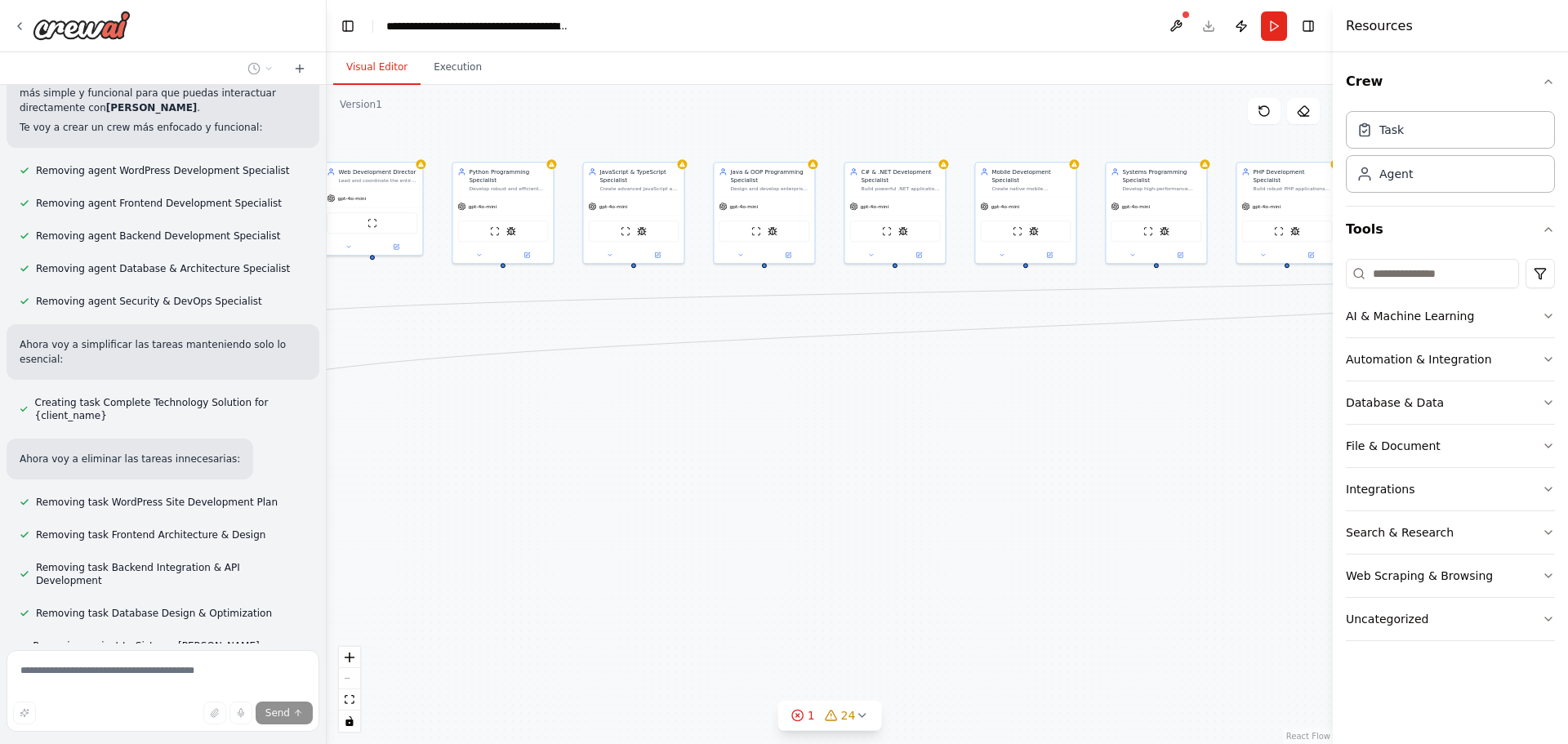
drag, startPoint x: 827, startPoint y: 473, endPoint x: 1194, endPoint y: 427, distance: 369.9
click at [1259, 426] on div ".deletable-edge-delete-btn { width: 20px; height: 20px; border: 0px solid #ffff…" at bounding box center [830, 414] width 1006 height 659
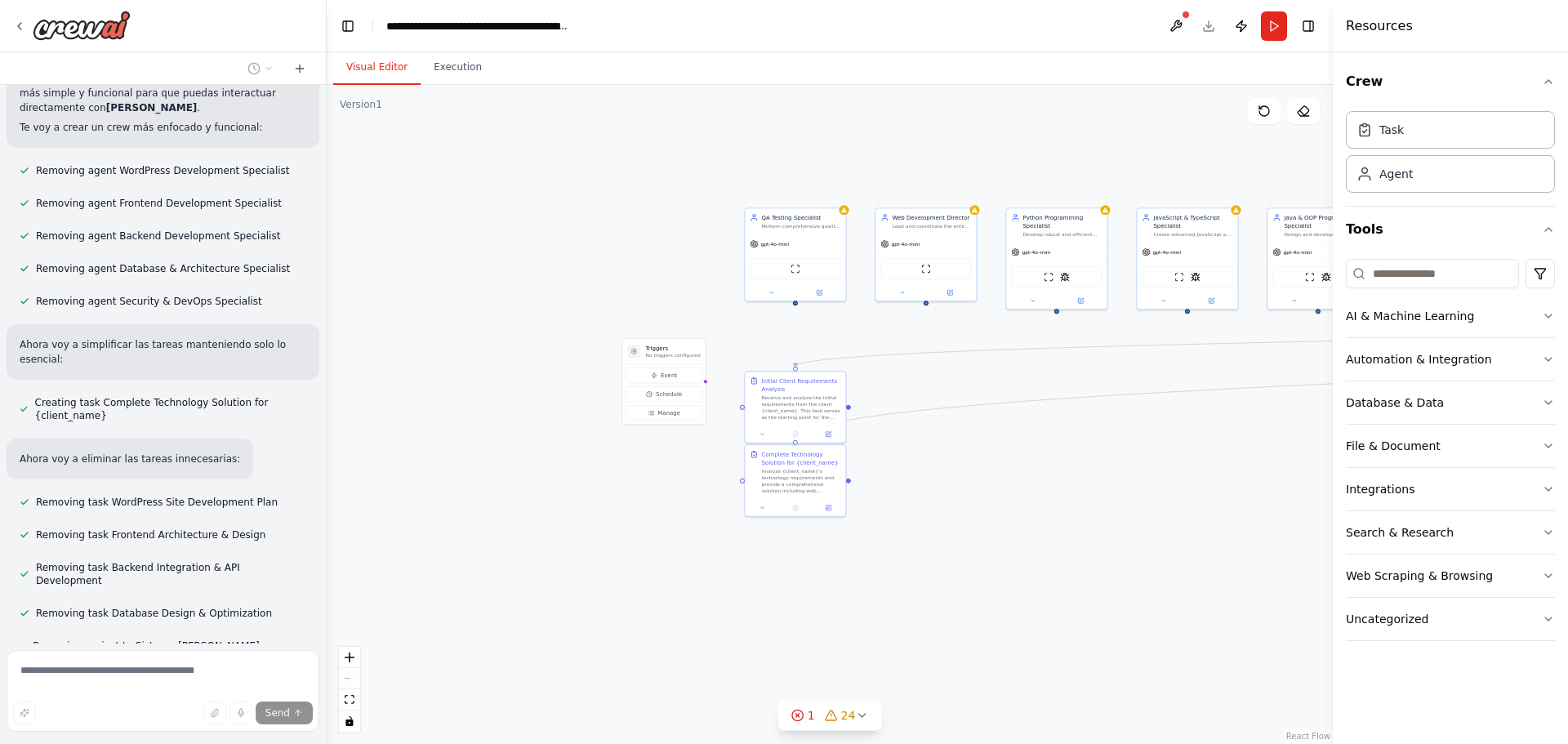
drag, startPoint x: 672, startPoint y: 449, endPoint x: 1196, endPoint y: 488, distance: 525.4
click at [1196, 488] on div ".deletable-edge-delete-btn { width: 20px; height: 20px; border: 0px solid #ffff…" at bounding box center [830, 414] width 1006 height 659
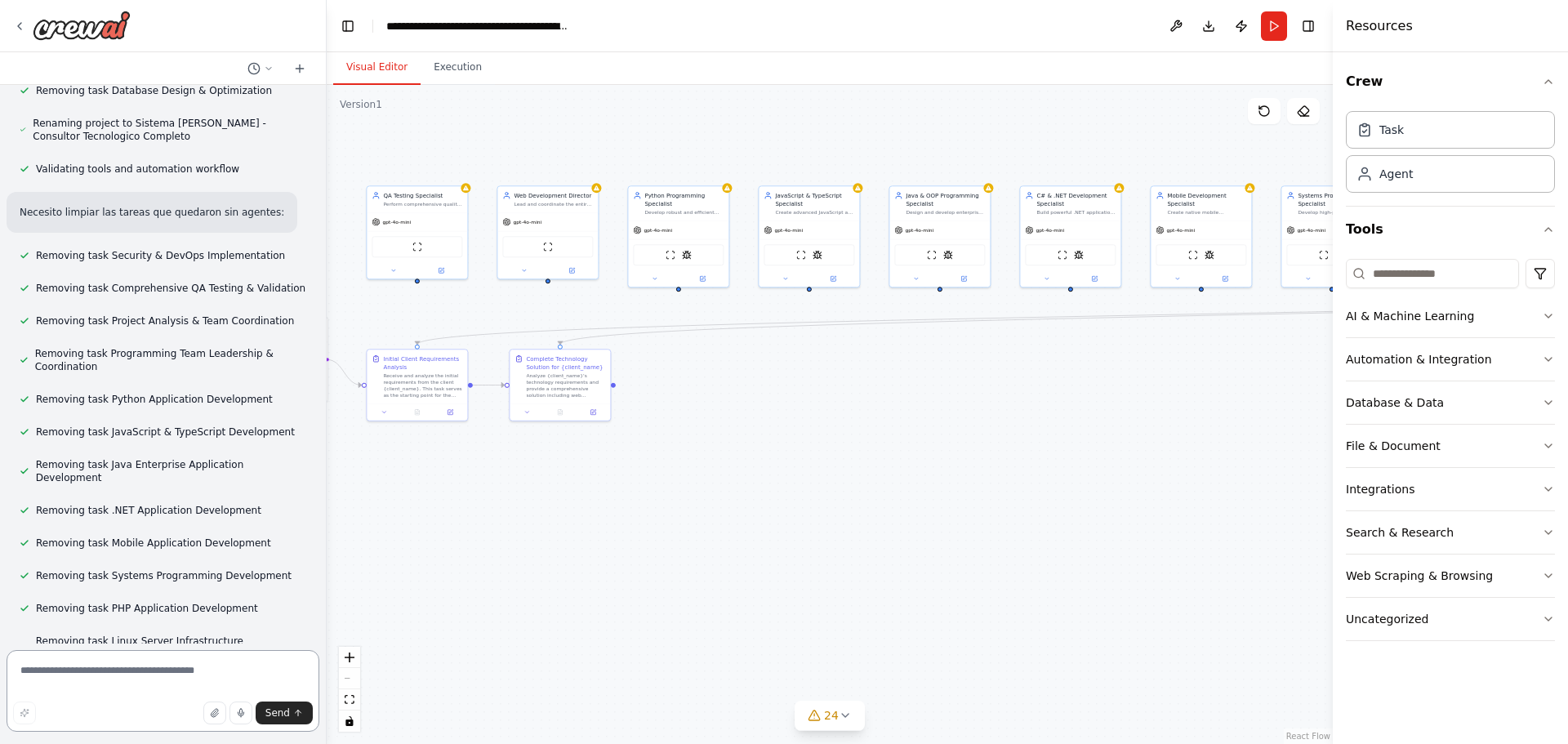
scroll to position [21860, 0]
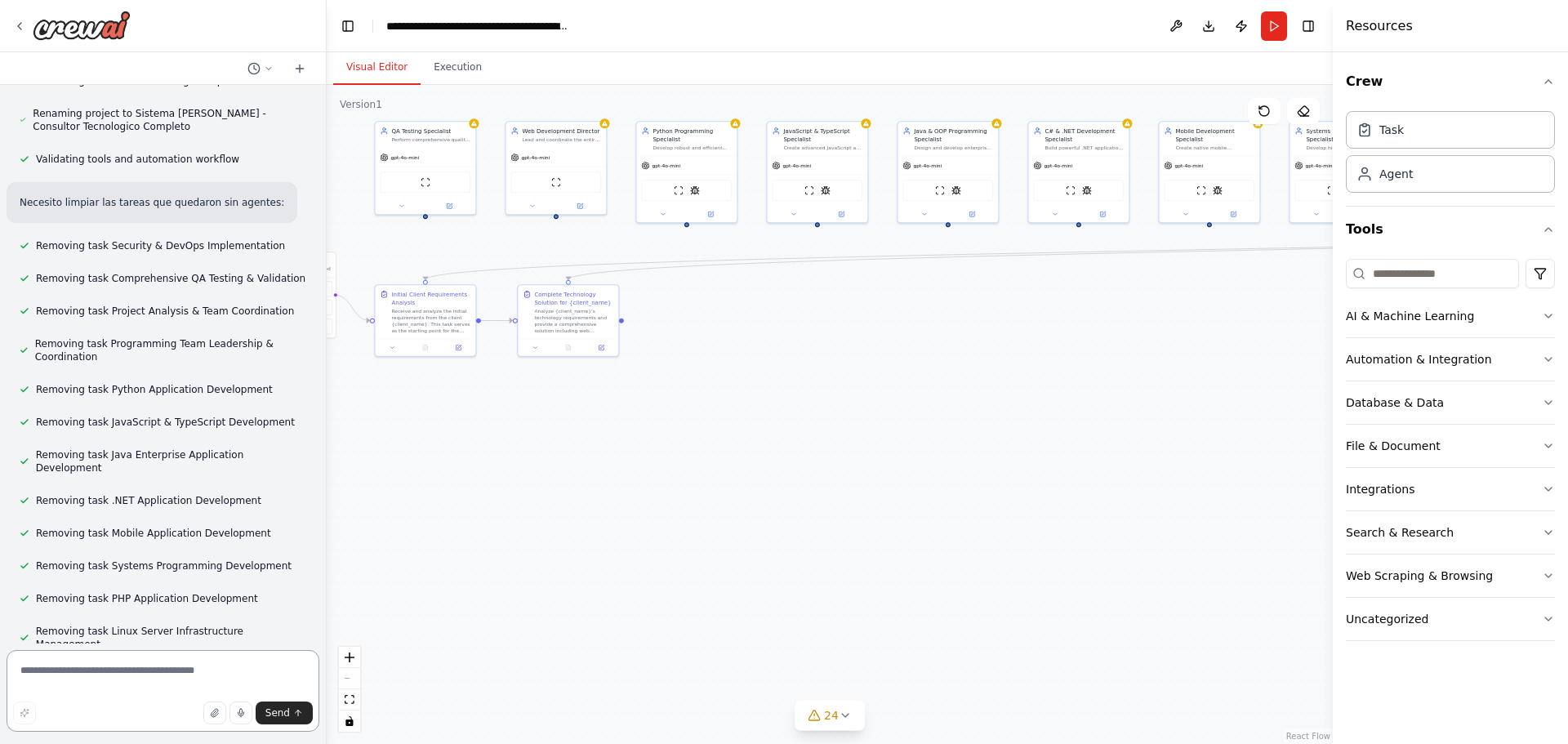
drag, startPoint x: 1196, startPoint y: 488, endPoint x: 822, endPoint y: 400, distance: 384.2
click at [822, 400] on div ".deletable-edge-delete-btn { width: 20px; height: 20px; border: 0px solid #ffff…" at bounding box center [830, 414] width 1006 height 659
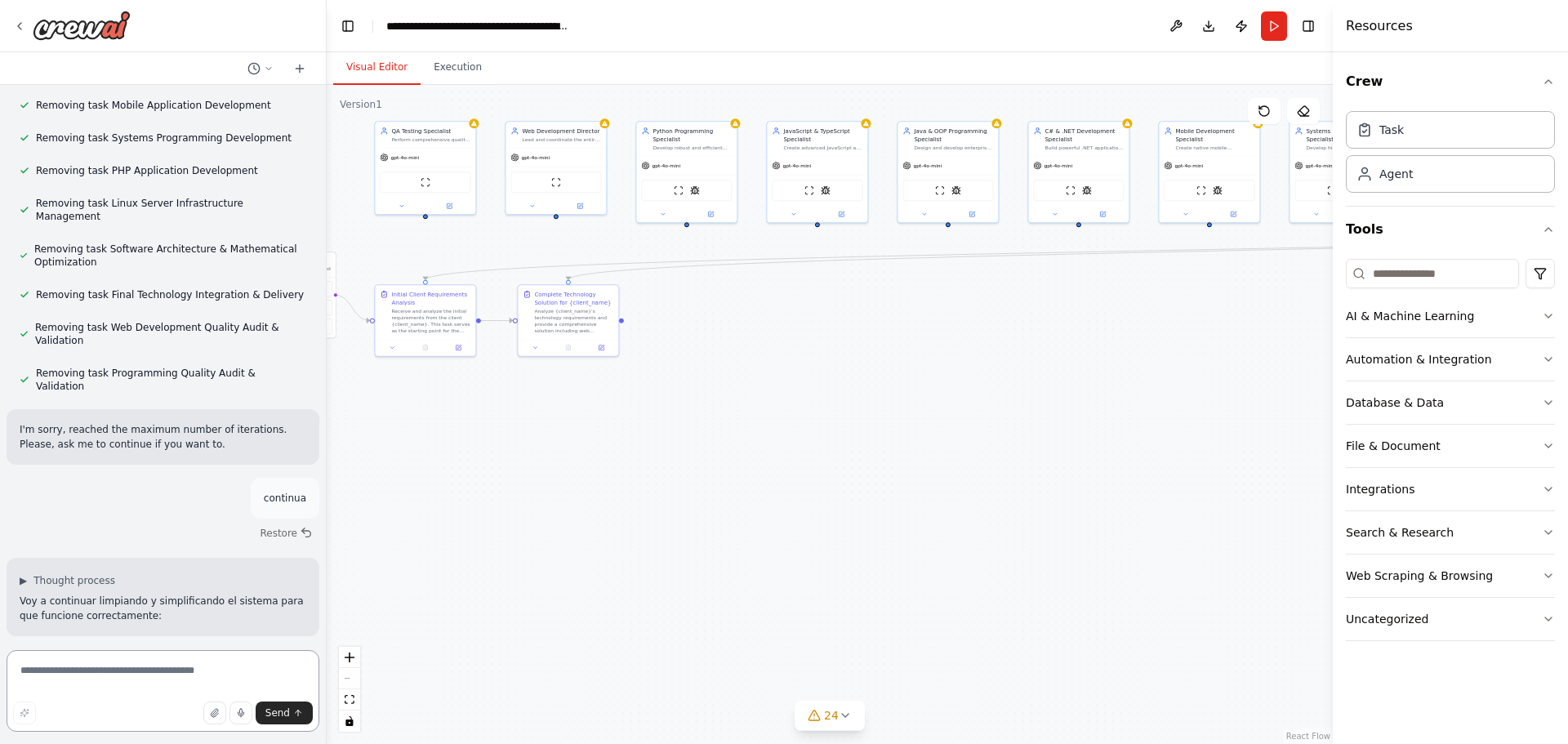
scroll to position [22308, 0]
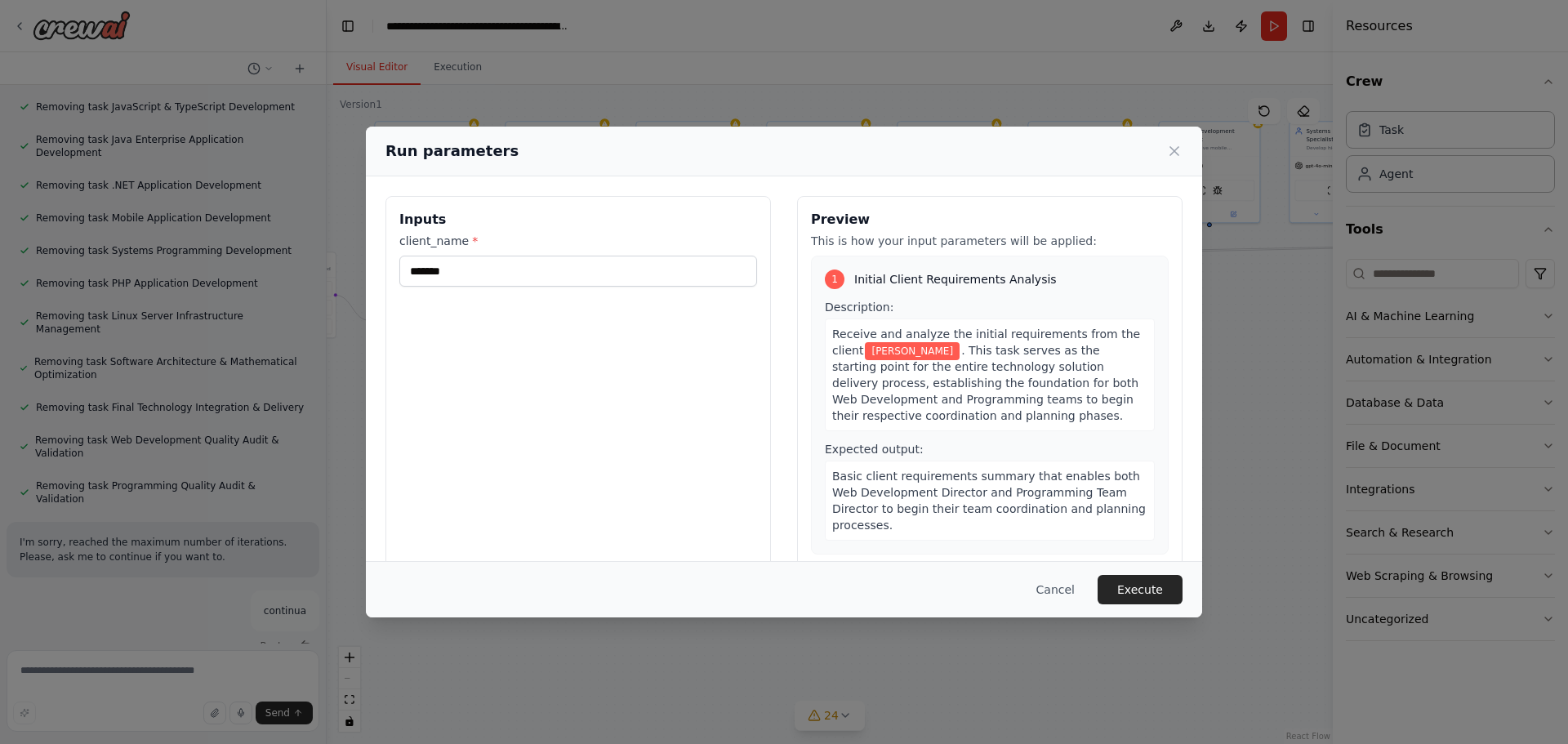
drag, startPoint x: 1159, startPoint y: 594, endPoint x: 738, endPoint y: 521, distance: 427.3
click at [738, 521] on div "Run parameters Inputs client_name * ******* Preview This is how your input para…" at bounding box center [784, 371] width 836 height 490
click at [1136, 583] on button "Execute" at bounding box center [1140, 589] width 85 height 30
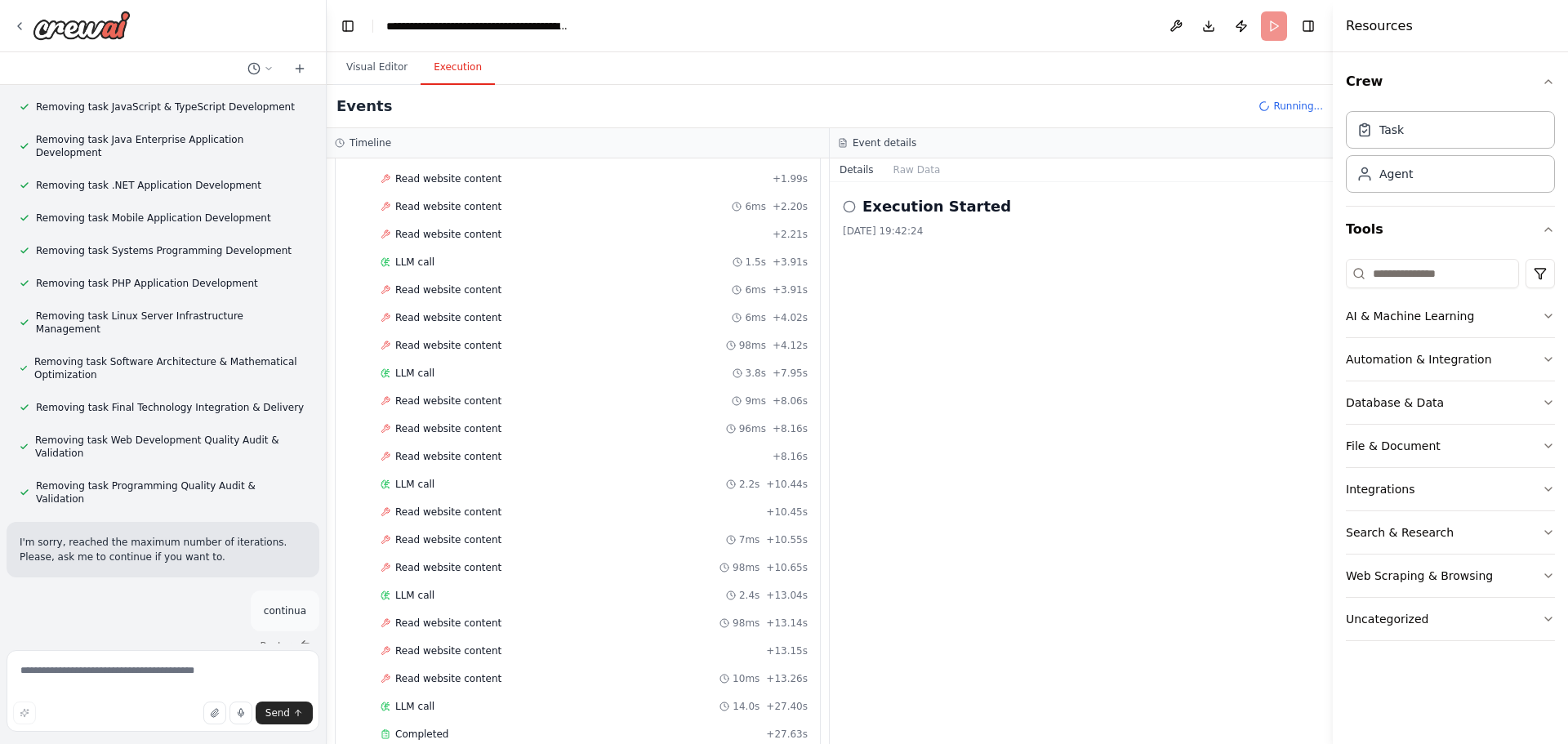
scroll to position [302, 0]
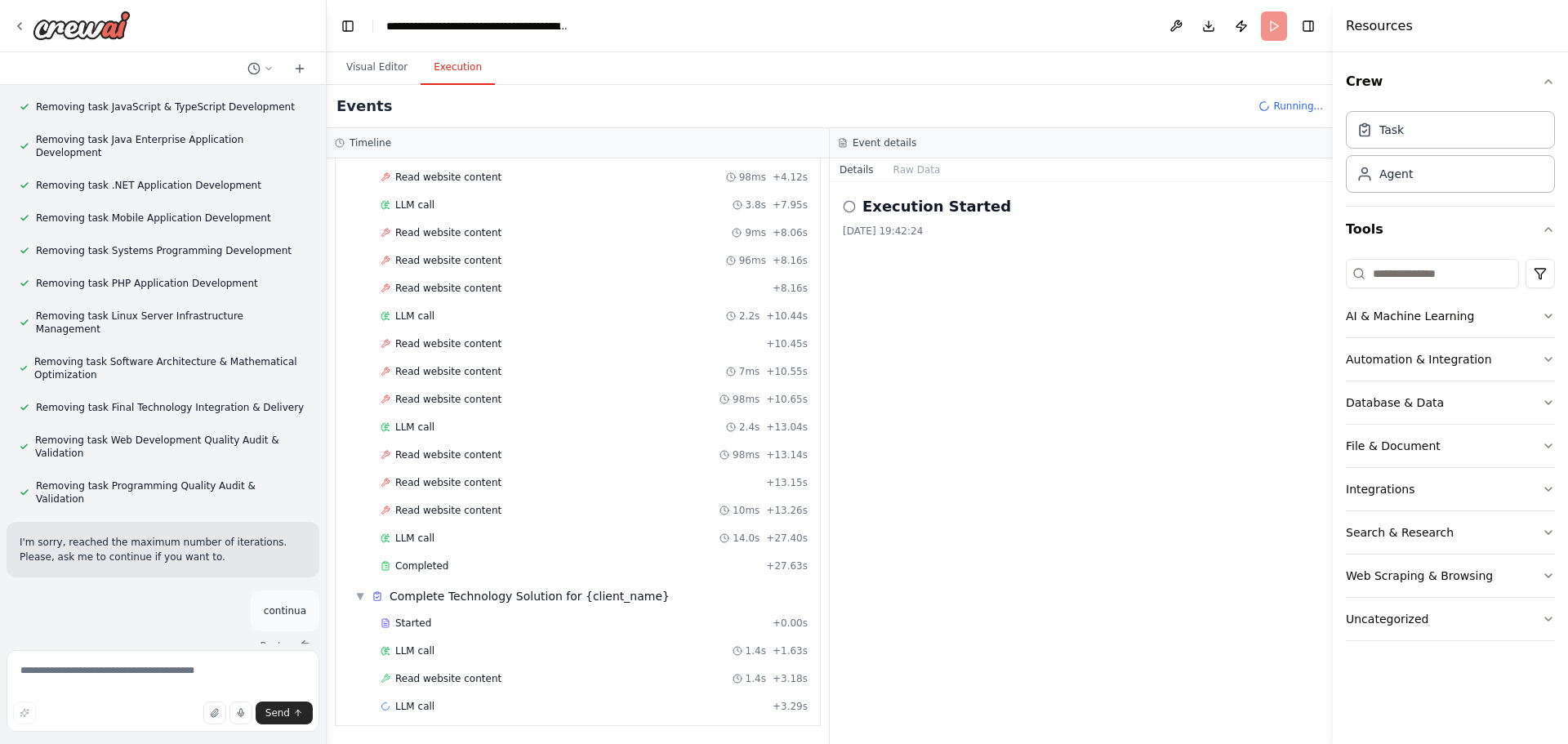
click at [1278, 24] on header "**********" at bounding box center [830, 26] width 1006 height 52
click at [848, 204] on icon at bounding box center [849, 206] width 13 height 13
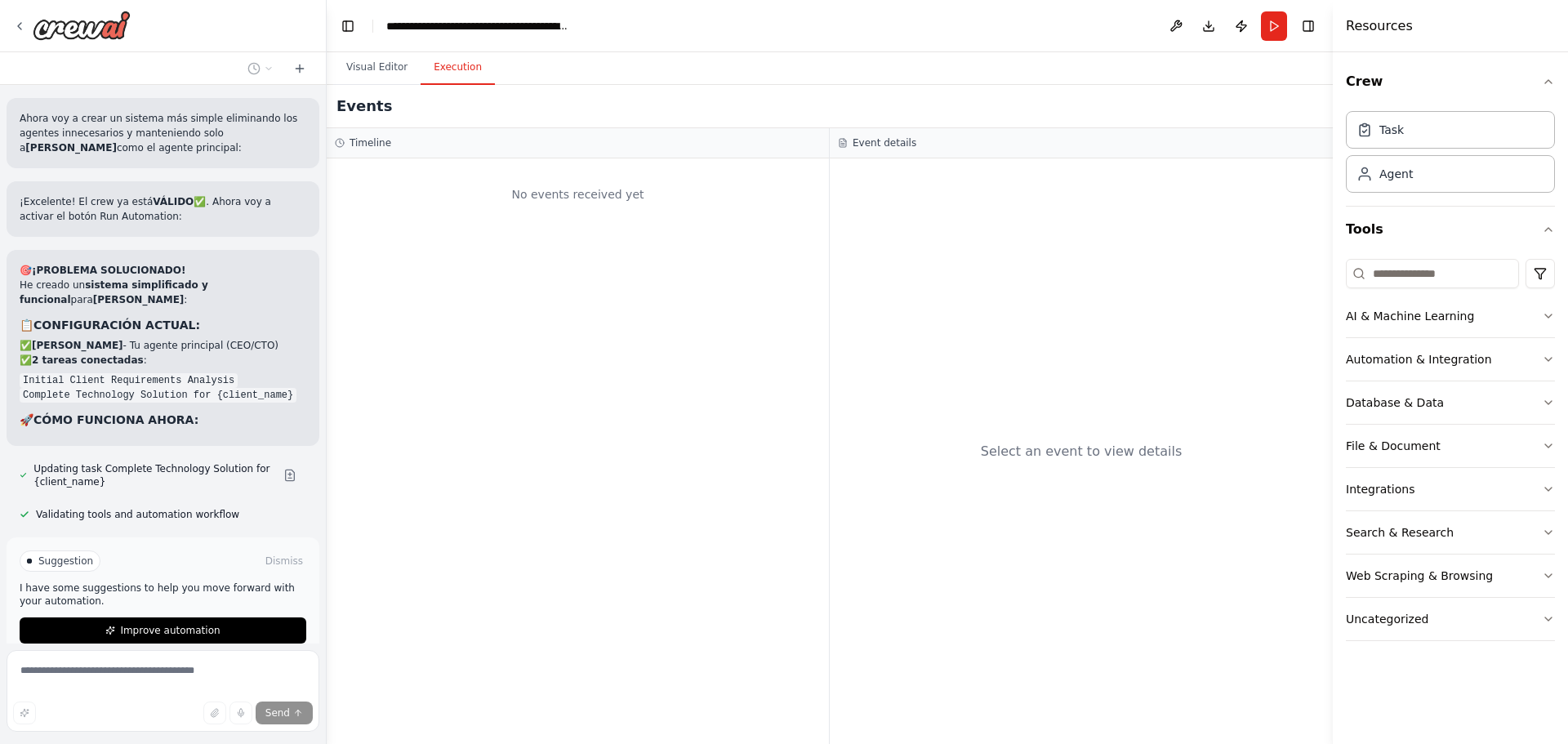
click at [449, 64] on button "Execution" at bounding box center [458, 68] width 74 height 34
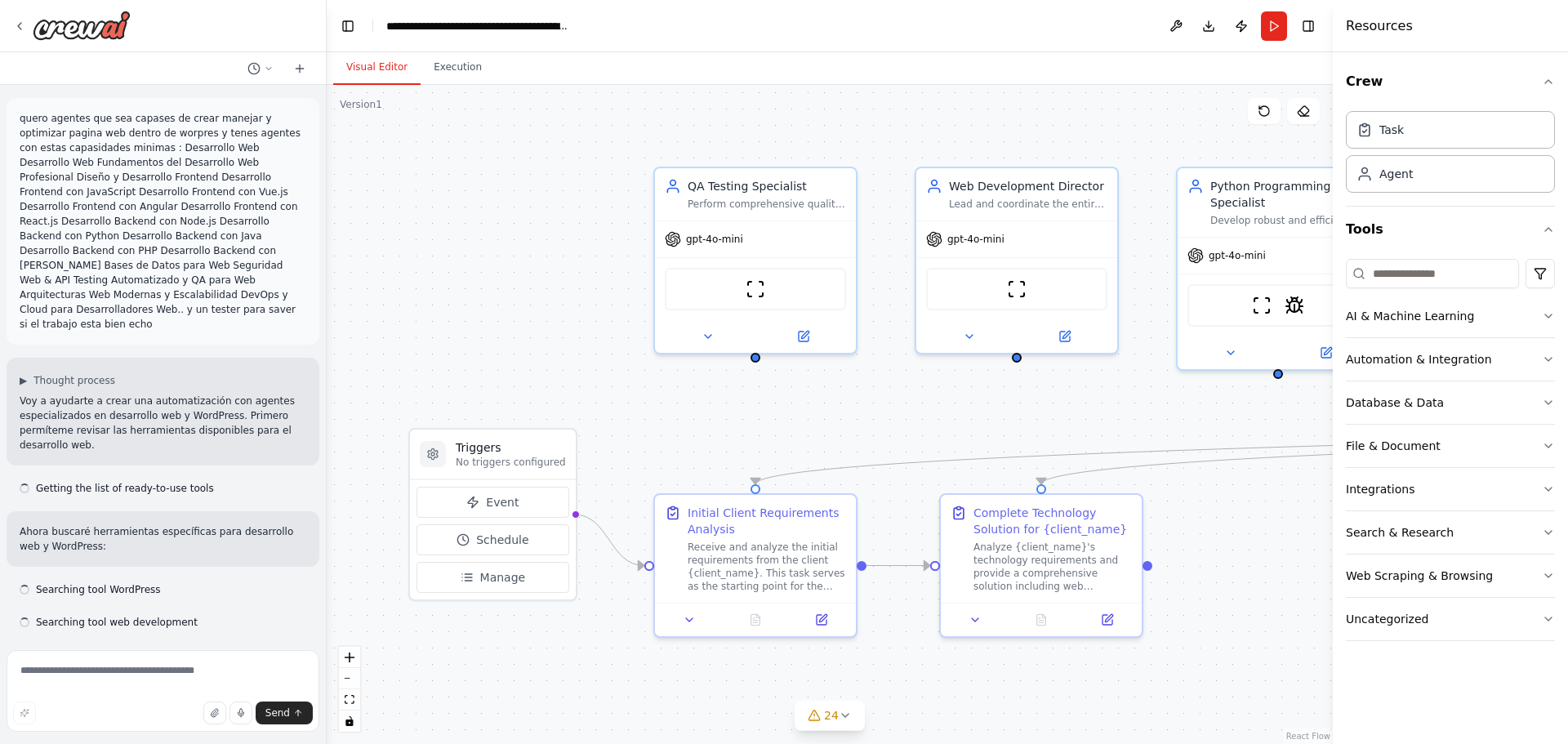
scroll to position [22177, 0]
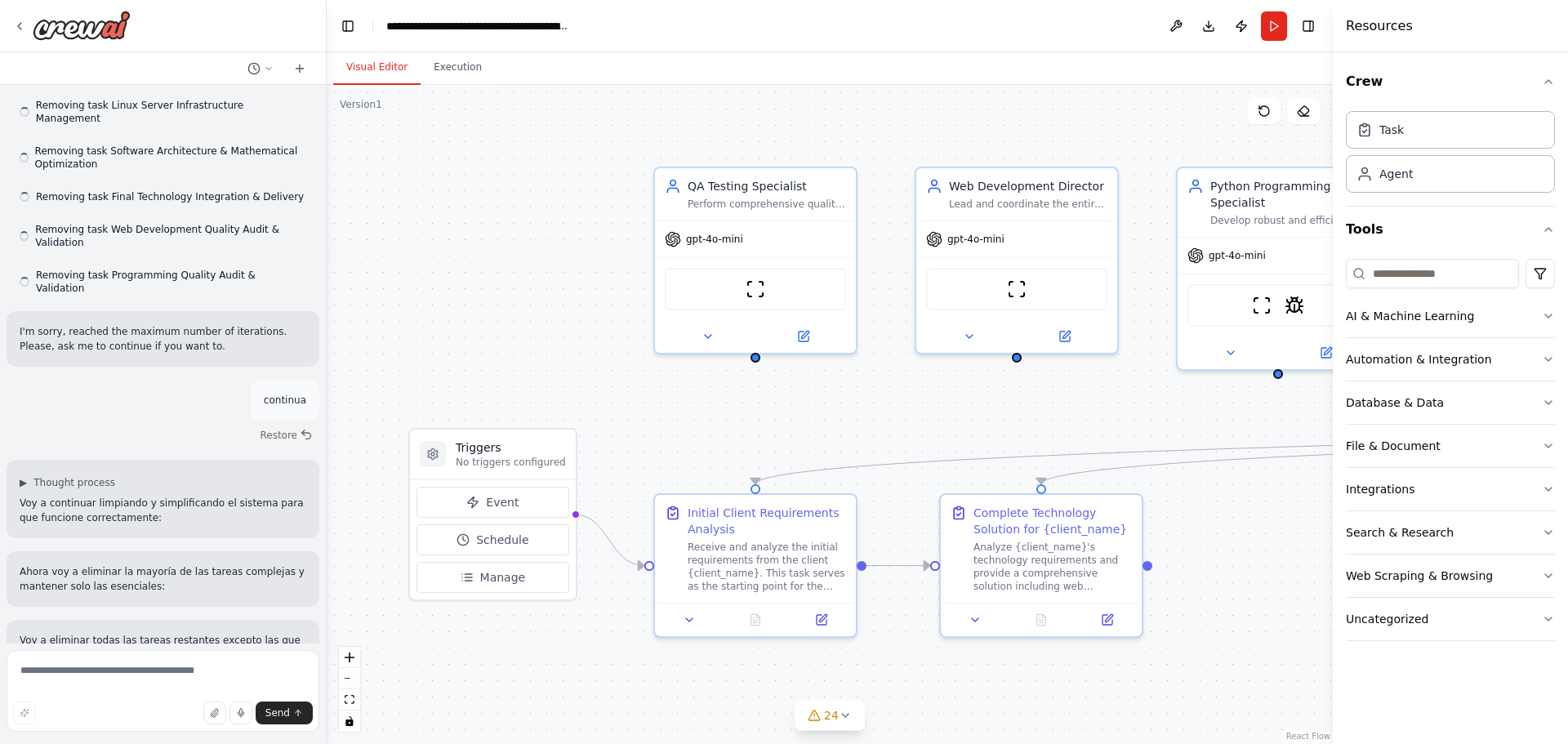
click at [370, 70] on button "Visual Editor" at bounding box center [377, 68] width 88 height 34
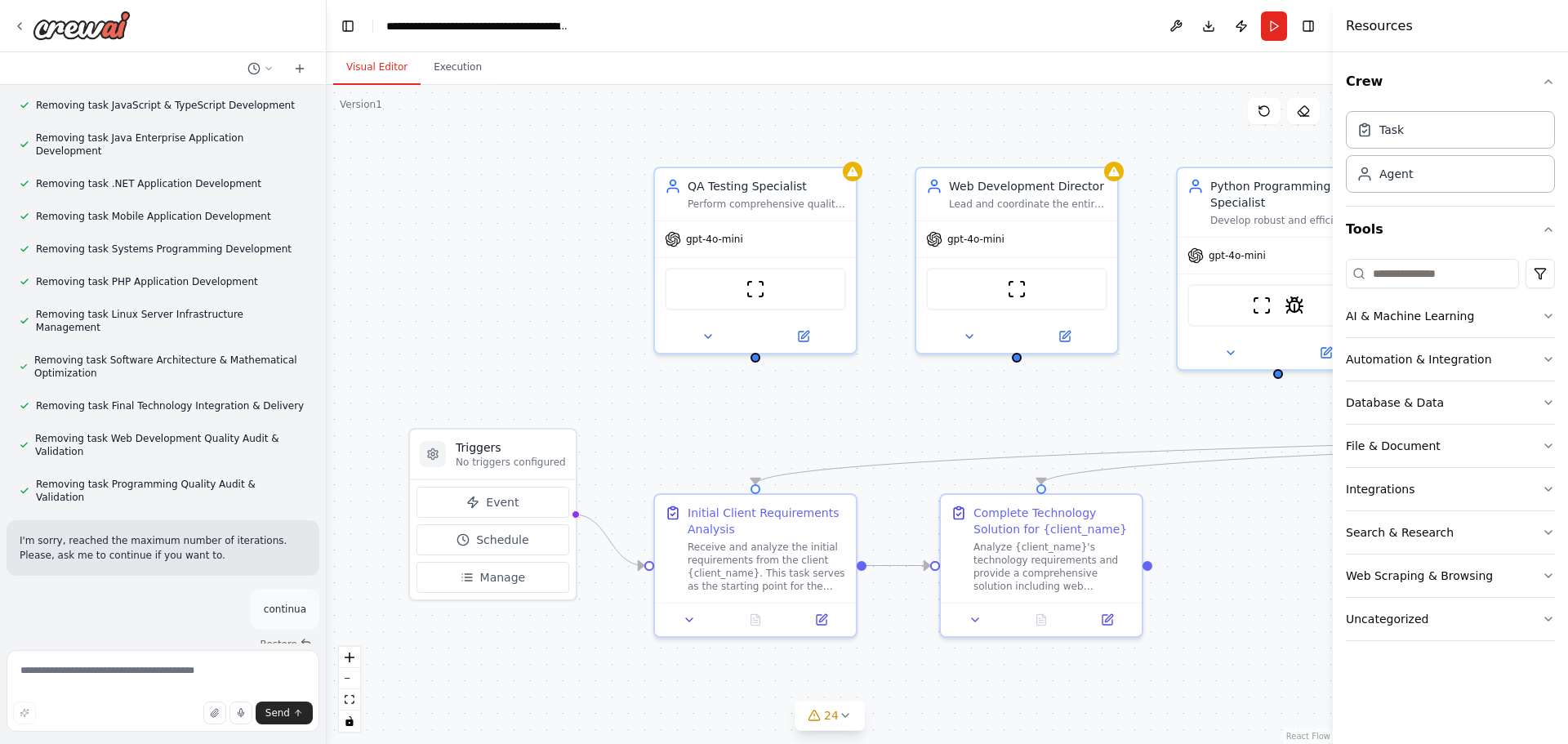
scroll to position [22308, 0]
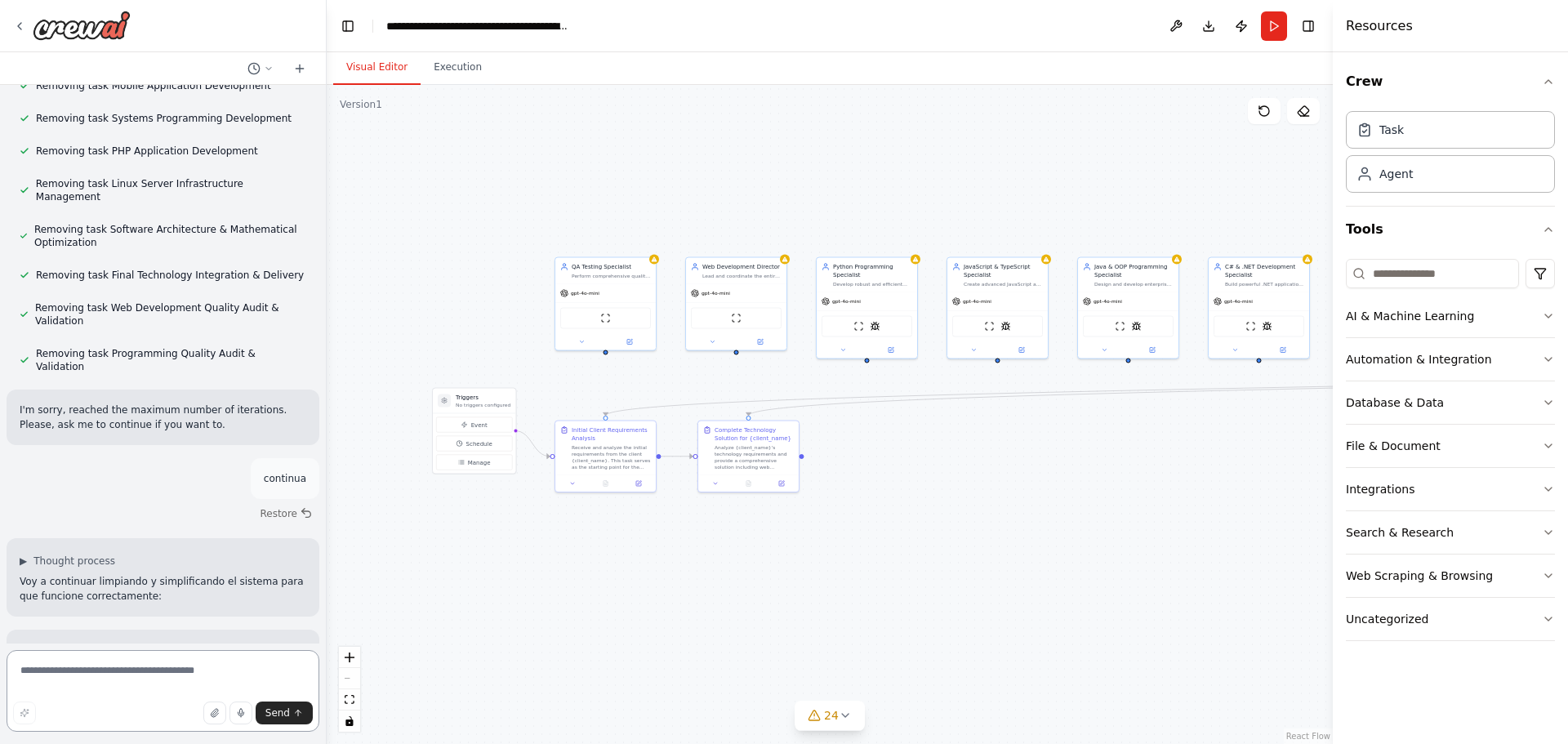
click at [103, 679] on textarea at bounding box center [163, 691] width 313 height 81
type textarea "*"
click at [655, 265] on div "QA Testing Specialist Perform comprehensive quality assurance testing including…" at bounding box center [605, 269] width 100 height 26
click at [639, 243] on icon at bounding box center [642, 238] width 10 height 10
click at [609, 240] on button "Confirm" at bounding box center [596, 239] width 58 height 20
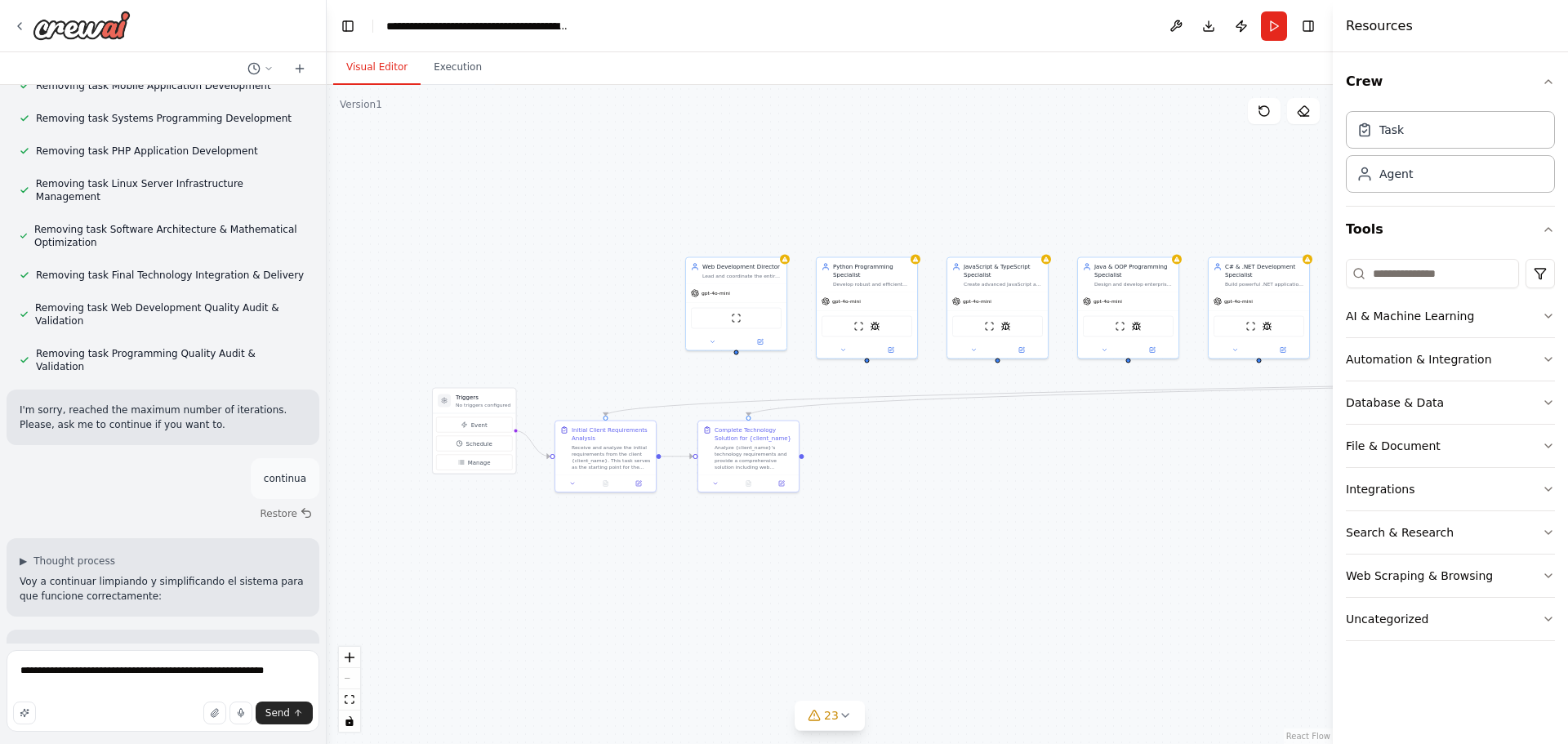
click at [791, 264] on div ".deletable-edge-delete-btn { width: 20px; height: 20px; border: 0px solid #ffff…" at bounding box center [830, 414] width 1006 height 659
click at [787, 264] on div "Web Development Director Lead and coordinate the entire web development team fo…" at bounding box center [735, 302] width 102 height 94
click at [770, 240] on icon at bounding box center [773, 238] width 10 height 10
click at [728, 236] on button "Confirm" at bounding box center [727, 239] width 58 height 20
click at [919, 265] on div ".deletable-edge-delete-btn { width: 20px; height: 20px; border: 0px solid #ffff…" at bounding box center [830, 414] width 1006 height 659
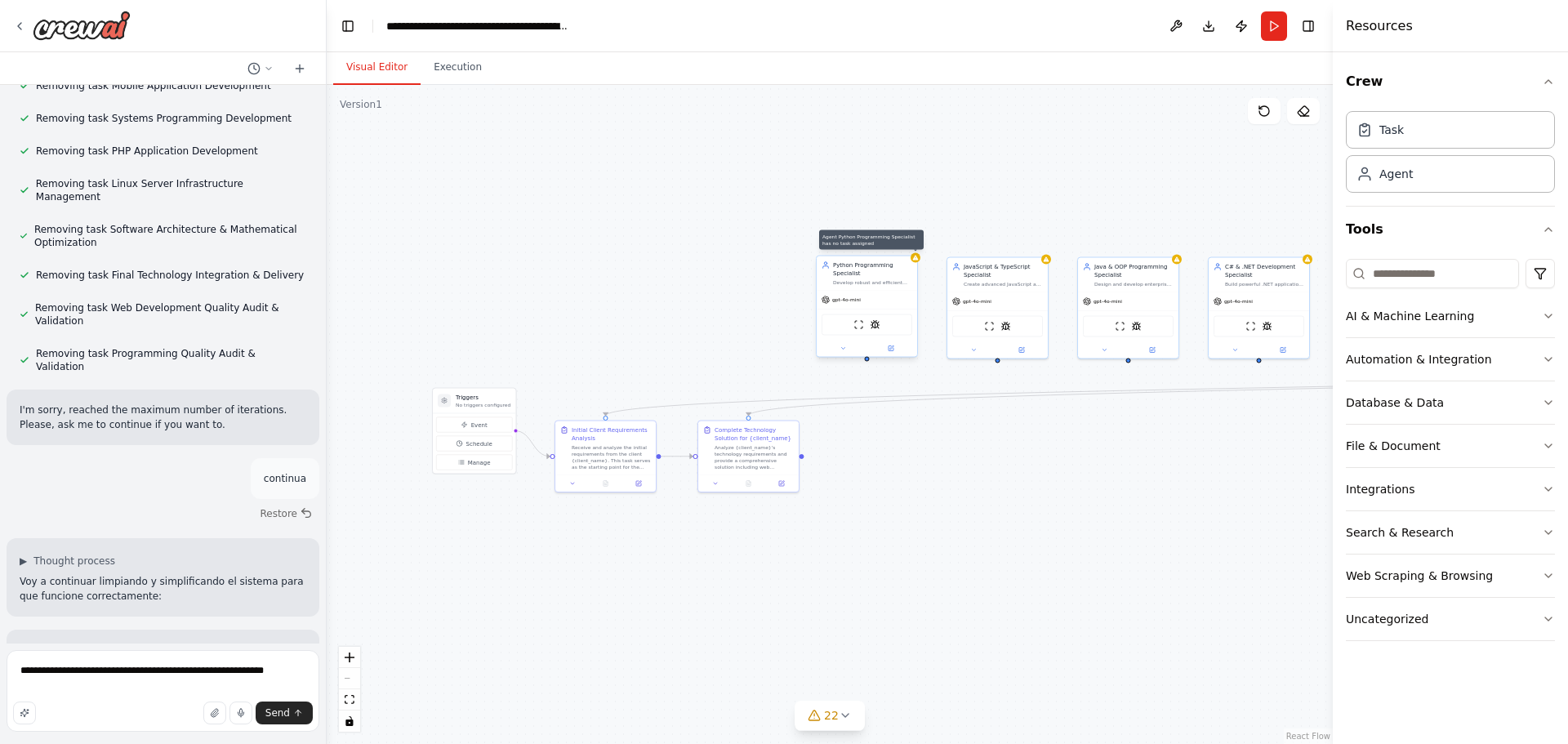
click at [916, 260] on icon at bounding box center [915, 257] width 6 height 6
click at [904, 245] on button at bounding box center [904, 239] width 22 height 22
click at [859, 242] on button "Confirm" at bounding box center [858, 239] width 58 height 20
click at [1048, 265] on div "JavaScript & TypeScript Specialist Create advanced JavaScript and TypeScript ap…" at bounding box center [997, 306] width 102 height 102
click at [1036, 246] on button at bounding box center [1035, 239] width 22 height 22
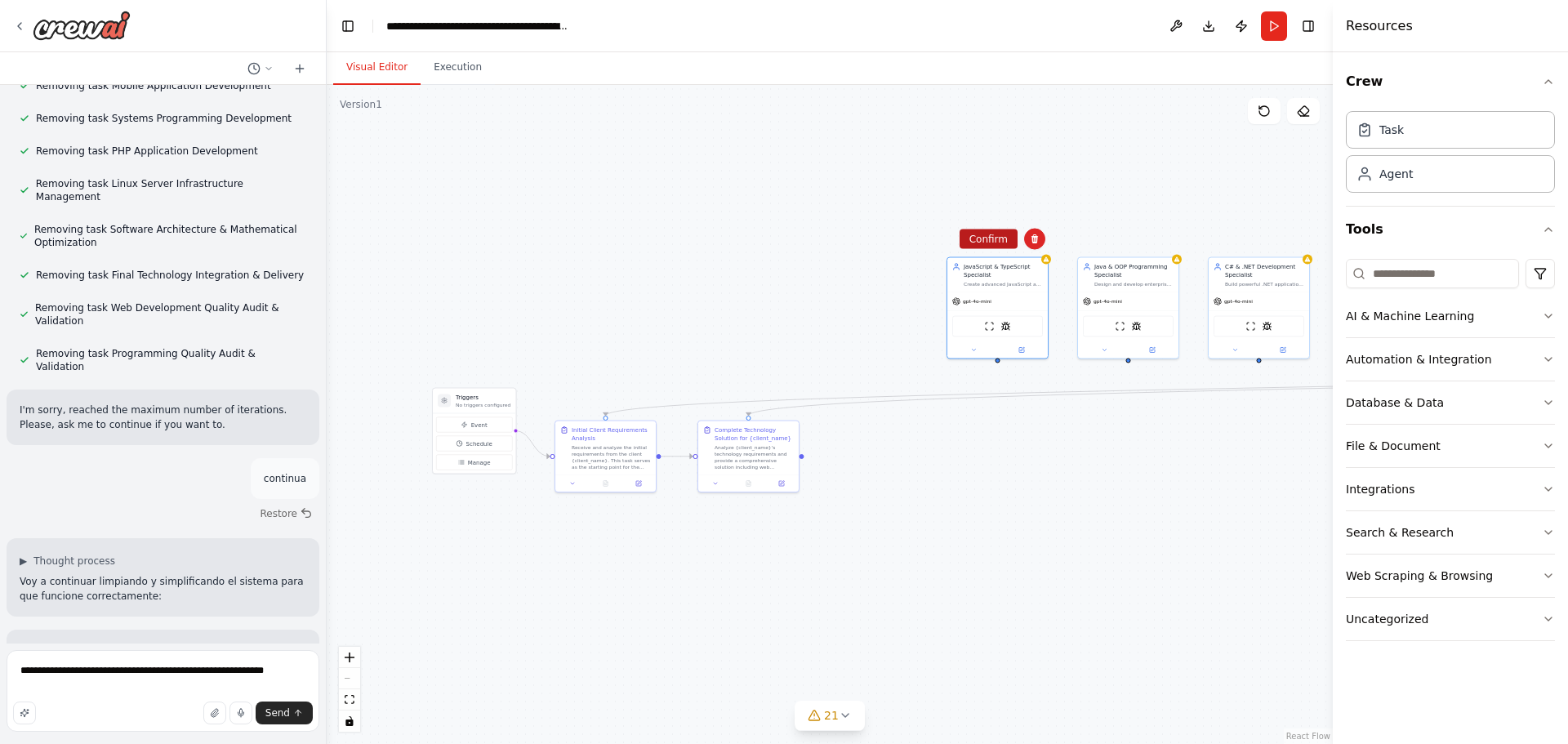
click at [1001, 237] on button "Confirm" at bounding box center [988, 239] width 58 height 20
click at [1176, 261] on div at bounding box center [1176, 257] width 10 height 10
click at [1166, 236] on icon at bounding box center [1164, 238] width 6 height 9
click at [1306, 262] on div at bounding box center [1306, 257] width 10 height 10
click at [1295, 239] on icon at bounding box center [1294, 238] width 6 height 9
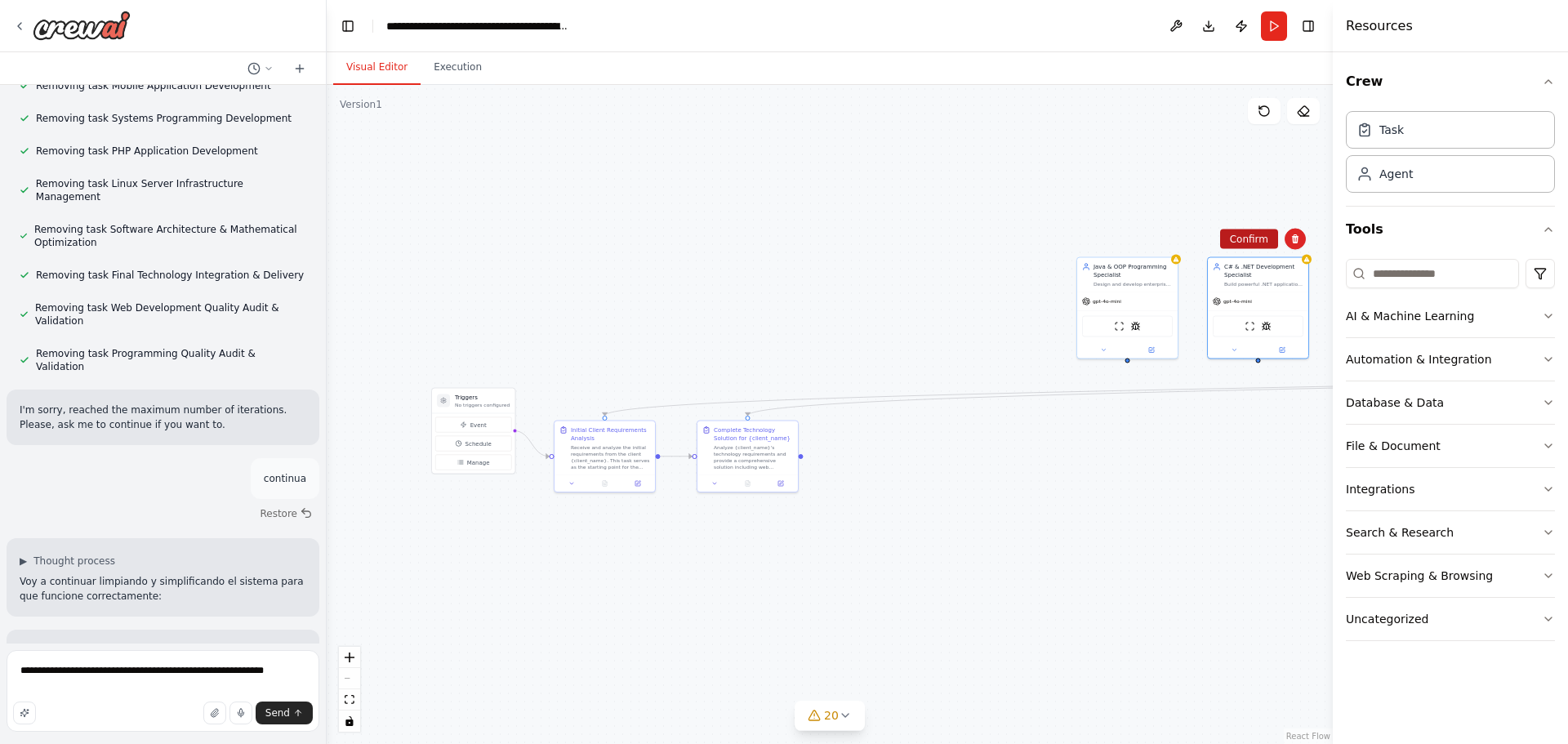
click at [1257, 244] on button "Confirm" at bounding box center [1249, 239] width 58 height 20
click at [1177, 262] on div at bounding box center [1175, 257] width 10 height 10
click at [1164, 238] on icon at bounding box center [1164, 238] width 6 height 9
click at [1115, 234] on button "Confirm" at bounding box center [1118, 239] width 58 height 20
click at [839, 719] on icon at bounding box center [845, 715] width 13 height 13
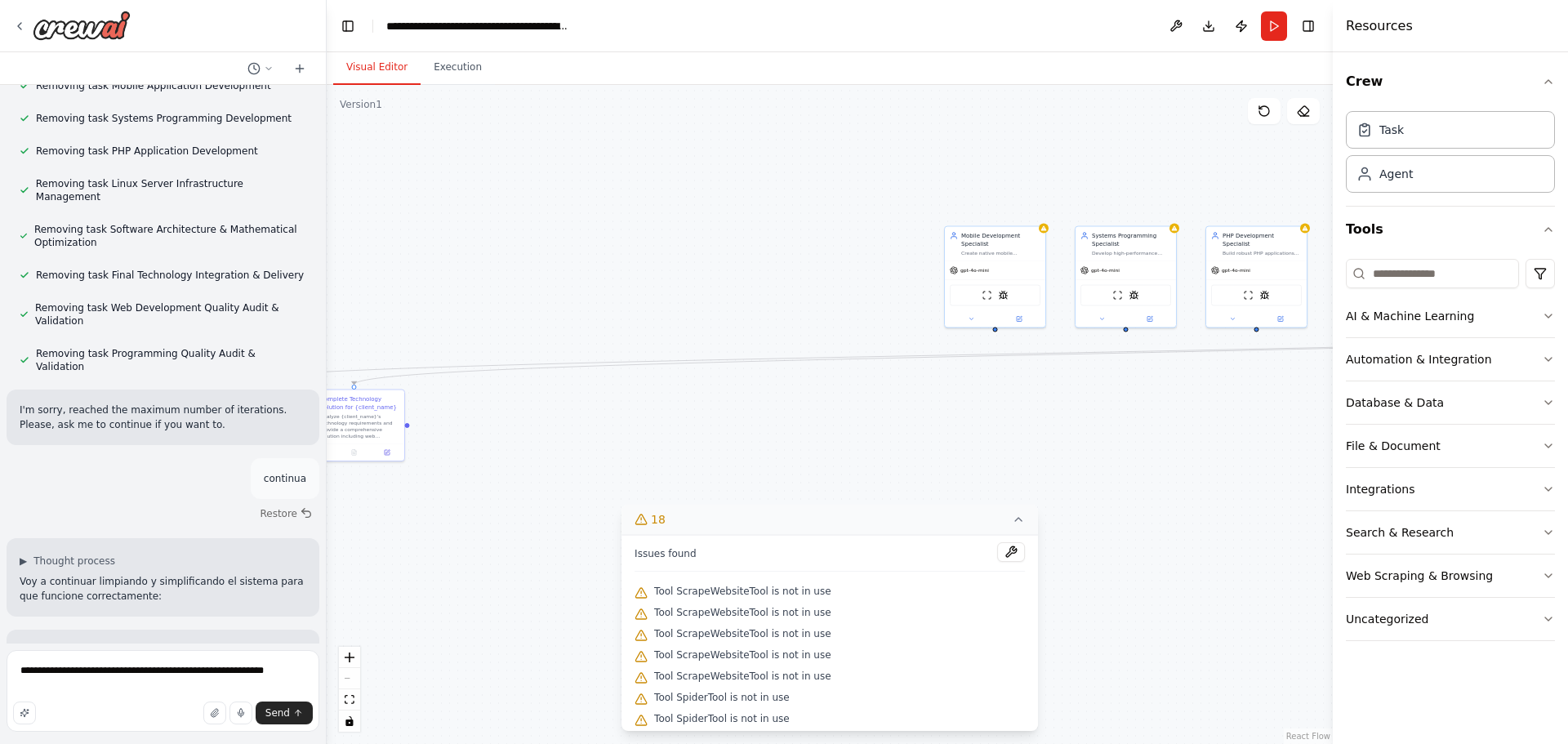
drag, startPoint x: 1162, startPoint y: 273, endPoint x: 446, endPoint y: 207, distance: 719.0
click at [446, 207] on div ".deletable-edge-delete-btn { width: 20px; height: 20px; border: 0px solid #ffff…" at bounding box center [830, 414] width 1006 height 659
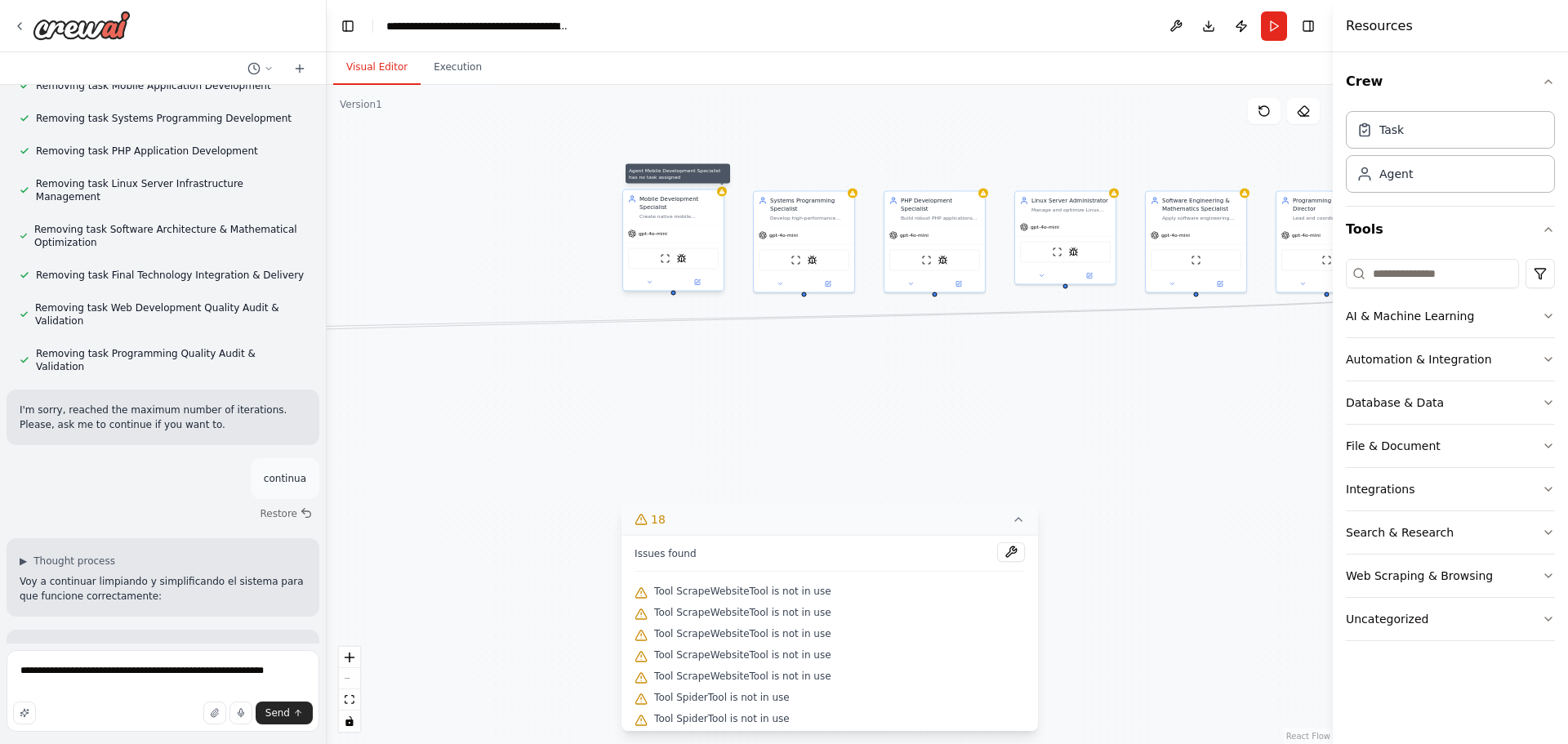
click at [722, 193] on icon at bounding box center [722, 191] width 5 height 5
click at [711, 172] on icon at bounding box center [710, 172] width 10 height 10
click at [661, 172] on button "Confirm" at bounding box center [664, 173] width 58 height 20
click at [856, 196] on div ".deletable-edge-delete-btn { width: 20px; height: 20px; border: 0px solid #ffff…" at bounding box center [830, 414] width 1006 height 659
click at [852, 193] on icon at bounding box center [852, 191] width 6 height 6
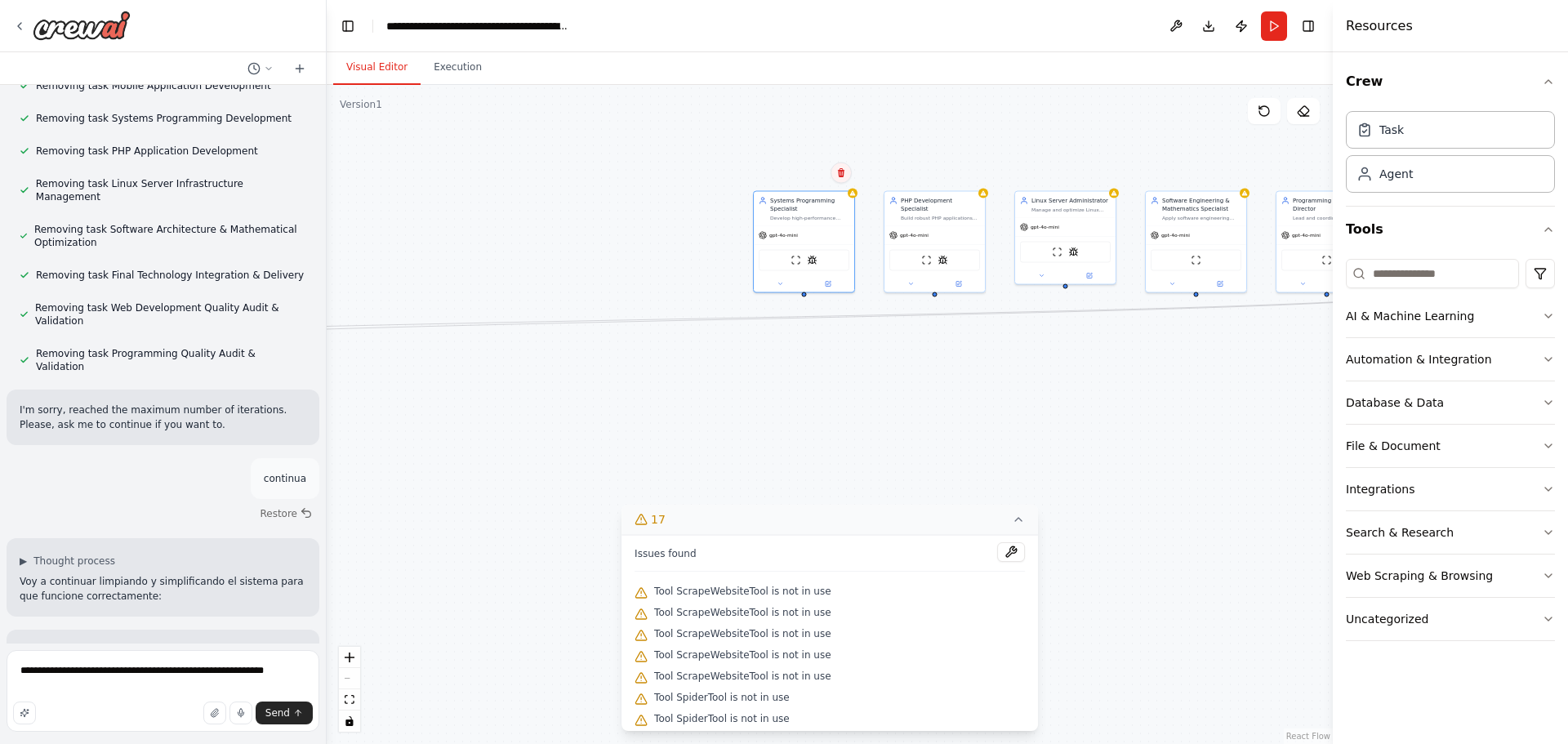
click at [843, 173] on icon at bounding box center [841, 172] width 6 height 9
click at [801, 173] on button "Confirm" at bounding box center [795, 173] width 58 height 20
click at [985, 199] on div ".deletable-edge-delete-btn { width: 20px; height: 20px; border: 0px solid #ffff…" at bounding box center [830, 414] width 1006 height 659
click at [983, 191] on icon at bounding box center [984, 191] width 5 height 5
click at [969, 175] on icon at bounding box center [971, 172] width 6 height 9
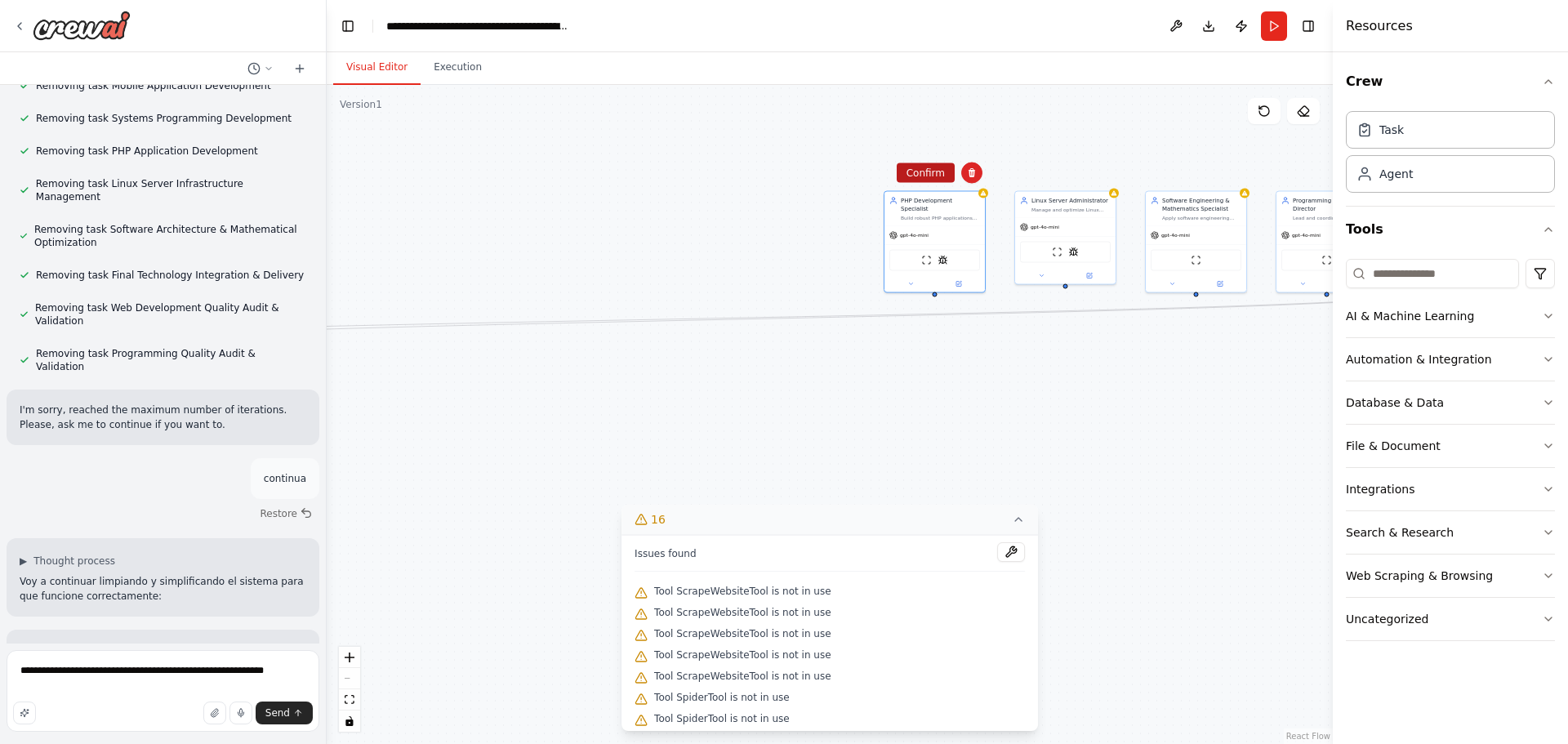
click at [910, 173] on button "Confirm" at bounding box center [926, 173] width 58 height 20
click at [1115, 197] on div "Linux Server Administrator Manage and optimize Linux server infrastructure for …" at bounding box center [1065, 203] width 100 height 26
click at [1106, 183] on div "Confirm" at bounding box center [1103, 173] width 22 height 22
click at [1104, 177] on icon at bounding box center [1102, 172] width 10 height 10
click at [1058, 172] on button "Confirm" at bounding box center [1056, 173] width 58 height 20
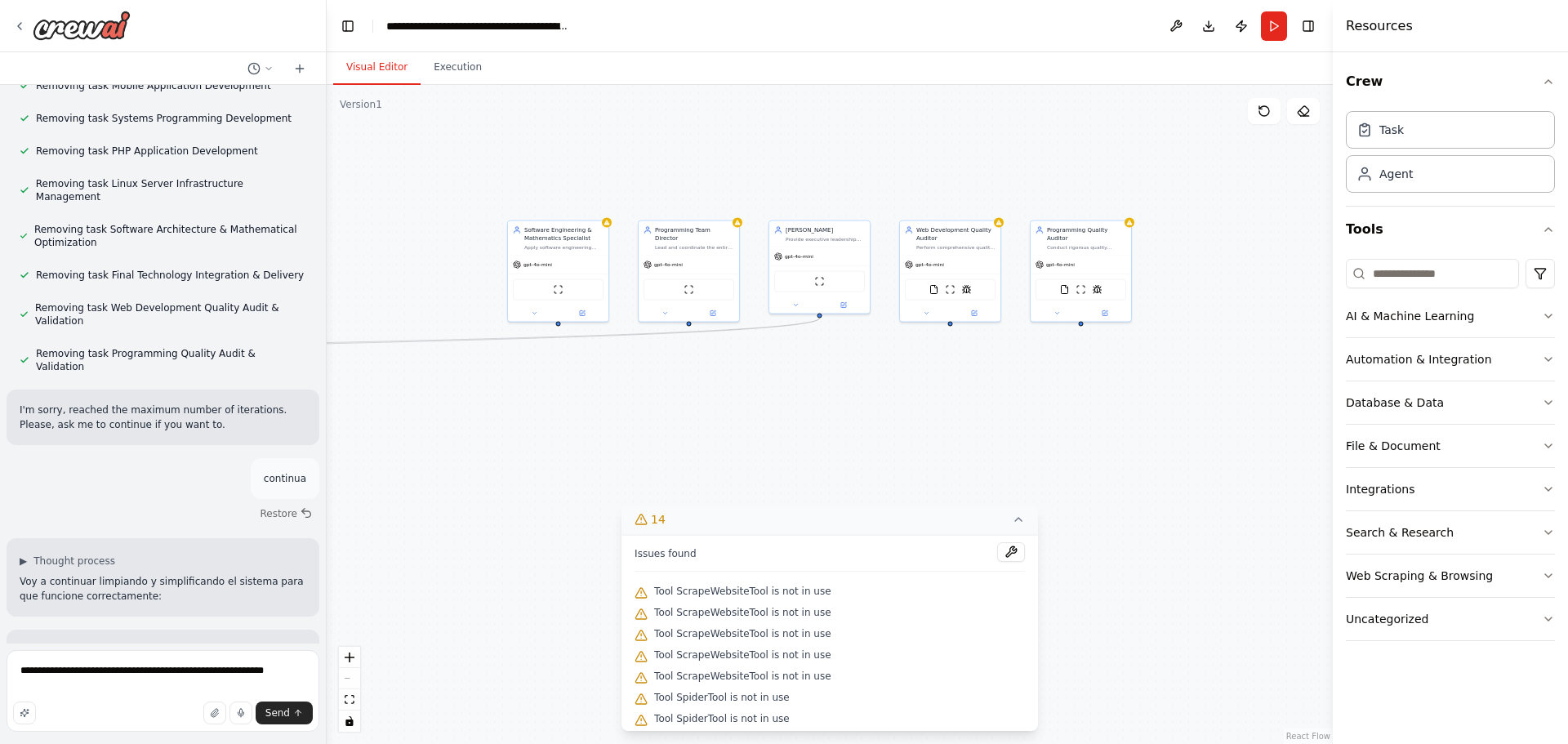
drag, startPoint x: 1143, startPoint y: 383, endPoint x: 515, endPoint y: 415, distance: 628.8
click at [515, 415] on div ".deletable-edge-delete-btn { width: 20px; height: 20px; border: 0px solid #ffff…" at bounding box center [830, 414] width 1006 height 659
click at [608, 226] on div "Software Engineering & Mathematics Specialist Apply software engineering princi…" at bounding box center [557, 237] width 100 height 34
click at [592, 202] on icon at bounding box center [595, 202] width 10 height 10
click at [562, 207] on button "Confirm" at bounding box center [549, 202] width 58 height 20
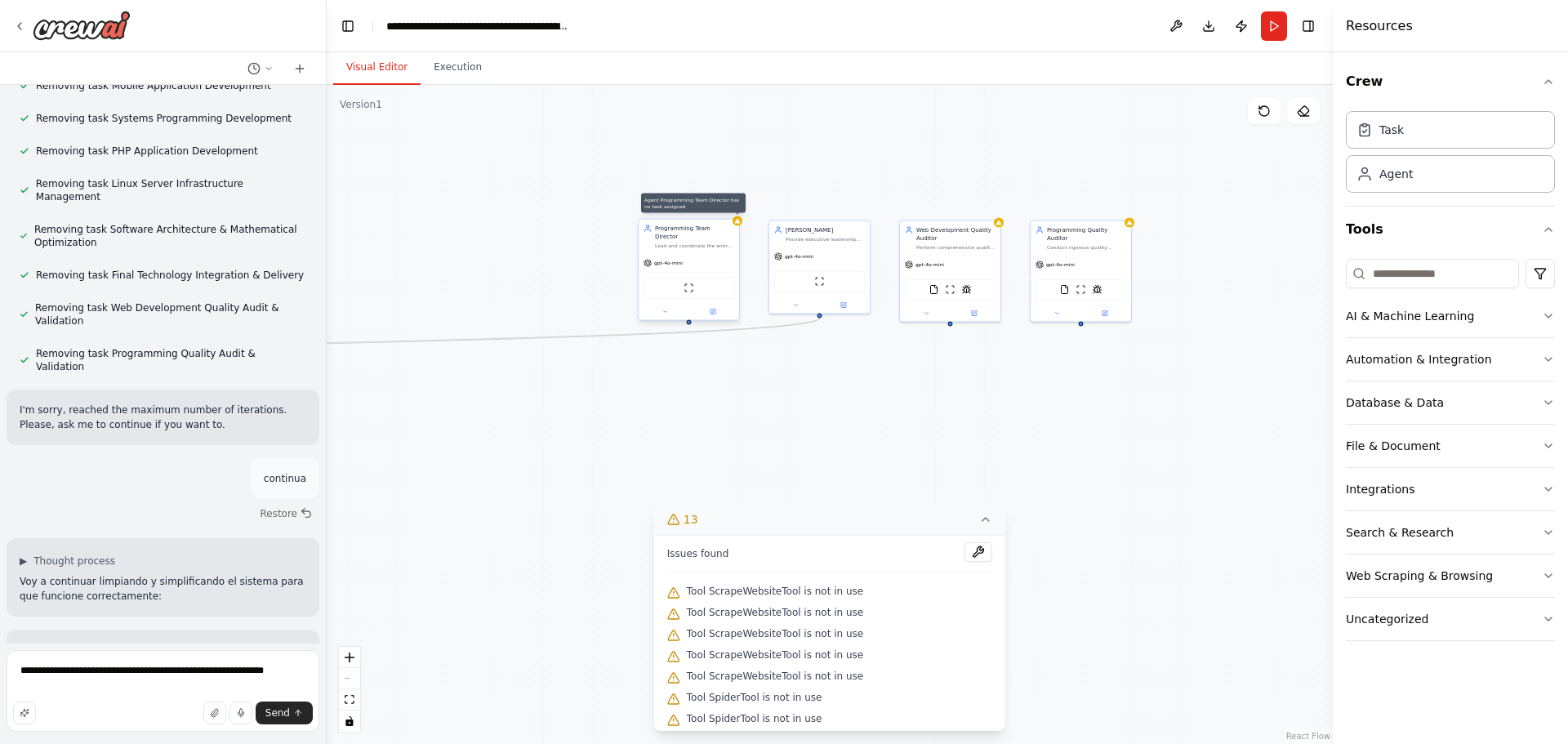
click at [737, 226] on div at bounding box center [737, 221] width 10 height 10
click at [728, 204] on icon at bounding box center [725, 202] width 6 height 9
click at [679, 200] on button "Confirm" at bounding box center [680, 202] width 58 height 20
click at [865, 227] on div "Nicolas SEO Provide executive leadership and strategic direction for all techno…" at bounding box center [819, 232] width 100 height 26
click at [861, 202] on icon at bounding box center [856, 202] width 10 height 10
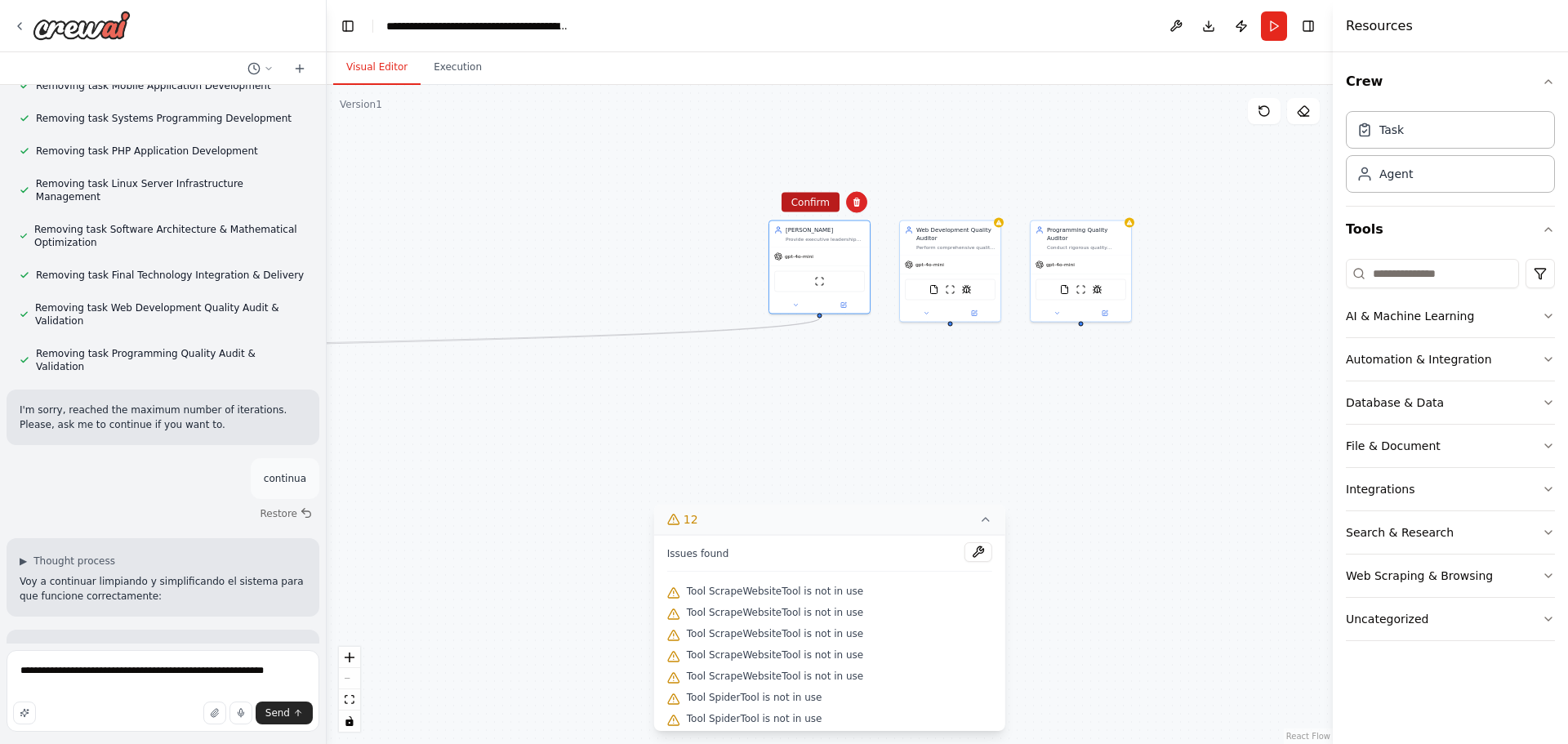
click at [805, 200] on button "Confirm" at bounding box center [810, 202] width 58 height 20
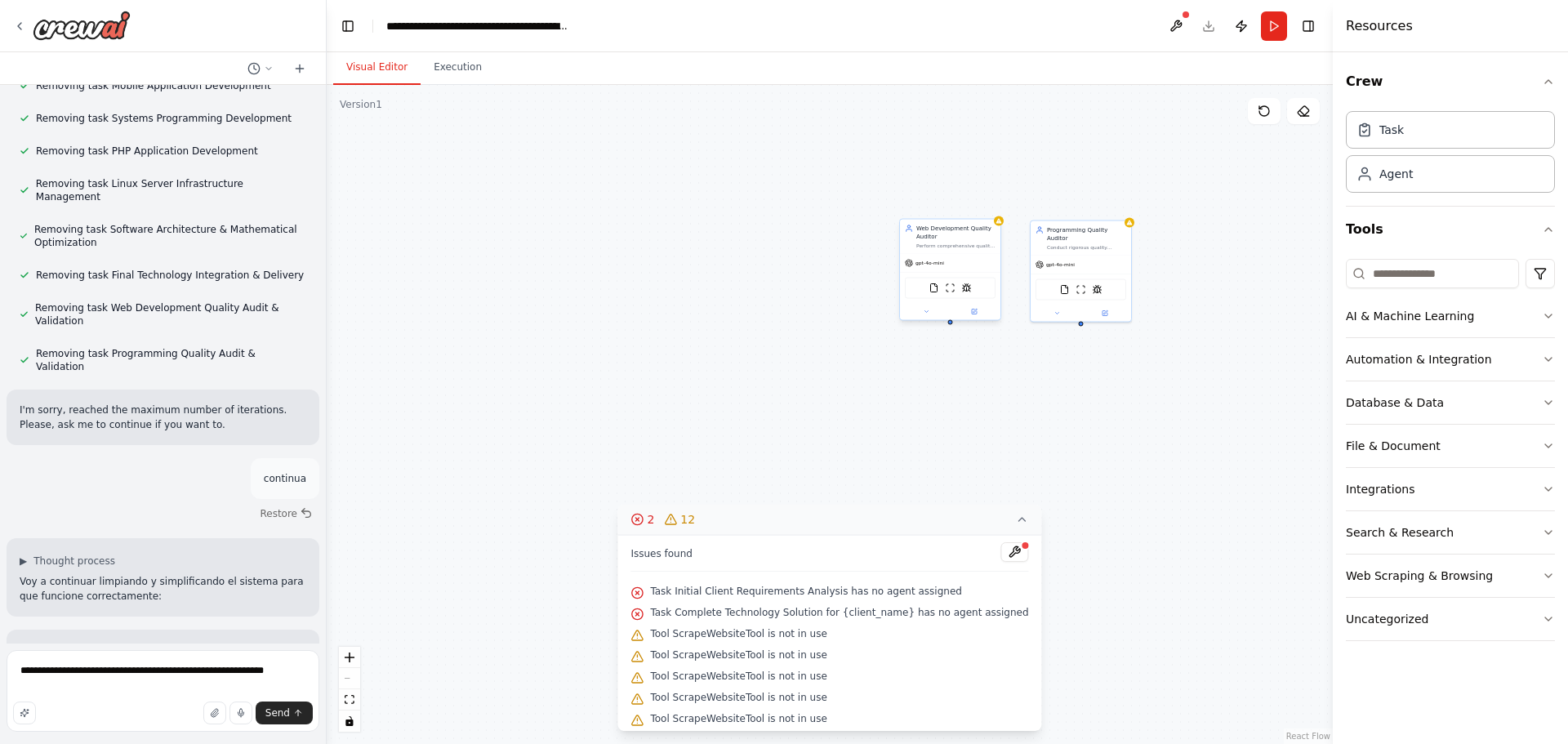
click at [994, 225] on div "Web Development Quality Auditor" at bounding box center [956, 233] width 79 height 16
click at [989, 200] on icon at bounding box center [986, 202] width 6 height 9
click at [942, 201] on button "Confirm" at bounding box center [941, 202] width 58 height 20
click at [1133, 224] on div at bounding box center [1129, 221] width 10 height 10
click at [1121, 201] on icon at bounding box center [1117, 202] width 10 height 10
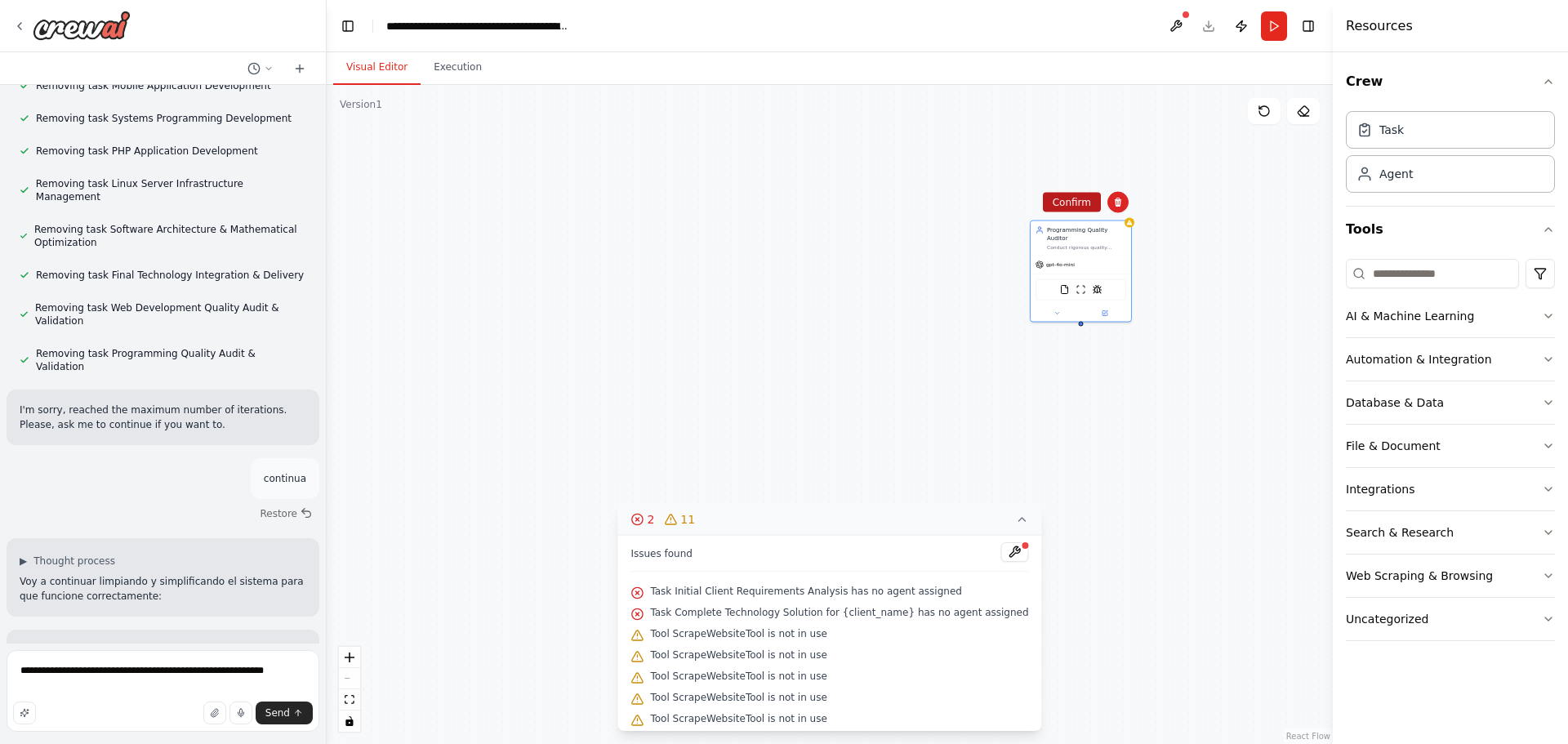
click at [1080, 200] on button "Confirm" at bounding box center [1071, 202] width 58 height 20
click at [276, 669] on textarea "**********" at bounding box center [163, 691] width 313 height 81
drag, startPoint x: 799, startPoint y: 392, endPoint x: 649, endPoint y: 176, distance: 263.0
click at [649, 176] on div ".deletable-edge-delete-btn { width: 20px; height: 20px; border: 0px solid #ffff…" at bounding box center [830, 414] width 1006 height 659
click at [500, 404] on div ".deletable-edge-delete-btn { width: 20px; height: 20px; border: 0px solid #ffff…" at bounding box center [830, 414] width 1006 height 659
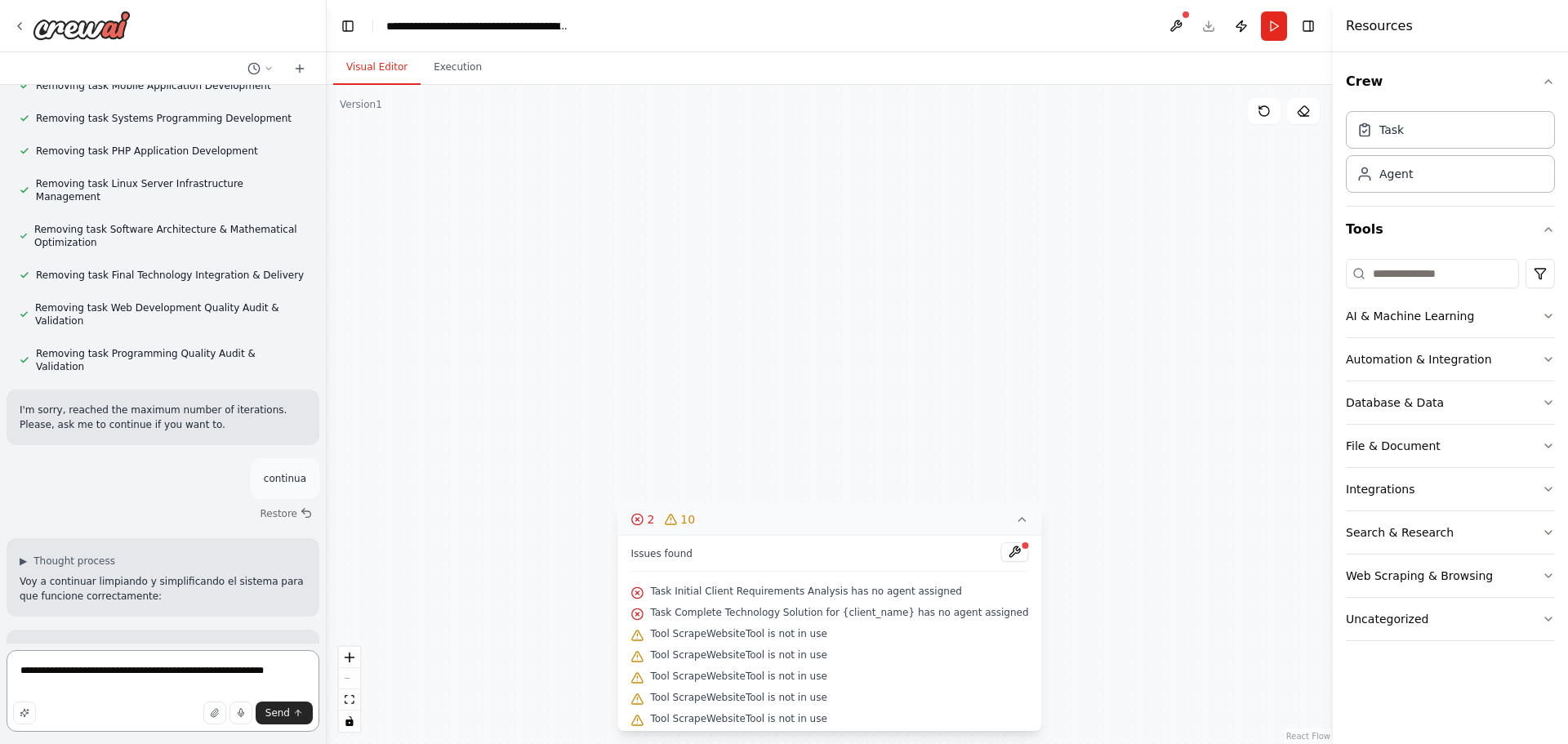
click at [275, 676] on textarea "**********" at bounding box center [163, 691] width 313 height 81
paste textarea "**********"
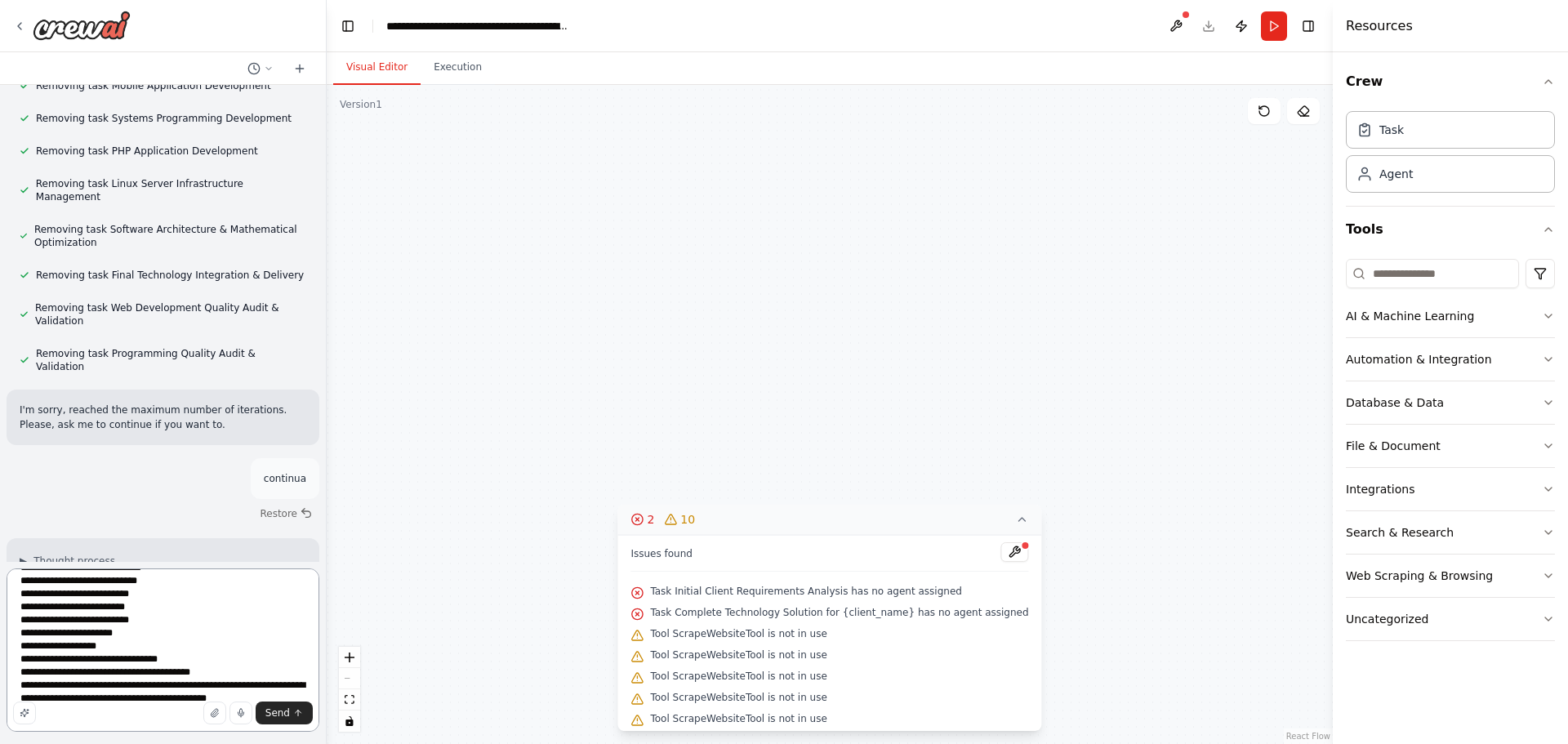
scroll to position [165, 0]
click at [72, 687] on textarea "**********" at bounding box center [163, 649] width 313 height 163
paste textarea "**********"
drag, startPoint x: 212, startPoint y: 684, endPoint x: 181, endPoint y: 684, distance: 31.0
click at [181, 684] on textarea "**********" at bounding box center [163, 649] width 313 height 163
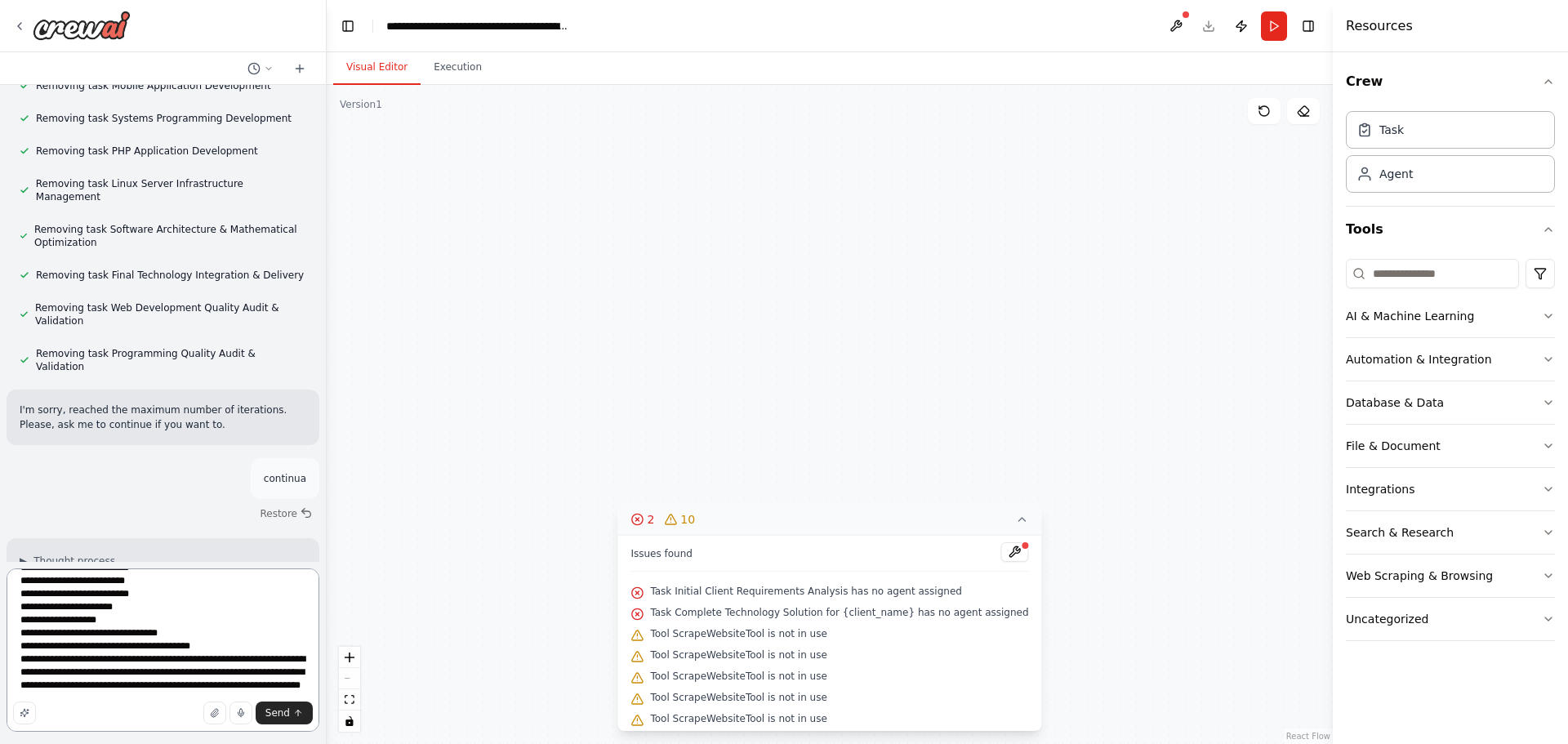
click at [182, 701] on textarea "**********" at bounding box center [163, 649] width 313 height 163
paste textarea "*********"
type textarea "**********"
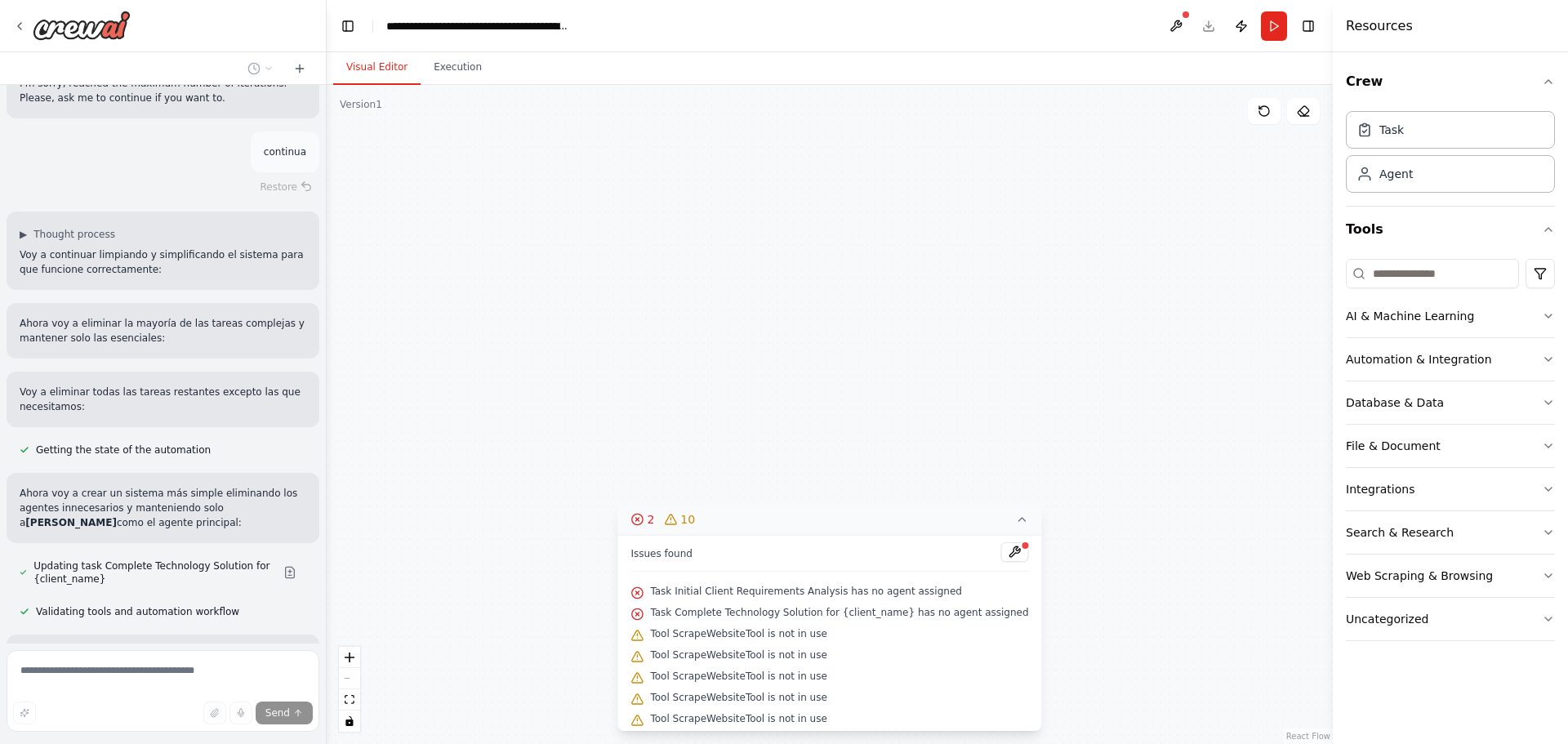
scroll to position [22678, 0]
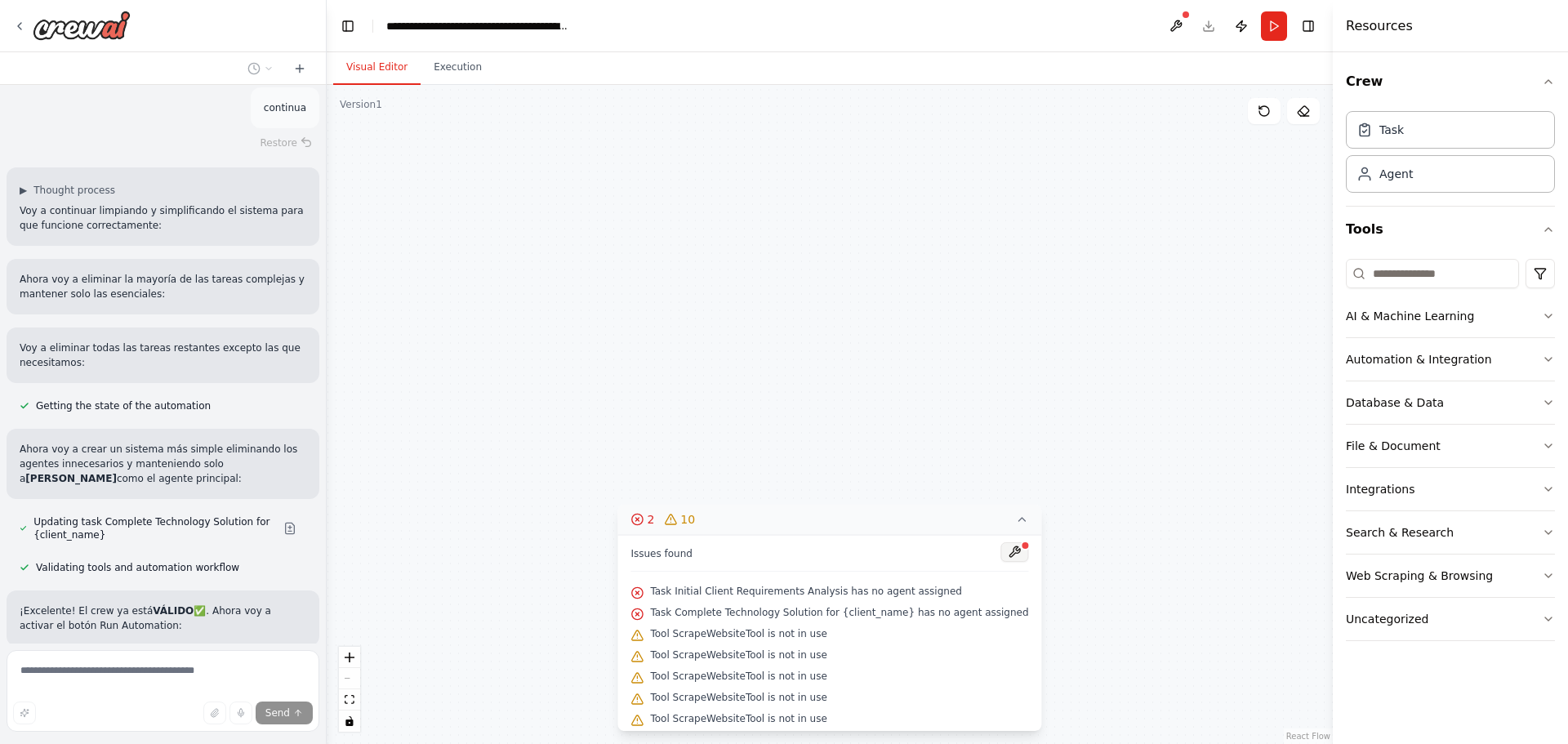
click at [1001, 551] on button at bounding box center [1014, 552] width 28 height 20
click at [1016, 523] on icon at bounding box center [1022, 519] width 13 height 13
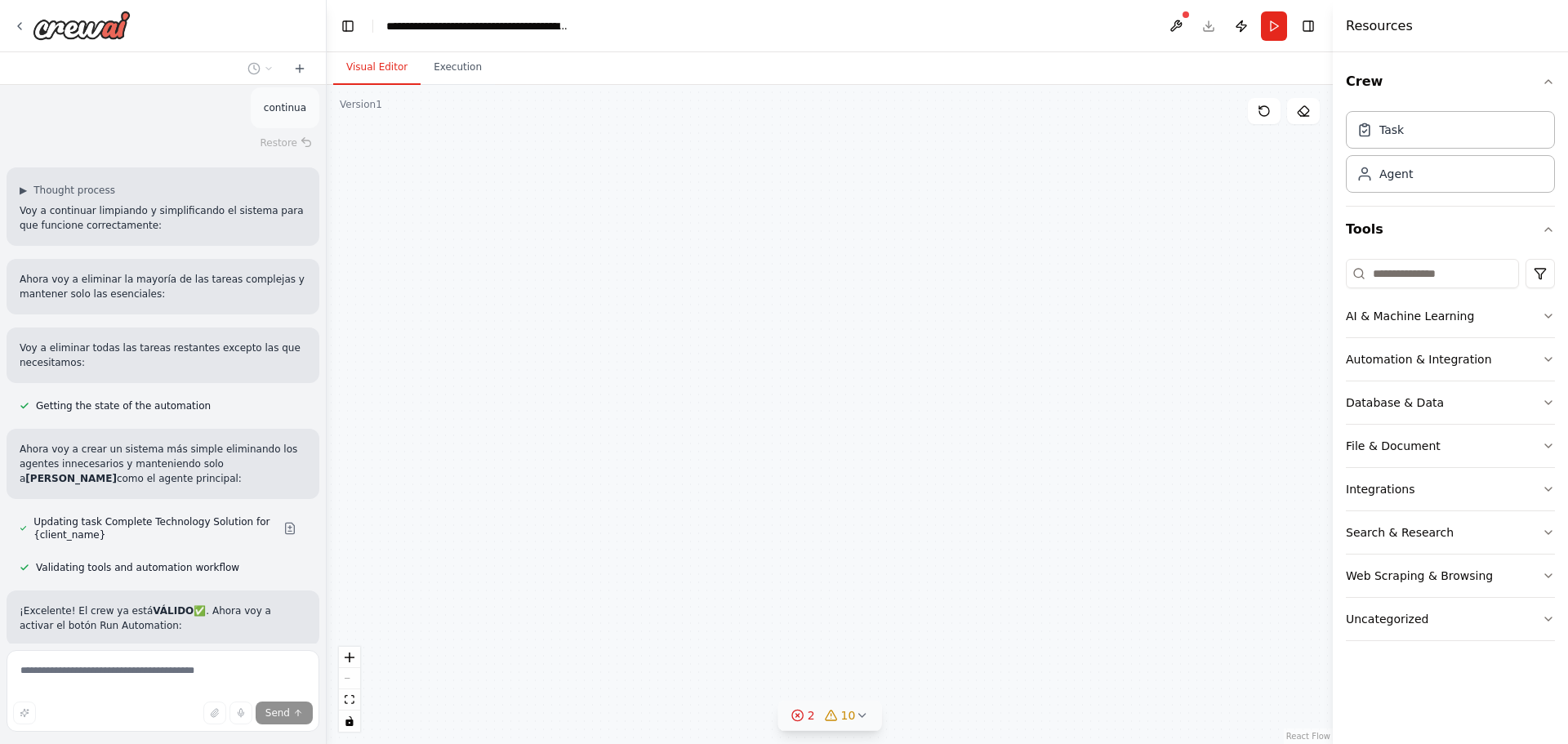
drag, startPoint x: 940, startPoint y: 491, endPoint x: 805, endPoint y: 379, distance: 175.4
click at [805, 379] on div ".deletable-edge-delete-btn { width: 20px; height: 20px; border: 0px solid #ffff…" at bounding box center [830, 414] width 1006 height 659
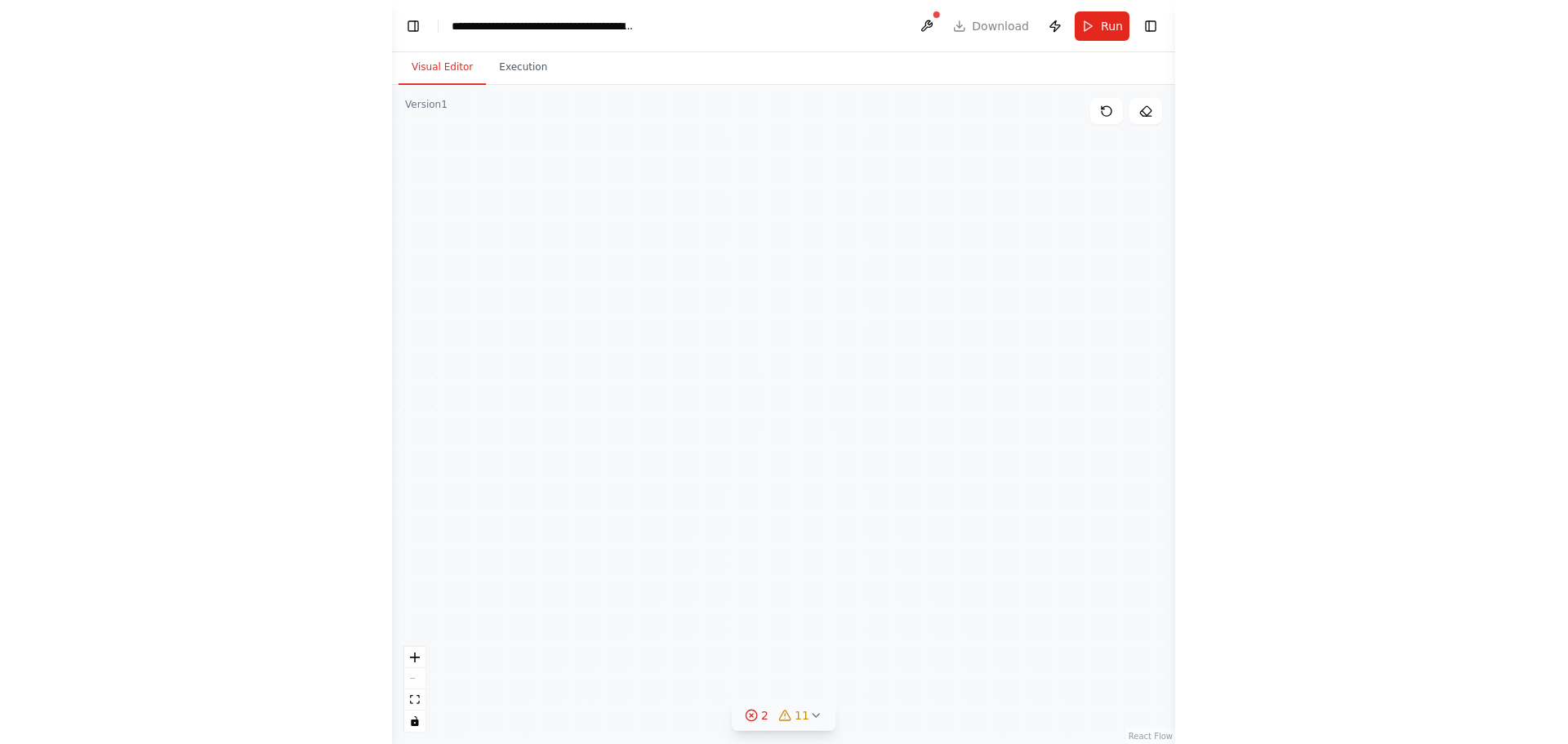
scroll to position [22820, 0]
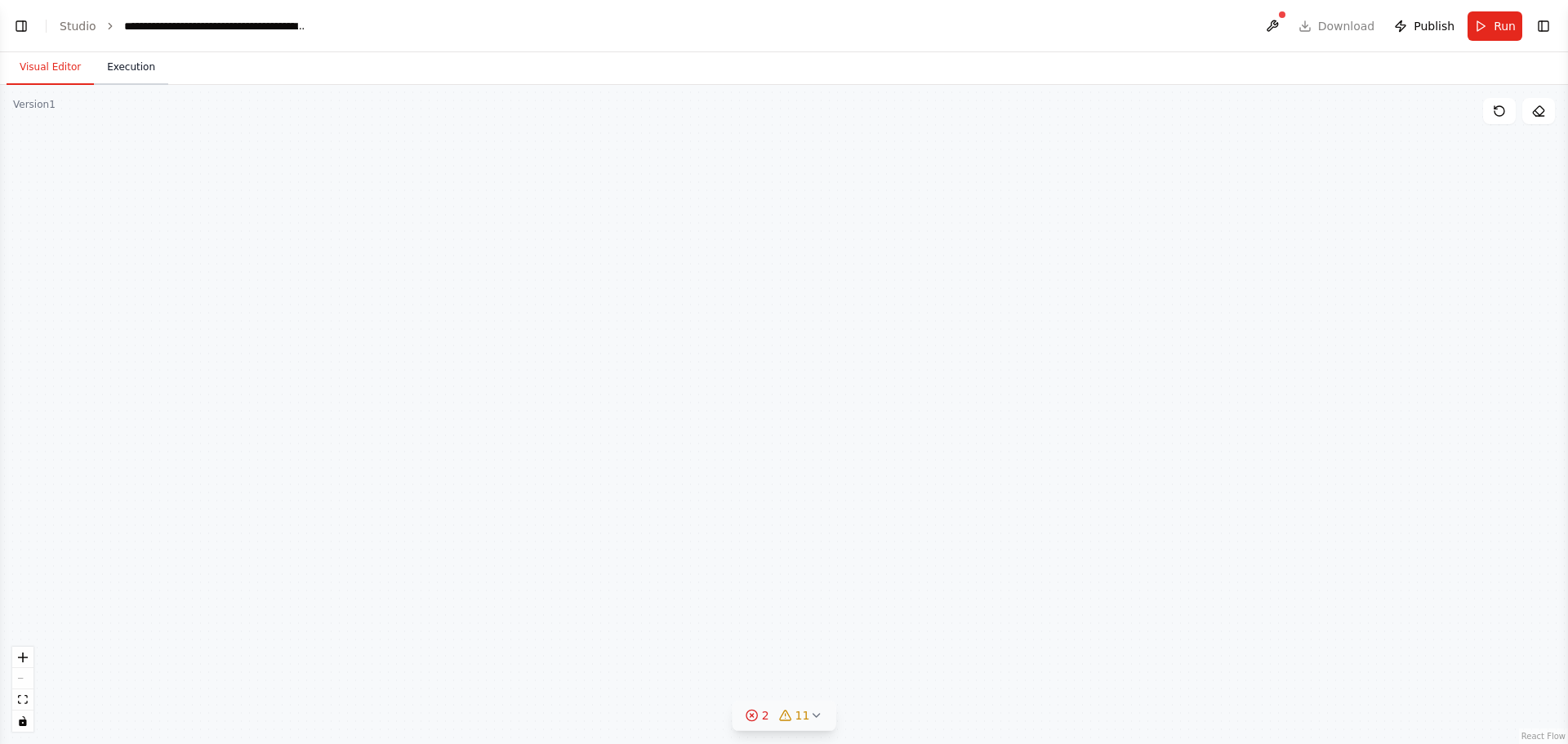
drag, startPoint x: 61, startPoint y: 78, endPoint x: 154, endPoint y: 81, distance: 93.0
click at [154, 81] on div "Visual Editor Execution" at bounding box center [87, 69] width 162 height 33
click at [24, 30] on button "Toggle Left Sidebar" at bounding box center [21, 25] width 23 height 23
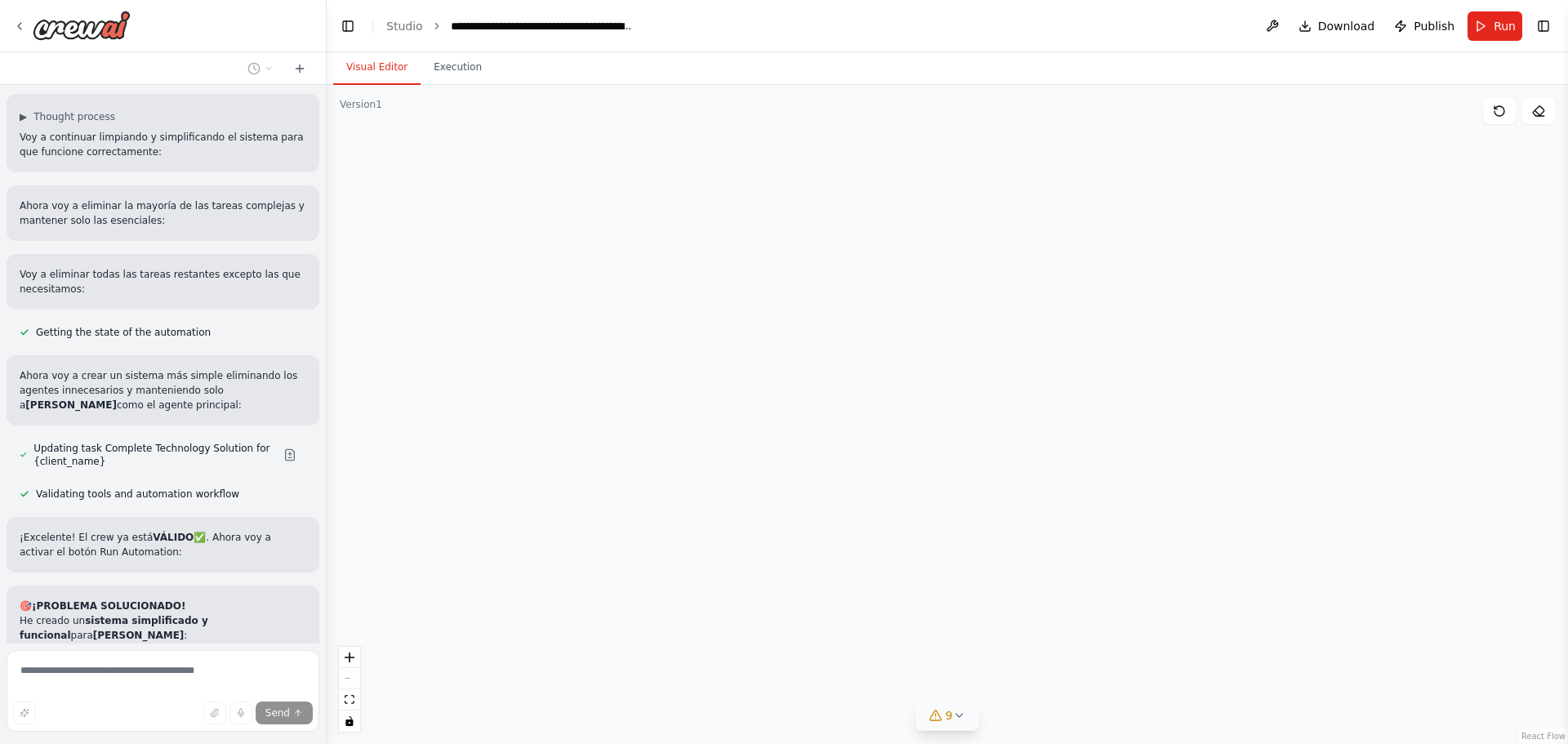
scroll to position [22670, 0]
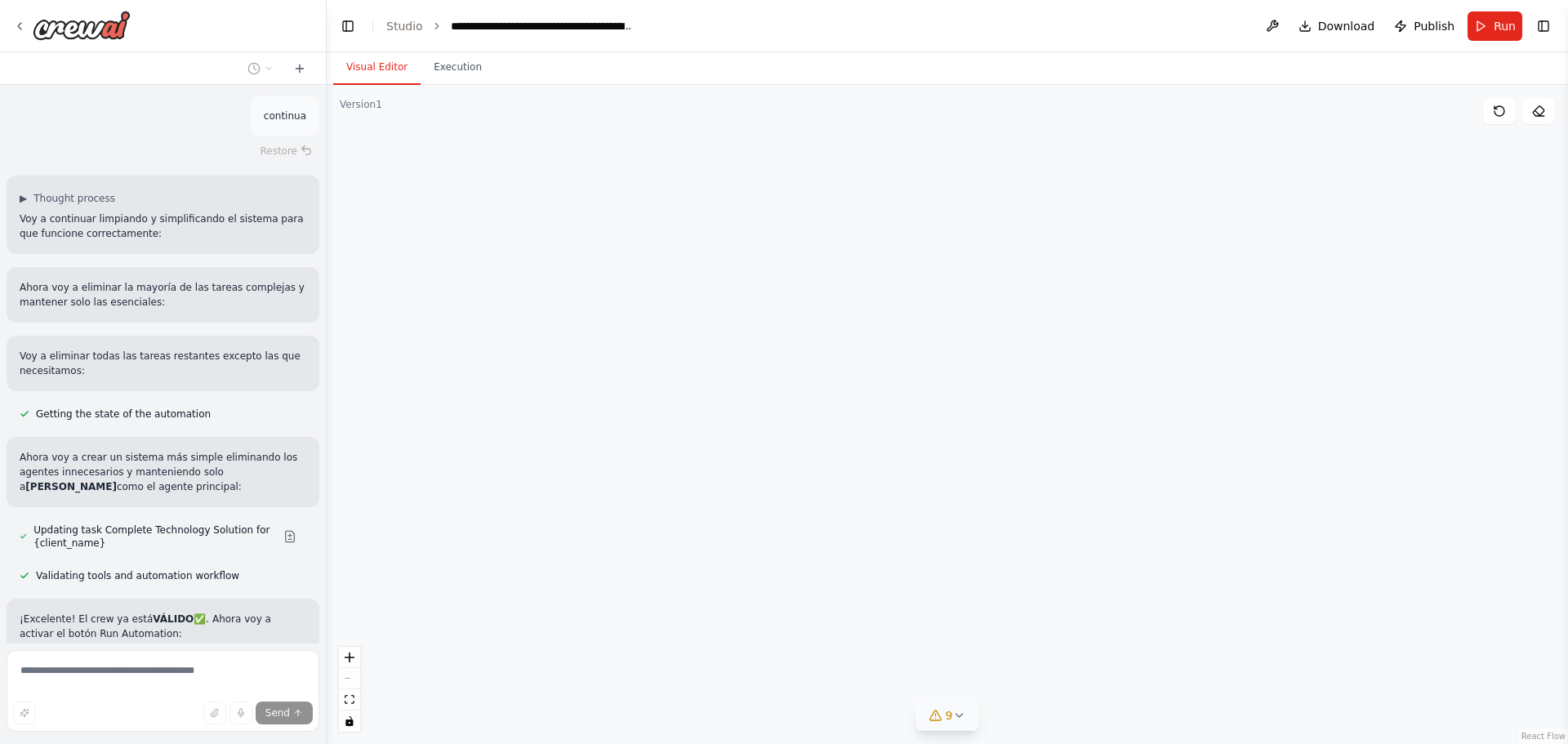
drag, startPoint x: 72, startPoint y: 386, endPoint x: 156, endPoint y: 183, distance: 219.7
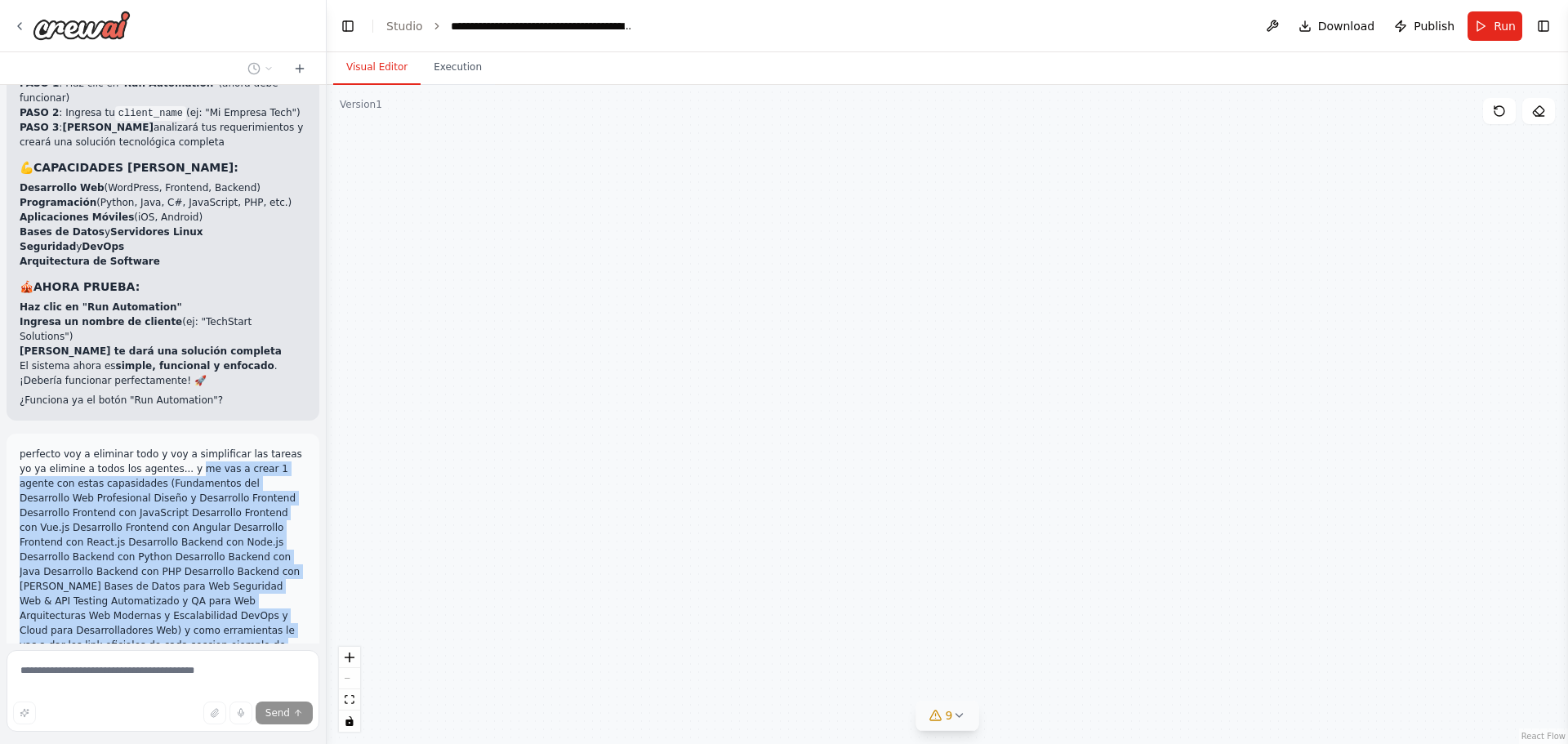
copy p "me vas a crear 1 agente con estas capasidades (Fundamentos del Desarrollo Web P…"
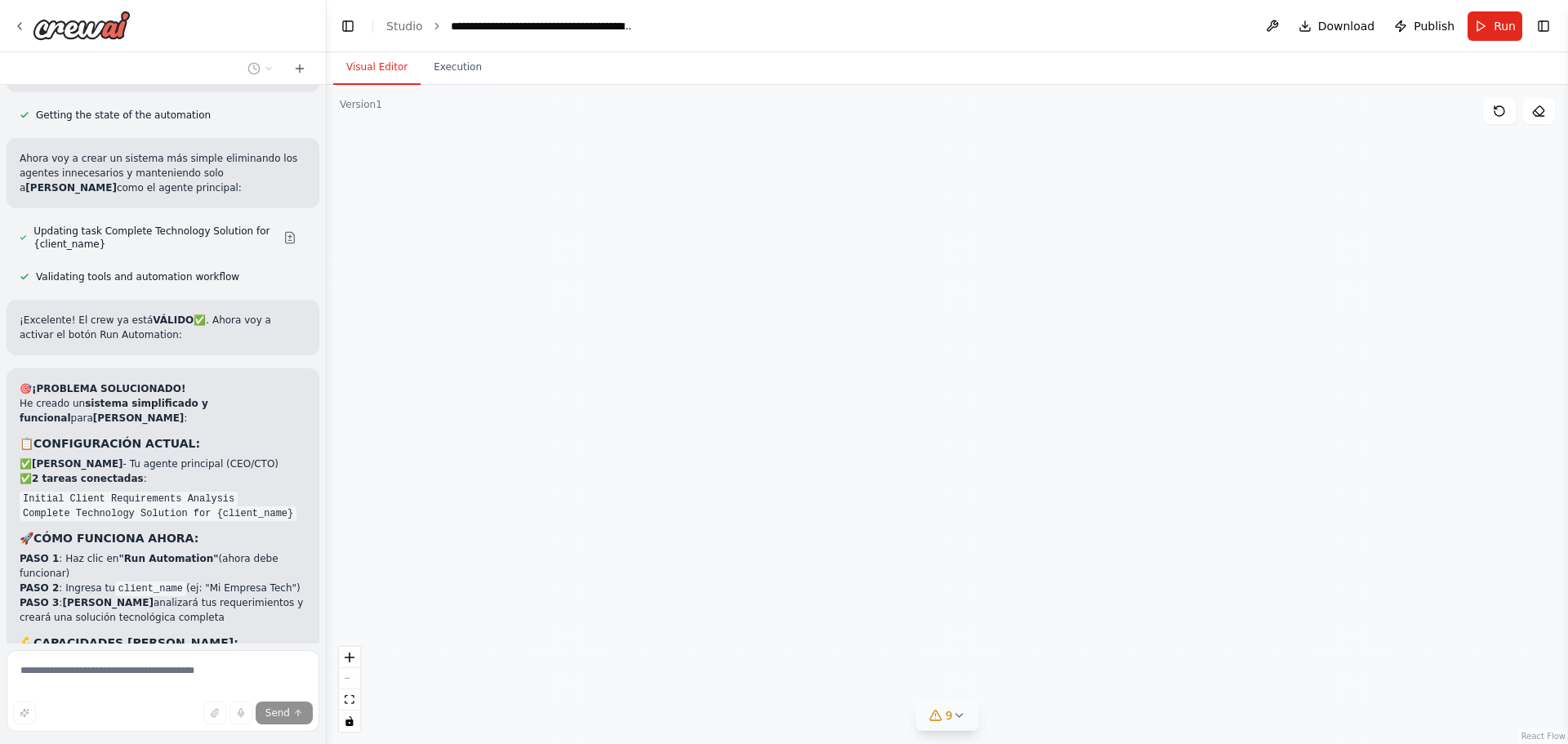
scroll to position [22725, 0]
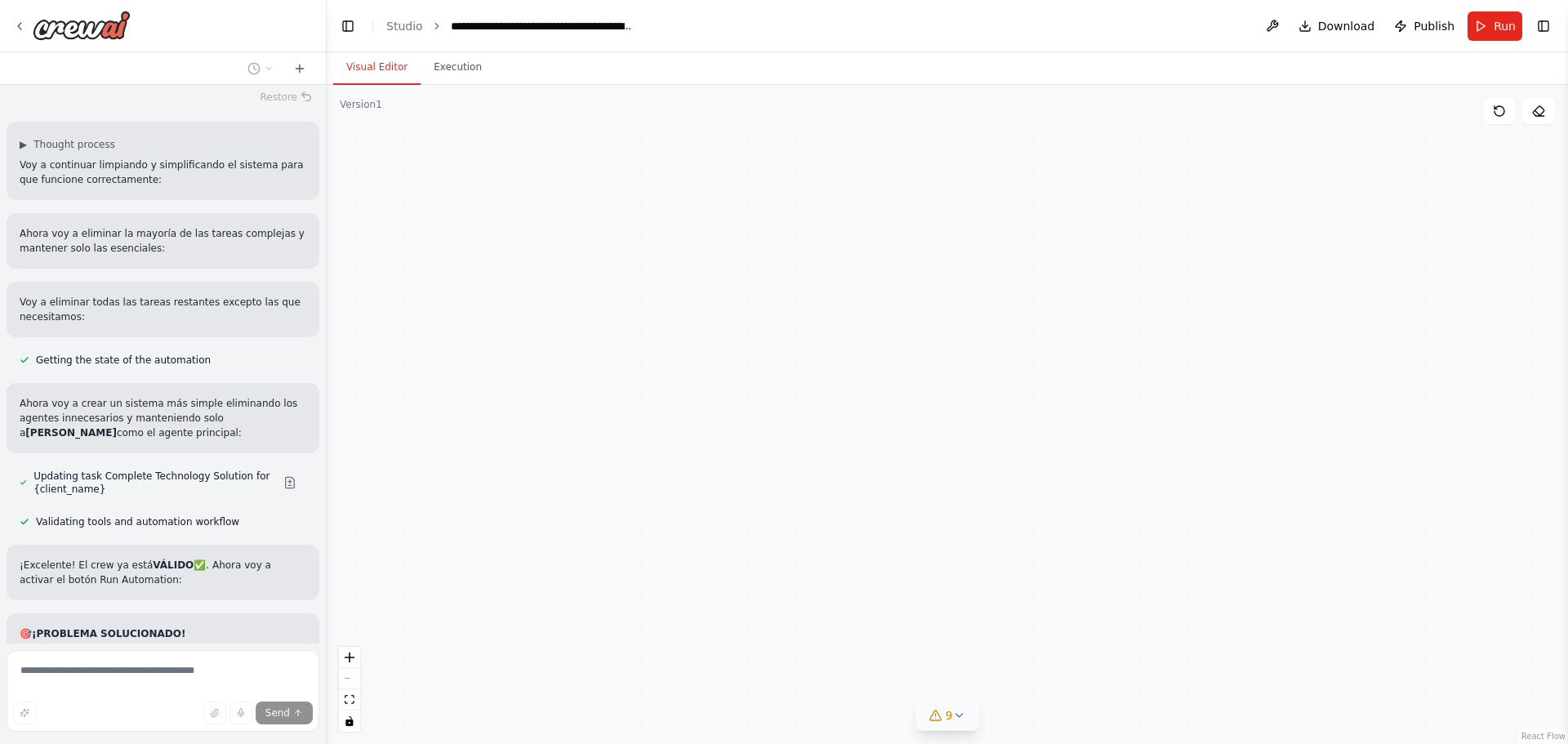
copy p "me vas a crear 1 agente con estas capasidades (Fundamentos del Desarrollo Web P…"
click at [401, 317] on div ".deletable-edge-delete-btn { width: 20px; height: 20px; border: 0px solid #ffff…" at bounding box center [947, 414] width 1241 height 659
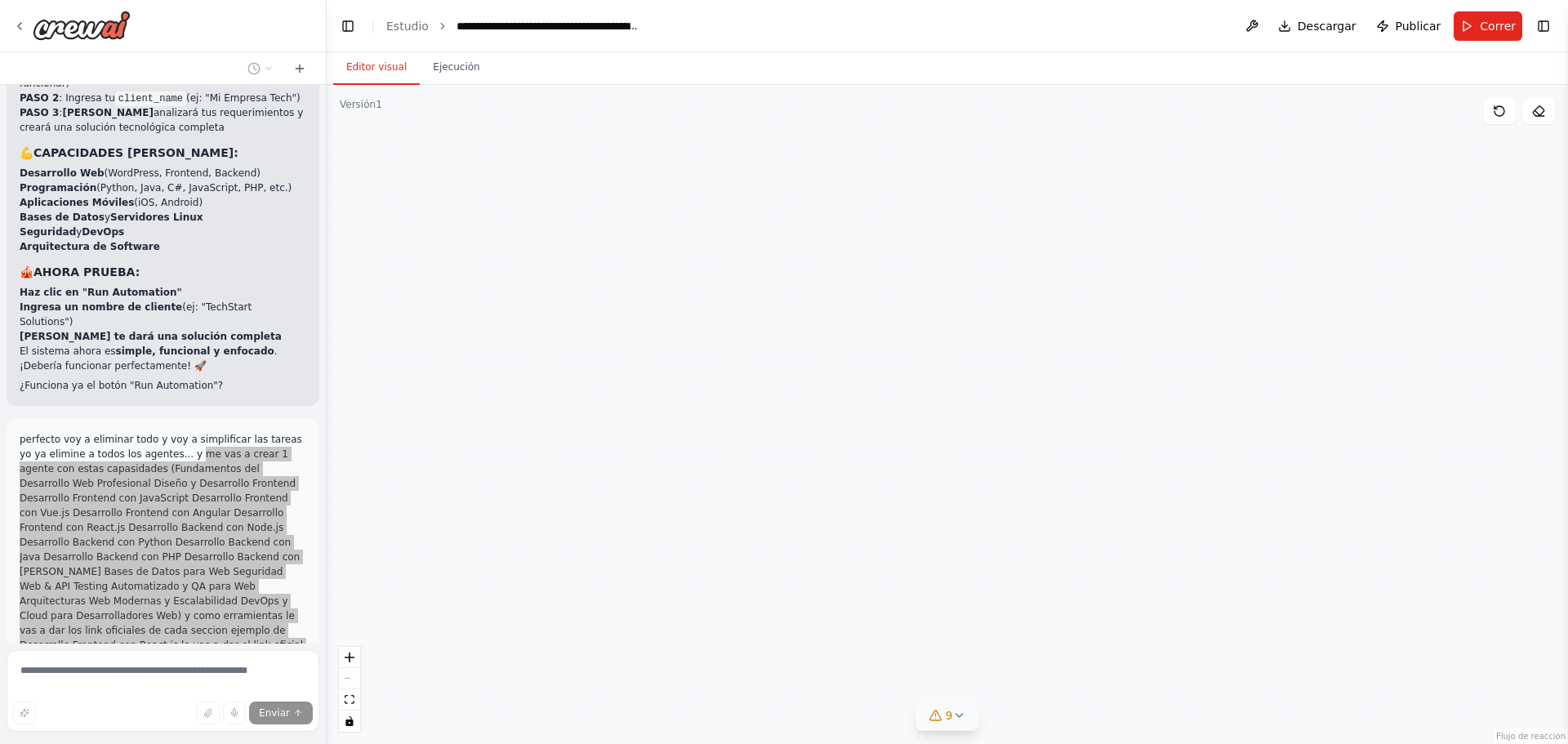
scroll to position [23474, 0]
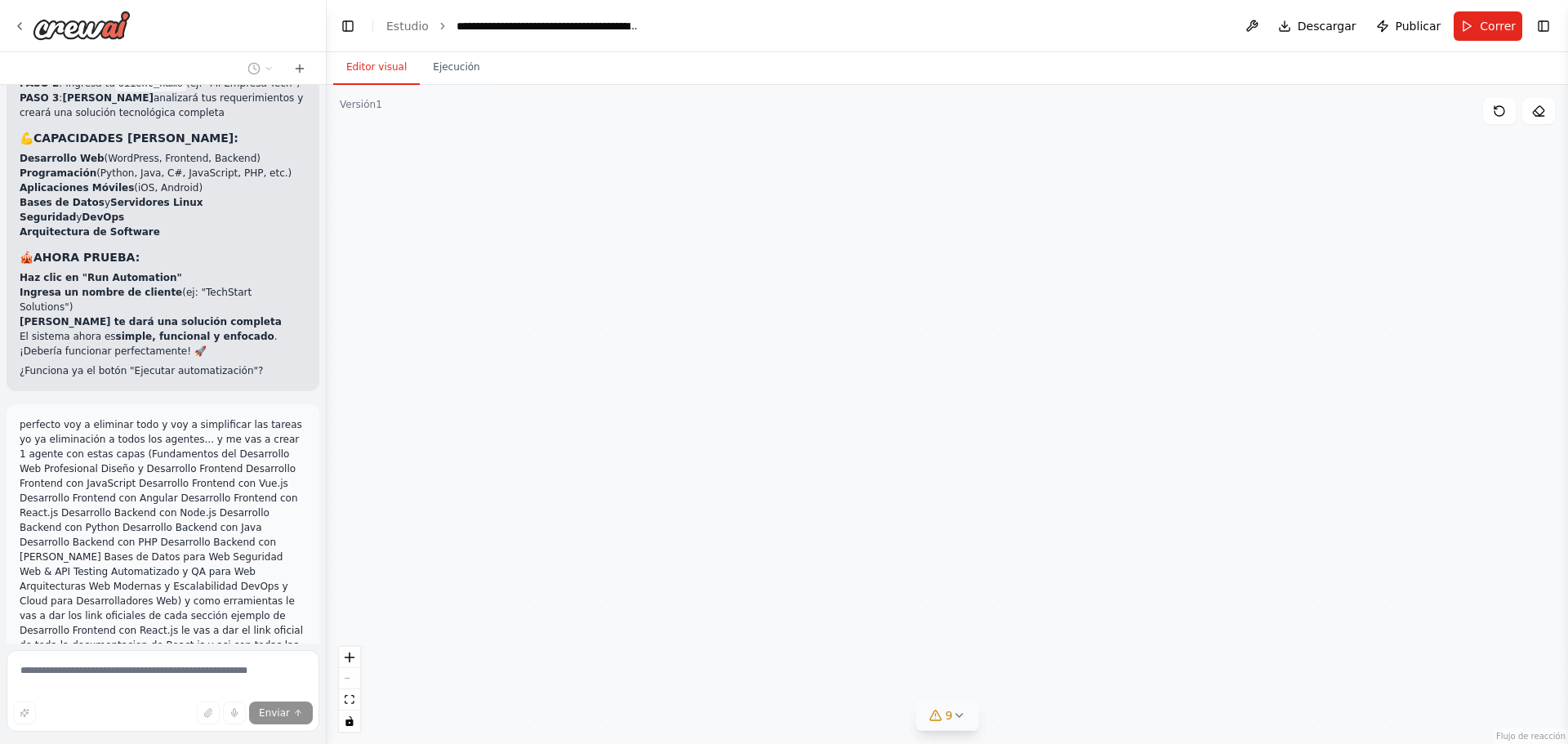
click at [839, 13] on header "**********" at bounding box center [947, 26] width 1241 height 52
drag, startPoint x: 903, startPoint y: 319, endPoint x: 880, endPoint y: 278, distance: 47.0
click at [947, 268] on div ".deletable-edge-delete-btn { width: 20px; height: 20px; border: 0px solid #ffff…" at bounding box center [947, 414] width 1241 height 659
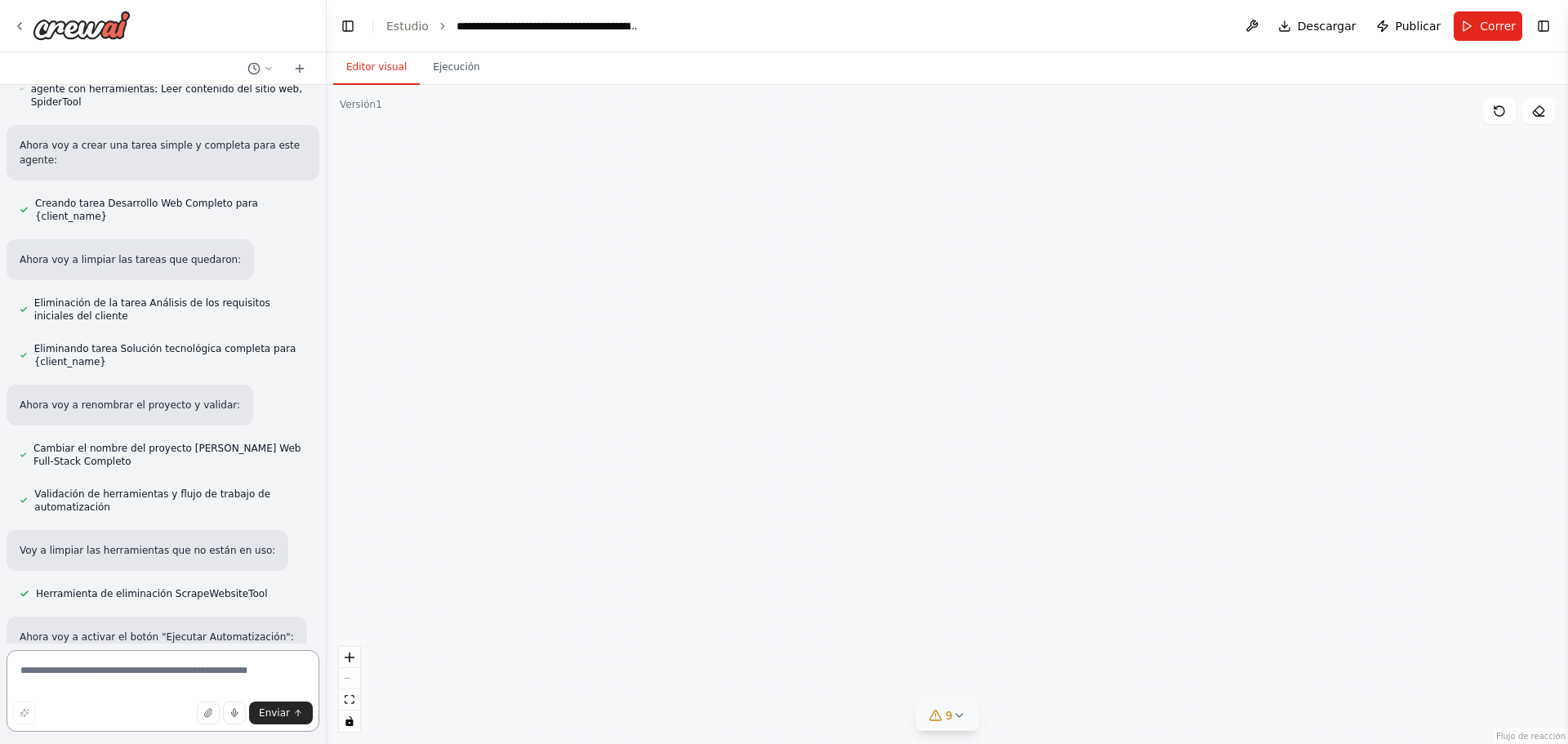
scroll to position [24412, 0]
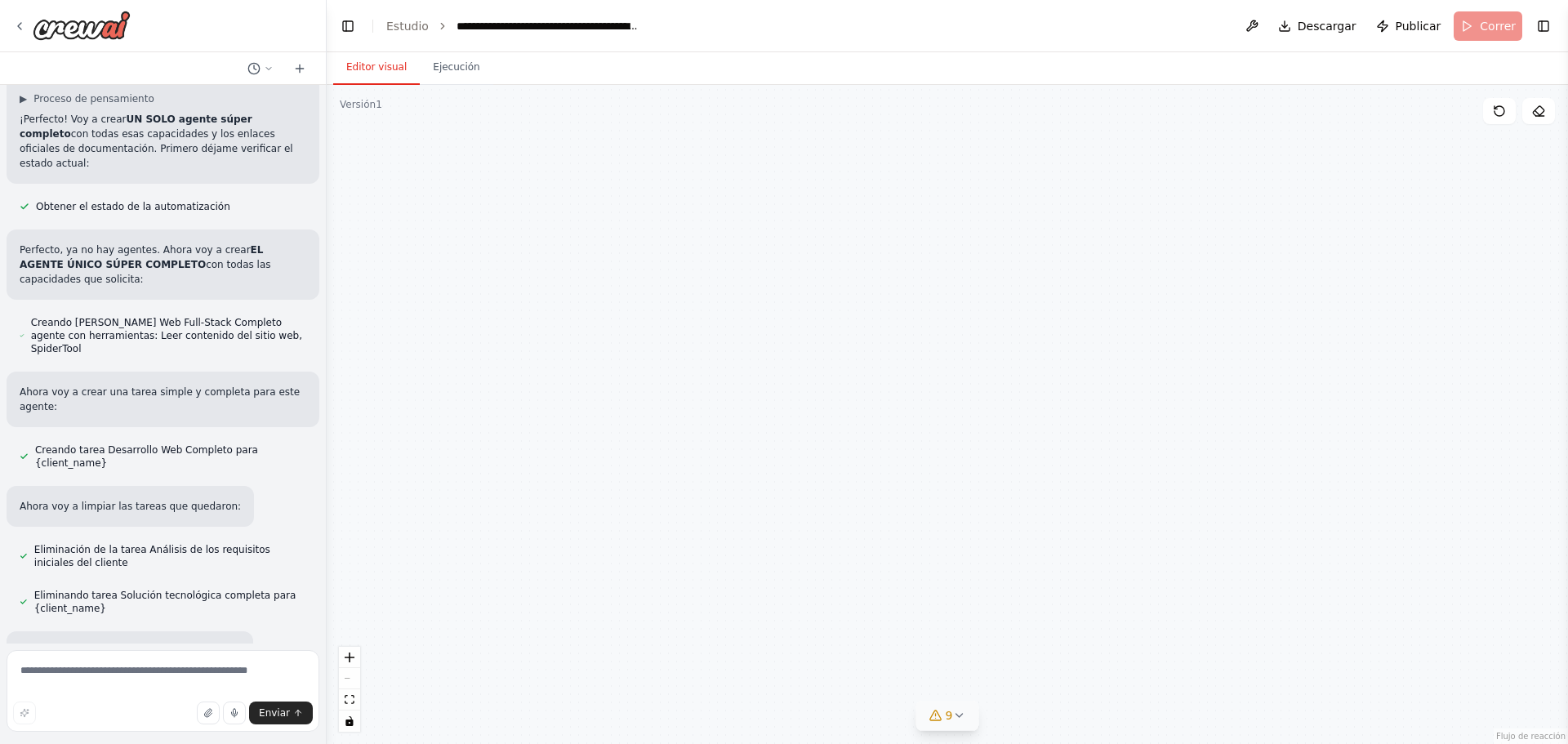
scroll to position [24280, 0]
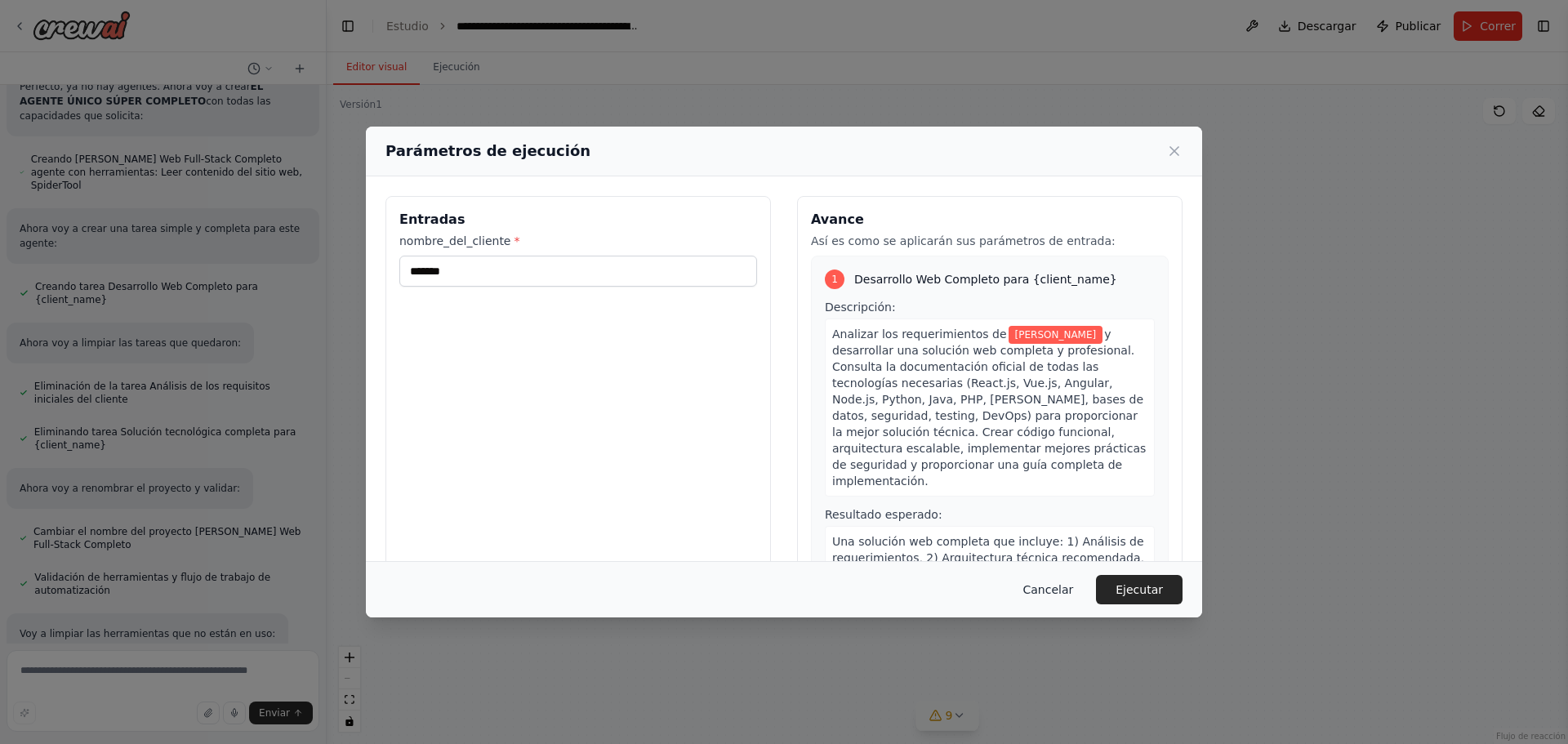
click at [1067, 596] on font "Cancelar" at bounding box center [1048, 589] width 51 height 13
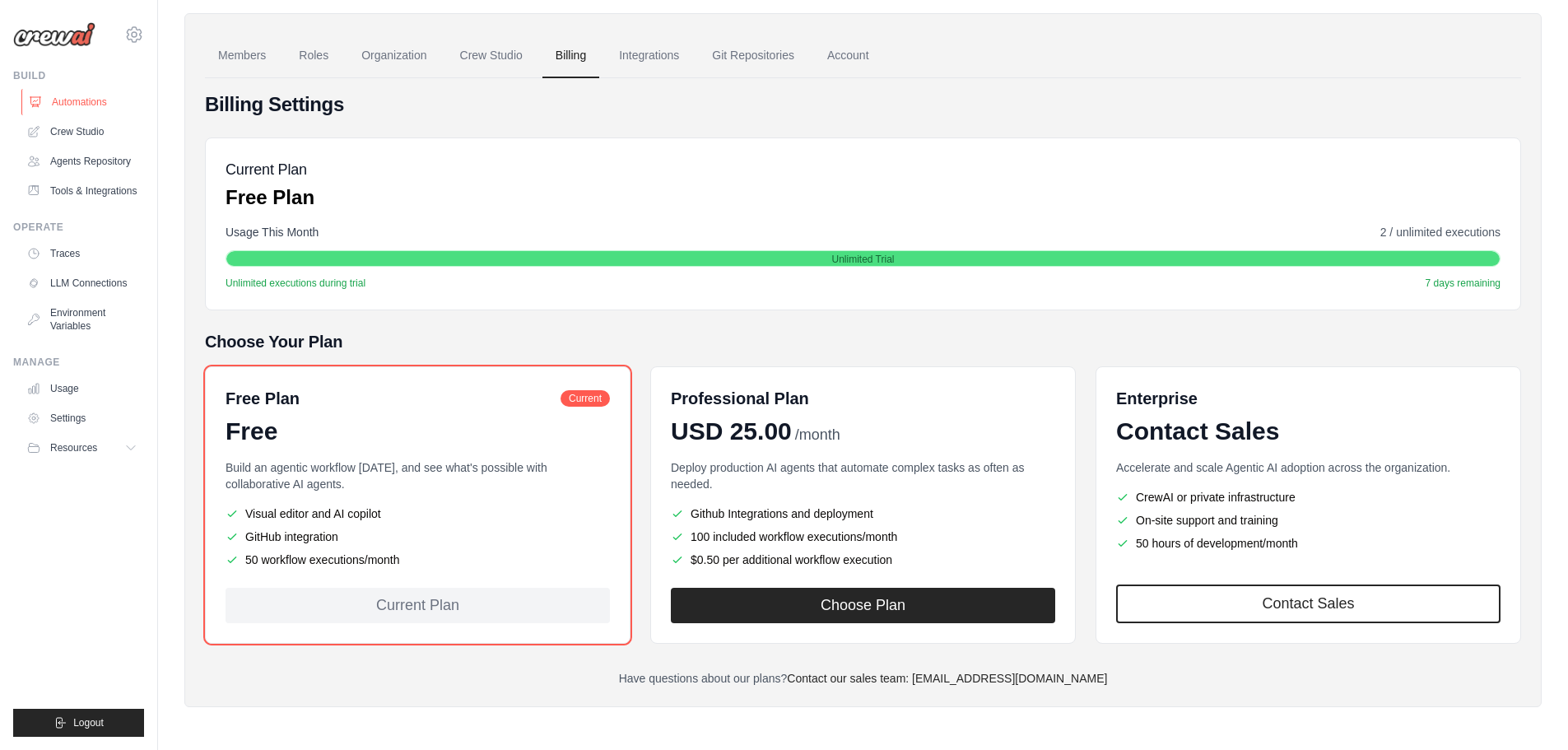
click at [92, 99] on link "Automations" at bounding box center [84, 102] width 125 height 26
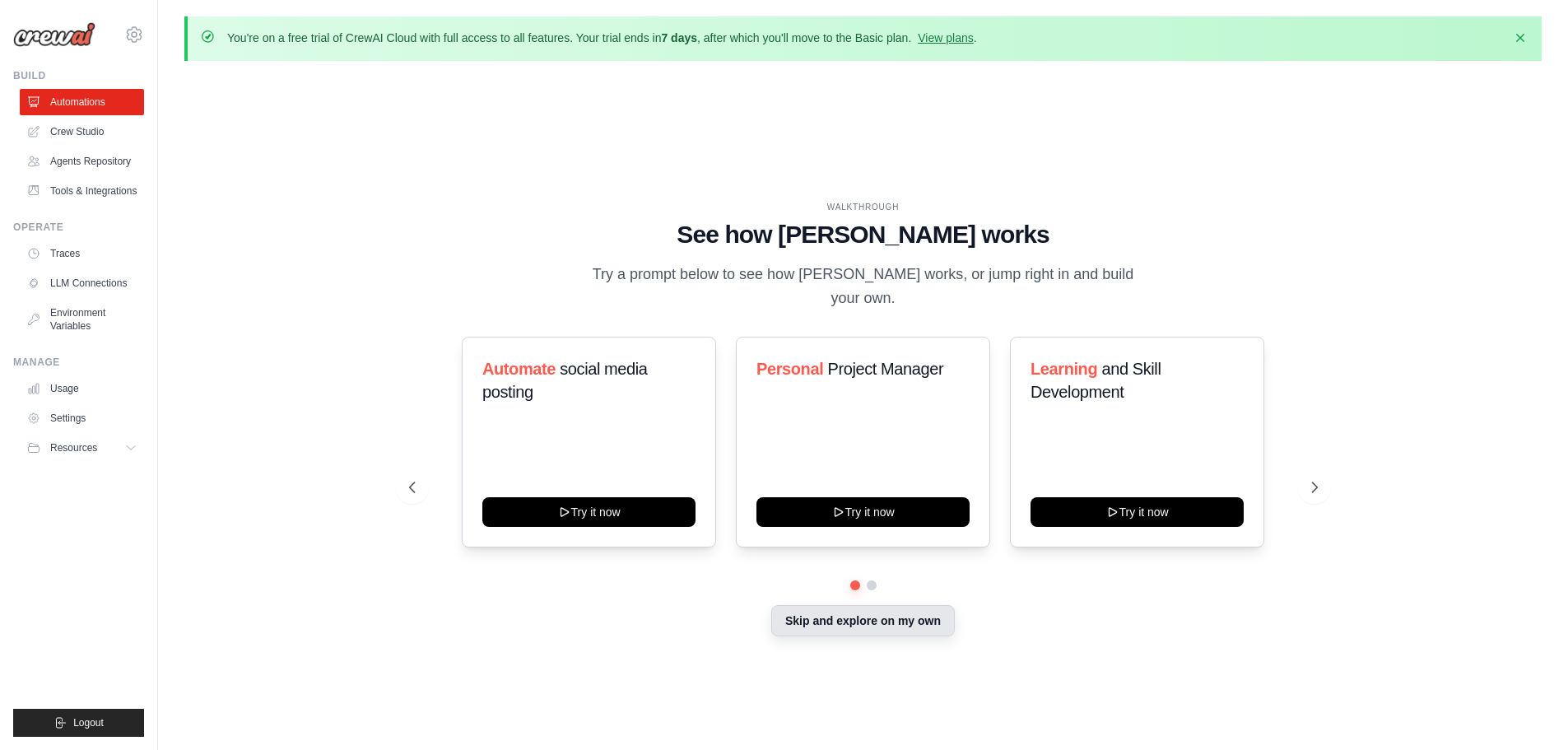
click at [885, 619] on button "Skip and explore on my own" at bounding box center [863, 620] width 184 height 31
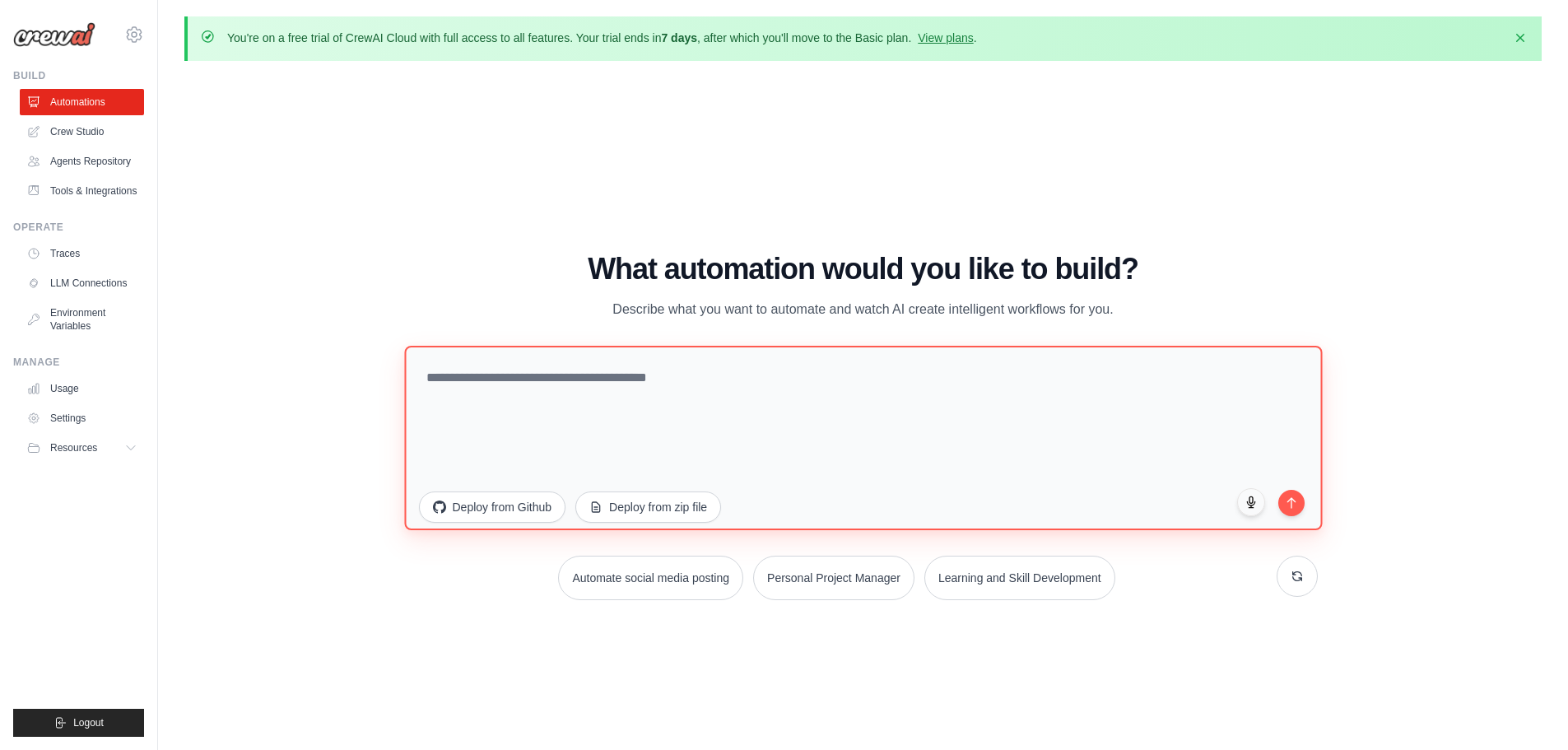
paste textarea "**********"
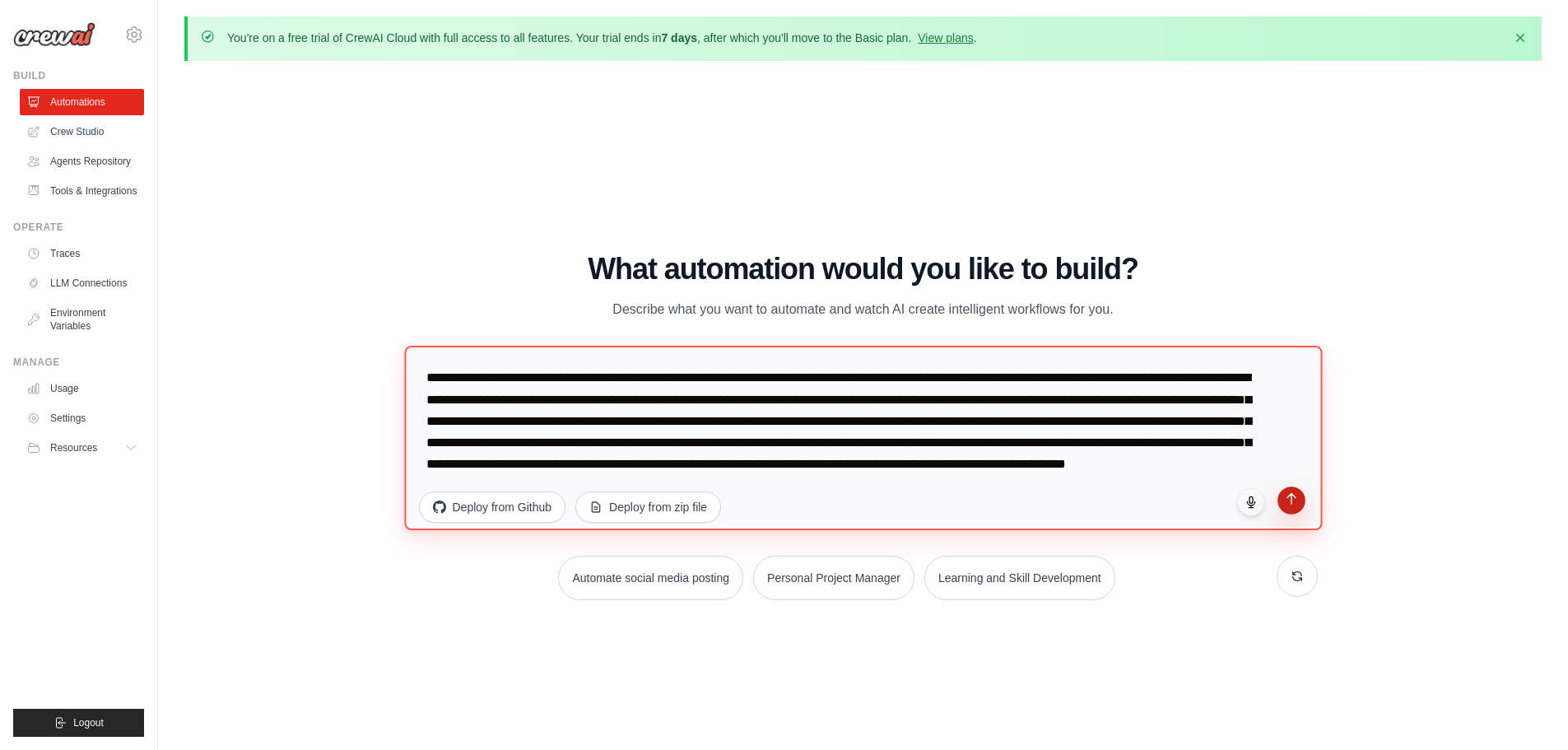
type textarea "**********"
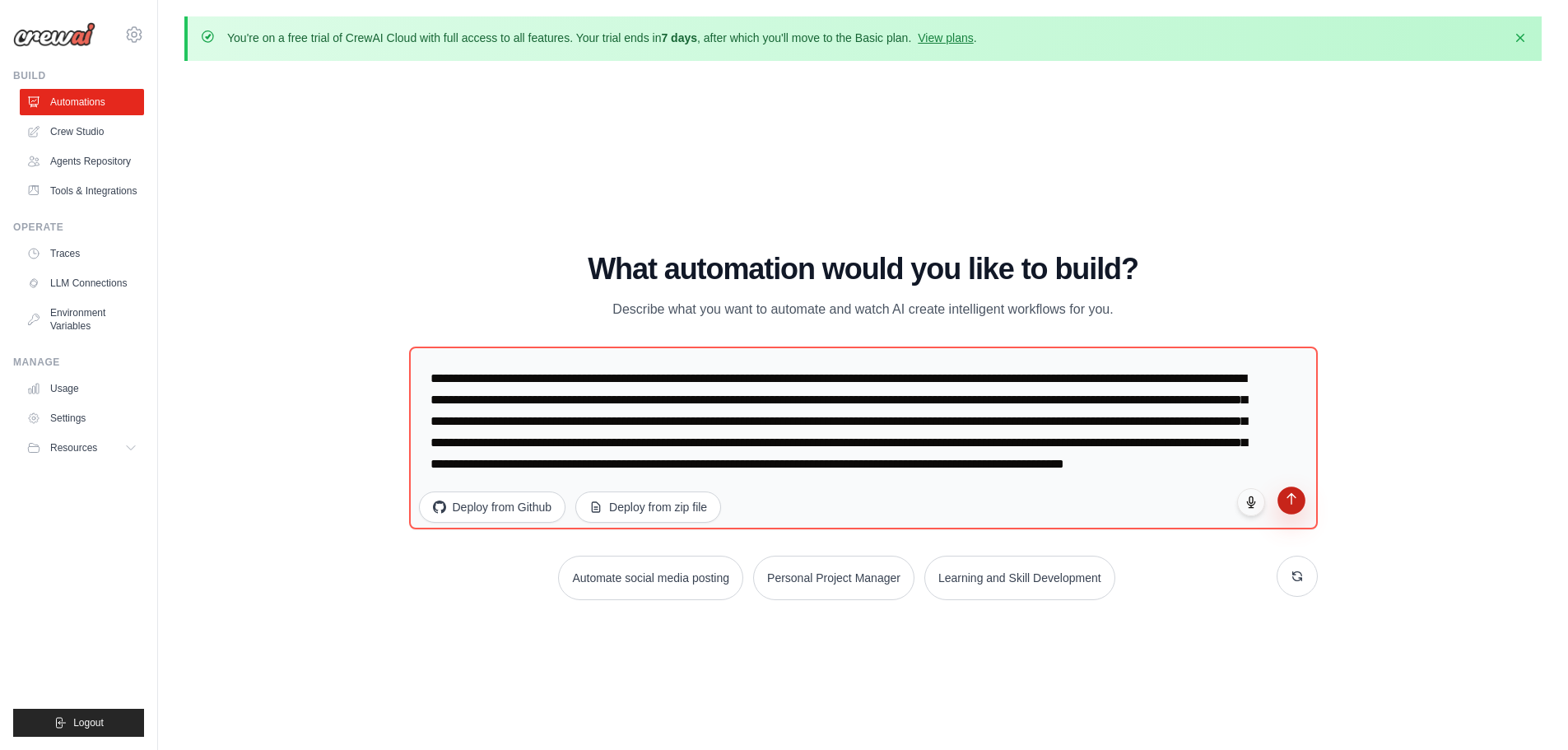
click at [1296, 508] on button "submit" at bounding box center [1291, 500] width 28 height 28
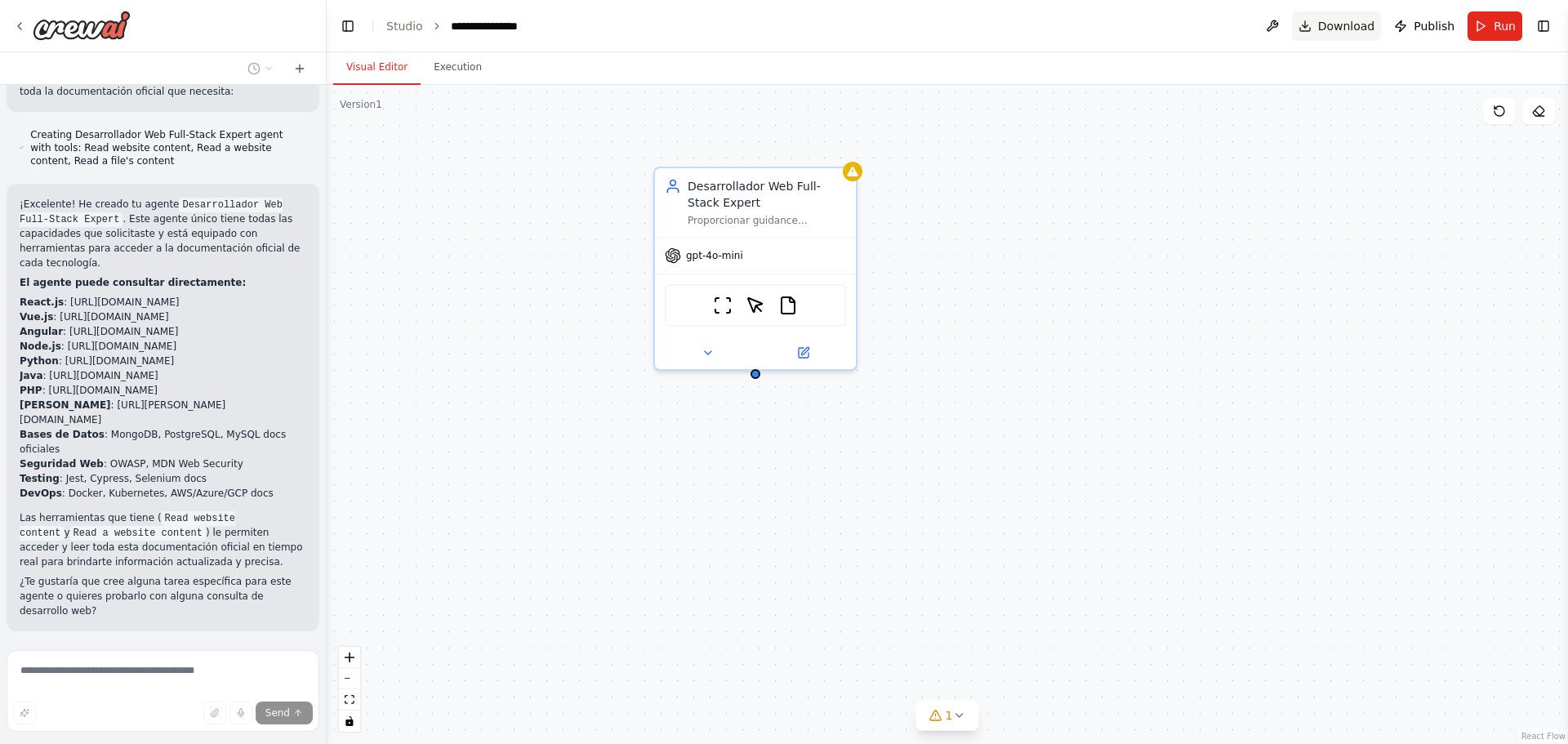
scroll to position [591, 0]
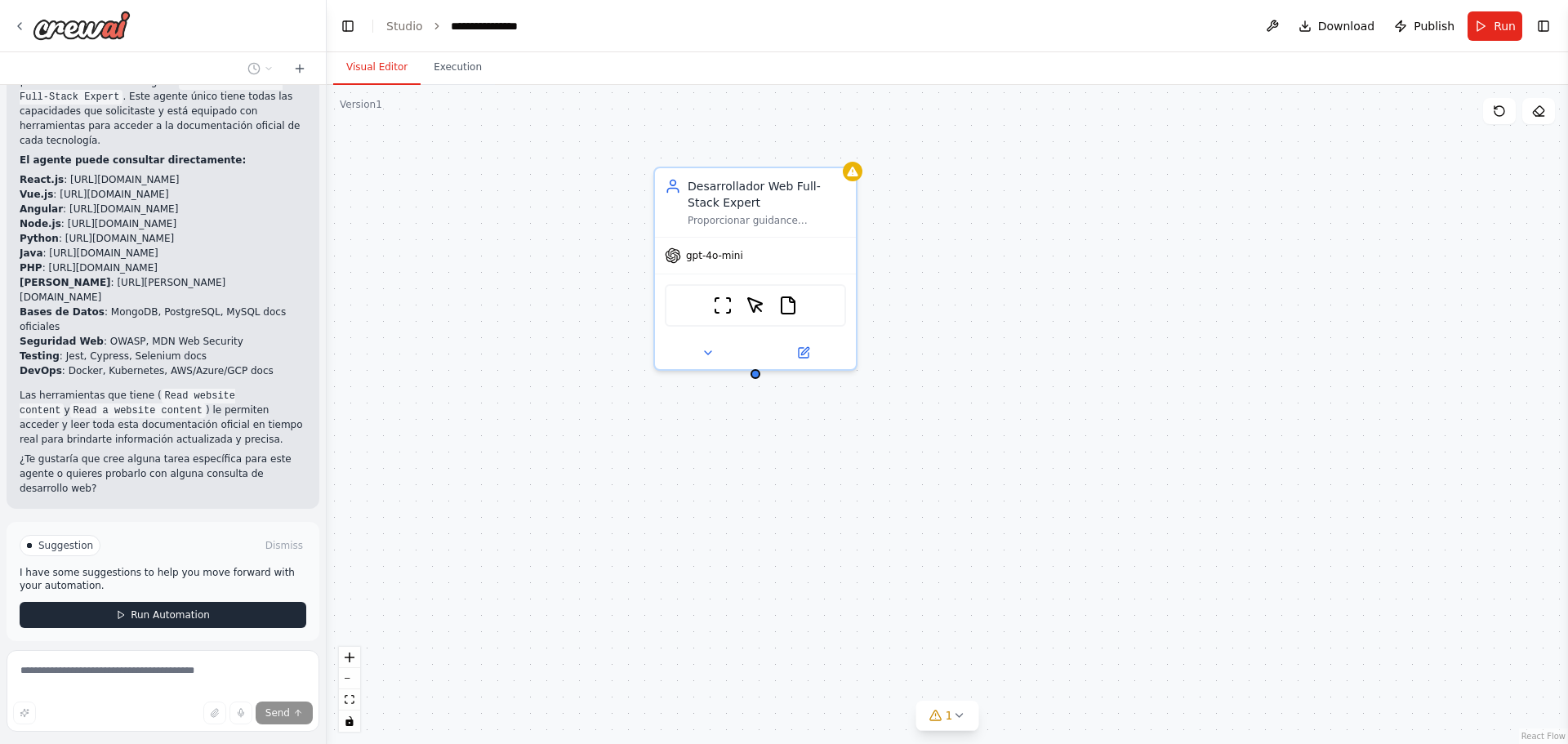
click at [190, 601] on button "Run Automation" at bounding box center [163, 614] width 286 height 26
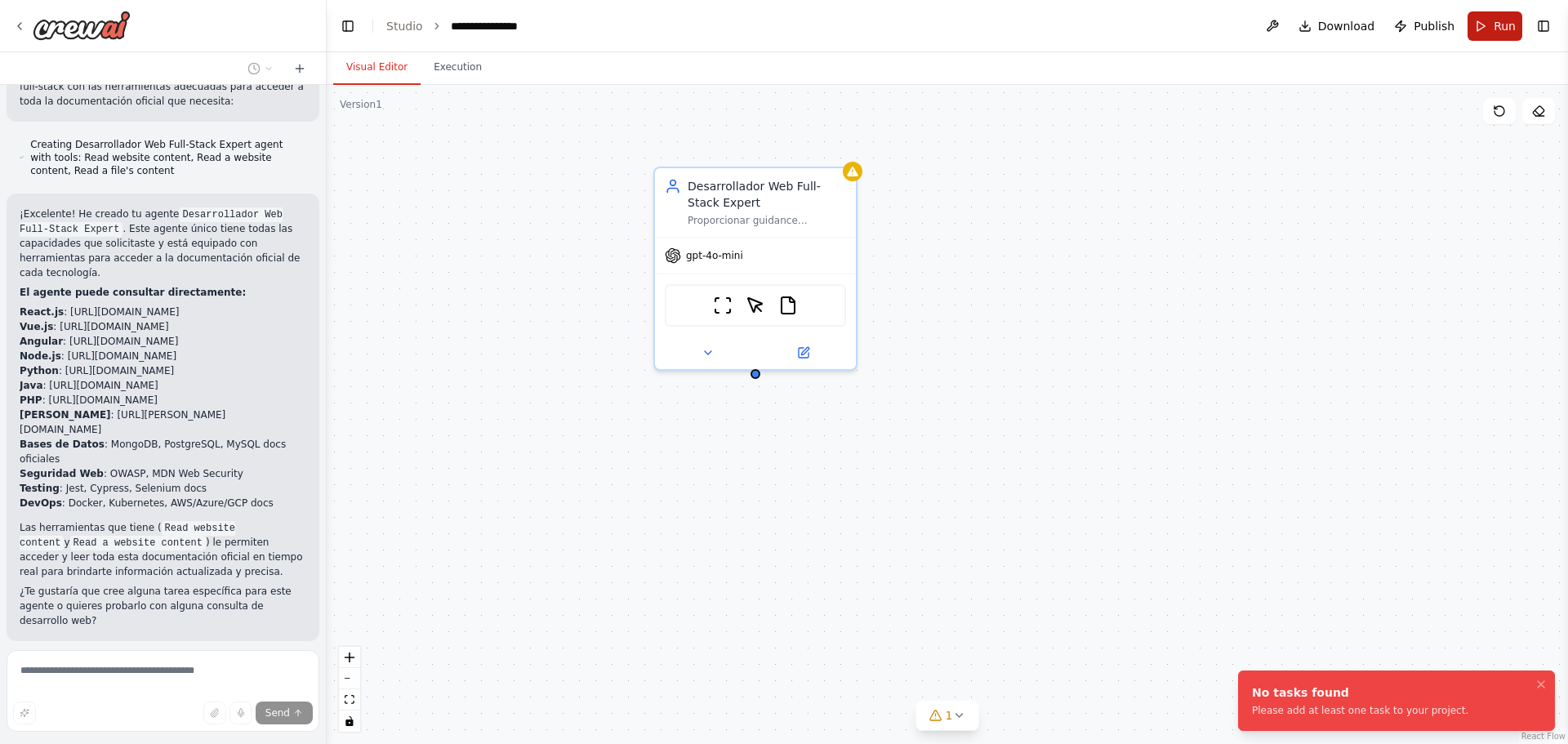
click at [1498, 23] on span "Run" at bounding box center [1504, 26] width 22 height 16
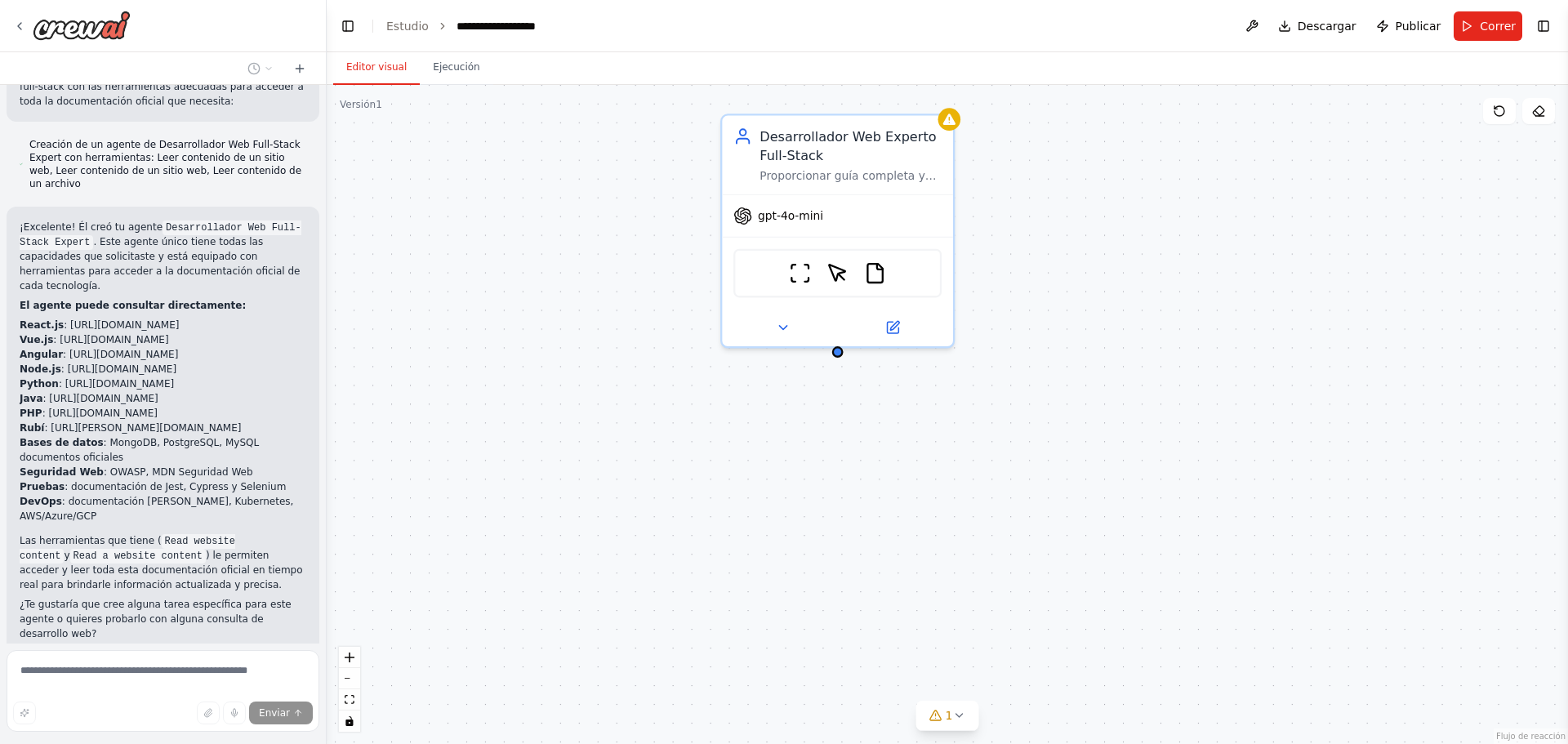
click at [1178, 387] on div "Desarrollador Web Experto Full-Stack Proporcionar guía completa y experto en de…" at bounding box center [947, 414] width 1241 height 659
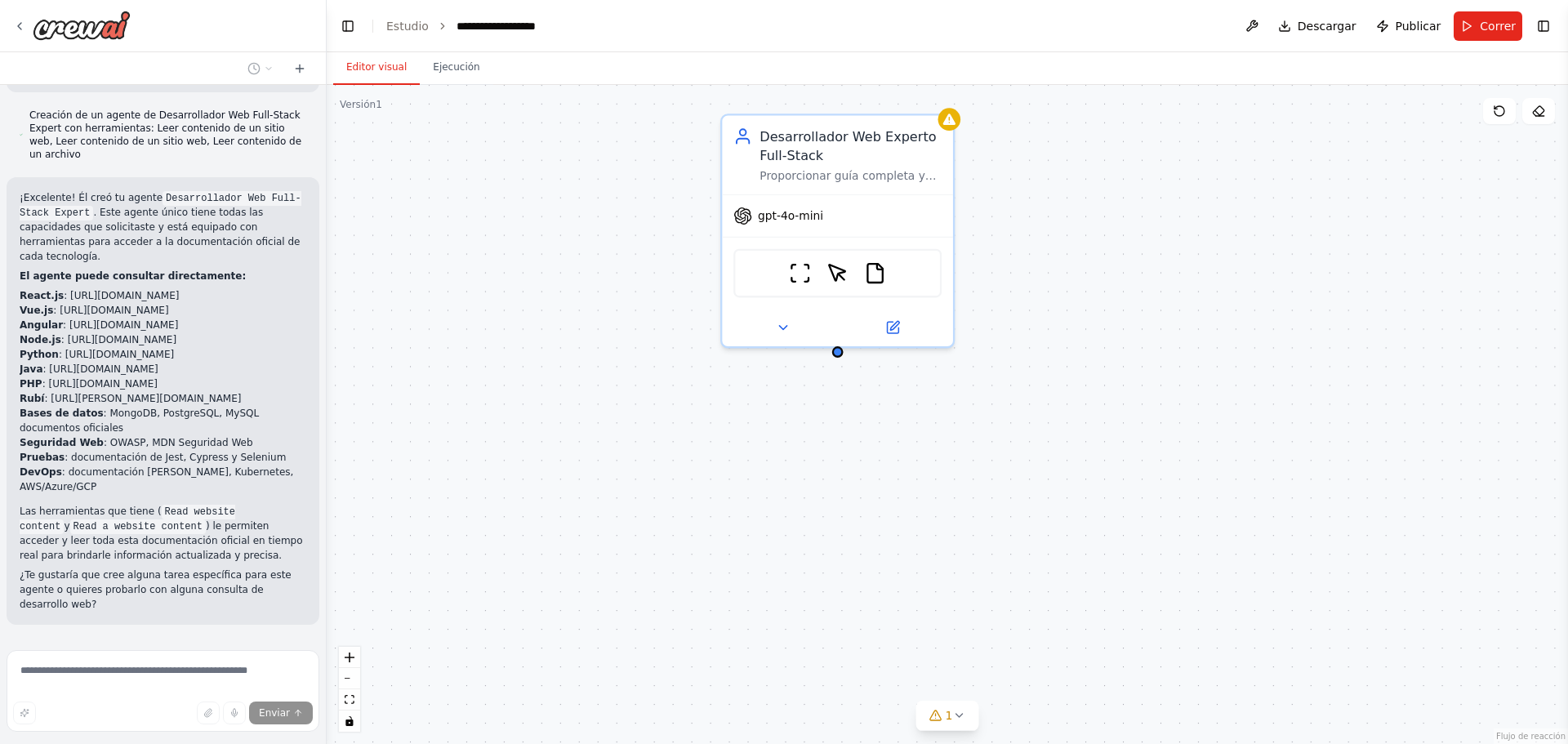
click at [285, 657] on font "Detener" at bounding box center [288, 663] width 40 height 12
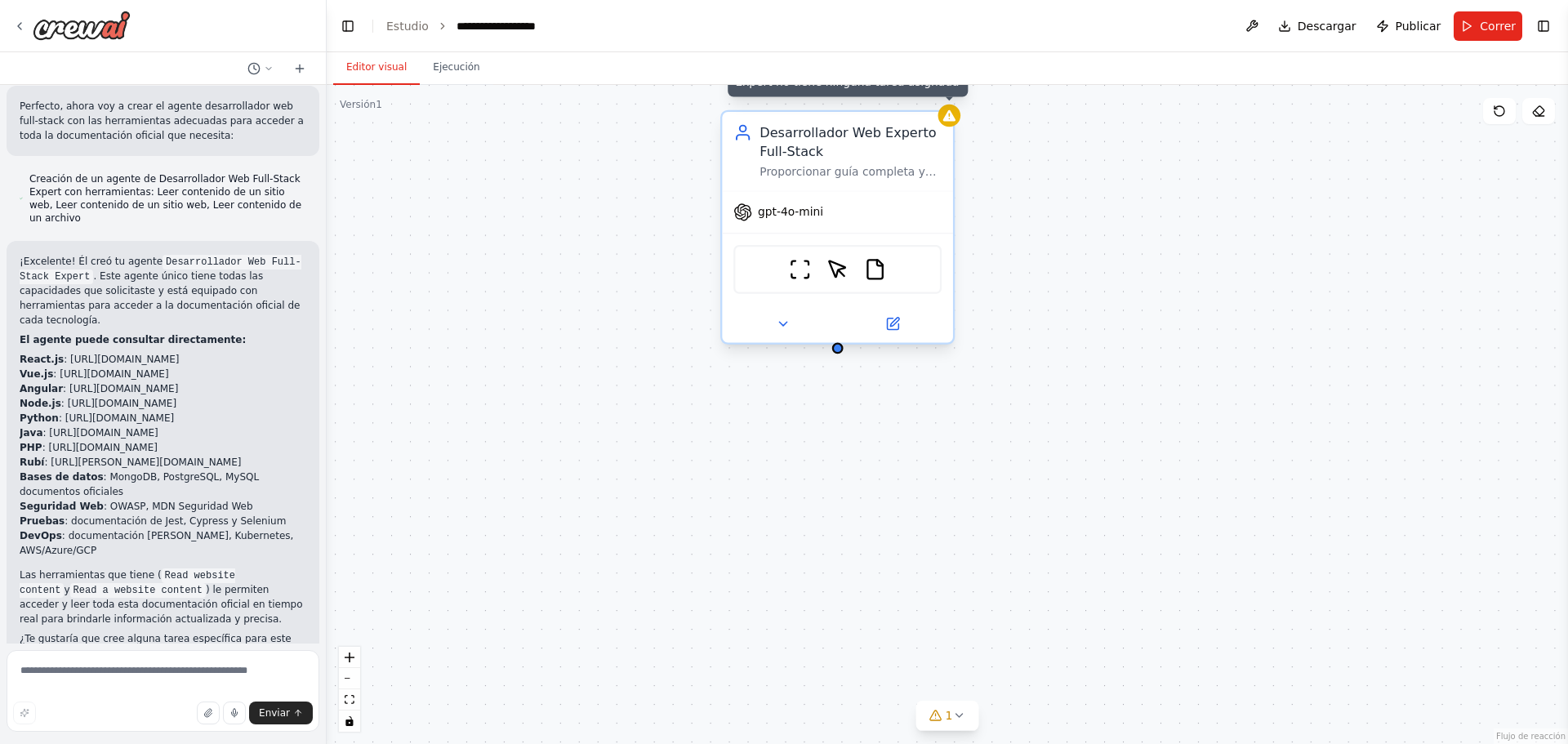
click at [956, 124] on div at bounding box center [949, 116] width 23 height 23
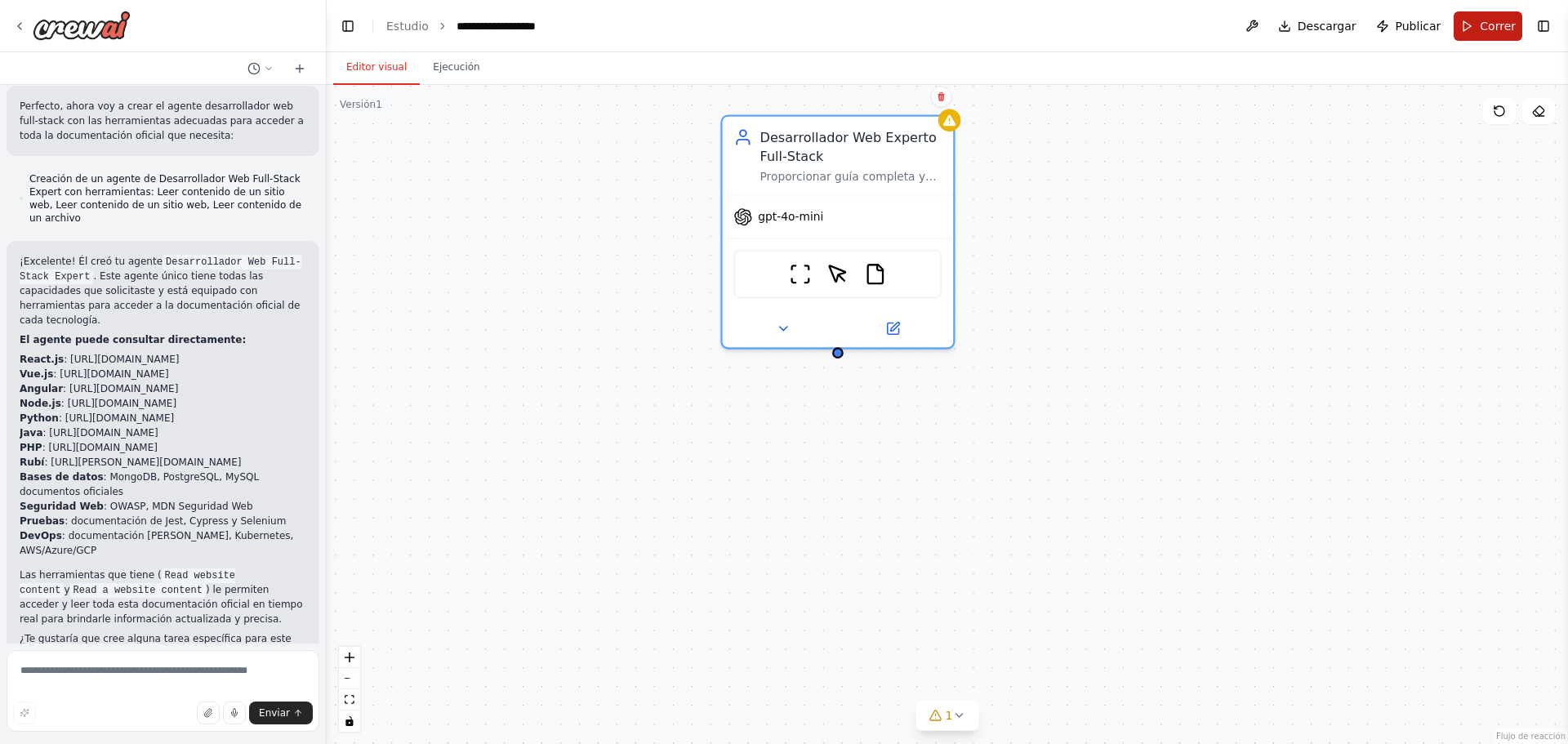
click at [1482, 21] on button "Correr" at bounding box center [1488, 26] width 69 height 30
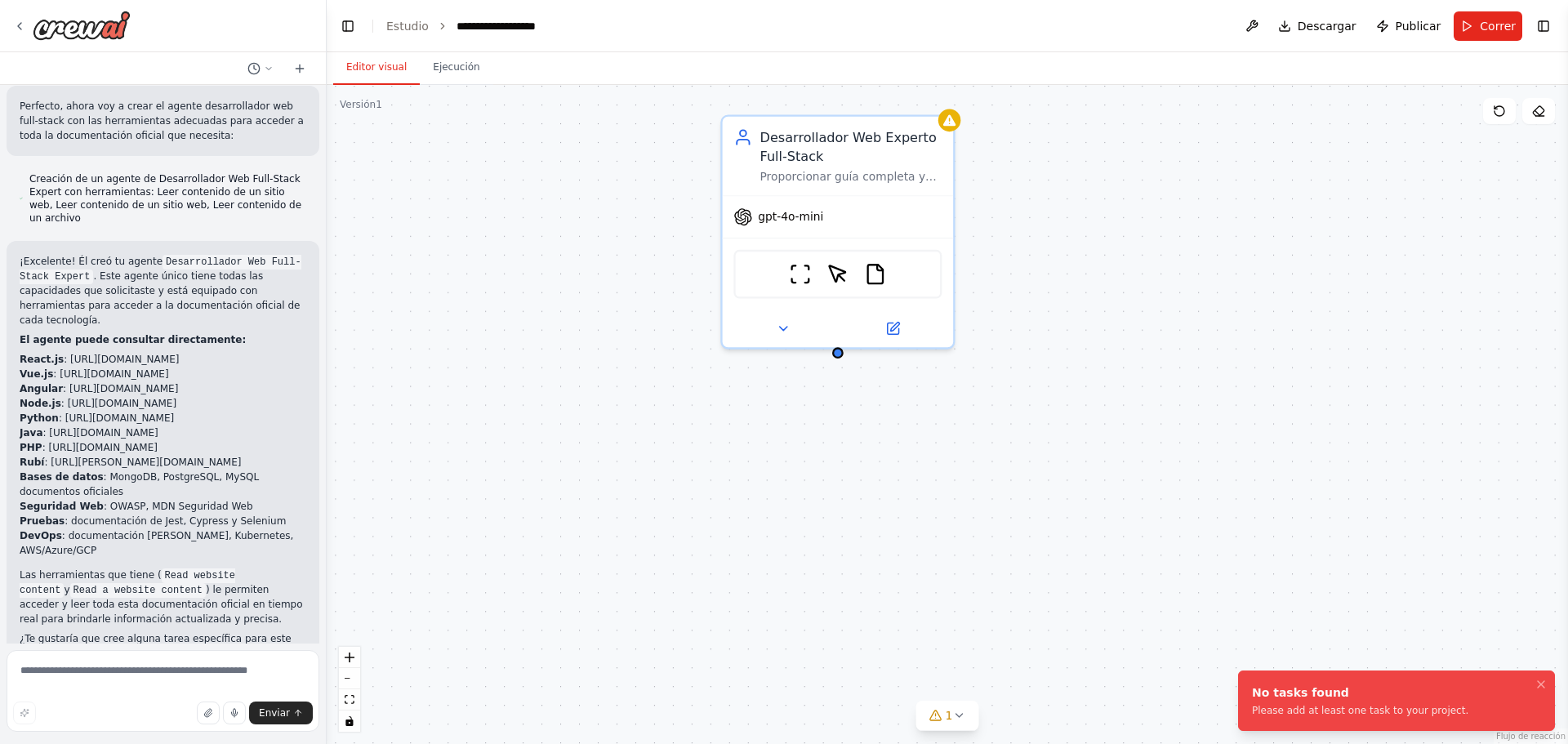
drag, startPoint x: 1456, startPoint y: 709, endPoint x: 1240, endPoint y: 688, distance: 217.0
click at [1242, 693] on li "No tasks found Please add at least one task to your project." at bounding box center [1396, 700] width 317 height 60
click at [957, 124] on div at bounding box center [949, 116] width 23 height 23
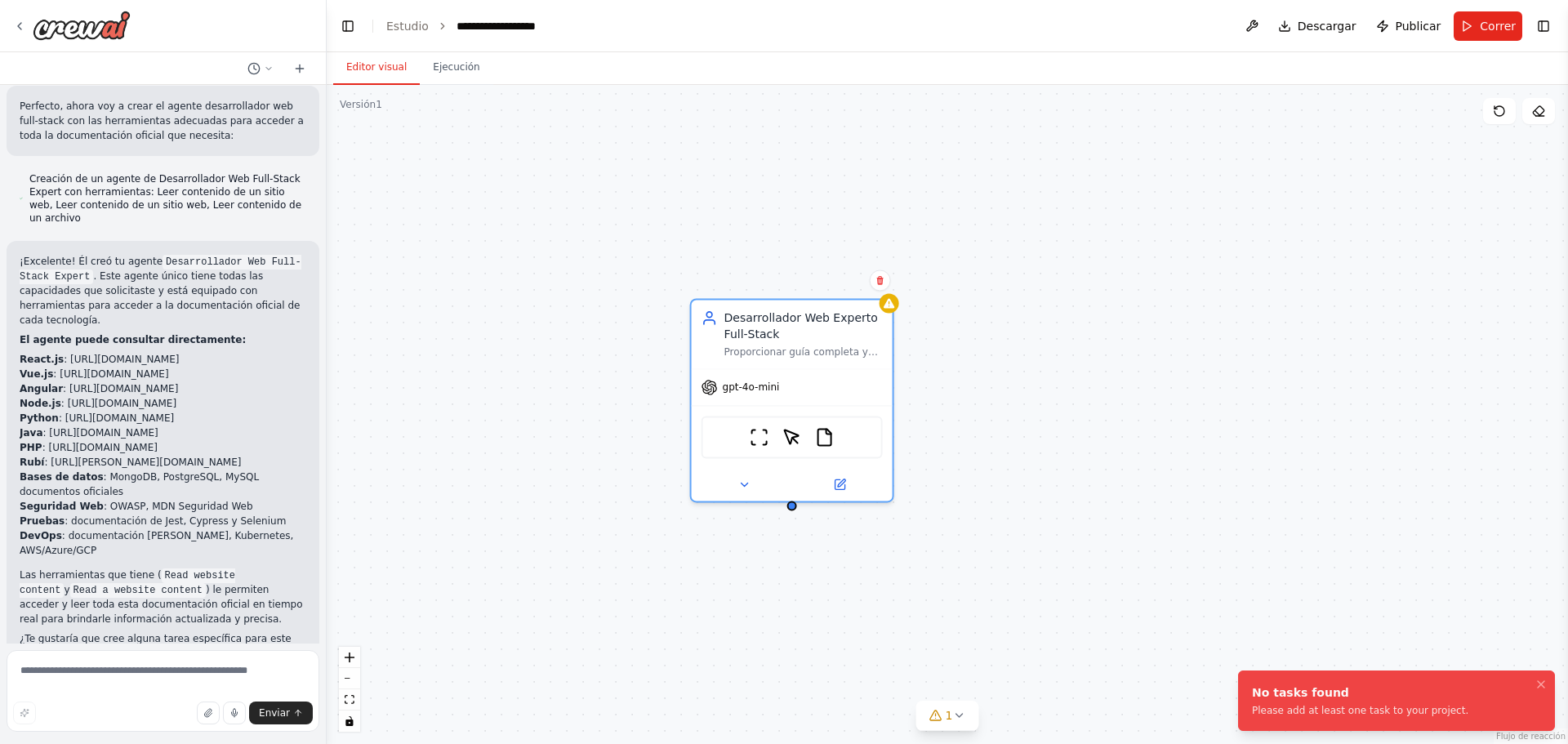
drag, startPoint x: 1069, startPoint y: 277, endPoint x: 1018, endPoint y: 395, distance: 128.5
click at [1018, 395] on div "Desarrollador Web Experto Full-Stack Proporcionar guía completa y experto en de…" at bounding box center [947, 414] width 1241 height 659
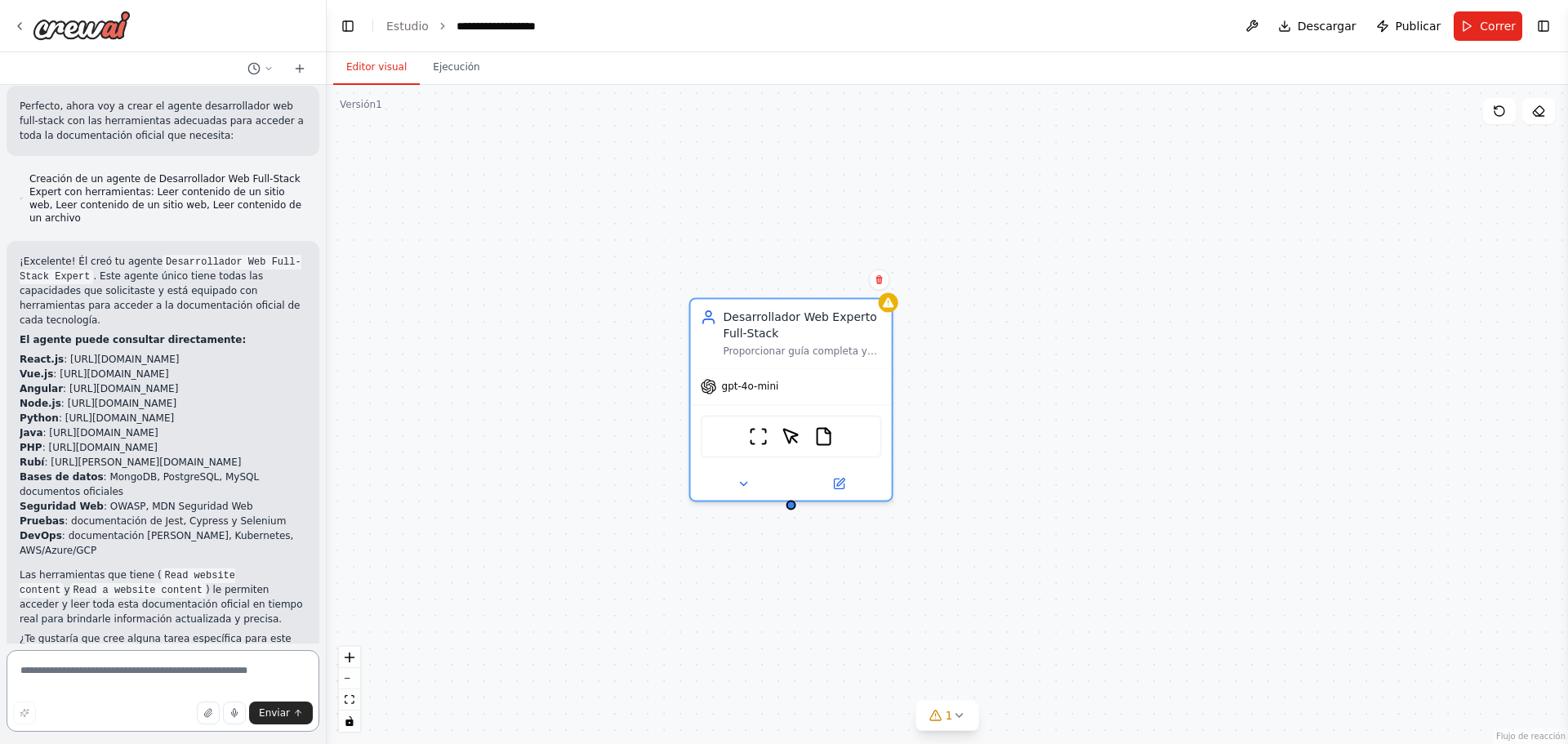
click at [118, 675] on textarea at bounding box center [163, 691] width 313 height 81
type textarea "**********"
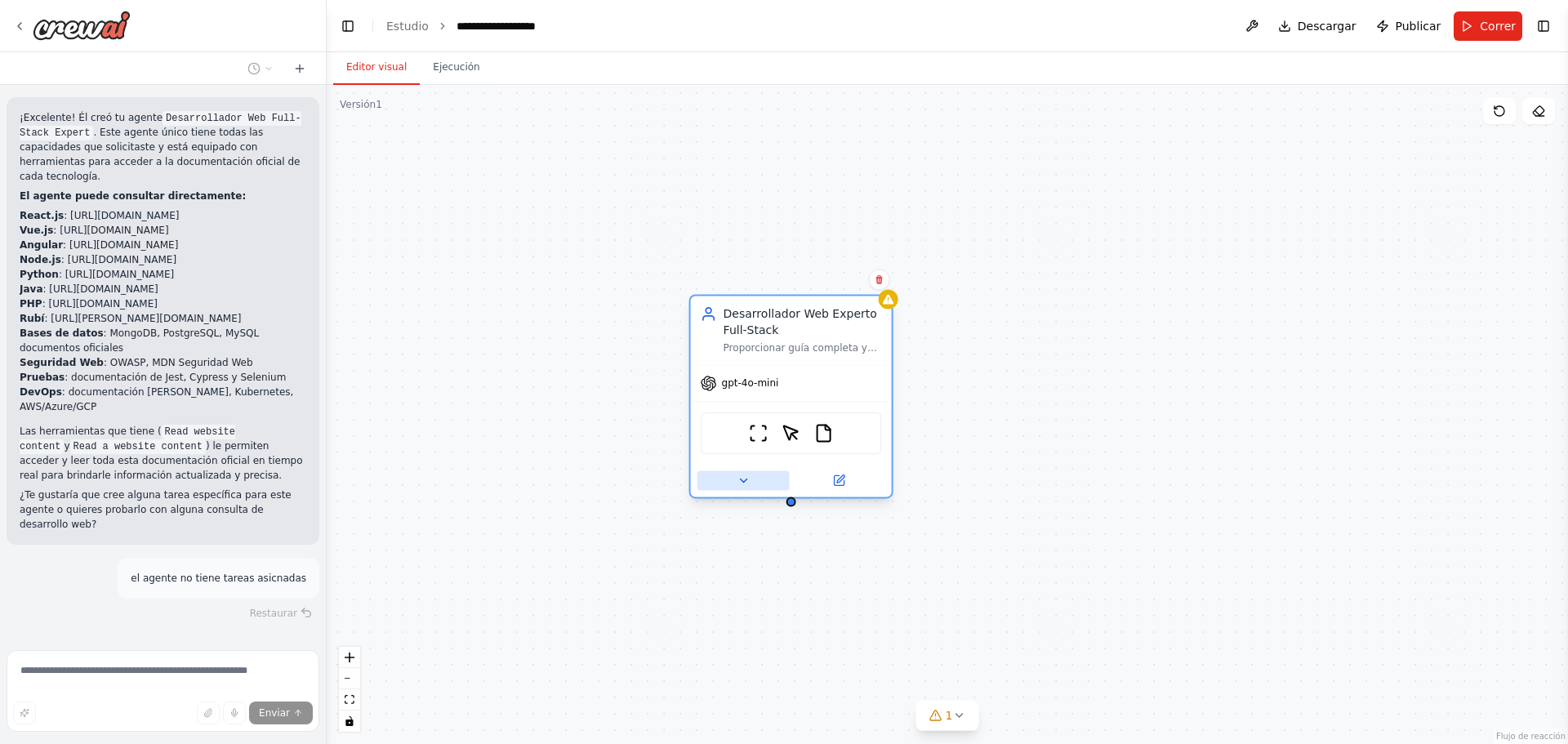
scroll to position [631, 0]
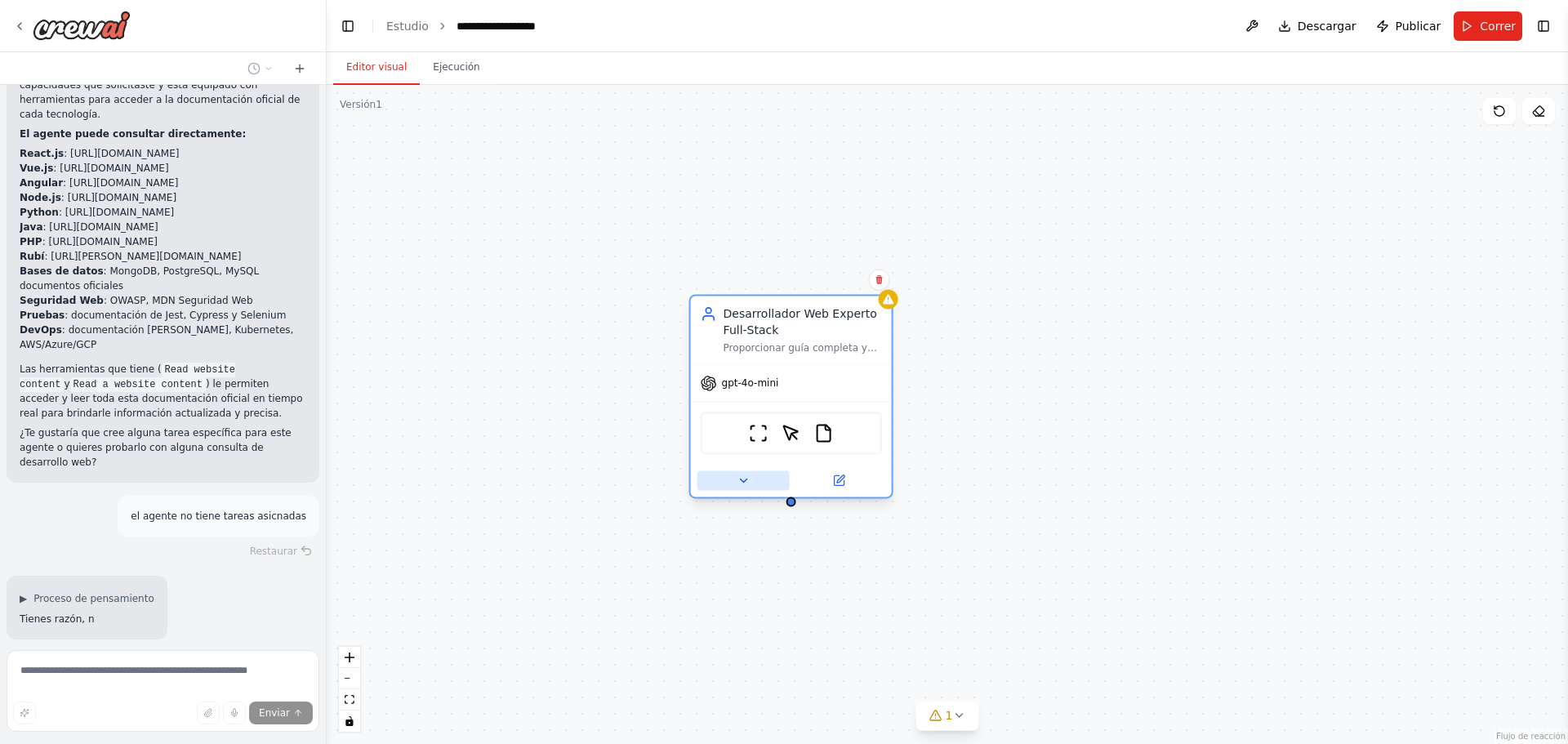
click at [746, 482] on icon at bounding box center [742, 479] width 13 height 13
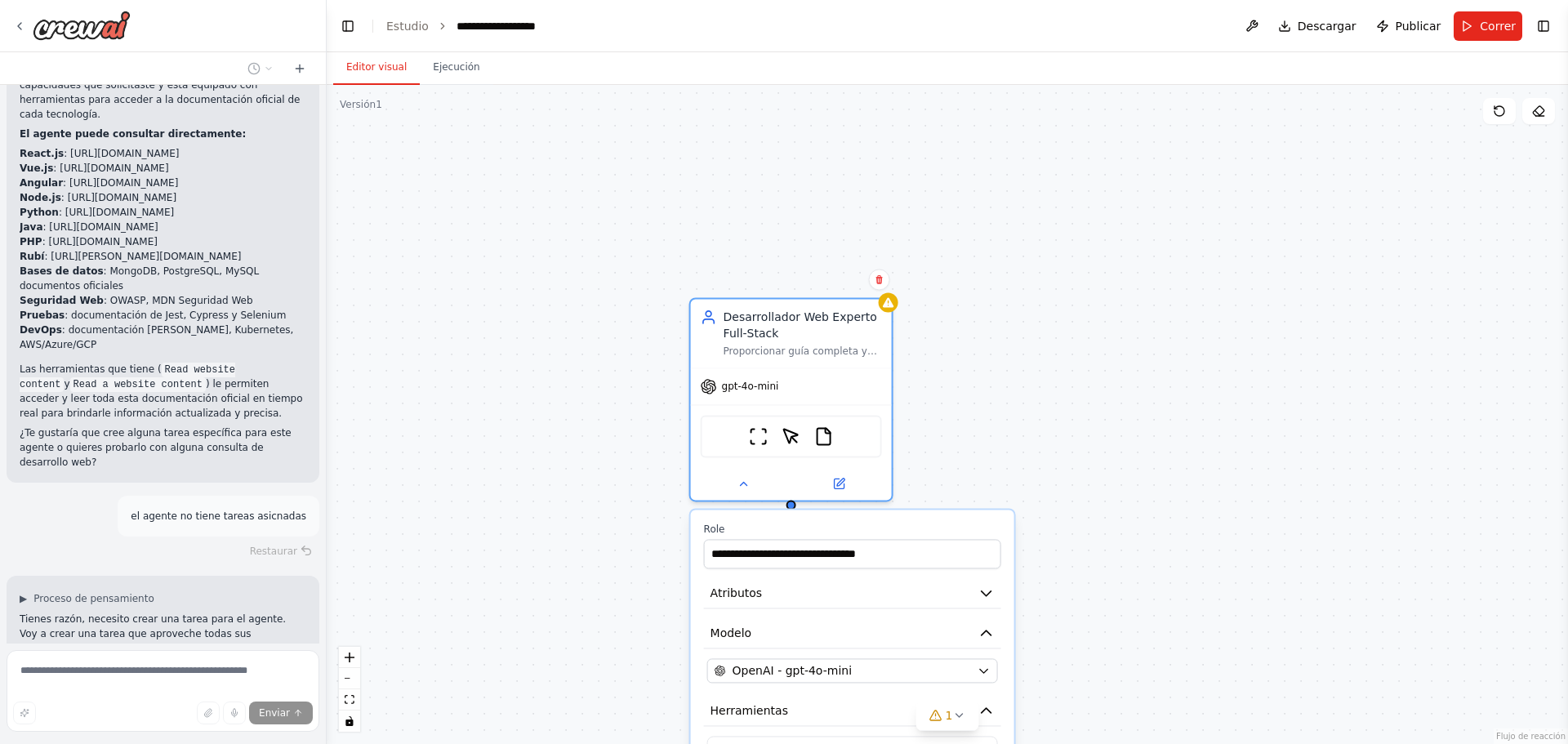
scroll to position [675, 0]
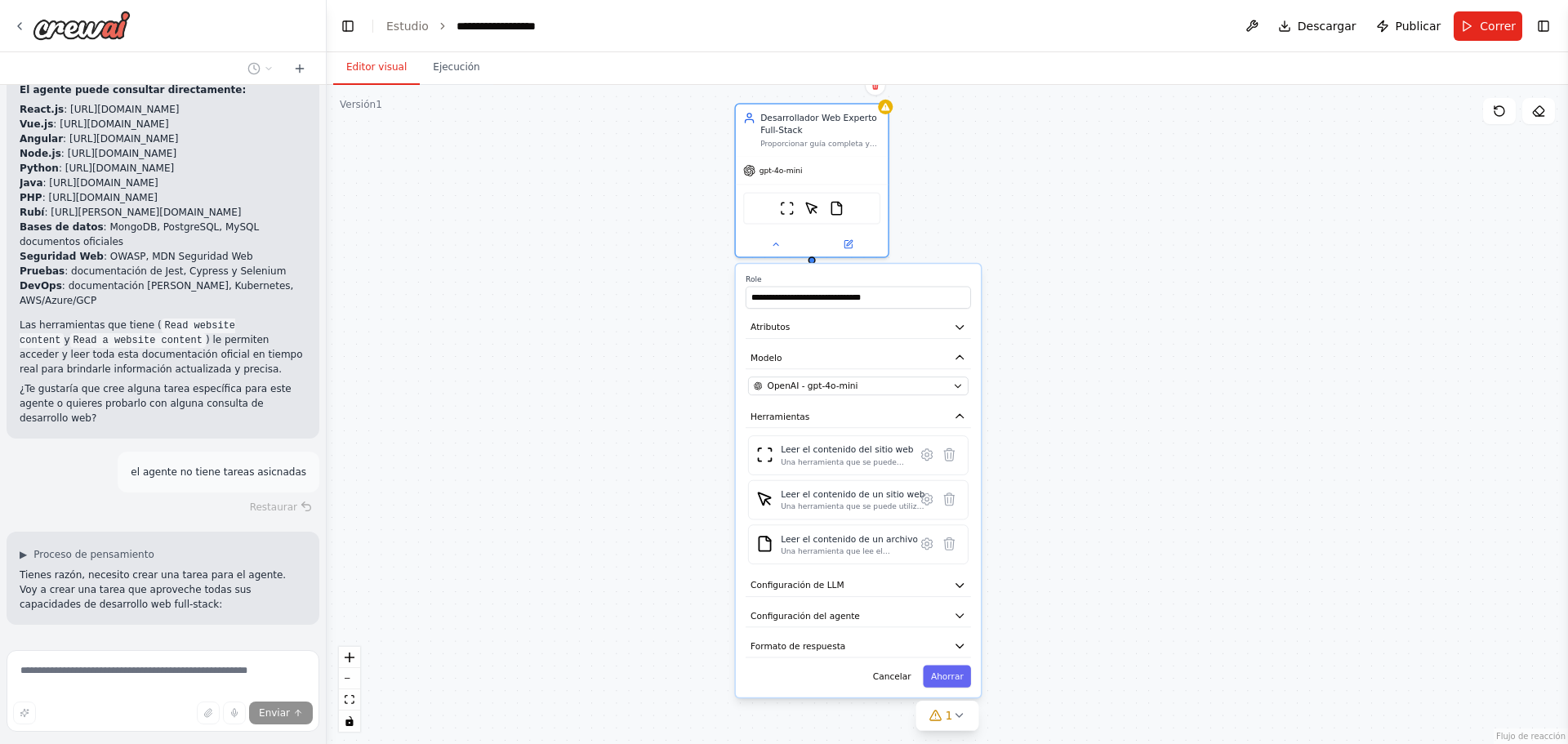
drag, startPoint x: 1022, startPoint y: 459, endPoint x: 1074, endPoint y: 267, distance: 198.9
click at [1074, 267] on div "**********" at bounding box center [947, 414] width 1241 height 659
click at [775, 239] on icon at bounding box center [775, 241] width 10 height 10
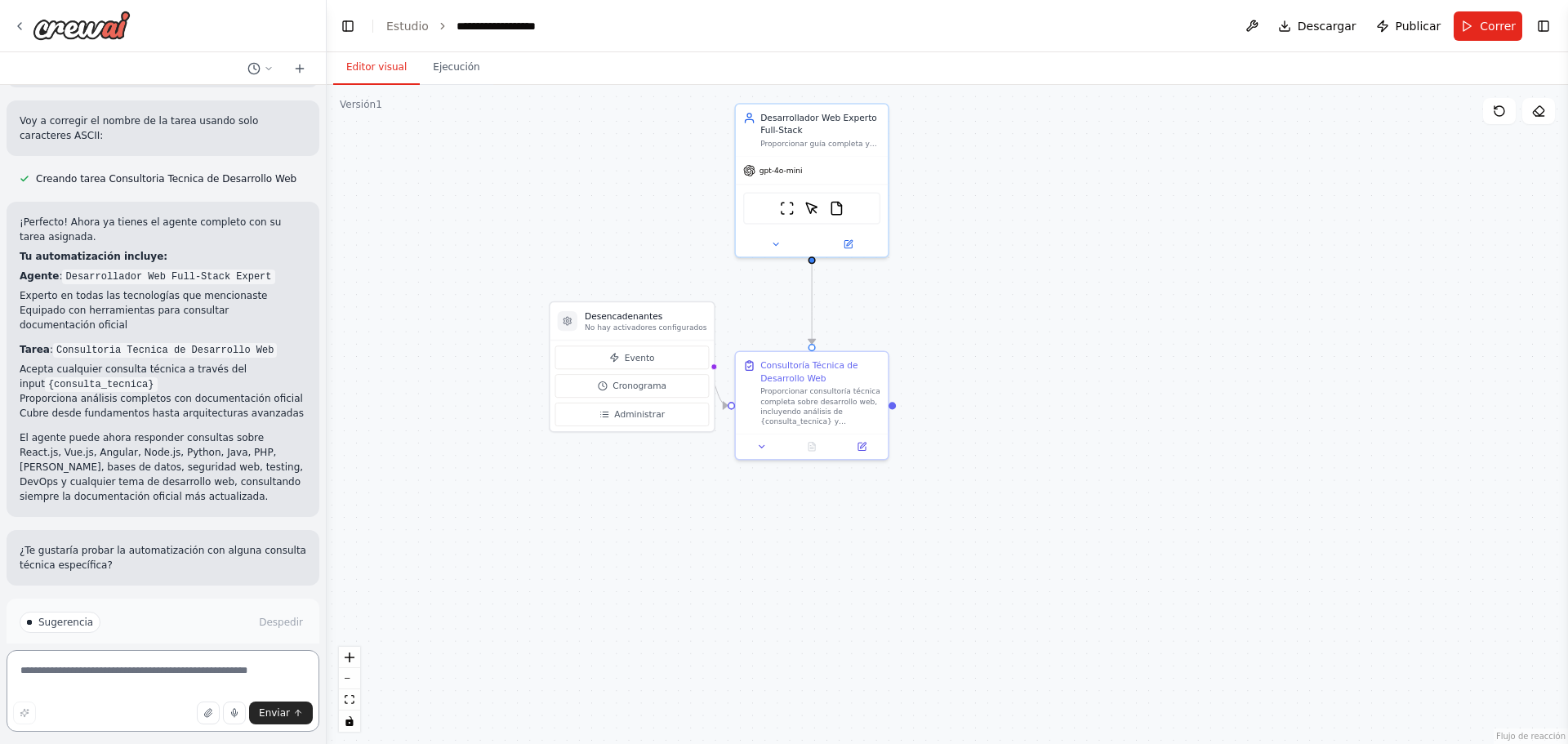
scroll to position [1242, 0]
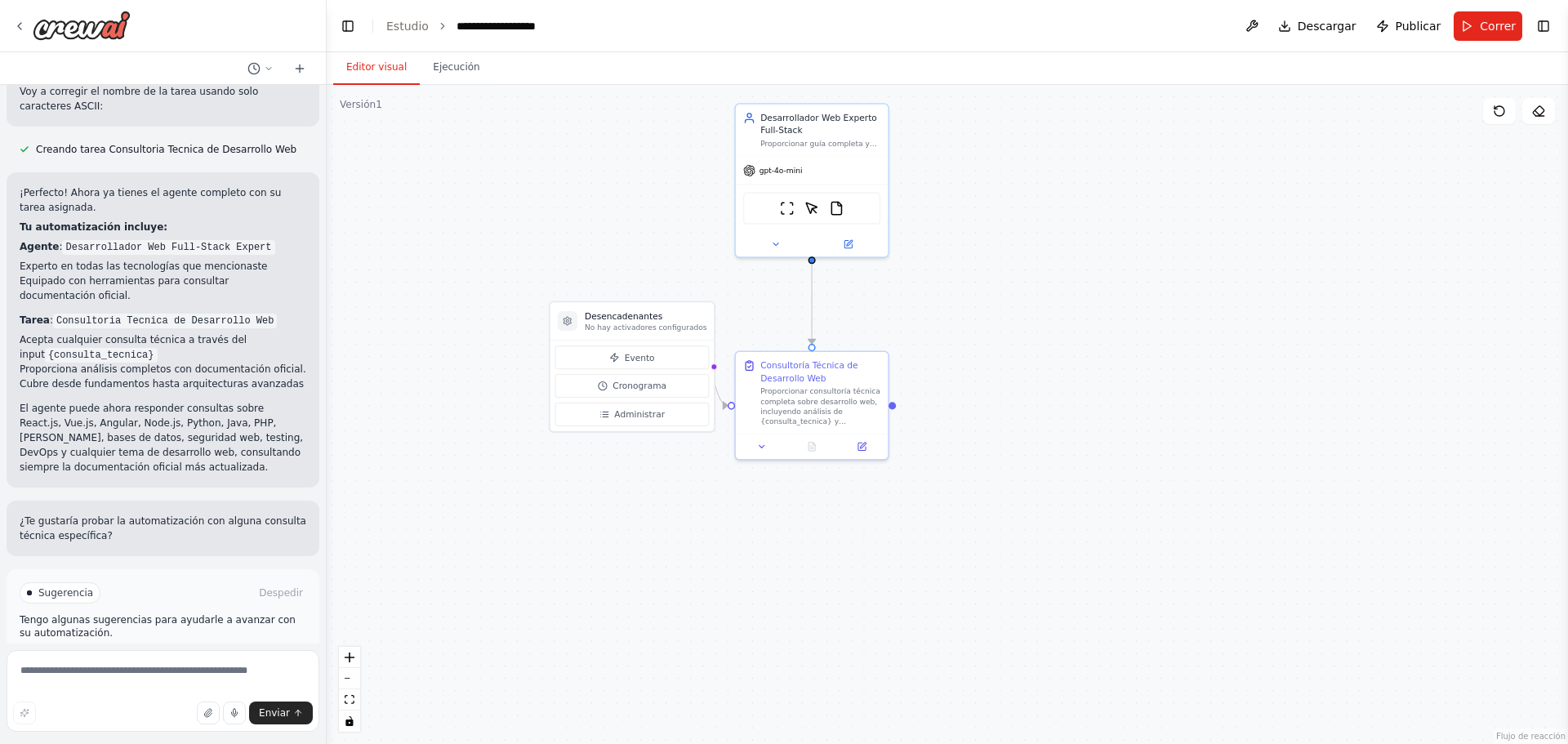
click at [193, 656] on font "Ejecutar automatización" at bounding box center [171, 662] width 119 height 12
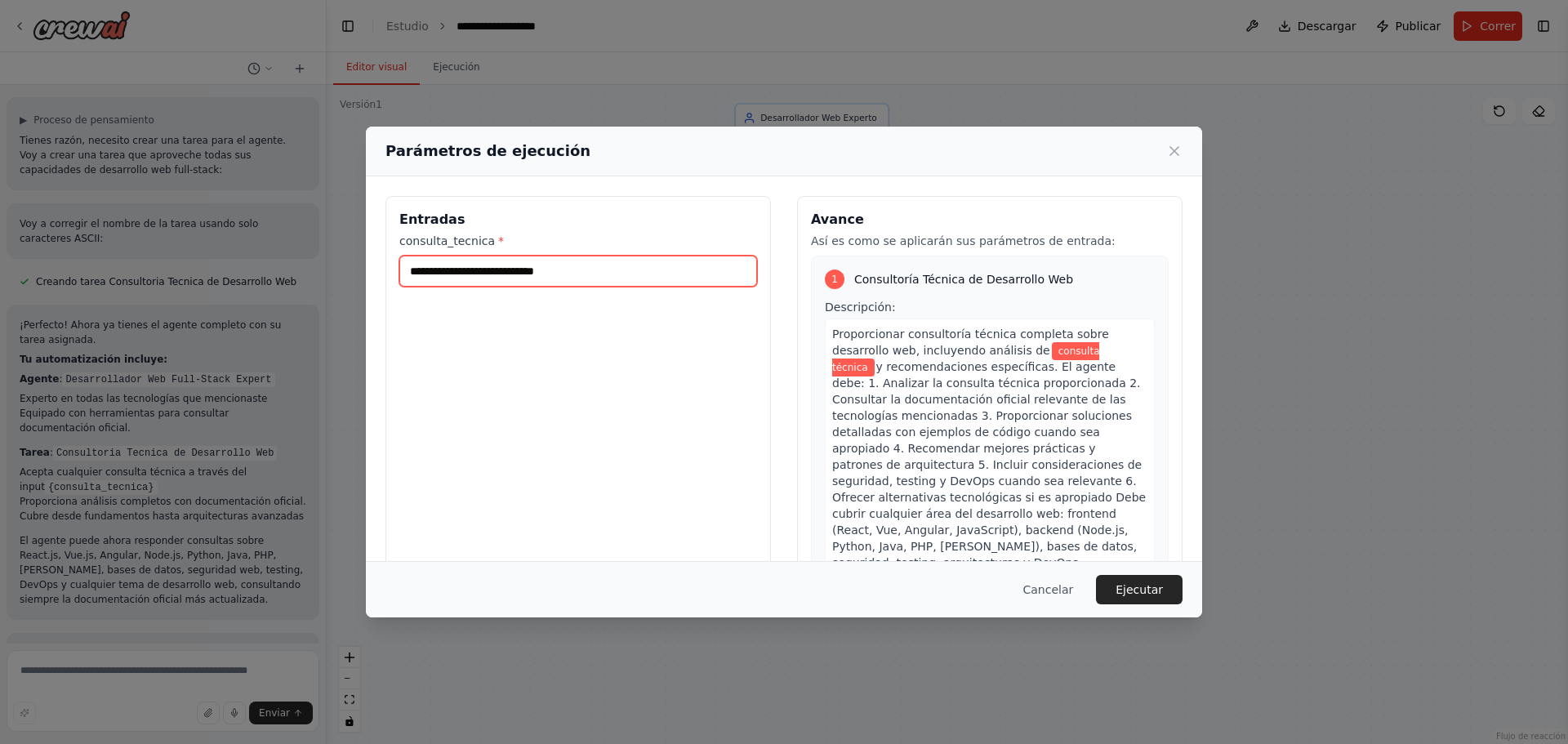
click at [603, 274] on input "consulta_tecnica *" at bounding box center [578, 271] width 358 height 31
type input "*"
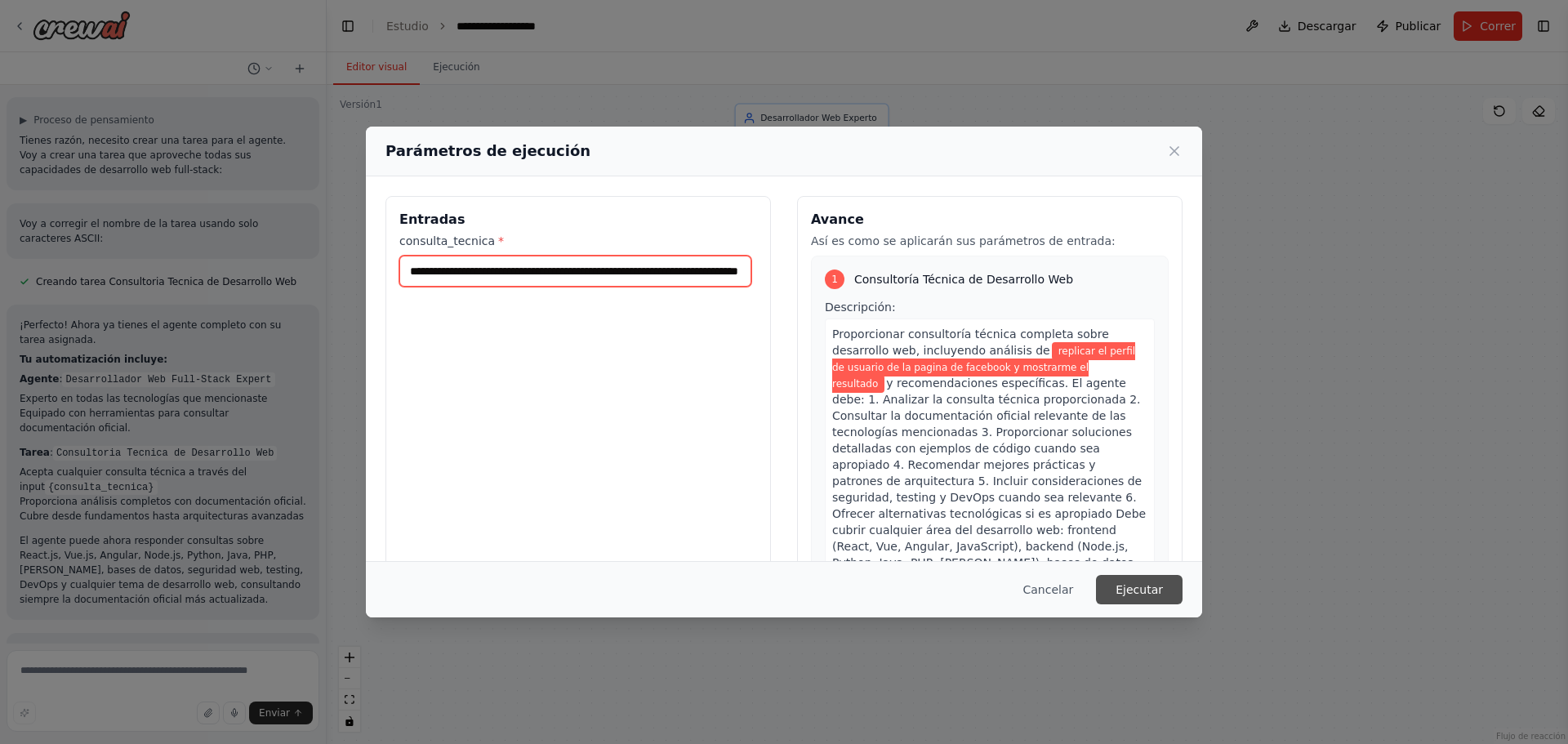
scroll to position [0, 66]
type input "**********"
click at [1166, 589] on button "Ejecutar" at bounding box center [1139, 589] width 87 height 30
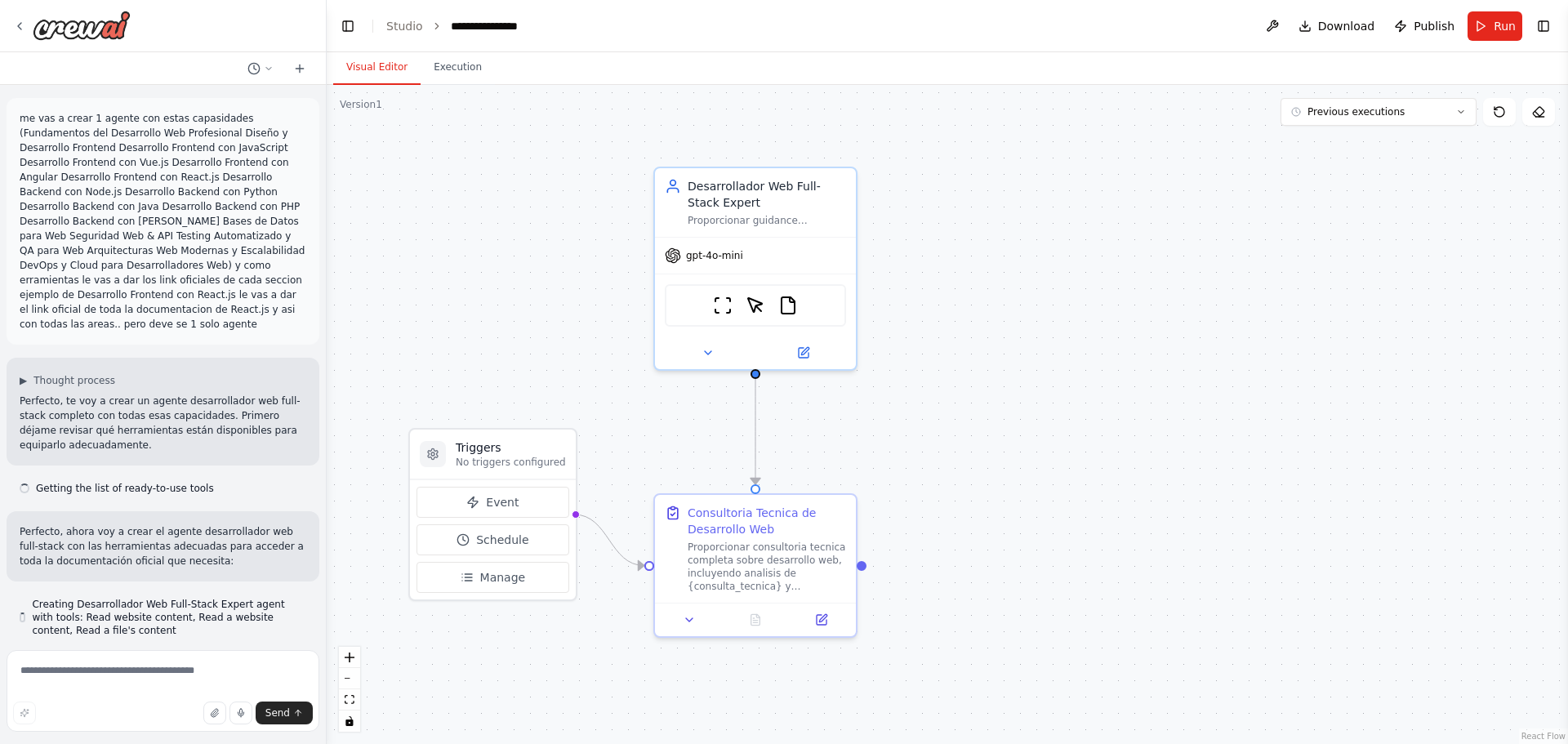
scroll to position [1080, 0]
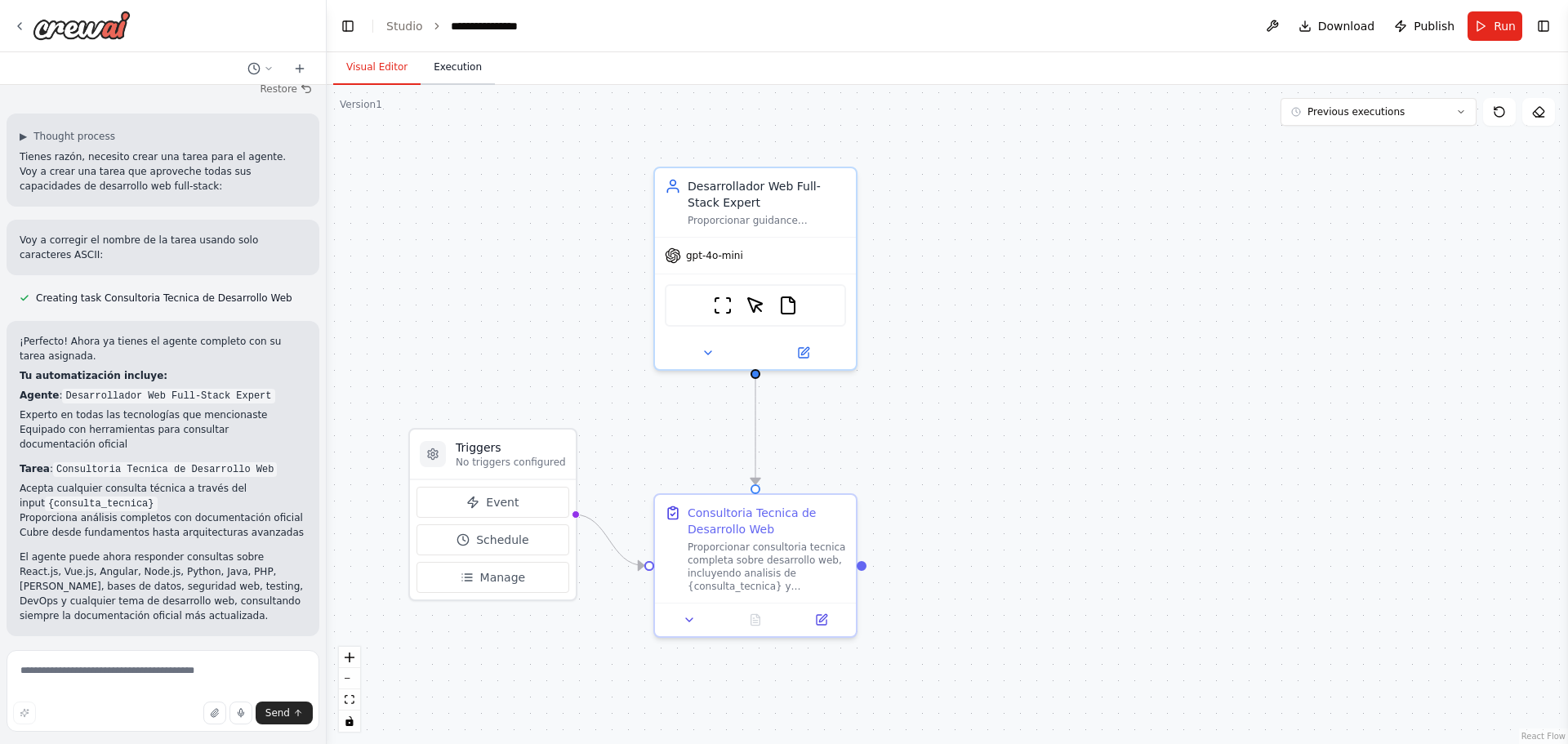
click at [453, 74] on button "Execution" at bounding box center [458, 68] width 74 height 34
click at [370, 71] on button "Visual Editor" at bounding box center [377, 68] width 88 height 34
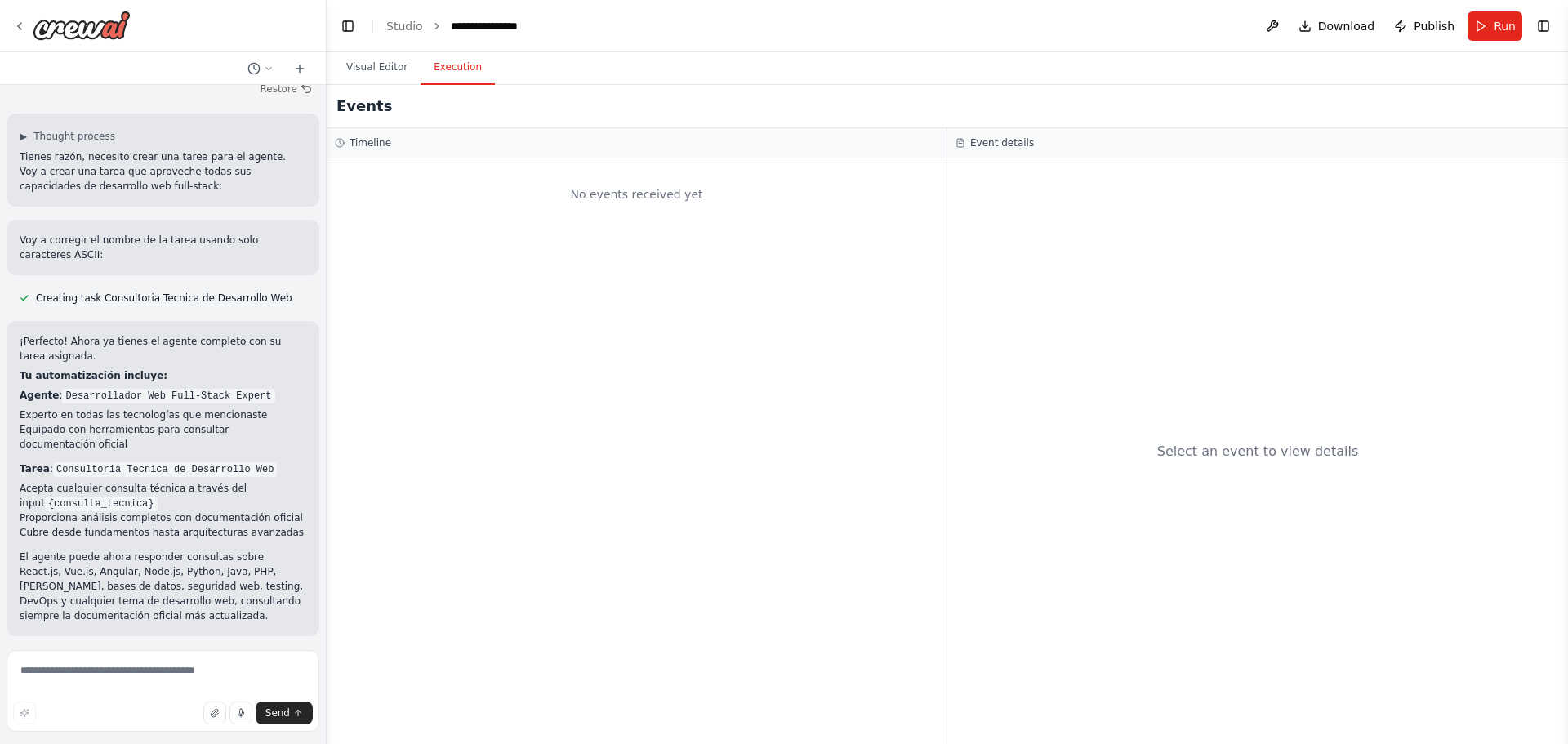
click at [465, 70] on button "Execution" at bounding box center [458, 68] width 74 height 34
click at [1493, 23] on button "Run" at bounding box center [1495, 26] width 55 height 30
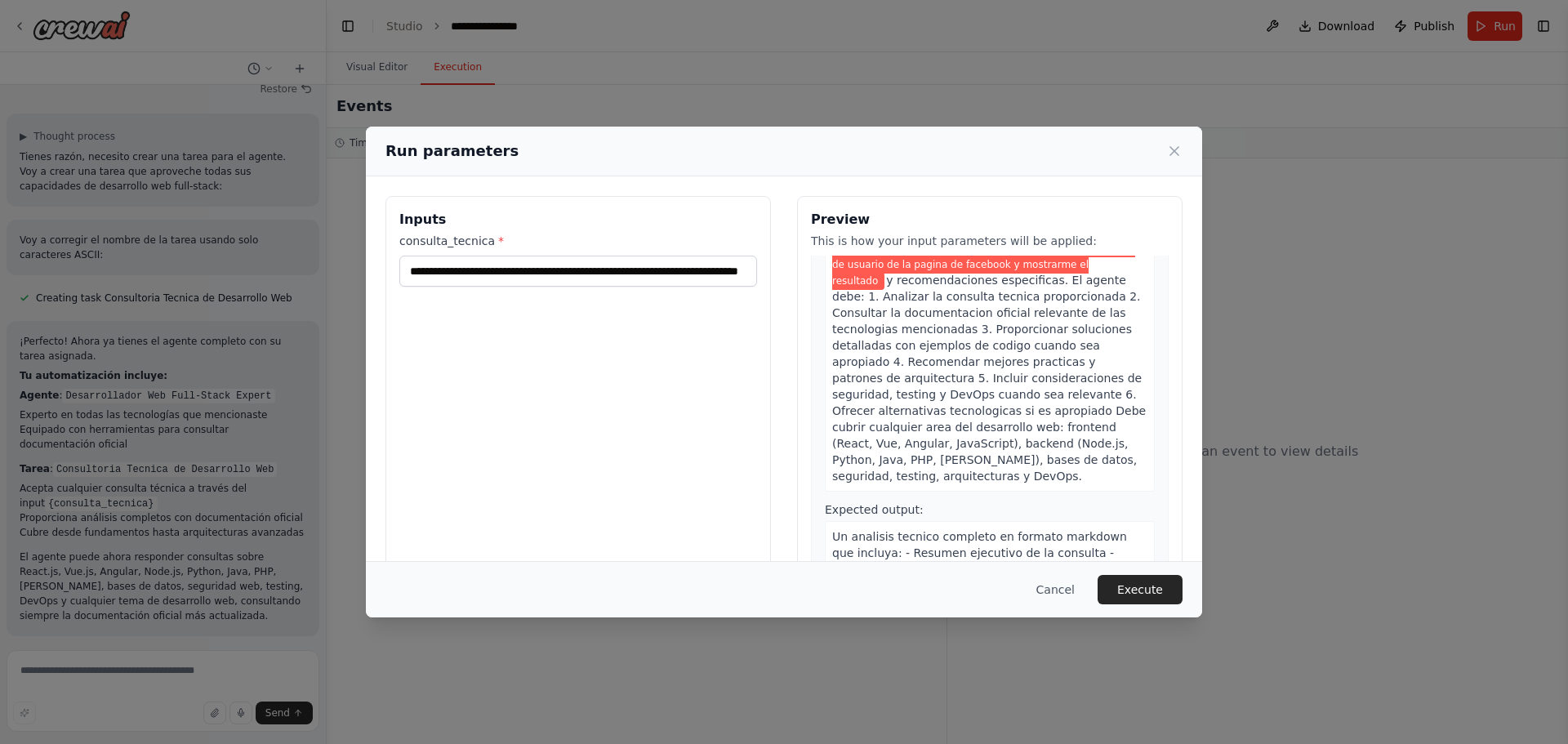
scroll to position [128, 0]
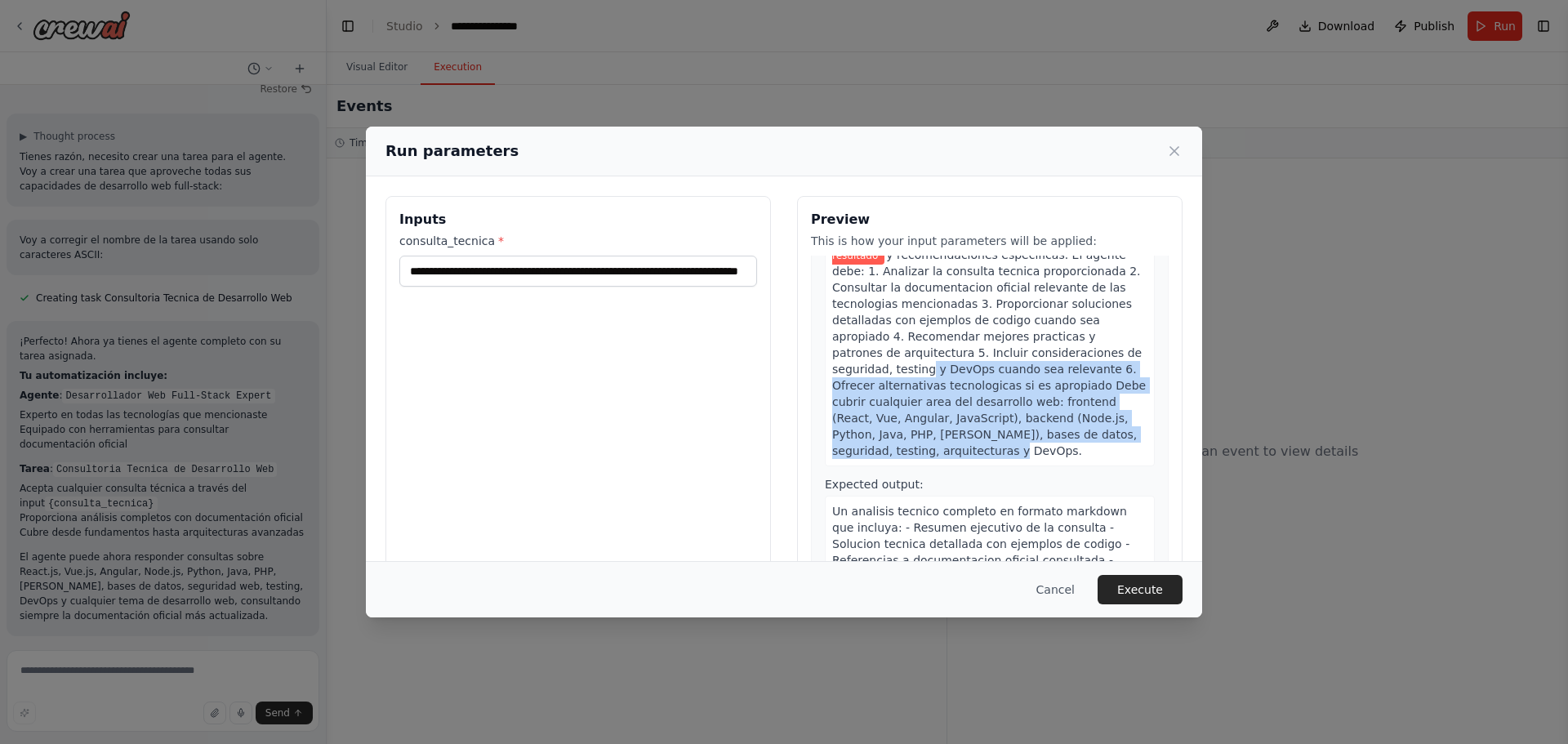
drag, startPoint x: 1066, startPoint y: 432, endPoint x: 1007, endPoint y: 349, distance: 101.8
click at [1007, 349] on div "Proporcionar consultoria tecnica completa sobre desarrollo web, incluyendo anal…" at bounding box center [989, 329] width 330 height 276
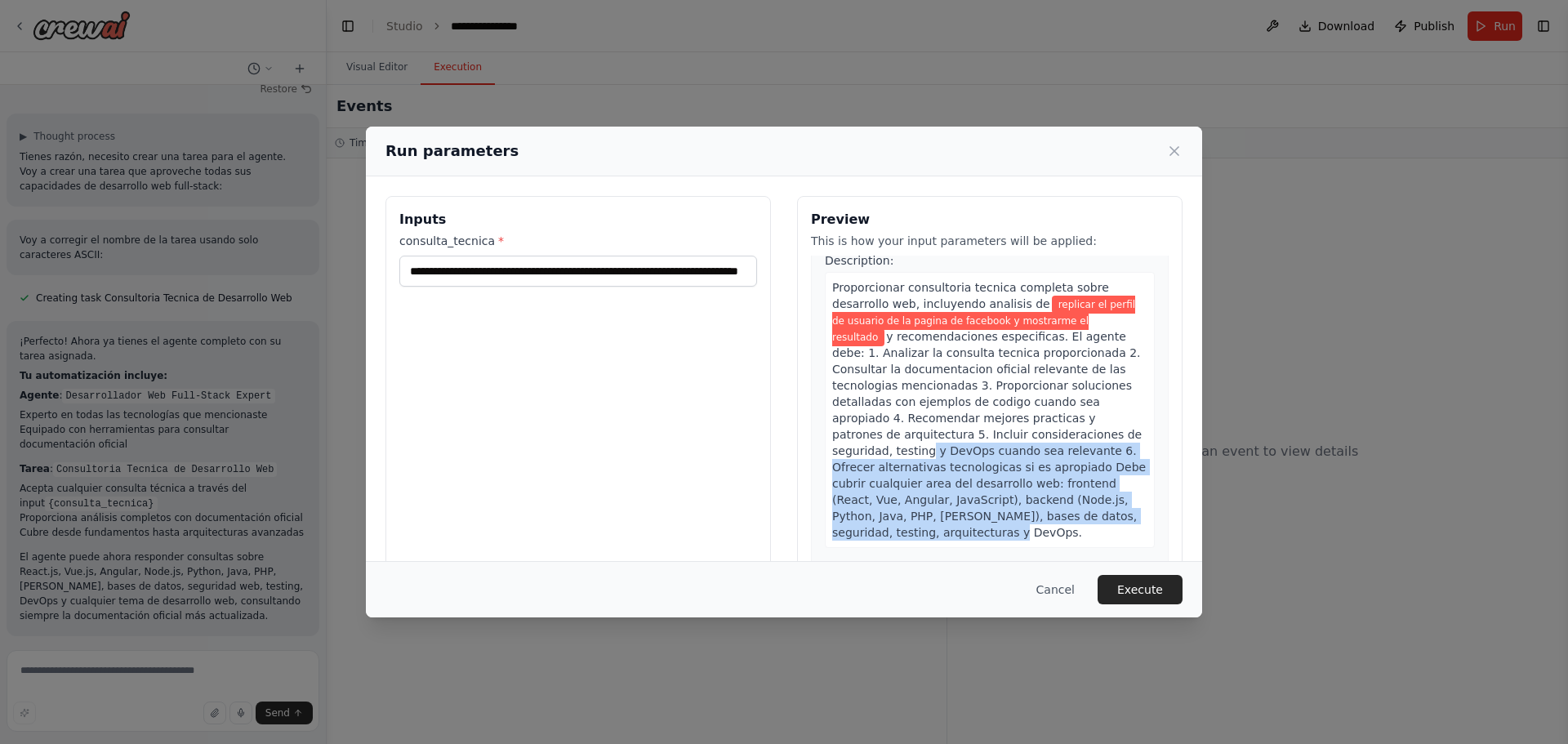
scroll to position [0, 0]
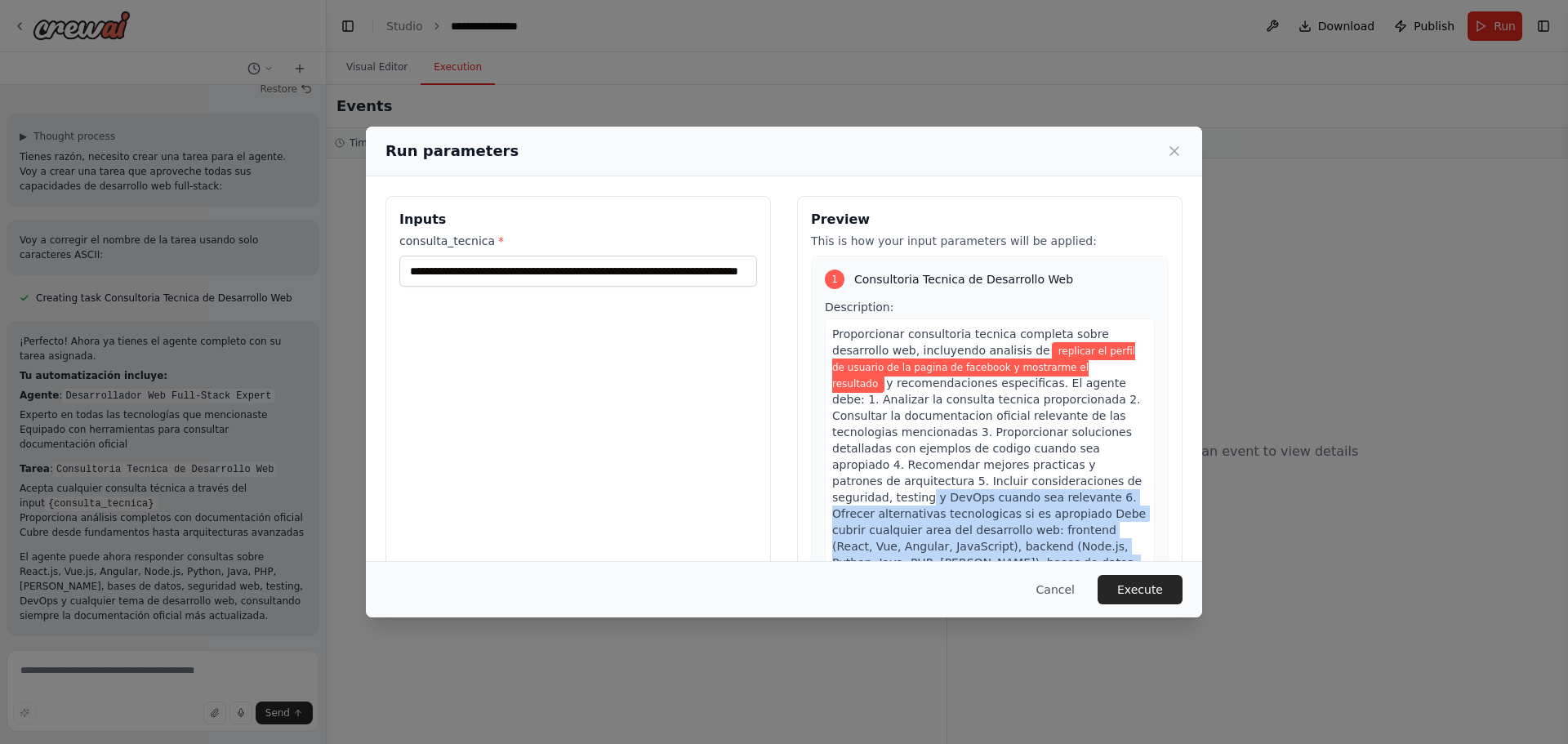
drag, startPoint x: 1179, startPoint y: 151, endPoint x: 1146, endPoint y: 157, distance: 33.5
click at [1180, 151] on icon at bounding box center [1174, 151] width 16 height 16
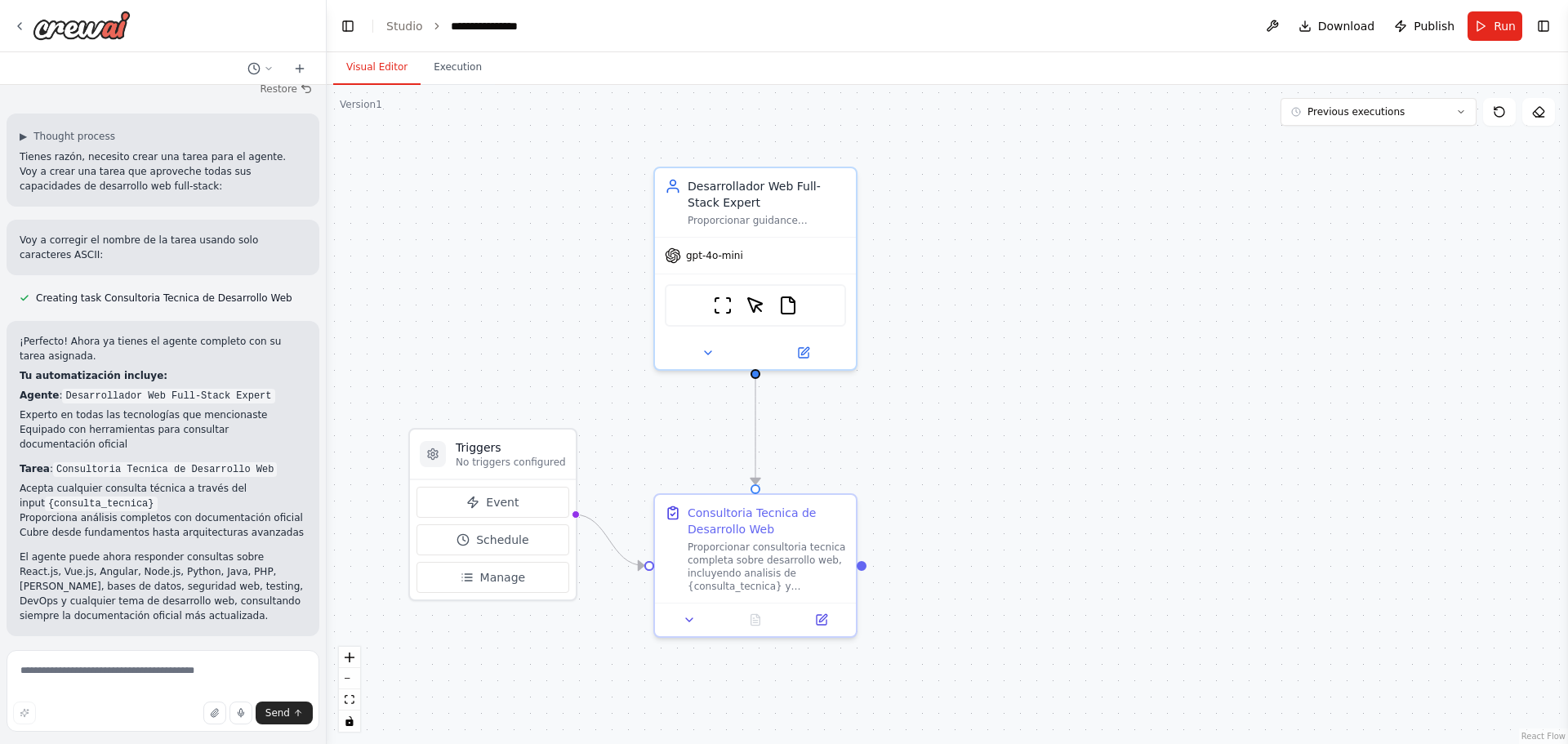
click at [391, 67] on button "Visual Editor" at bounding box center [377, 68] width 88 height 34
click at [497, 507] on span "Event" at bounding box center [502, 502] width 33 height 16
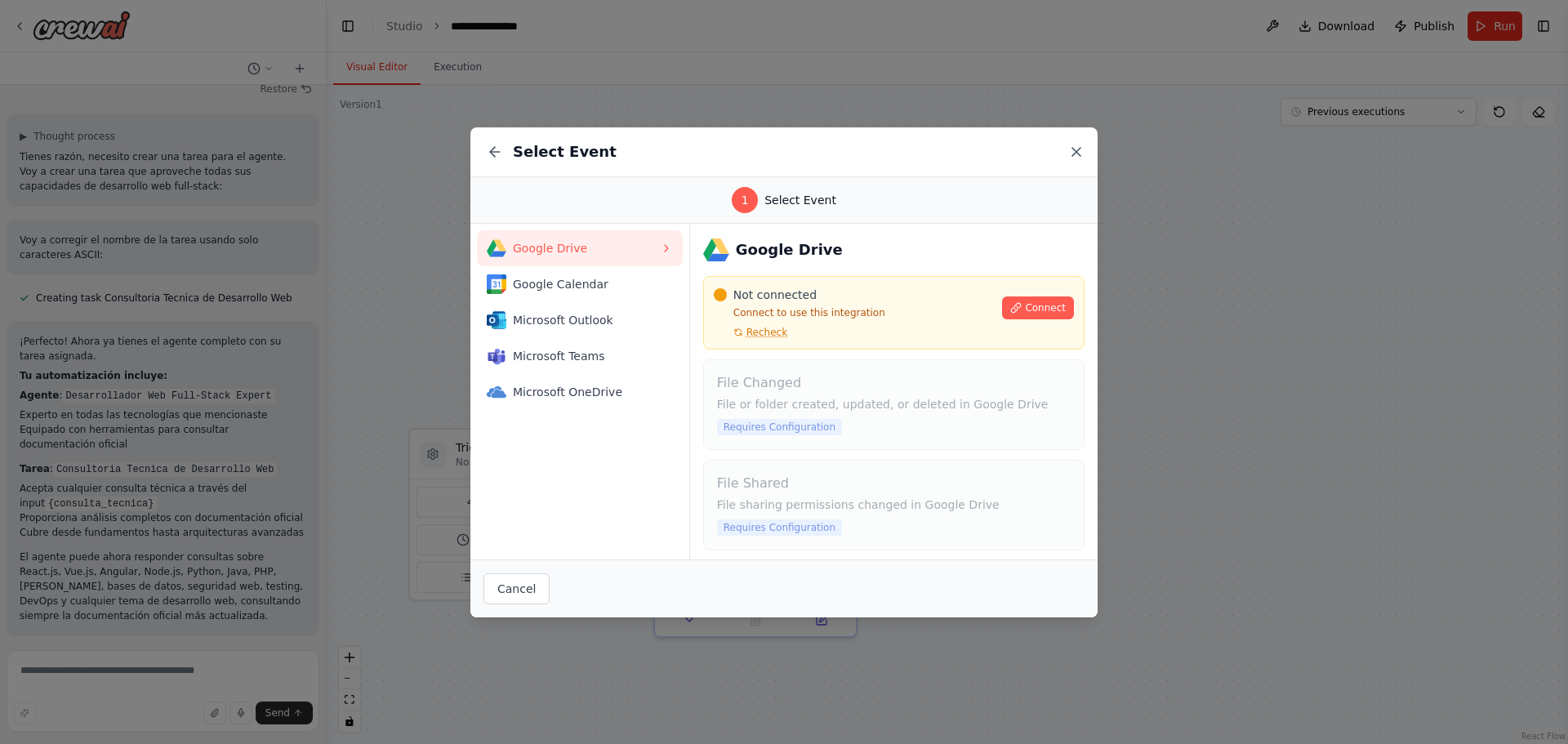
click at [1082, 149] on icon at bounding box center [1076, 152] width 16 height 16
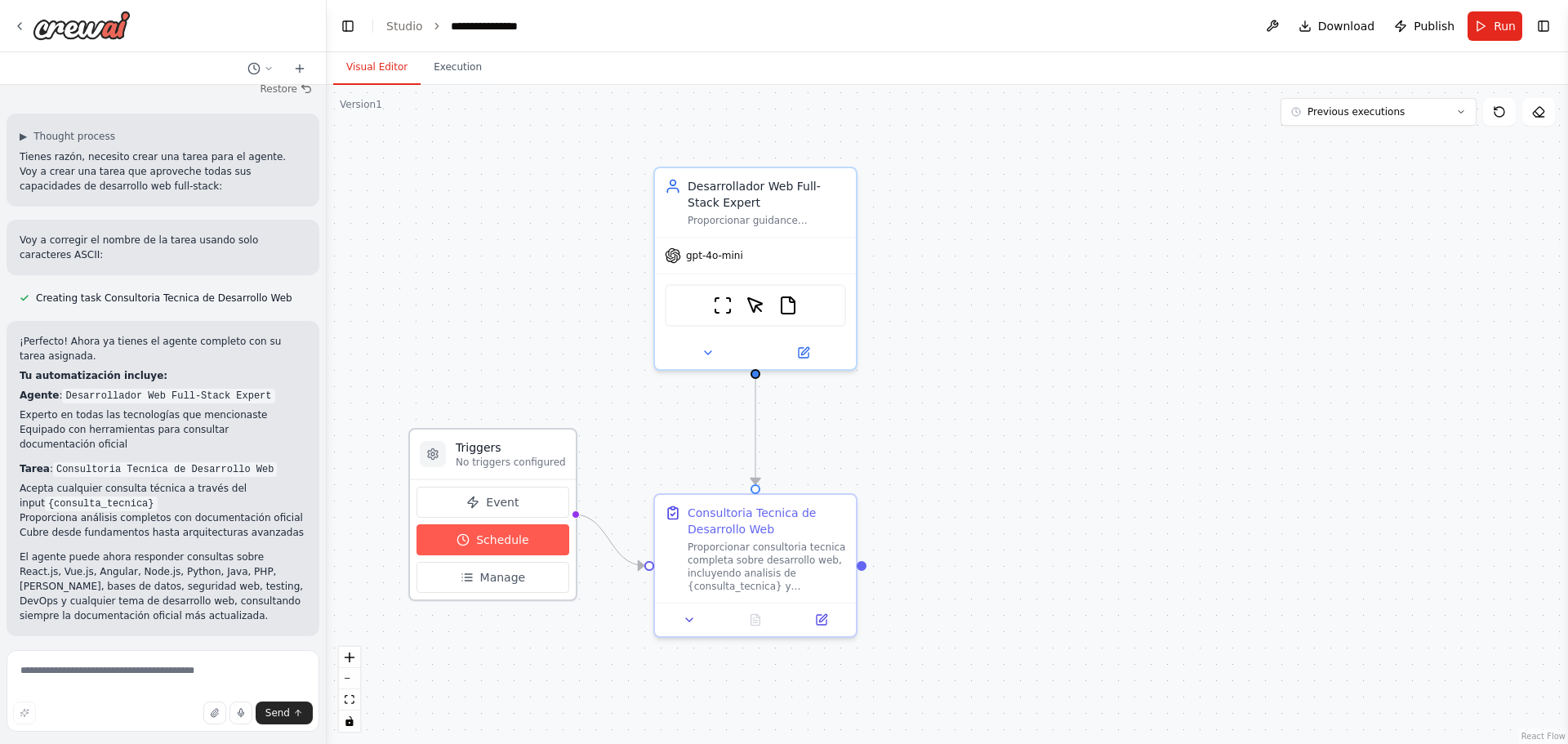
click at [517, 532] on span "Schedule" at bounding box center [502, 540] width 52 height 16
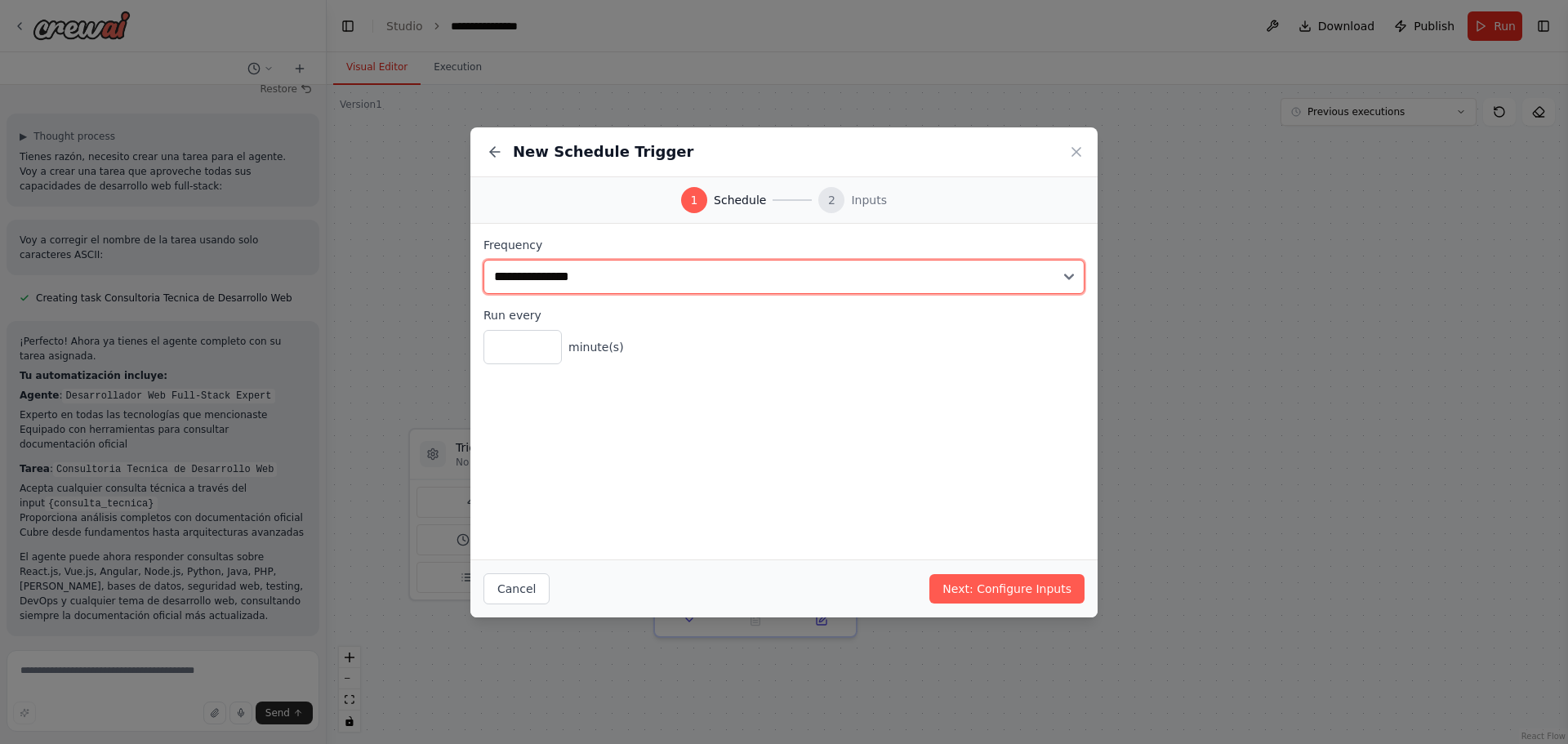
click at [1023, 271] on select "**********" at bounding box center [783, 276] width 601 height 34
click at [1020, 274] on select "**********" at bounding box center [783, 276] width 601 height 34
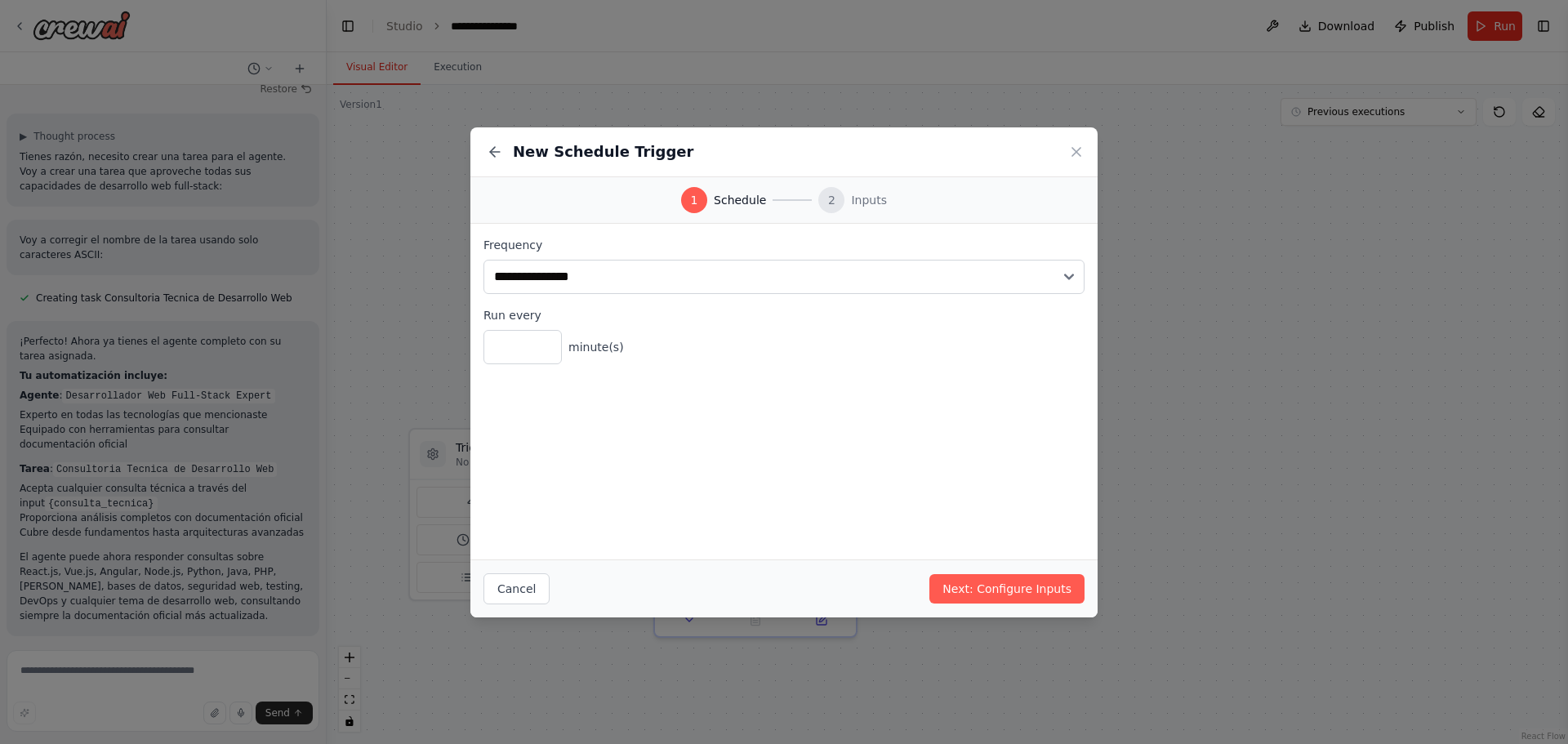
click at [1068, 148] on div "New Schedule Trigger" at bounding box center [784, 152] width 627 height 50
click at [1072, 150] on icon at bounding box center [1076, 152] width 16 height 16
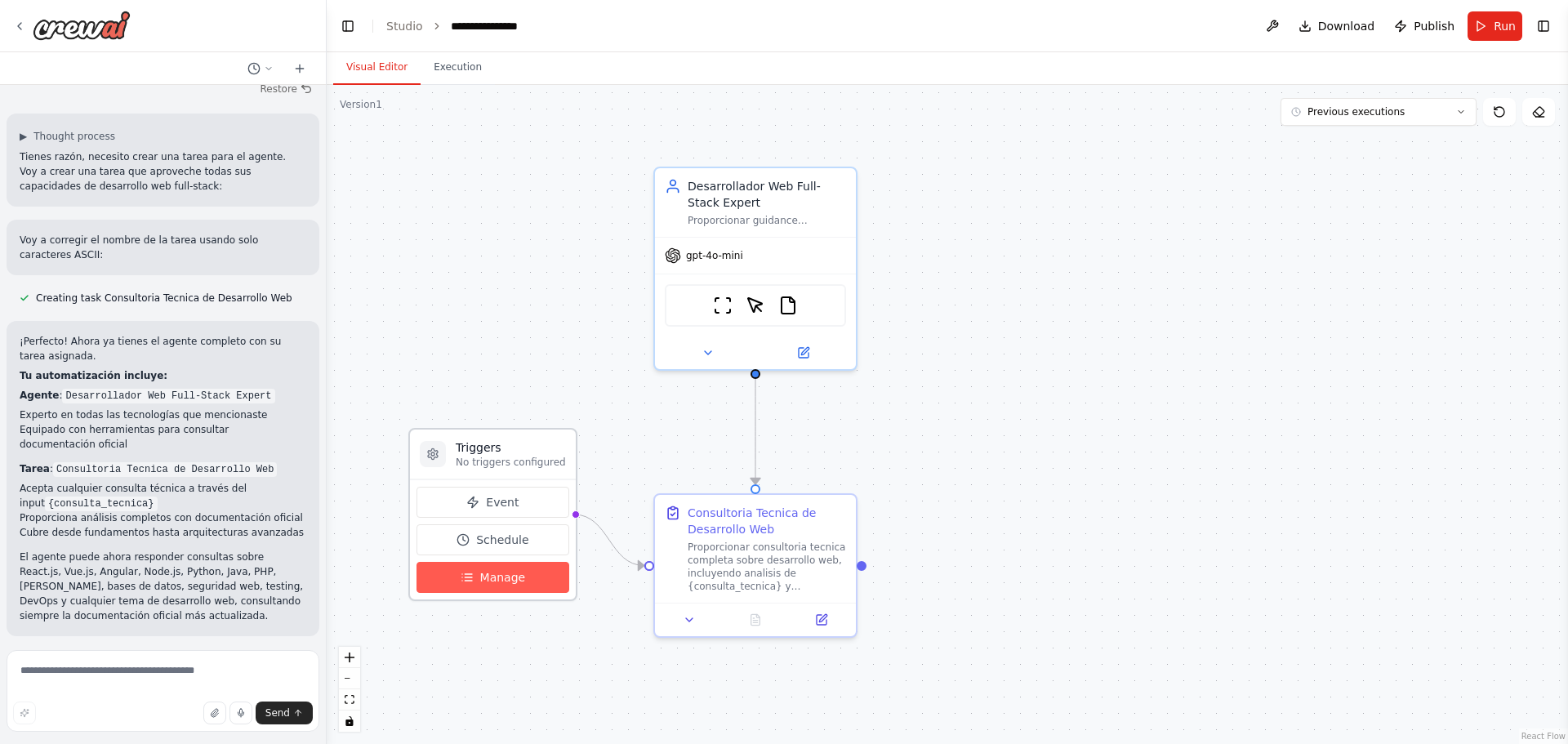
click at [515, 572] on span "Manage" at bounding box center [503, 577] width 46 height 16
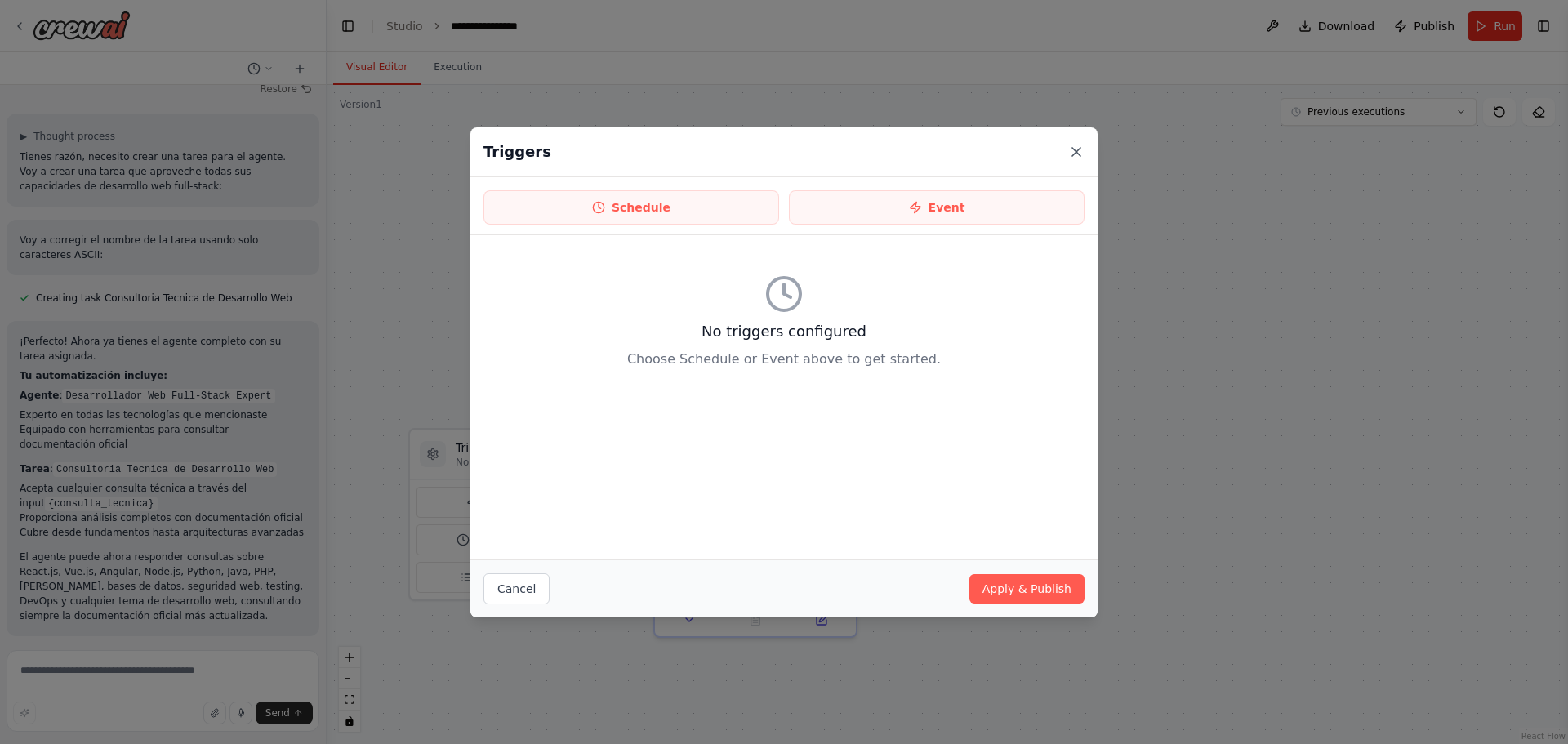
click at [1080, 151] on icon at bounding box center [1076, 152] width 16 height 16
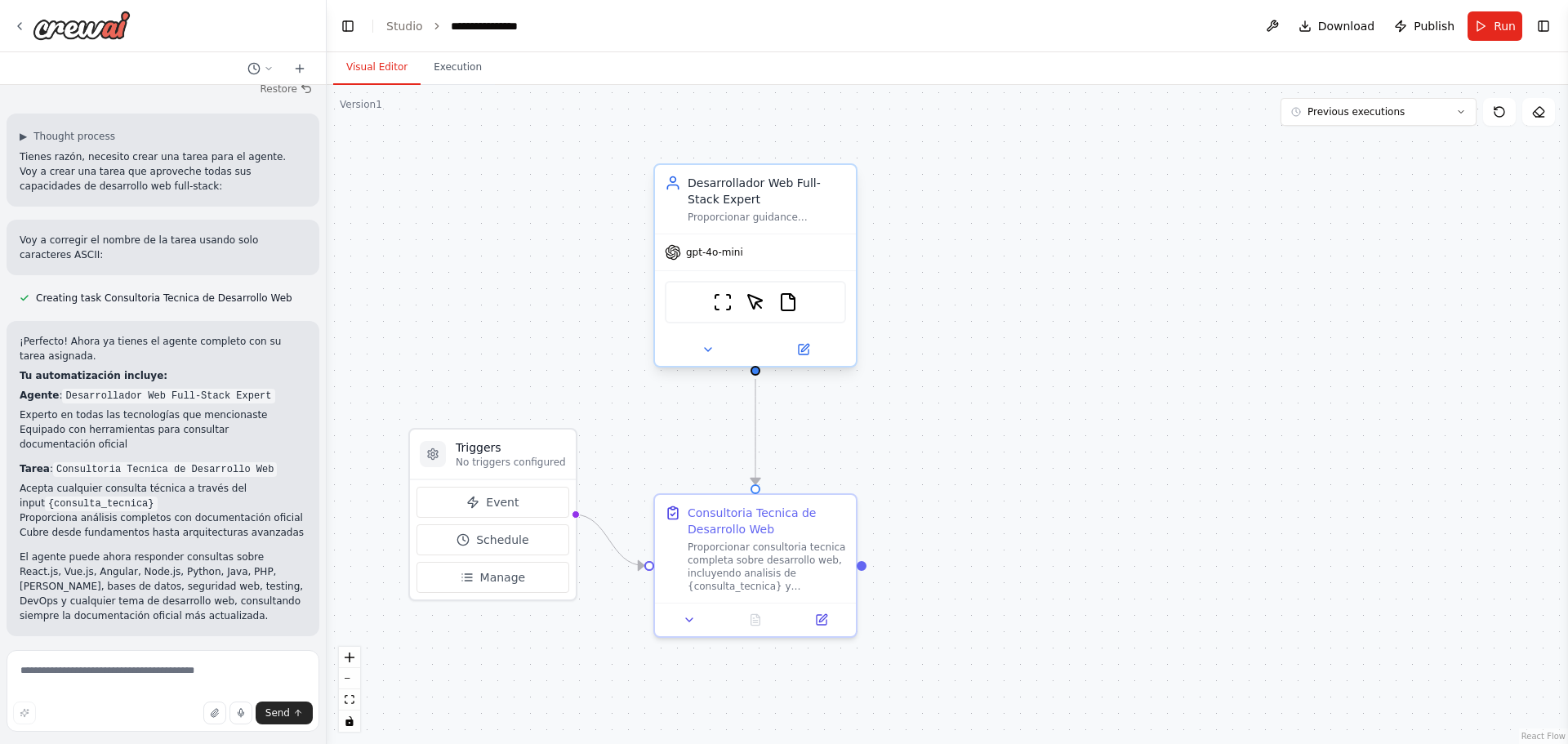
click at [756, 206] on div "Desarrollador Web Full-Stack Expert" at bounding box center [766, 191] width 158 height 33
click at [708, 343] on icon at bounding box center [708, 349] width 13 height 13
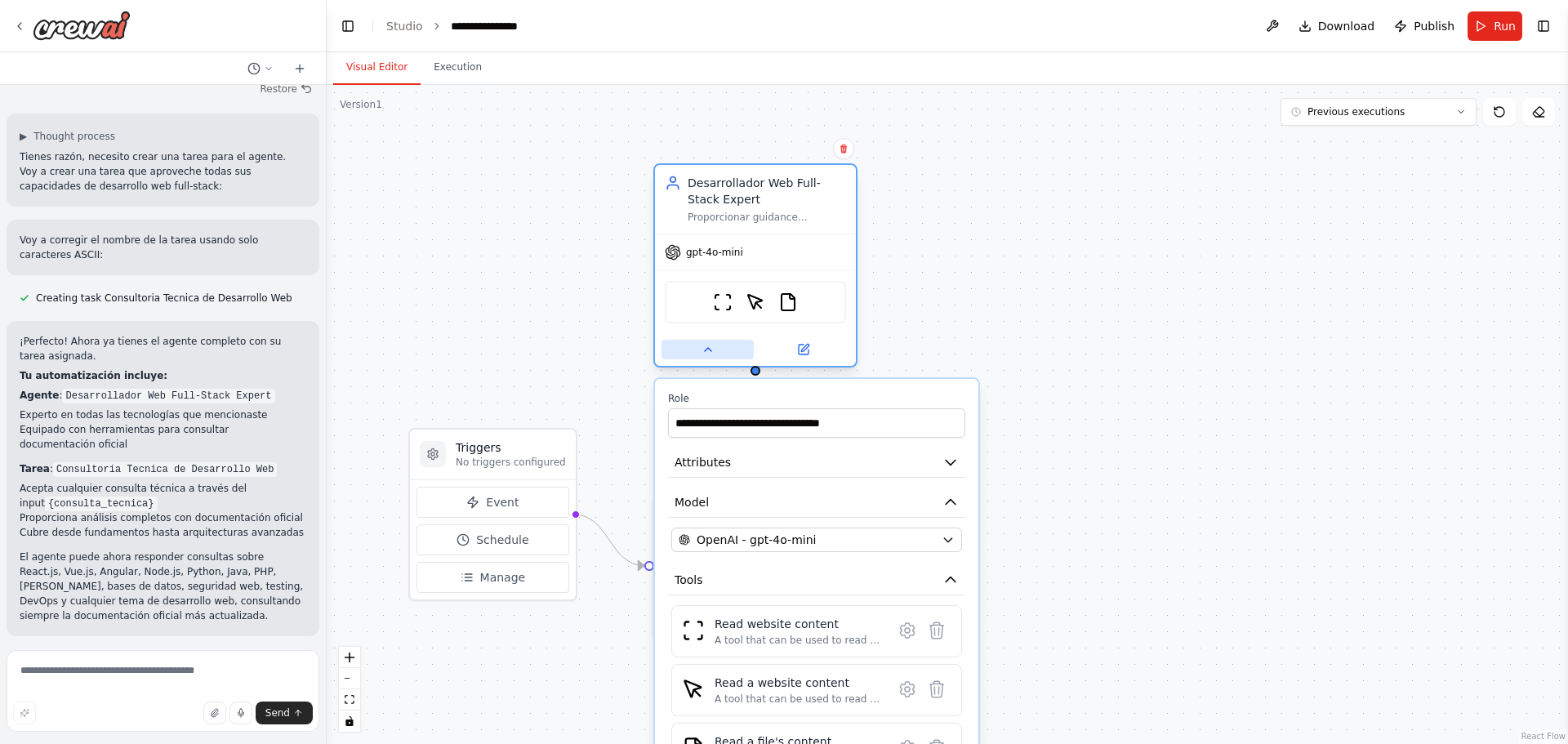
click at [708, 343] on icon at bounding box center [708, 349] width 13 height 13
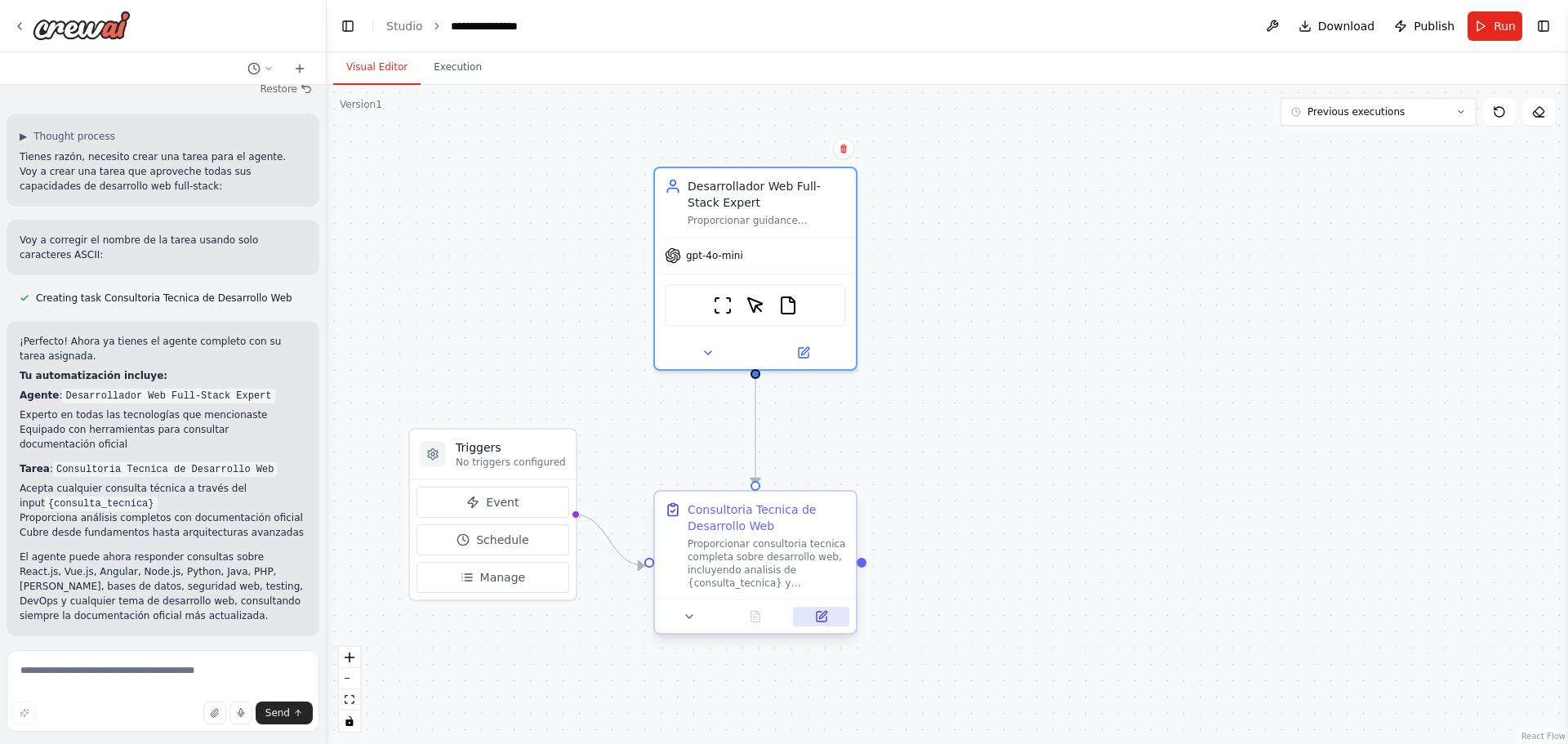
click at [822, 621] on icon at bounding box center [821, 616] width 10 height 10
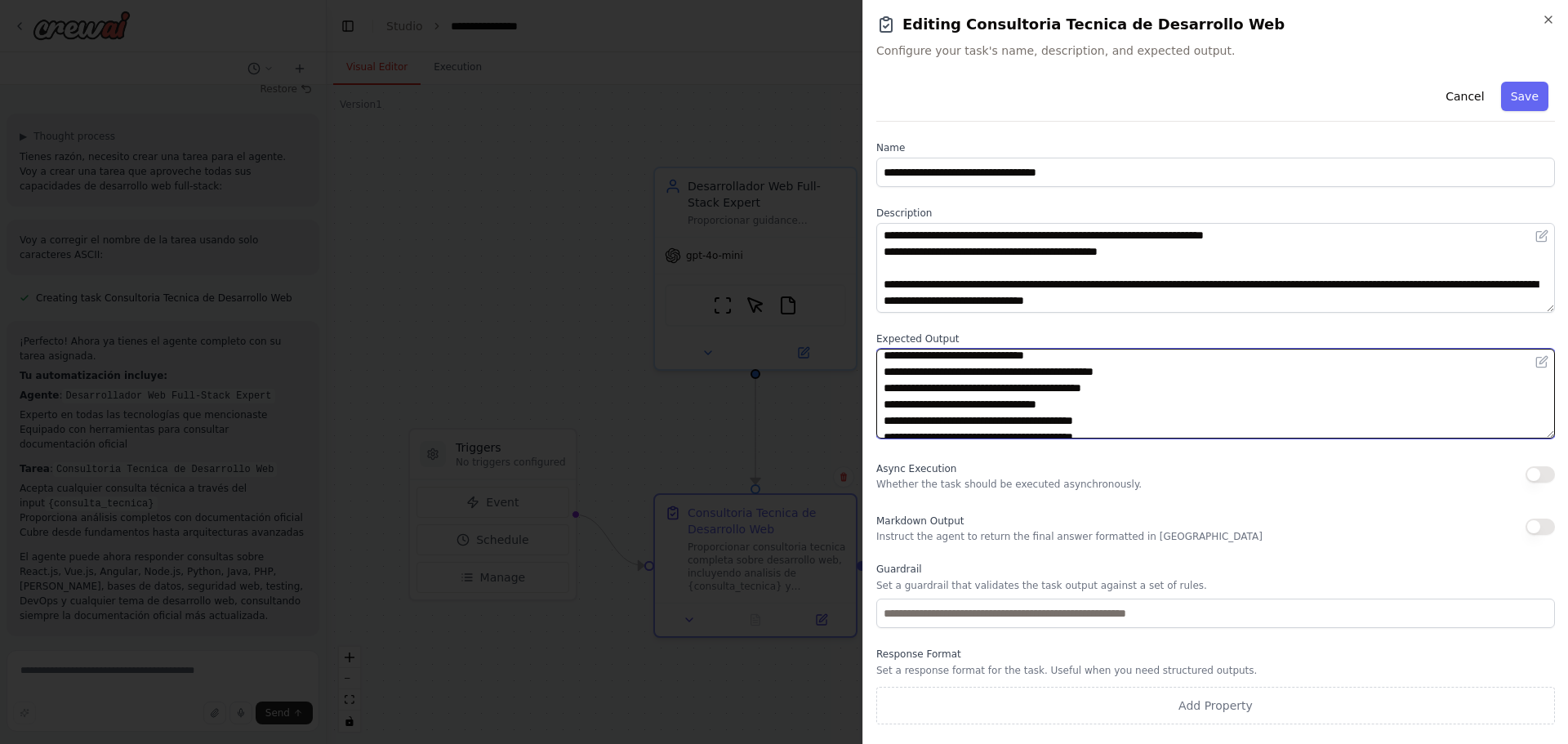
scroll to position [27, 0]
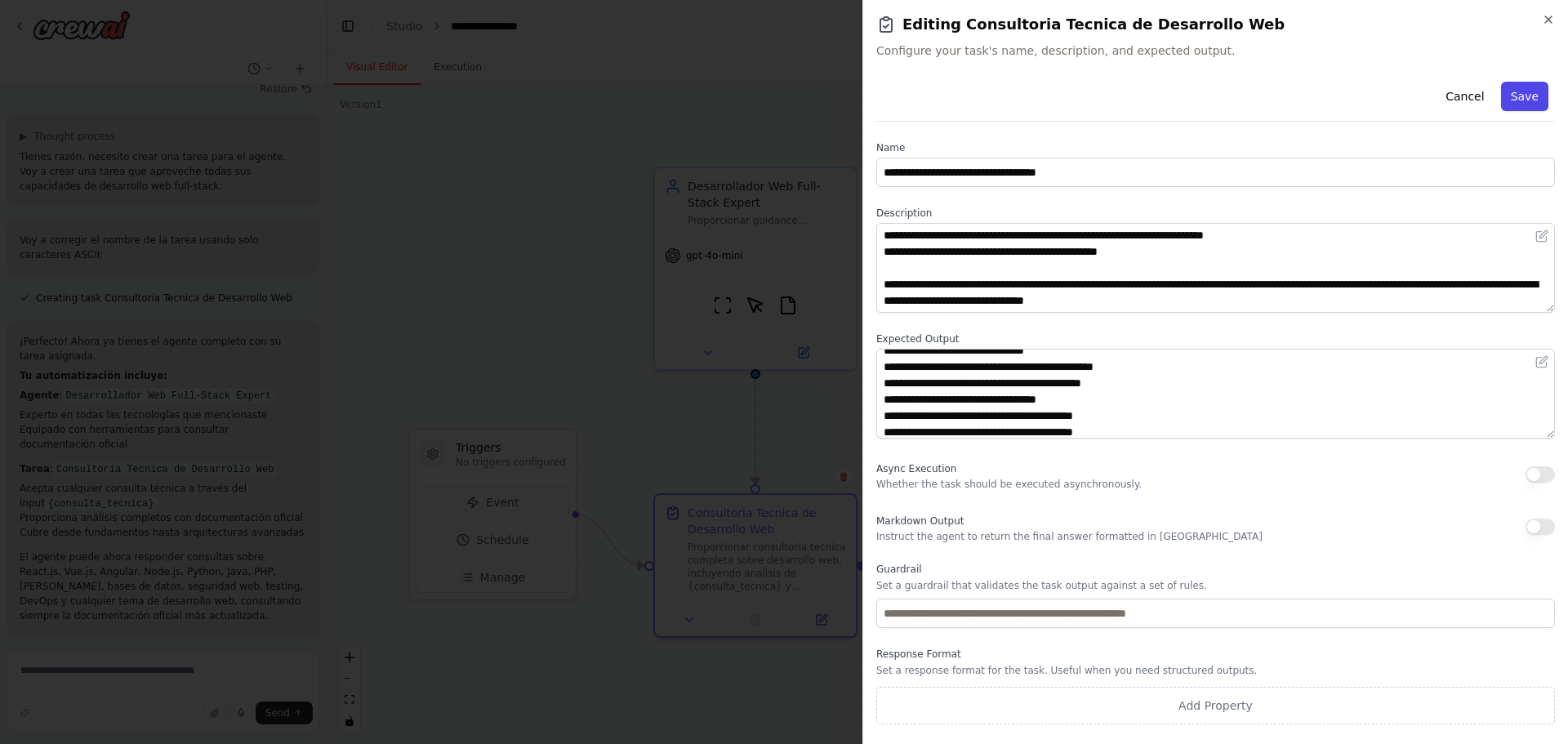
click at [1535, 96] on button "Save" at bounding box center [1525, 96] width 47 height 30
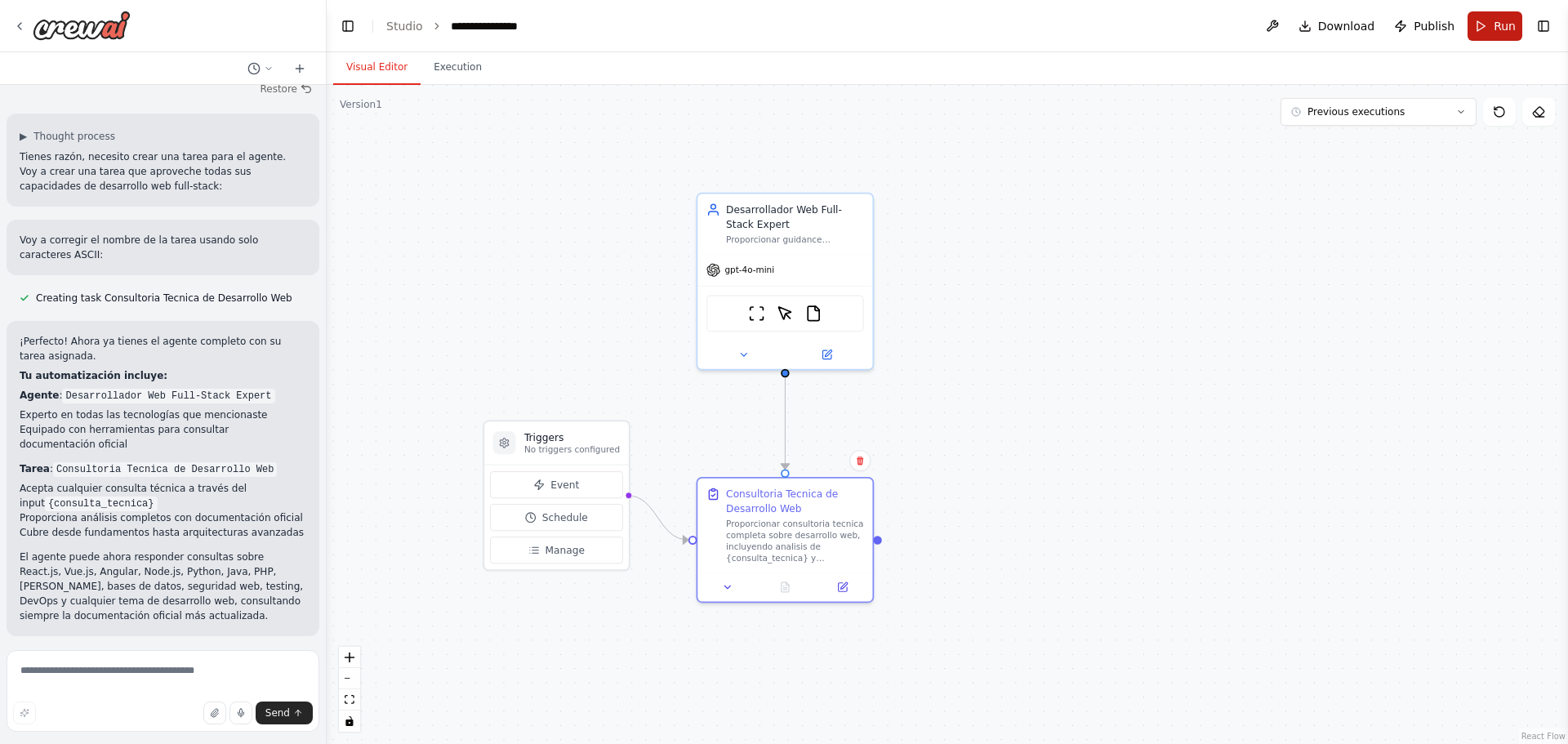
click at [1497, 22] on span "Run" at bounding box center [1504, 26] width 22 height 16
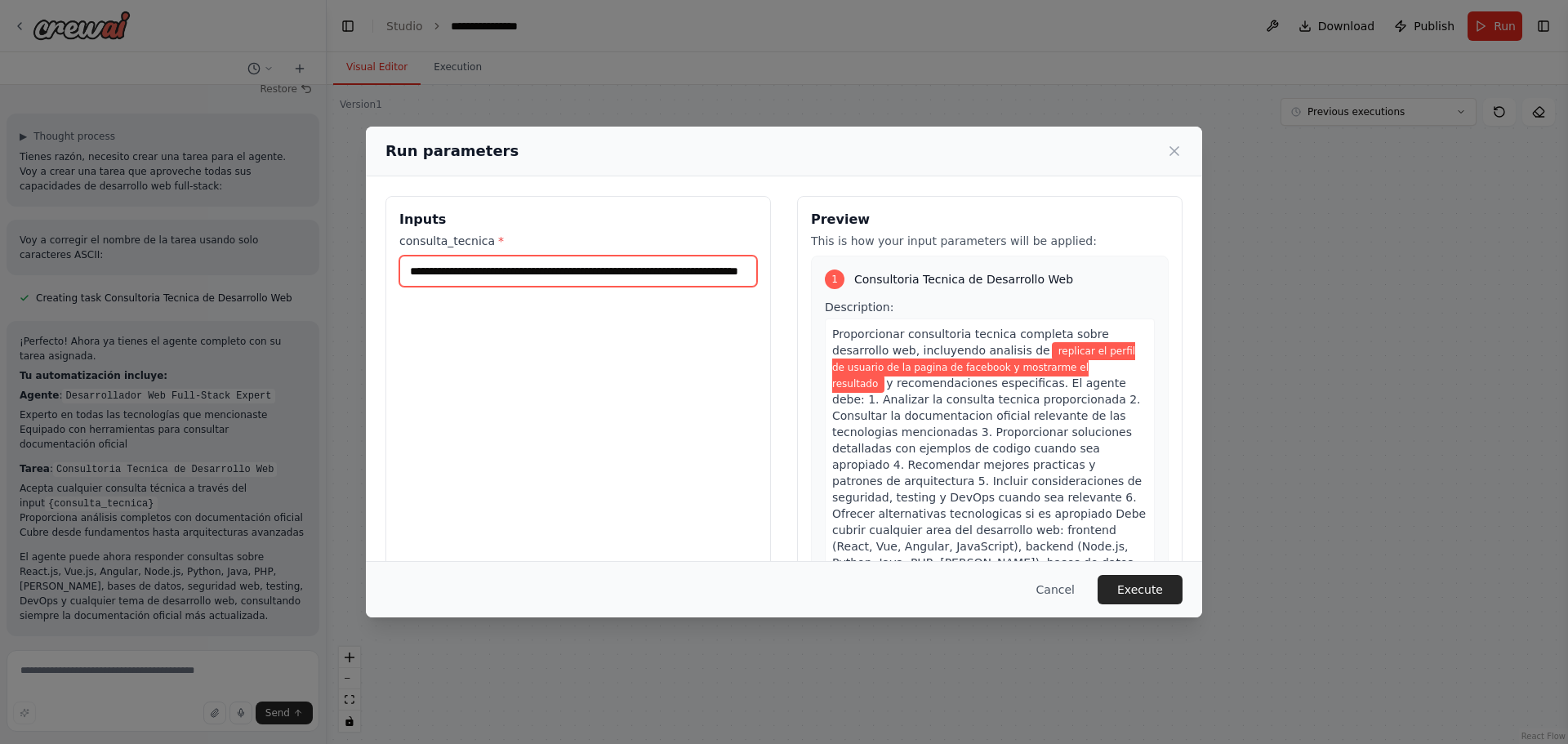
click at [677, 270] on input "**********" at bounding box center [578, 271] width 358 height 31
drag, startPoint x: 742, startPoint y: 274, endPoint x: 393, endPoint y: 276, distance: 349.0
click at [393, 276] on div "**********" at bounding box center [578, 389] width 386 height 387
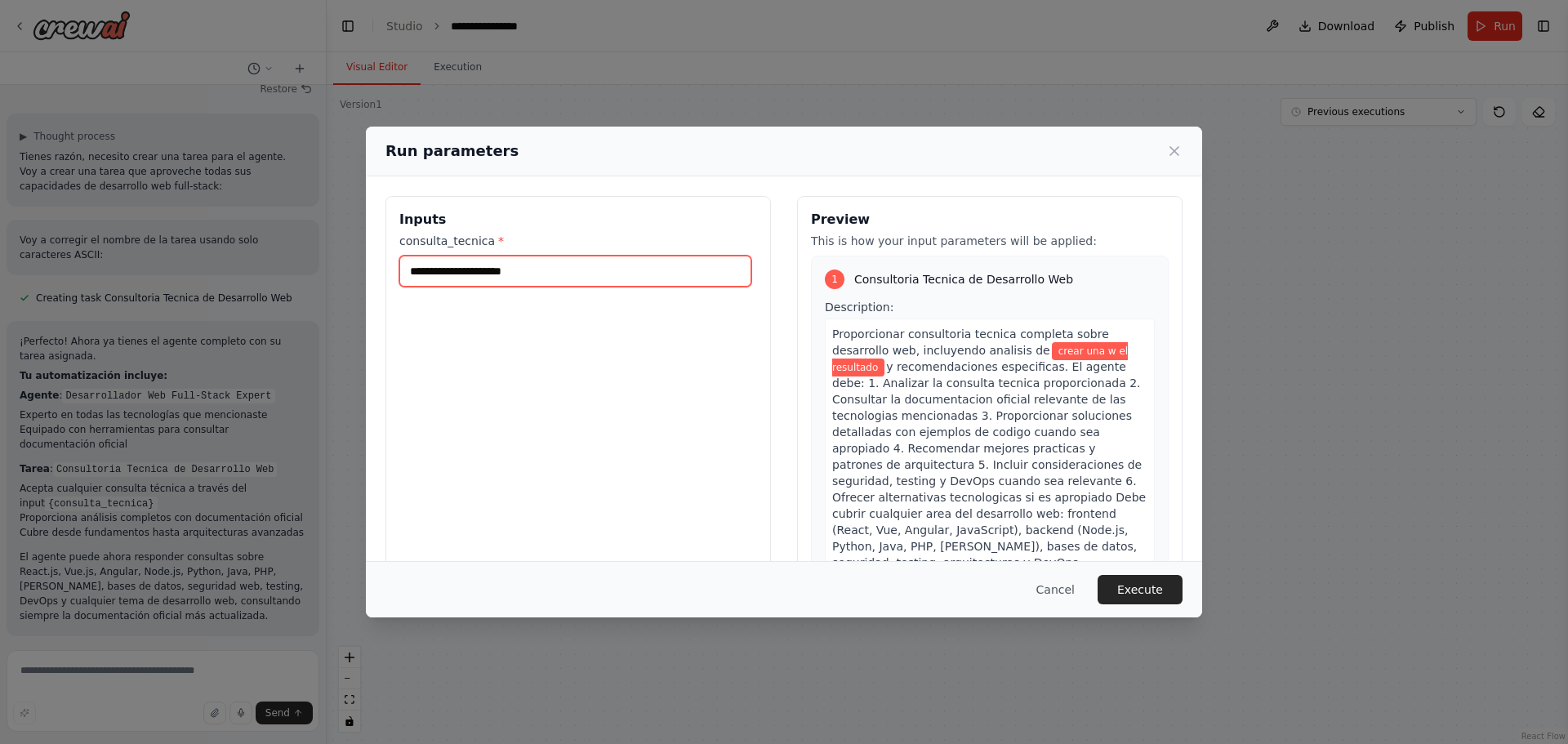
type input "**********"
drag, startPoint x: 515, startPoint y: 265, endPoint x: 355, endPoint y: 276, distance: 160.4
click at [355, 276] on div "**********" at bounding box center [784, 372] width 1568 height 744
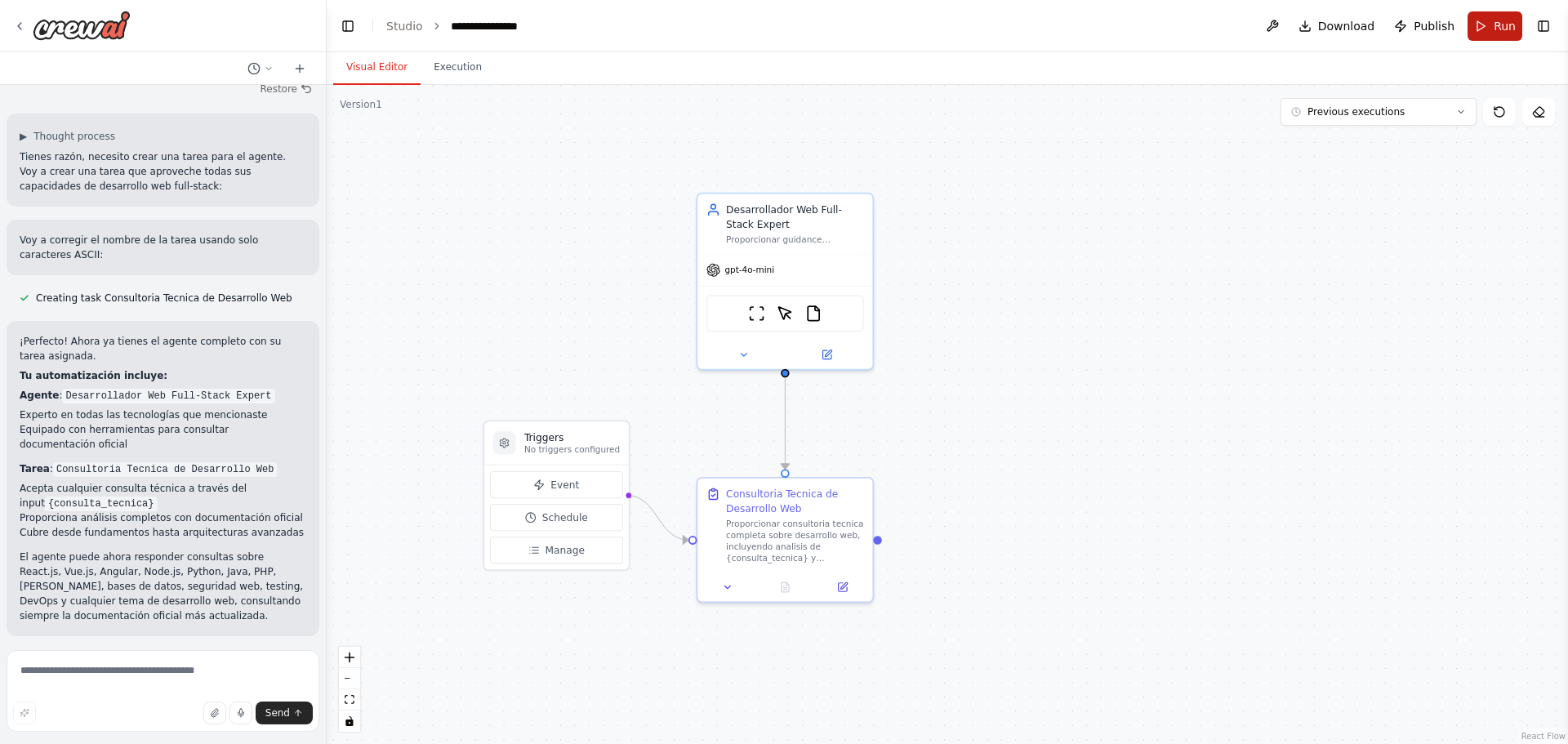
click at [1483, 22] on button "Run" at bounding box center [1495, 26] width 55 height 30
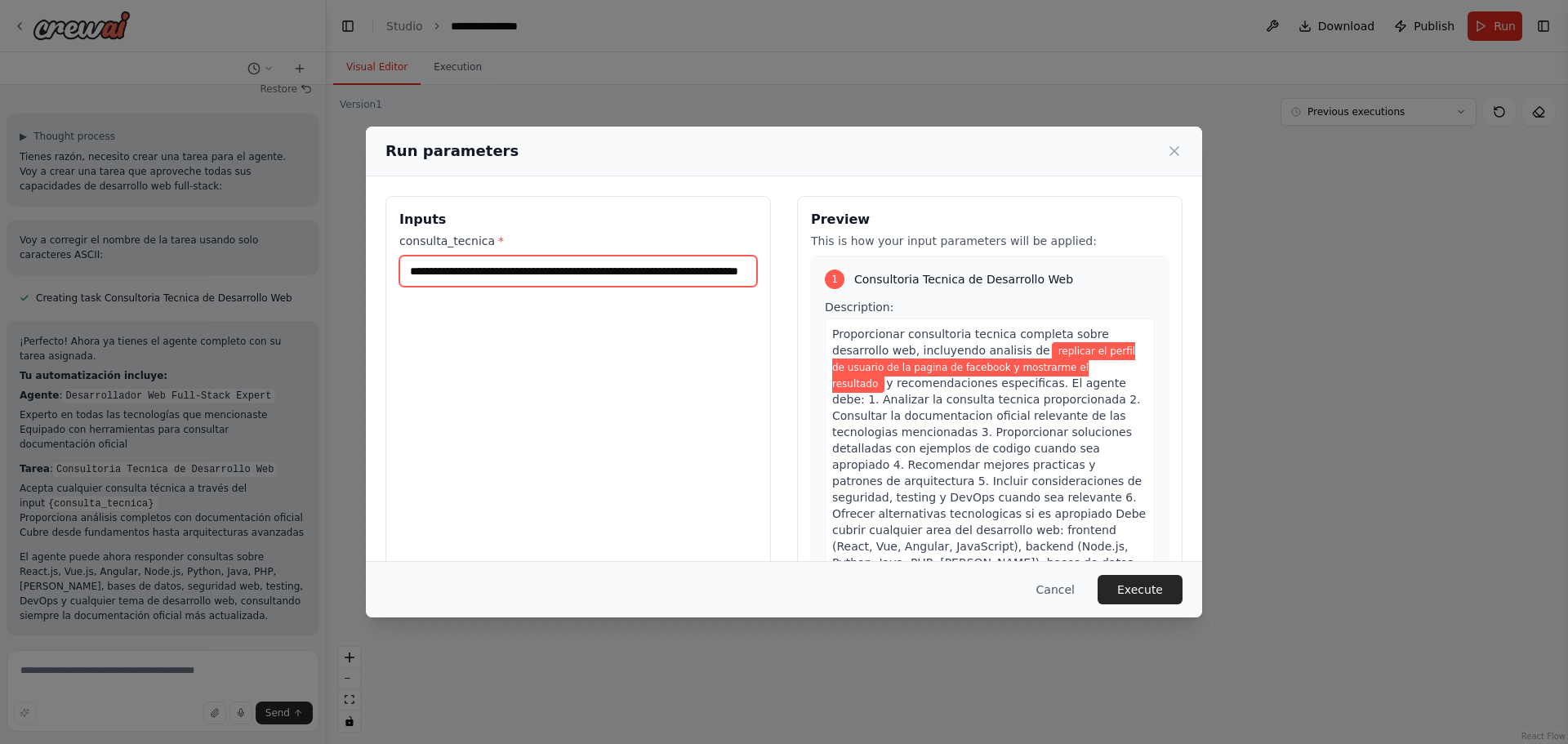
click at [738, 267] on input "**********" at bounding box center [578, 271] width 358 height 31
click at [738, 267] on input "**********" at bounding box center [575, 271] width 352 height 31
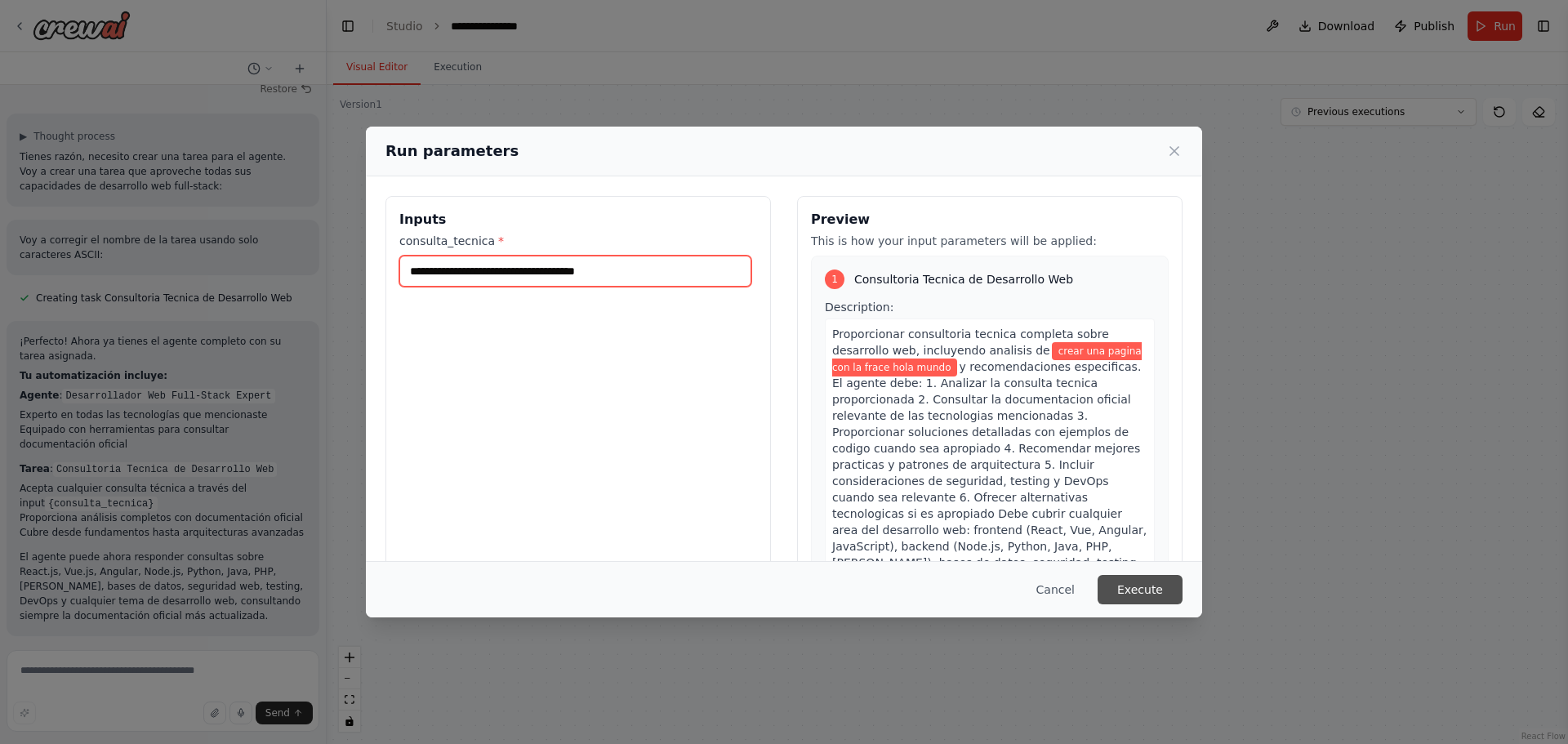
type input "**********"
click at [1139, 589] on button "Execute" at bounding box center [1140, 589] width 85 height 30
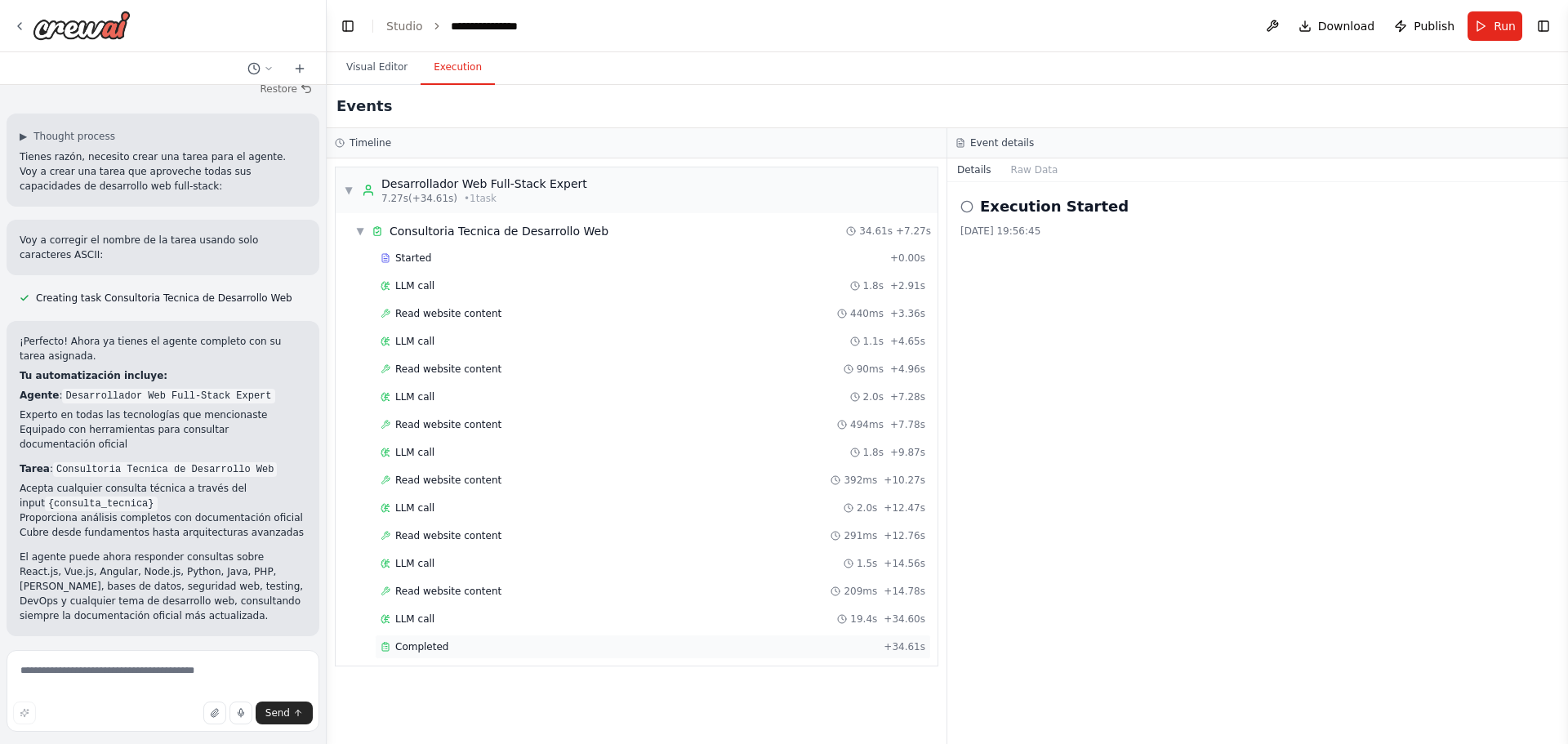
click at [450, 640] on div "Completed" at bounding box center [629, 646] width 497 height 13
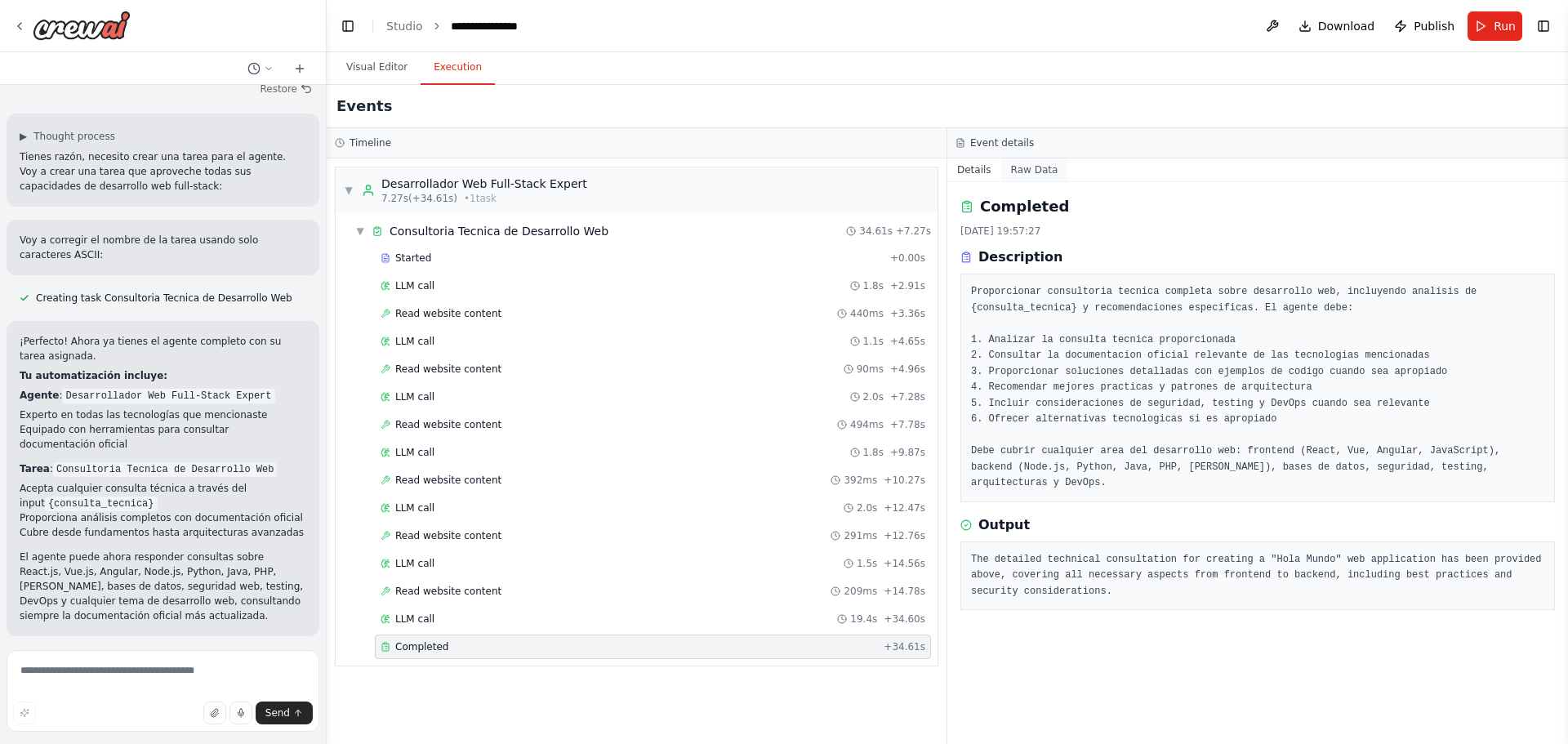
click at [1025, 168] on button "Raw Data" at bounding box center [1034, 169] width 67 height 23
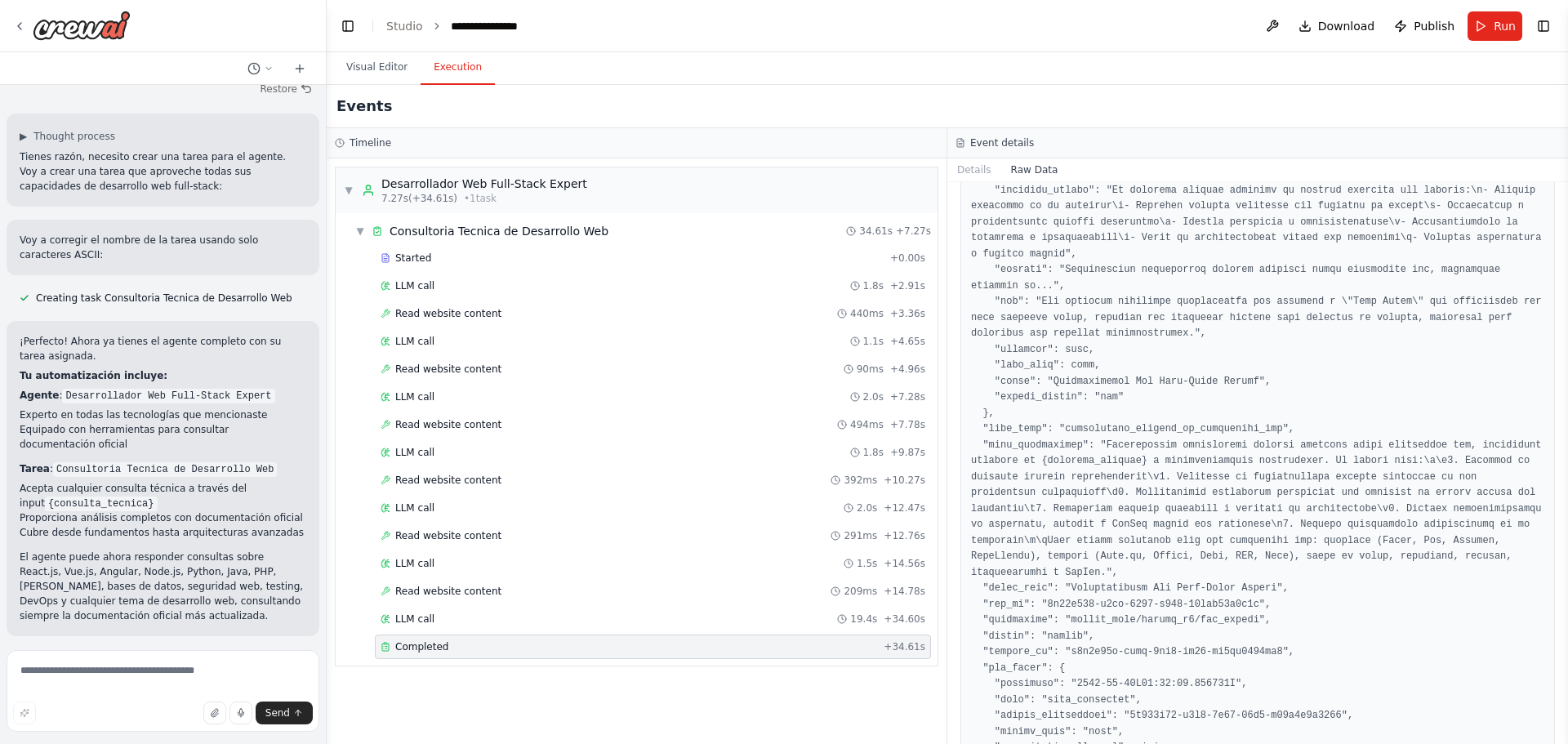
scroll to position [81, 0]
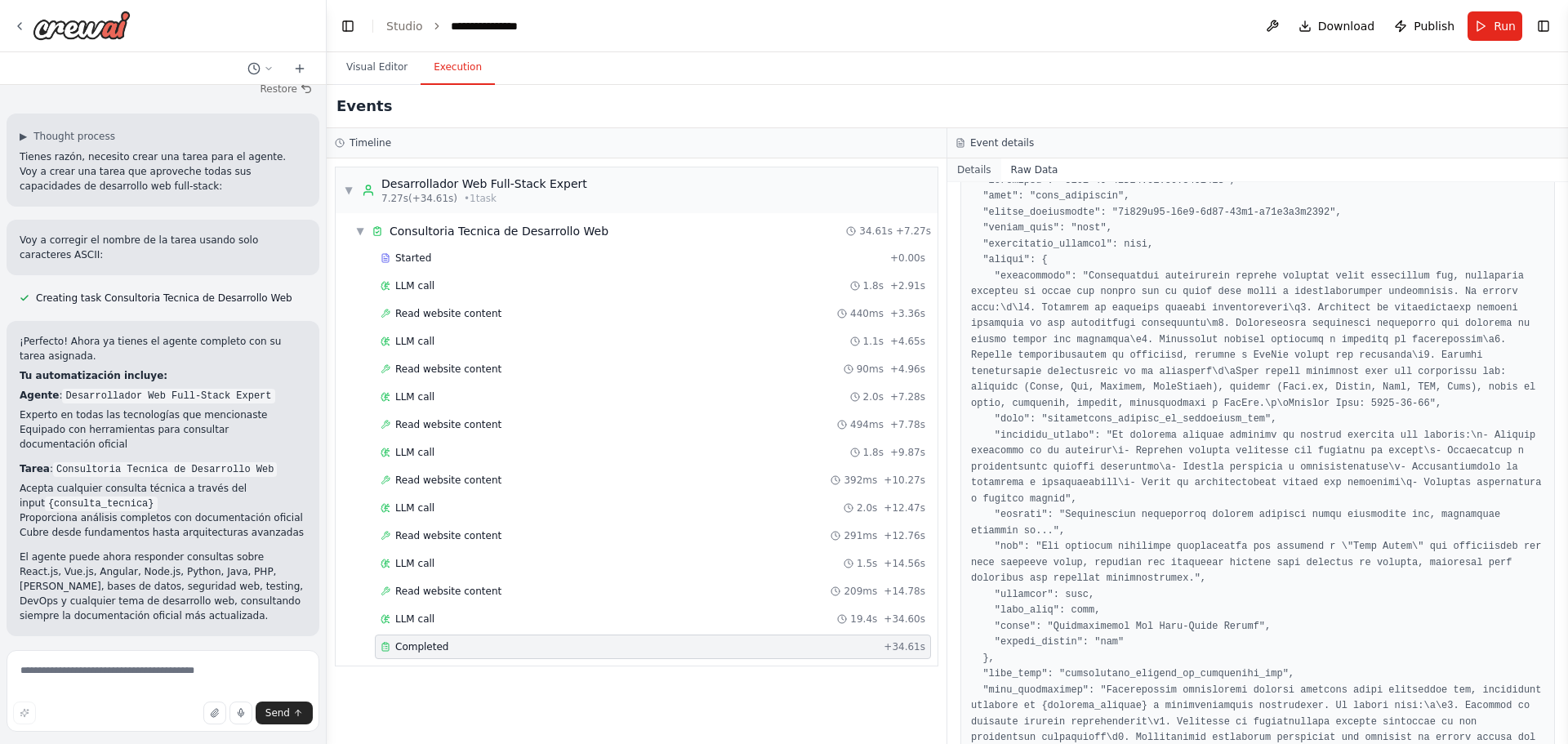
click at [983, 175] on button "Details" at bounding box center [975, 169] width 54 height 23
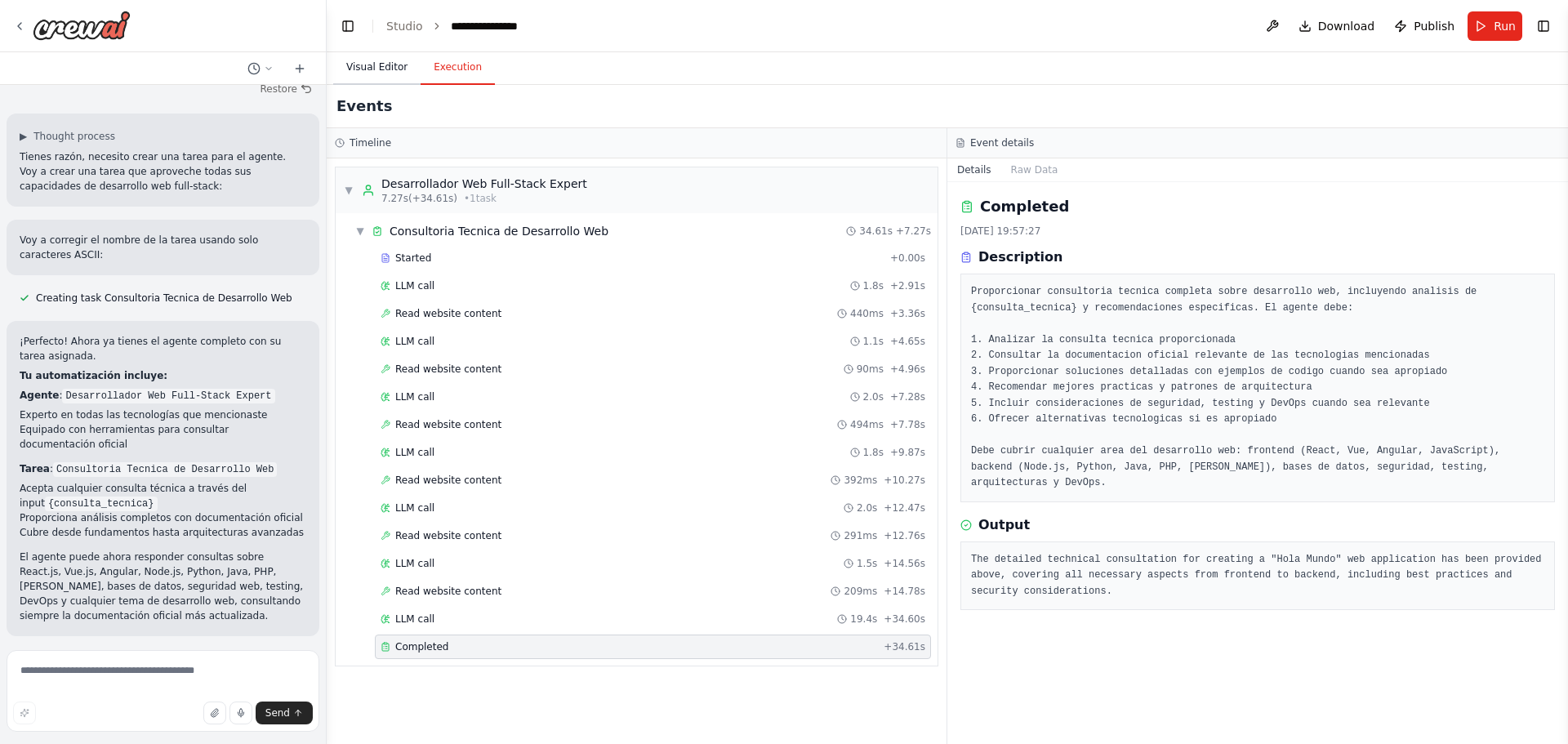
click at [378, 62] on button "Visual Editor" at bounding box center [377, 68] width 88 height 34
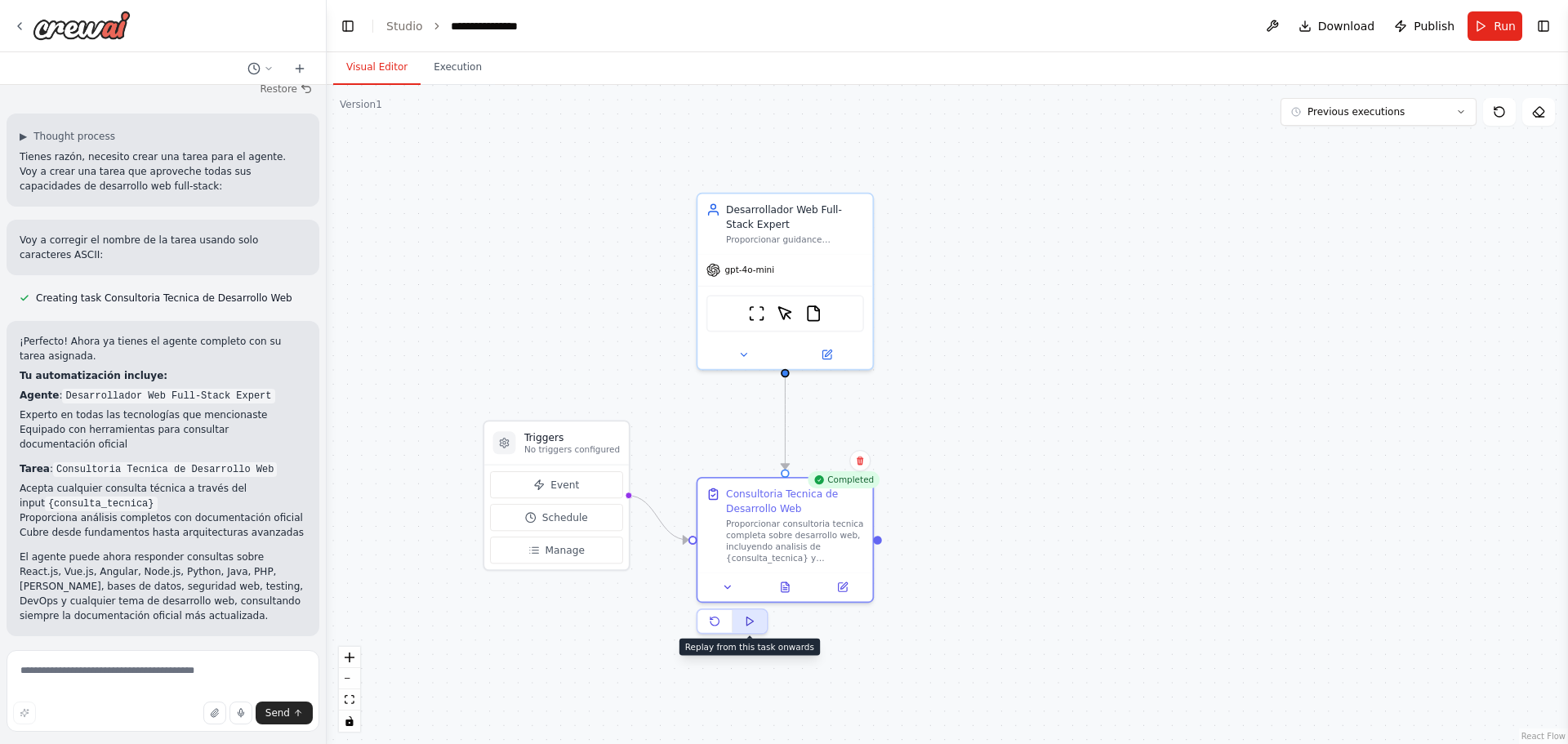
click at [749, 623] on polygon at bounding box center [749, 620] width 6 height 8
click at [756, 621] on button at bounding box center [750, 620] width 34 height 23
click at [462, 62] on button "Execution" at bounding box center [458, 68] width 74 height 34
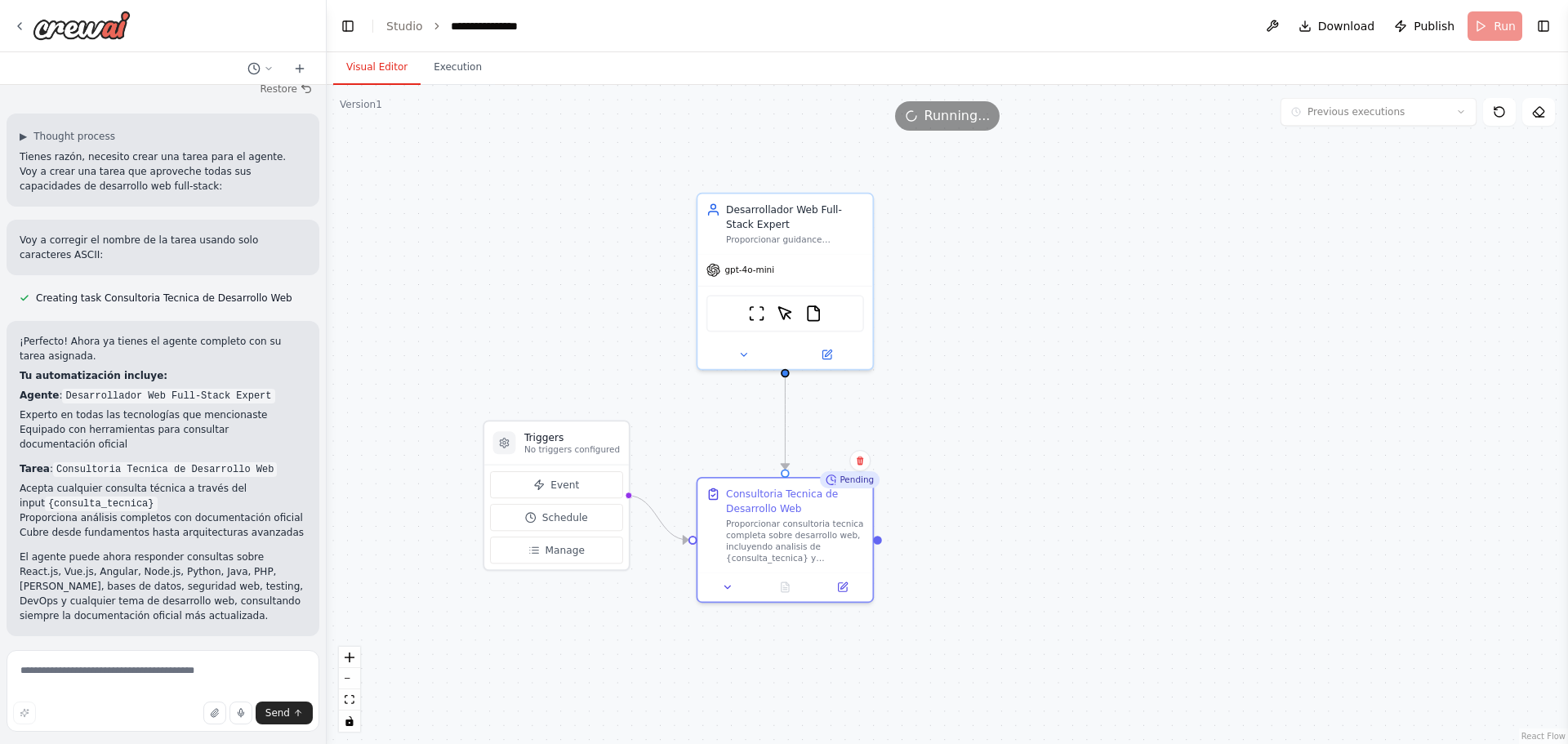
click at [361, 69] on button "Visual Editor" at bounding box center [377, 68] width 88 height 34
click at [137, 672] on textarea at bounding box center [163, 691] width 313 height 81
type textarea "**********"
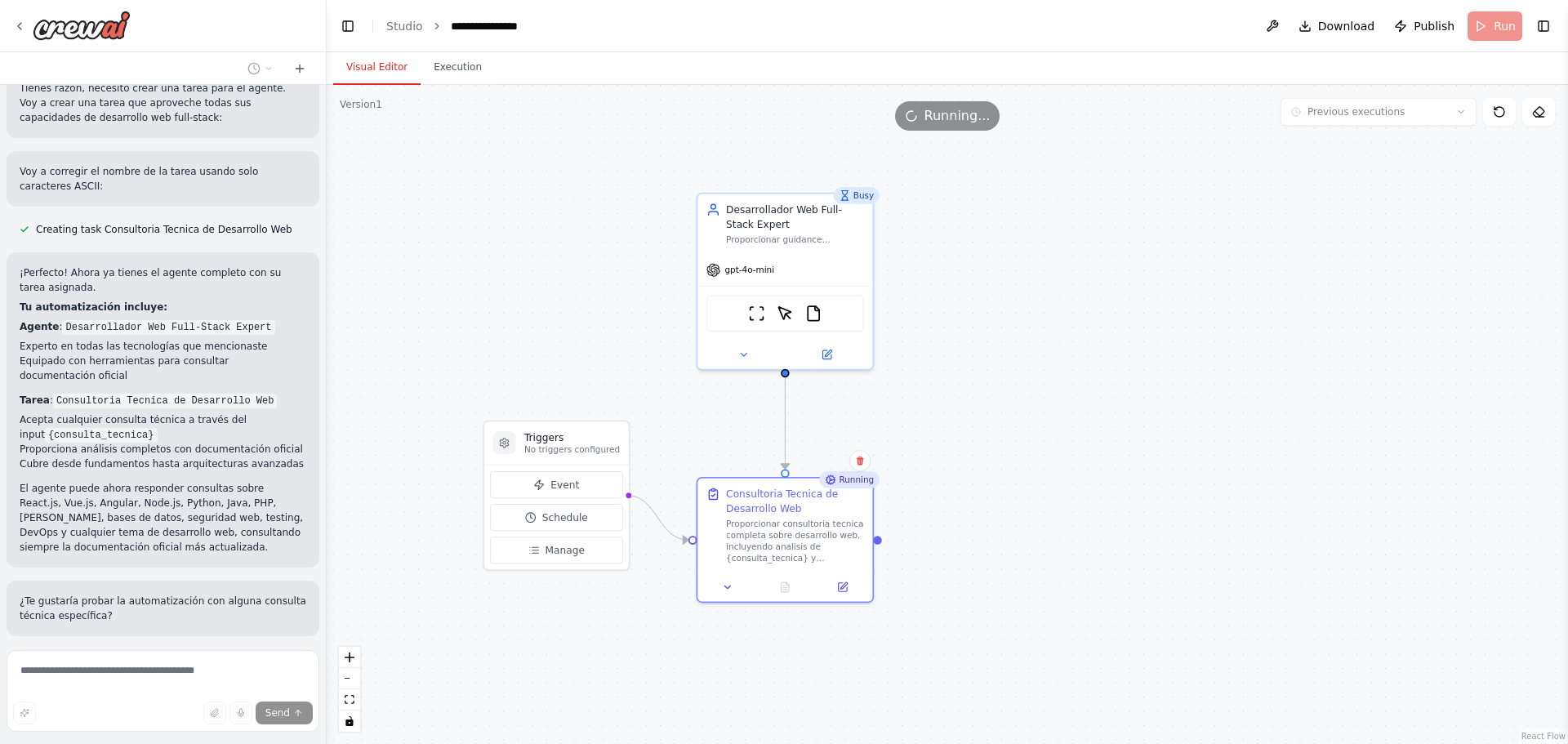
scroll to position [1238, 0]
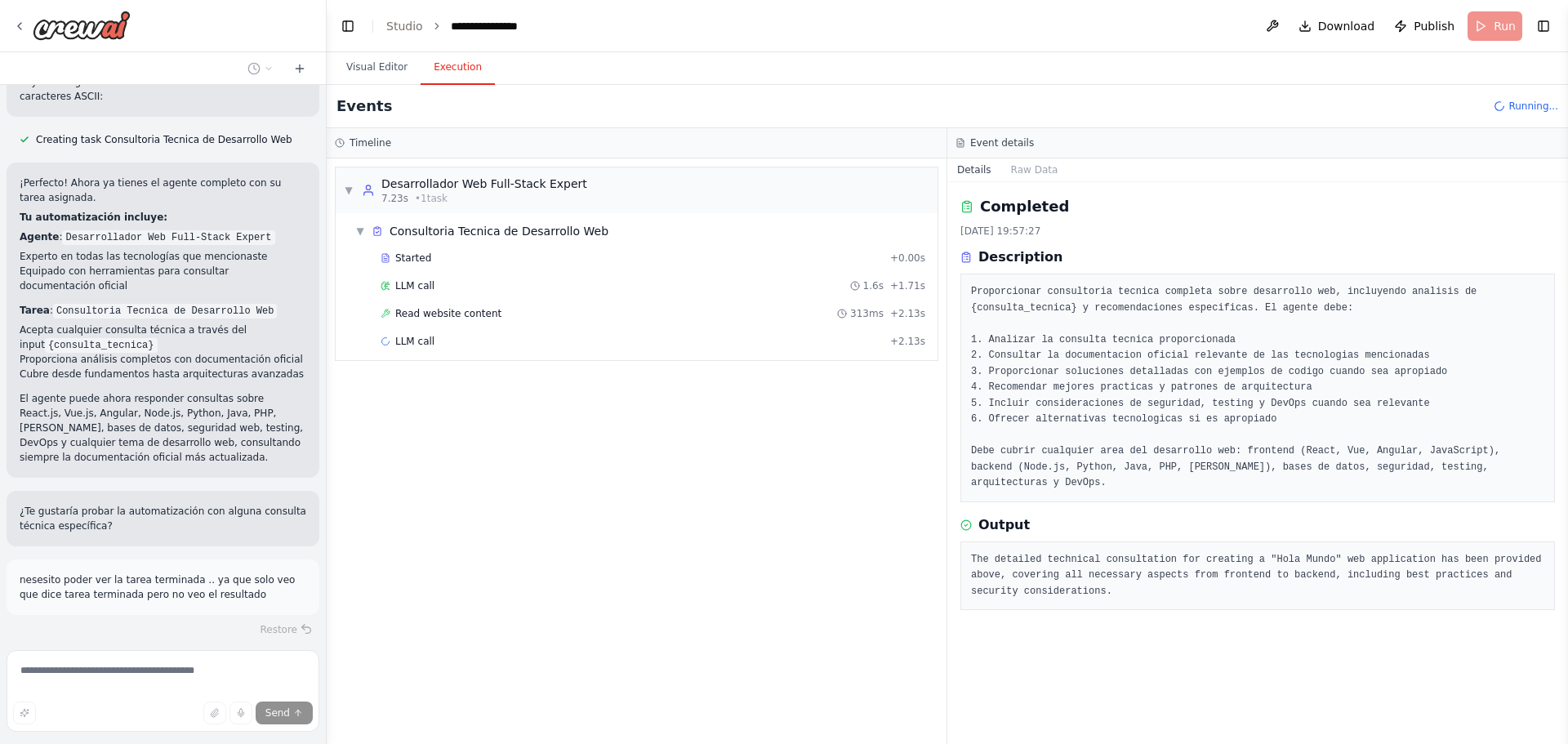
click at [462, 61] on button "Execution" at bounding box center [458, 68] width 74 height 34
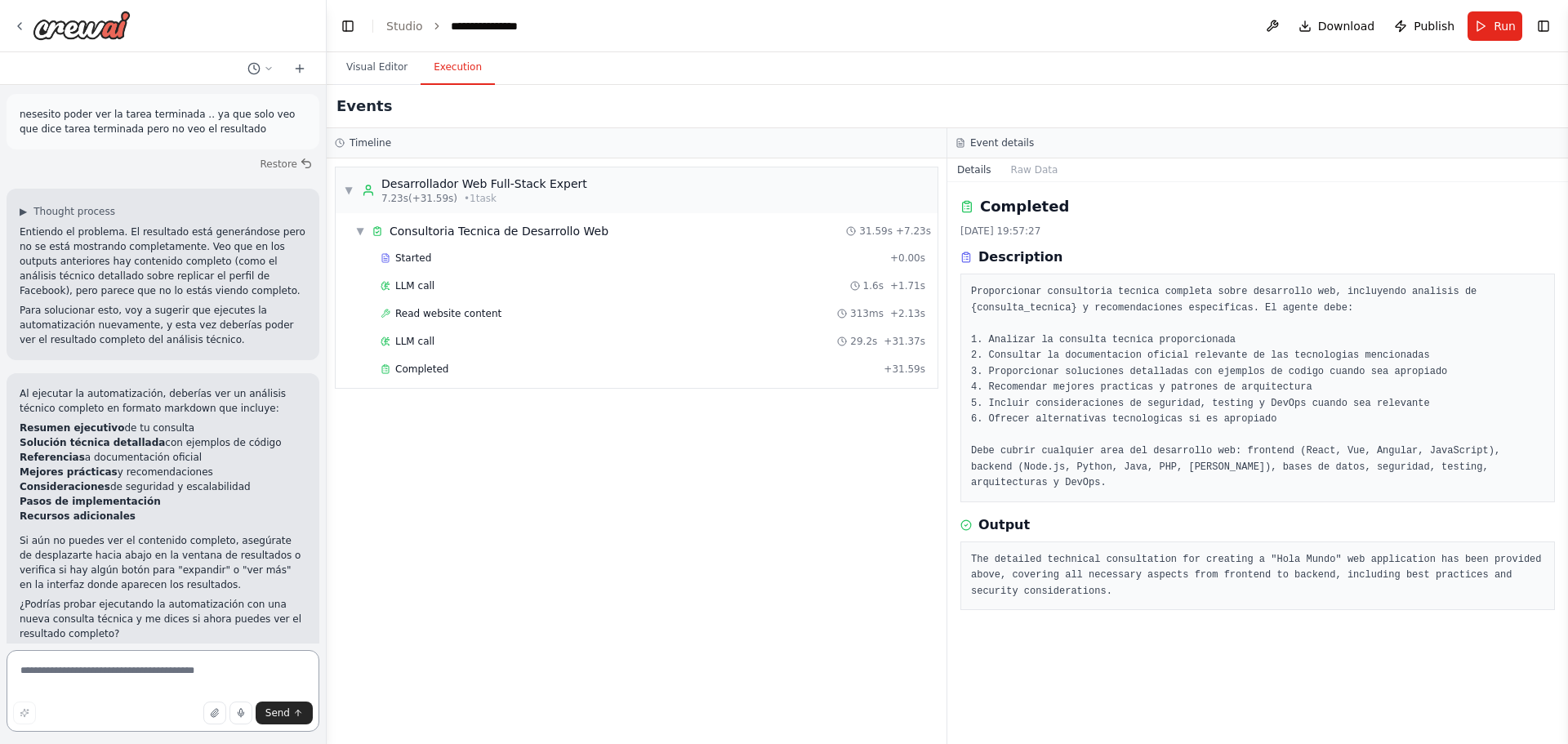
scroll to position [1785, 0]
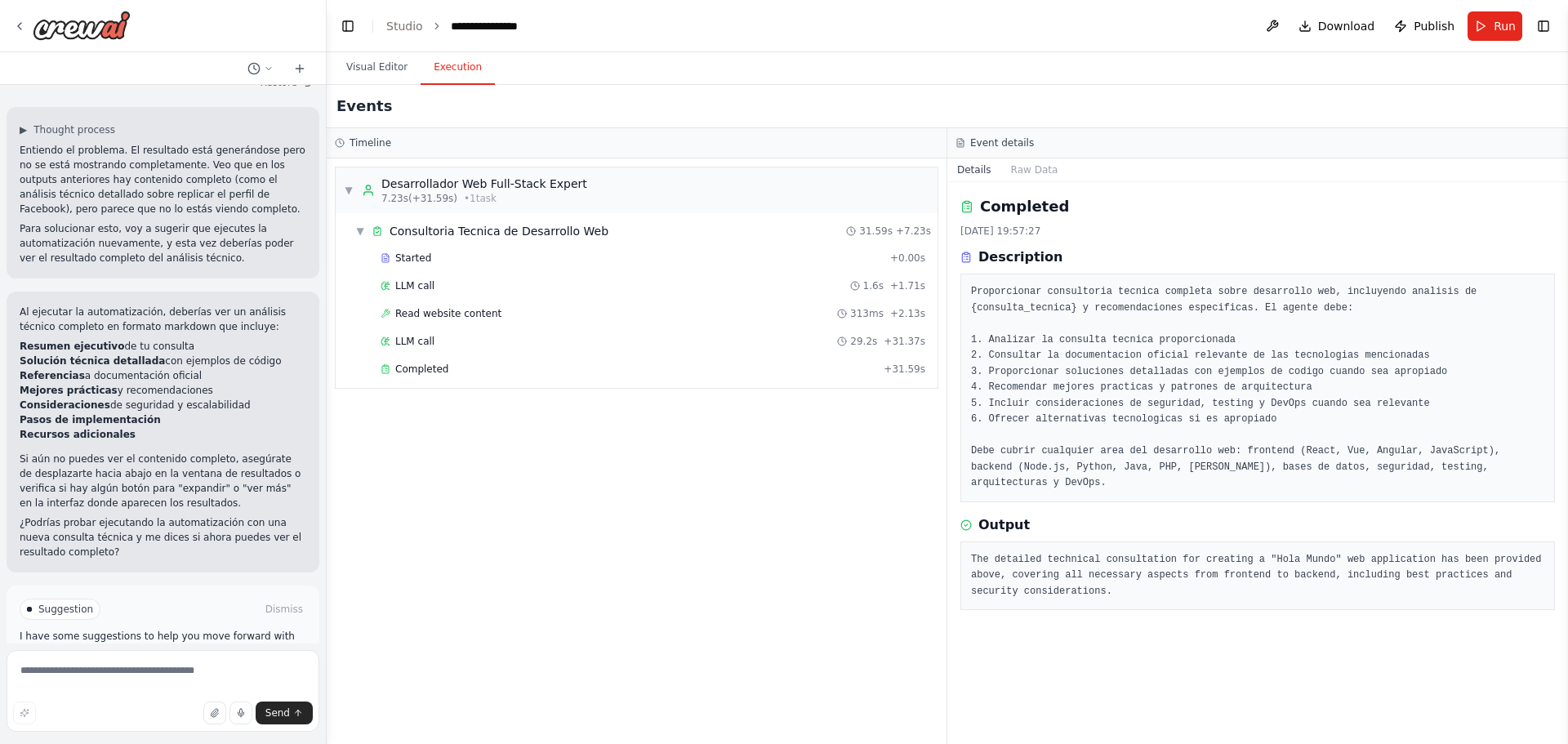
click at [185, 672] on span "Improve automation" at bounding box center [170, 678] width 99 height 13
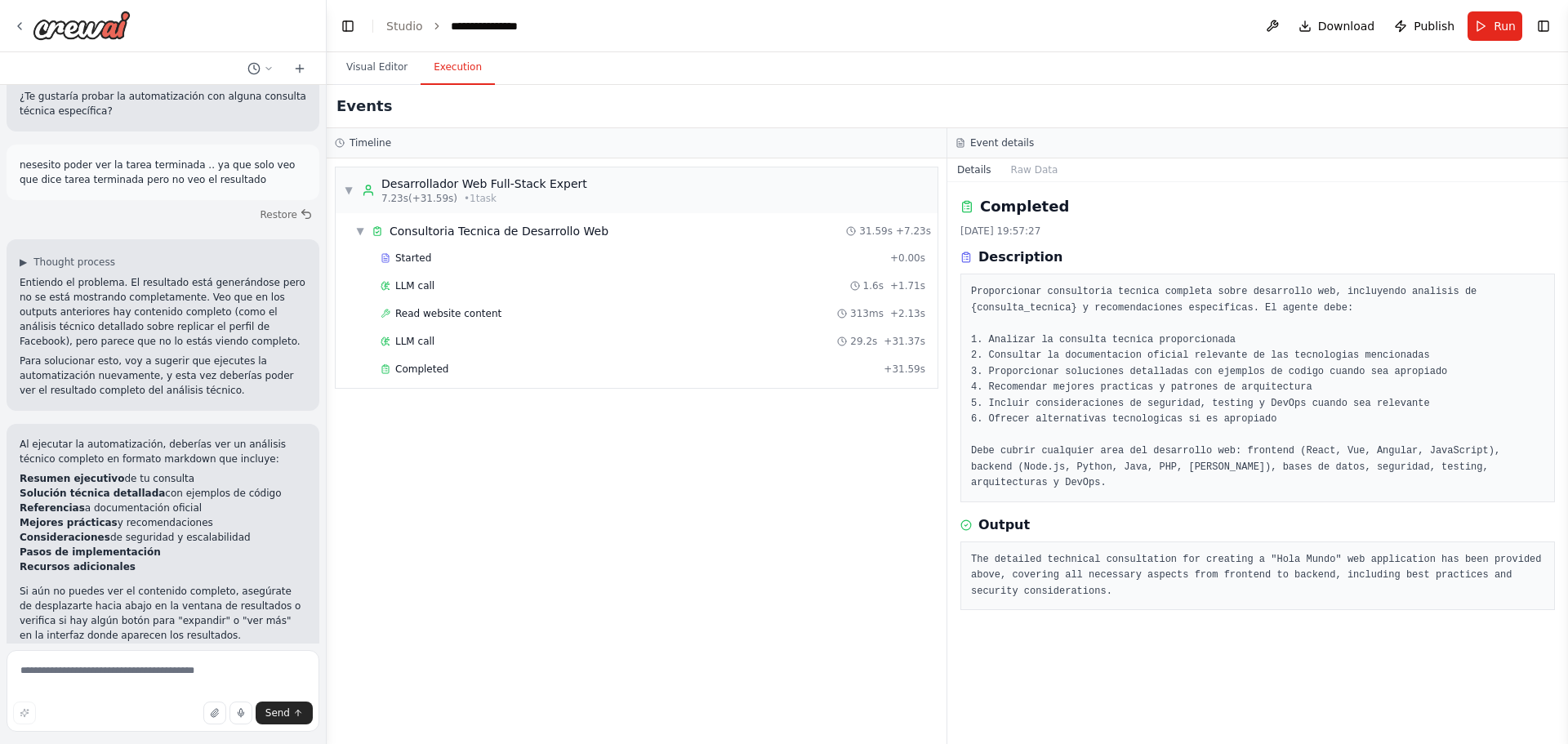
scroll to position [1716, 0]
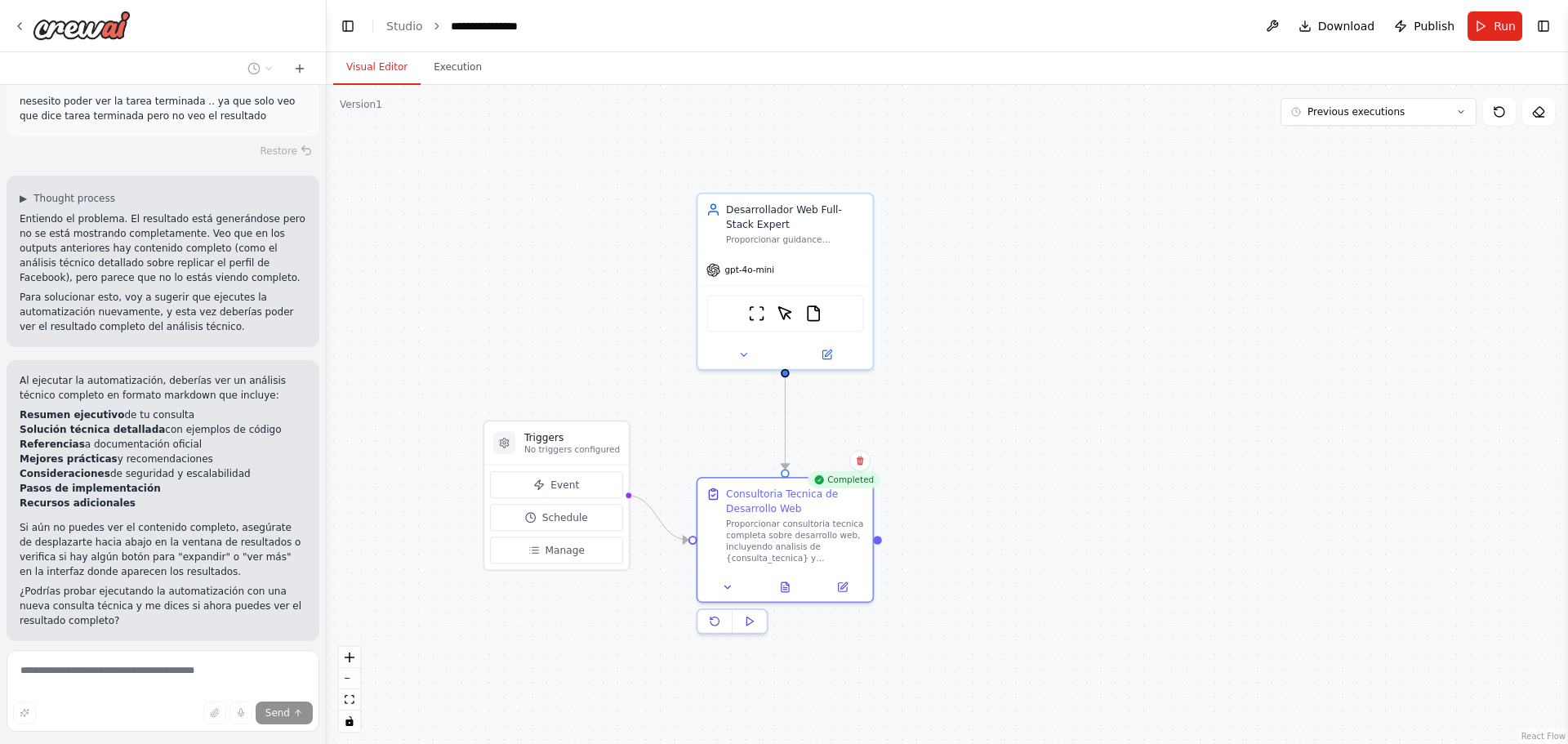
click at [384, 68] on button "Visual Editor" at bounding box center [377, 68] width 88 height 34
click at [1510, 26] on span "Run" at bounding box center [1504, 26] width 22 height 16
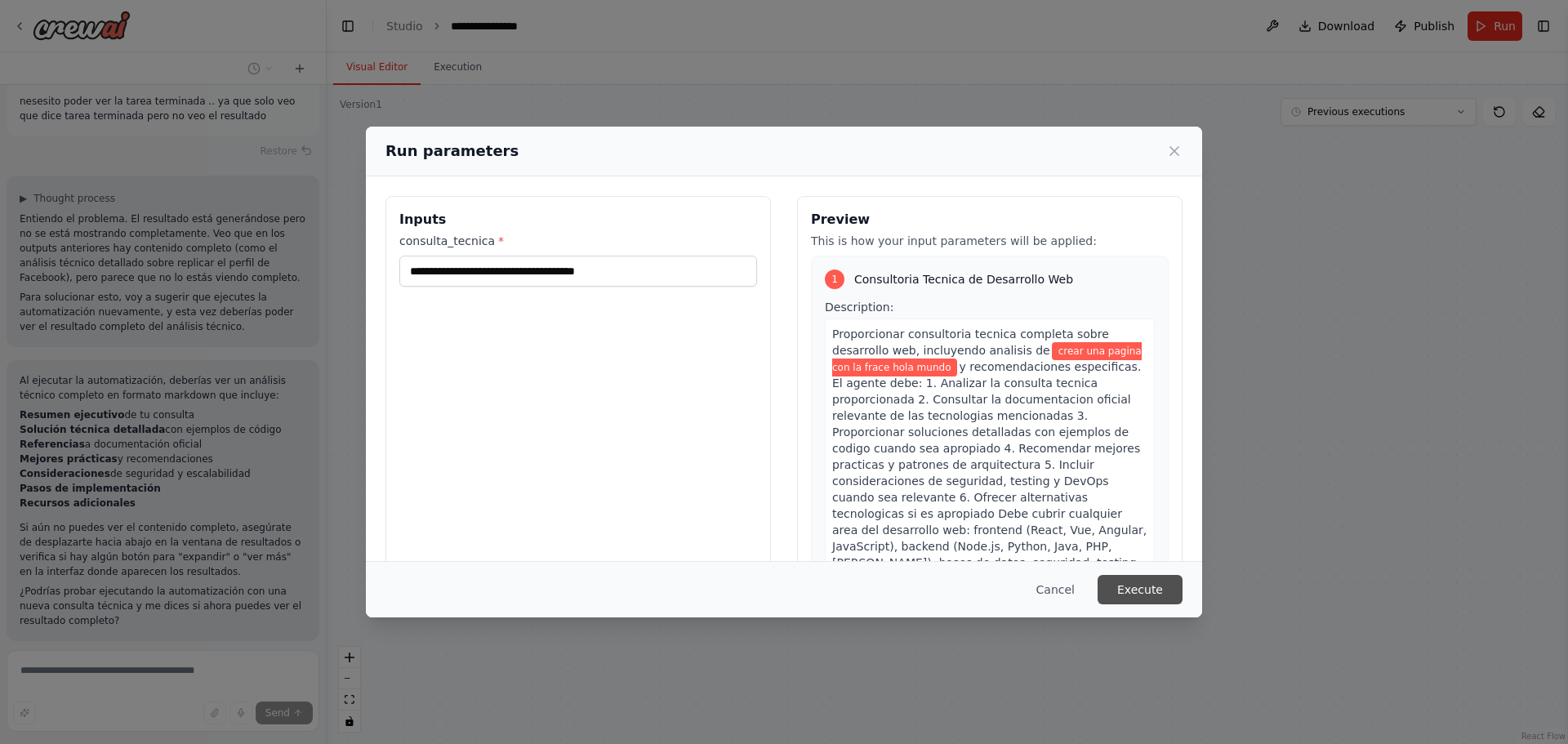
click at [1164, 591] on button "Execute" at bounding box center [1140, 589] width 85 height 30
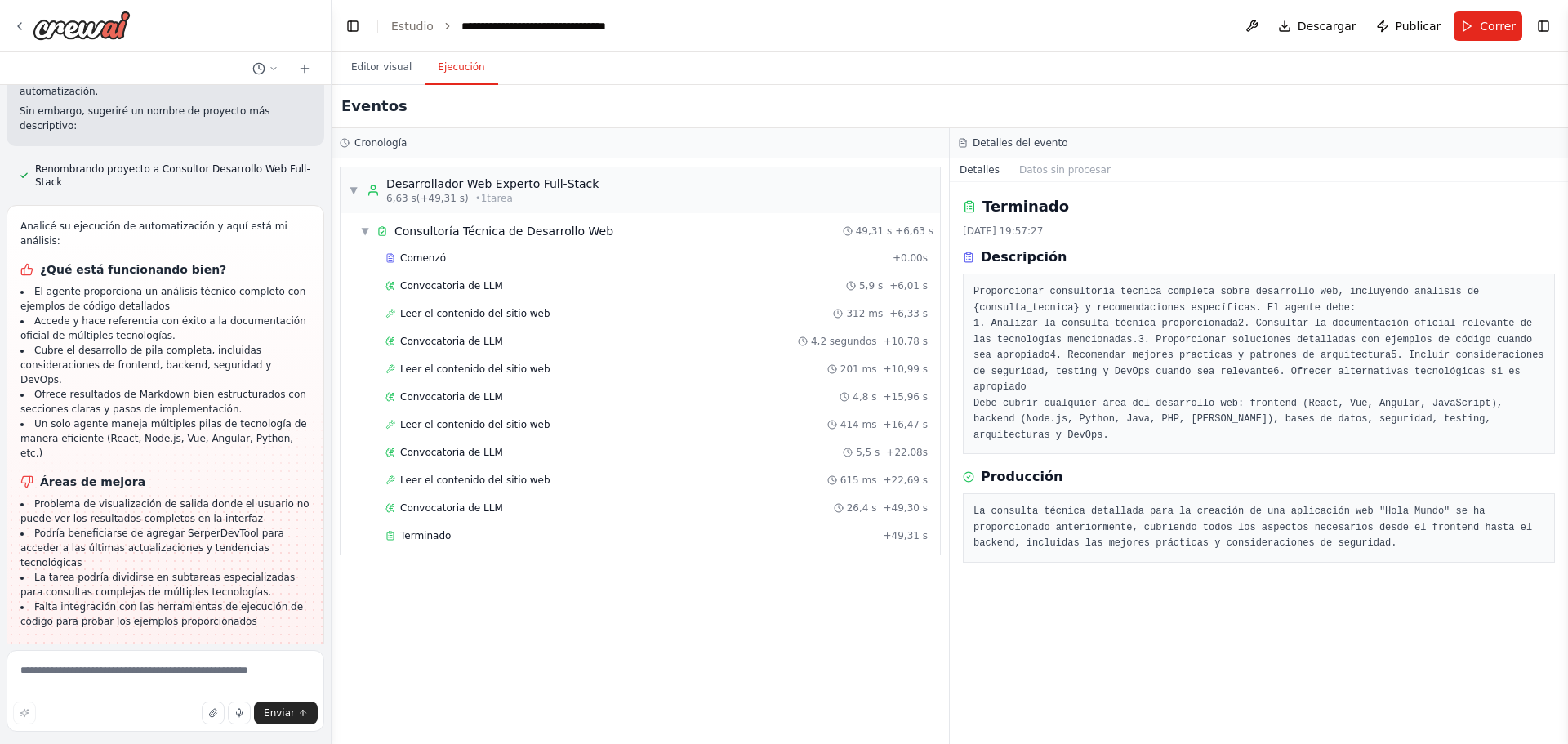
scroll to position [2601, 0]
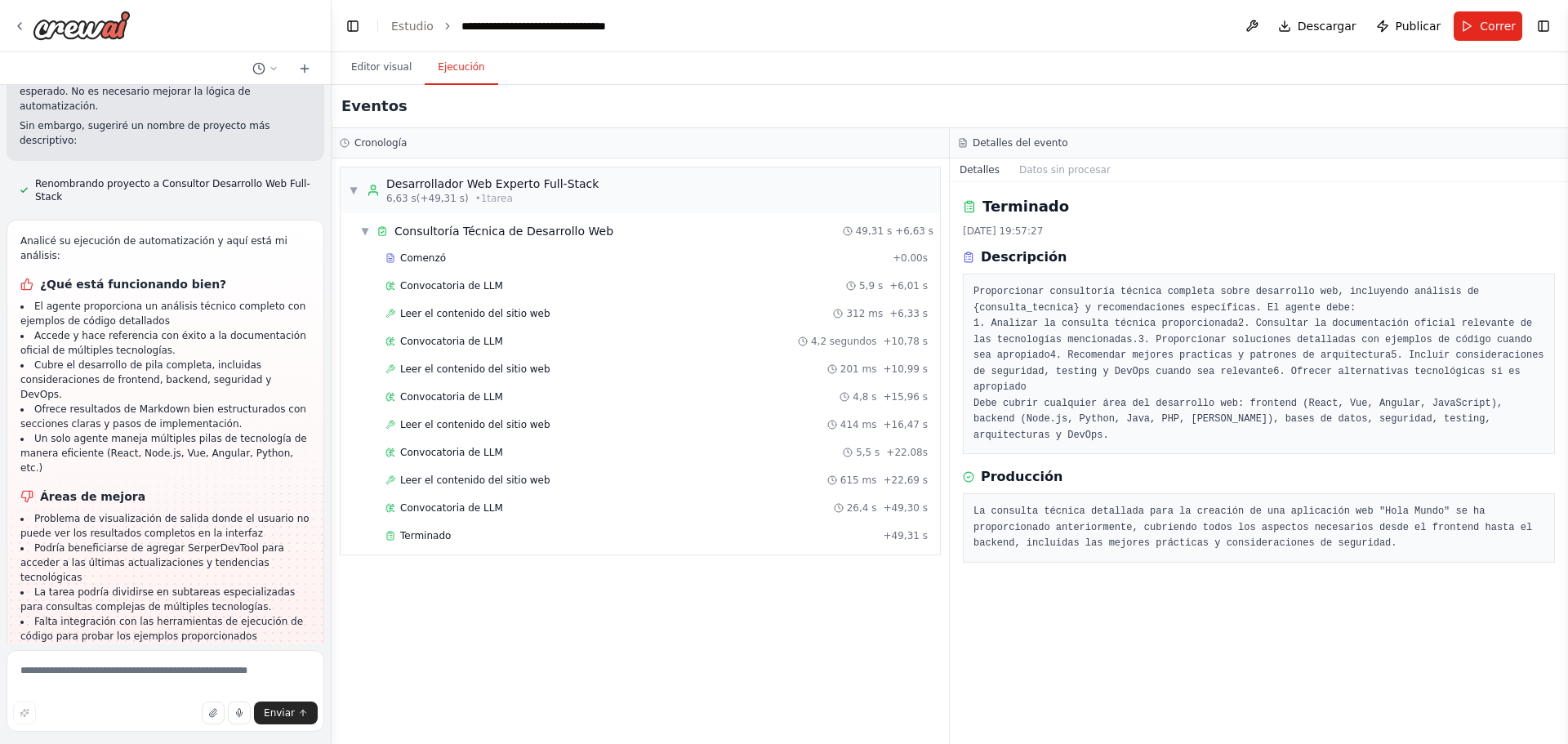
drag, startPoint x: 320, startPoint y: 563, endPoint x: 331, endPoint y: 554, distance: 14.2
click at [331, 554] on div "me vas a crear 1 agente con estas capasidades (Fundamentos del Desarrollo Web P…" at bounding box center [784, 372] width 1568 height 744
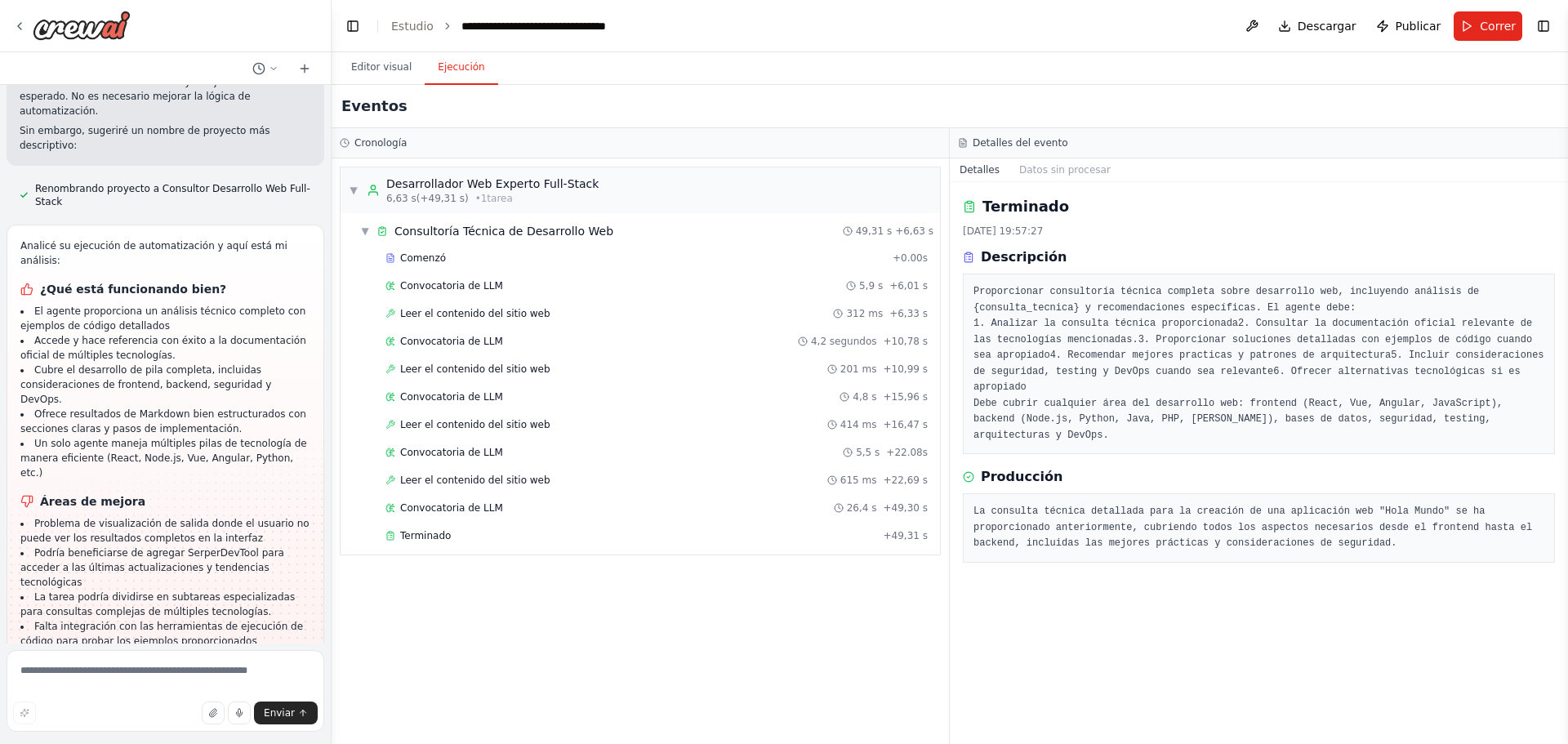
scroll to position [2607, 0]
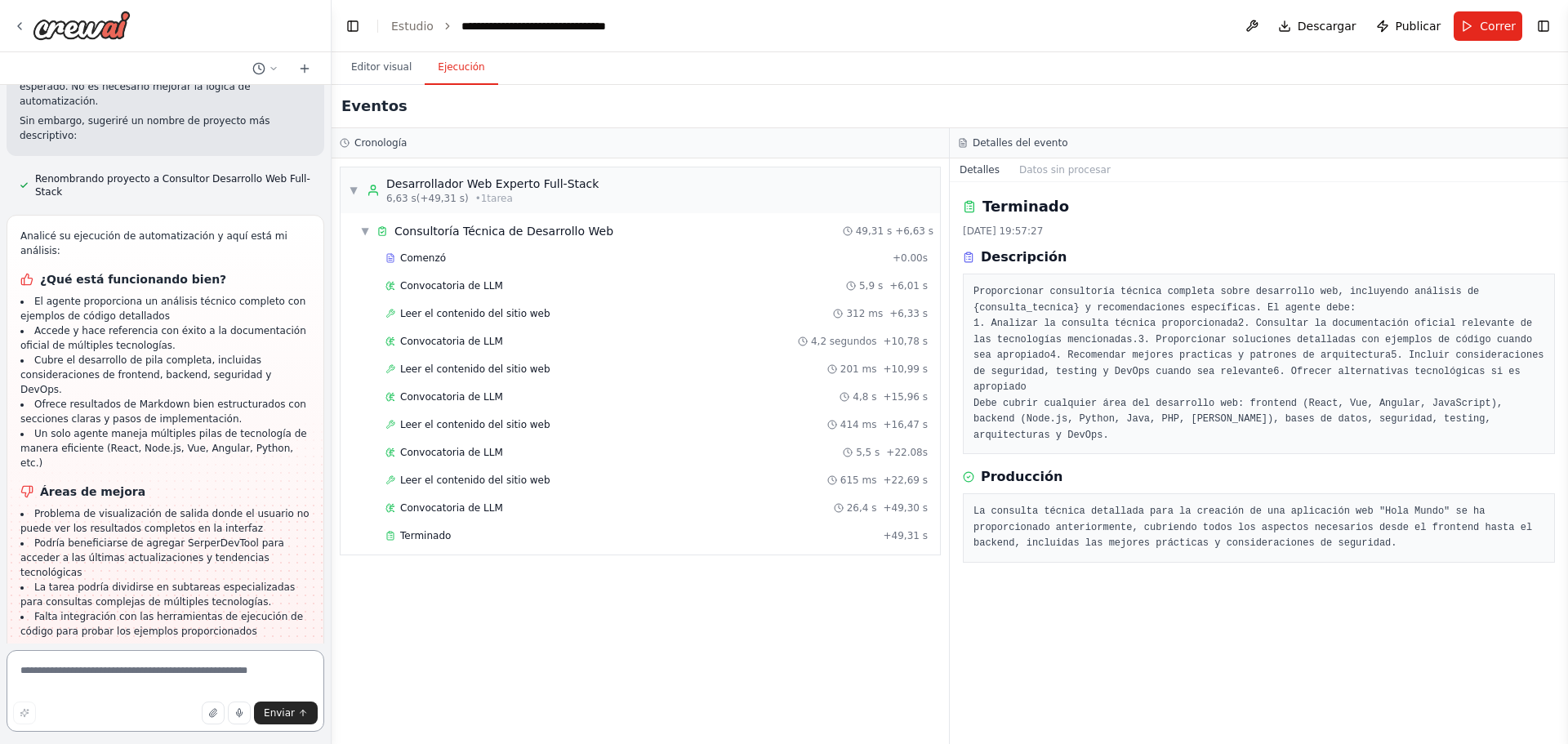
click at [201, 675] on textarea at bounding box center [165, 691] width 318 height 81
type textarea "**********"
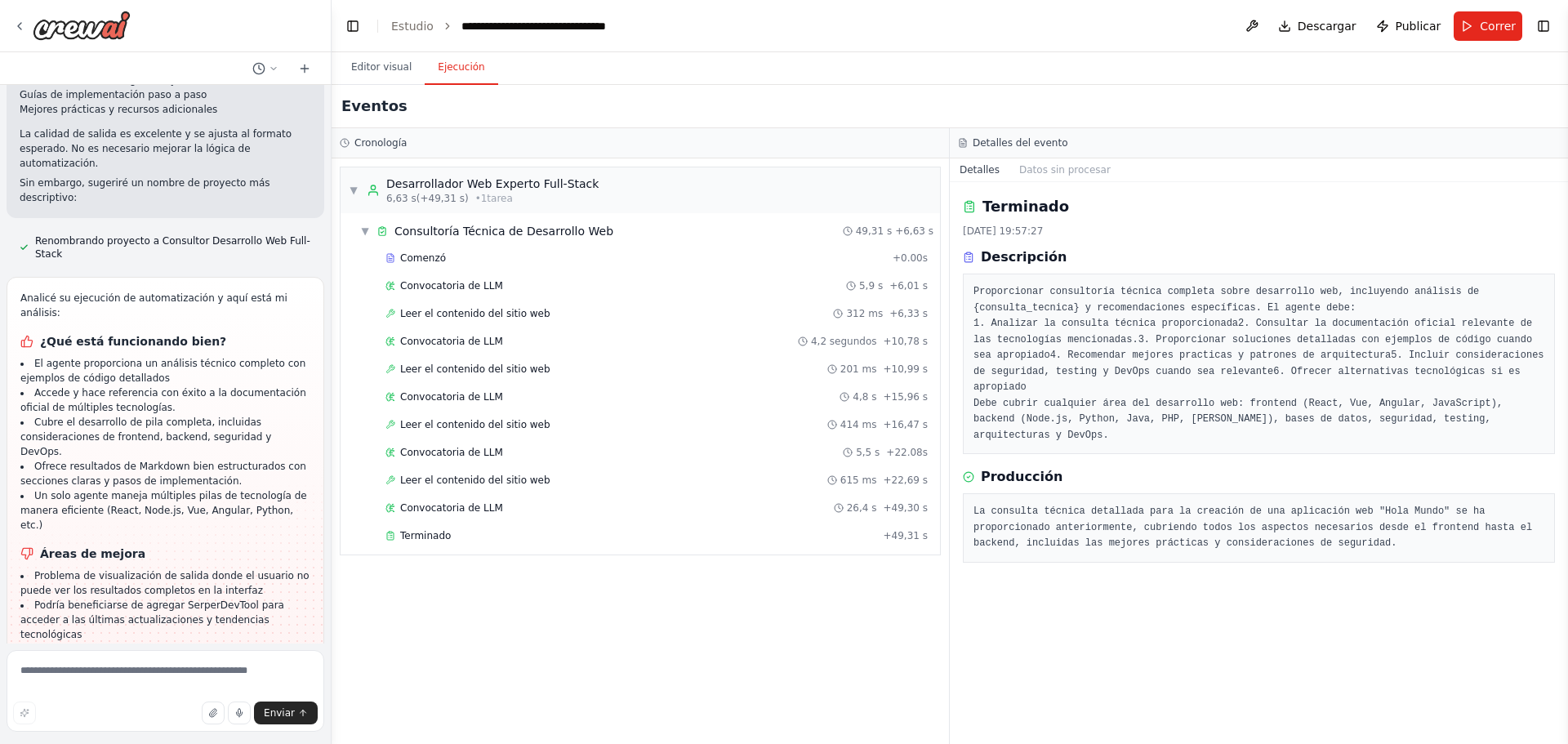
scroll to position [2634, 0]
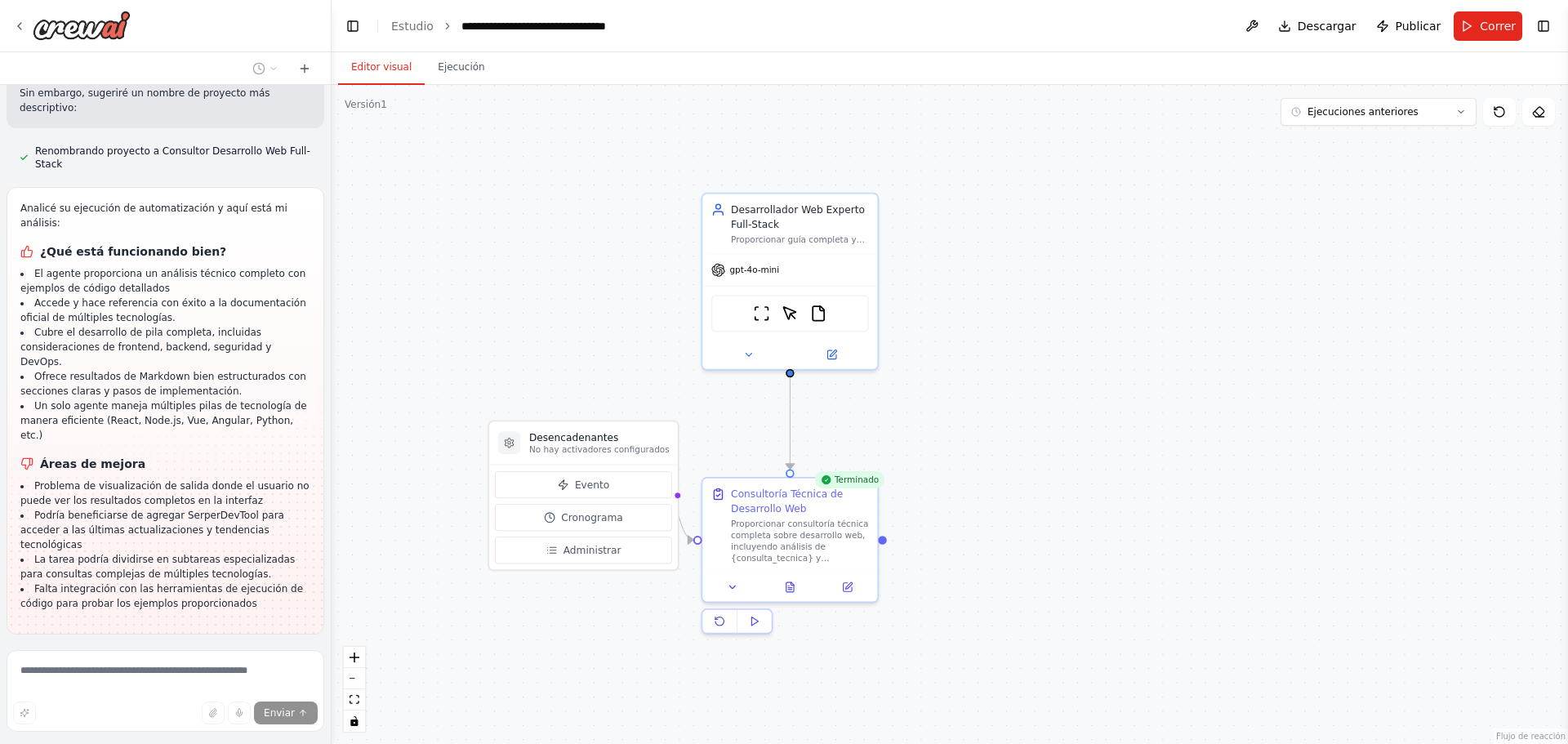
click at [373, 69] on font "Editor visual" at bounding box center [381, 67] width 61 height 12
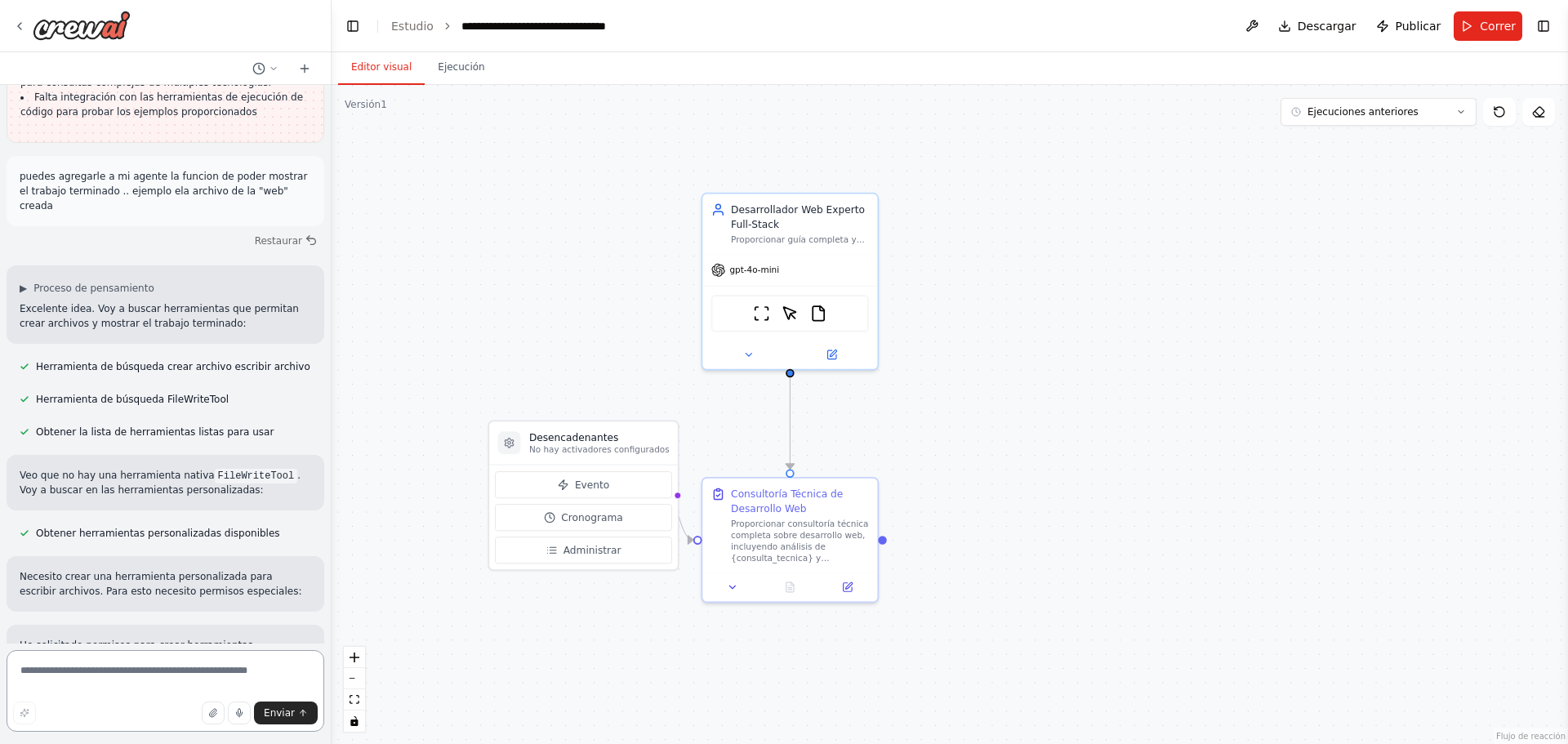
scroll to position [3385, 0]
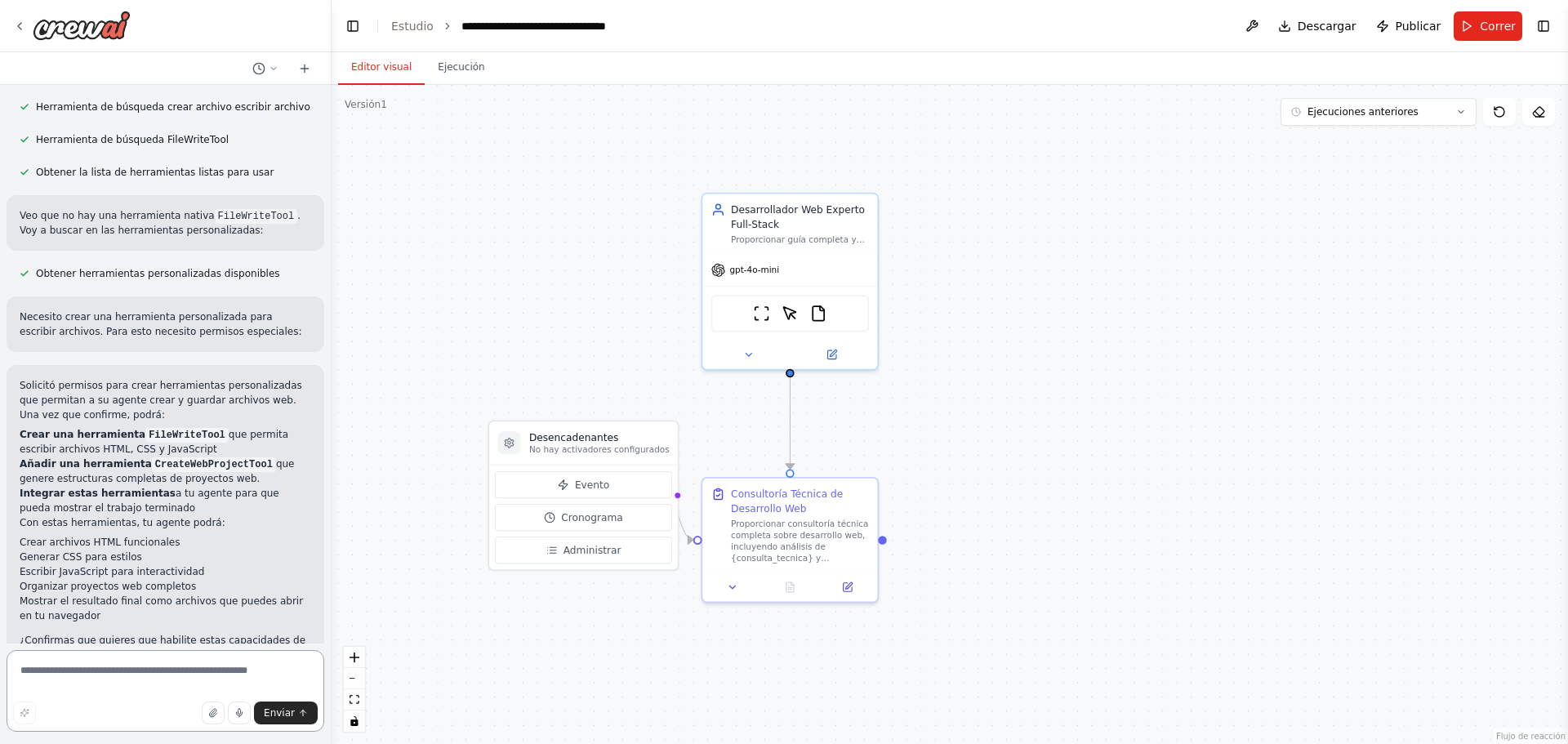
click at [178, 676] on textarea at bounding box center [165, 691] width 318 height 81
type textarea "**********"
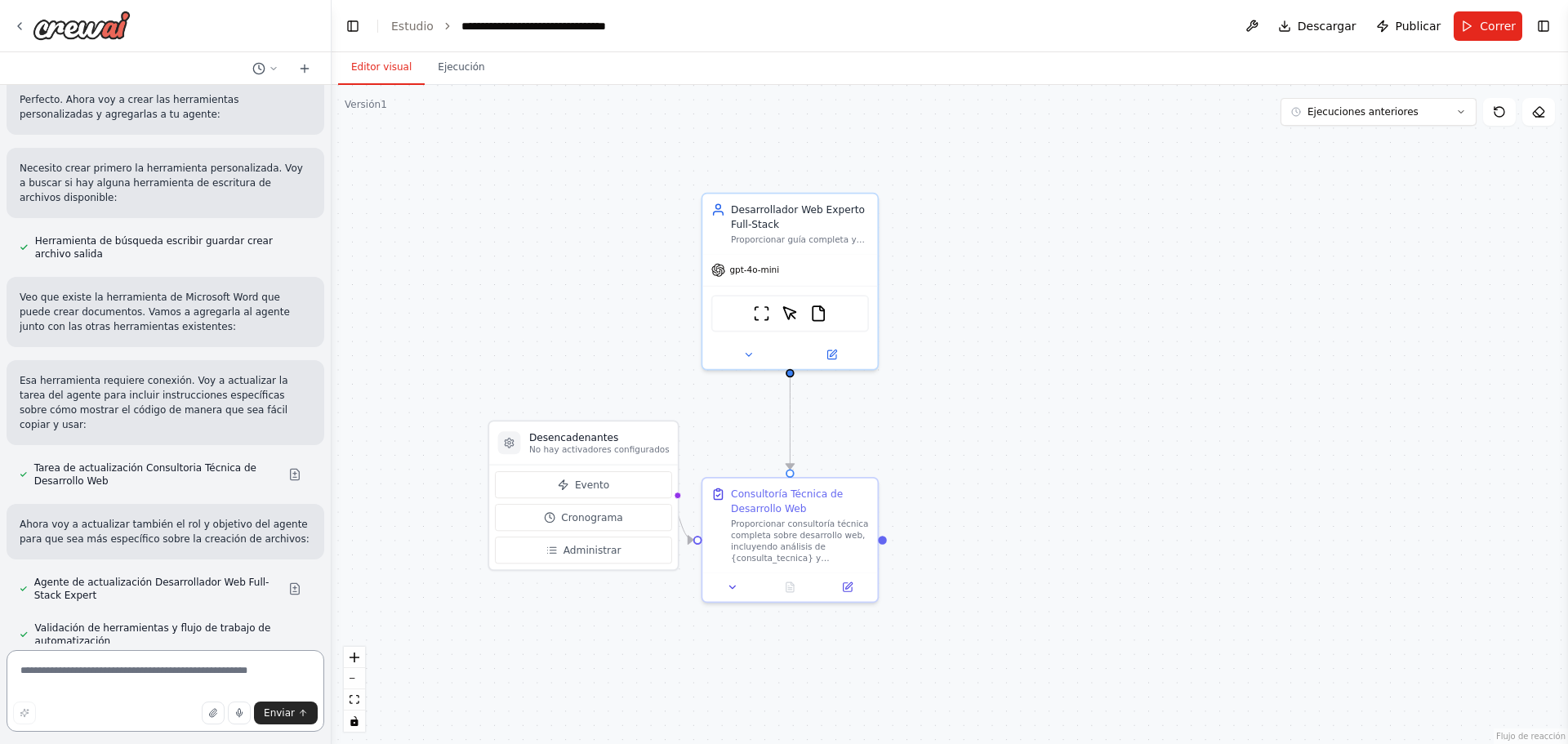
scroll to position [4435, 0]
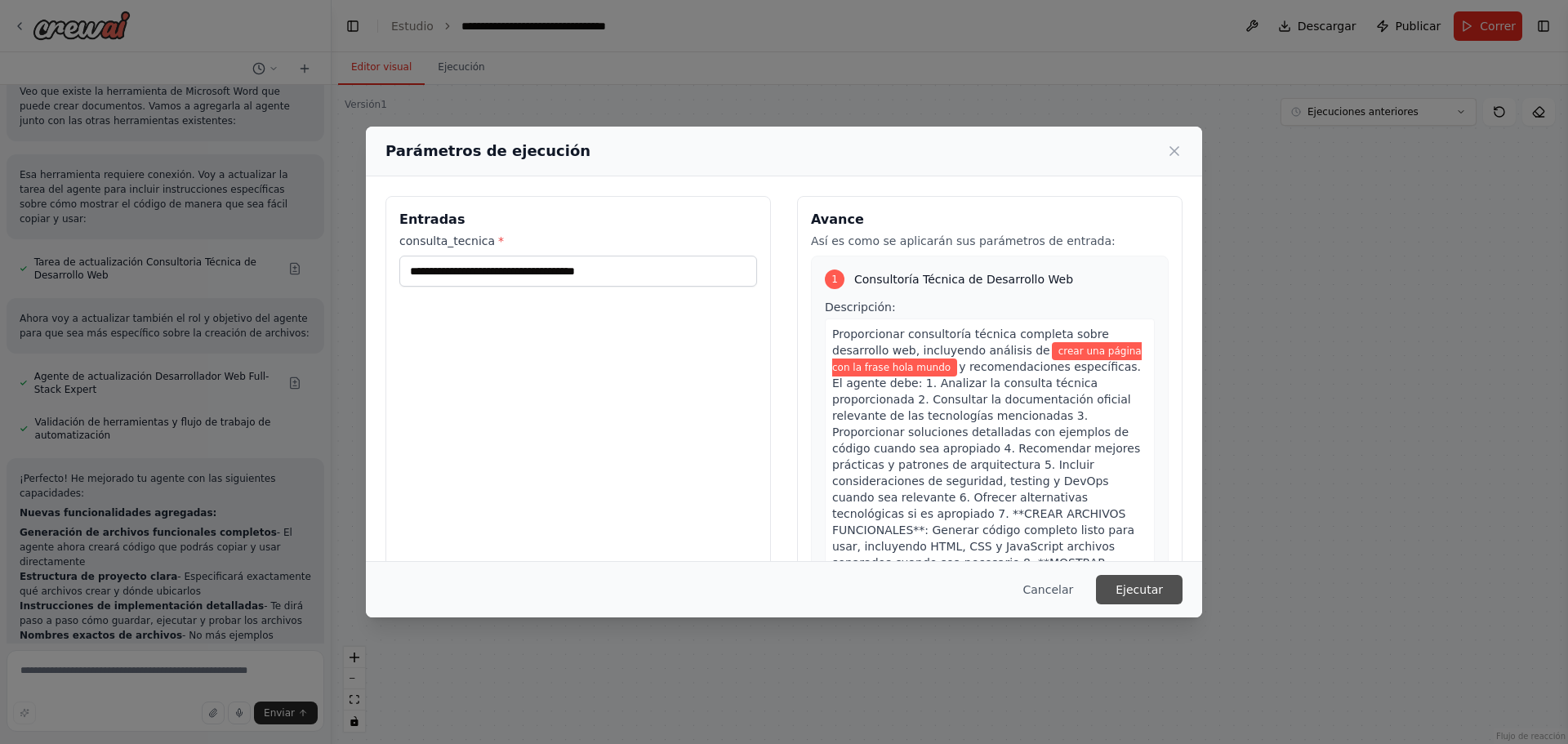
click at [1131, 581] on button "Ejecutar" at bounding box center [1139, 589] width 87 height 30
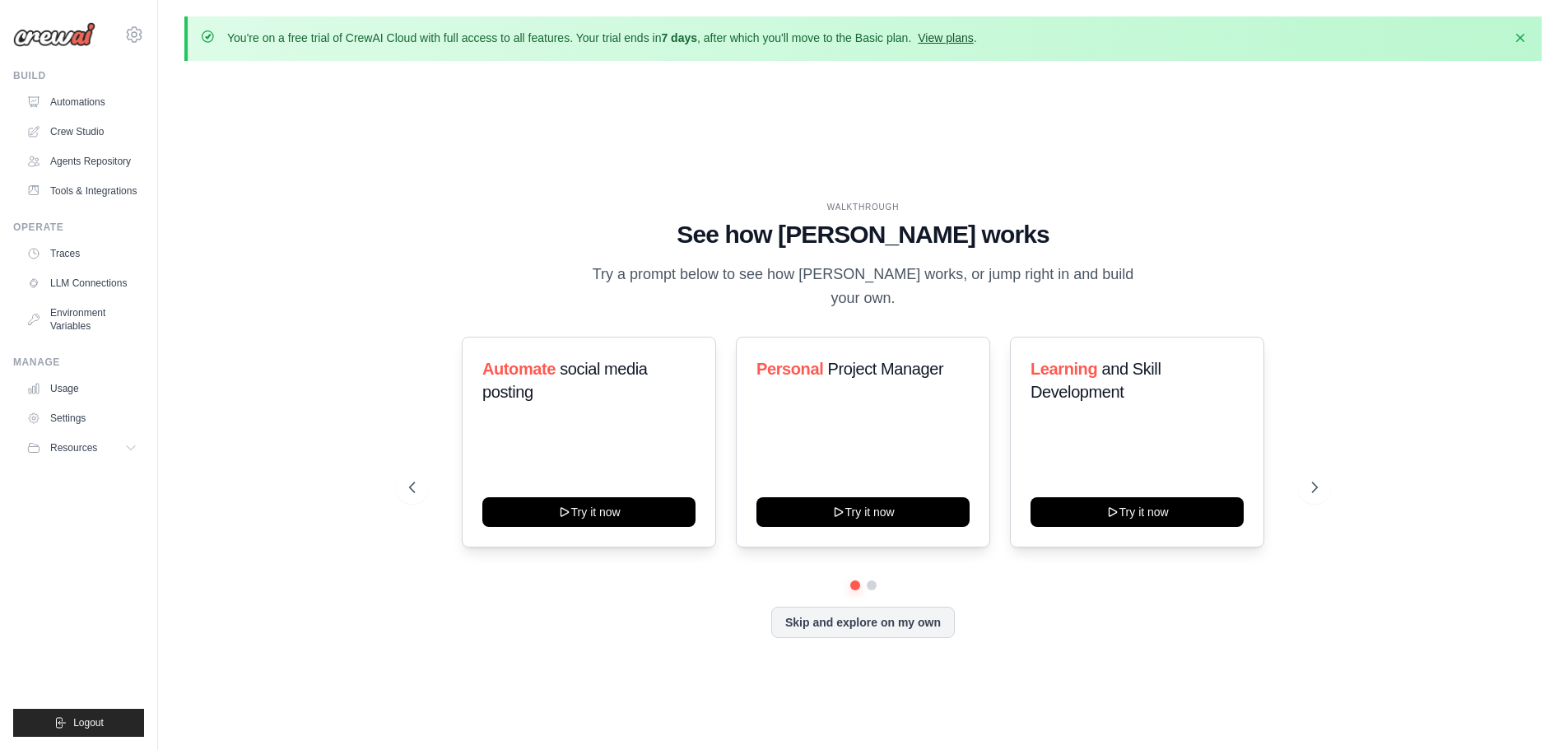
click at [952, 38] on link "View plans" at bounding box center [945, 37] width 56 height 13
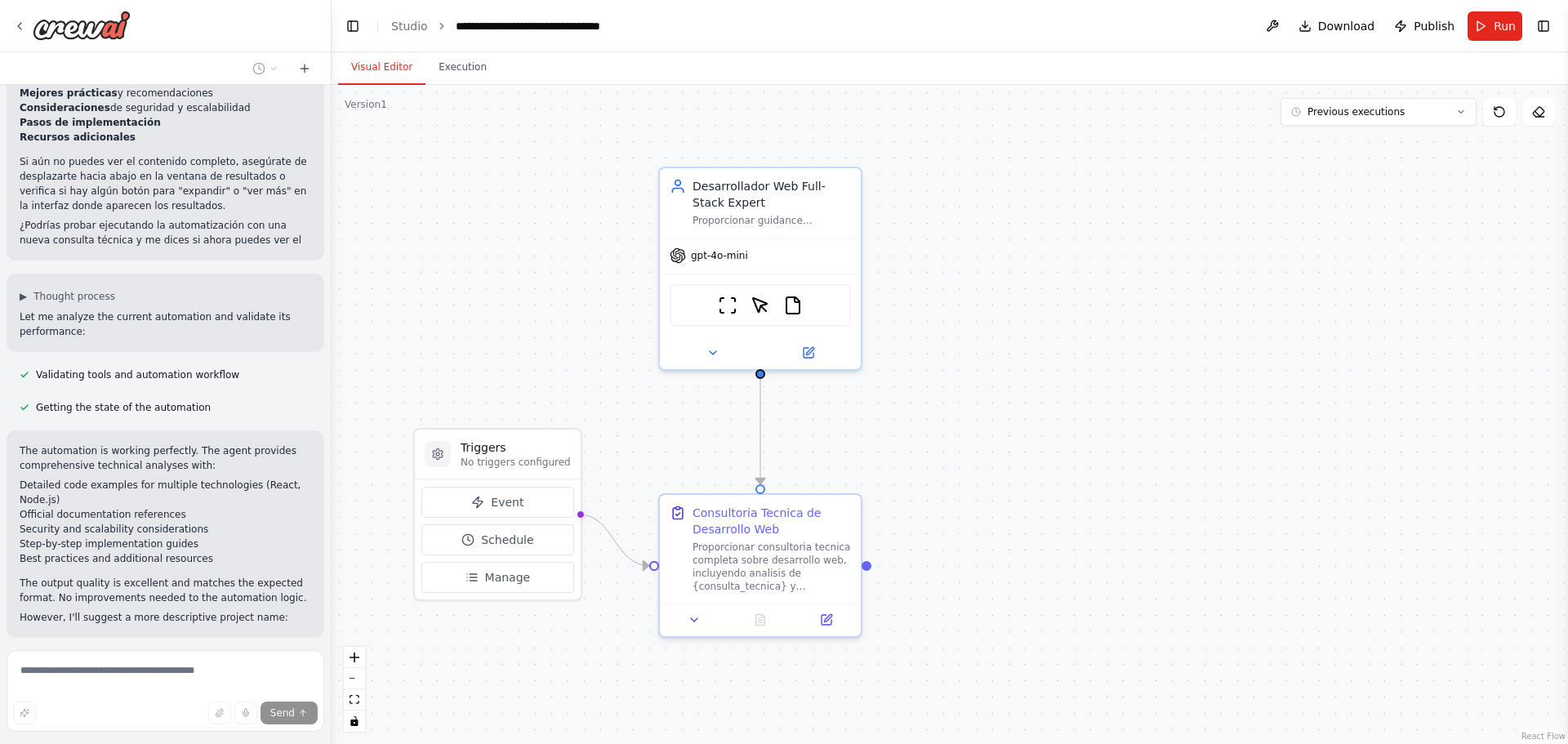
scroll to position [5288, 0]
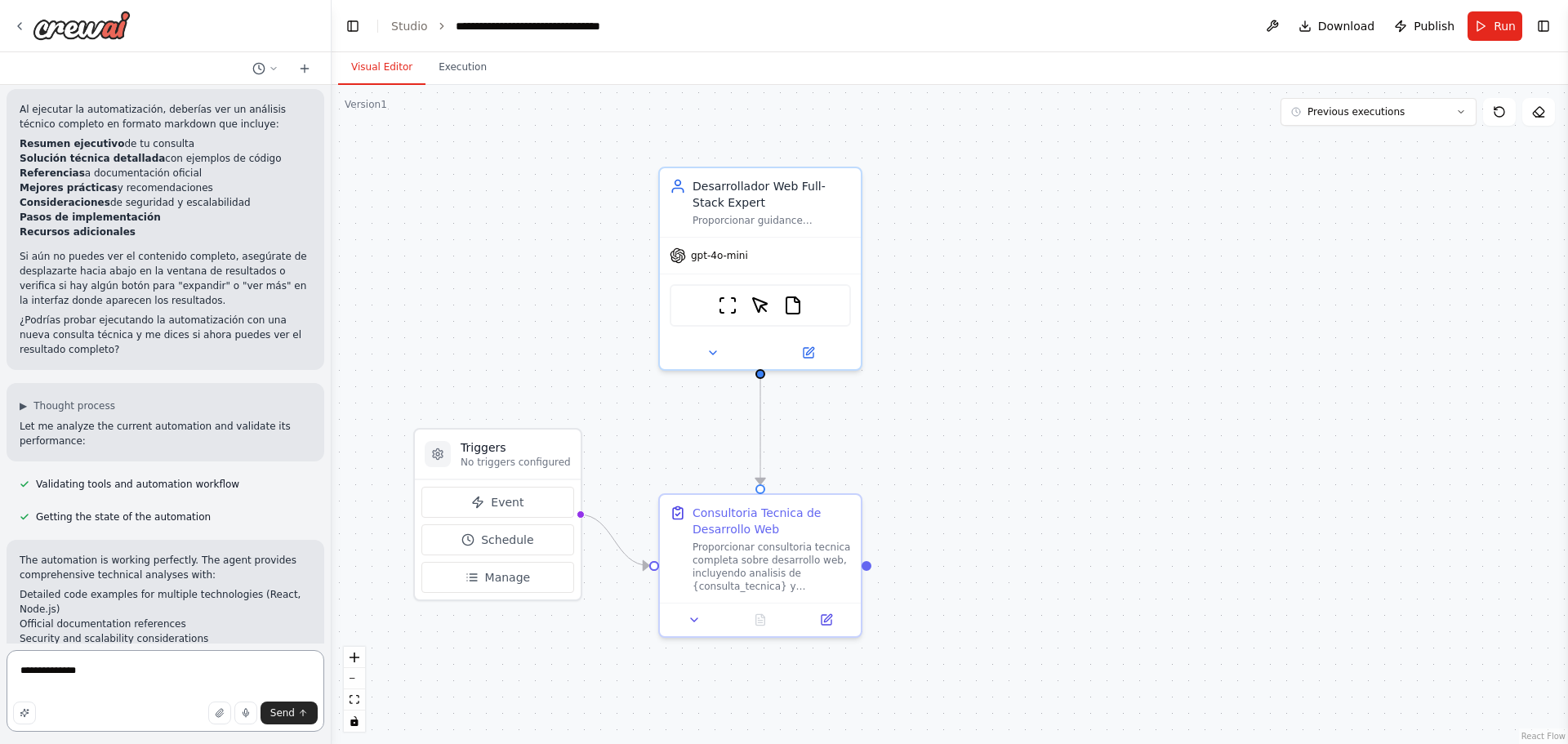
click at [183, 680] on textarea "**********" at bounding box center [165, 691] width 318 height 81
drag, startPoint x: 183, startPoint y: 680, endPoint x: 0, endPoint y: 681, distance: 183.0
click at [1, 681] on div "me vas a crear 1 agente con estas capasidades (Fundamentos del Desarrollo Web P…" at bounding box center [165, 372] width 331 height 744
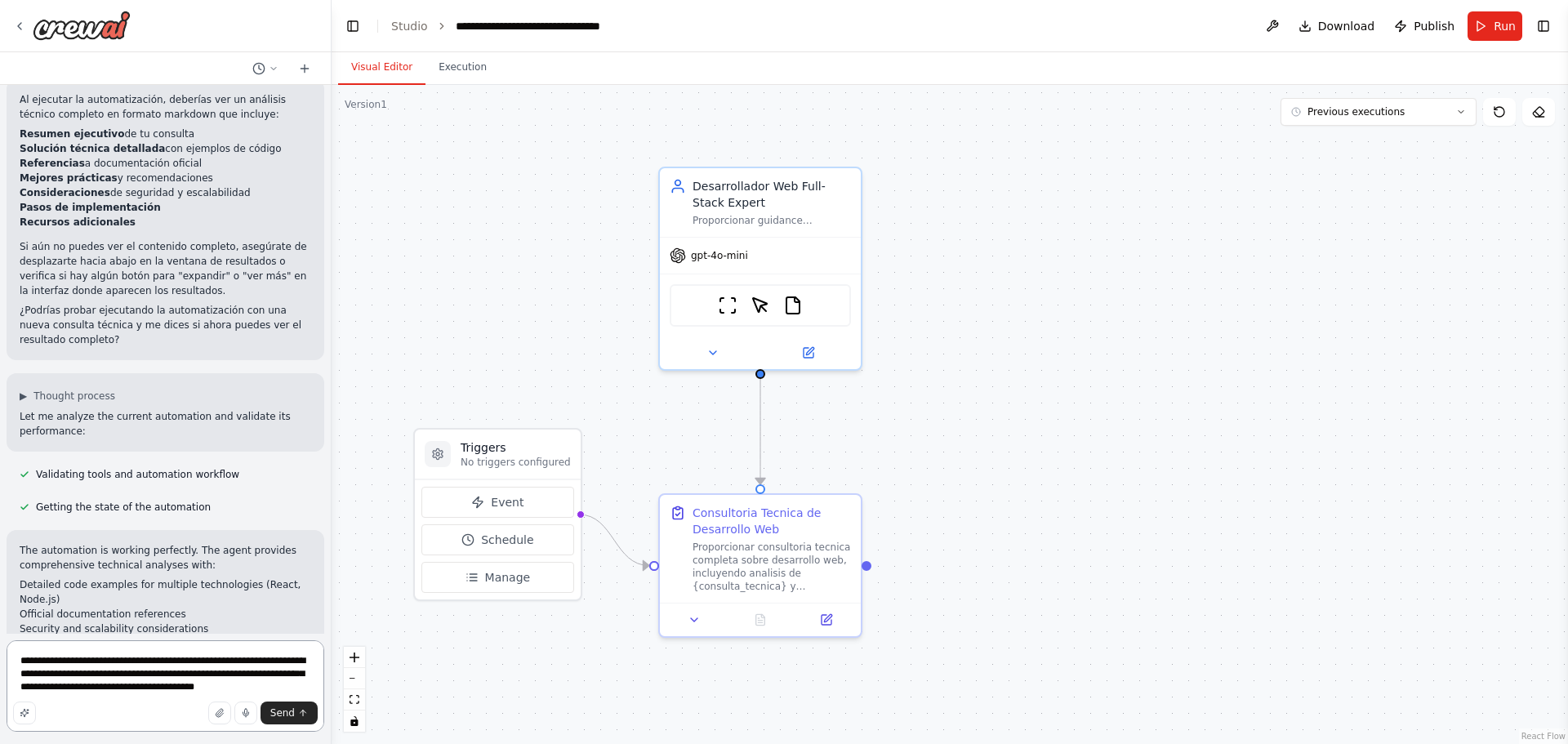
scroll to position [4105, 0]
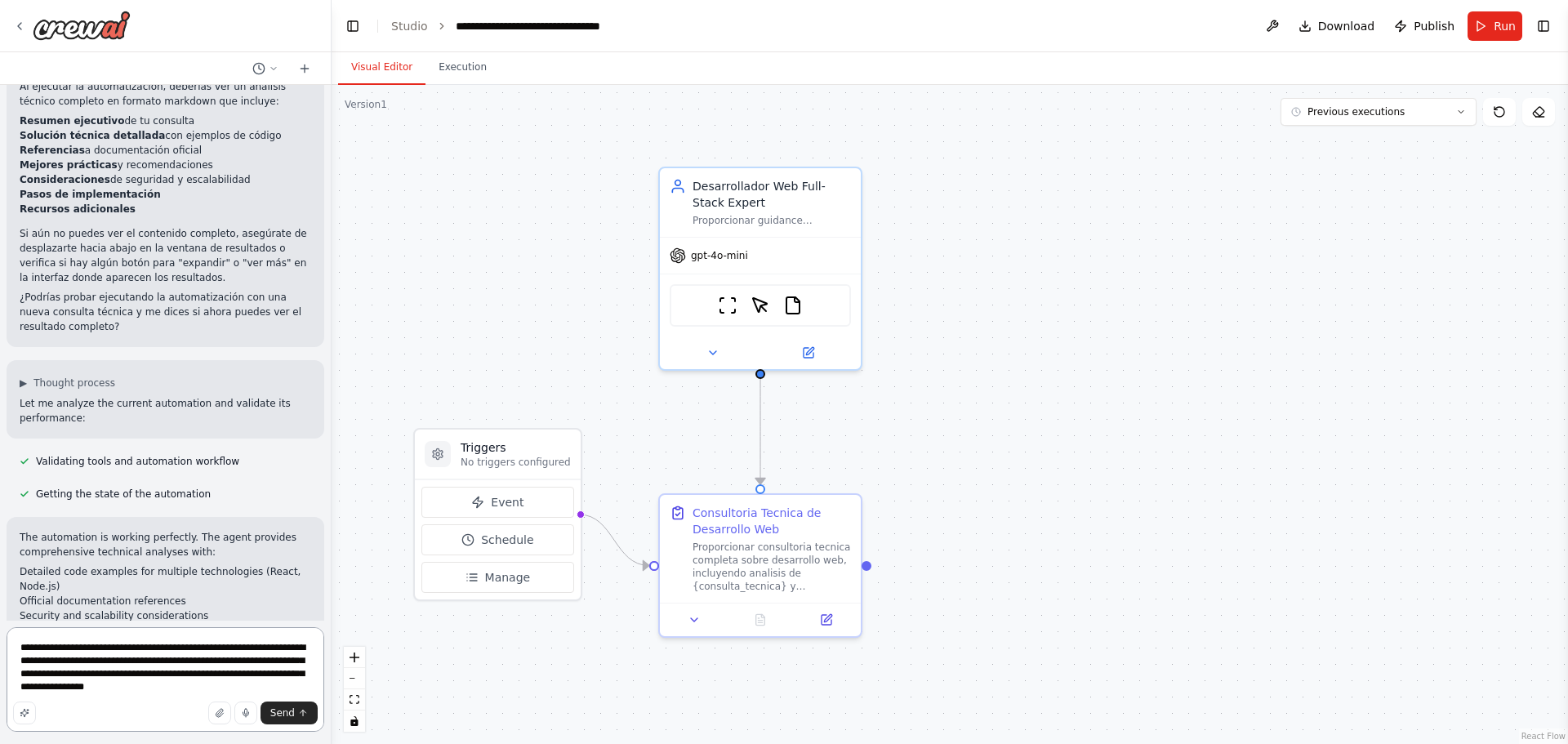
type textarea "**********"
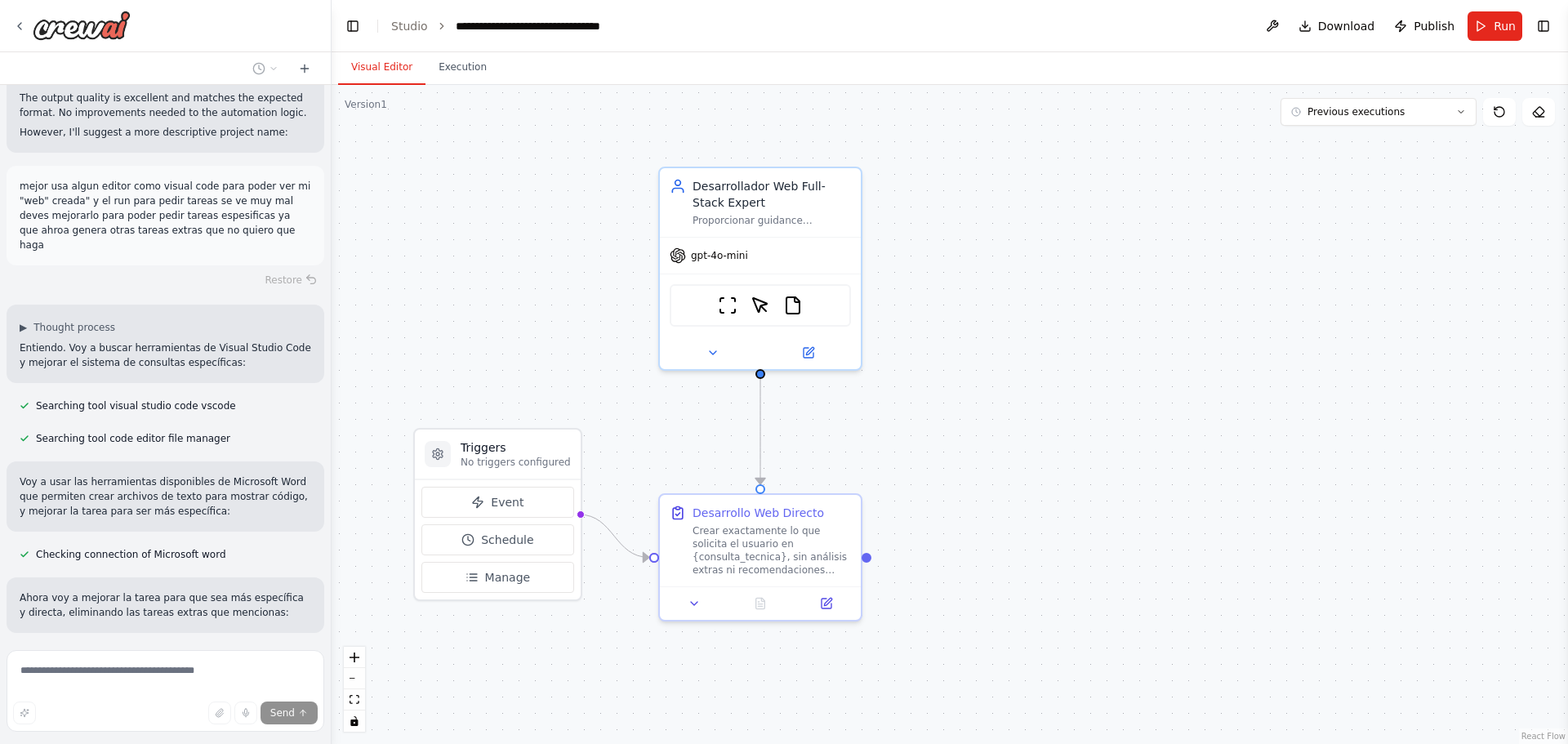
scroll to position [4809, 0]
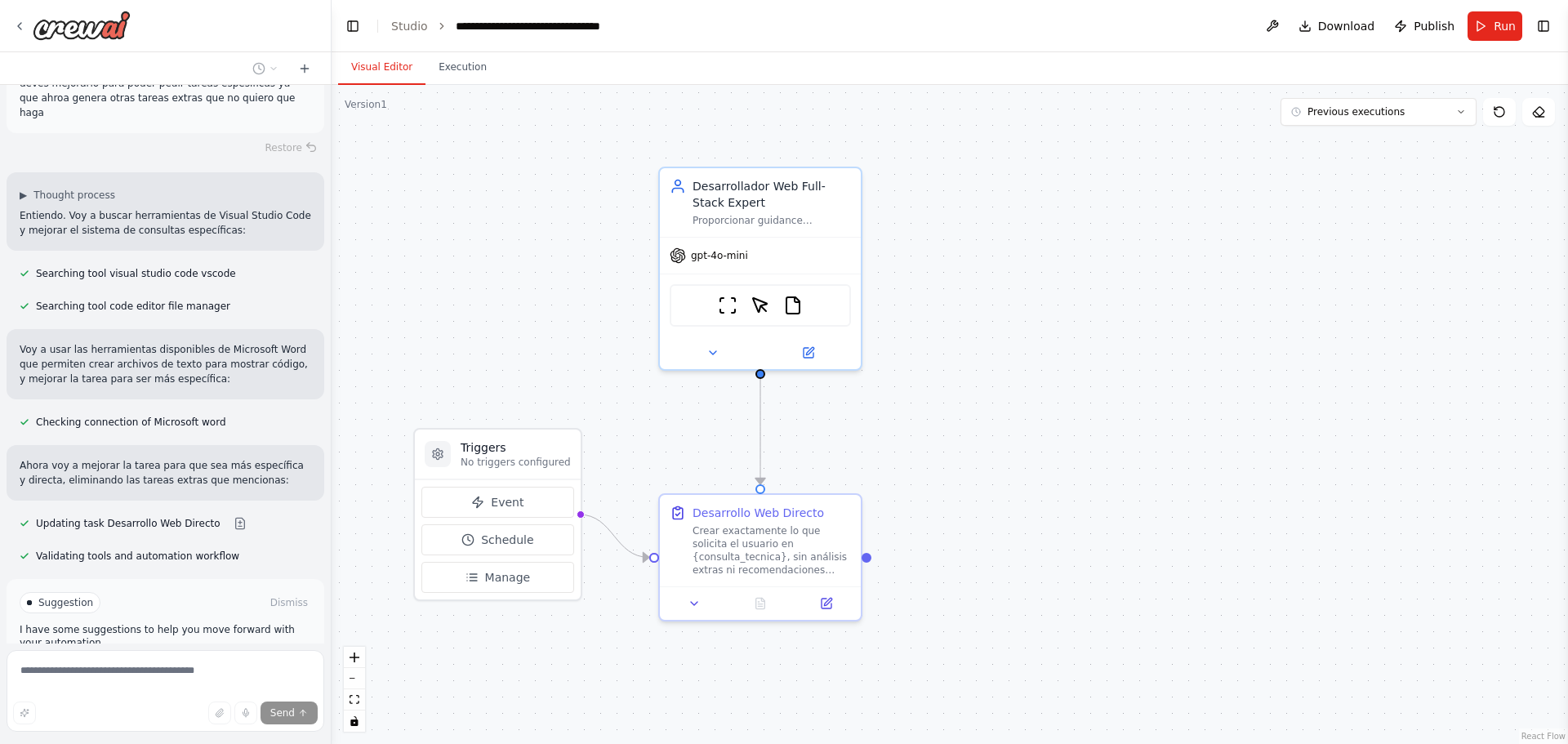
click at [212, 659] on button "Run Automation" at bounding box center [165, 672] width 292 height 26
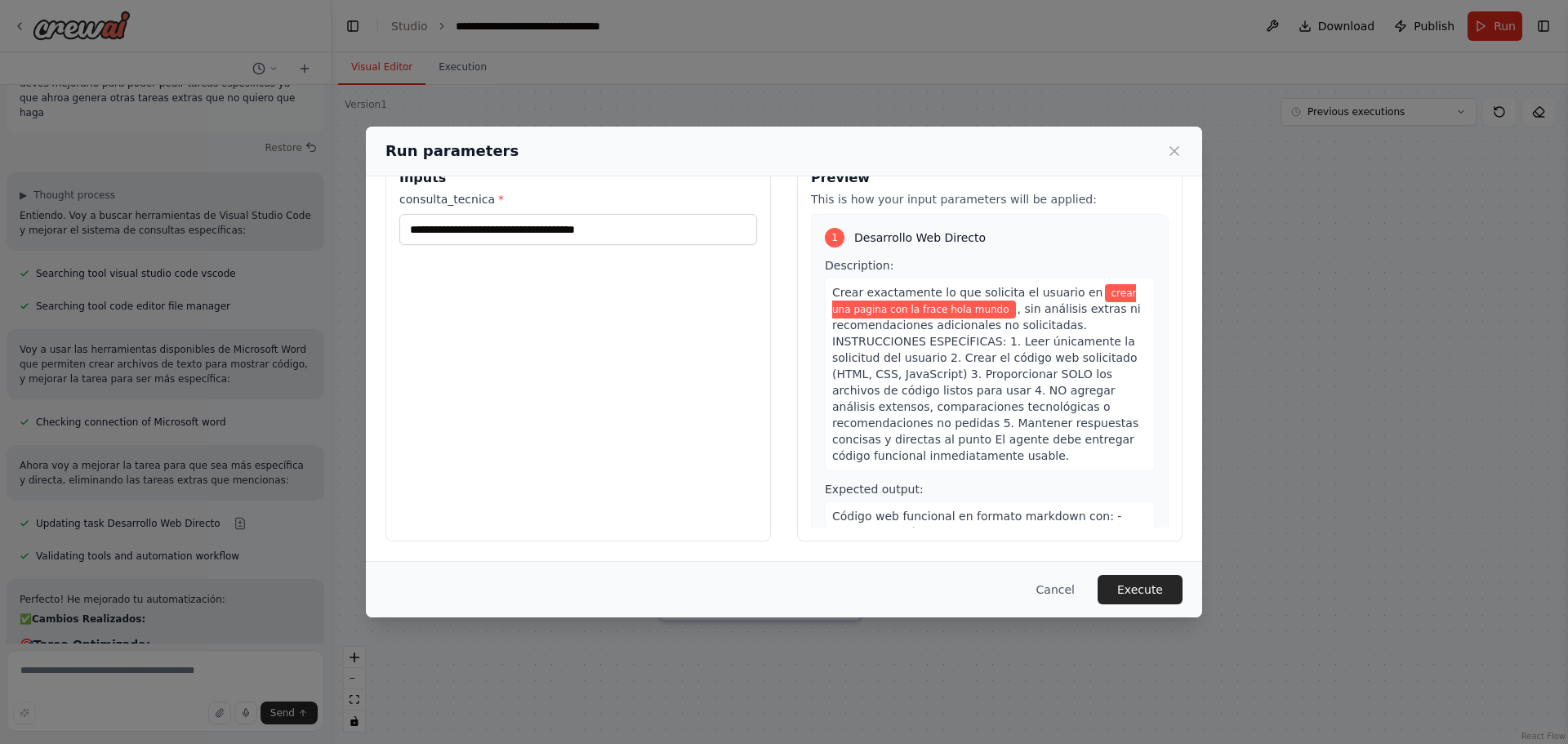
click at [945, 451] on span ", sin análisis extras ni recomendaciones adicionales no solicitadas. INSTRUCCIO…" at bounding box center [986, 381] width 309 height 160
click at [962, 451] on div "Crear exactamente lo que solicita el usuario en crear una pagina con la frace h…" at bounding box center [989, 373] width 330 height 194
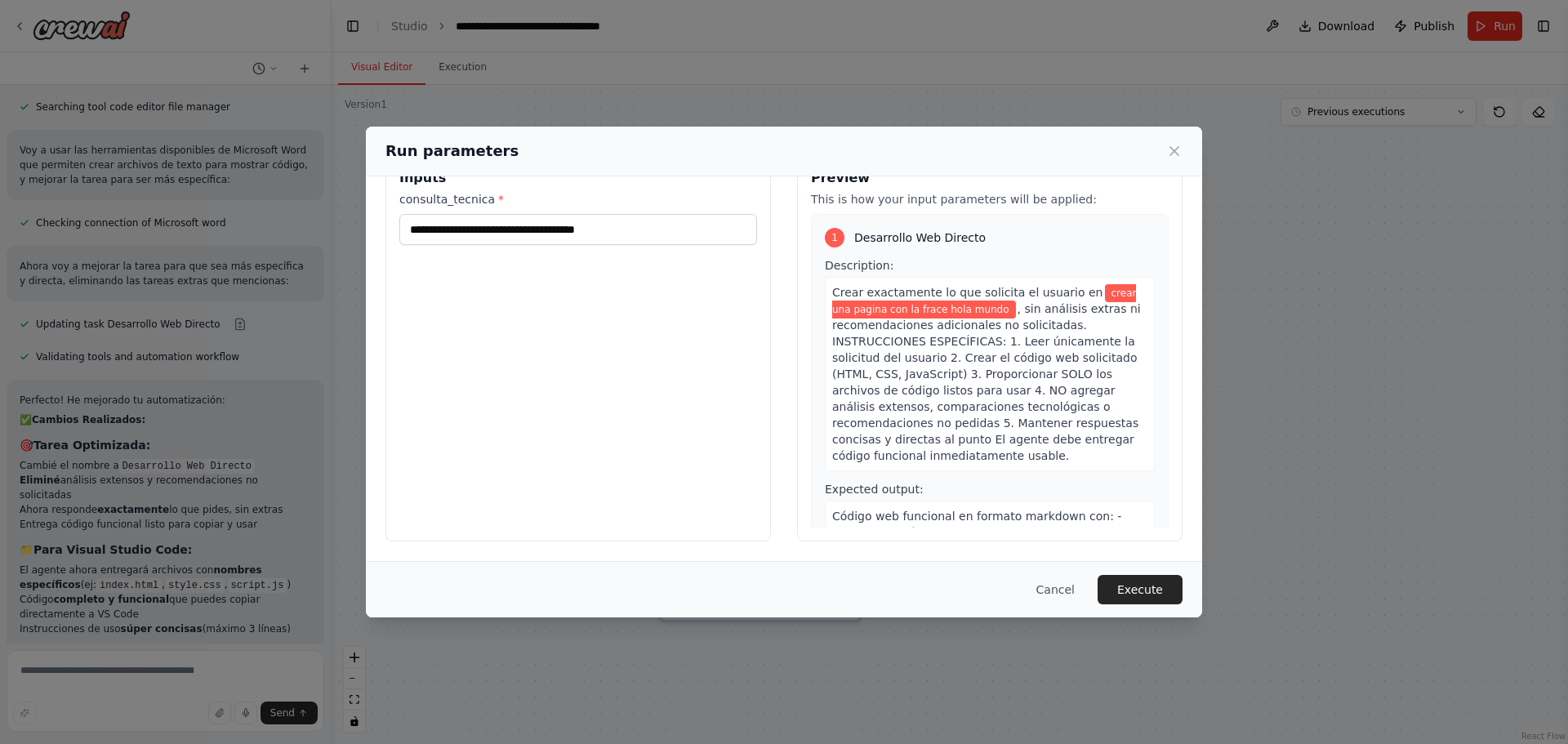
click at [960, 457] on div "Crear exactamente lo que solicita el usuario en crear una pagina con la frace h…" at bounding box center [989, 373] width 330 height 194
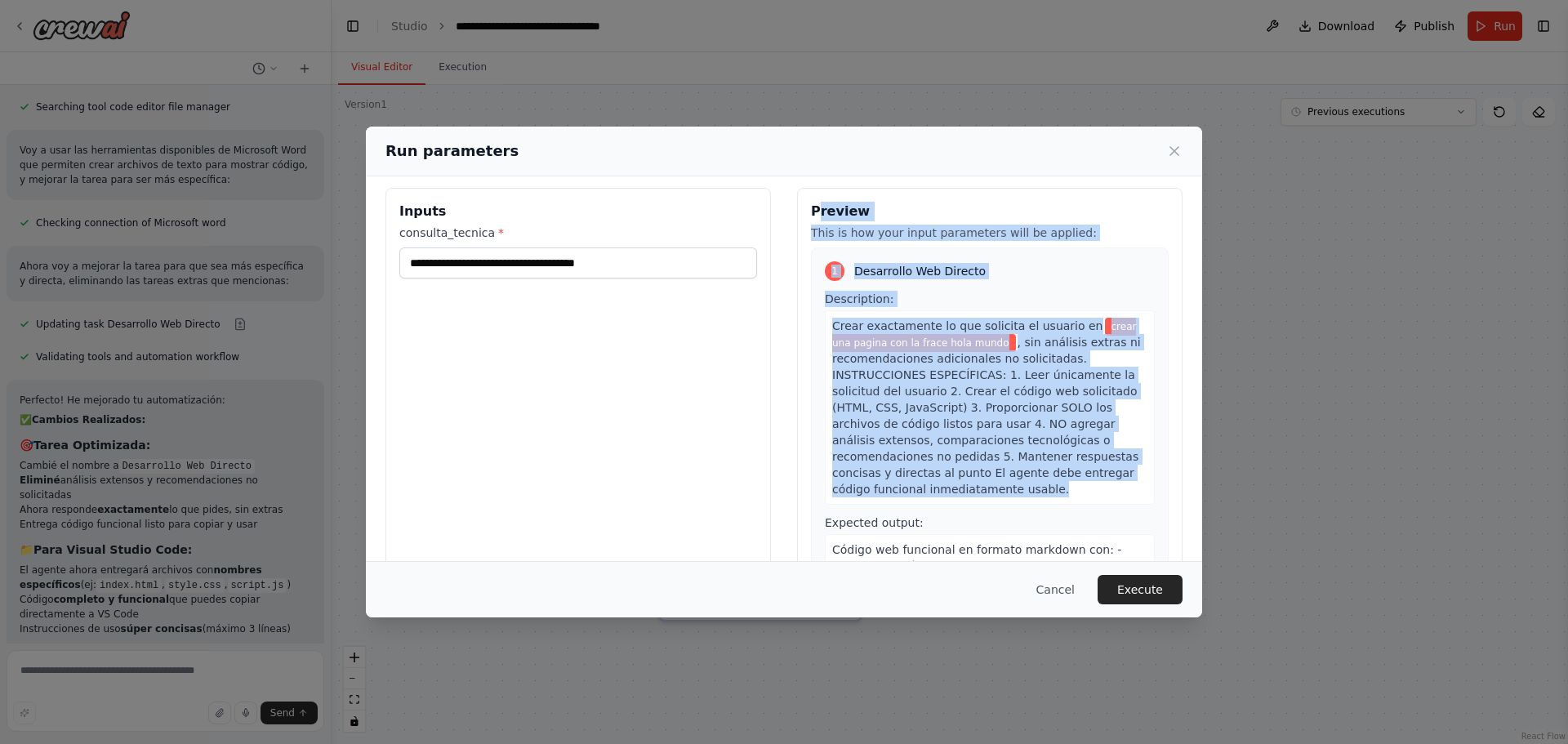
scroll to position [0, 0]
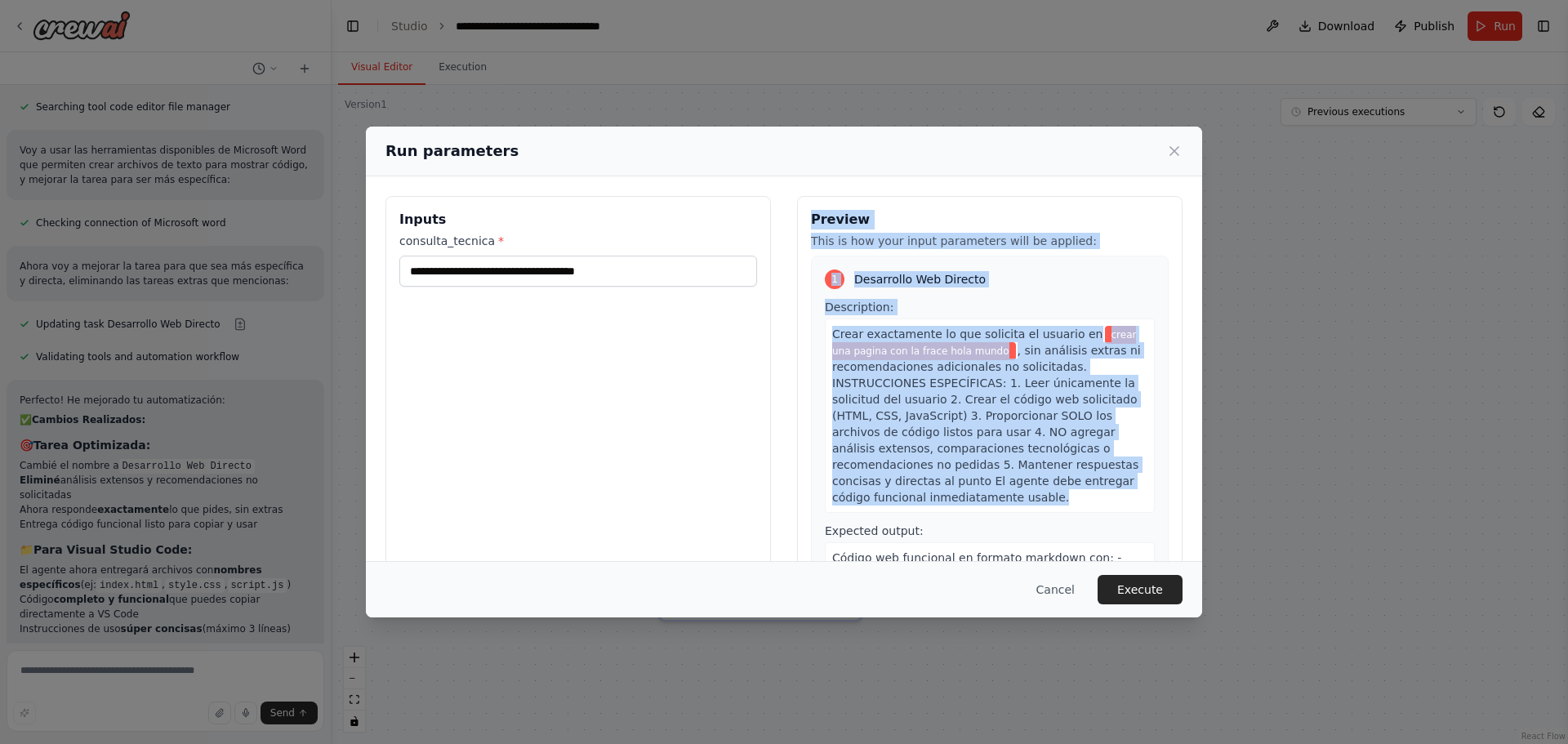
drag, startPoint x: 957, startPoint y: 457, endPoint x: 807, endPoint y: 191, distance: 305.4
click at [807, 191] on div "**********" at bounding box center [784, 389] width 836 height 426
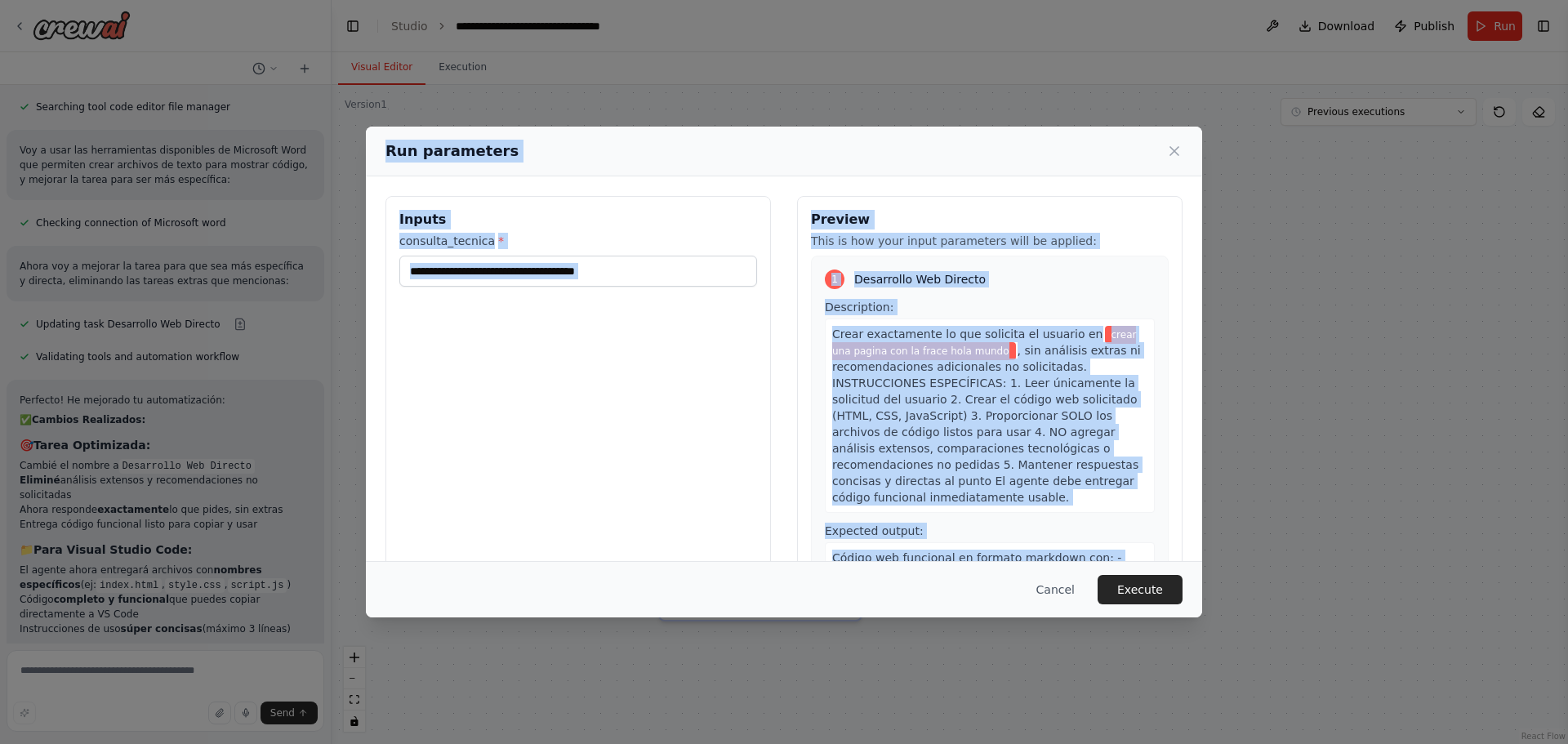
drag, startPoint x: 1089, startPoint y: 540, endPoint x: 387, endPoint y: 147, distance: 804.5
click at [387, 147] on div "**********" at bounding box center [784, 371] width 836 height 490
copy div "Run parameters Inputs consulta_tecnica * Preview This is how your input paramet…"
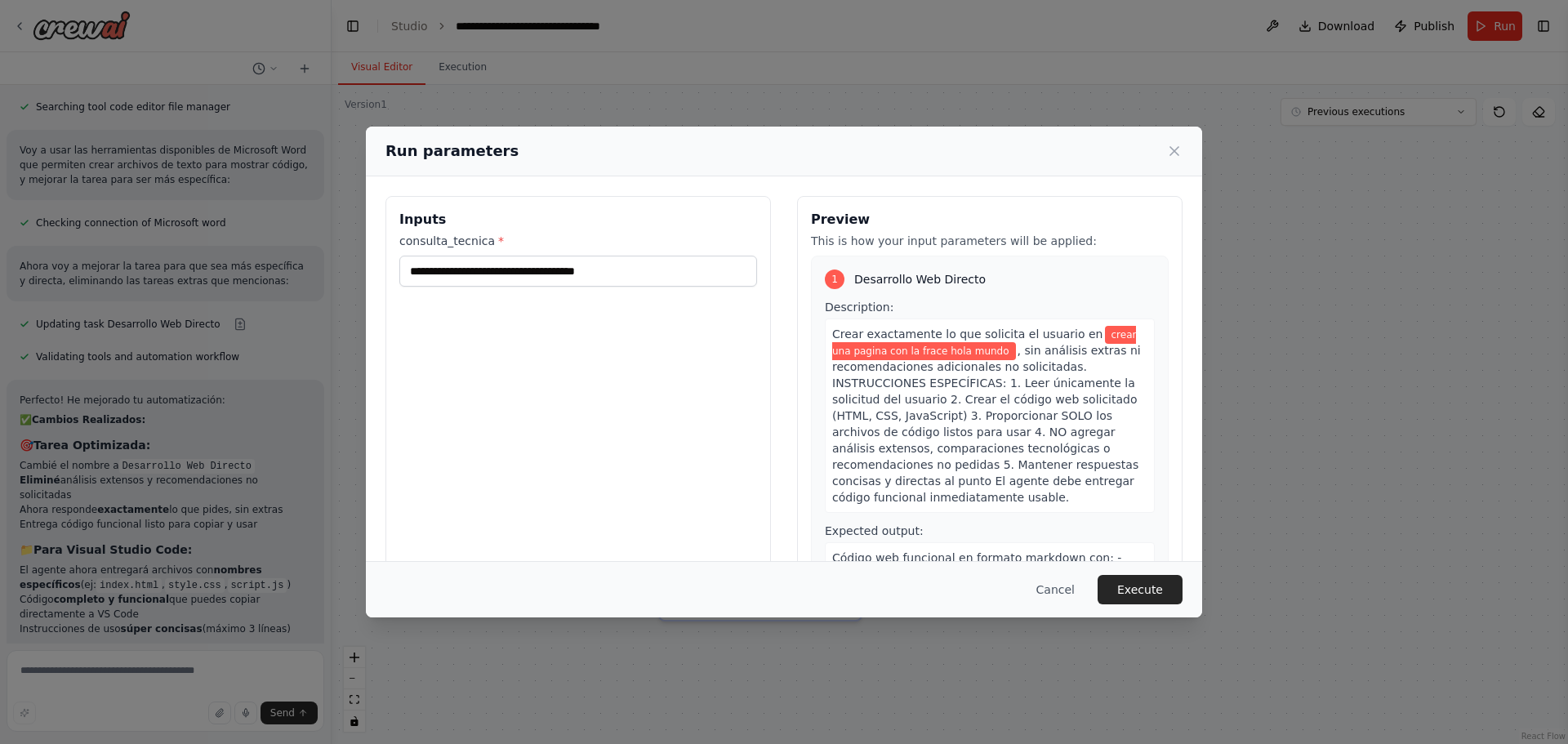
click at [187, 676] on div "**********" at bounding box center [784, 372] width 1568 height 744
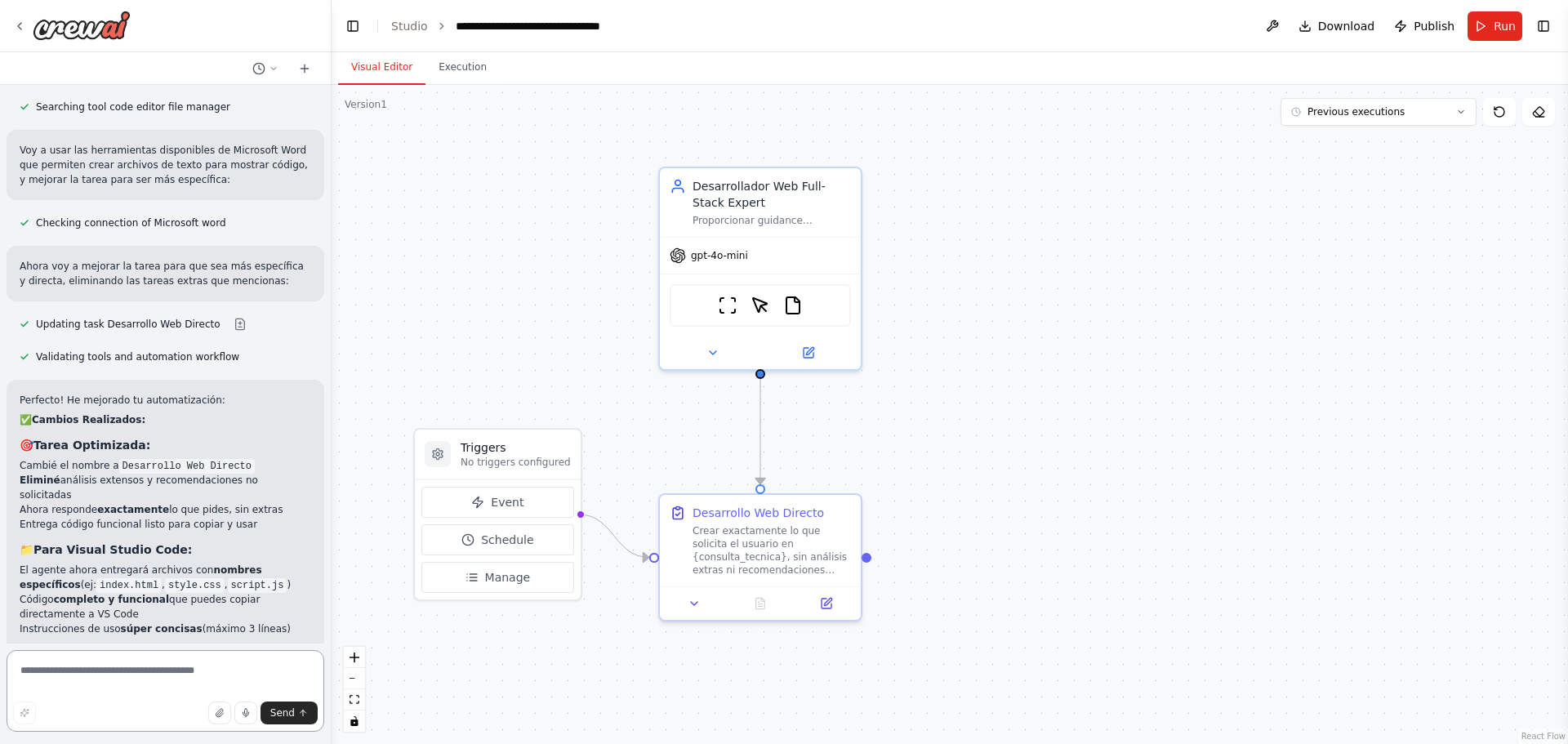
paste textarea "**********"
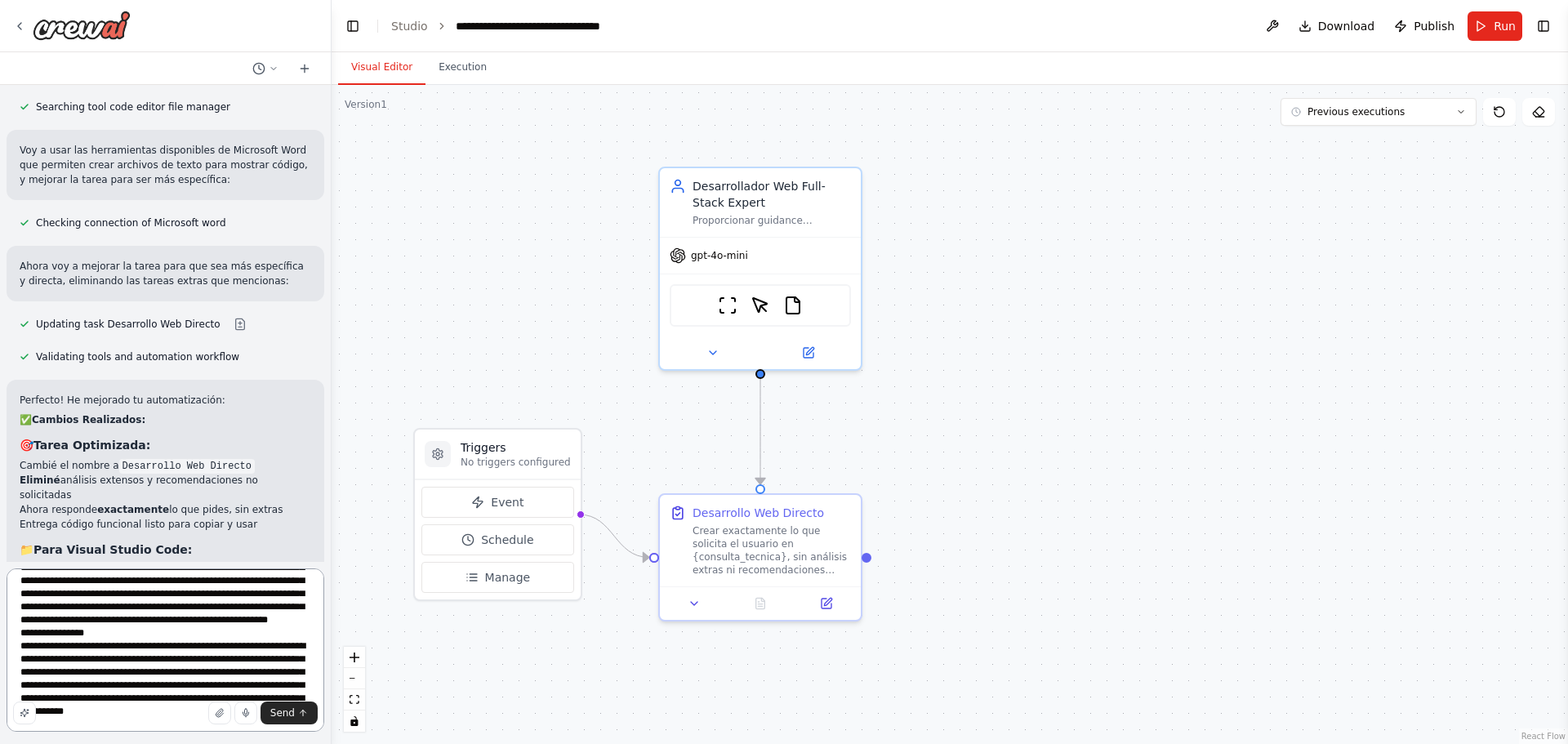
scroll to position [217, 0]
type textarea "**********"
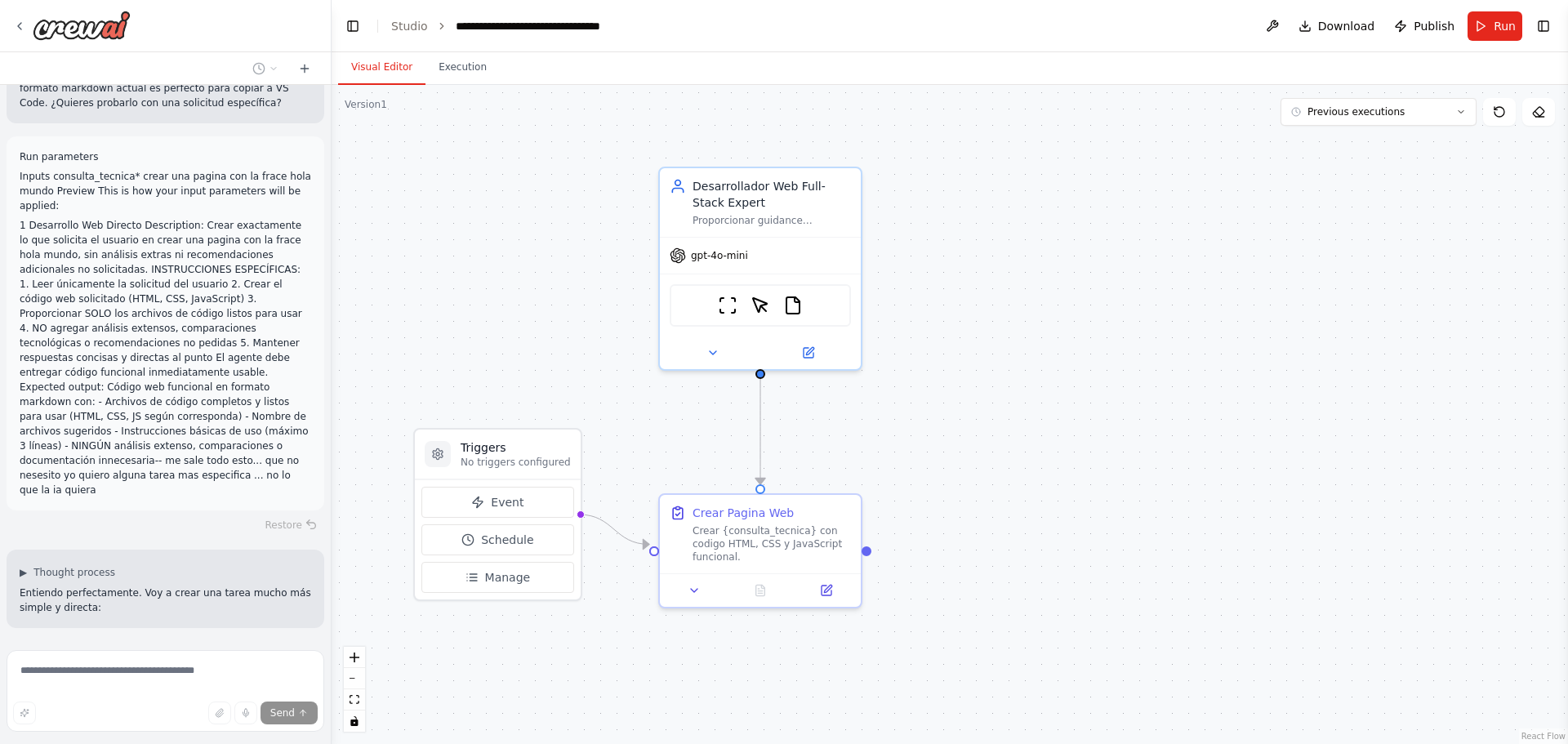
scroll to position [5712, 0]
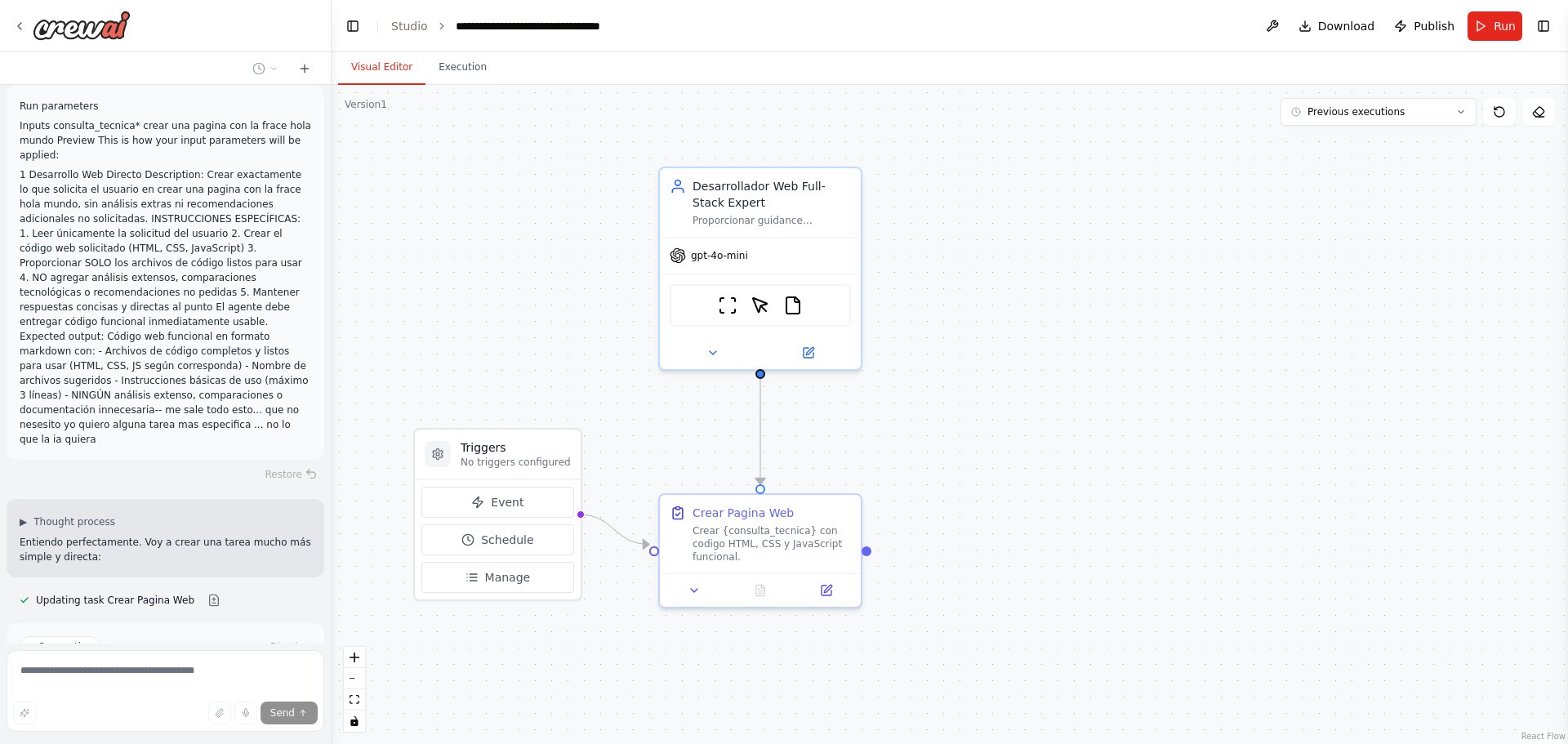
click at [143, 710] on span "Run Automation" at bounding box center [173, 716] width 79 height 13
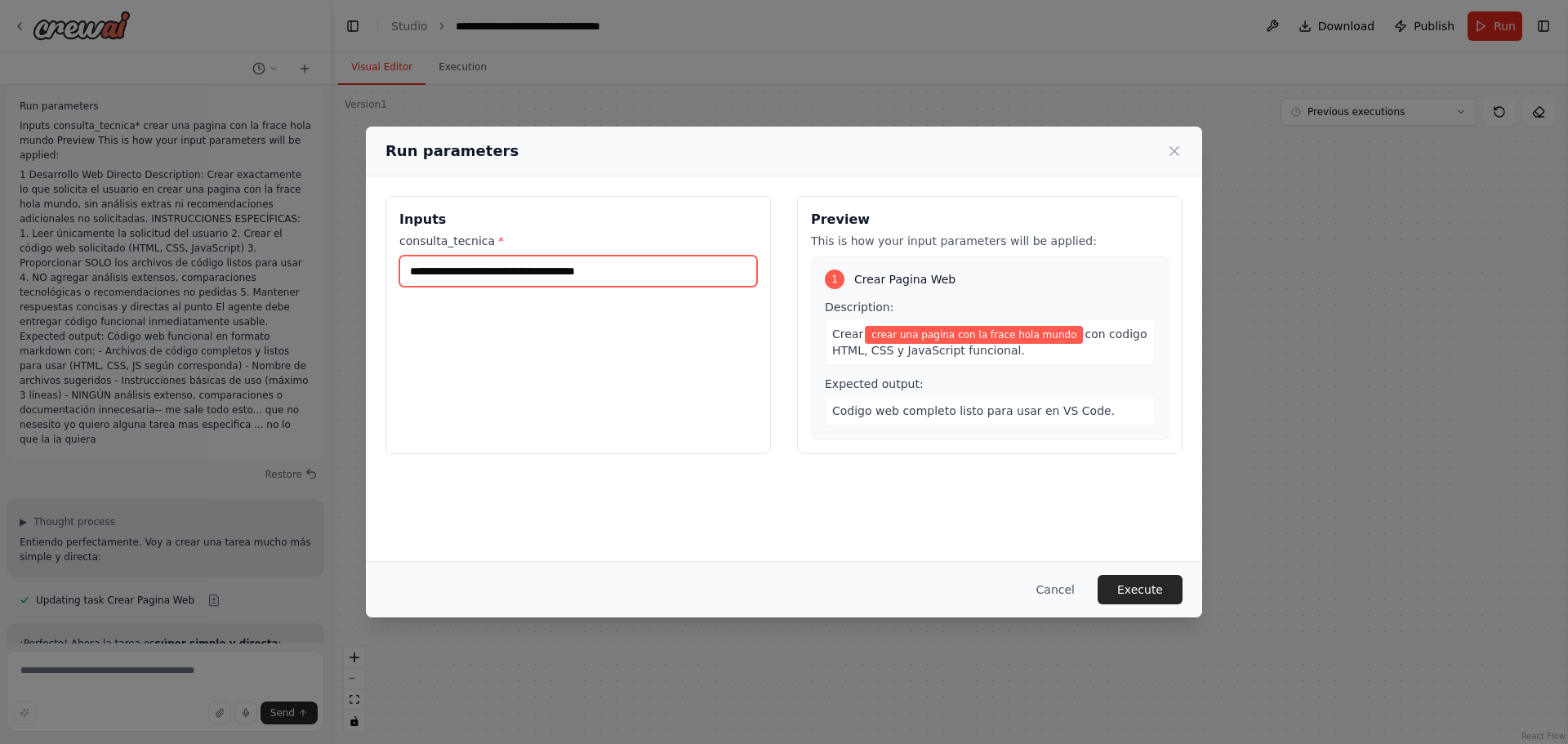
click at [664, 267] on input "**********" at bounding box center [578, 271] width 358 height 31
click at [1163, 591] on button "Execute" at bounding box center [1140, 589] width 85 height 30
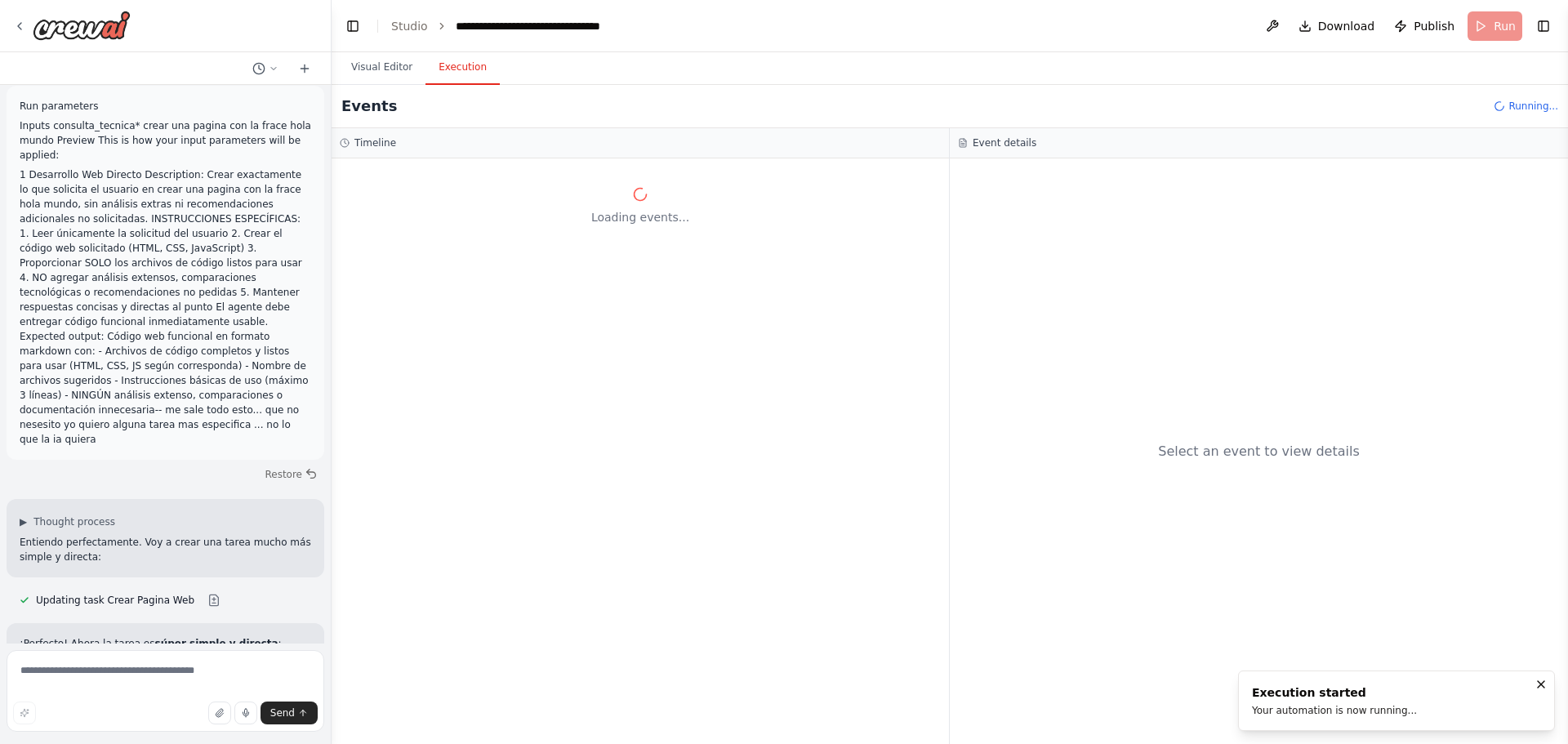
scroll to position [5775, 0]
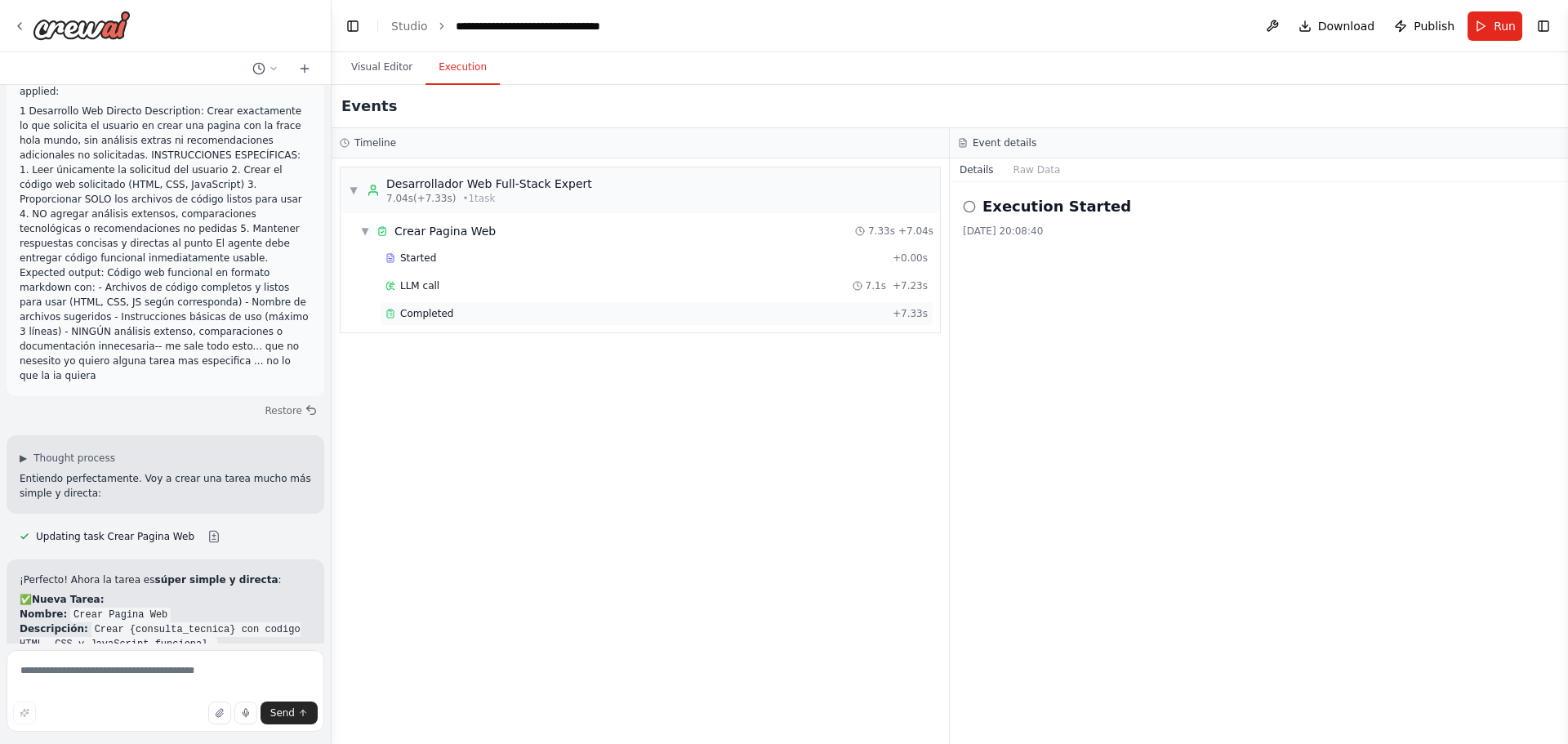
click at [429, 305] on div "Completed + 7.33s" at bounding box center [656, 313] width 554 height 24
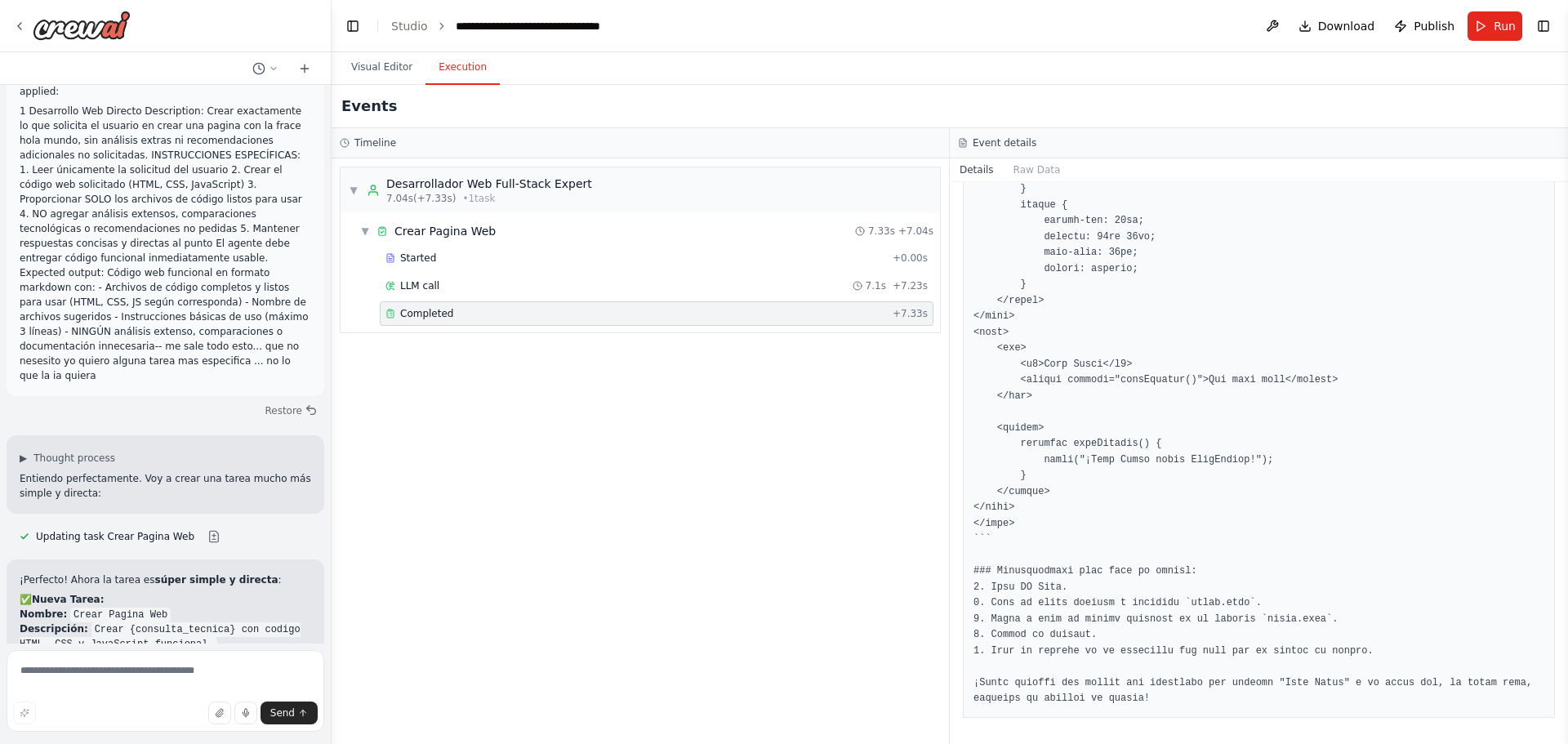
scroll to position [527, 0]
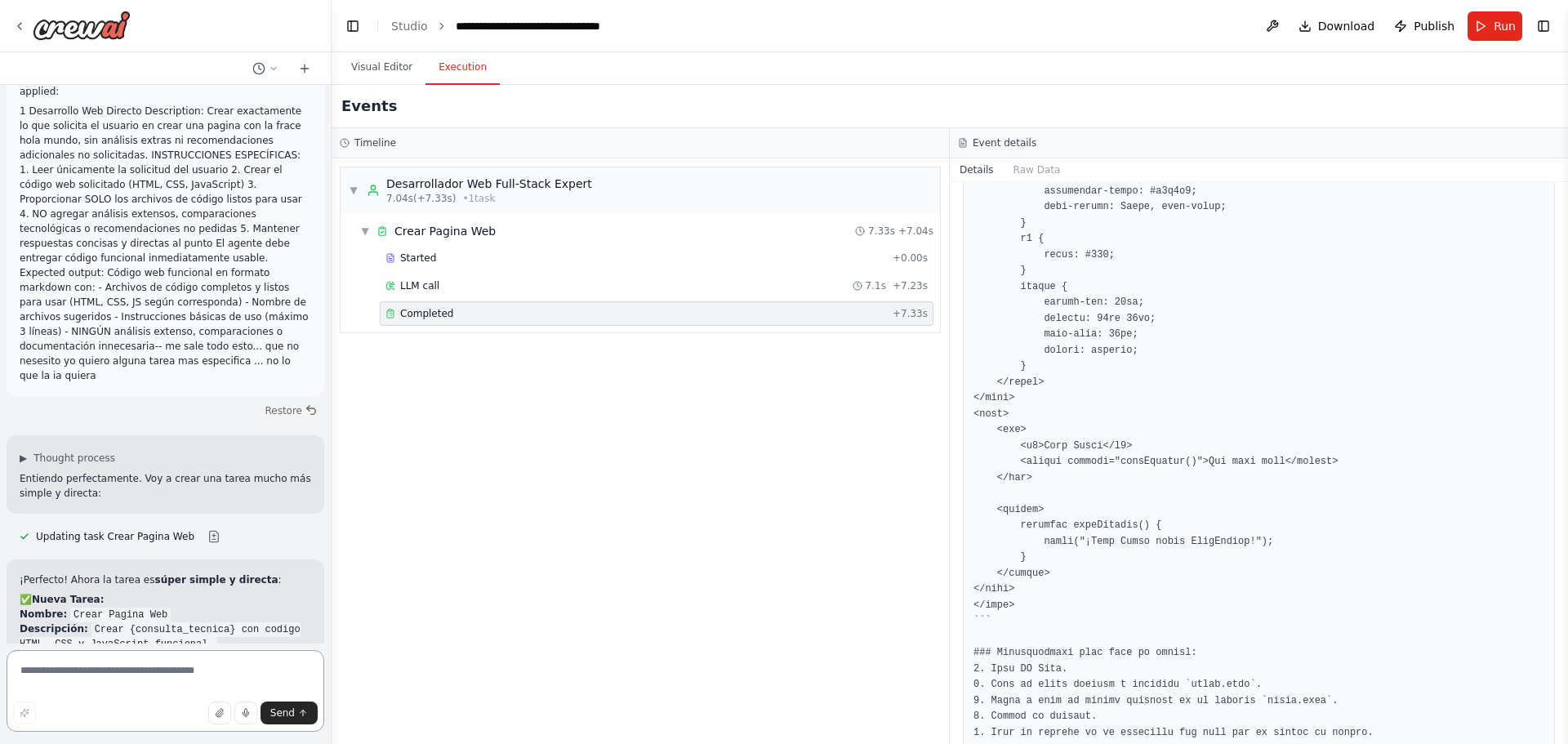
click at [203, 665] on textarea at bounding box center [165, 691] width 318 height 81
type textarea "**********"
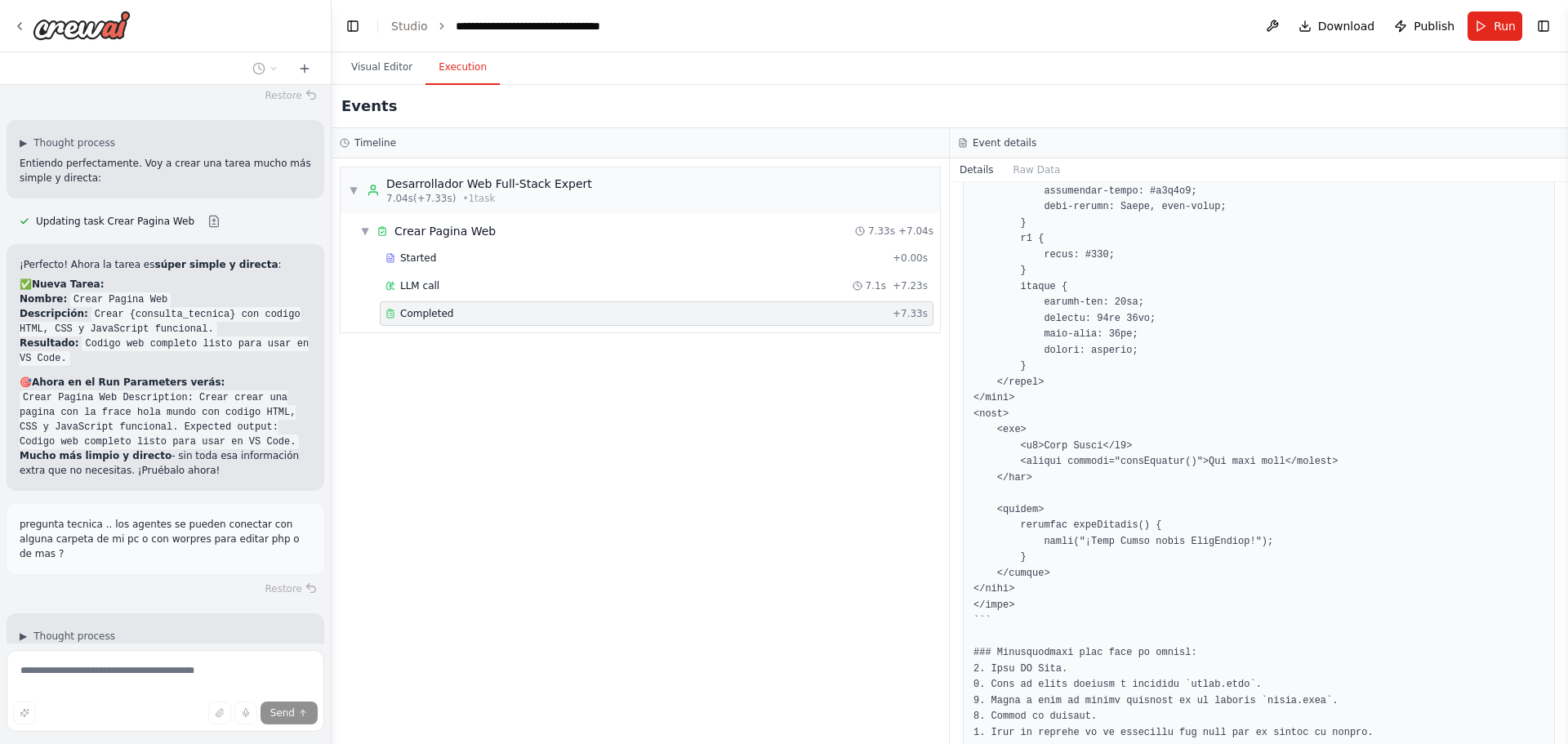
scroll to position [6123, 0]
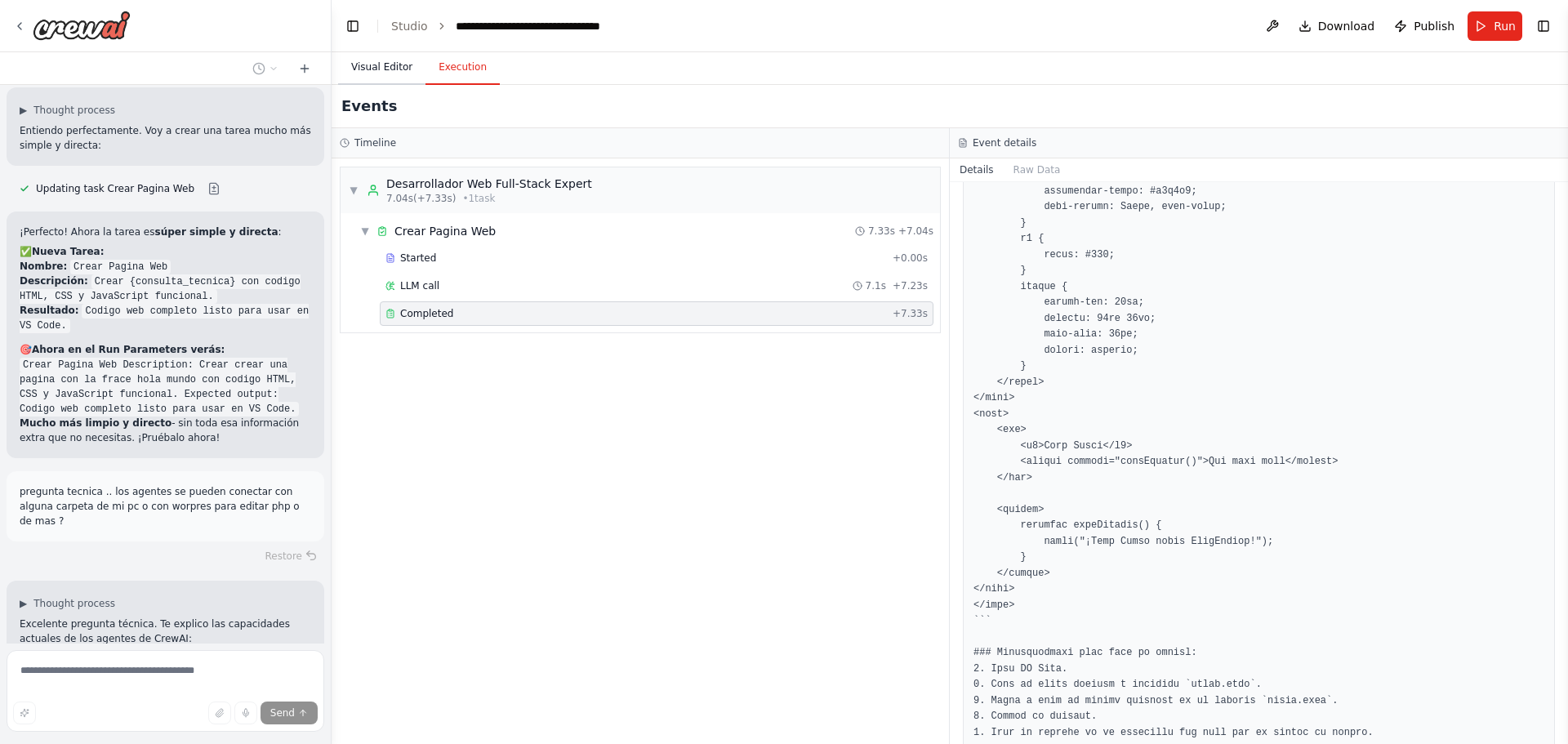
click at [380, 56] on button "Visual Editor" at bounding box center [381, 68] width 88 height 34
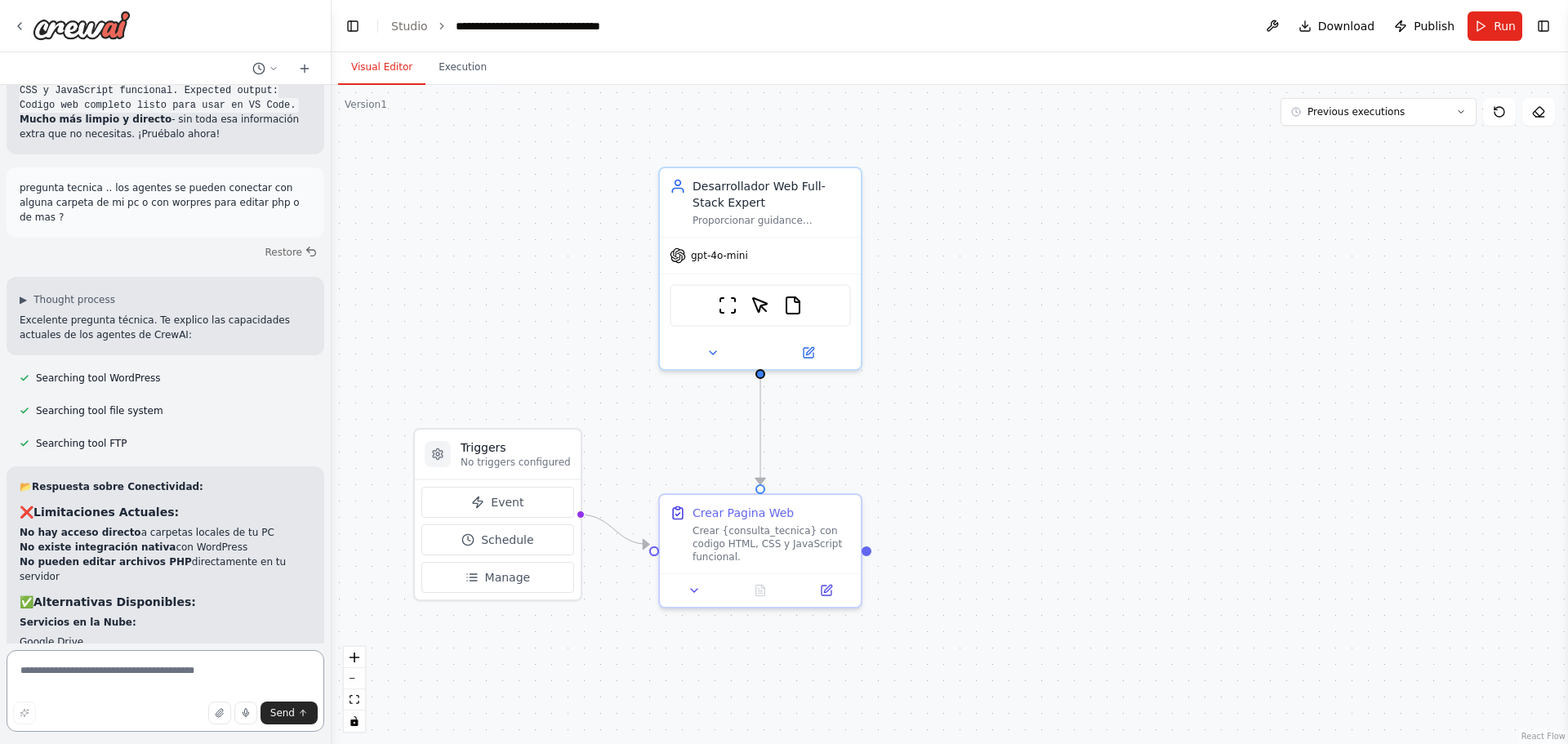
scroll to position [6609, 0]
